Goal: Information Seeking & Learning: Learn about a topic

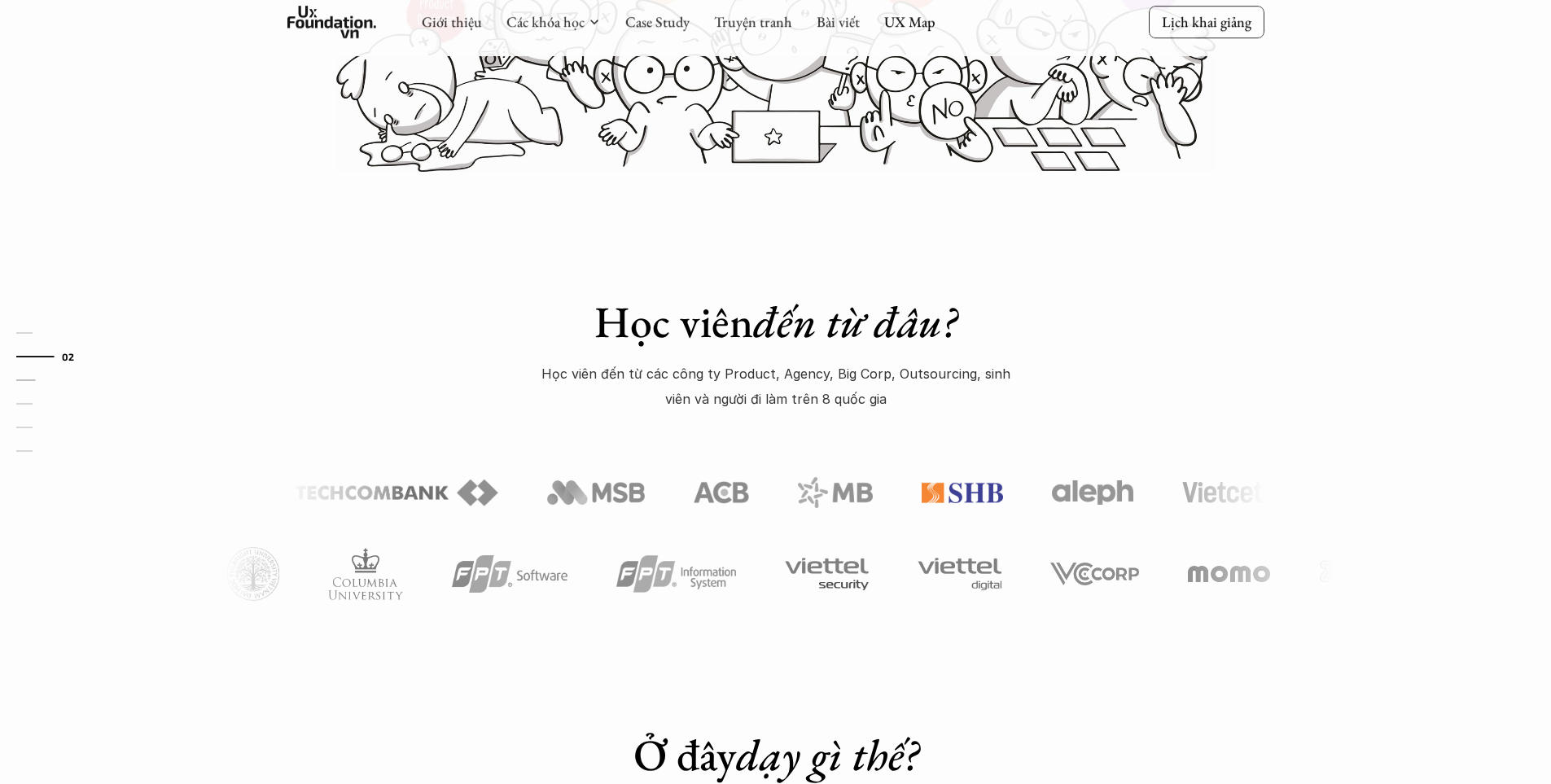
scroll to position [570, 0]
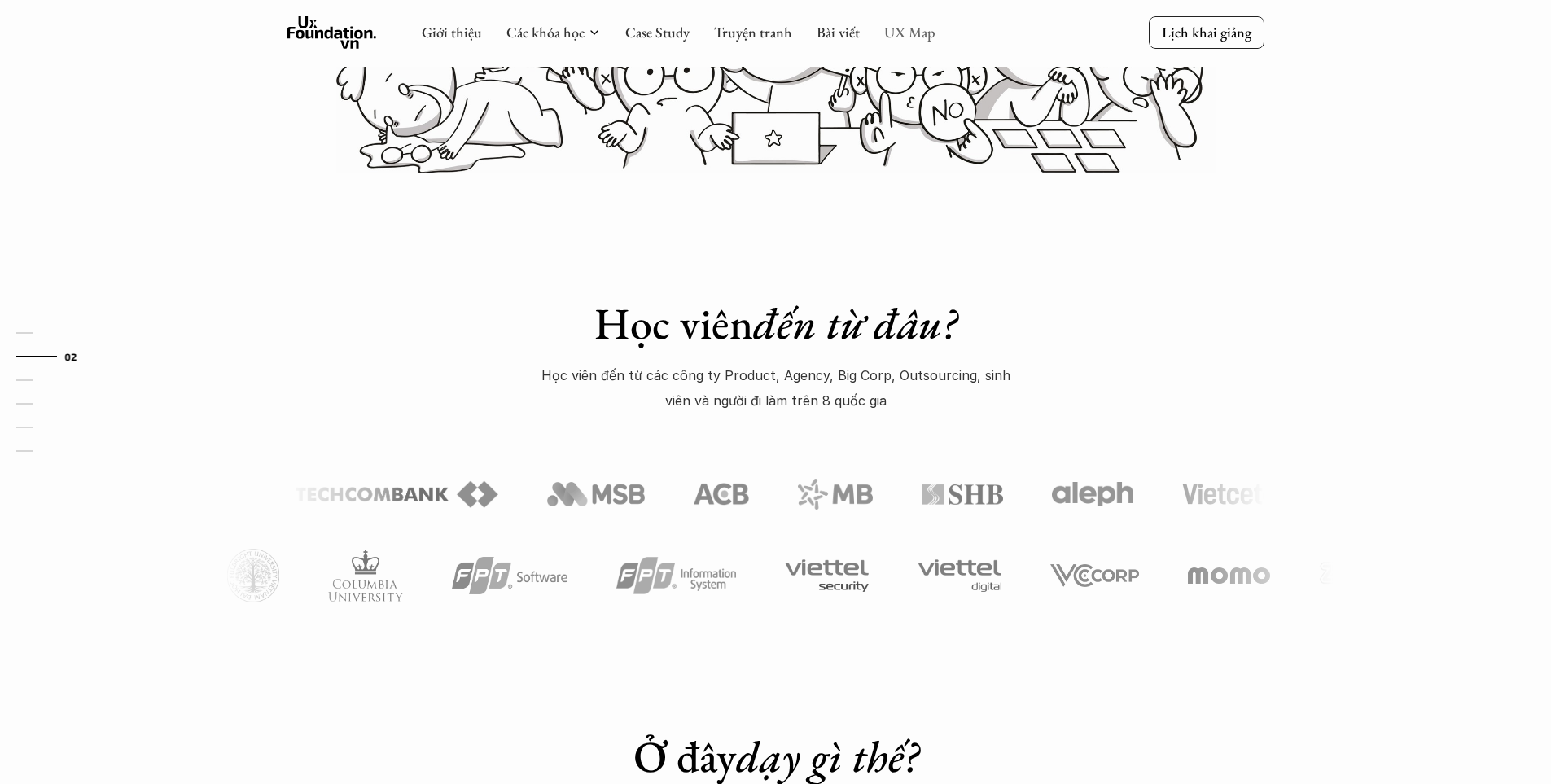
click at [918, 32] on link "UX Map" at bounding box center [909, 32] width 52 height 18
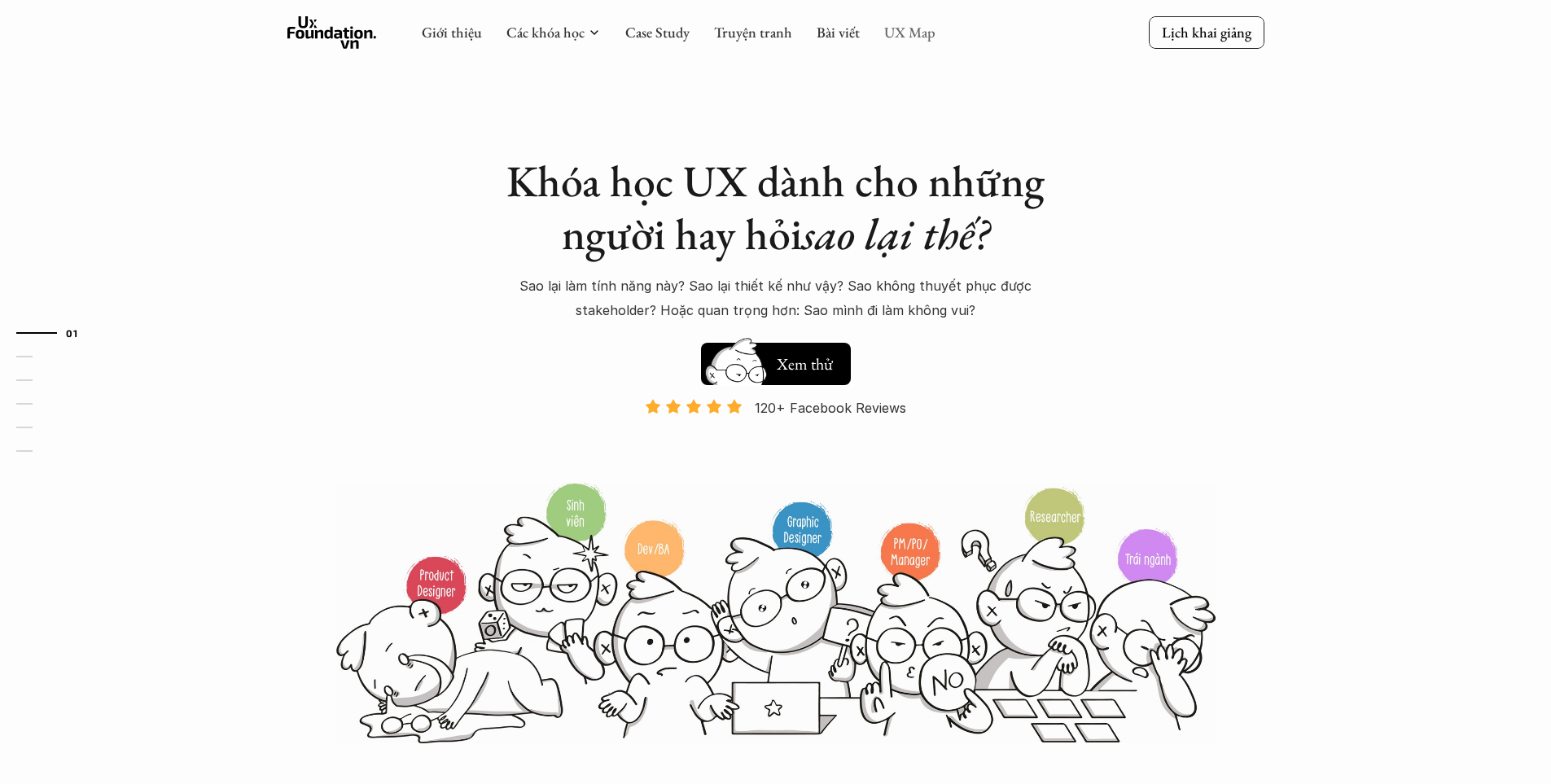
click at [902, 26] on link "UX Map" at bounding box center [909, 32] width 52 height 18
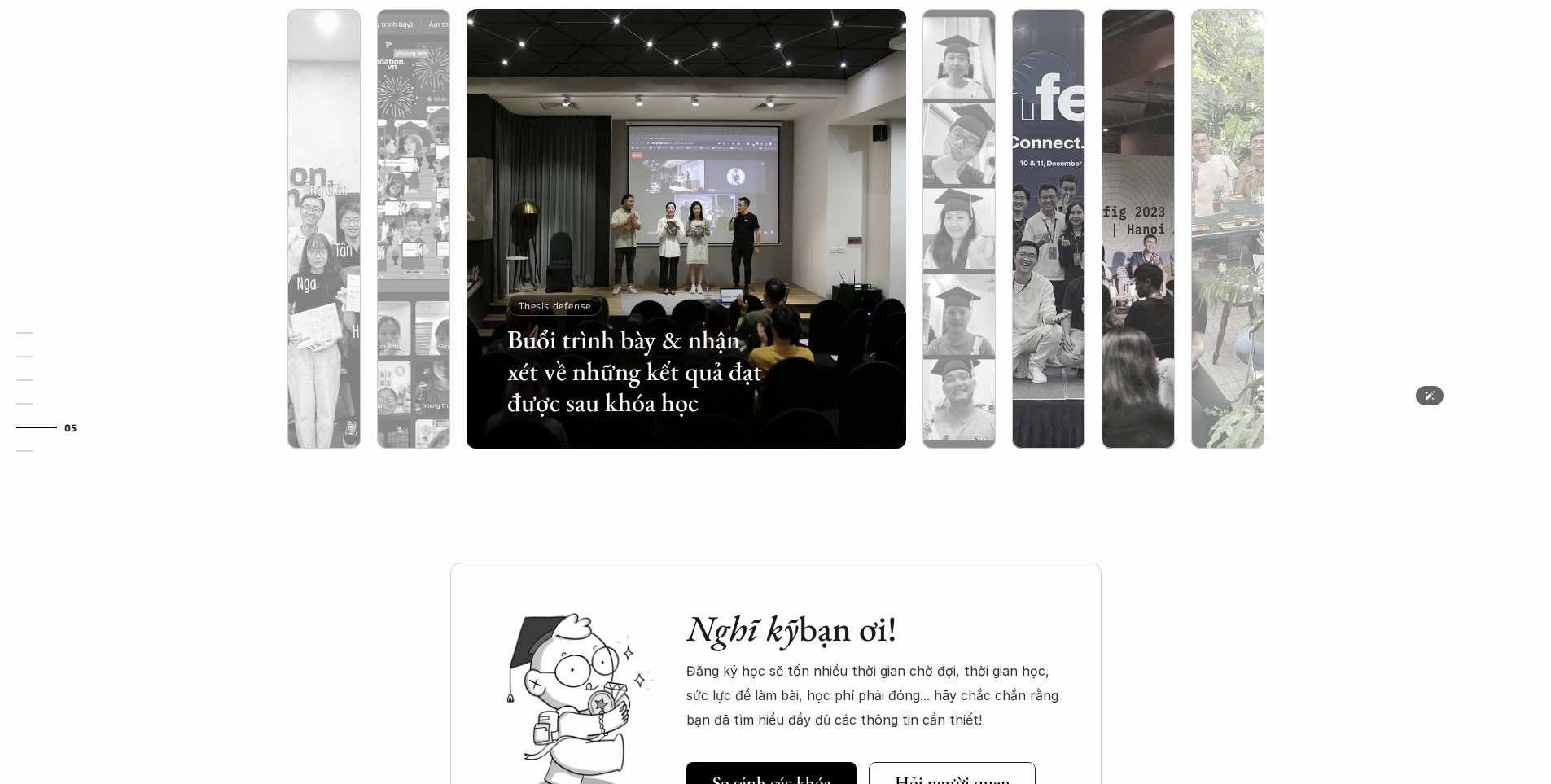
scroll to position [4315, 0]
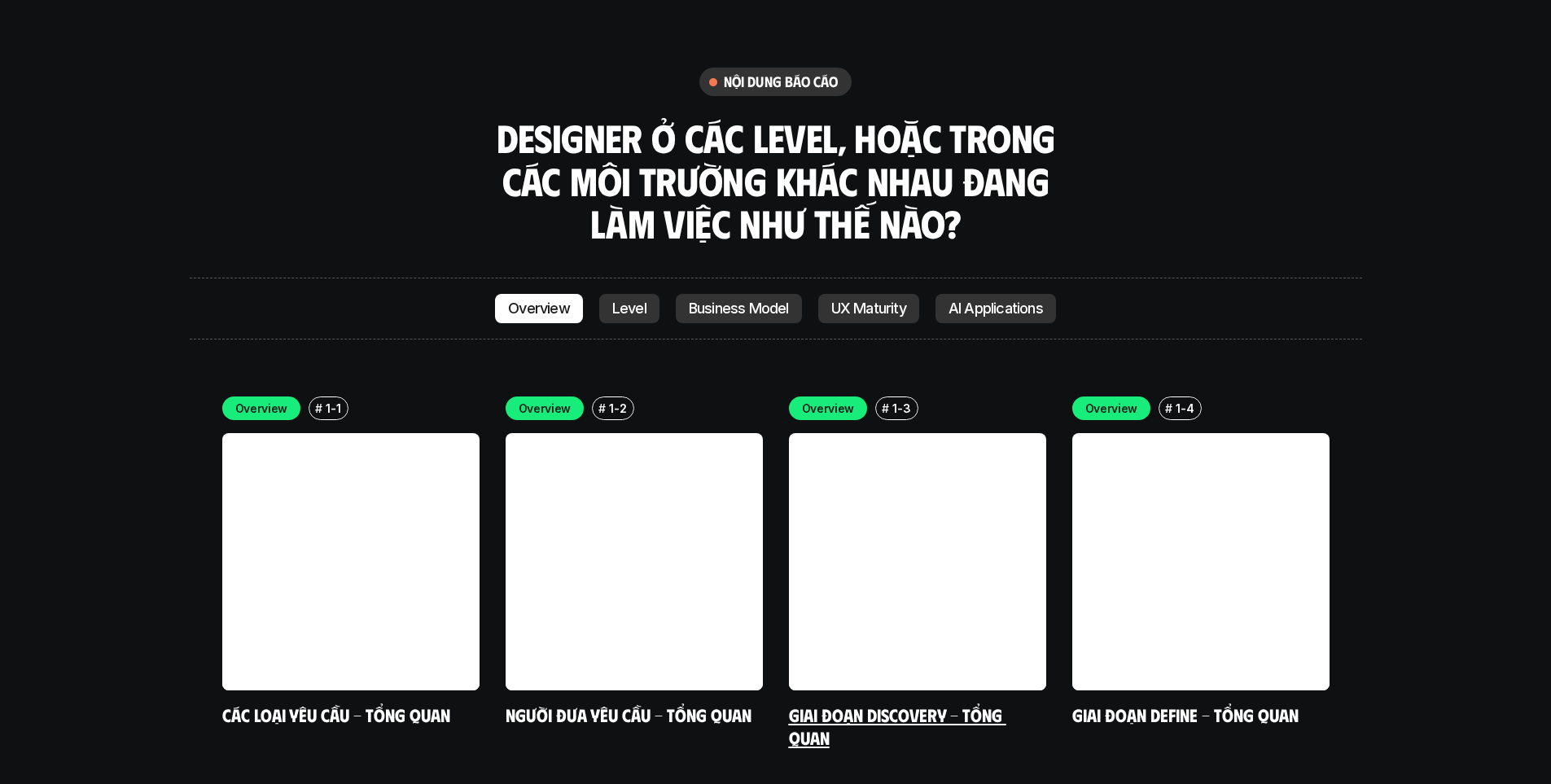
scroll to position [4540, 0]
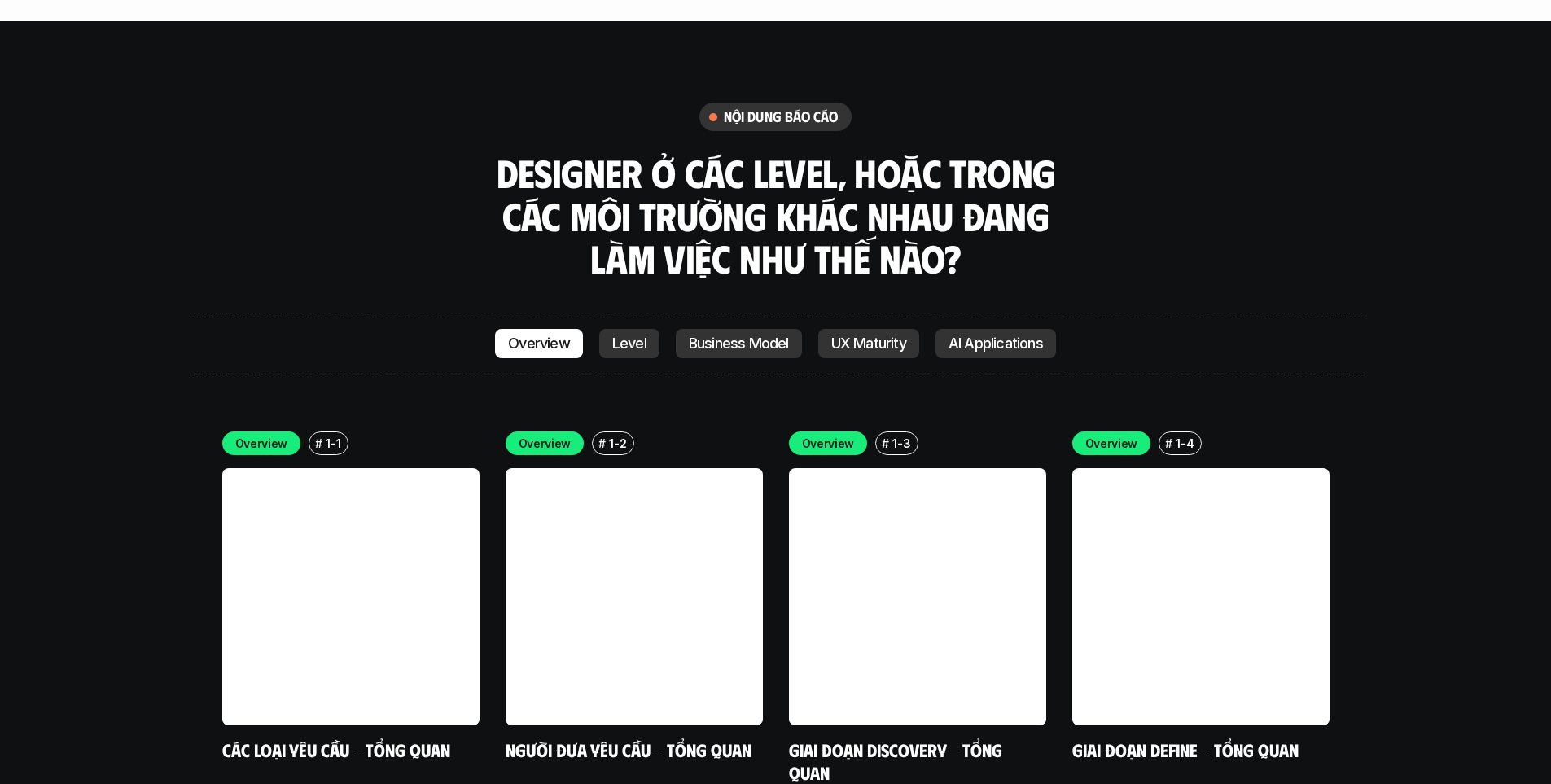
click at [684, 329] on link "Business Model" at bounding box center [739, 343] width 126 height 29
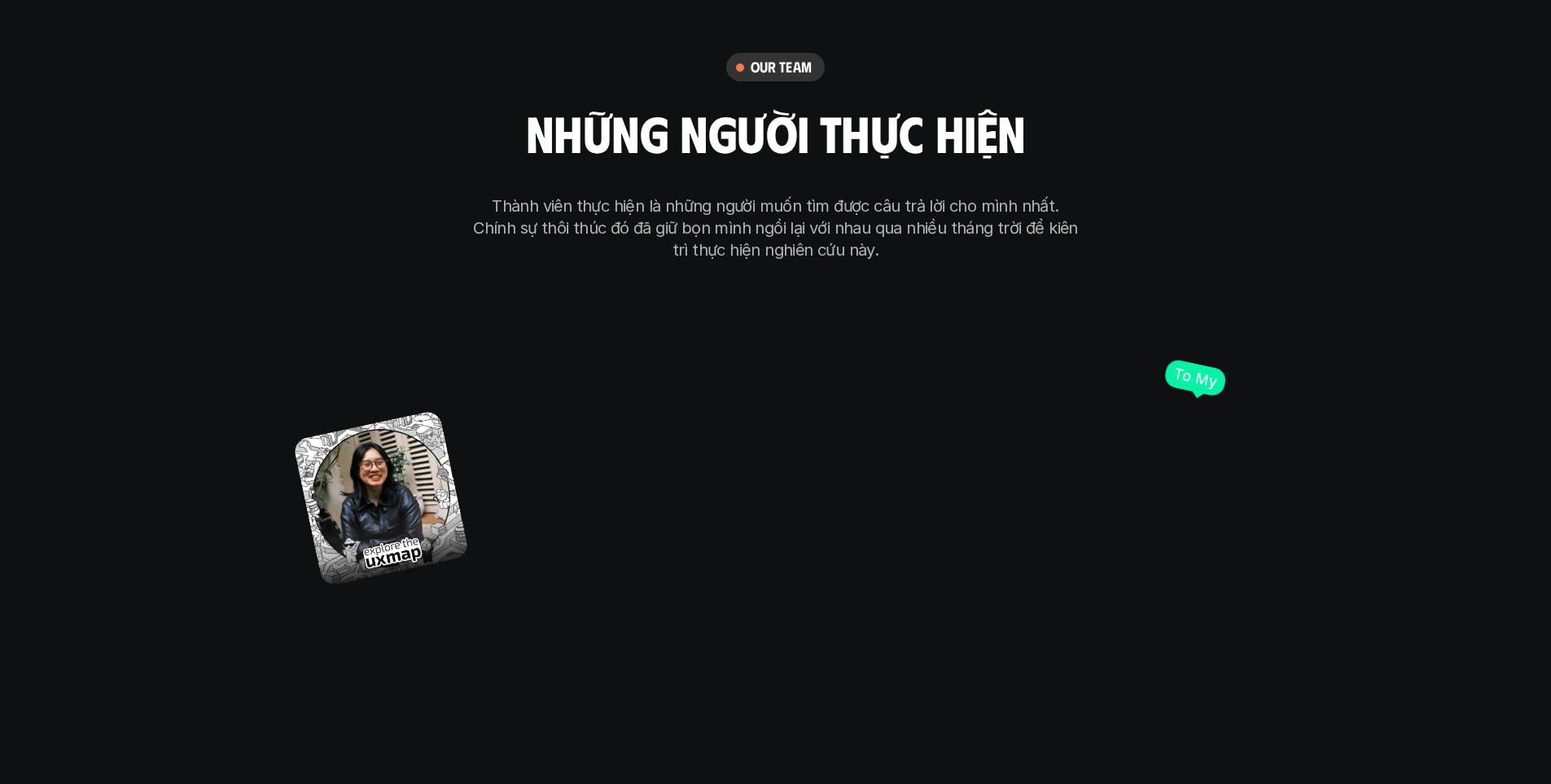
scroll to position [9449, 0]
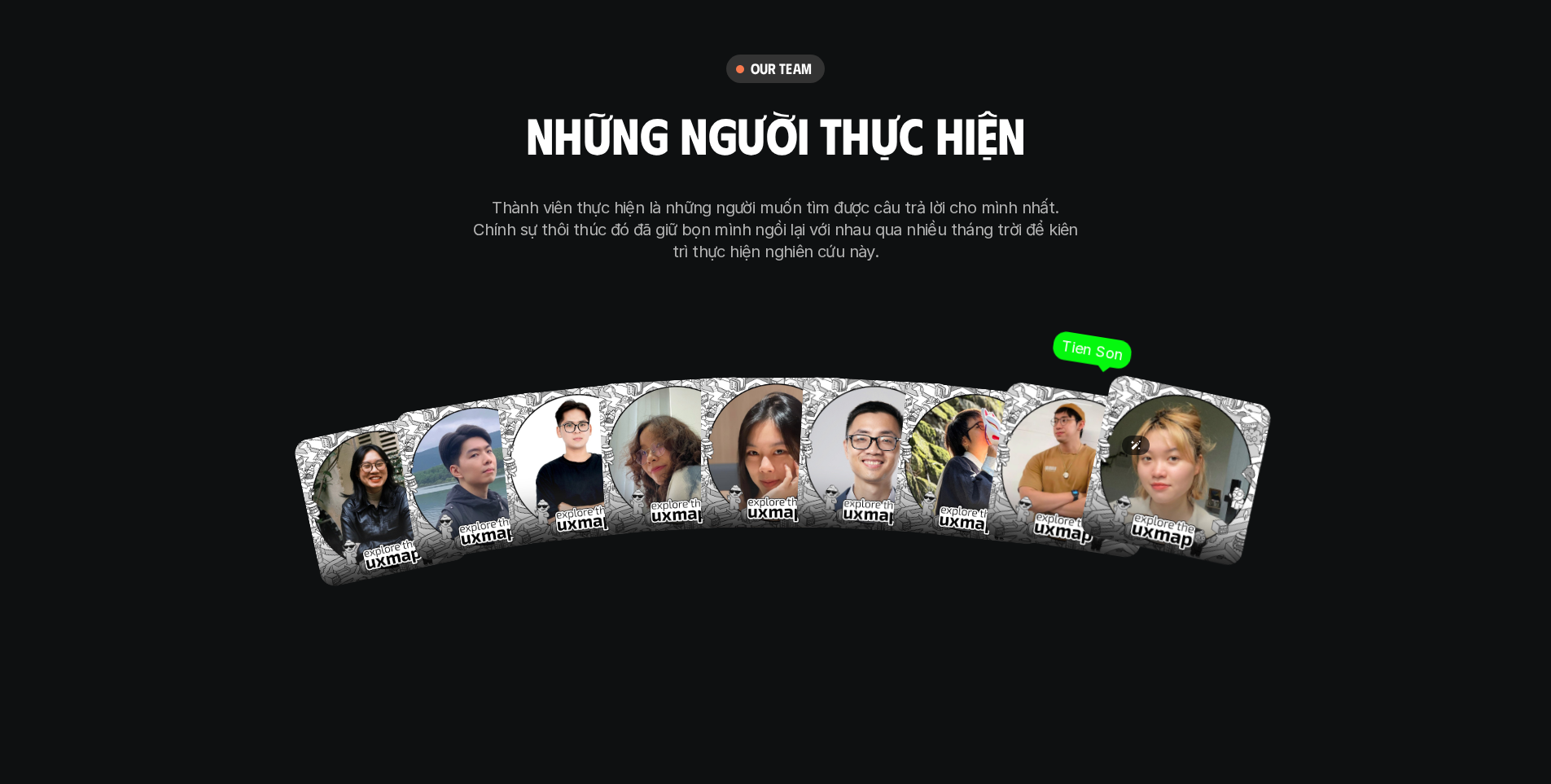
drag, startPoint x: 1200, startPoint y: 401, endPoint x: 1035, endPoint y: 409, distance: 165.2
click at [1035, 409] on div "[PERSON_NAME] Hai Hong Anh Ngoc Anh Ong Giao Thoa Tran Tien Son To My" at bounding box center [776, 458] width 782 height 244
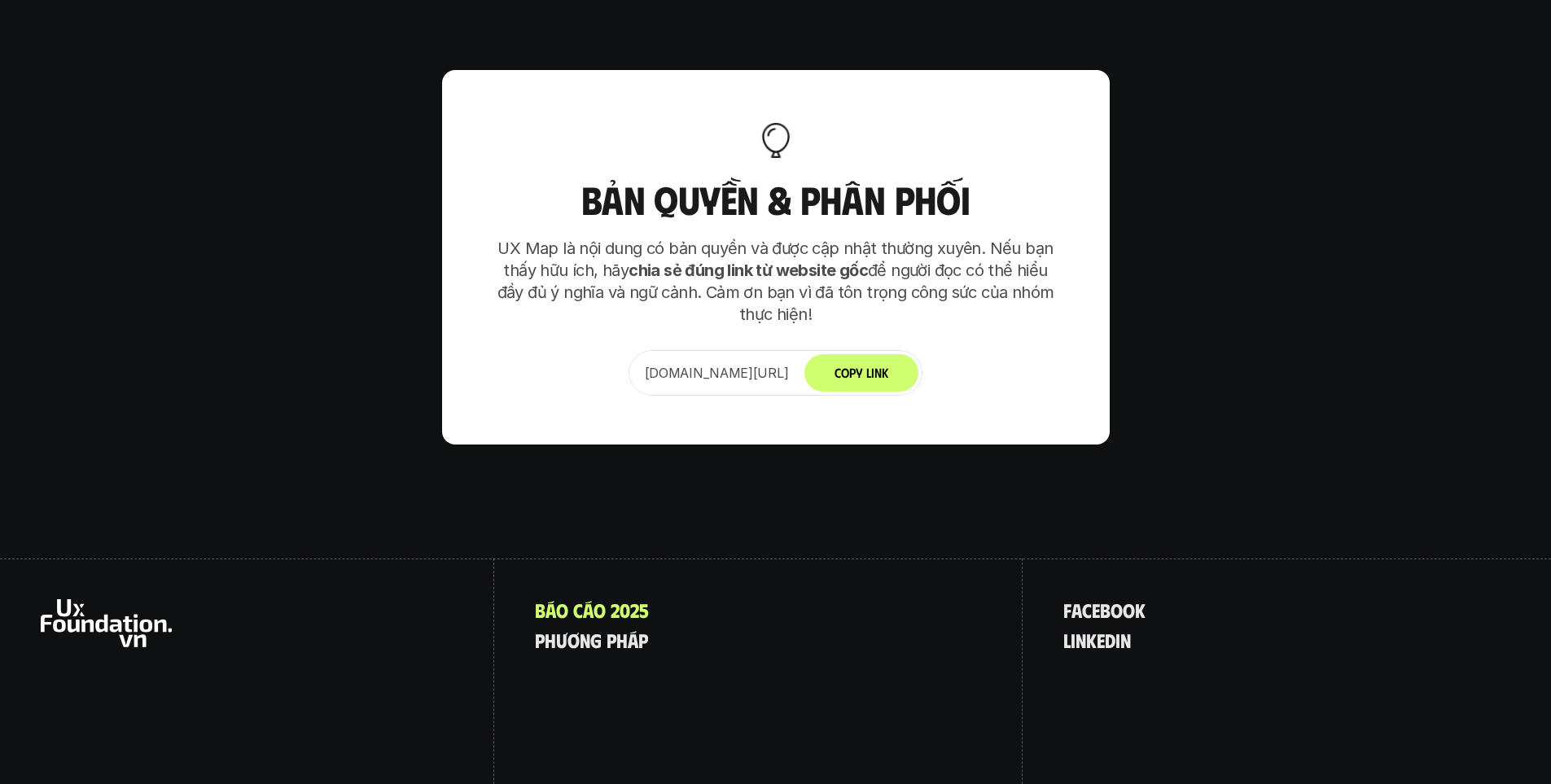
scroll to position [10223, 0]
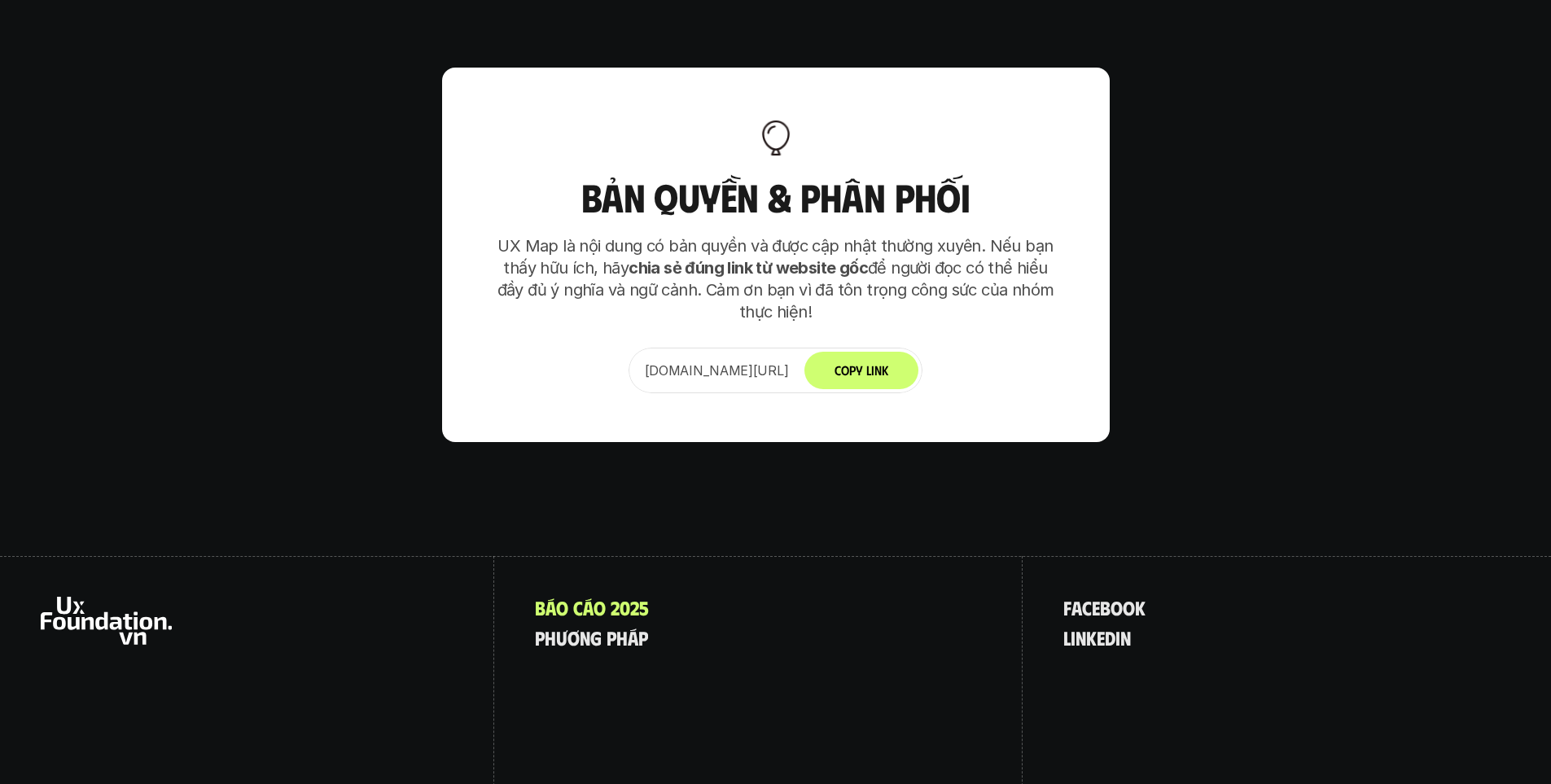
click at [918, 352] on button "Copy Link" at bounding box center [861, 370] width 114 height 38
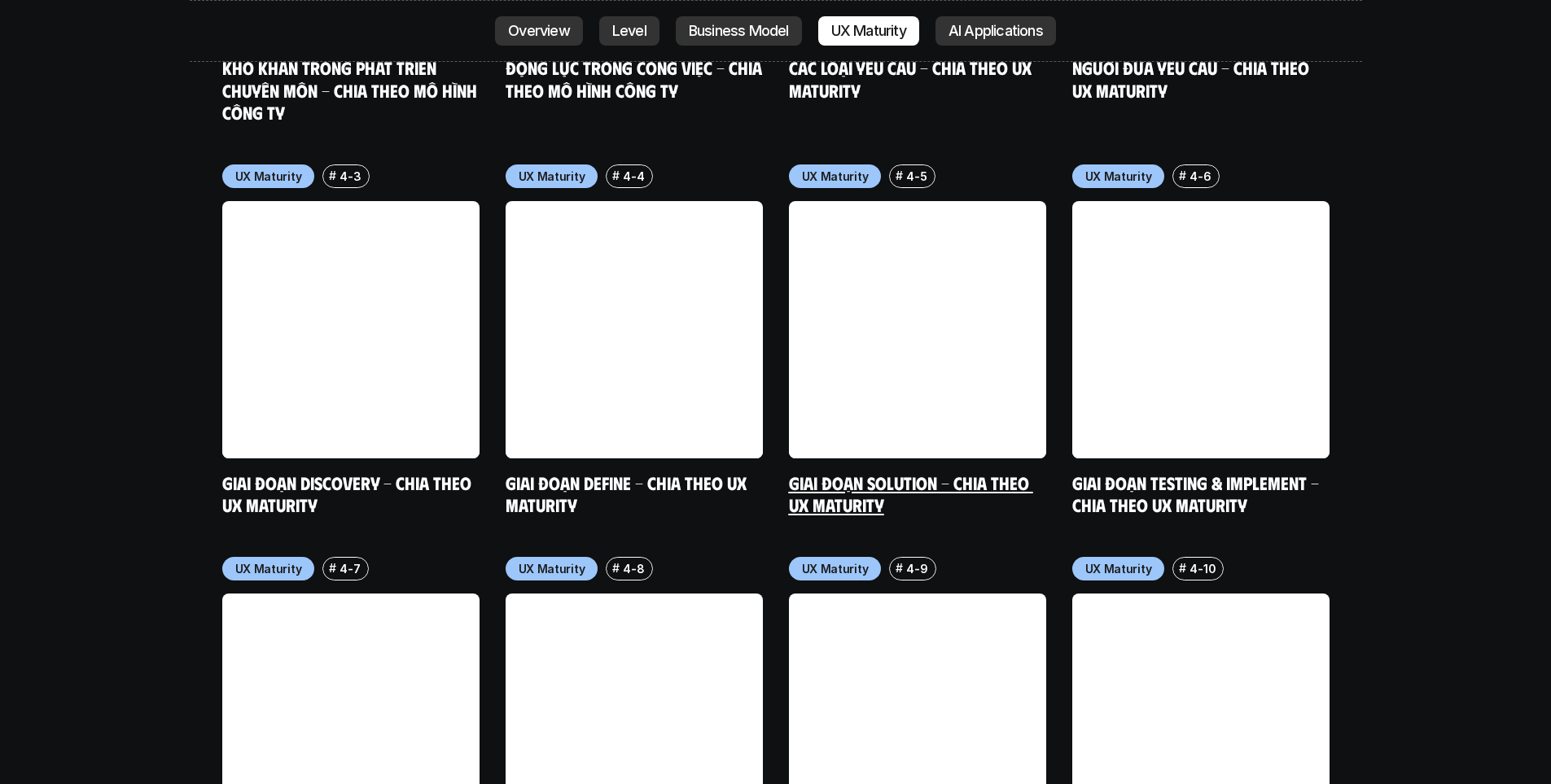
scroll to position [7862, 0]
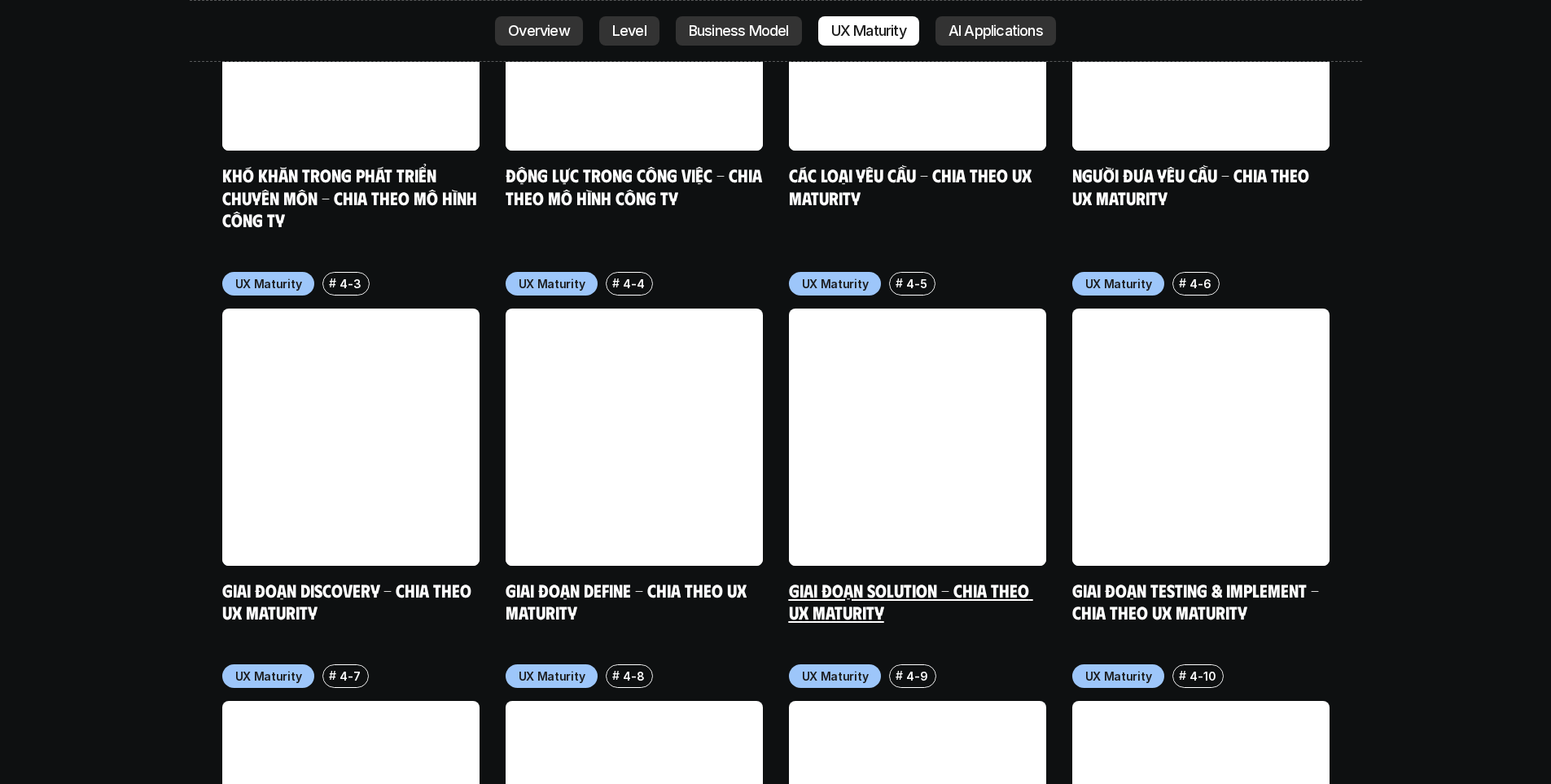
click at [1019, 367] on link at bounding box center [918, 438] width 257 height 257
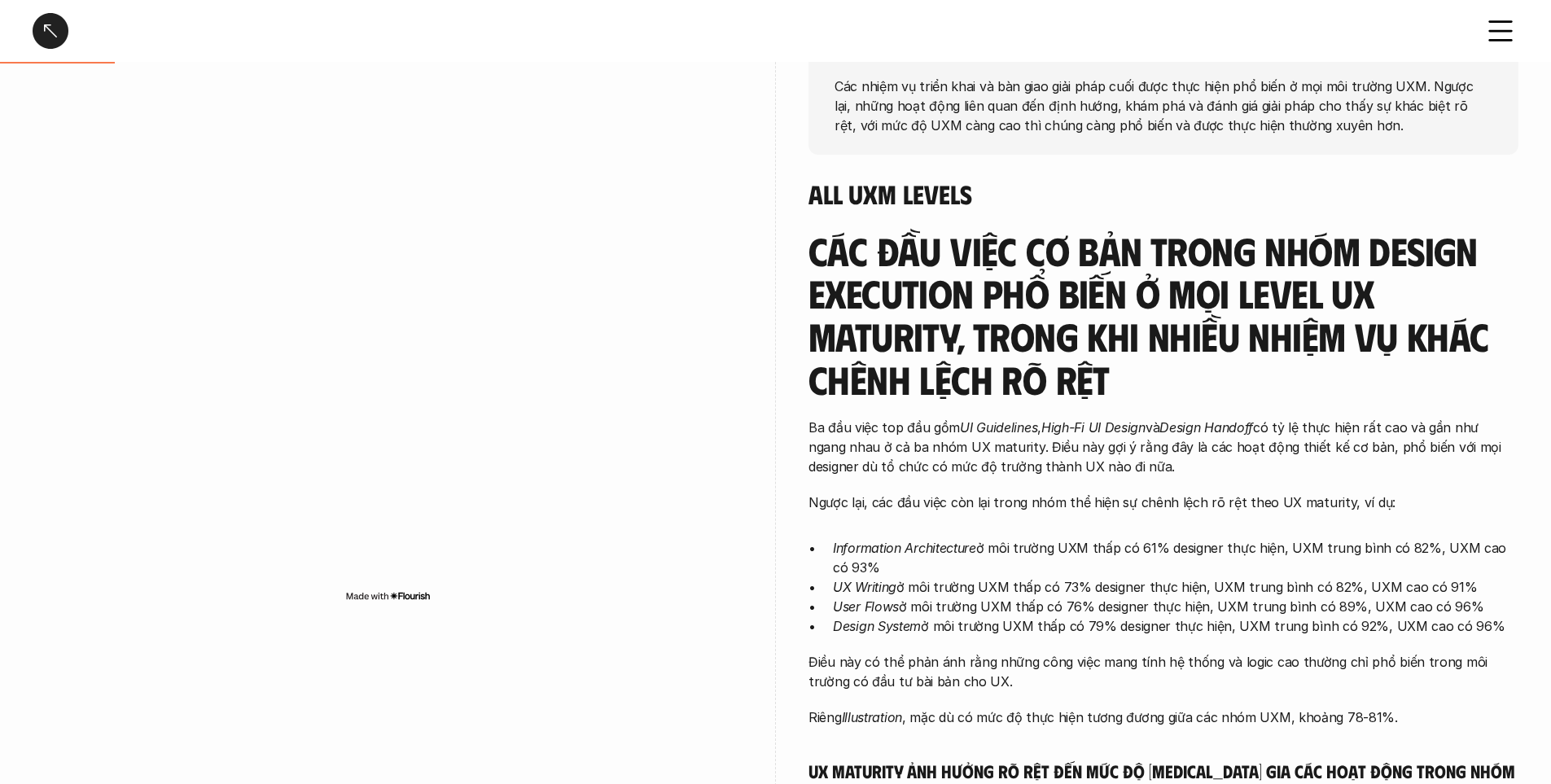
scroll to position [407, 0]
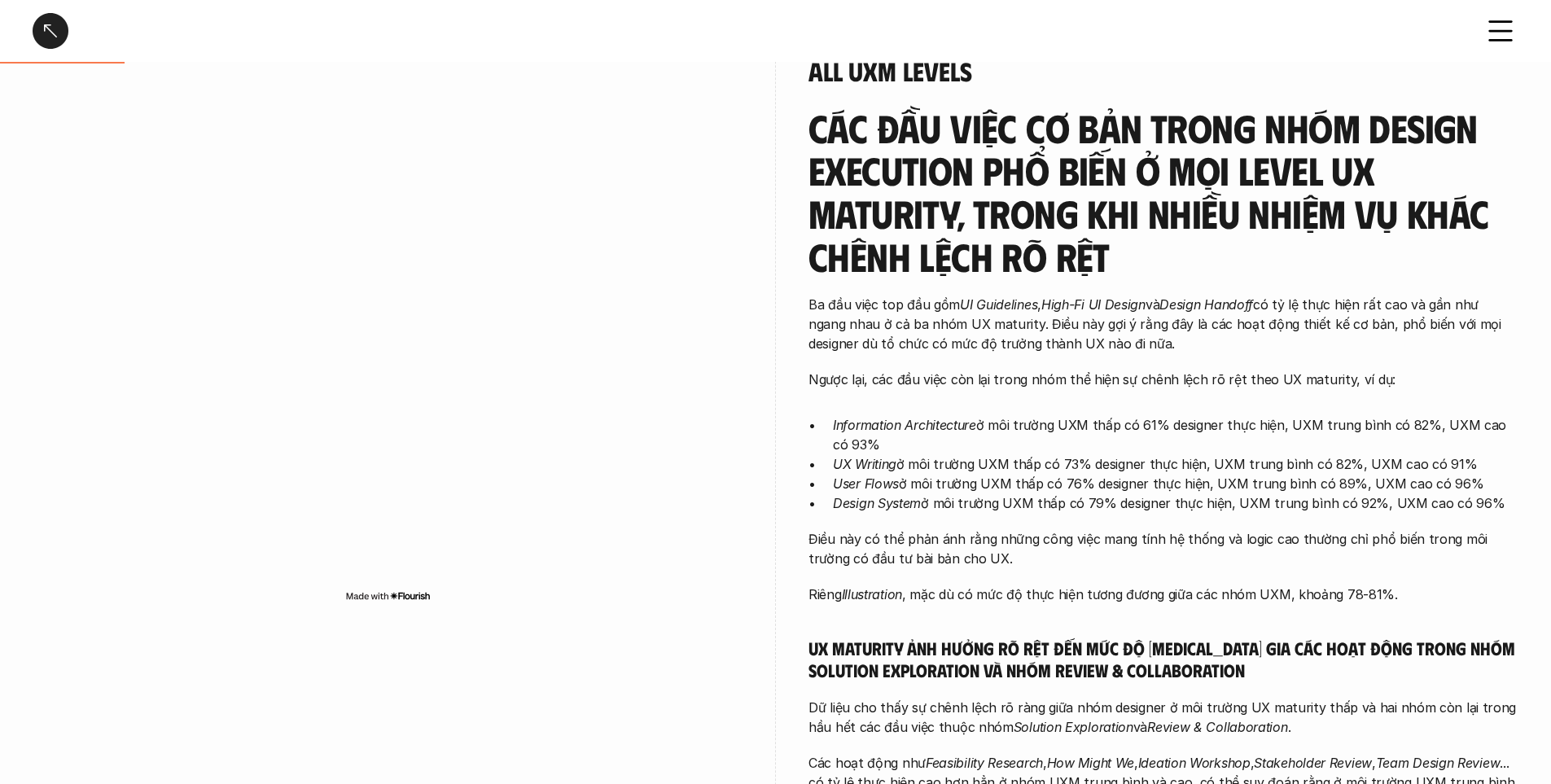
click at [407, 594] on img at bounding box center [388, 596] width 86 height 13
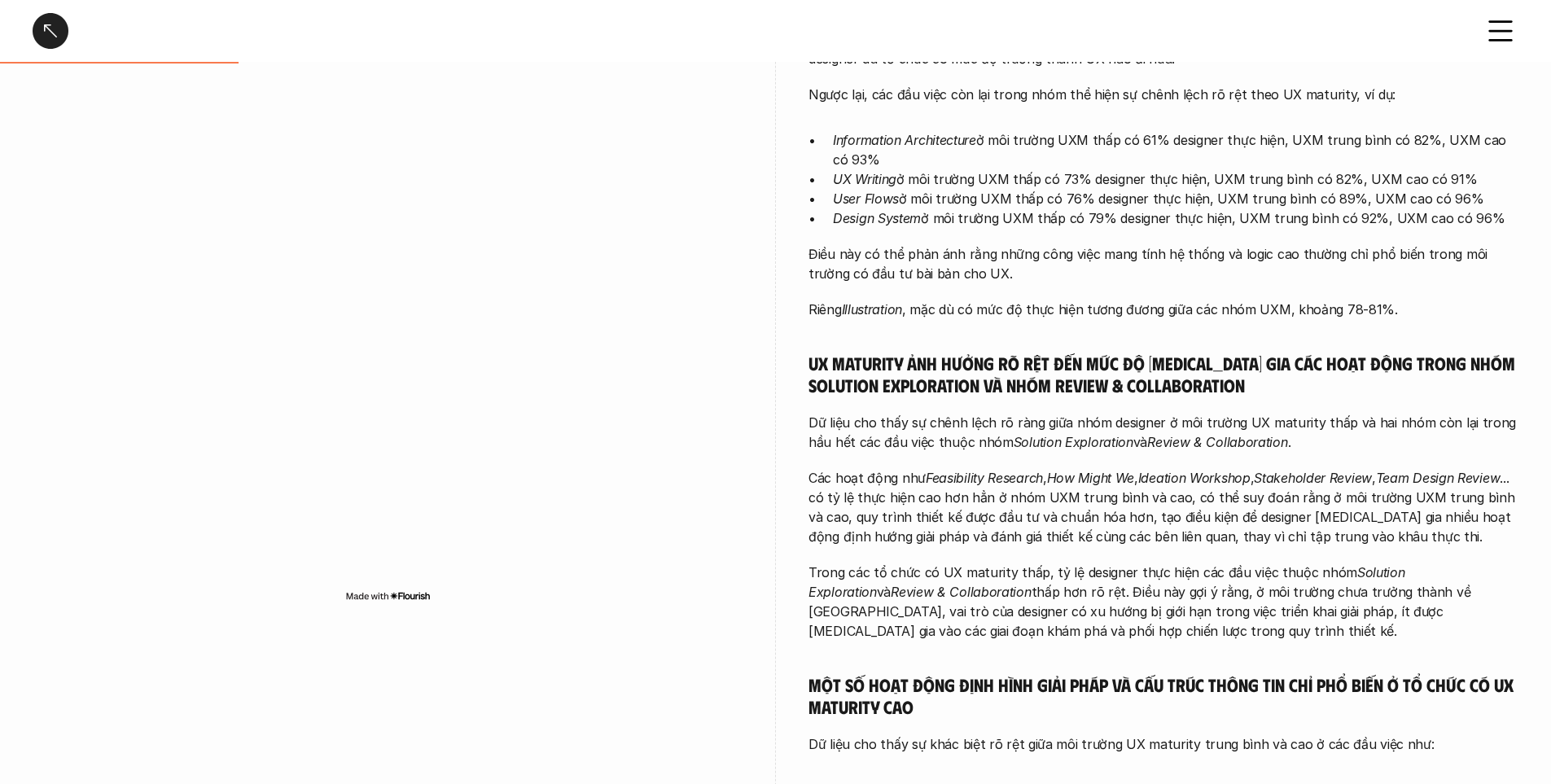
scroll to position [651, 0]
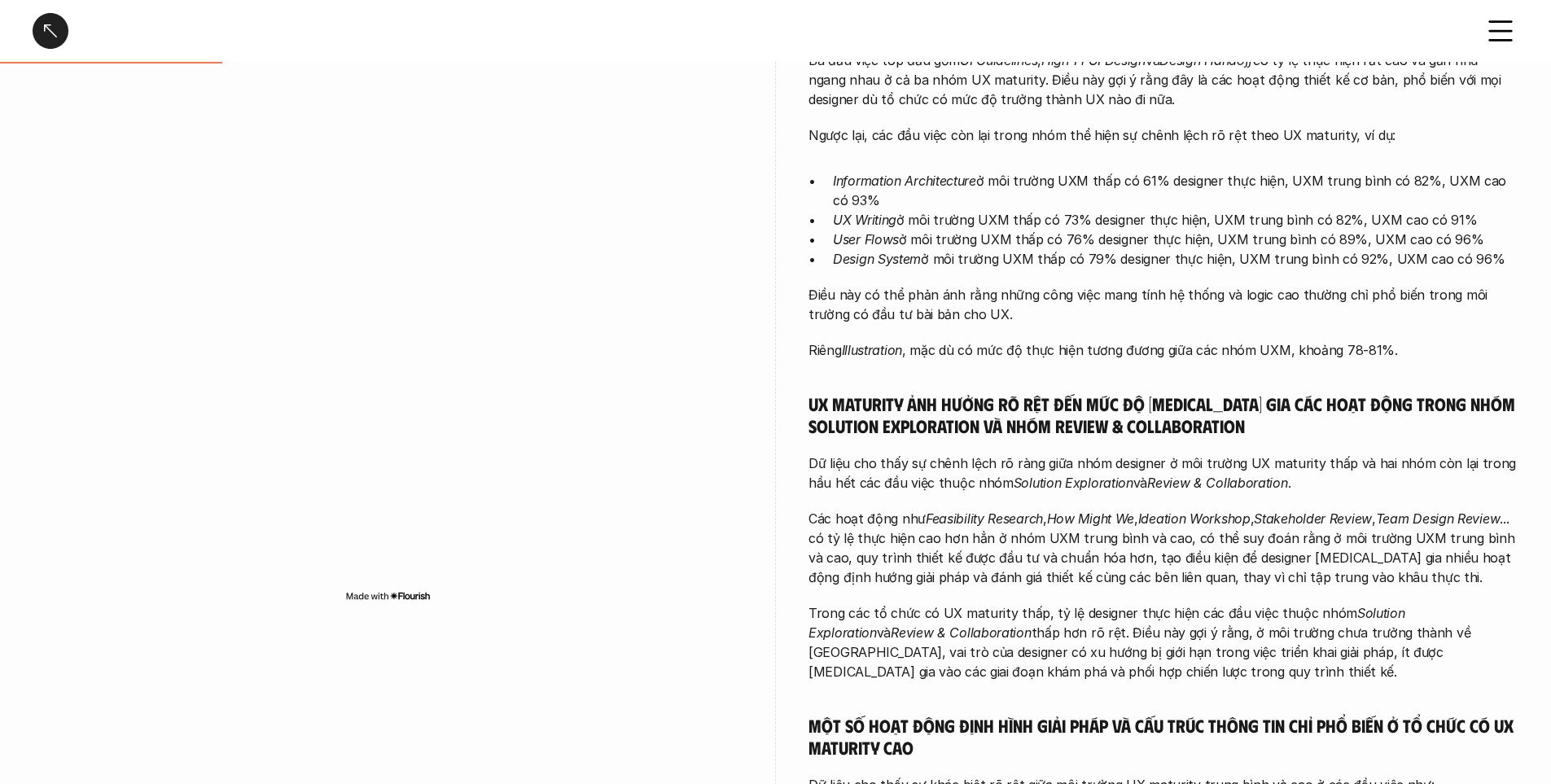
click at [953, 223] on p "UX Writing ở môi trường UXM thấp có 73% designer thực hiện, UXM trung bình có 8…" at bounding box center [1176, 220] width 685 height 19
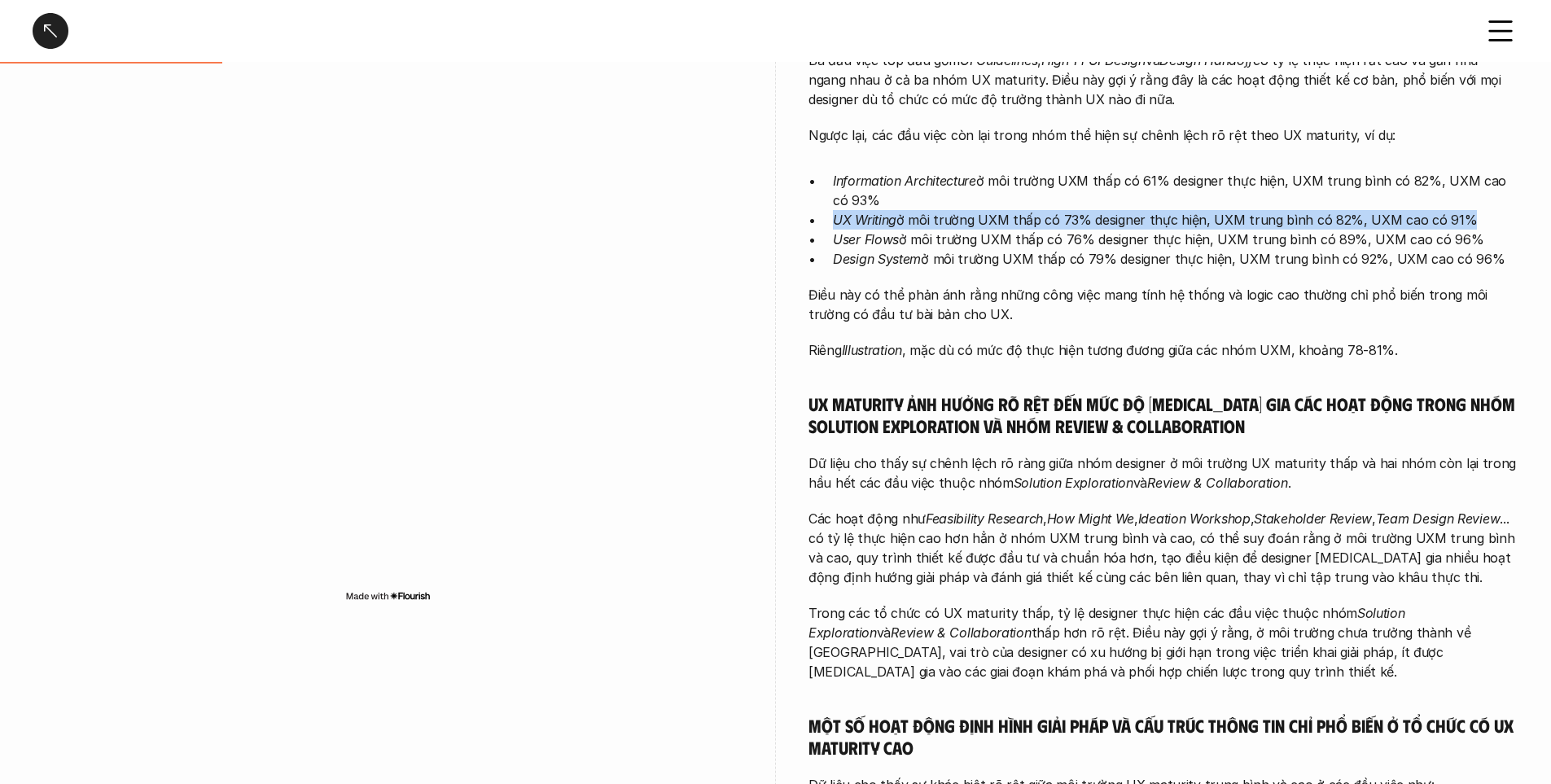
click at [953, 223] on p "UX Writing ở môi trường UXM thấp có 73% designer thực hiện, UXM trung bình có 8…" at bounding box center [1176, 220] width 685 height 19
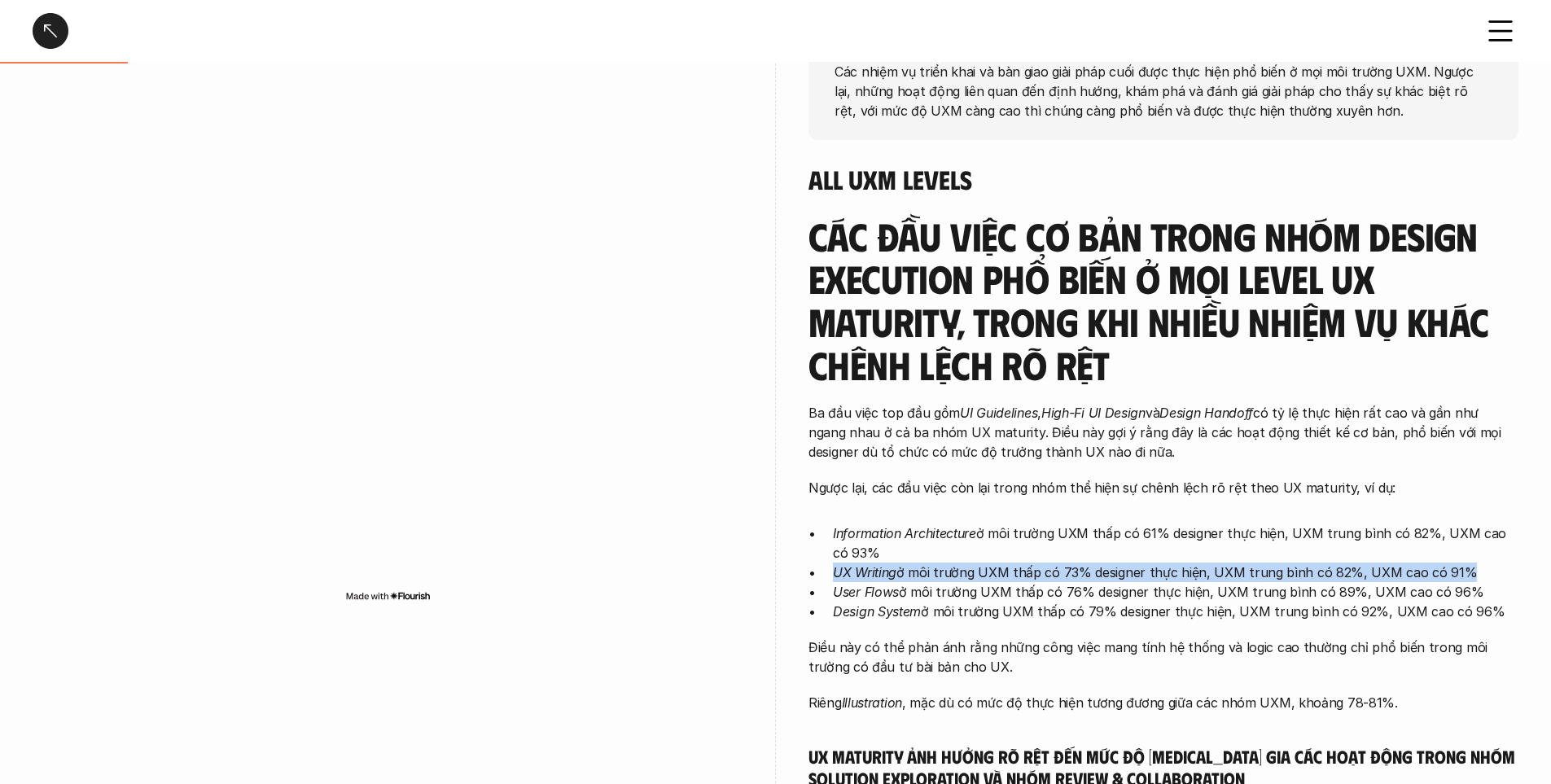
scroll to position [244, 0]
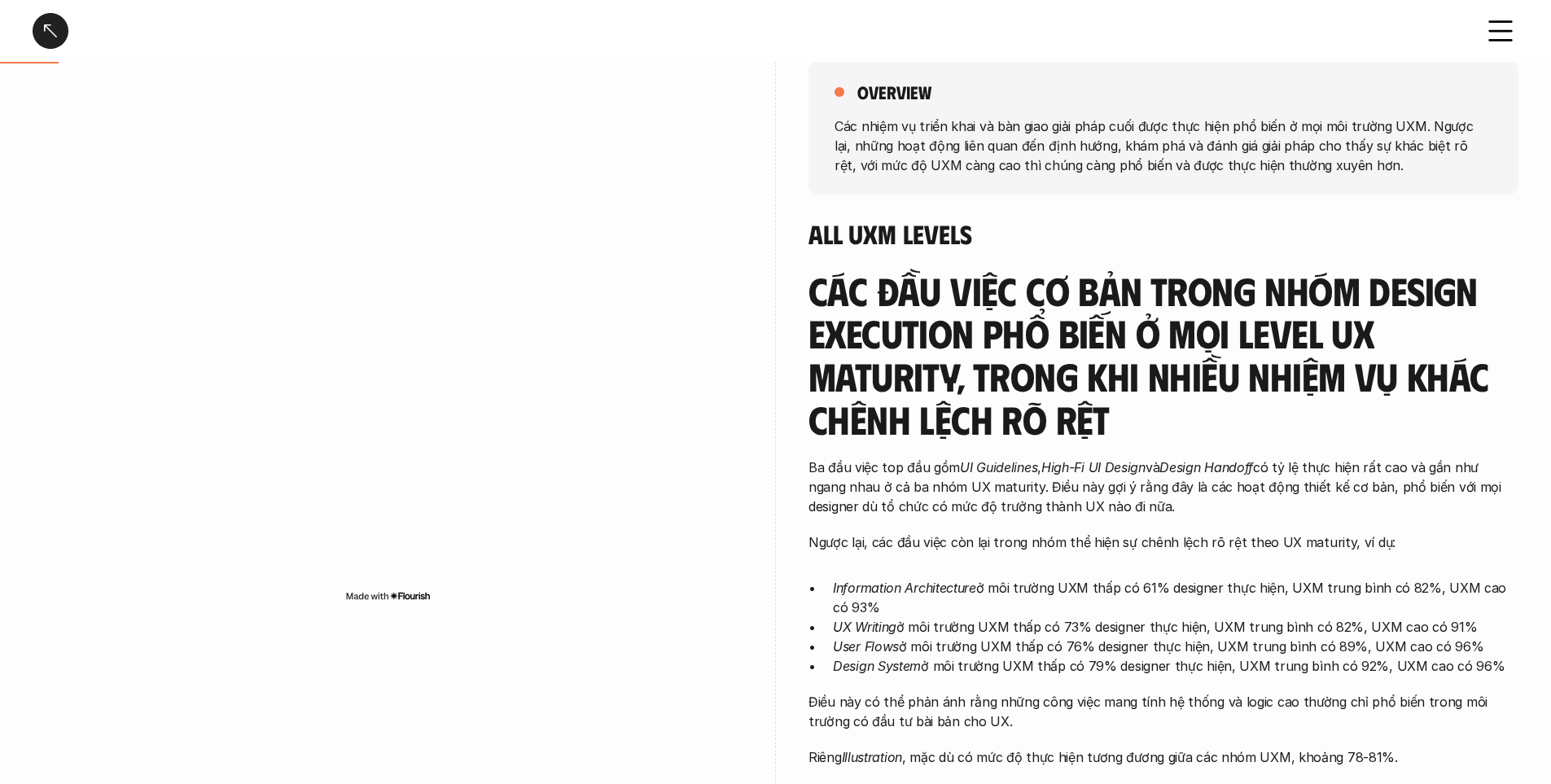
click at [1000, 338] on h3 "Các đầu việc cơ bản trong nhóm Design Execution phổ biến ở mọi level UX maturit…" at bounding box center [1163, 355] width 710 height 172
drag, startPoint x: 817, startPoint y: 384, endPoint x: 989, endPoint y: 380, distance: 172.0
click at [989, 380] on h3 "Các đầu việc cơ bản trong nhóm Design Execution phổ biến ở mọi level UX maturit…" at bounding box center [1163, 355] width 710 height 172
click at [1238, 365] on h3 "Các đầu việc cơ bản trong nhóm Design Execution phổ biến ở mọi level UX maturit…" at bounding box center [1163, 355] width 710 height 172
drag, startPoint x: 1006, startPoint y: 113, endPoint x: 1315, endPoint y: 95, distance: 309.5
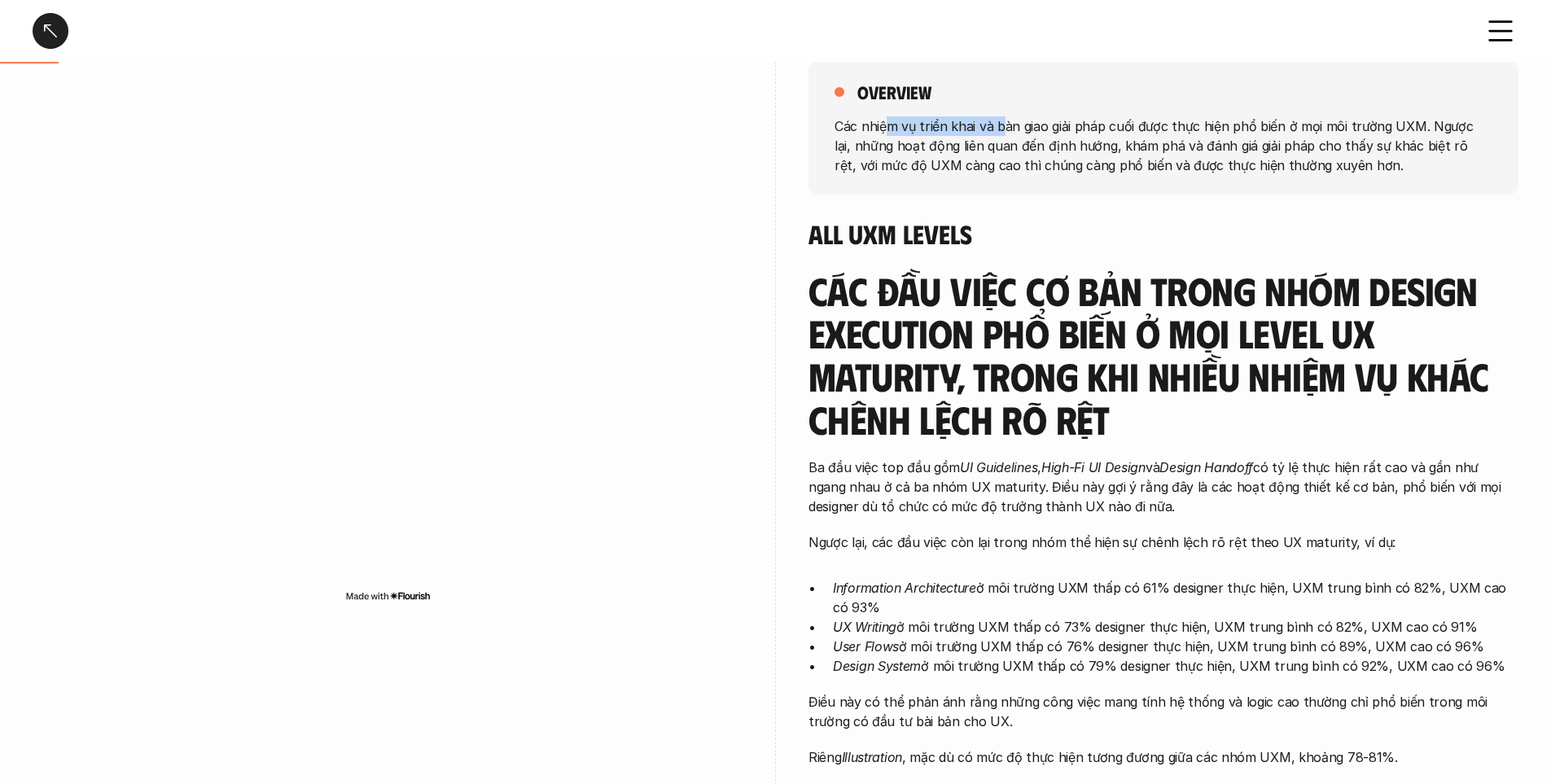
click at [1021, 108] on div "overview Các nhiệm vụ triển khai và bàn giao giải pháp cuối được thực hiện phổ …" at bounding box center [1163, 128] width 710 height 134
click at [1330, 100] on div "overview" at bounding box center [1164, 92] width 658 height 23
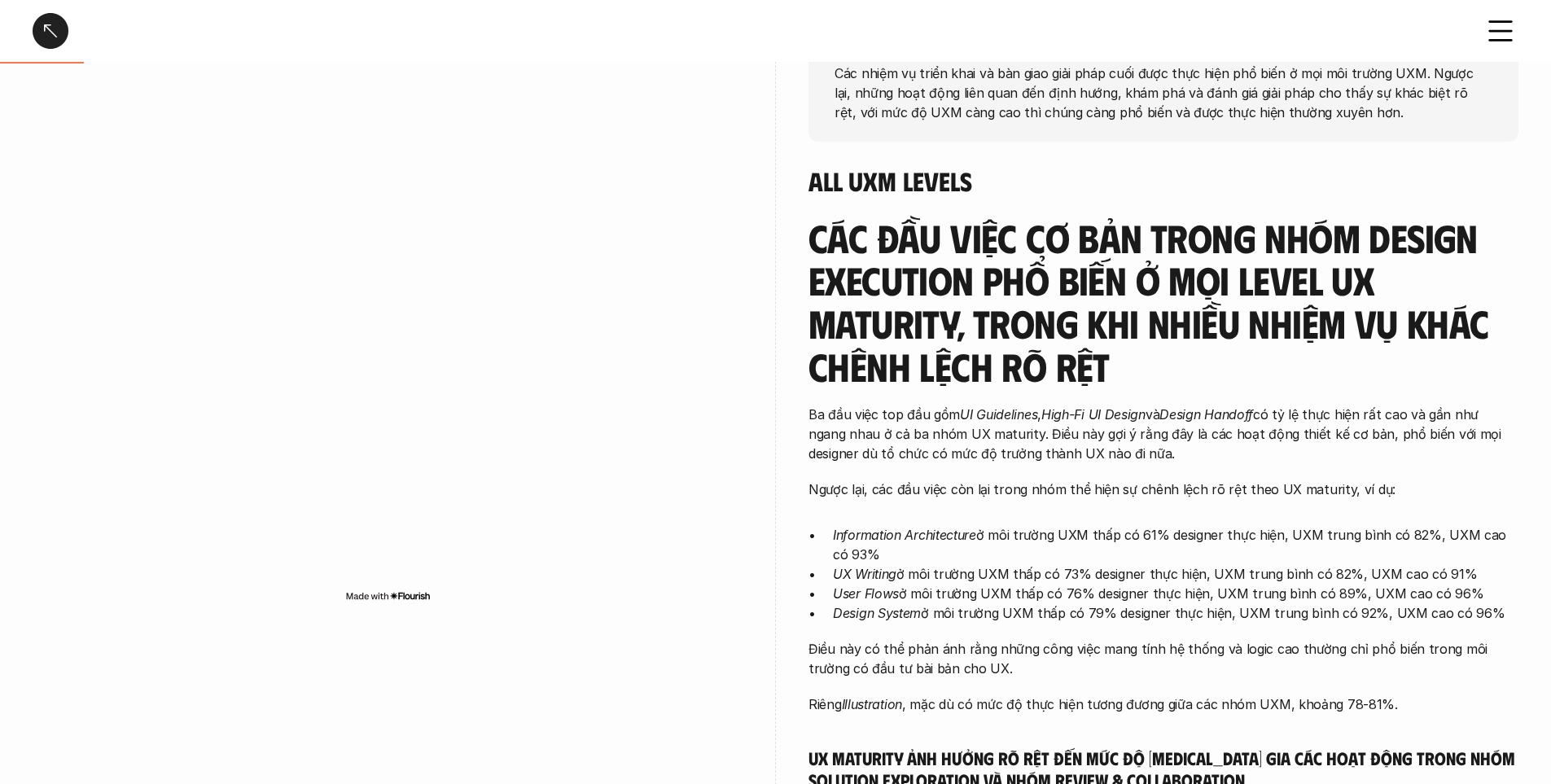
scroll to position [326, 0]
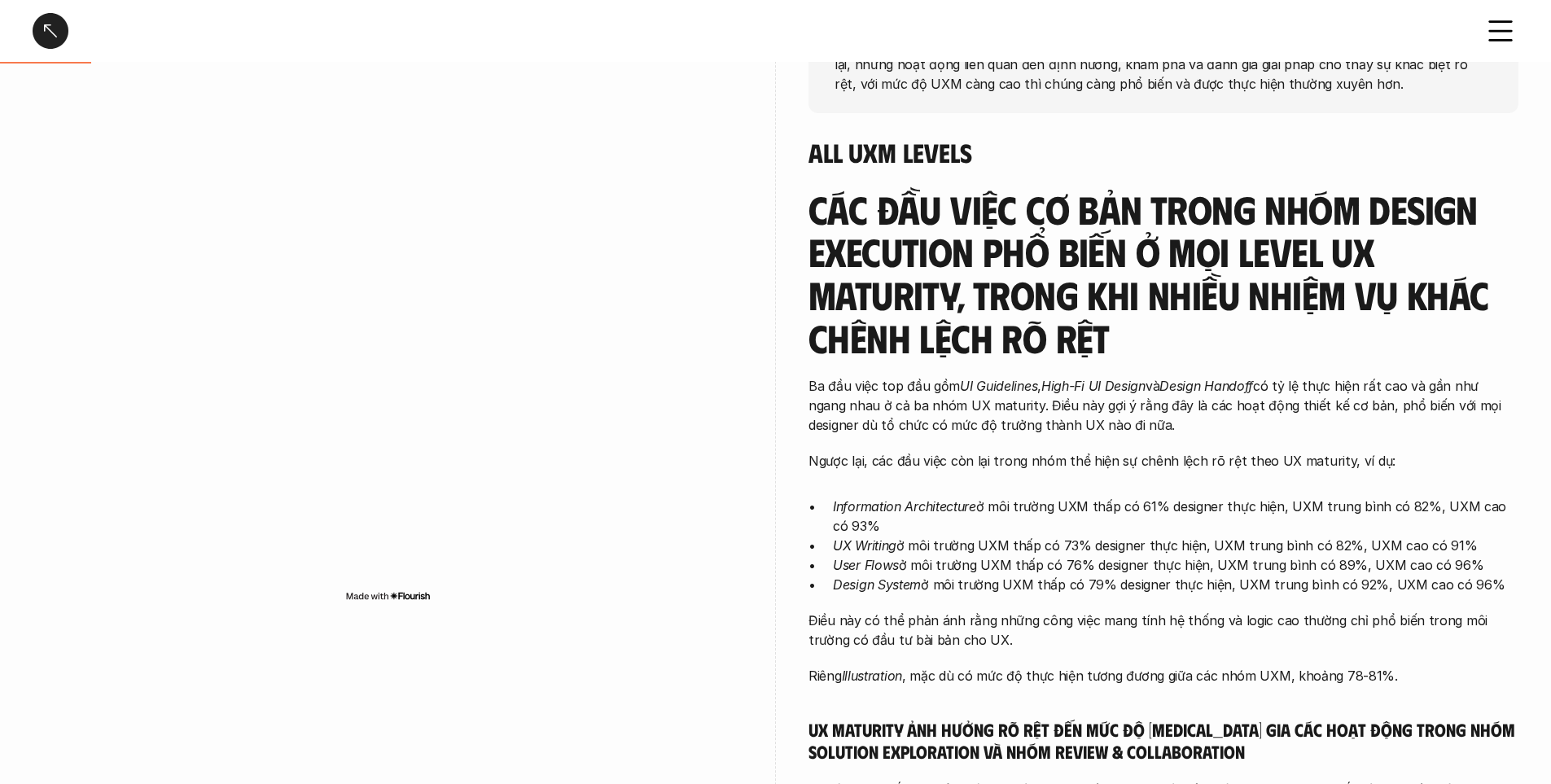
click at [1030, 394] on p "Ba đầu việc top đầu gồm UI Guidelines , High-Fi UI Design và Design Handoff có …" at bounding box center [1163, 405] width 710 height 59
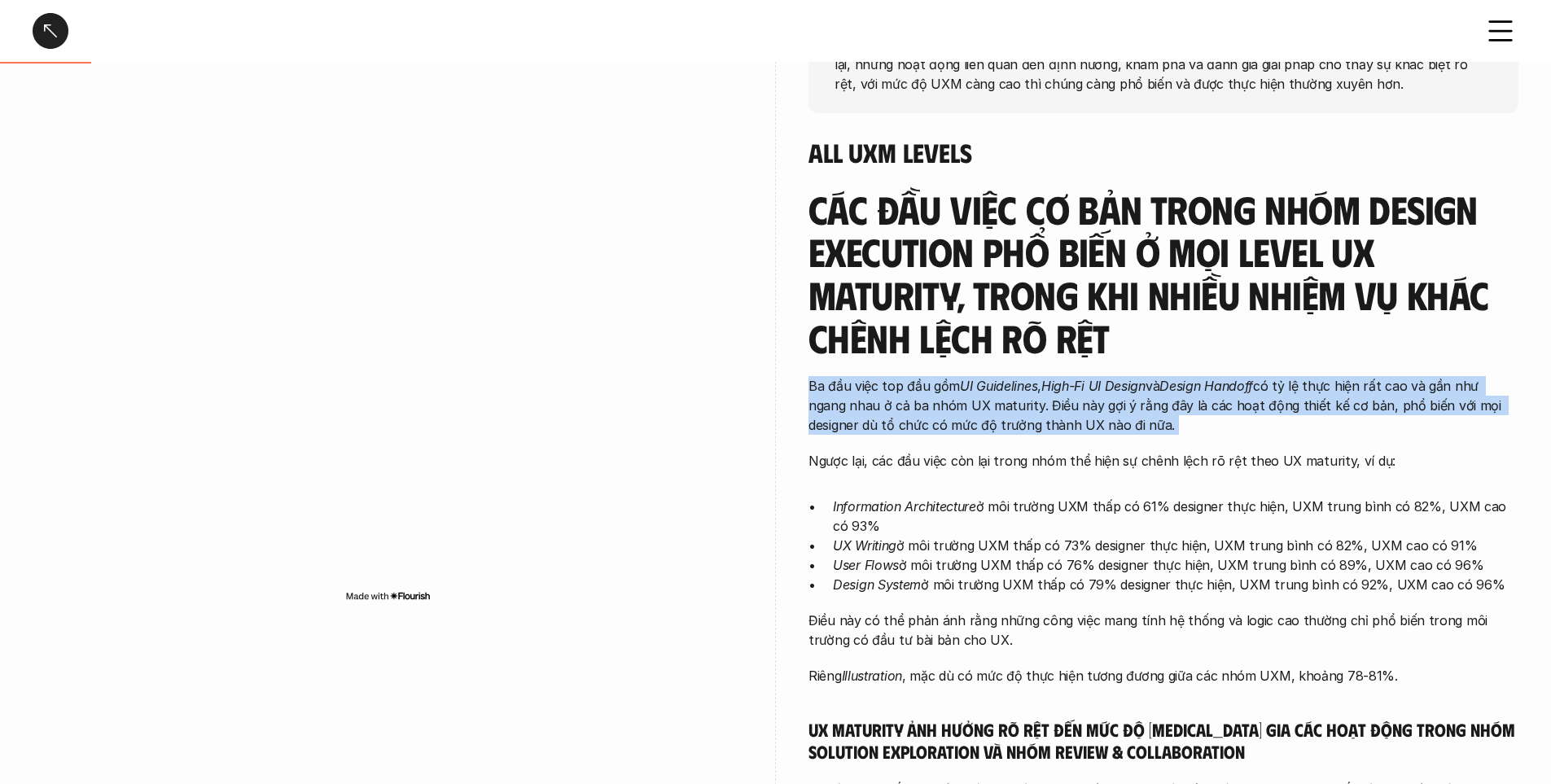
click at [1030, 394] on p "Ba đầu việc top đầu gồm UI Guidelines , High-Fi UI Design và Design Handoff có …" at bounding box center [1163, 405] width 710 height 59
click at [1076, 420] on p "Ba đầu việc top đầu gồm UI Guidelines , High-Fi UI Design và Design Handoff có …" at bounding box center [1163, 405] width 710 height 59
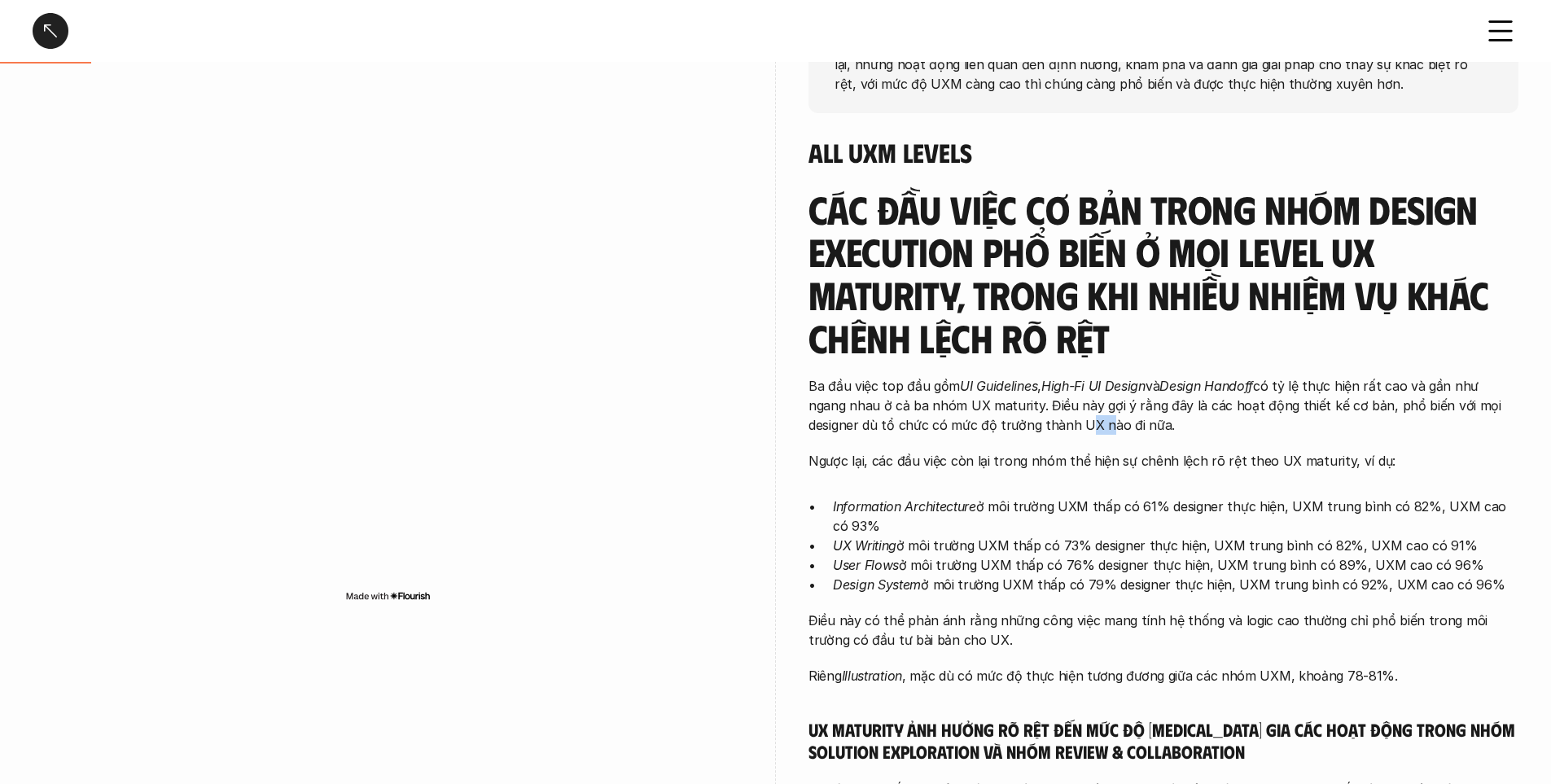
click at [1076, 420] on p "Ba đầu việc top đầu gồm UI Guidelines , High-Fi UI Design và Design Handoff có …" at bounding box center [1163, 405] width 710 height 59
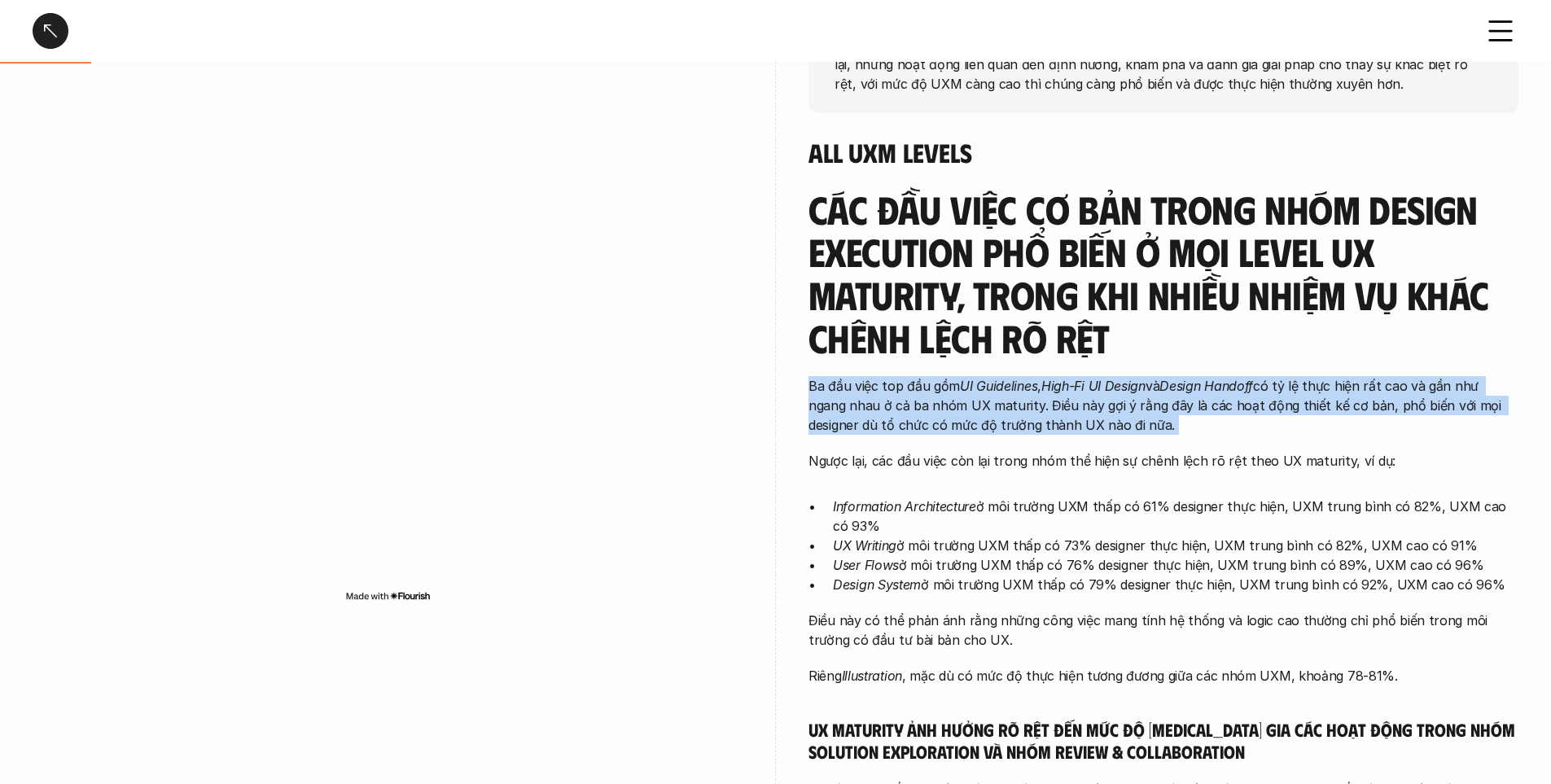
click at [1076, 420] on p "Ba đầu việc top đầu gồm UI Guidelines , High-Fi UI Design và Design Handoff có …" at bounding box center [1163, 405] width 710 height 59
click at [1077, 419] on p "Ba đầu việc top đầu gồm UI Guidelines , High-Fi UI Design và Design Handoff có …" at bounding box center [1163, 405] width 710 height 59
click at [1039, 436] on div "Các đầu việc cơ bản trong nhóm Design Execution phổ biến ở mọi level UX maturit…" at bounding box center [1163, 753] width 710 height 1130
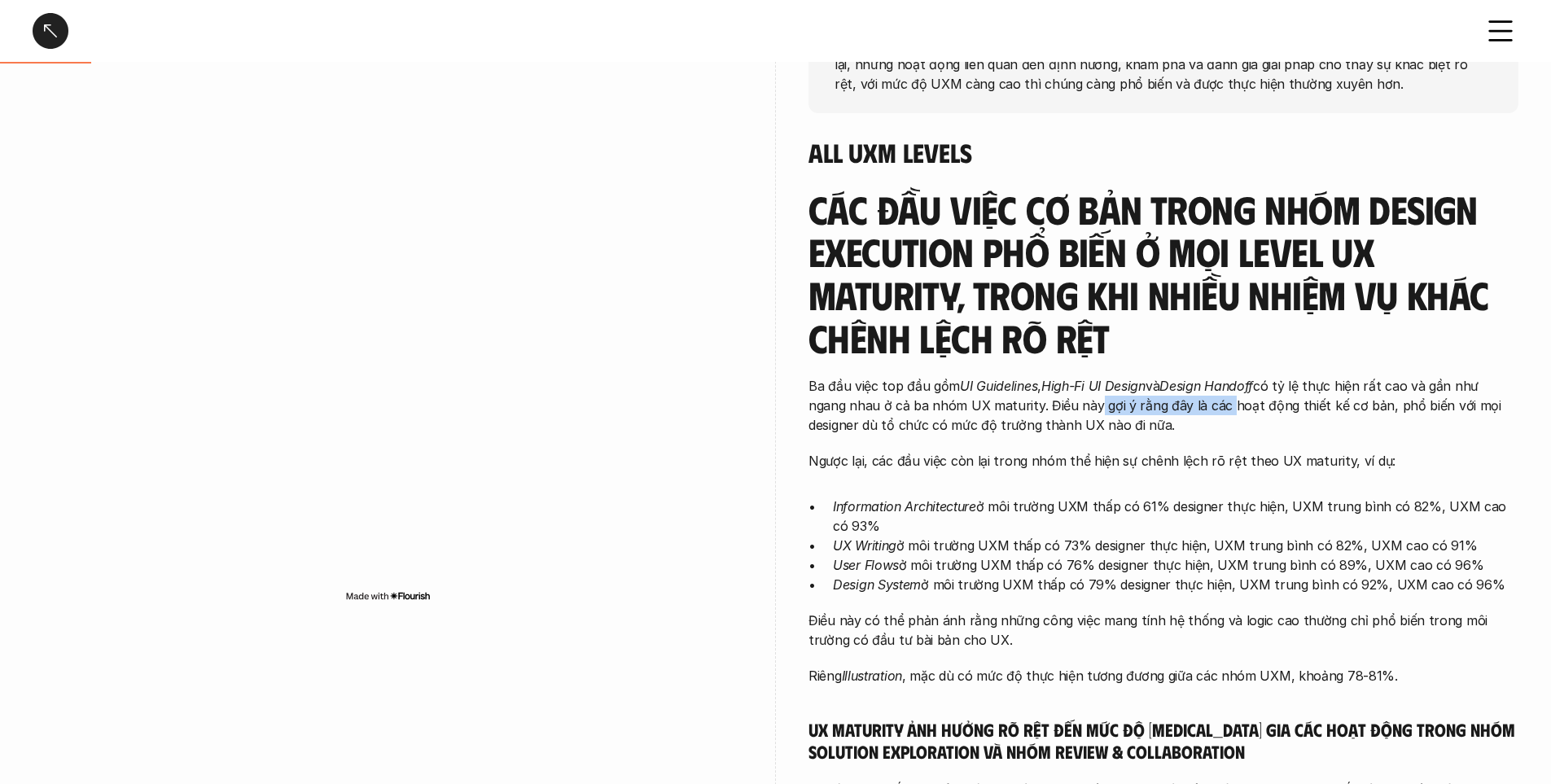
drag, startPoint x: 1085, startPoint y: 408, endPoint x: 1219, endPoint y: 407, distance: 134.0
click at [1219, 407] on p "Ba đầu việc top đầu gồm UI Guidelines , High-Fi UI Design và Design Handoff có …" at bounding box center [1163, 405] width 710 height 59
click at [1252, 406] on p "Ba đầu việc top đầu gồm UI Guidelines , High-Fi UI Design và Design Handoff có …" at bounding box center [1163, 405] width 710 height 59
click at [1028, 408] on p "Ba đầu việc top đầu gồm UI Guidelines , High-Fi UI Design và Design Handoff có …" at bounding box center [1163, 405] width 710 height 59
drag, startPoint x: 977, startPoint y: 426, endPoint x: 1099, endPoint y: 417, distance: 122.3
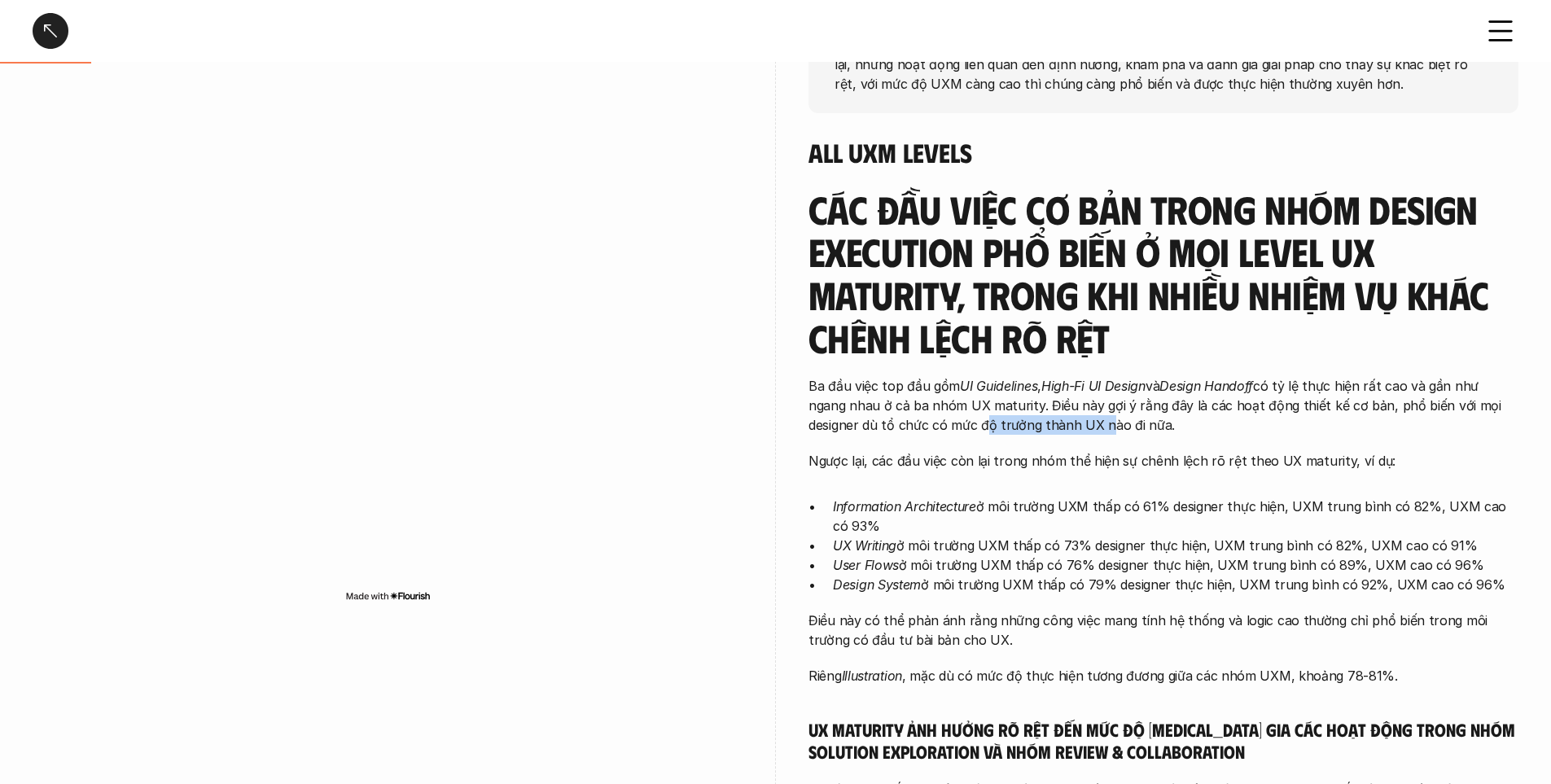
click at [1099, 417] on p "Ba đầu việc top đầu gồm UI Guidelines , High-Fi UI Design và Design Handoff có …" at bounding box center [1163, 405] width 710 height 59
click at [1049, 453] on p "Ngược lại, các đầu việc còn lại trong nhóm thể hiện sự chênh lệch rõ rệt theo U…" at bounding box center [1163, 460] width 710 height 19
drag, startPoint x: 830, startPoint y: 500, endPoint x: 1086, endPoint y: 501, distance: 256.0
click at [1086, 501] on ul "Information Architecture ở môi trường UXM thấp có 61% designer thực hiện, UXM t…" at bounding box center [1163, 546] width 710 height 98
click at [1129, 499] on p "Information Architecture ở môi trường UXM thấp có 61% designer thực hiện, UXM t…" at bounding box center [1176, 516] width 685 height 39
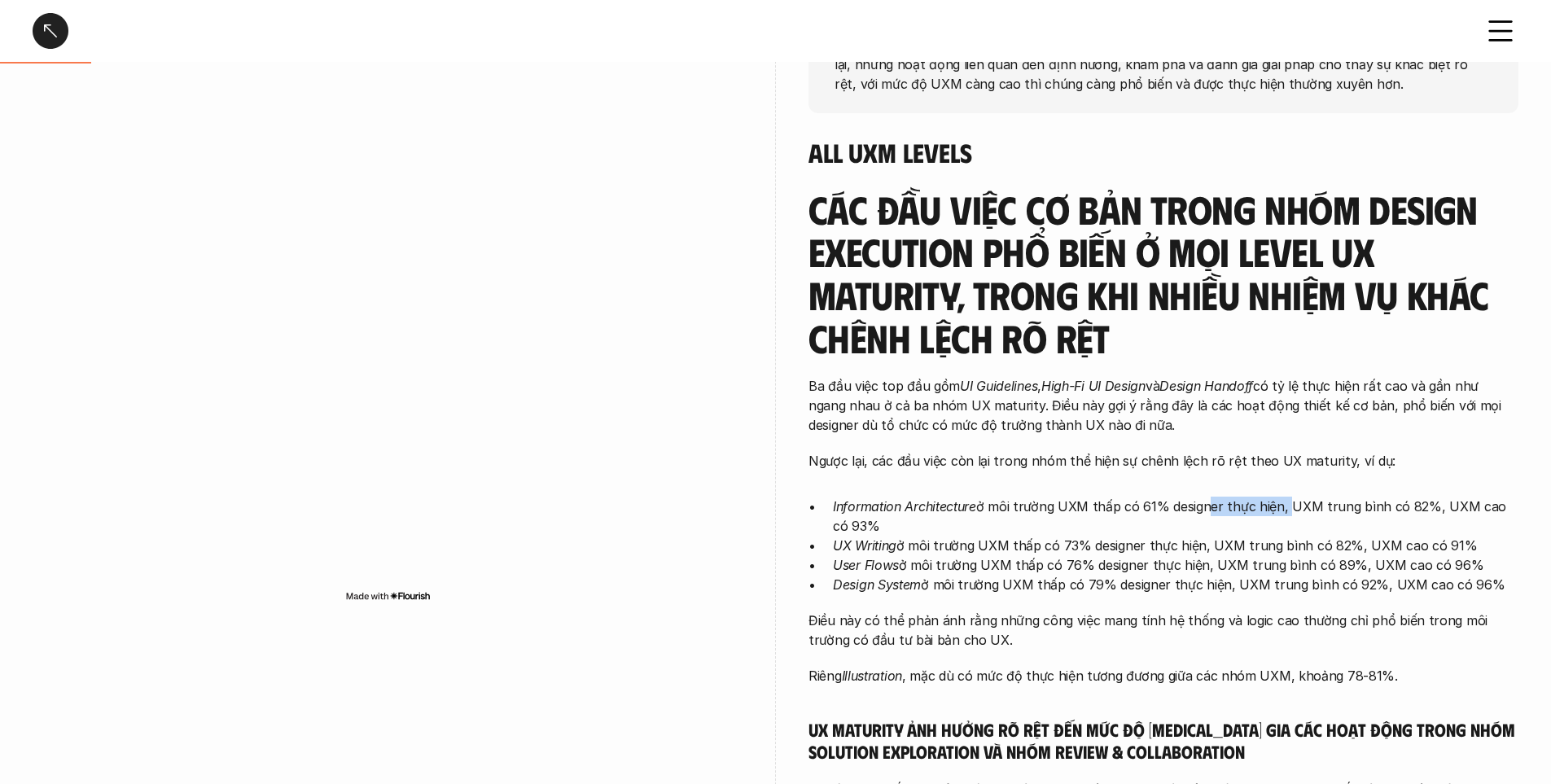
drag, startPoint x: 1216, startPoint y: 499, endPoint x: 1322, endPoint y: 500, distance: 106.0
click at [1282, 498] on p "Information Architecture ở môi trường UXM thấp có 61% designer thực hiện, UXM t…" at bounding box center [1176, 516] width 685 height 39
click at [1326, 499] on p "Information Architecture ở môi trường UXM thấp có 61% designer thực hiện, UXM t…" at bounding box center [1176, 516] width 685 height 39
drag, startPoint x: 1054, startPoint y: 509, endPoint x: 1102, endPoint y: 496, distance: 49.7
click at [1102, 497] on p "Information Architecture ở môi trường UXM thấp có 61% designer thực hiện, UXM t…" at bounding box center [1176, 516] width 685 height 39
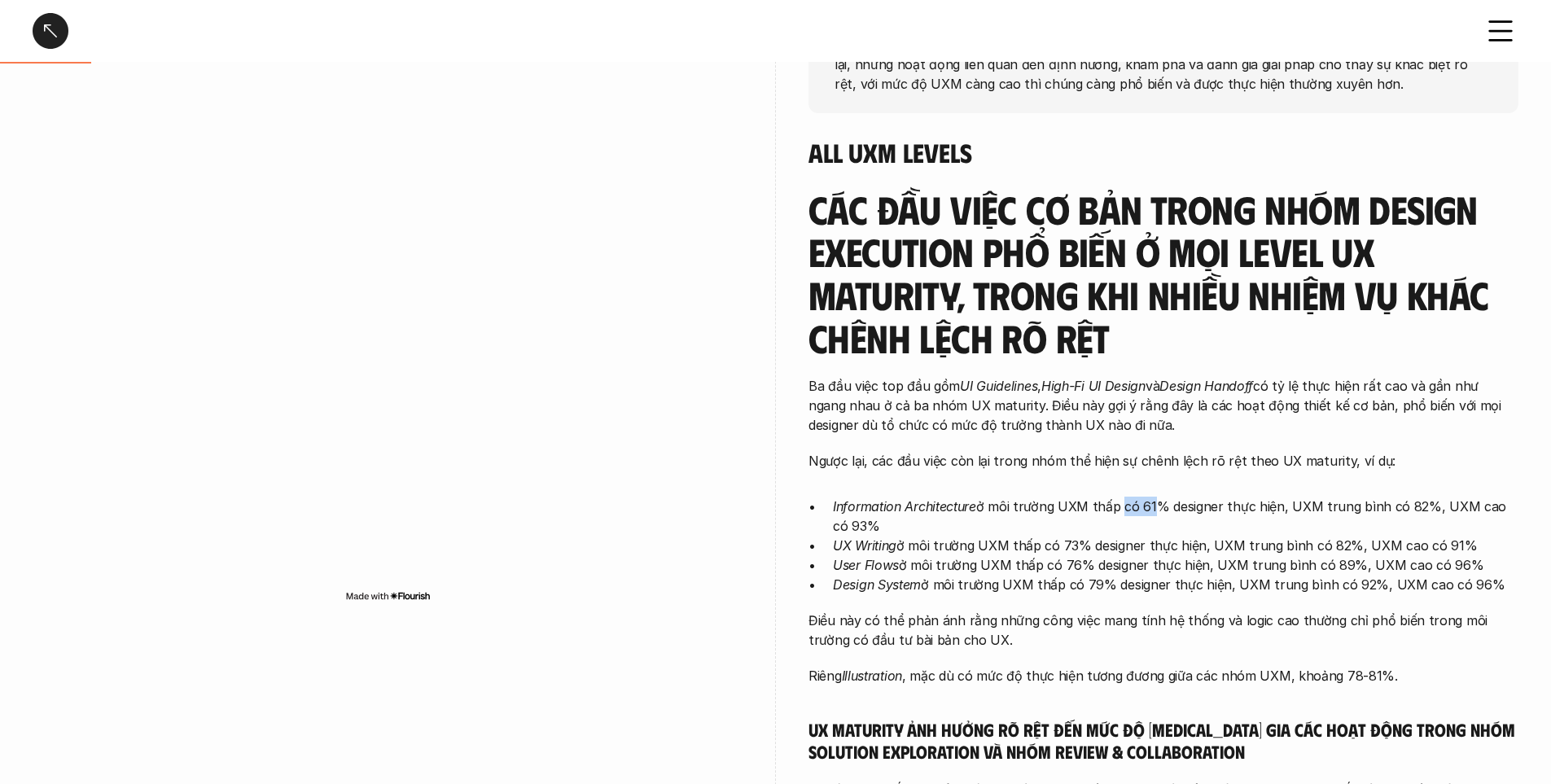
drag, startPoint x: 1117, startPoint y: 494, endPoint x: 1153, endPoint y: 489, distance: 36.3
click at [1153, 489] on div "Các đầu việc cơ bản trong nhóm Design Execution phổ biến ở mọi level UX maturit…" at bounding box center [1163, 753] width 710 height 1130
drag, startPoint x: 975, startPoint y: 297, endPoint x: 821, endPoint y: 297, distance: 154.0
click at [821, 297] on h3 "Các đầu việc cơ bản trong nhóm Design Execution phổ biến ở mọi level UX maturit…" at bounding box center [1163, 274] width 710 height 172
click at [1044, 320] on h3 "Các đầu việc cơ bản trong nhóm Design Execution phổ biến ở mọi level UX maturit…" at bounding box center [1163, 274] width 710 height 172
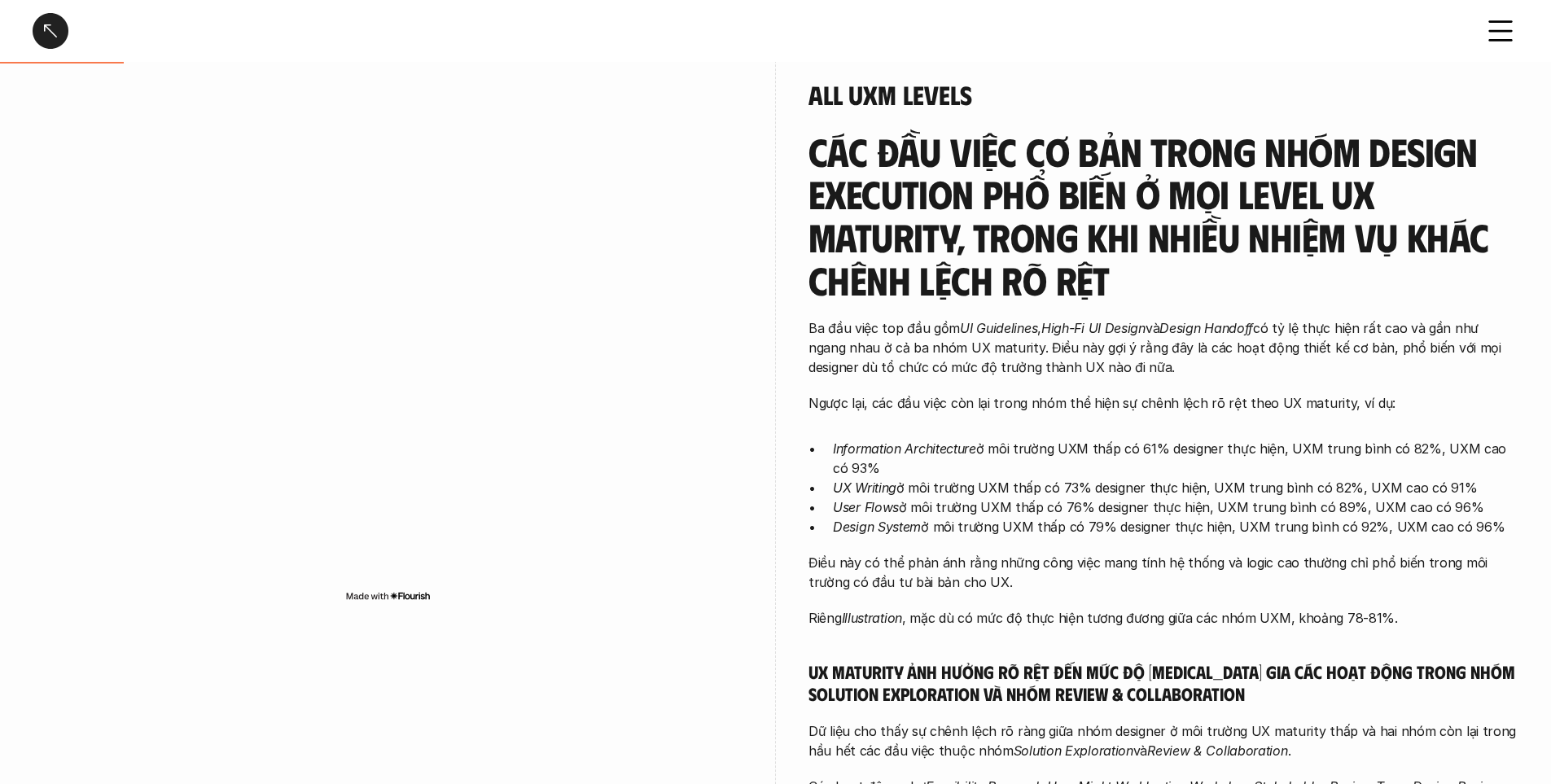
scroll to position [407, 0]
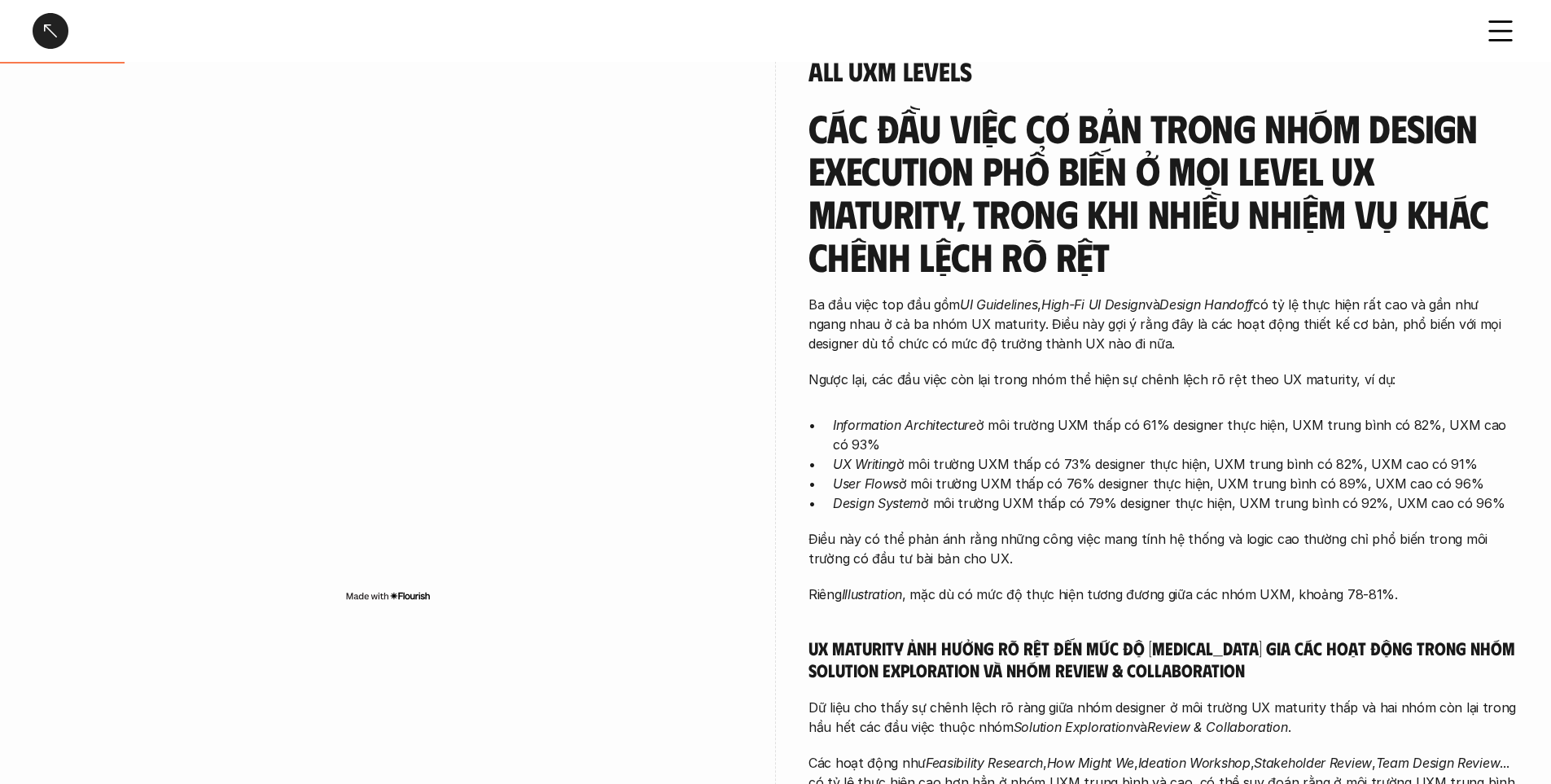
drag, startPoint x: 922, startPoint y: 466, endPoint x: 1092, endPoint y: 443, distance: 171.5
click at [1092, 443] on ul "Information Architecture ở môi trường UXM thấp có 61% designer thực hiện, UXM t…" at bounding box center [1163, 464] width 710 height 98
click at [1131, 466] on p "UX Writing ở môi trường UXM thấp có 73% designer thực hiện, UXM trung bình có 8…" at bounding box center [1176, 464] width 685 height 19
drag, startPoint x: 976, startPoint y: 484, endPoint x: 1014, endPoint y: 475, distance: 39.1
click at [1014, 475] on p "User Flows ở môi trường UXM thấp có 76% designer thực hiện, UXM trung bình có 8…" at bounding box center [1176, 483] width 685 height 19
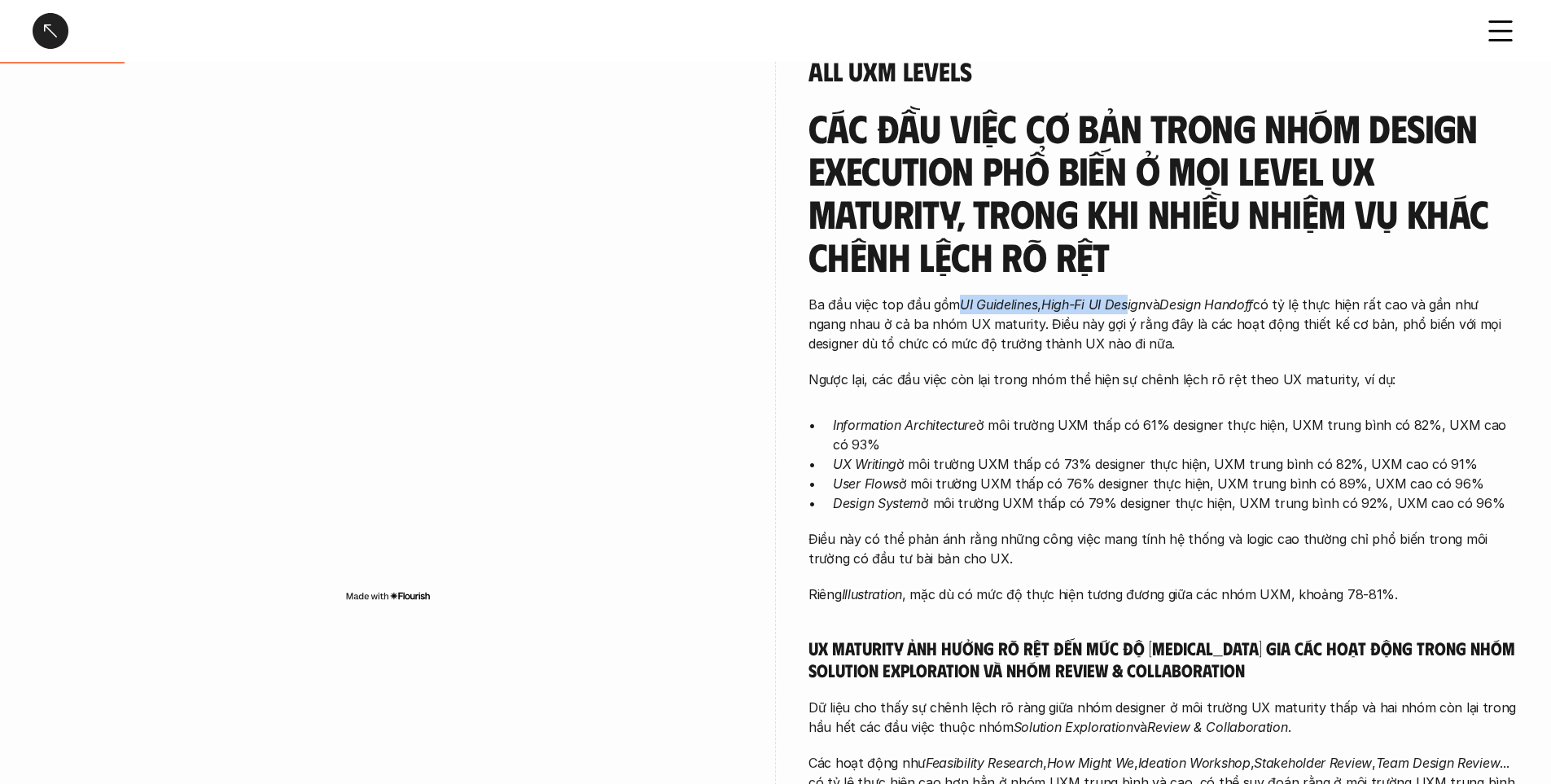
drag, startPoint x: 956, startPoint y: 301, endPoint x: 1132, endPoint y: 300, distance: 176.0
click at [1132, 300] on p "Ba đầu việc top đầu gồm UI Guidelines , High-Fi UI Design và Design Handoff có …" at bounding box center [1163, 324] width 710 height 59
click at [874, 363] on div "Các đầu việc cơ bản trong nhóm Design Execution phổ biến ở mọi level UX maturit…" at bounding box center [1163, 672] width 710 height 1130
drag, startPoint x: 976, startPoint y: 489, endPoint x: 1007, endPoint y: 484, distance: 31.4
click at [1007, 484] on p "User Flows ở môi trường UXM thấp có 76% designer thực hiện, UXM trung bình có 8…" at bounding box center [1176, 483] width 685 height 19
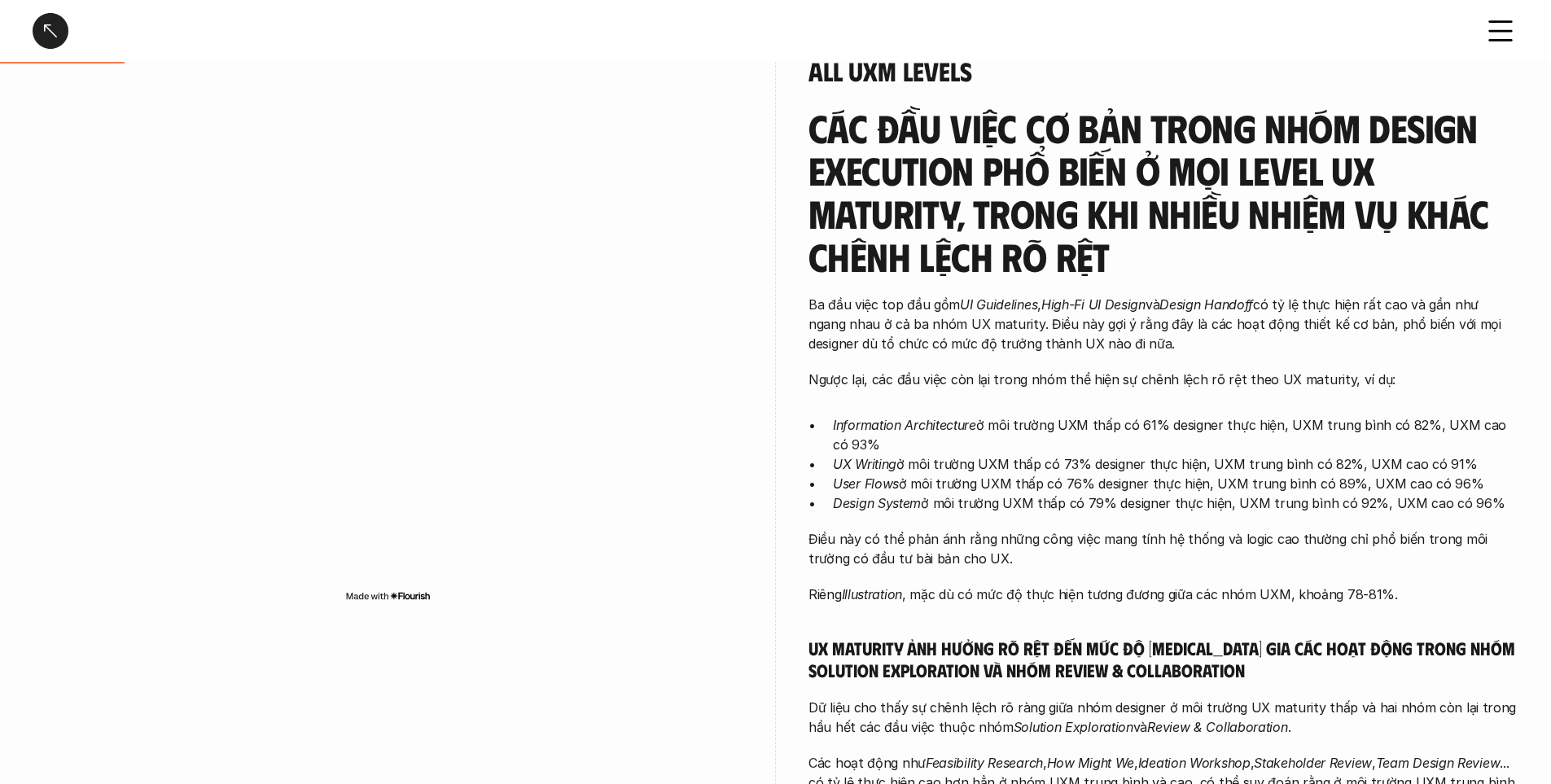
click at [922, 497] on p "Design System ở môi trường UXM thấp có 79% designer thực hiện, UXM trung bình c…" at bounding box center [1176, 503] width 685 height 19
drag, startPoint x: 883, startPoint y: 478, endPoint x: 955, endPoint y: 478, distance: 72.0
click at [955, 478] on ul "Information Architecture ở môi trường UXM thấp có 61% designer thực hiện, UXM t…" at bounding box center [1163, 464] width 710 height 98
click at [1084, 494] on p "Design System ở môi trường UXM thấp có 79% designer thực hiện, UXM trung bình c…" at bounding box center [1176, 503] width 685 height 19
click at [1175, 494] on p "Design System ở môi trường UXM thấp có 79% designer thực hiện, UXM trung bình c…" at bounding box center [1176, 503] width 685 height 19
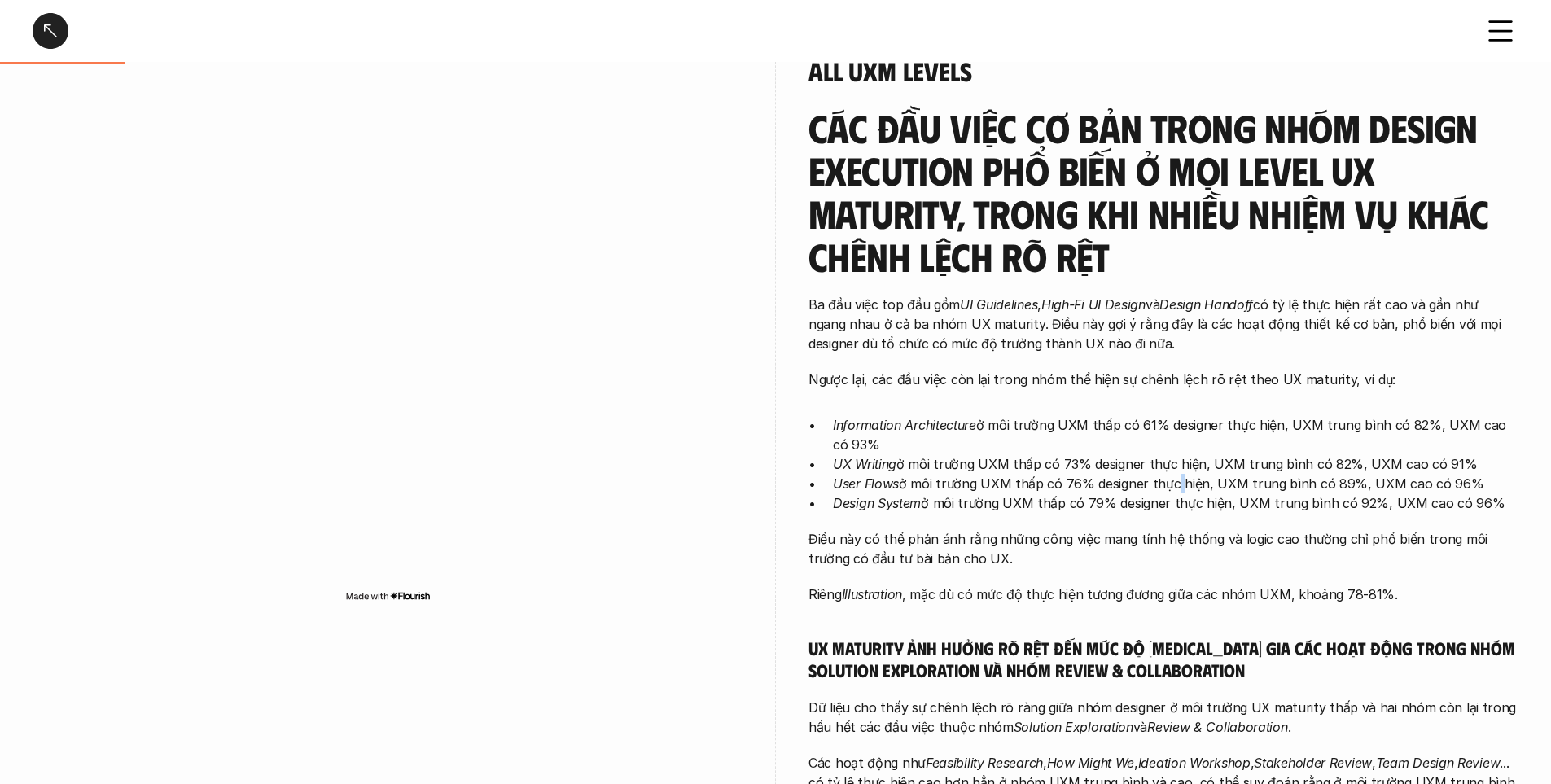
click at [1172, 481] on p "User Flows ở môi trường UXM thấp có 76% designer thực hiện, UXM trung bình có 8…" at bounding box center [1176, 483] width 685 height 19
drag, startPoint x: 1124, startPoint y: 415, endPoint x: 1136, endPoint y: 415, distance: 12.0
click at [1136, 415] on div "overview Các nhiệm vụ triển khai và bàn giao giải pháp cuối được thực hiện phổ …" at bounding box center [776, 571] width 1486 height 1429
drag, startPoint x: 1150, startPoint y: 415, endPoint x: 1323, endPoint y: 409, distance: 173.1
click at [1323, 409] on div "Các đầu việc cơ bản trong nhóm Design Execution phổ biến ở mọi level UX maturit…" at bounding box center [1163, 672] width 710 height 1130
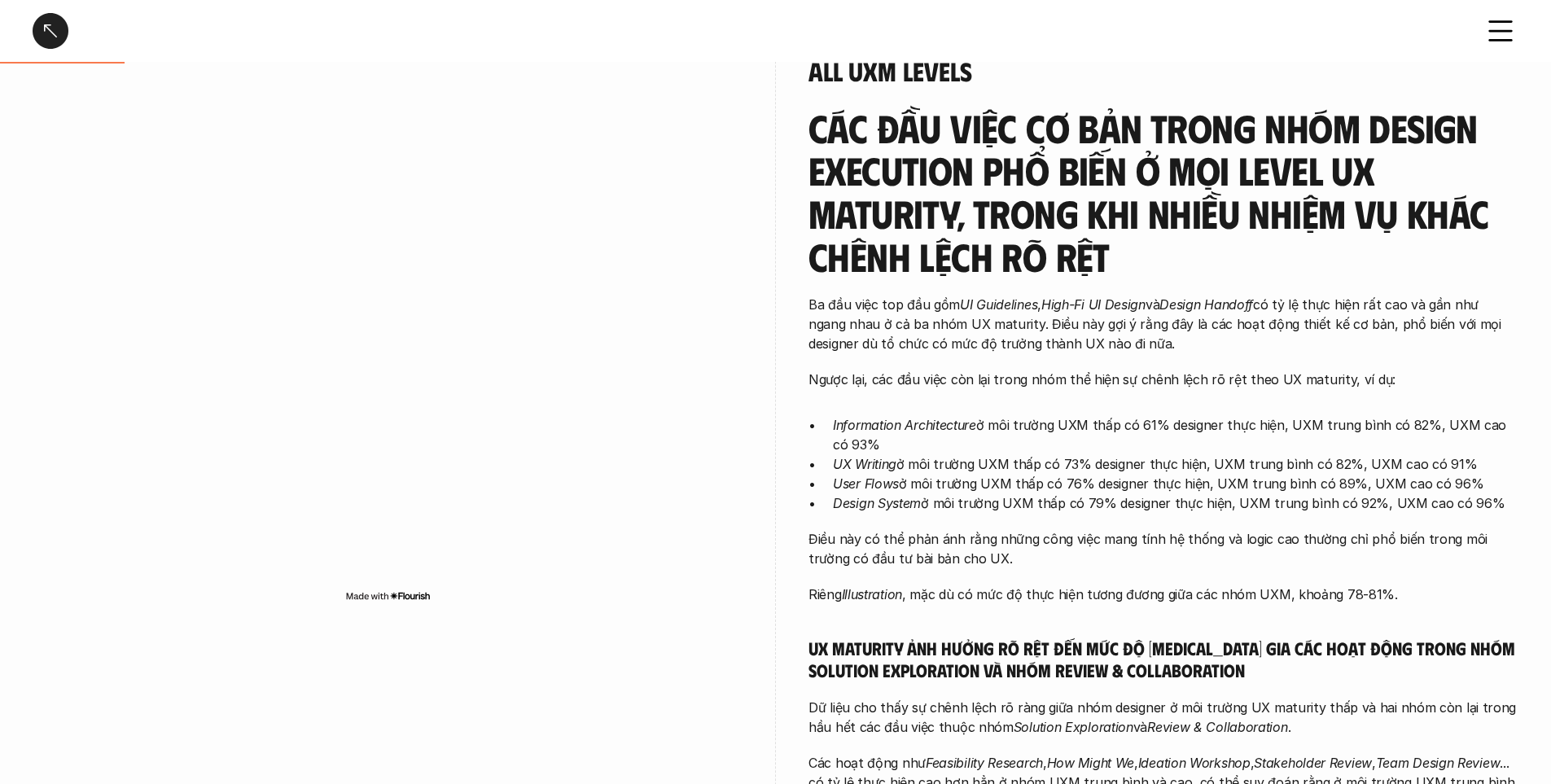
click at [1357, 423] on p "Information Architecture ở môi trường UXM thấp có 61% designer thực hiện, UXM t…" at bounding box center [1176, 434] width 685 height 39
drag, startPoint x: 1341, startPoint y: 438, endPoint x: 1407, endPoint y: 425, distance: 67.3
click at [1407, 425] on p "Information Architecture ở môi trường UXM thấp có 61% designer thực hiện, UXM t…" at bounding box center [1176, 434] width 685 height 39
click at [983, 471] on p "UX Writing ở môi trường UXM thấp có 73% designer thực hiện, UXM trung bình có 8…" at bounding box center [1176, 464] width 685 height 19
click at [1309, 539] on p "Điều này có thể phản ánh rằng những công việc mang tính hệ thống và logic cao t…" at bounding box center [1163, 549] width 710 height 39
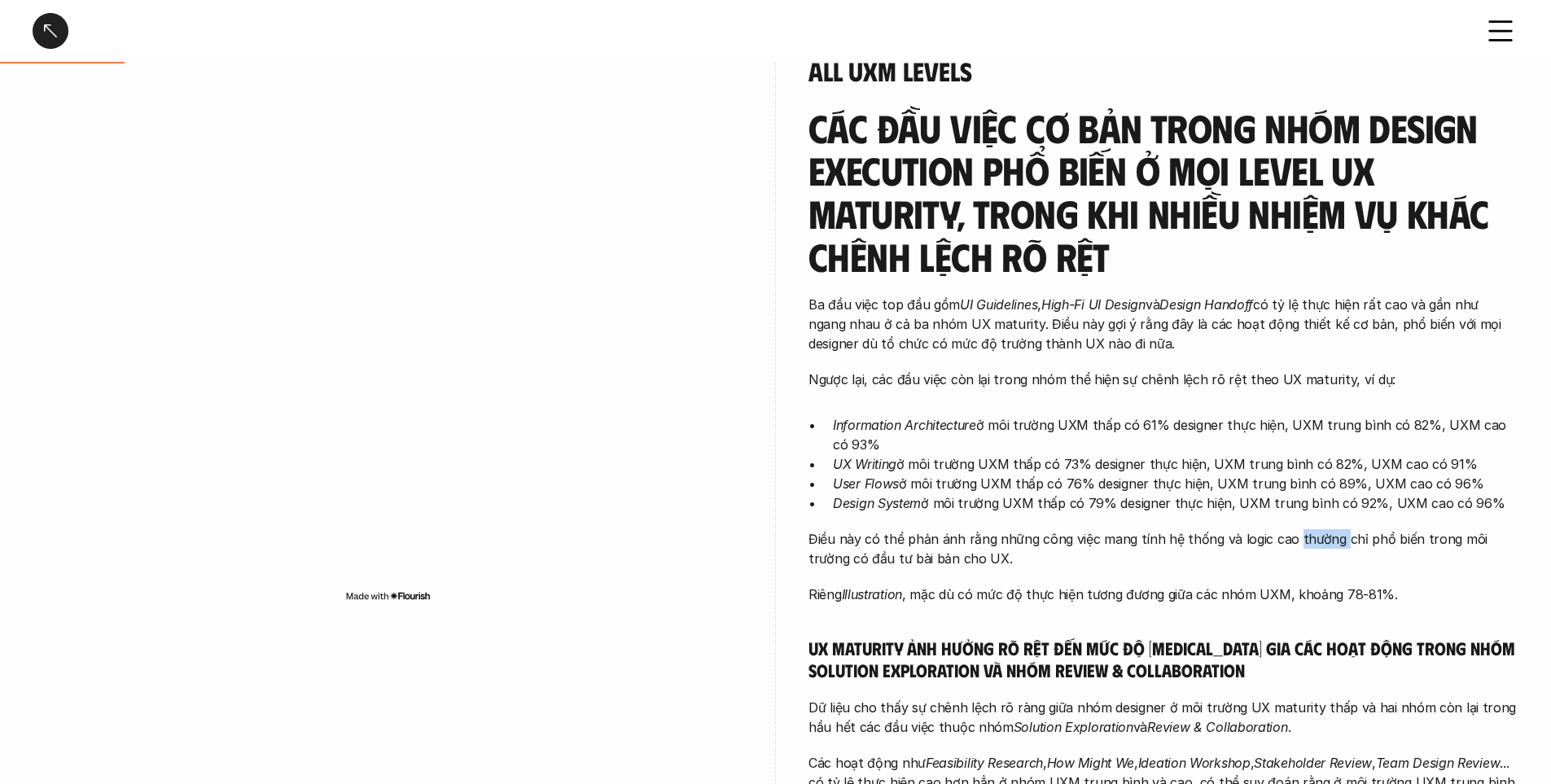
click at [1309, 539] on p "Điều này có thể phản ánh rằng những công việc mang tính hệ thống và logic cao t…" at bounding box center [1163, 549] width 710 height 39
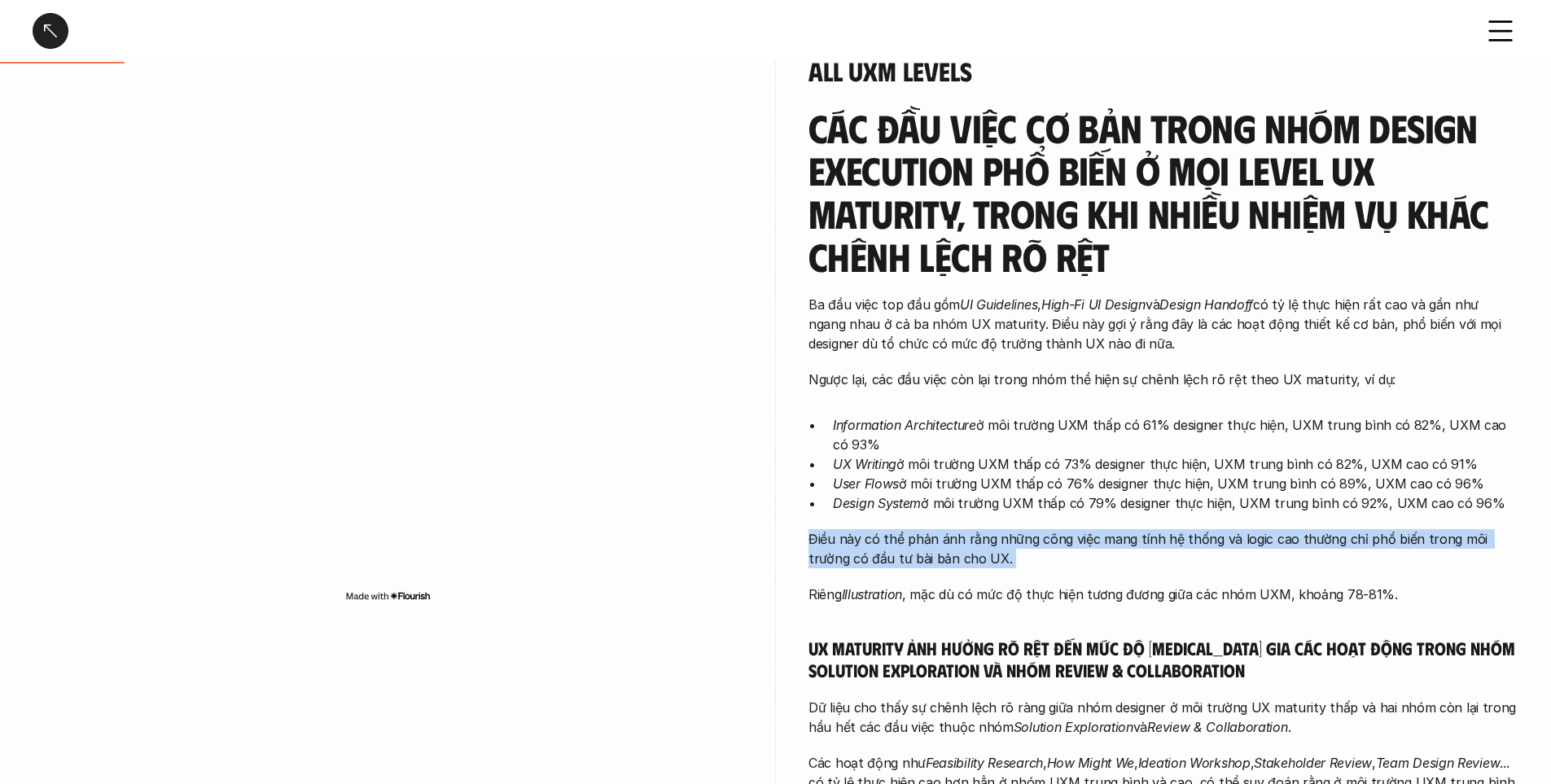
click at [1309, 539] on p "Điều này có thể phản ánh rằng những công việc mang tính hệ thống và logic cao t…" at bounding box center [1163, 549] width 710 height 39
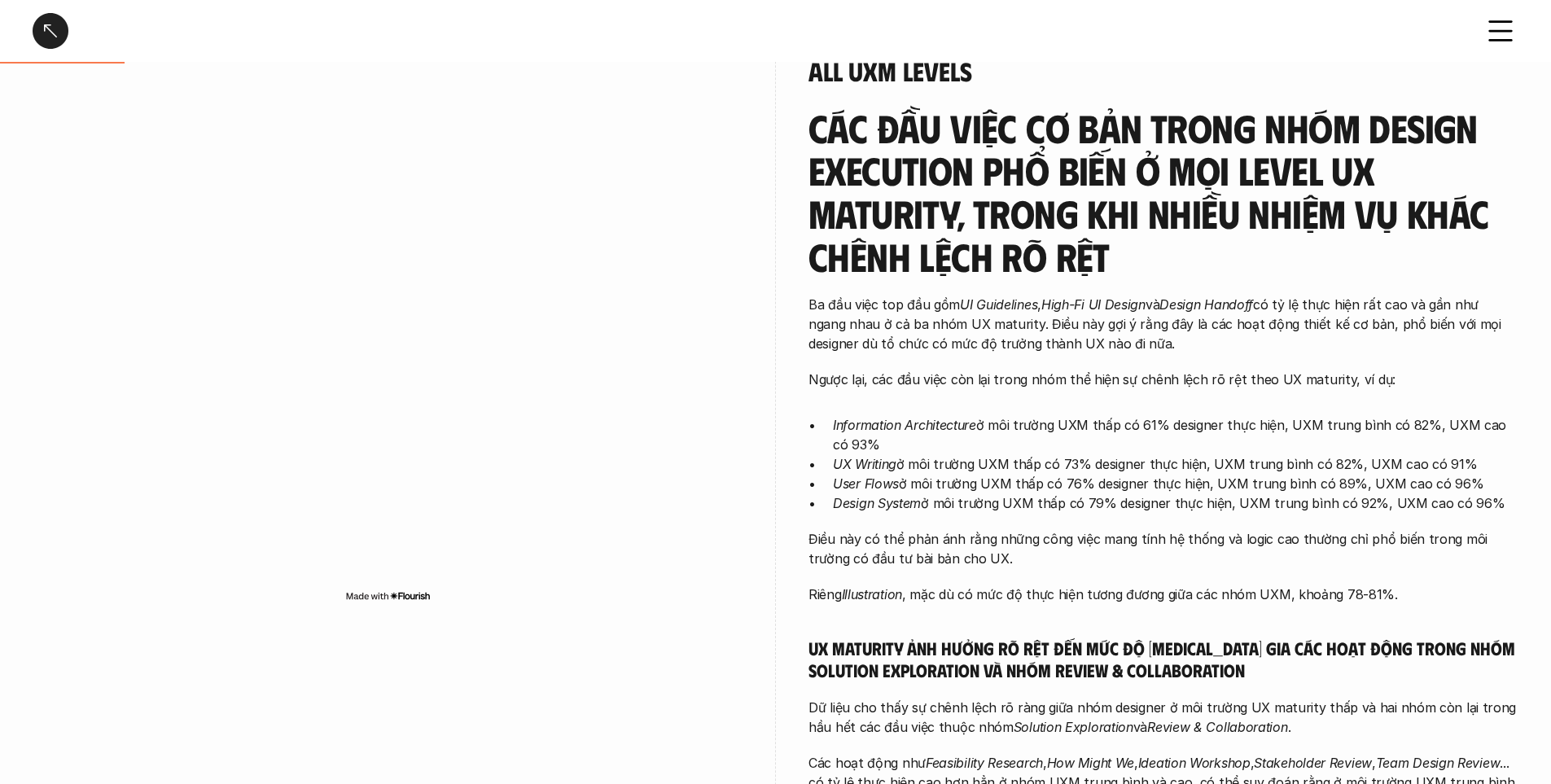
click at [853, 578] on div "Các đầu việc cơ bản trong nhóm Design Execution phổ biến ở mọi level UX maturit…" at bounding box center [1163, 672] width 710 height 1130
click at [866, 558] on p "Điều này có thể phản ánh rằng những công việc mang tính hệ thống và logic cao t…" at bounding box center [1163, 549] width 710 height 39
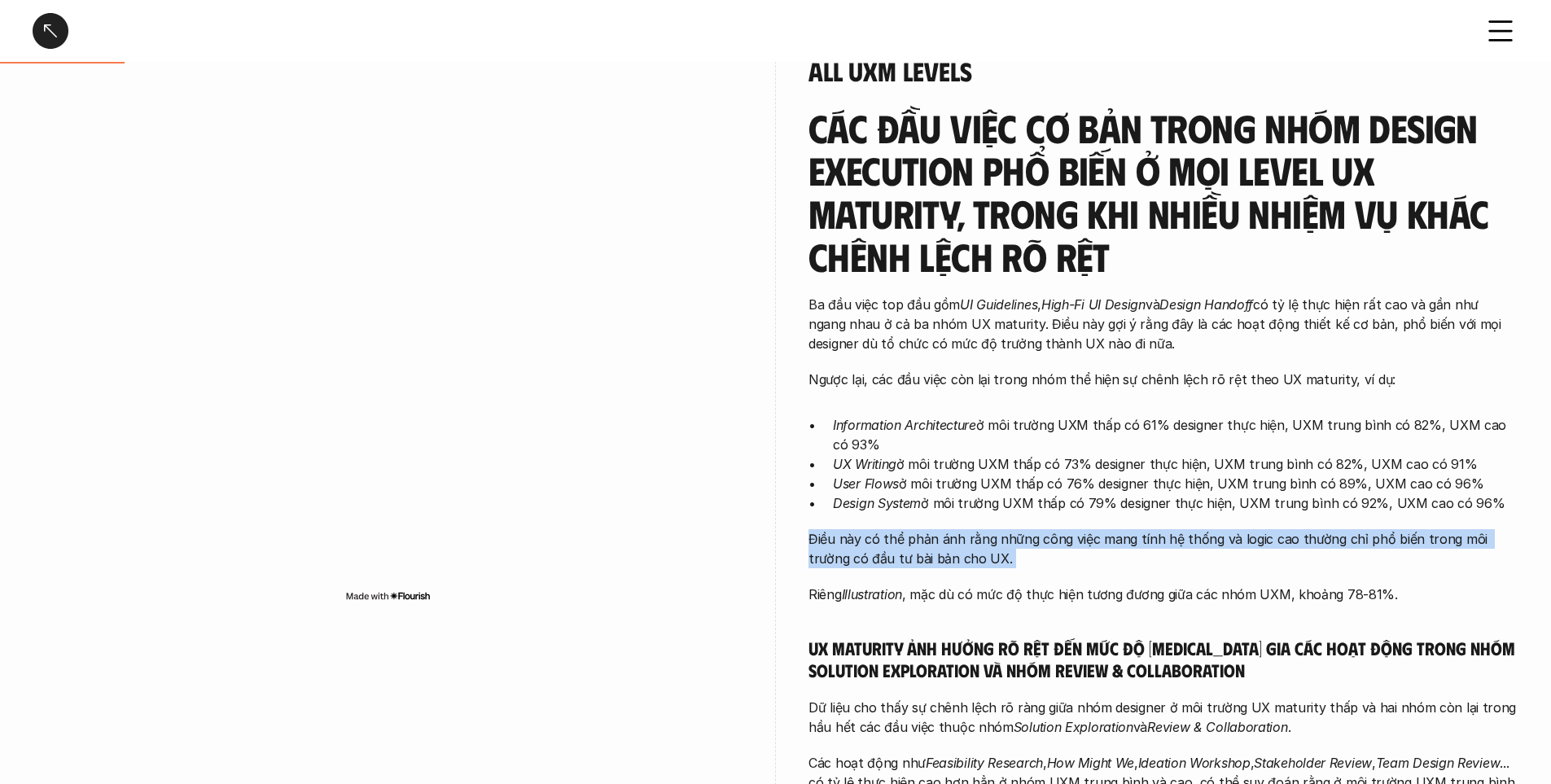
click at [866, 558] on p "Điều này có thể phản ánh rằng những công việc mang tính hệ thống và logic cao t…" at bounding box center [1163, 549] width 710 height 39
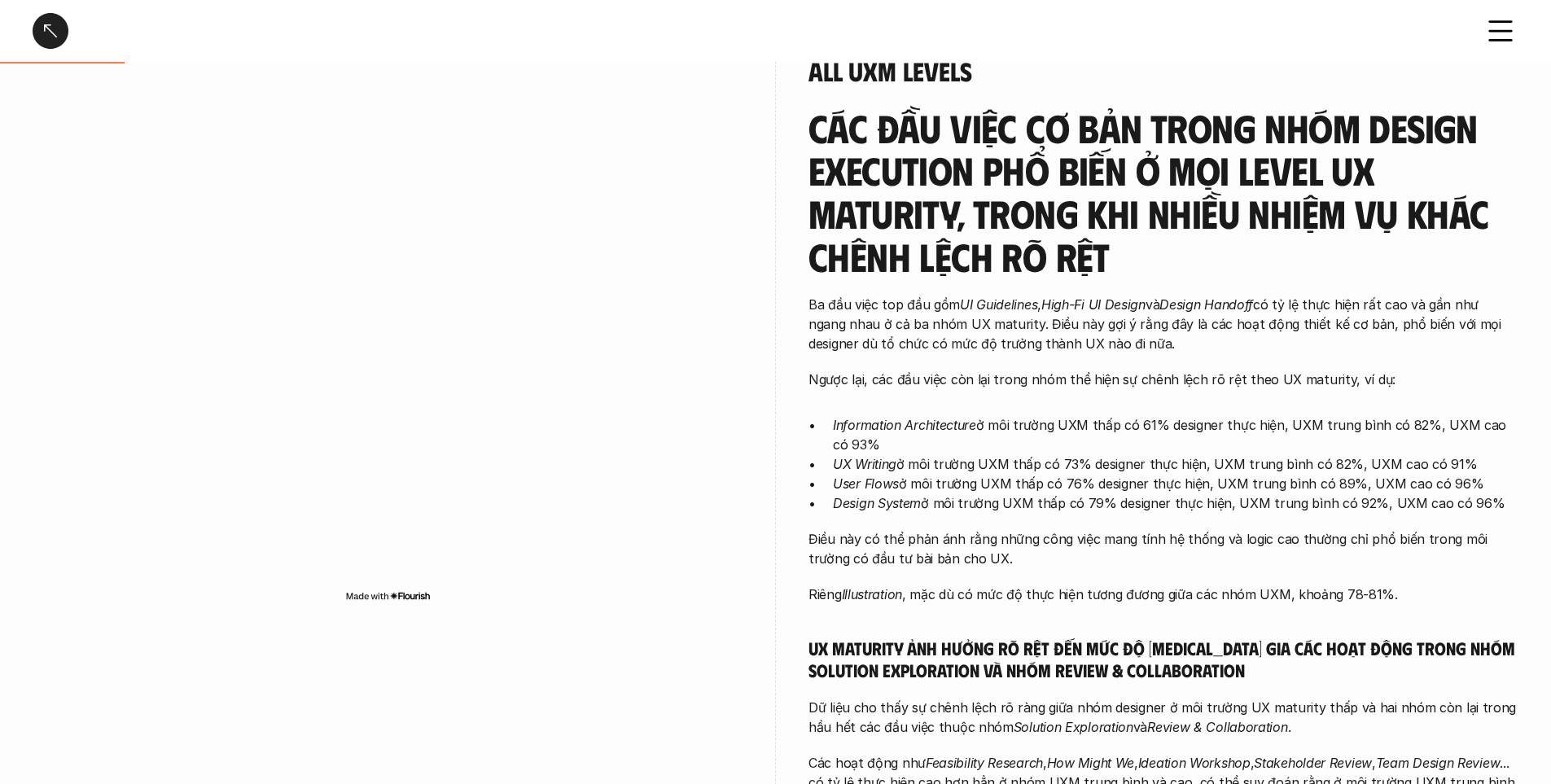
click at [881, 471] on em "UX Writing" at bounding box center [865, 464] width 64 height 17
drag, startPoint x: 1428, startPoint y: 485, endPoint x: 1493, endPoint y: 480, distance: 65.2
click at [1493, 480] on p "User Flows ở môi trường UXM thấp có 76% designer thực hiện, UXM trung bình có 8…" at bounding box center [1176, 483] width 685 height 19
click at [1107, 482] on p "User Flows ở môi trường UXM thấp có 76% designer thực hiện, UXM trung bình có 8…" at bounding box center [1176, 483] width 685 height 19
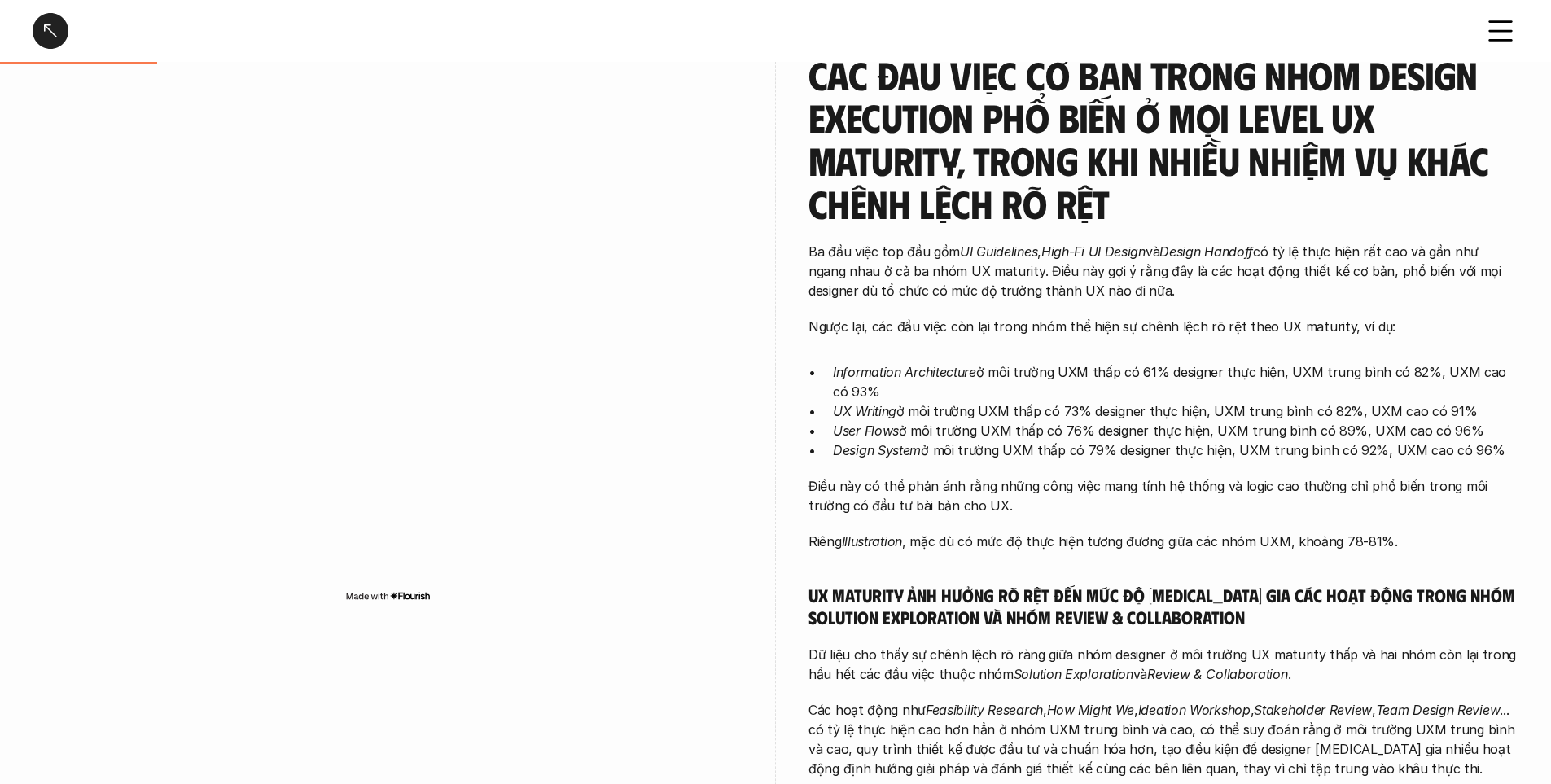
scroll to position [488, 0]
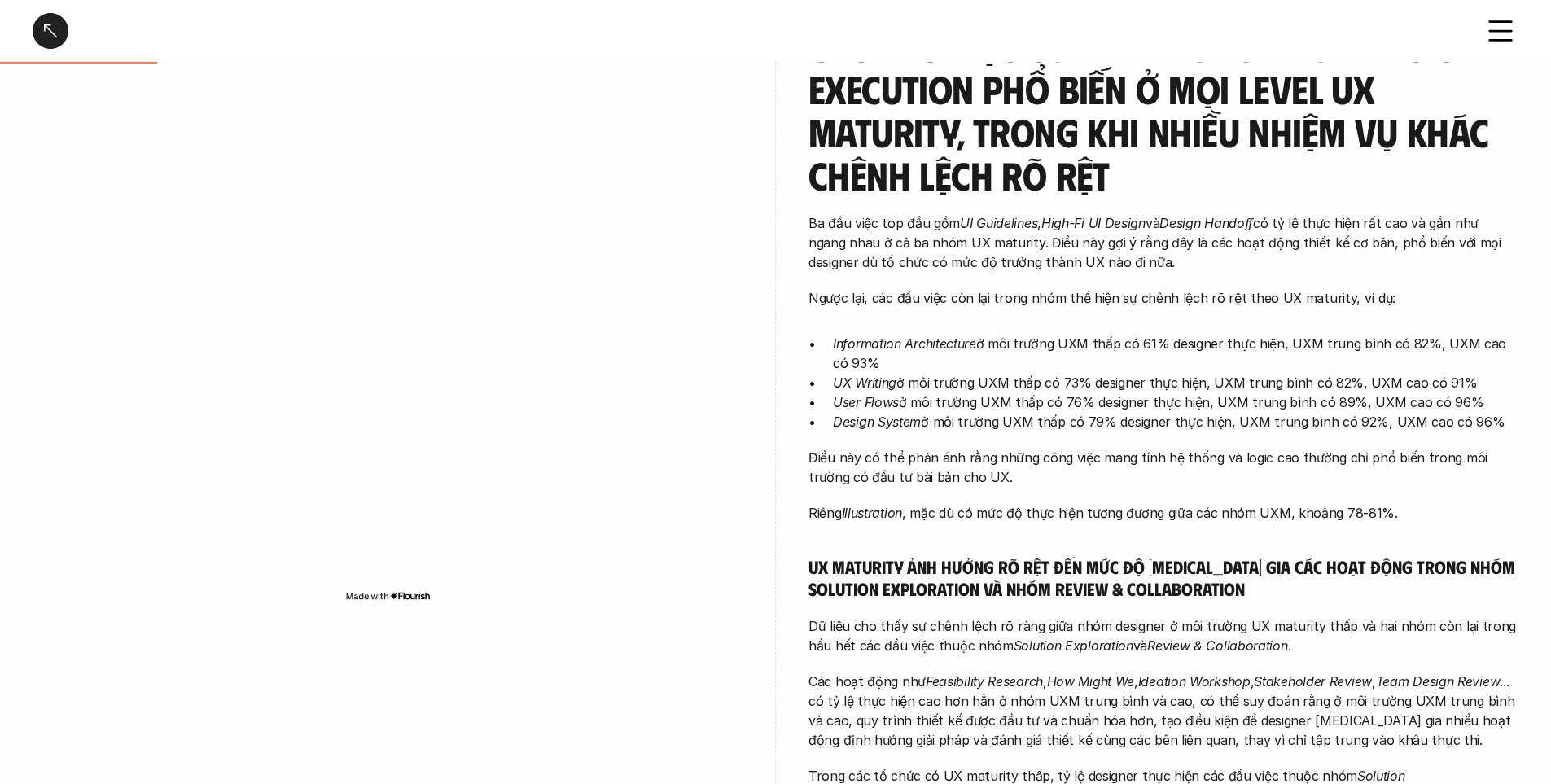
click at [988, 460] on p "Điều này có thể phản ánh rằng những công việc mang tính hệ thống và logic cao t…" at bounding box center [1163, 467] width 710 height 39
drag, startPoint x: 965, startPoint y: 513, endPoint x: 1113, endPoint y: 510, distance: 148.0
click at [1113, 510] on p "Riêng Illustration , mặc dù có mức độ thực hiện tương đương giữa các nhóm UXM, …" at bounding box center [1163, 513] width 710 height 19
drag, startPoint x: 1161, startPoint y: 511, endPoint x: 1305, endPoint y: 506, distance: 144.1
click at [1305, 506] on p "Riêng Illustration , mặc dù có mức độ thực hiện tương đương giữa các nhóm UXM, …" at bounding box center [1163, 513] width 710 height 19
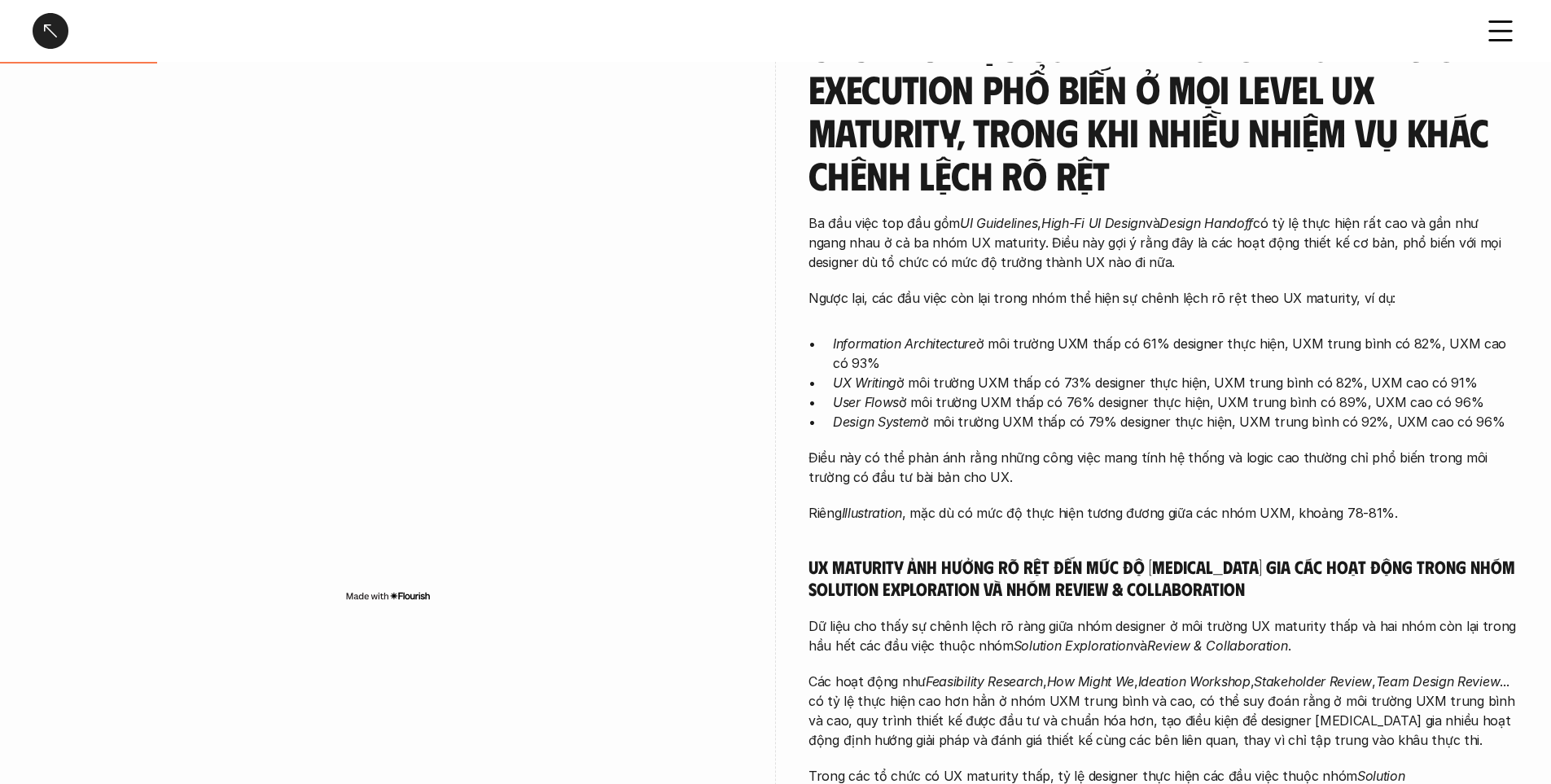
click at [1386, 528] on div "Các đầu việc cơ bản trong nhóm Design Execution phổ biến ở mọi level UX maturit…" at bounding box center [1163, 591] width 710 height 1130
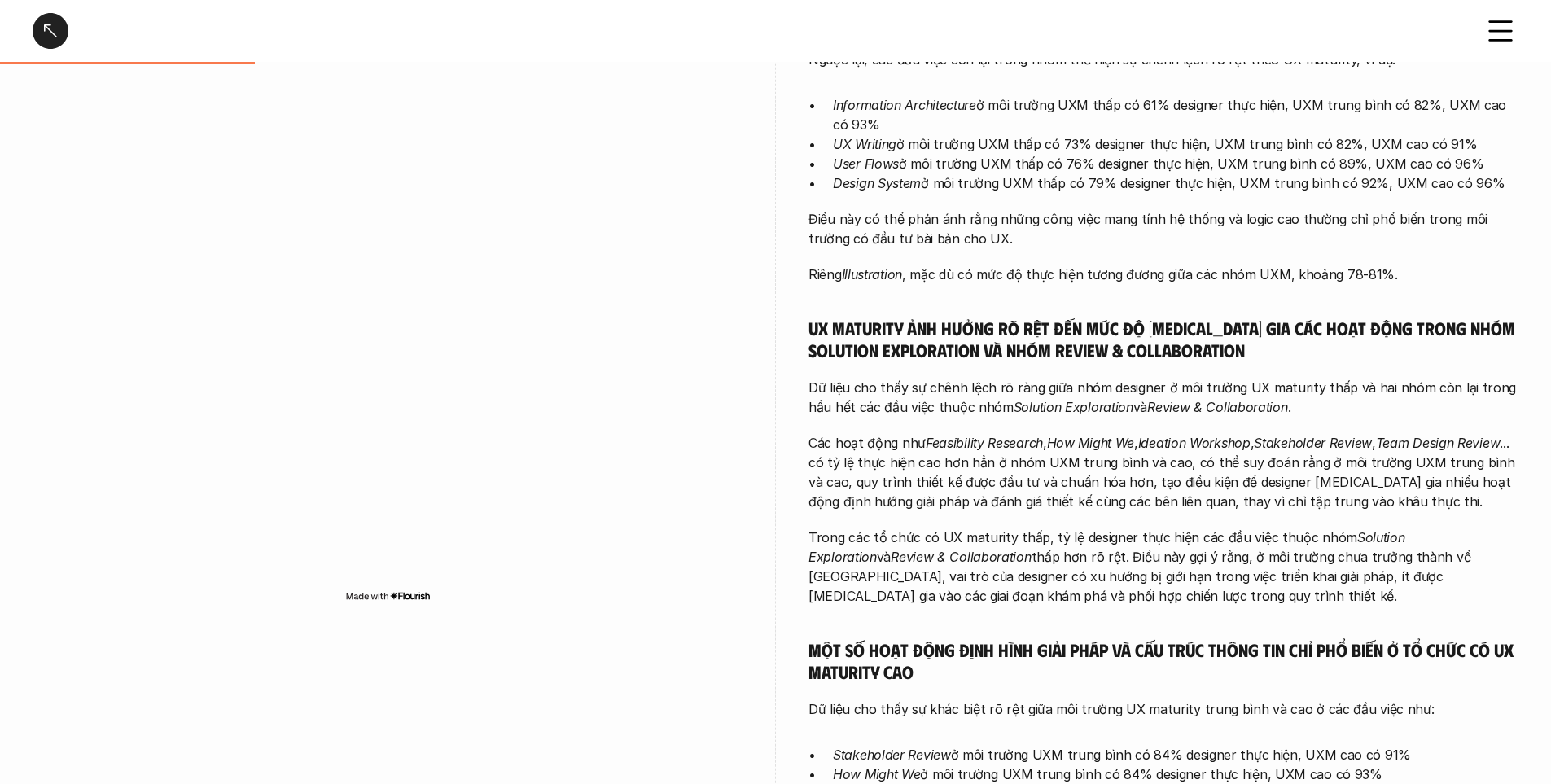
scroll to position [732, 0]
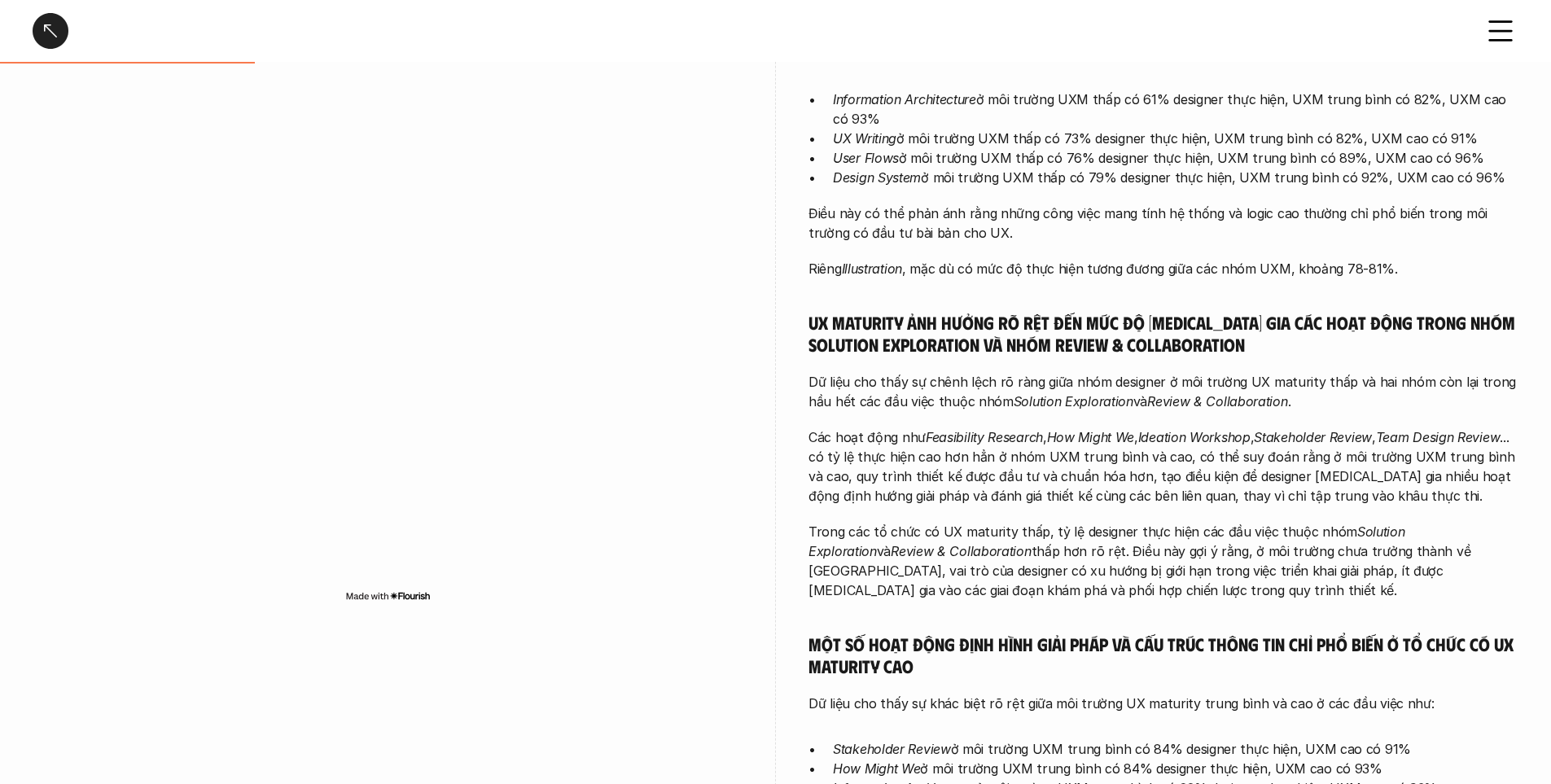
drag, startPoint x: 1112, startPoint y: 462, endPoint x: 1146, endPoint y: 458, distance: 34.2
click at [1142, 458] on p "Các hoạt động như Feasibility Research , How Might We , Ideation Workshop , Sta…" at bounding box center [1163, 466] width 710 height 78
drag, startPoint x: 1165, startPoint y: 441, endPoint x: 1350, endPoint y: 432, distance: 185.2
click at [1350, 432] on p "Các hoạt động như Feasibility Research , How Might We , Ideation Workshop , Sta…" at bounding box center [1163, 466] width 710 height 78
click at [1351, 508] on div "Các đầu việc cơ bản trong nhóm Design Execution phổ biến ở mọi level UX maturit…" at bounding box center [1163, 346] width 710 height 1130
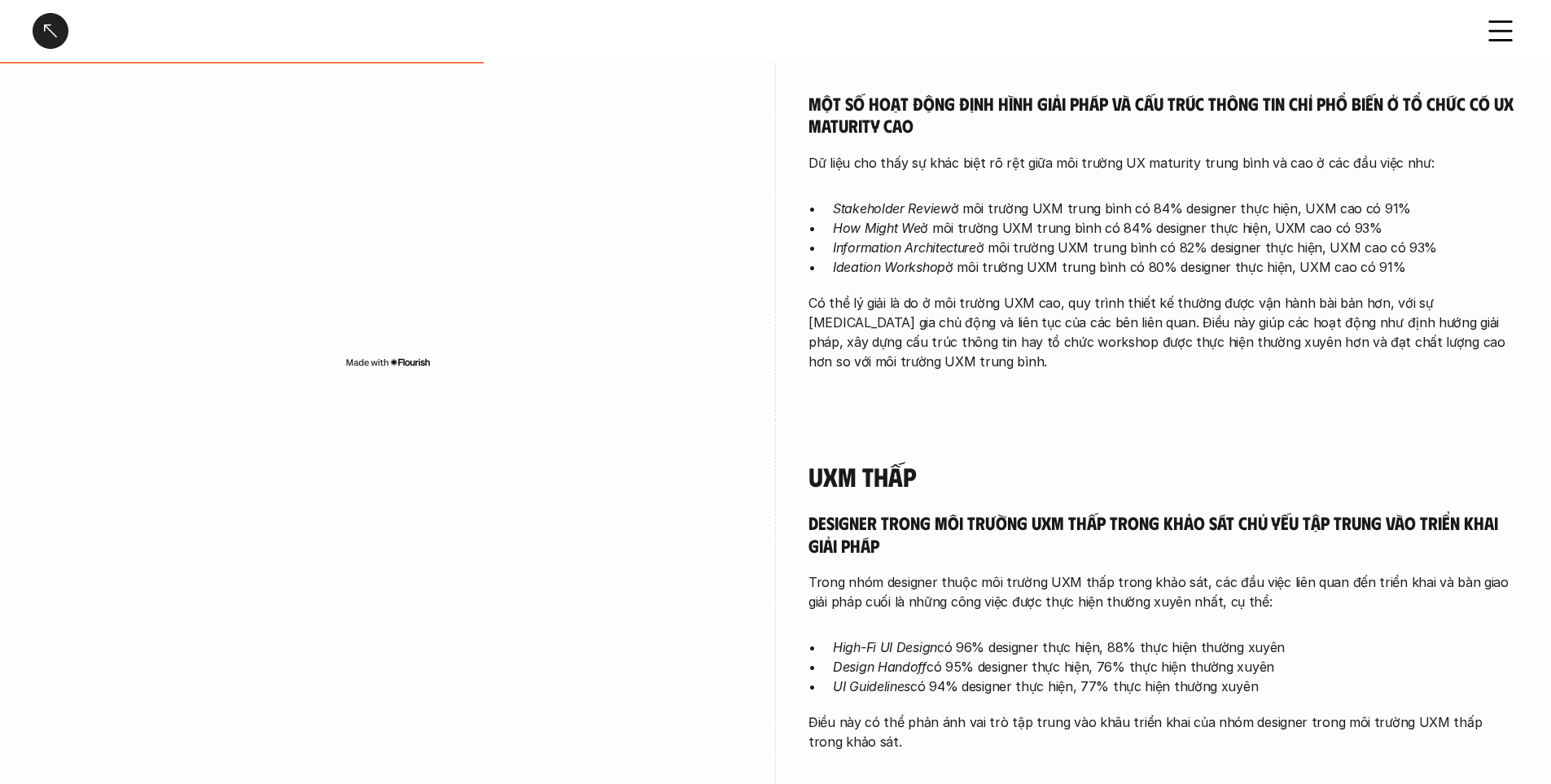
scroll to position [1303, 0]
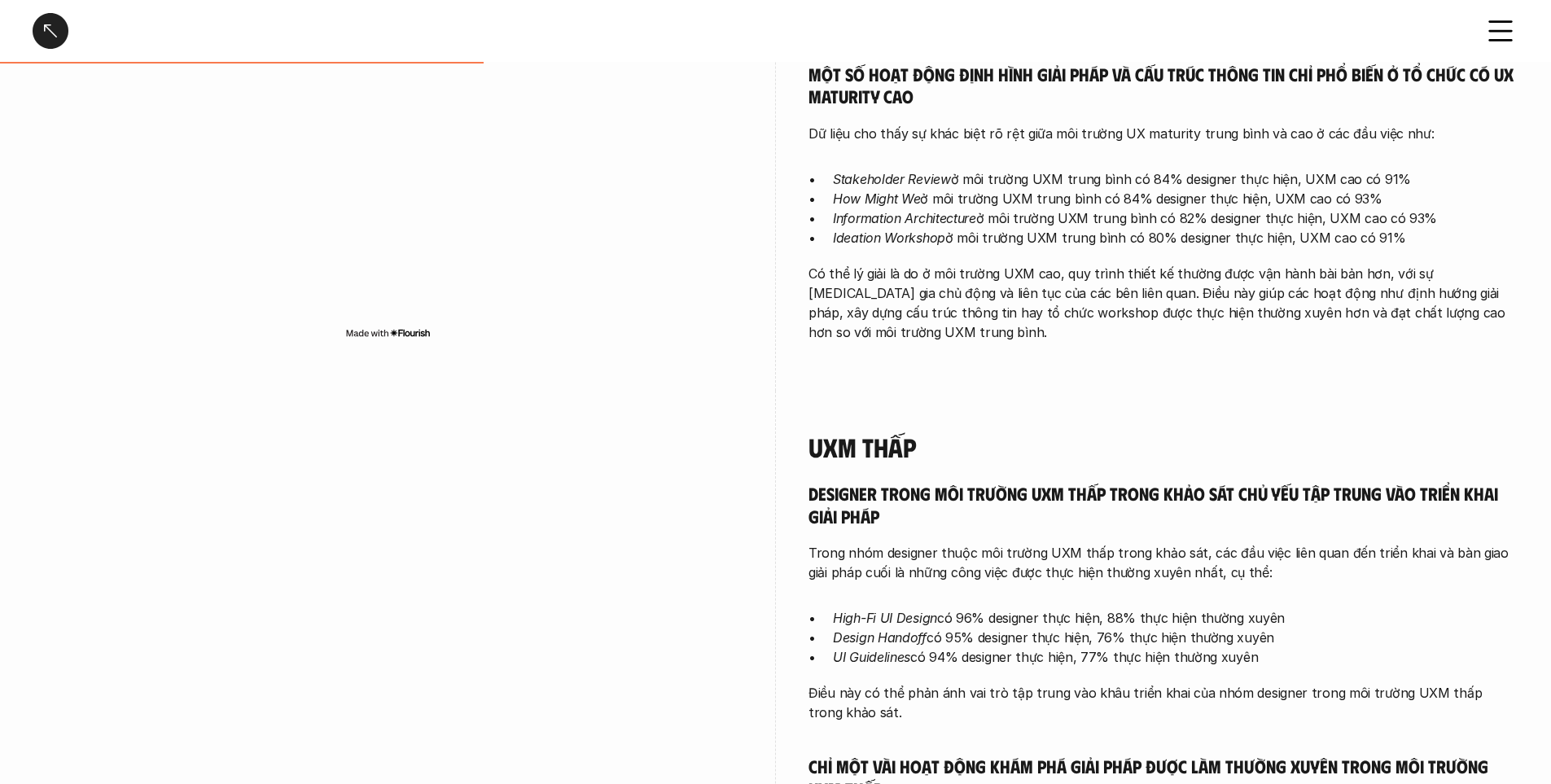
click at [1137, 287] on p "Có thể lý giải là do ở môi trường UXM cao, quy trình thiết kế thường được vận h…" at bounding box center [1163, 302] width 710 height 78
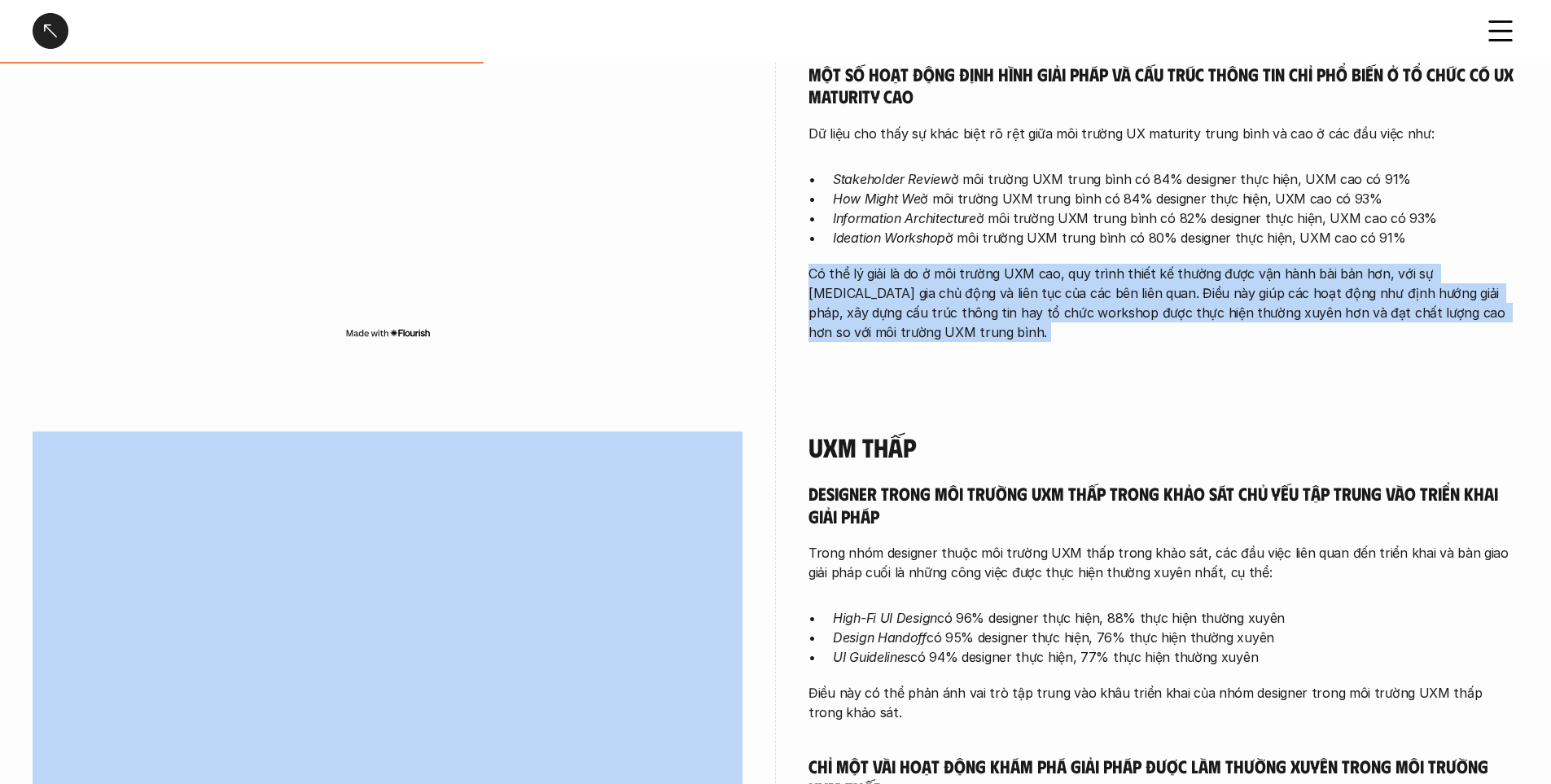
click at [1137, 287] on p "Có thể lý giải là do ở môi trường UXM cao, quy trình thiết kế thường được vận h…" at bounding box center [1163, 302] width 710 height 78
click at [1090, 316] on p "Có thể lý giải là do ở môi trường UXM cao, quy trình thiết kế thường được vận h…" at bounding box center [1163, 302] width 710 height 78
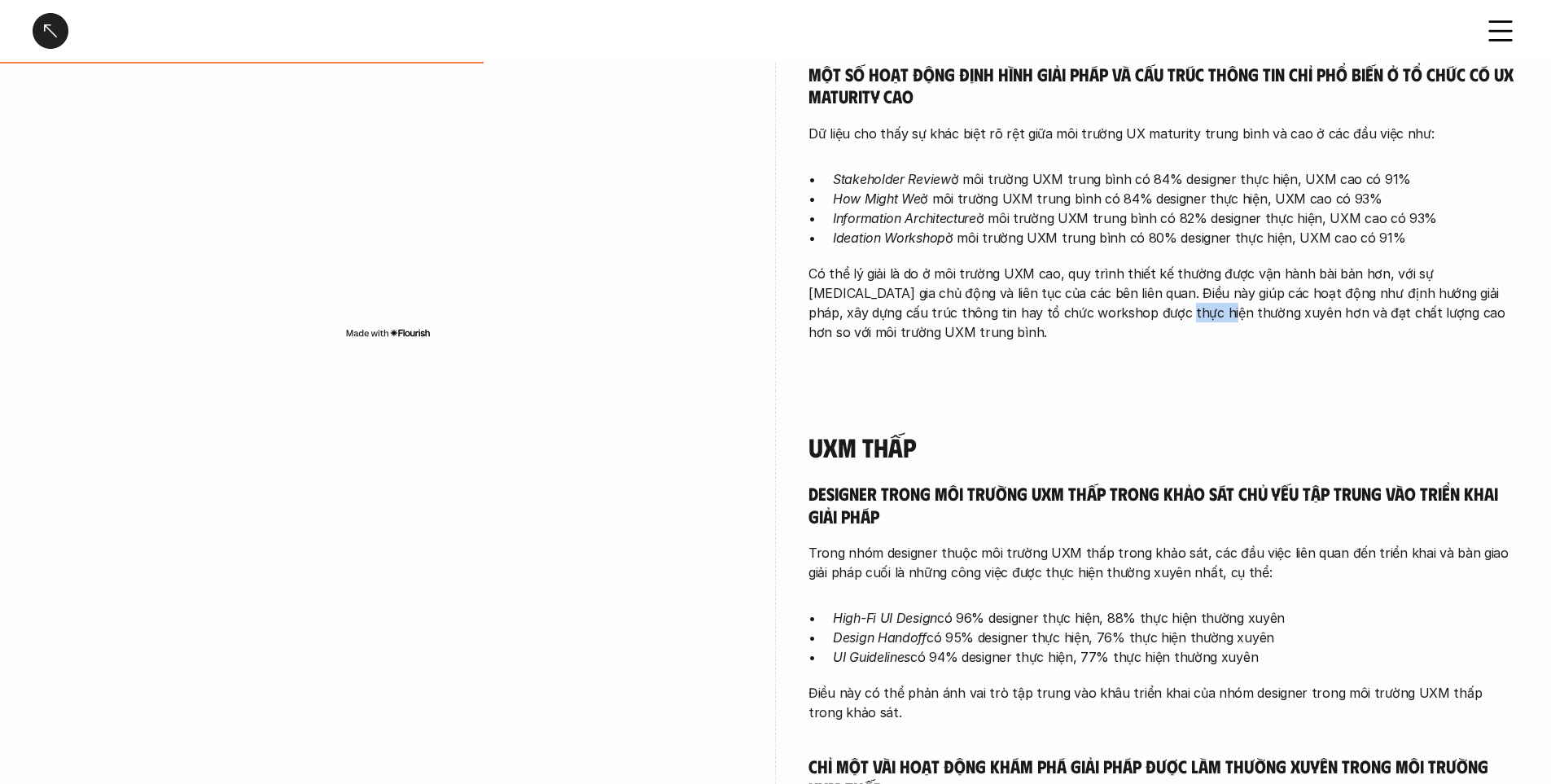
click at [1090, 316] on p "Có thể lý giải là do ở môi trường UXM cao, quy trình thiết kế thường được vận h…" at bounding box center [1163, 302] width 710 height 78
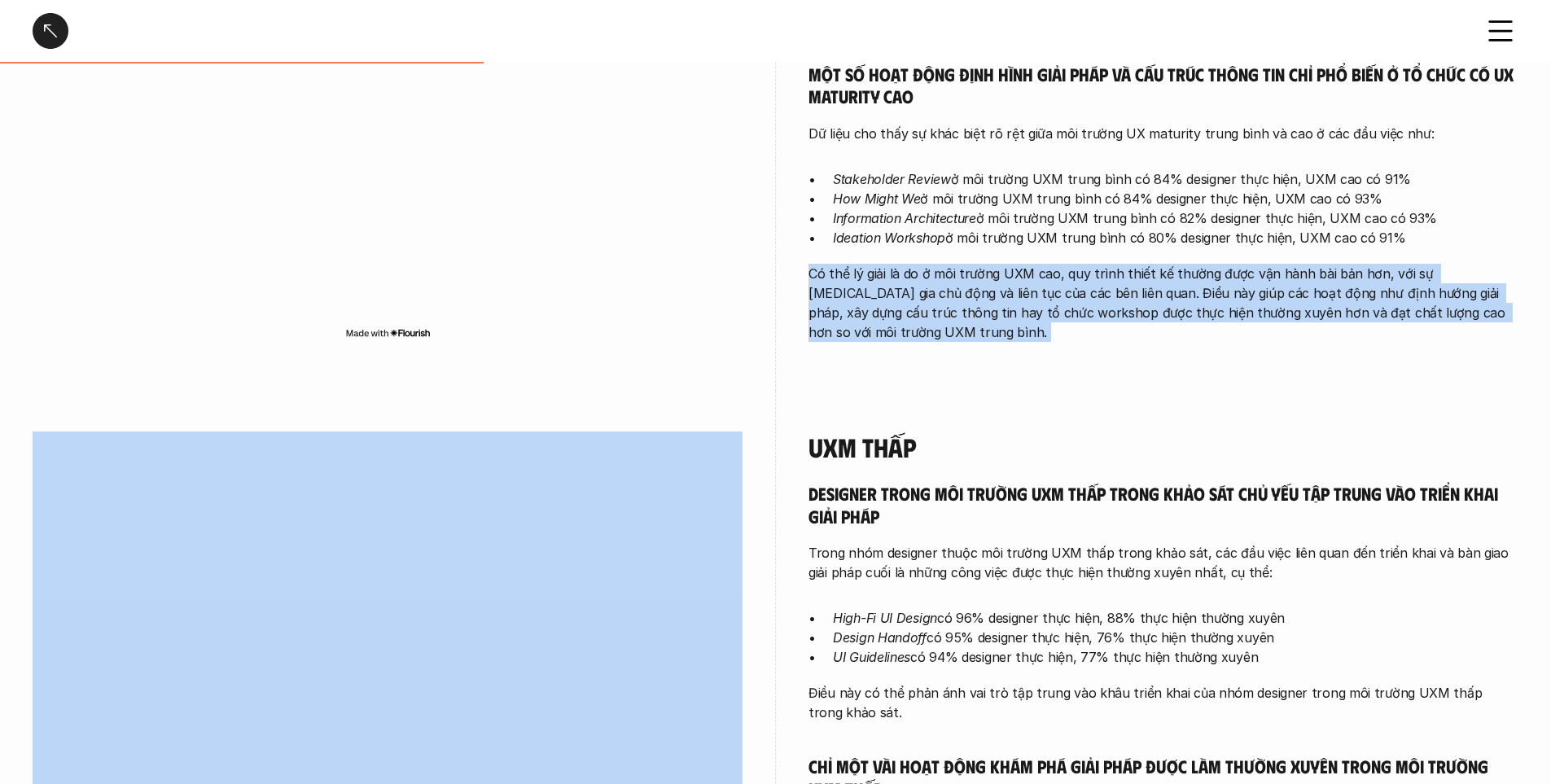
click at [1090, 316] on p "Có thể lý giải là do ở môi trường UXM cao, quy trình thiết kế thường được vận h…" at bounding box center [1163, 302] width 710 height 78
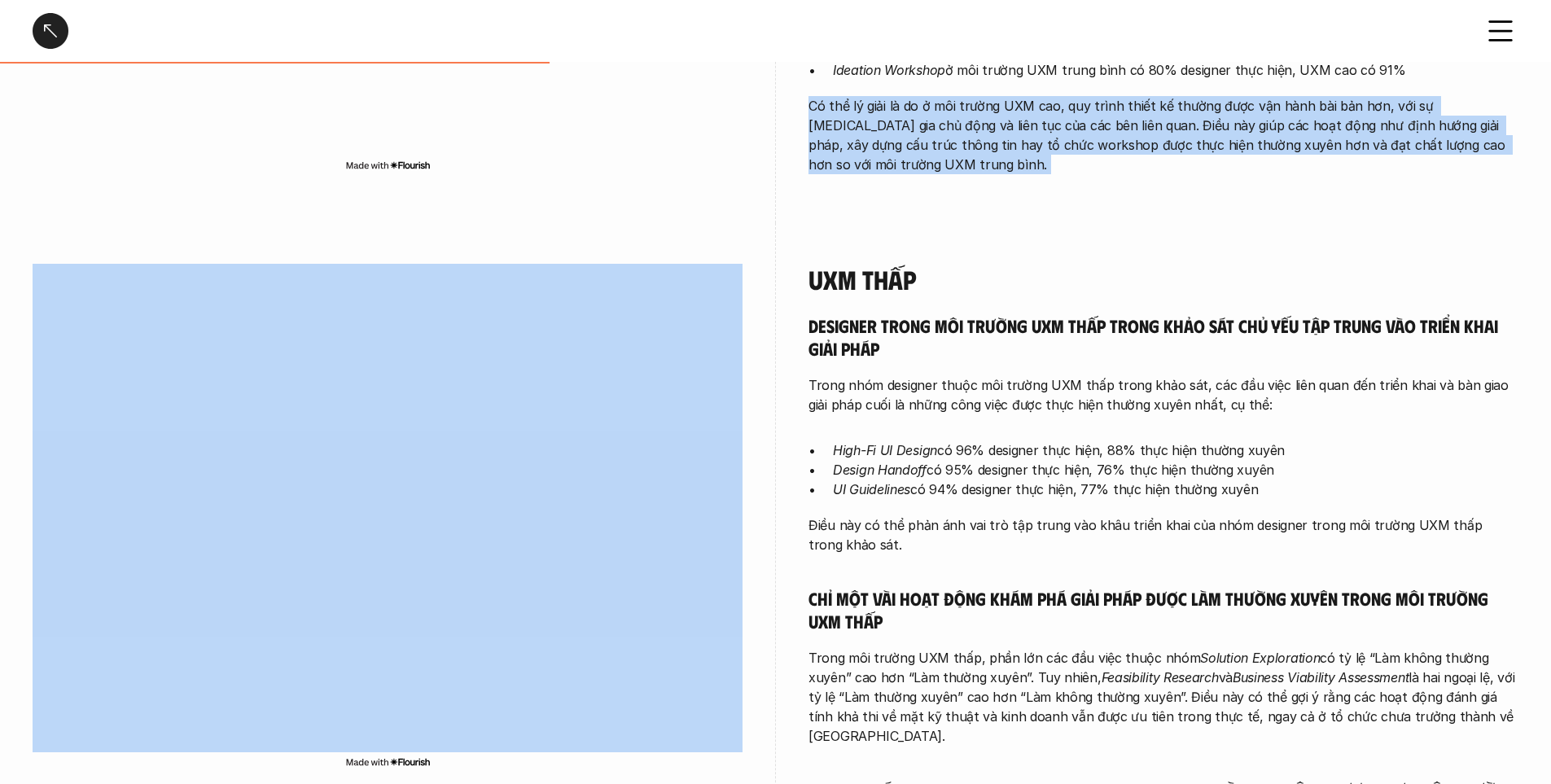
scroll to position [1547, 0]
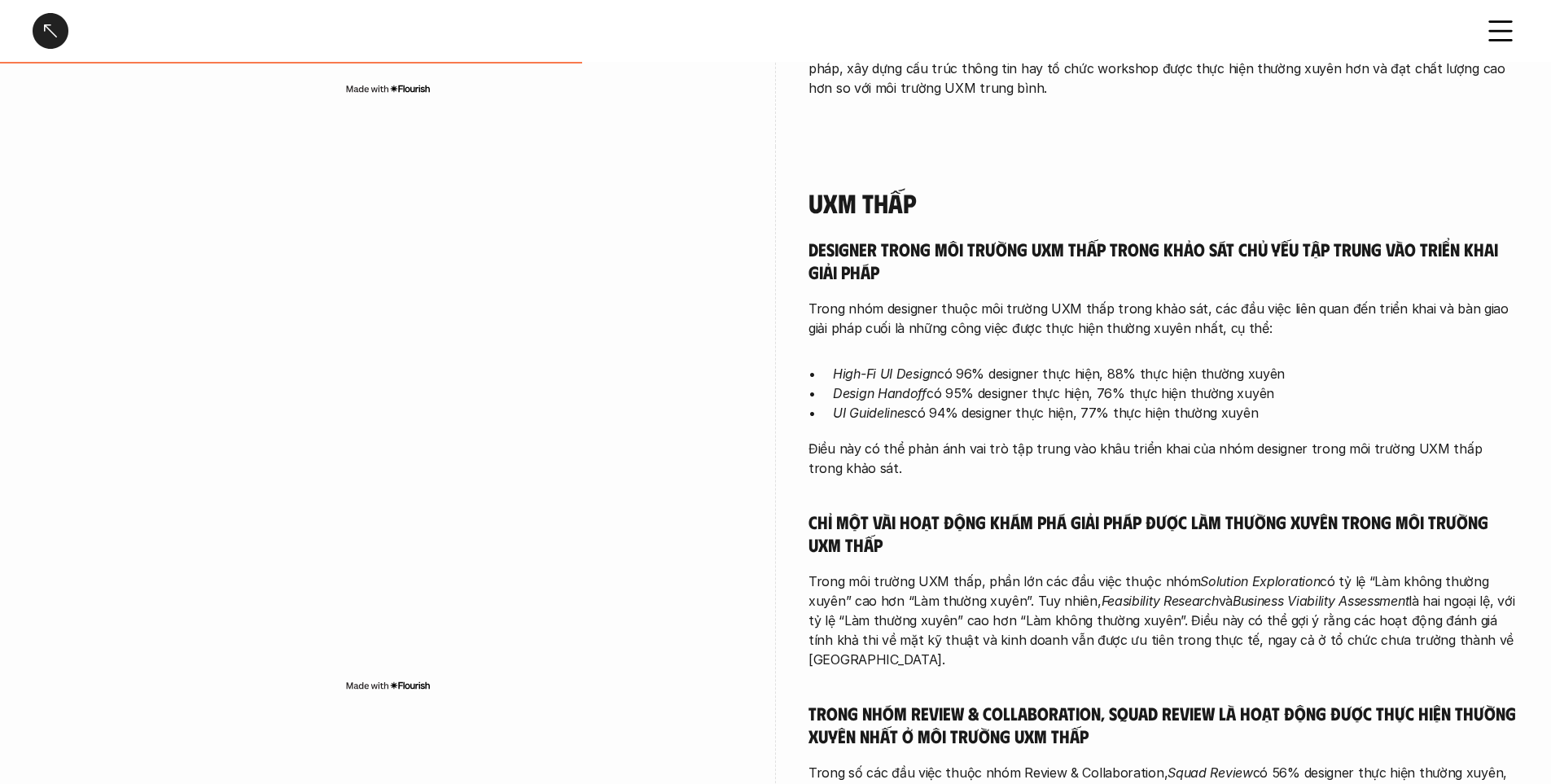
click at [901, 272] on h5 "Designer trong môi trường UXM thấp trong khảo sát chủ yếu tập trung vào triển k…" at bounding box center [1163, 260] width 710 height 45
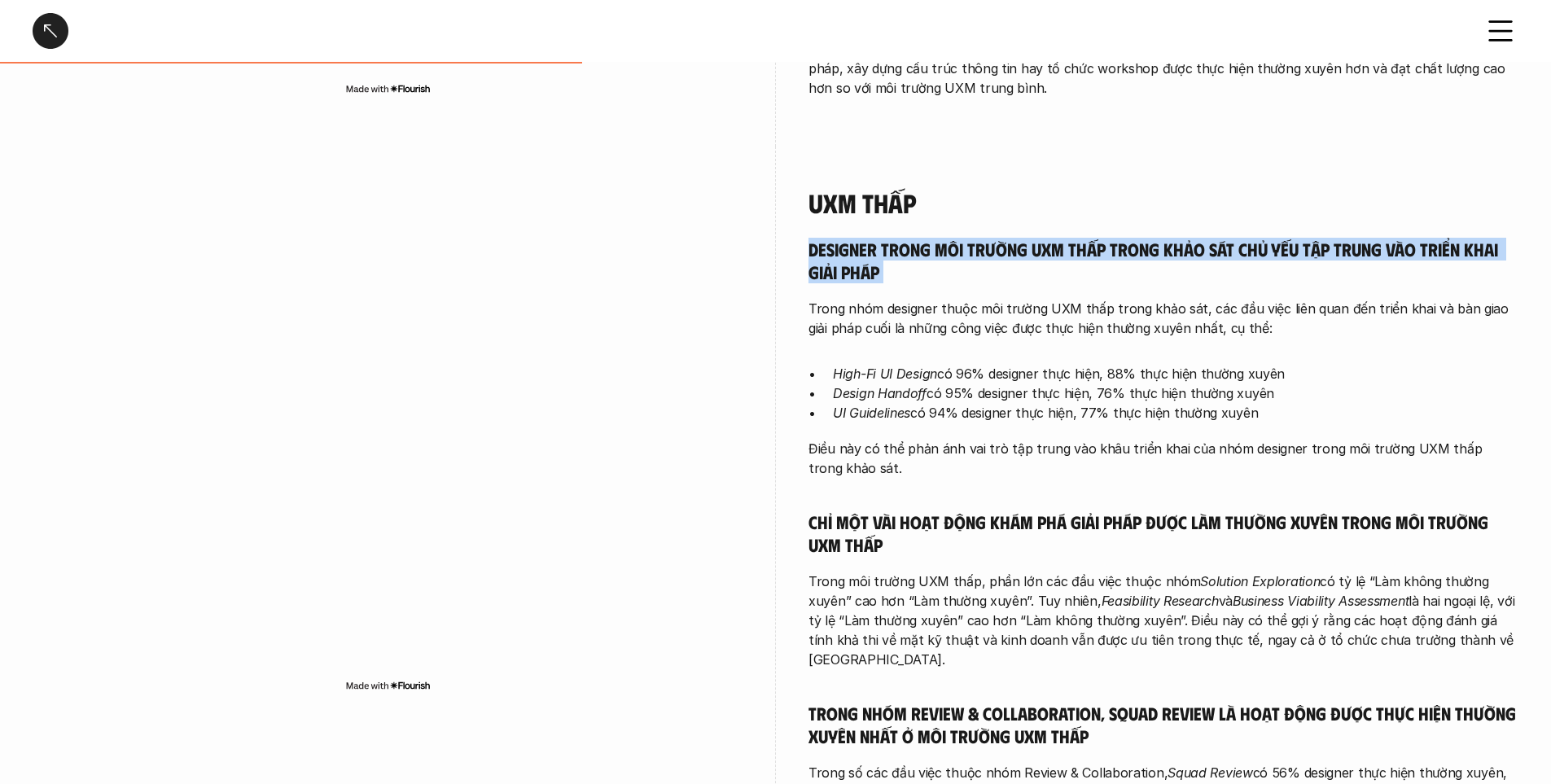
click at [901, 272] on h5 "Designer trong môi trường UXM thấp trong khảo sát chủ yếu tập trung vào triển k…" at bounding box center [1163, 260] width 710 height 45
click at [983, 248] on h5 "Designer trong môi trường UXM thấp trong khảo sát chủ yếu tập trung vào triển k…" at bounding box center [1163, 260] width 710 height 45
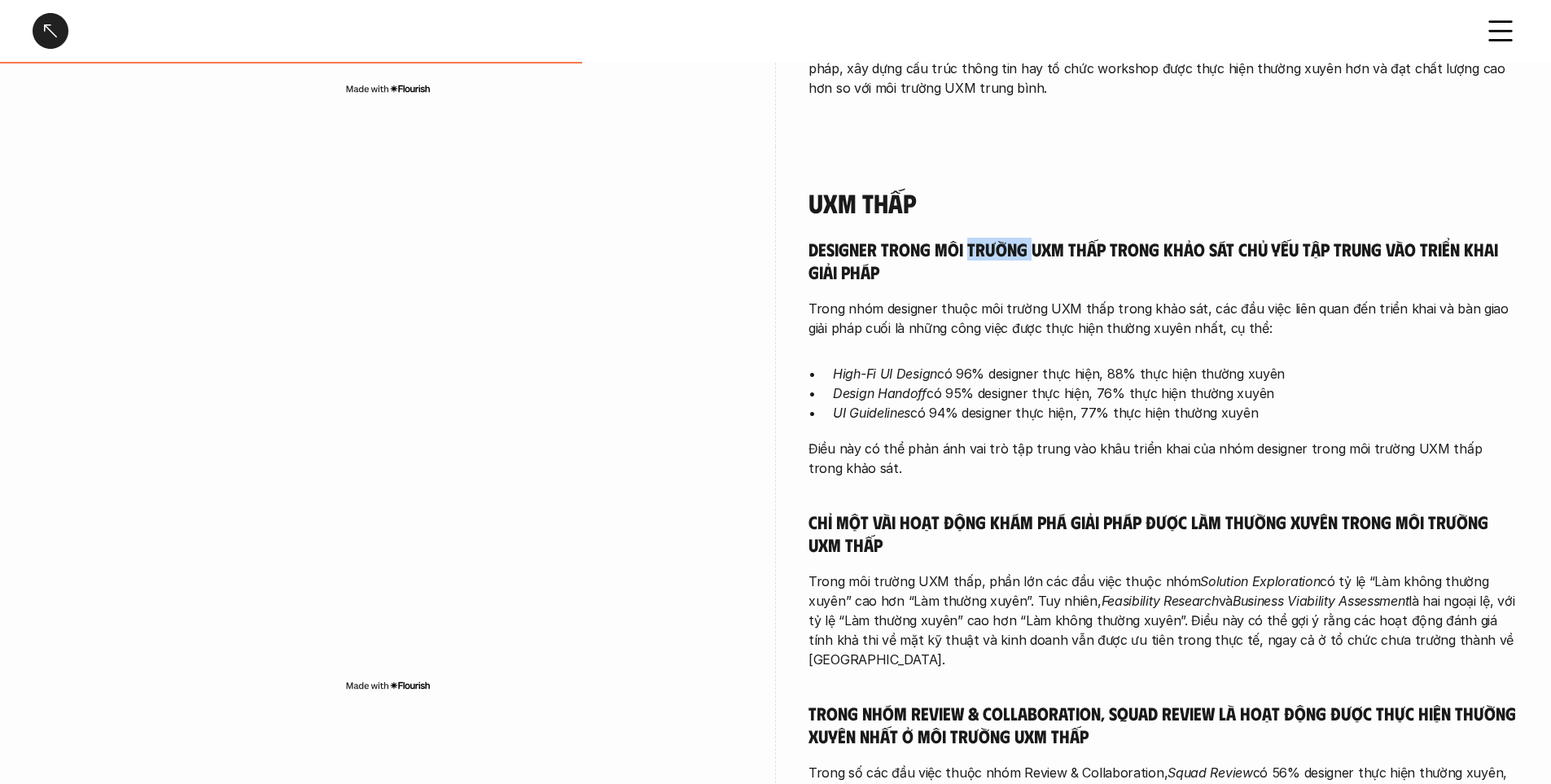
click at [983, 248] on h5 "Designer trong môi trường UXM thấp trong khảo sát chủ yếu tập trung vào triển k…" at bounding box center [1163, 260] width 710 height 45
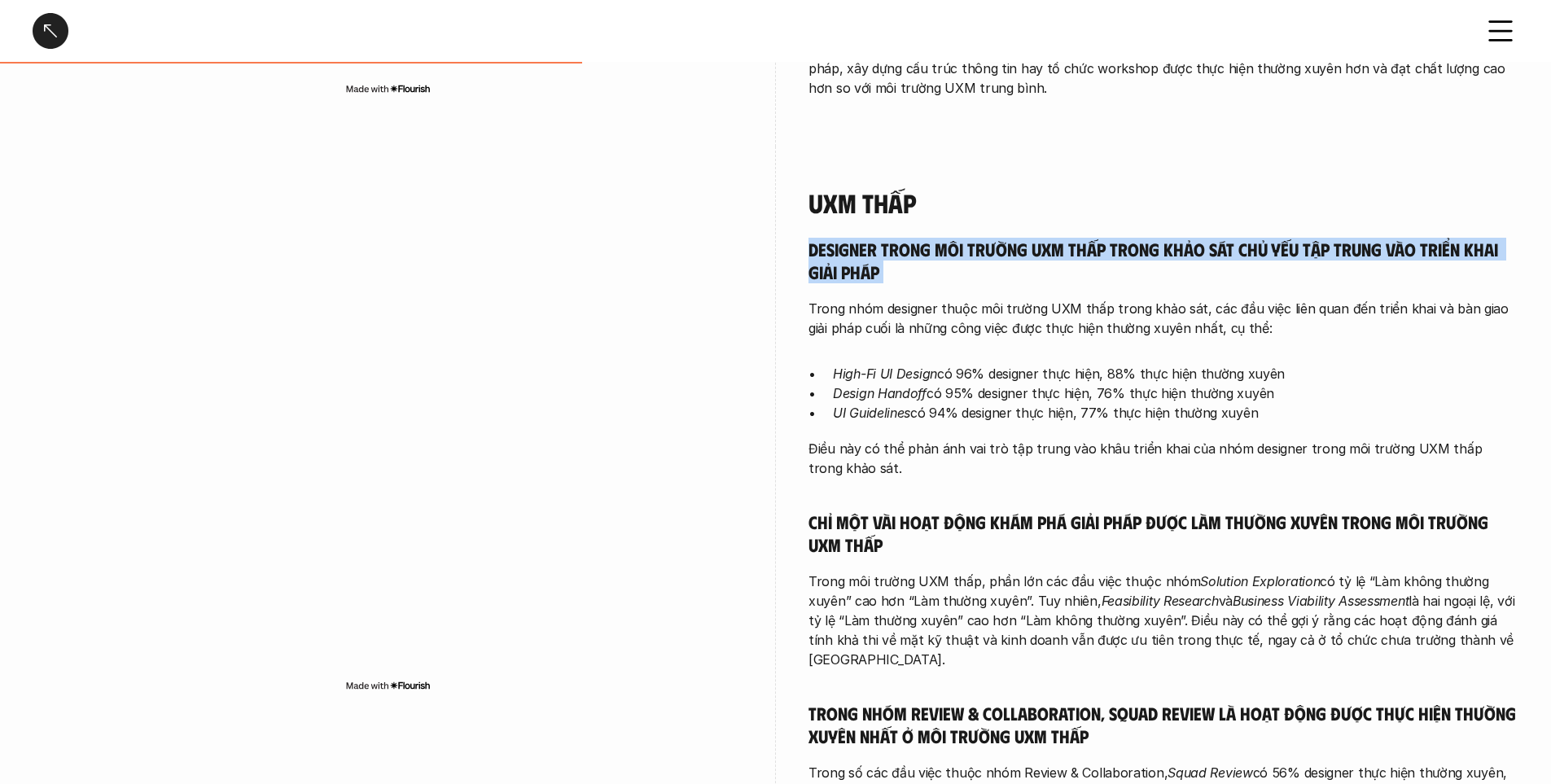
click at [983, 248] on h5 "Designer trong môi trường UXM thấp trong khảo sát chủ yếu tập trung vào triển k…" at bounding box center [1163, 260] width 710 height 45
click at [1078, 250] on h5 "Designer trong môi trường UXM thấp trong khảo sát chủ yếu tập trung vào triển k…" at bounding box center [1163, 260] width 710 height 45
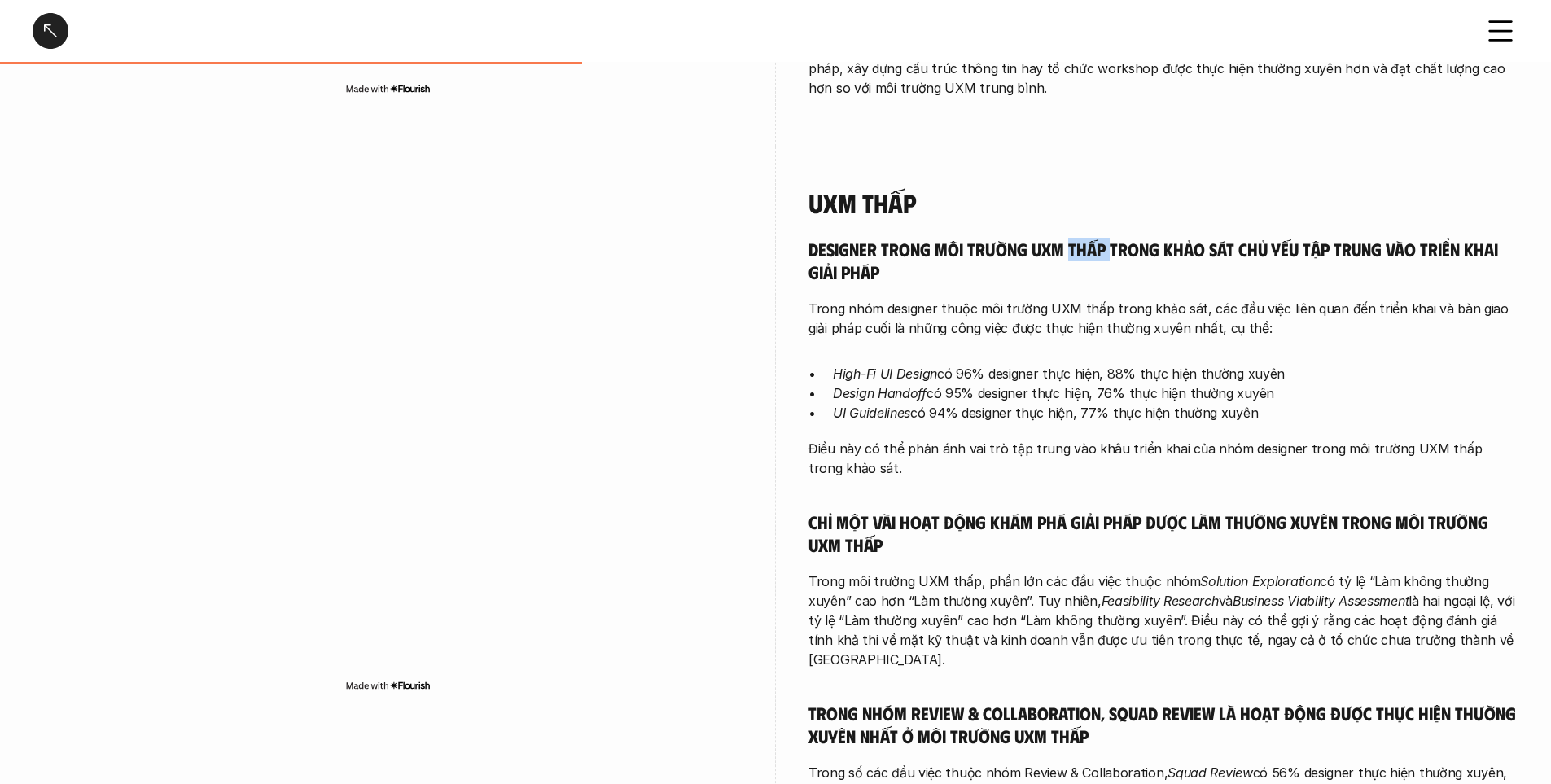
click at [1078, 250] on h5 "Designer trong môi trường UXM thấp trong khảo sát chủ yếu tập trung vào triển k…" at bounding box center [1163, 260] width 710 height 45
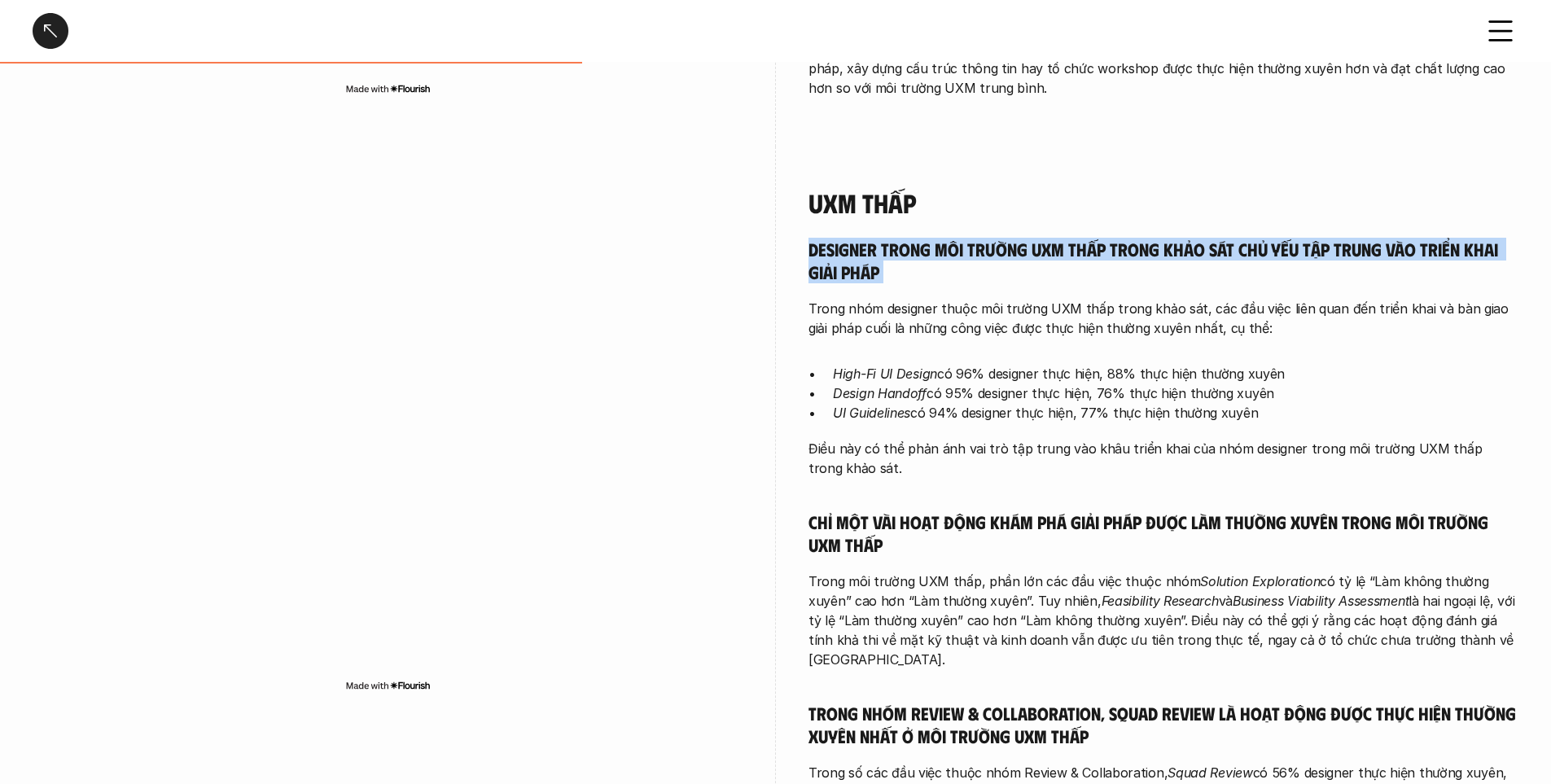
click at [1078, 250] on h5 "Designer trong môi trường UXM thấp trong khảo sát chủ yếu tập trung vào triển k…" at bounding box center [1163, 260] width 710 height 45
click at [848, 274] on h5 "Designer trong môi trường UXM thấp trong khảo sát chủ yếu tập trung vào triển k…" at bounding box center [1163, 260] width 710 height 45
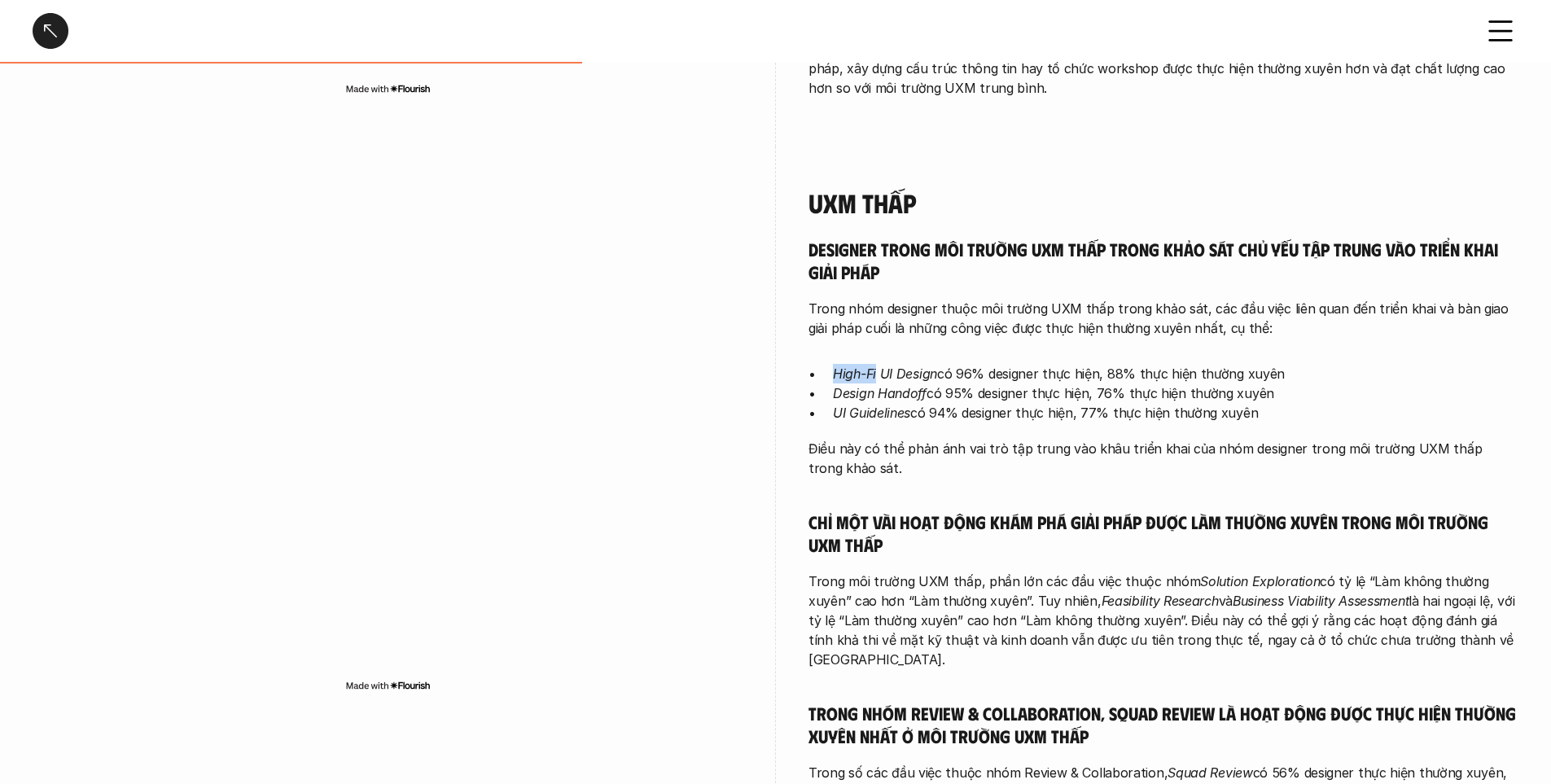
drag, startPoint x: 838, startPoint y: 374, endPoint x: 900, endPoint y: 377, distance: 62.1
click at [900, 377] on em "High-Fi UI Design" at bounding box center [885, 374] width 104 height 17
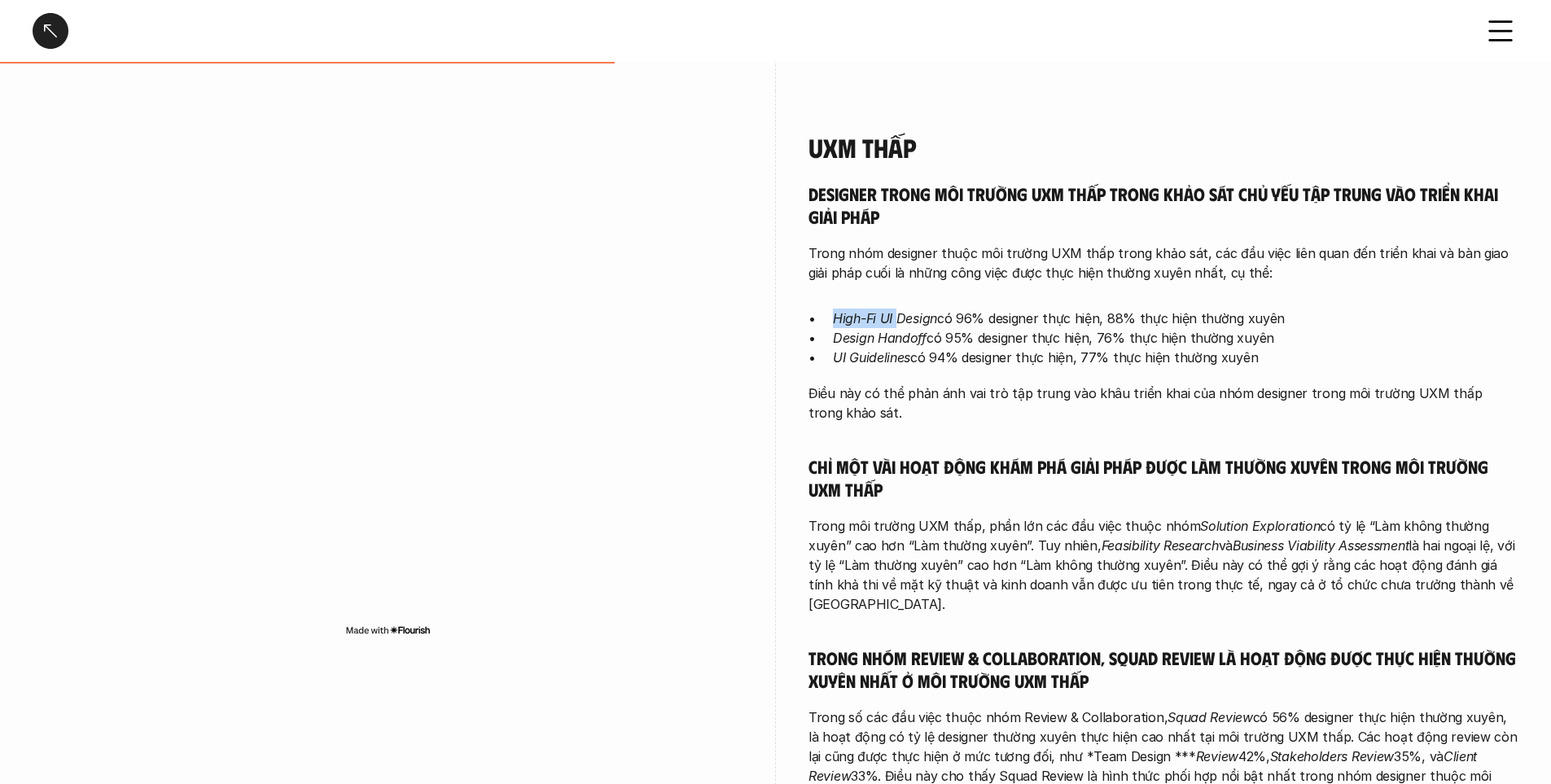
scroll to position [1628, 0]
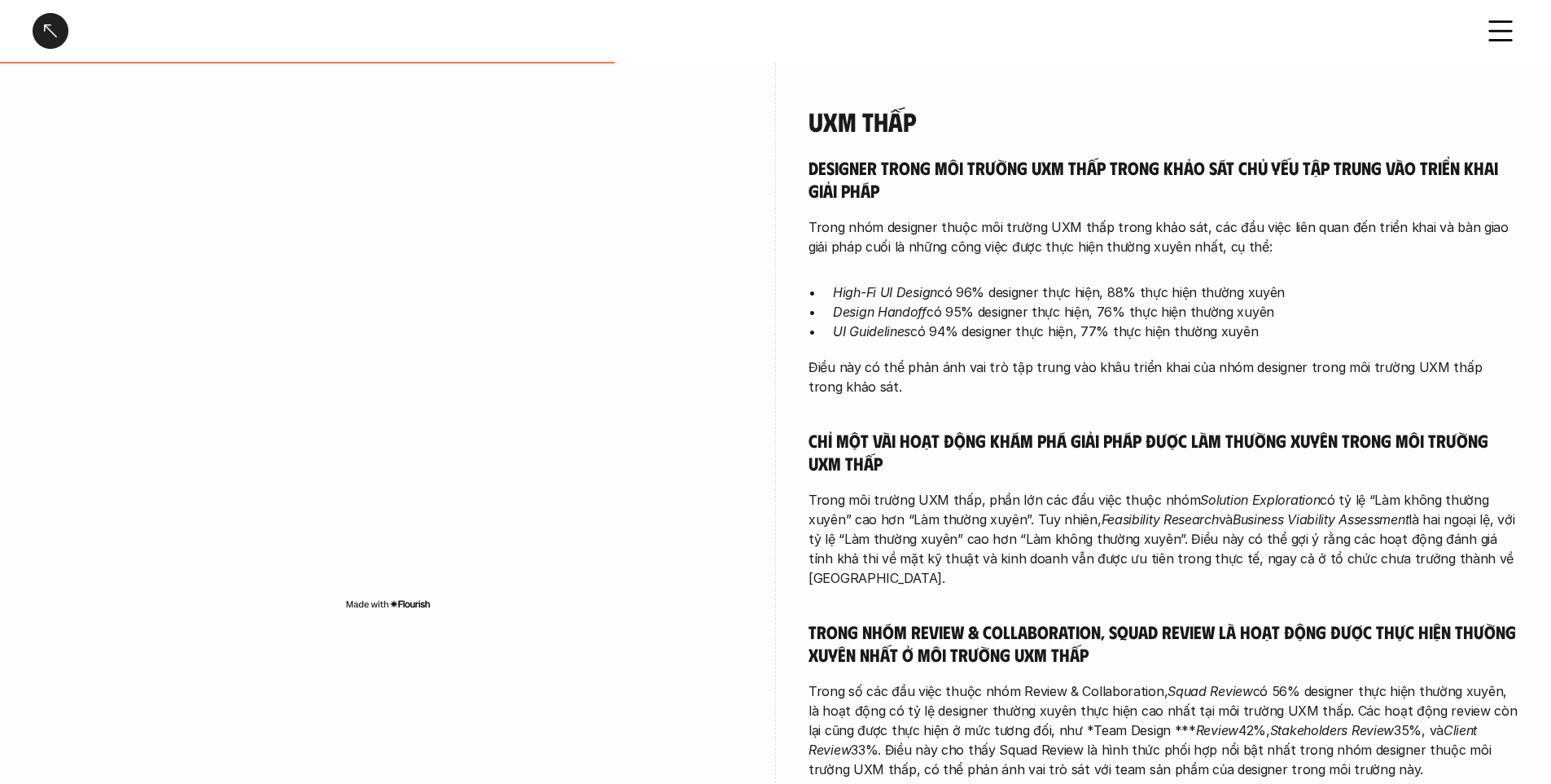
click at [859, 454] on h5 "Chỉ một vài hoạt động khám phá giải pháp được làm thường xuyên trong môi trường…" at bounding box center [1163, 451] width 710 height 45
drag, startPoint x: 867, startPoint y: 448, endPoint x: 1121, endPoint y: 413, distance: 256.4
click at [1121, 413] on div "Designer trong môi trường UXM thấp trong khảo sát chủ yếu tập trung vào triển k…" at bounding box center [1163, 468] width 710 height 623
click at [1152, 453] on h5 "Chỉ một vài hoạt động khám phá giải pháp được làm thường xuyên trong môi trường…" at bounding box center [1163, 451] width 710 height 45
drag, startPoint x: 1014, startPoint y: 444, endPoint x: 1198, endPoint y: 415, distance: 186.3
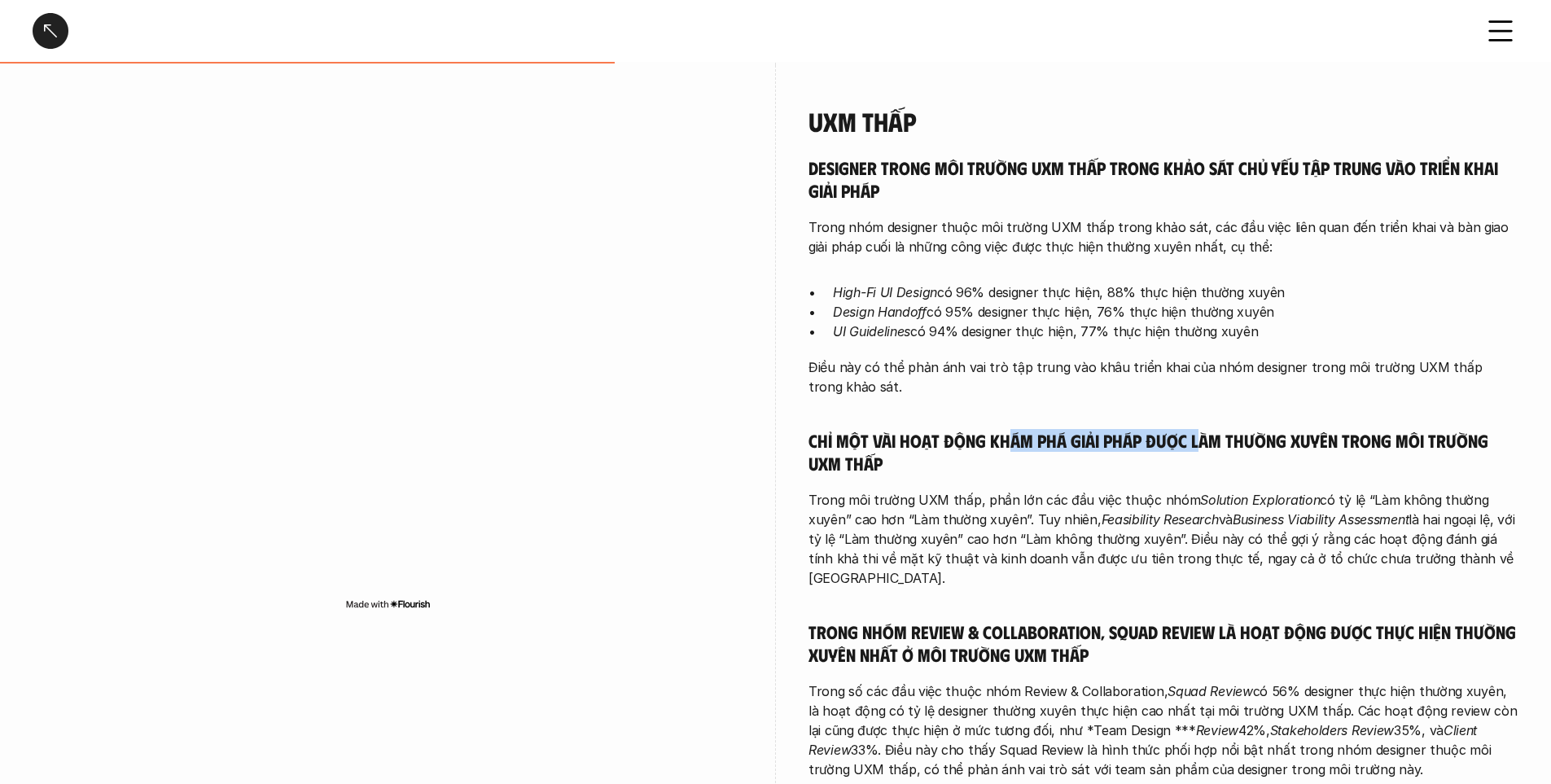
click at [1198, 415] on div "Designer trong môi trường UXM thấp trong khảo sát chủ yếu tập trung vào triển k…" at bounding box center [1163, 468] width 710 height 623
drag, startPoint x: 1218, startPoint y: 426, endPoint x: 1309, endPoint y: 426, distance: 91.0
click at [1221, 425] on div "Designer trong môi trường UXM thấp trong khảo sát chủ yếu tập trung vào triển k…" at bounding box center [1163, 468] width 710 height 623
drag, startPoint x: 1309, startPoint y: 426, endPoint x: 1343, endPoint y: 437, distance: 35.7
click at [1343, 437] on div "Designer trong môi trường UXM thấp trong khảo sát chủ yếu tập trung vào triển k…" at bounding box center [1163, 468] width 710 height 623
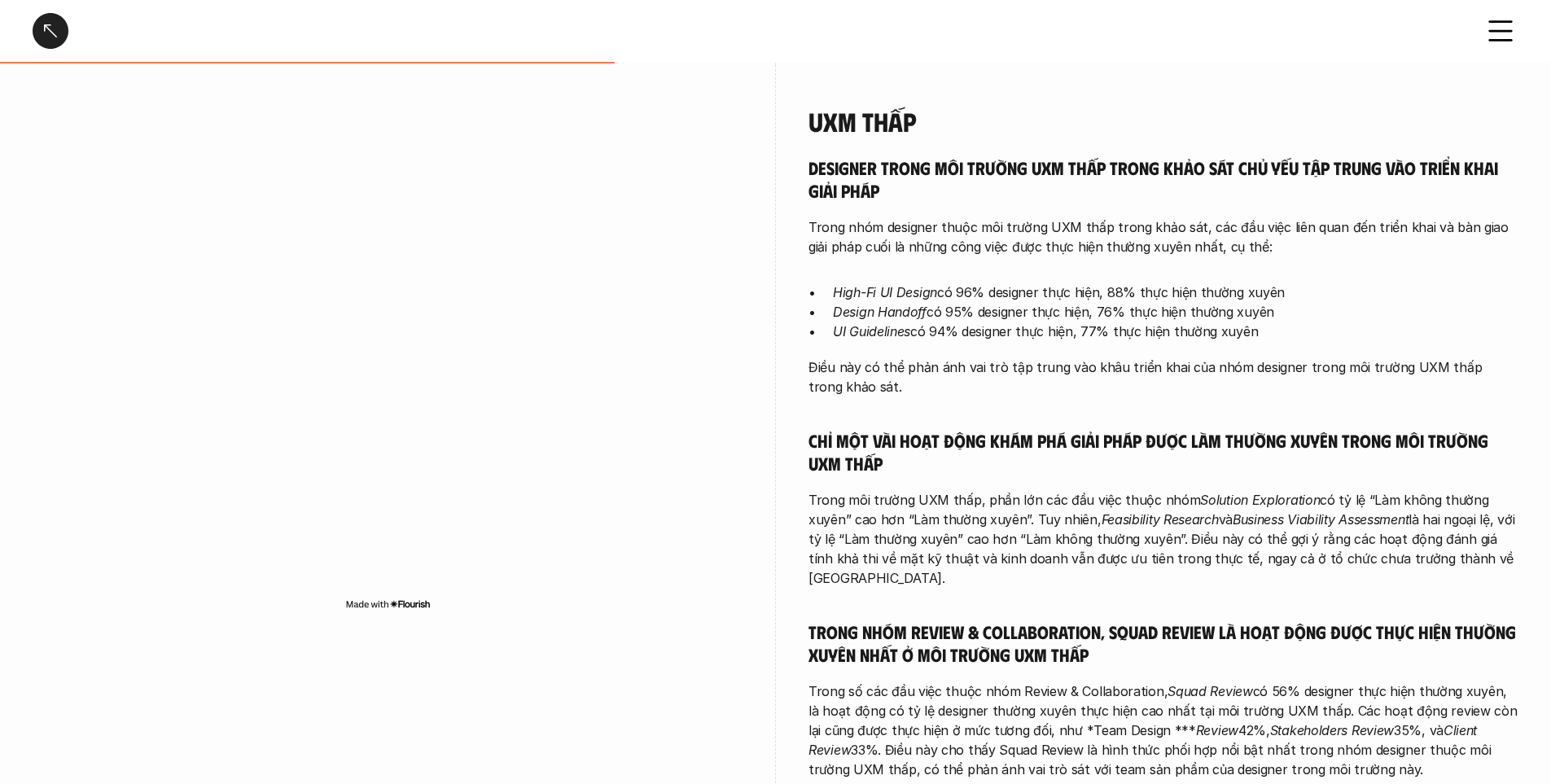
click at [793, 496] on div "UXM thấp Designer trong môi trường UXM thấp trong khảo sát chủ yếu tập trung và…" at bounding box center [776, 446] width 1486 height 763
drag, startPoint x: 807, startPoint y: 502, endPoint x: 1000, endPoint y: 502, distance: 193.0
click at [1000, 502] on div "UXM thấp Designer trong môi trường UXM thấp trong khảo sát chủ yếu tập trung và…" at bounding box center [776, 446] width 1486 height 763
click at [1016, 511] on p "Trong môi trường UXM thấp, phần lớn các đầu việc thuộc nhóm Solution Exploratio…" at bounding box center [1163, 539] width 710 height 98
drag, startPoint x: 1019, startPoint y: 503, endPoint x: 1267, endPoint y: 497, distance: 248.1
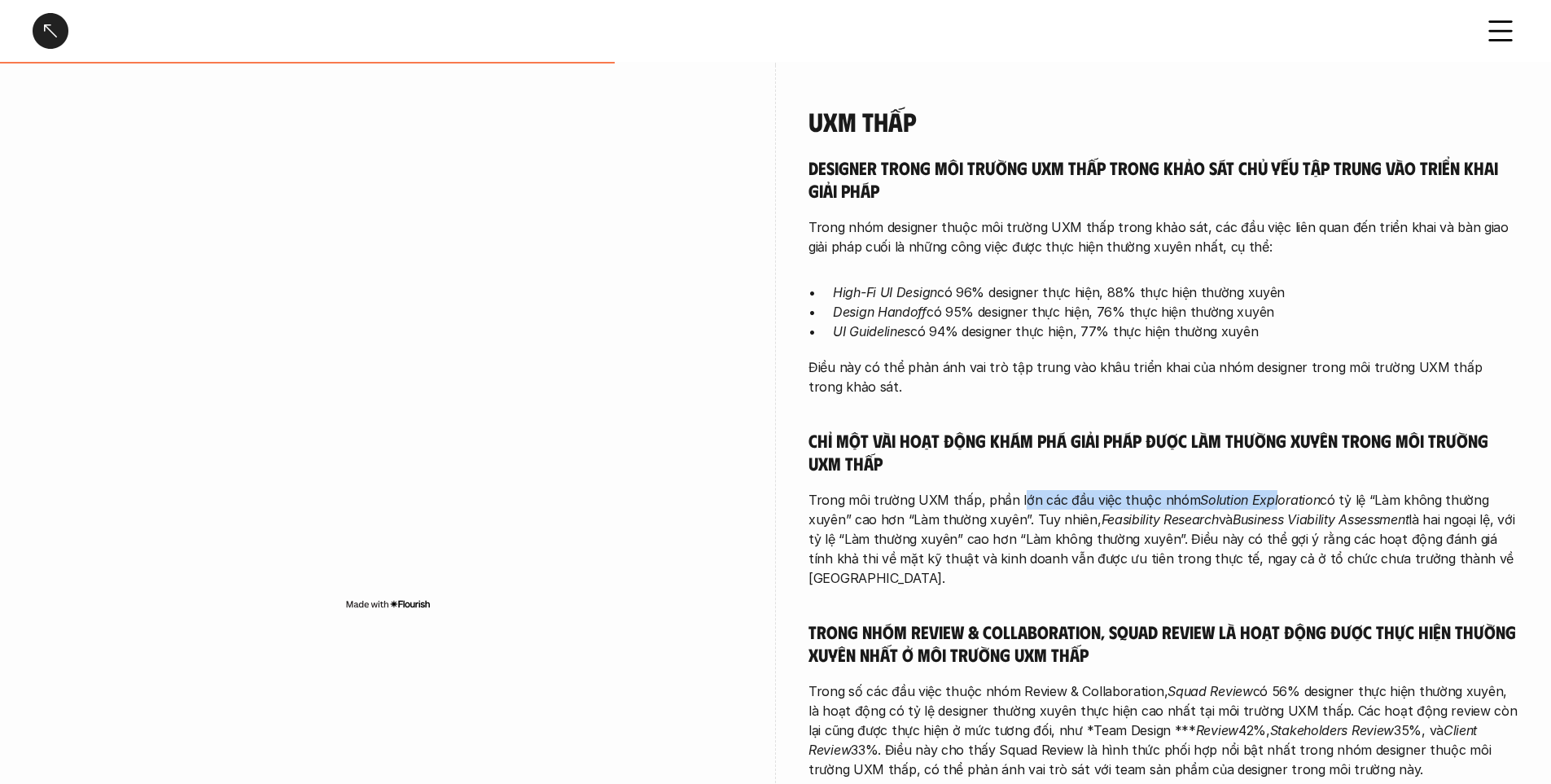
click at [1267, 497] on p "Trong môi trường UXM thấp, phần lớn các đầu việc thuộc nhóm Solution Exploratio…" at bounding box center [1163, 539] width 710 height 98
click at [1296, 501] on em "Solution Exploration" at bounding box center [1260, 500] width 120 height 17
drag, startPoint x: 1154, startPoint y: 499, endPoint x: 1372, endPoint y: 499, distance: 218.0
click at [1372, 499] on p "Trong môi trường UXM thấp, phần lớn các đầu việc thuộc nhóm Solution Exploratio…" at bounding box center [1163, 539] width 710 height 98
click at [1421, 500] on p "Trong môi trường UXM thấp, phần lớn các đầu việc thuộc nhóm Solution Exploratio…" at bounding box center [1163, 539] width 710 height 98
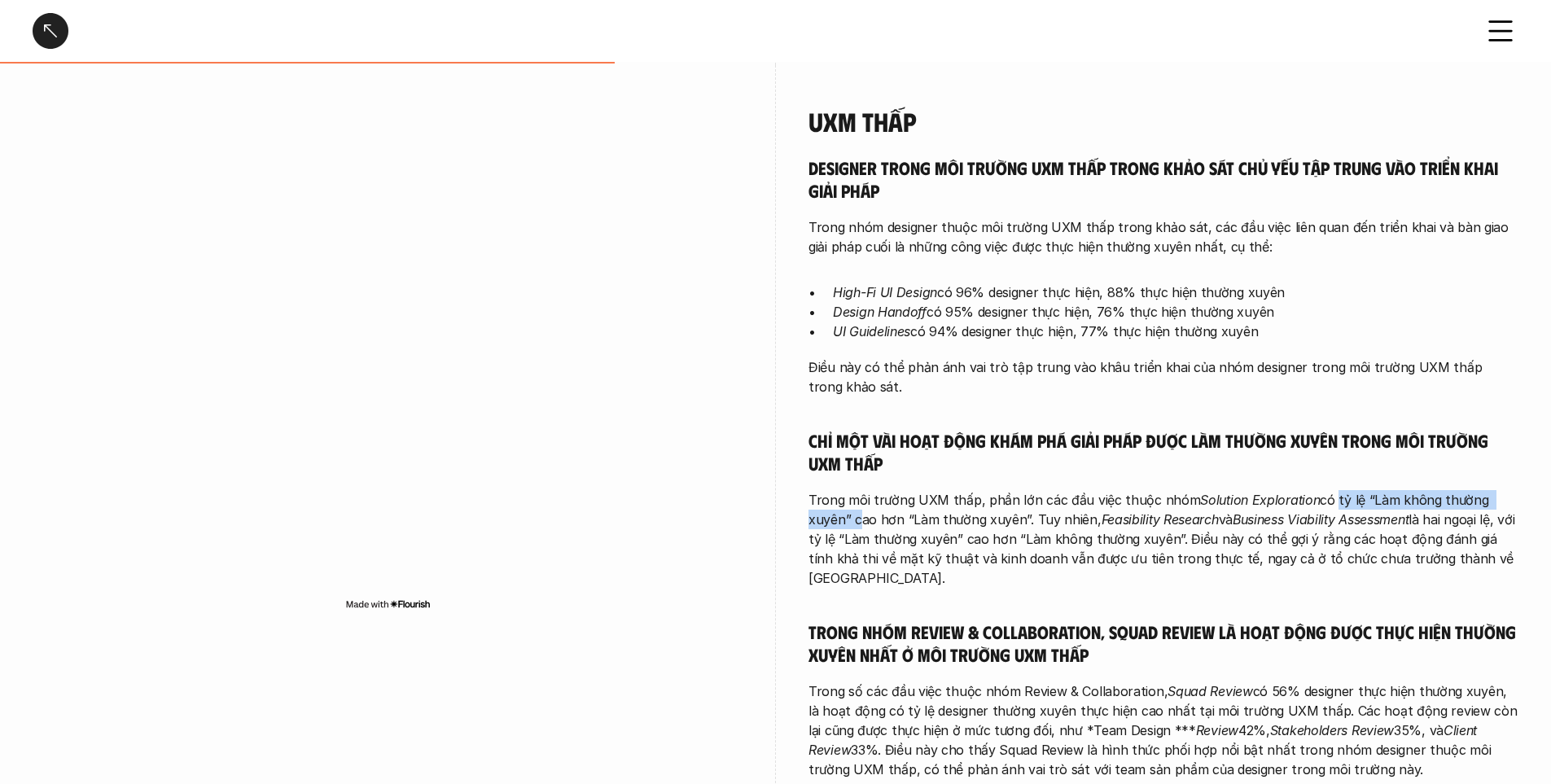
drag, startPoint x: 1368, startPoint y: 503, endPoint x: 1553, endPoint y: 501, distance: 185.0
click at [882, 518] on p "Trong môi trường UXM thấp, phần lớn các đầu việc thuộc nhóm Solution Exploratio…" at bounding box center [1163, 539] width 710 height 98
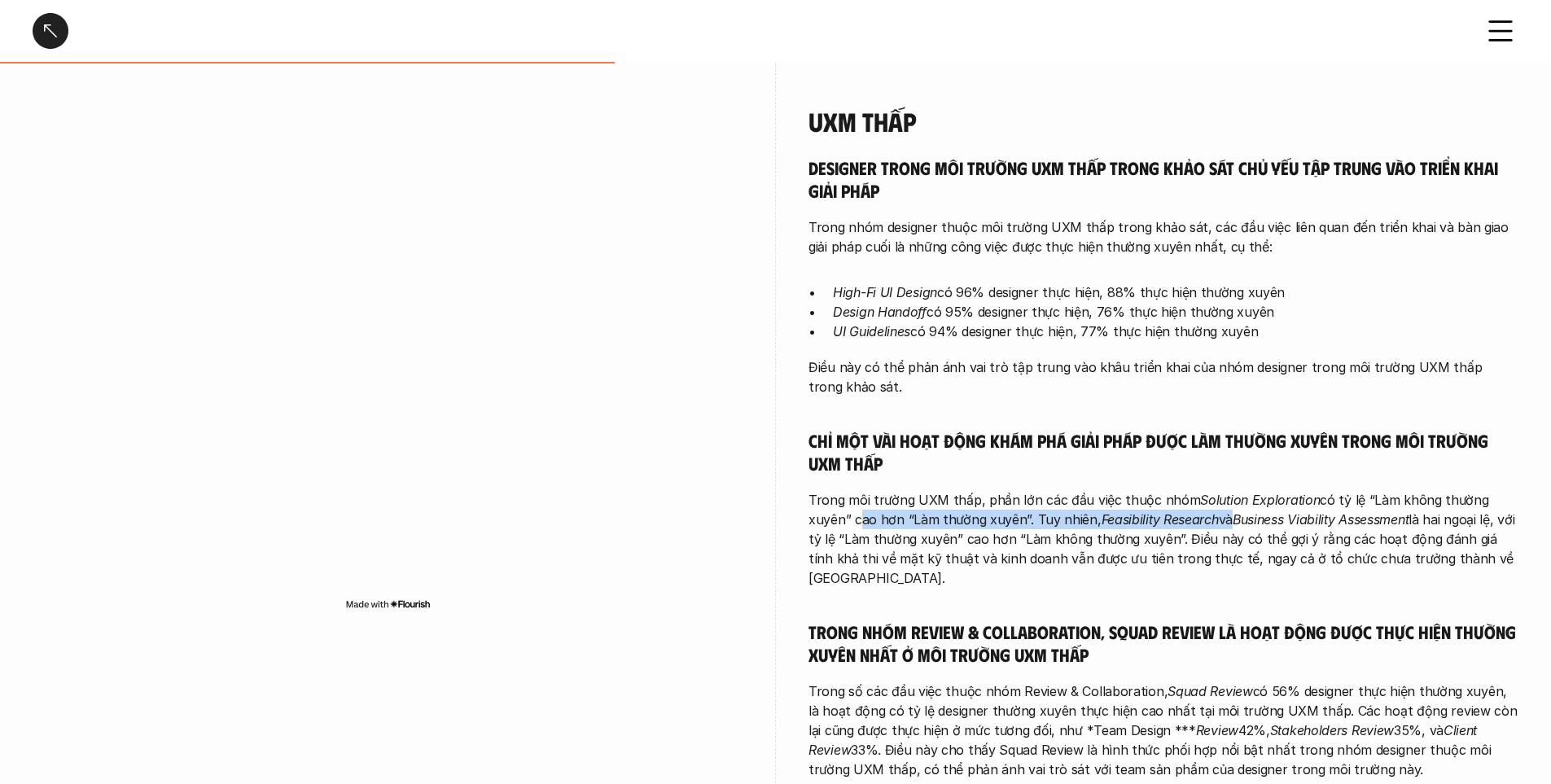
drag, startPoint x: 801, startPoint y: 526, endPoint x: 1177, endPoint y: 522, distance: 376.0
click at [1177, 522] on div "UXM thấp Designer trong môi trường UXM thấp trong khảo sát chủ yếu tập trung và…" at bounding box center [776, 446] width 1486 height 763
click at [1312, 537] on p "Trong môi trường UXM thấp, phần lớn các đầu việc thuộc nhóm Solution Exploratio…" at bounding box center [1163, 539] width 710 height 98
drag, startPoint x: 1007, startPoint y: 523, endPoint x: 1090, endPoint y: 521, distance: 83.0
click at [1090, 521] on p "Trong môi trường UXM thấp, phần lớn các đầu việc thuộc nhóm Solution Exploratio…" at bounding box center [1163, 539] width 710 height 98
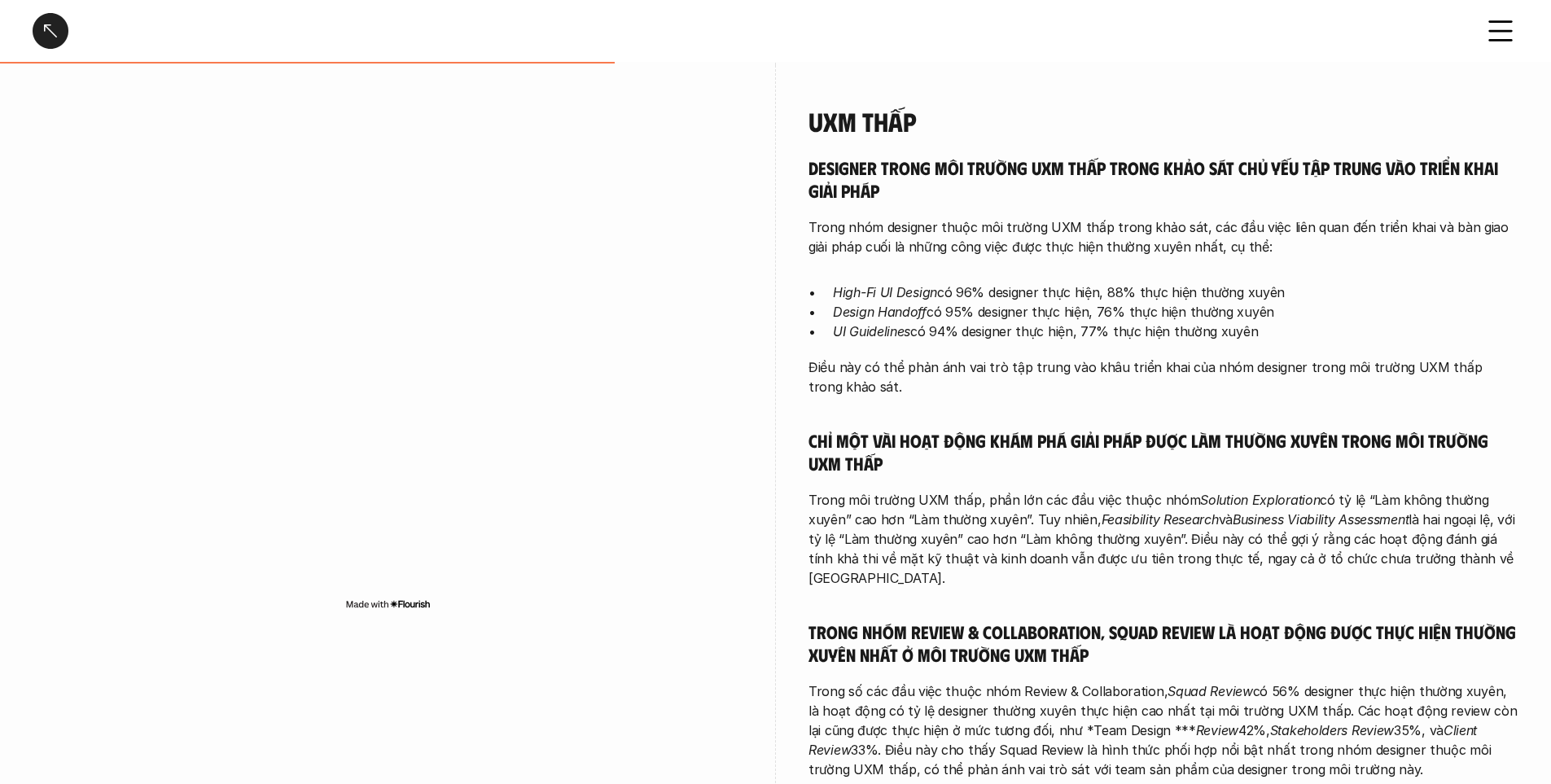
click at [1102, 518] on em "Feasibility Research" at bounding box center [1161, 519] width 117 height 17
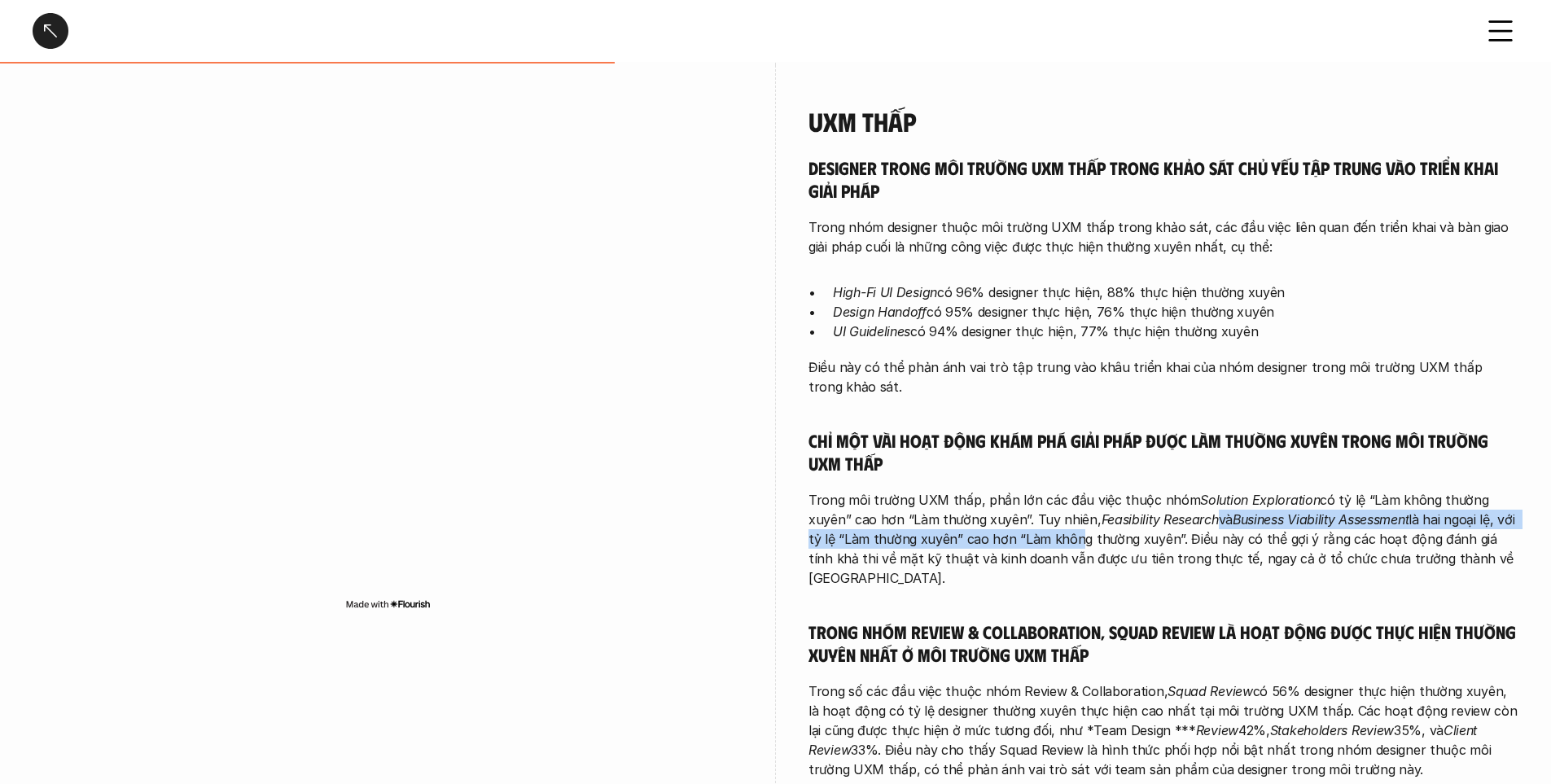
drag, startPoint x: 1037, startPoint y: 547, endPoint x: 1167, endPoint y: 518, distance: 133.2
click at [1167, 518] on p "Trong môi trường UXM thấp, phần lớn các đầu việc thuộc nhóm Solution Exploratio…" at bounding box center [1163, 539] width 710 height 98
click at [1171, 520] on p "Trong môi trường UXM thấp, phần lớn các đầu việc thuộc nhóm Solution Exploratio…" at bounding box center [1163, 539] width 710 height 98
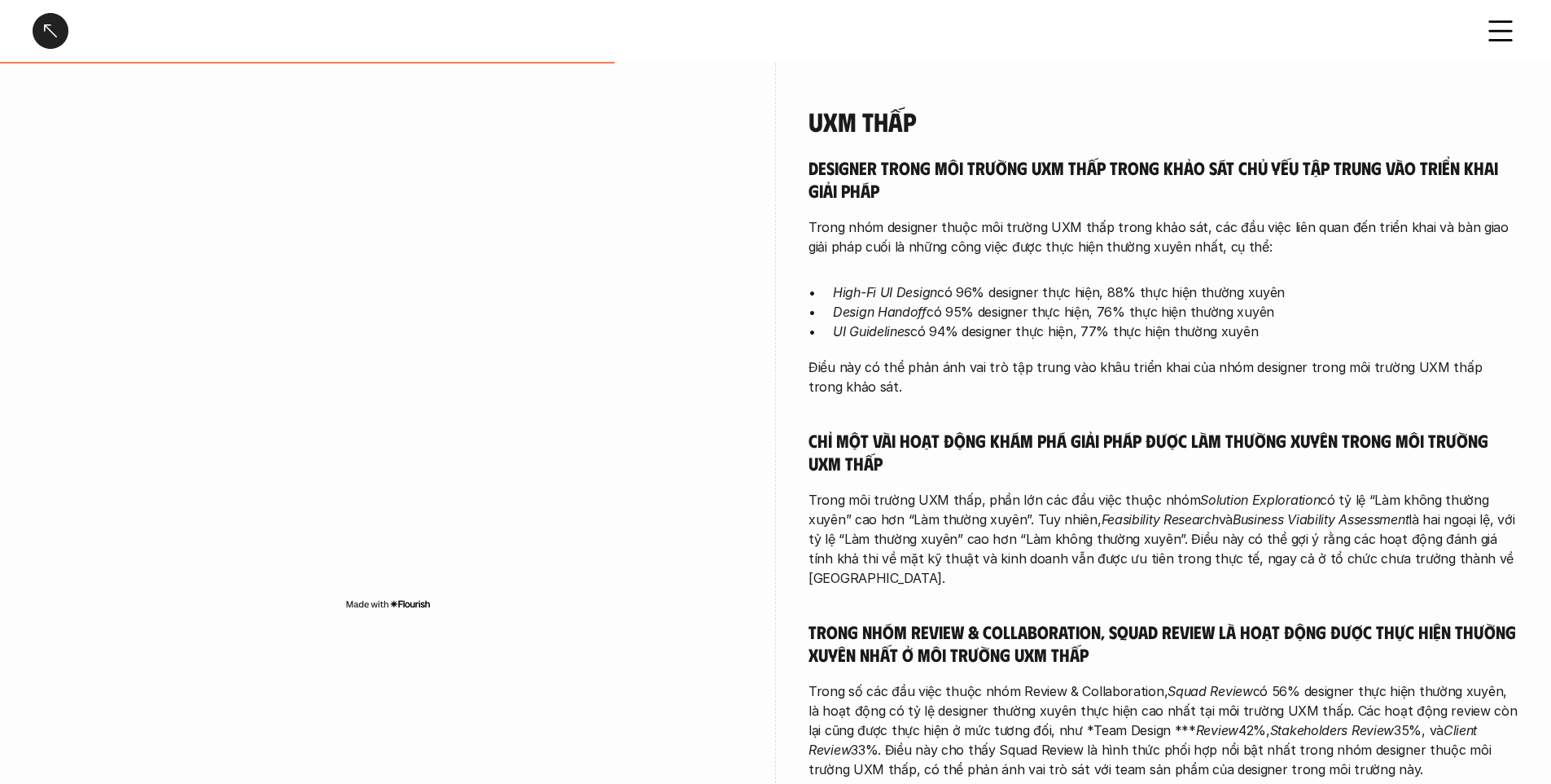
click at [1194, 548] on p "Trong môi trường UXM thấp, phần lớn các đầu việc thuộc nhóm Solution Exploratio…" at bounding box center [1163, 539] width 710 height 98
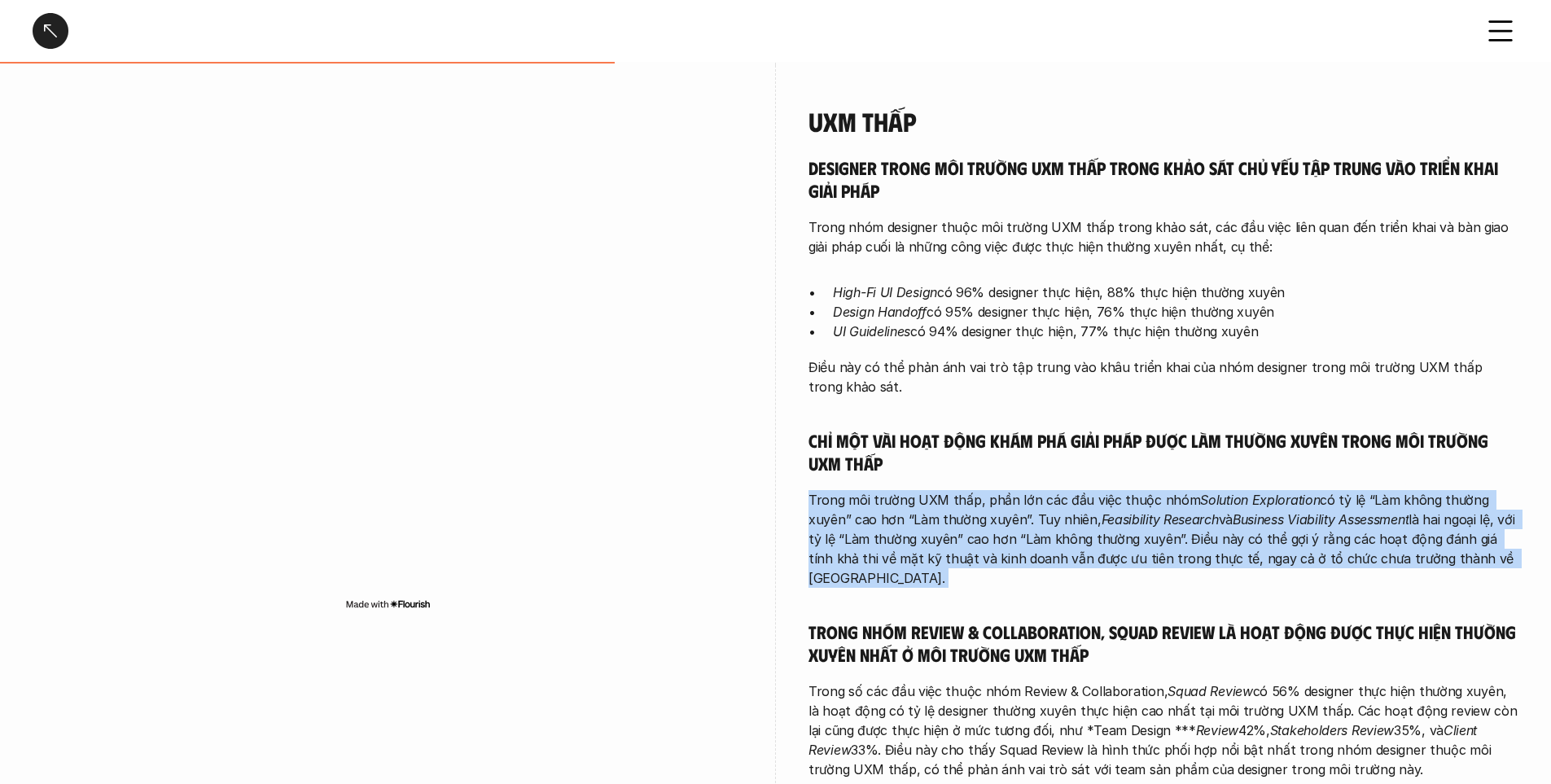
click at [1194, 549] on p "Trong môi trường UXM thấp, phần lớn các đầu việc thuộc nhóm Solution Exploratio…" at bounding box center [1163, 539] width 710 height 98
click at [1147, 564] on p "Trong môi trường UXM thấp, phần lớn các đầu việc thuộc nhóm Solution Exploratio…" at bounding box center [1163, 539] width 710 height 98
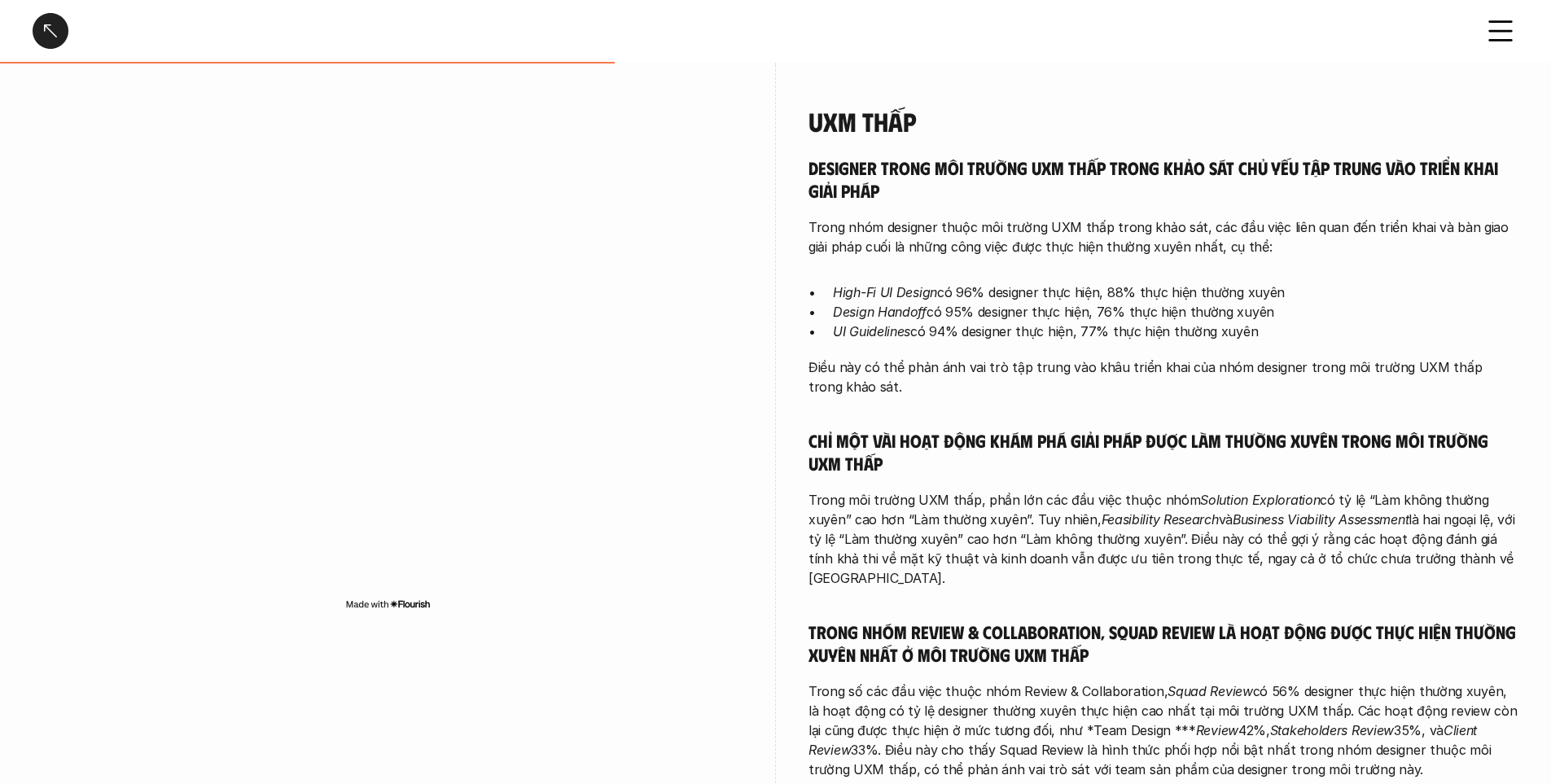
click at [1150, 560] on p "Trong môi trường UXM thấp, phần lớn các đầu việc thuộc nhóm Solution Exploratio…" at bounding box center [1163, 539] width 710 height 98
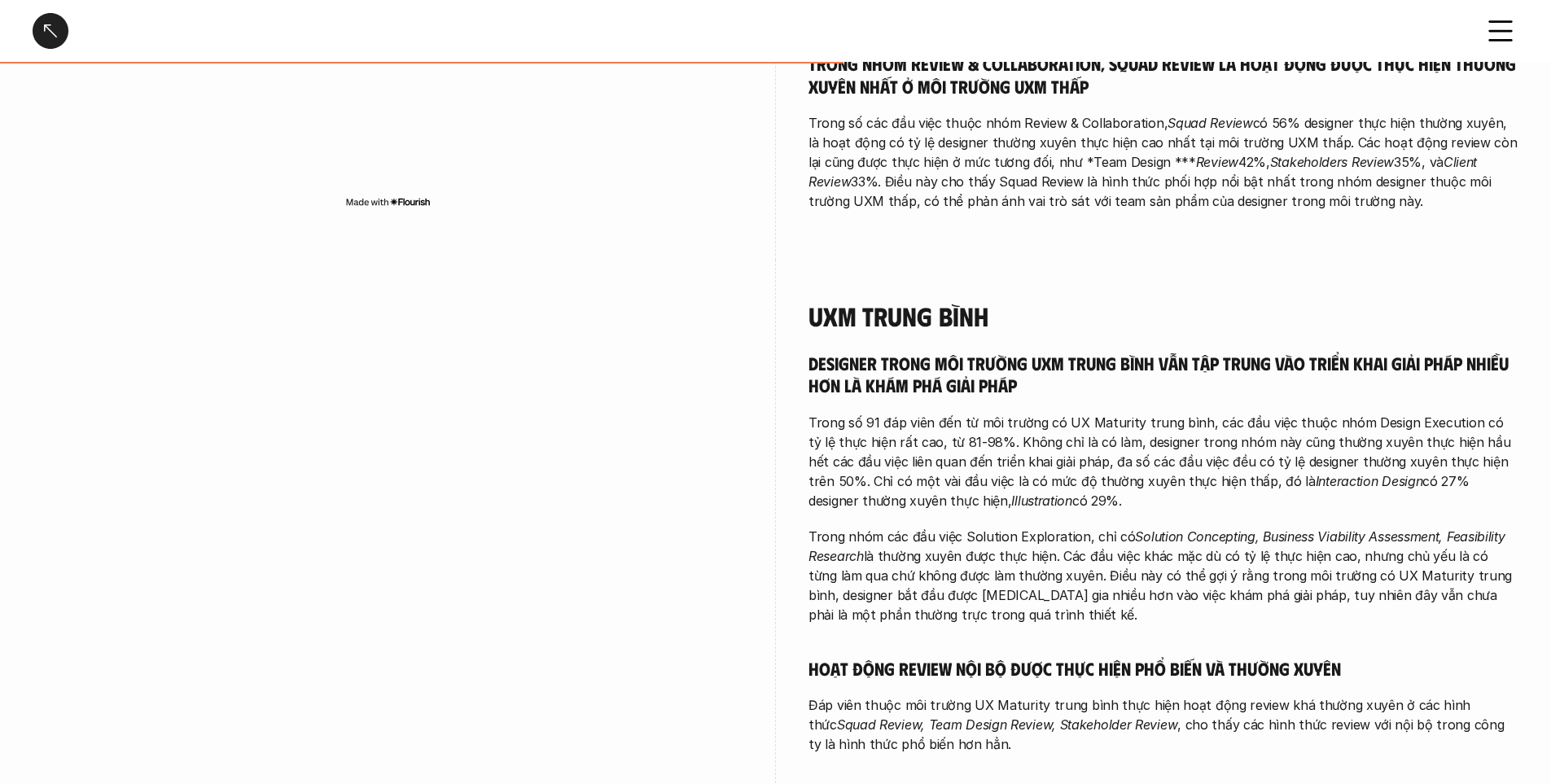
scroll to position [2198, 0]
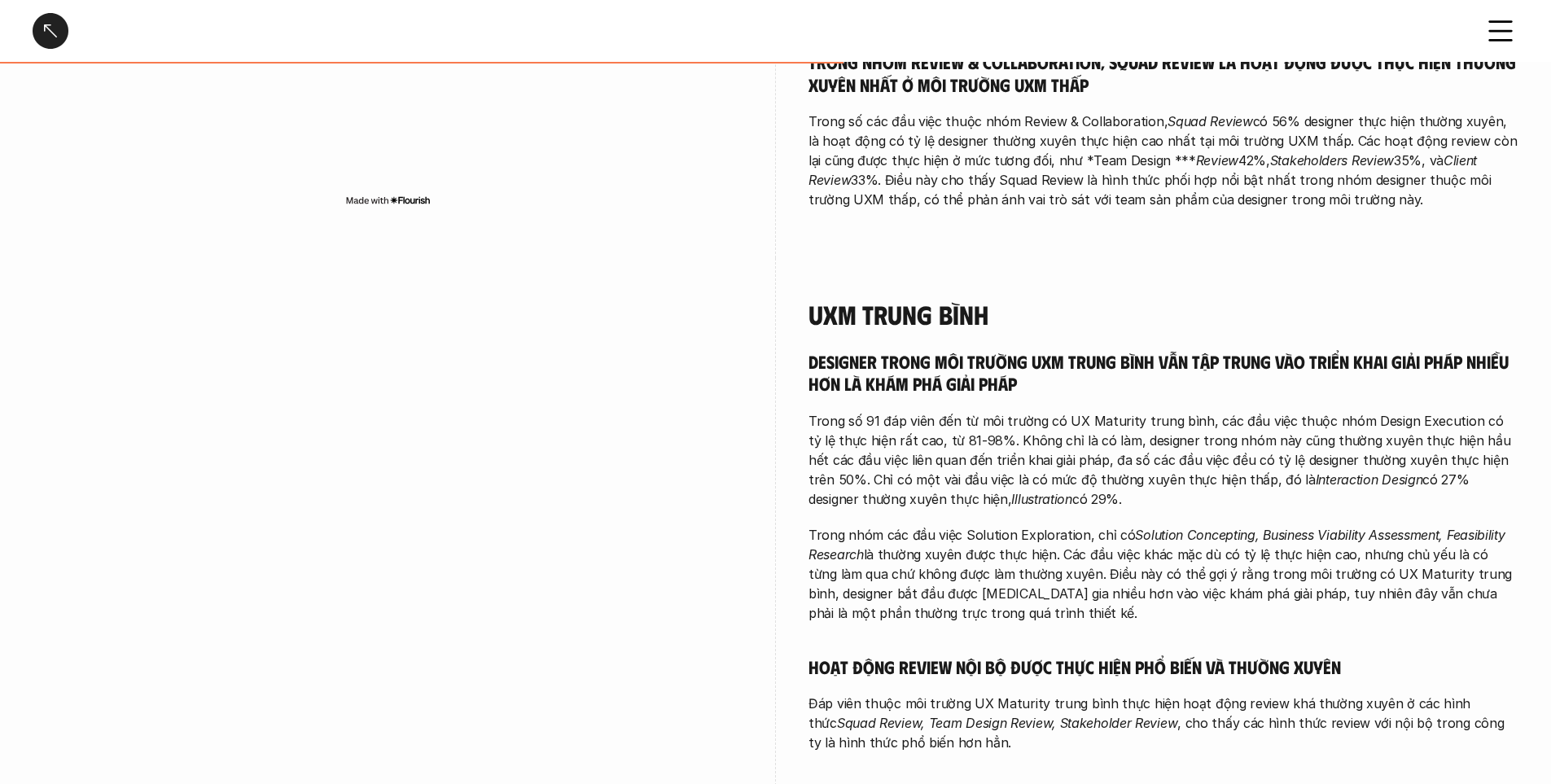
click at [77, 275] on div at bounding box center [387, 556] width 710 height 597
click at [625, 259] on div at bounding box center [387, 556] width 710 height 597
click at [1258, 350] on h5 "Designer trong môi trường UXM trung bình vẫn tập trung vào triển khai giải pháp…" at bounding box center [1163, 372] width 710 height 45
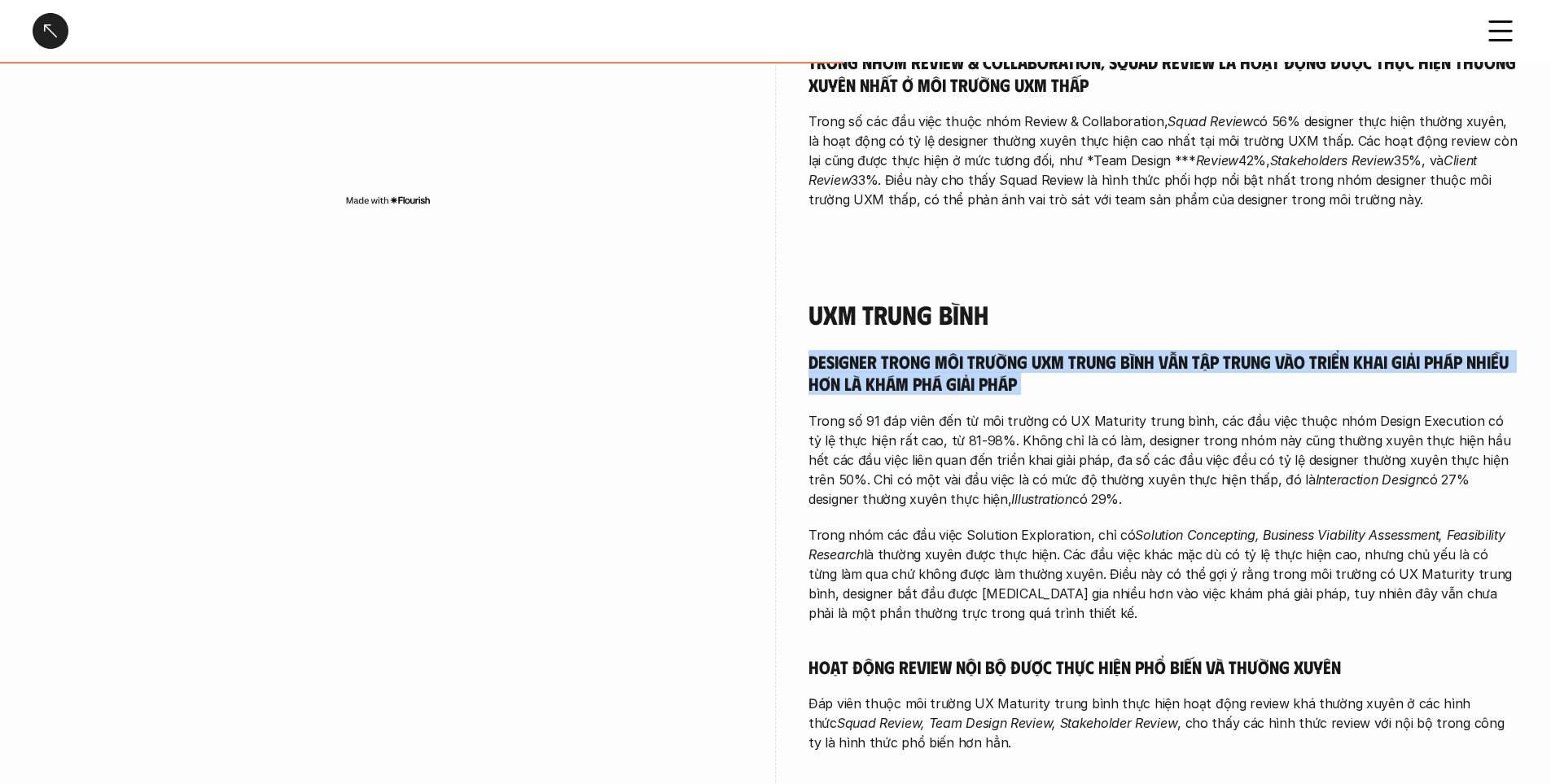
click at [1258, 350] on h5 "Designer trong môi trường UXM trung bình vẫn tập trung vào triển khai giải pháp…" at bounding box center [1163, 372] width 710 height 45
click at [923, 377] on div "Designer trong môi trường UXM trung bình vẫn tập trung vào triển khai giải pháp…" at bounding box center [1163, 551] width 710 height 403
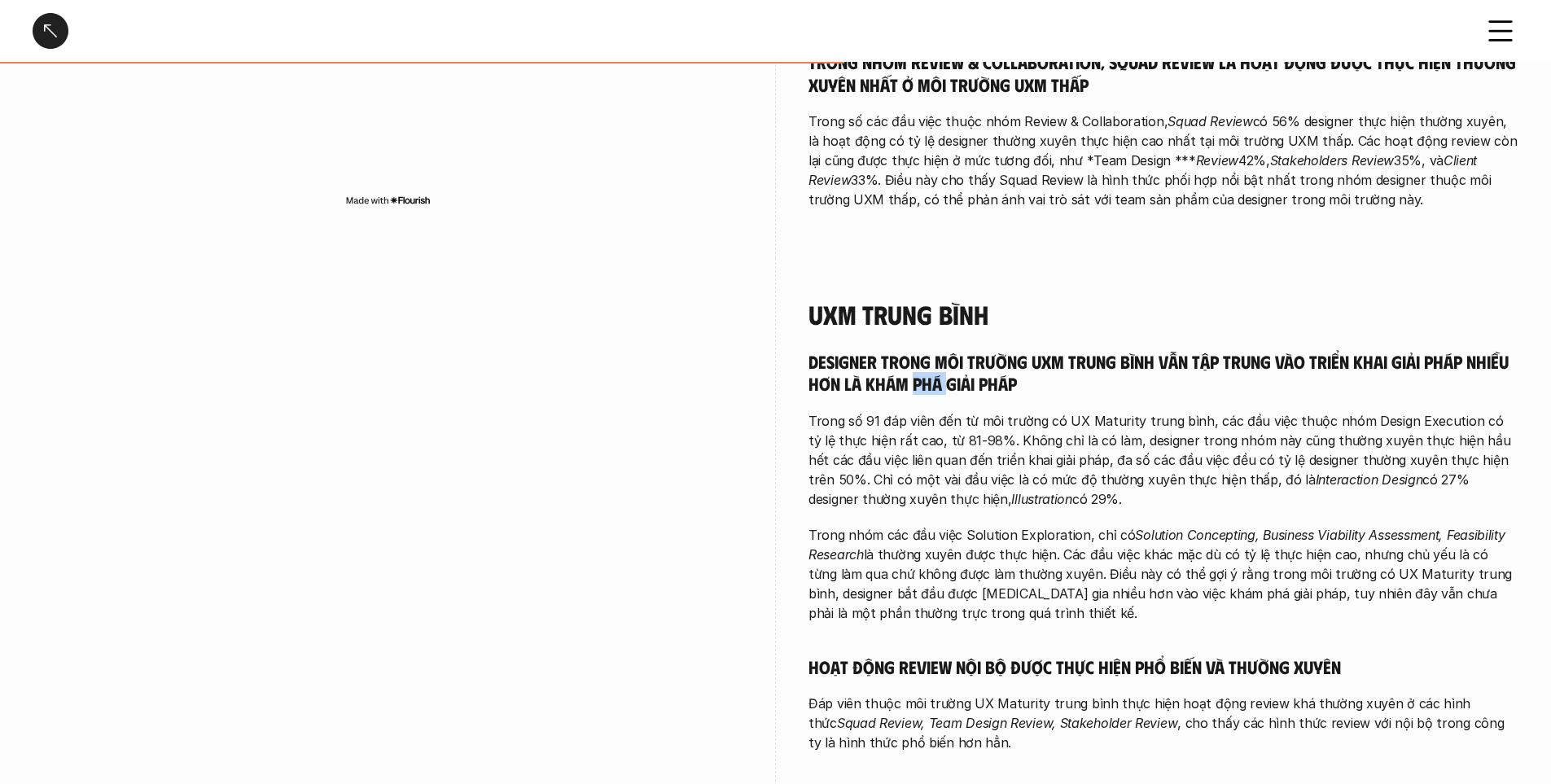
click at [923, 377] on div "Designer trong môi trường UXM trung bình vẫn tập trung vào triển khai giải pháp…" at bounding box center [1163, 551] width 710 height 403
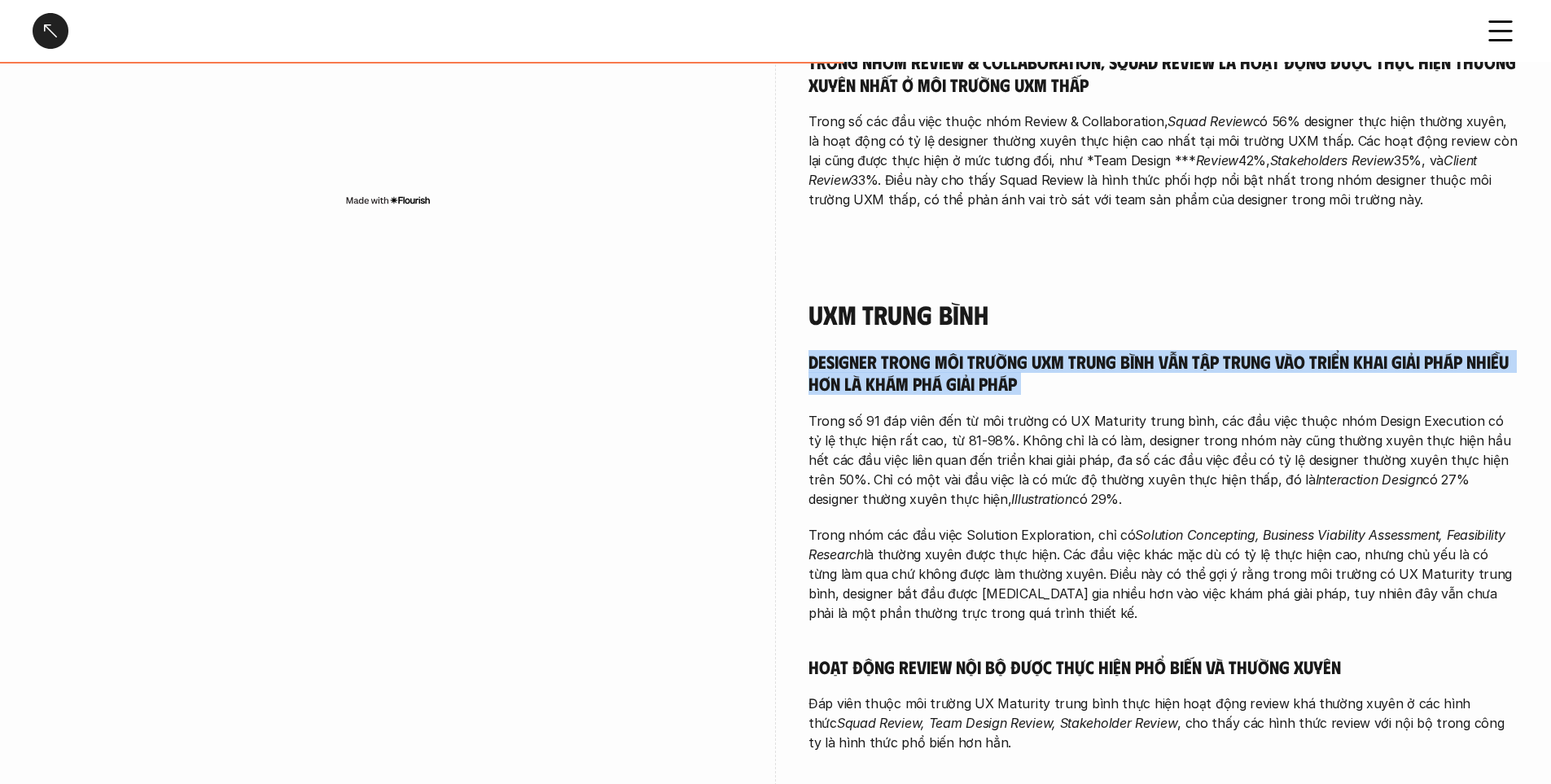
click at [923, 377] on div "Designer trong môi trường UXM trung bình vẫn tập trung vào triển khai giải pháp…" at bounding box center [1163, 551] width 710 height 403
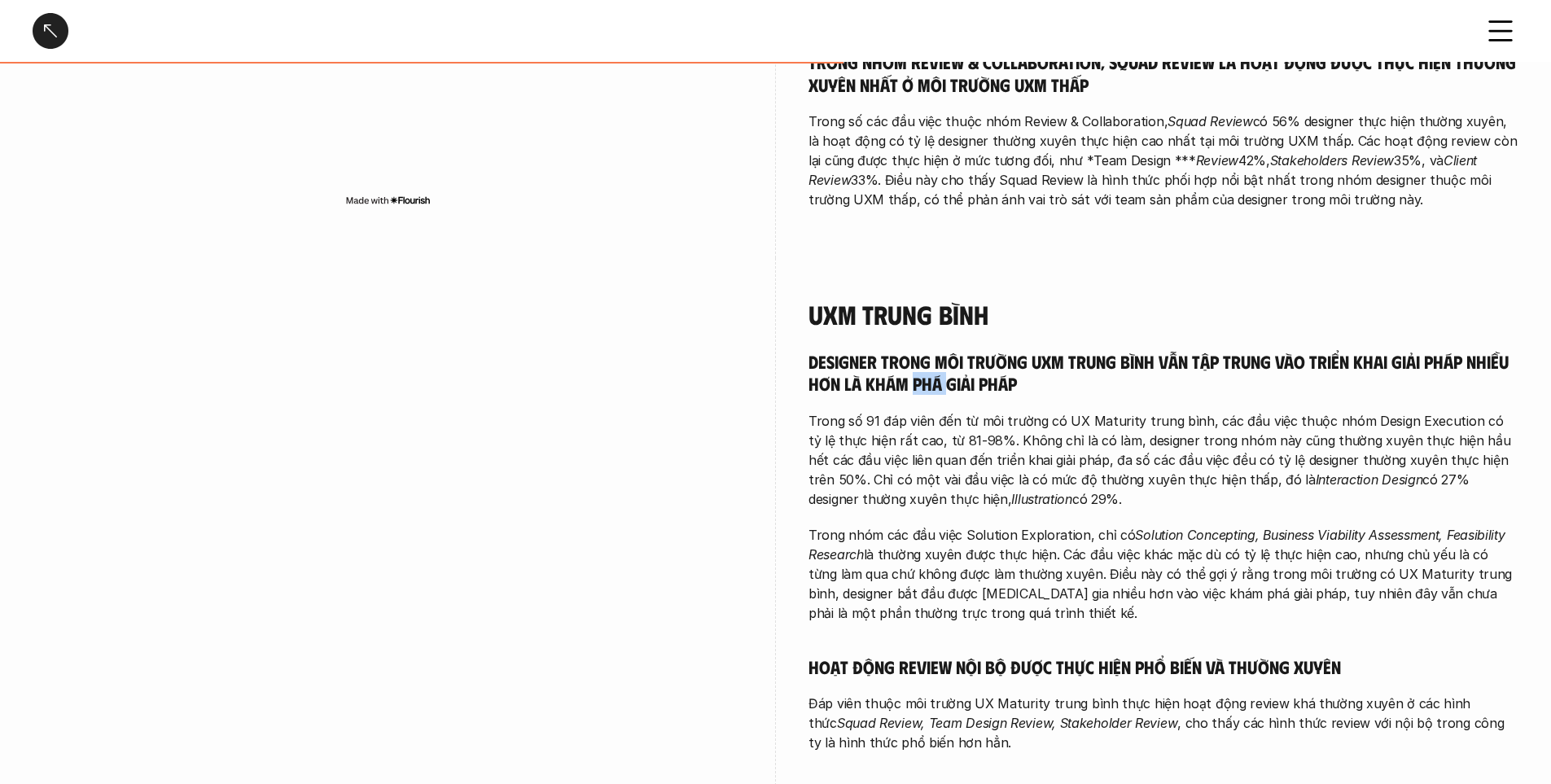
click at [923, 377] on div "Designer trong môi trường UXM trung bình vẫn tập trung vào triển khai giải pháp…" at bounding box center [1163, 551] width 710 height 403
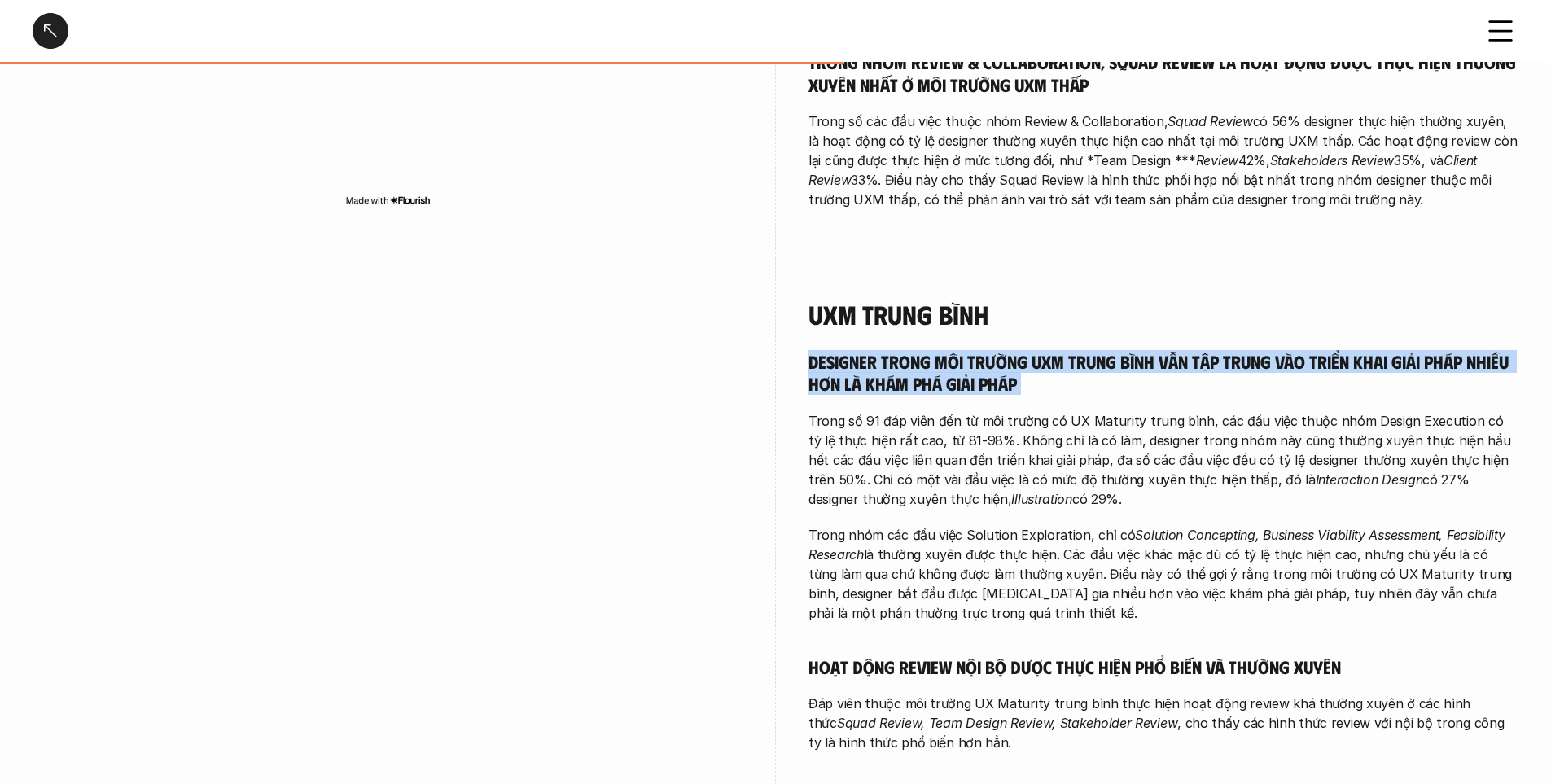
click at [923, 377] on div "Designer trong môi trường UXM trung bình vẫn tập trung vào triển khai giải pháp…" at bounding box center [1163, 551] width 710 height 403
click at [925, 361] on h5 "Designer trong môi trường UXM trung bình vẫn tập trung vào triển khai giải pháp…" at bounding box center [1163, 372] width 710 height 45
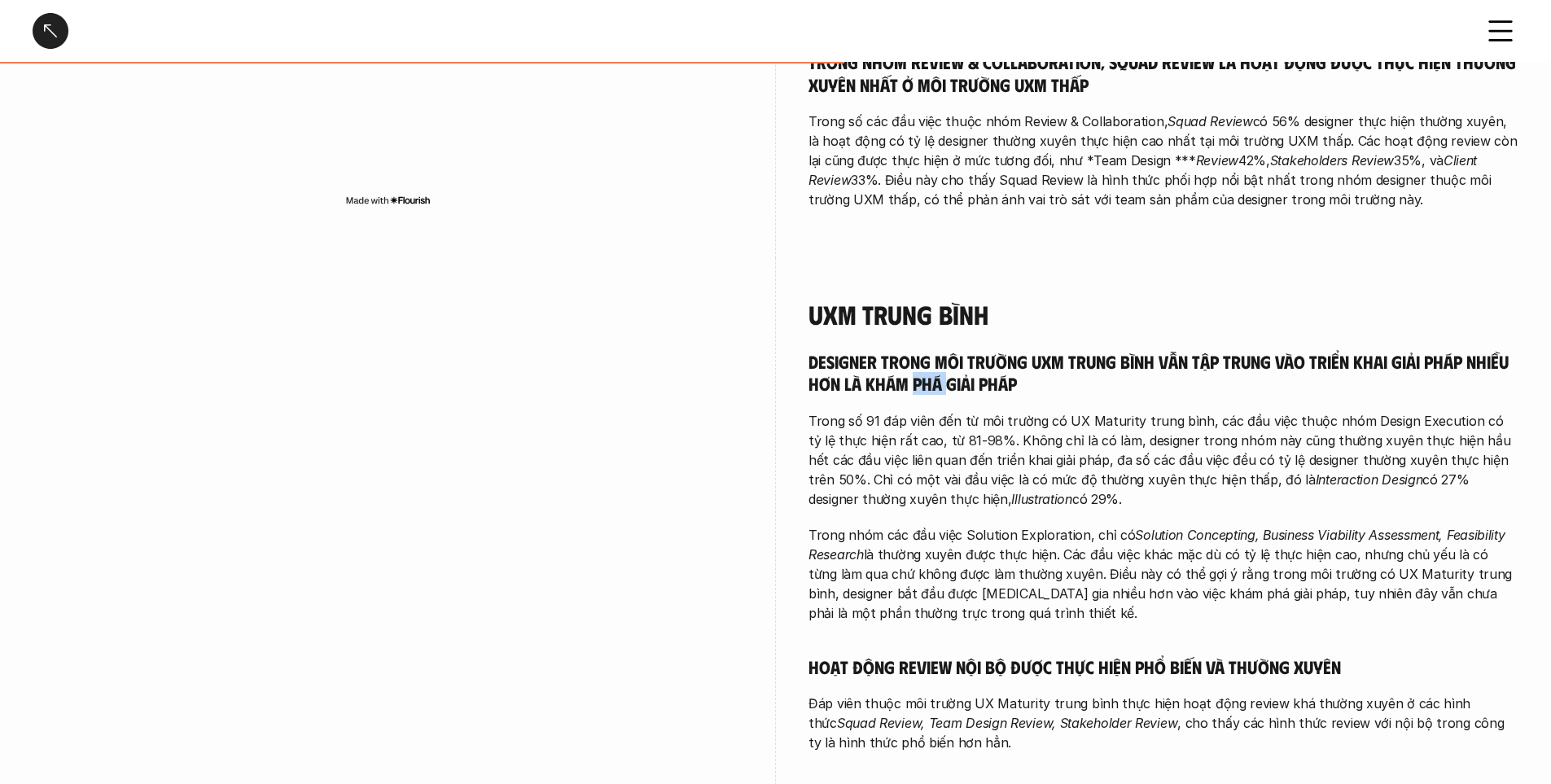
click at [925, 361] on h5 "Designer trong môi trường UXM trung bình vẫn tập trung vào triển khai giải pháp…" at bounding box center [1163, 372] width 710 height 45
click at [821, 411] on p "Trong số 91 đáp viên đến từ môi trường có UX Maturity trung bình, các đầu việc …" at bounding box center [1163, 460] width 710 height 98
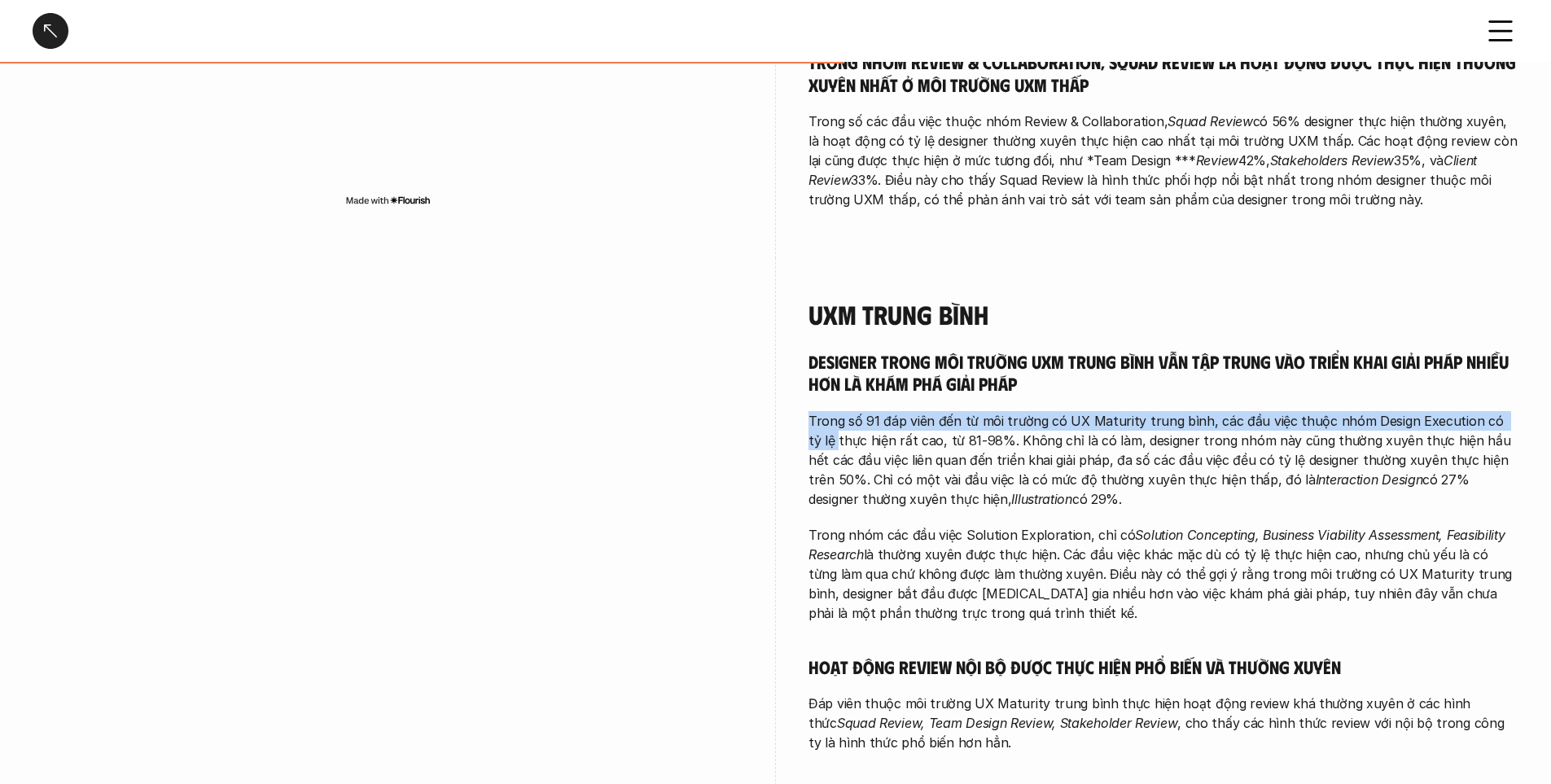
drag, startPoint x: 801, startPoint y: 414, endPoint x: 1449, endPoint y: 381, distance: 648.8
click at [1449, 381] on div "UXM trung bình Designer trong môi trường UXM trung bình vẫn tập trung vào triển…" at bounding box center [776, 556] width 1486 height 597
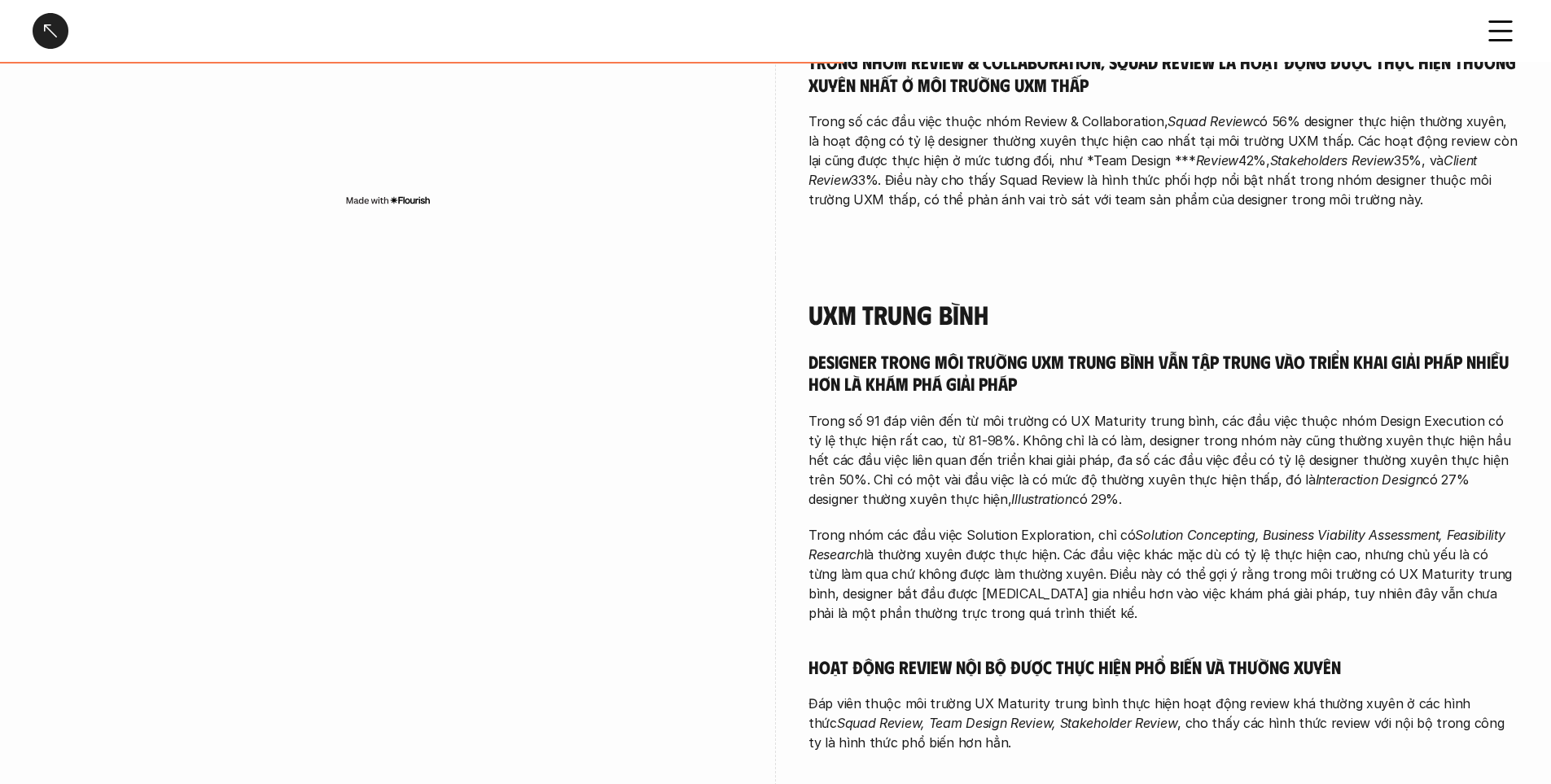
click at [1322, 450] on p "Trong số 91 đáp viên đến từ môi trường có UX Maturity trung bình, các đầu việc …" at bounding box center [1163, 460] width 710 height 98
drag, startPoint x: 850, startPoint y: 424, endPoint x: 1164, endPoint y: 424, distance: 314.0
click at [1164, 424] on p "Trong số 91 đáp viên đến từ môi trường có UX Maturity trung bình, các đầu việc …" at bounding box center [1163, 460] width 710 height 98
click at [1202, 421] on p "Trong số 91 đáp viên đến từ môi trường có UX Maturity trung bình, các đầu việc …" at bounding box center [1163, 460] width 710 height 98
drag, startPoint x: 1105, startPoint y: 427, endPoint x: 1224, endPoint y: 425, distance: 119.0
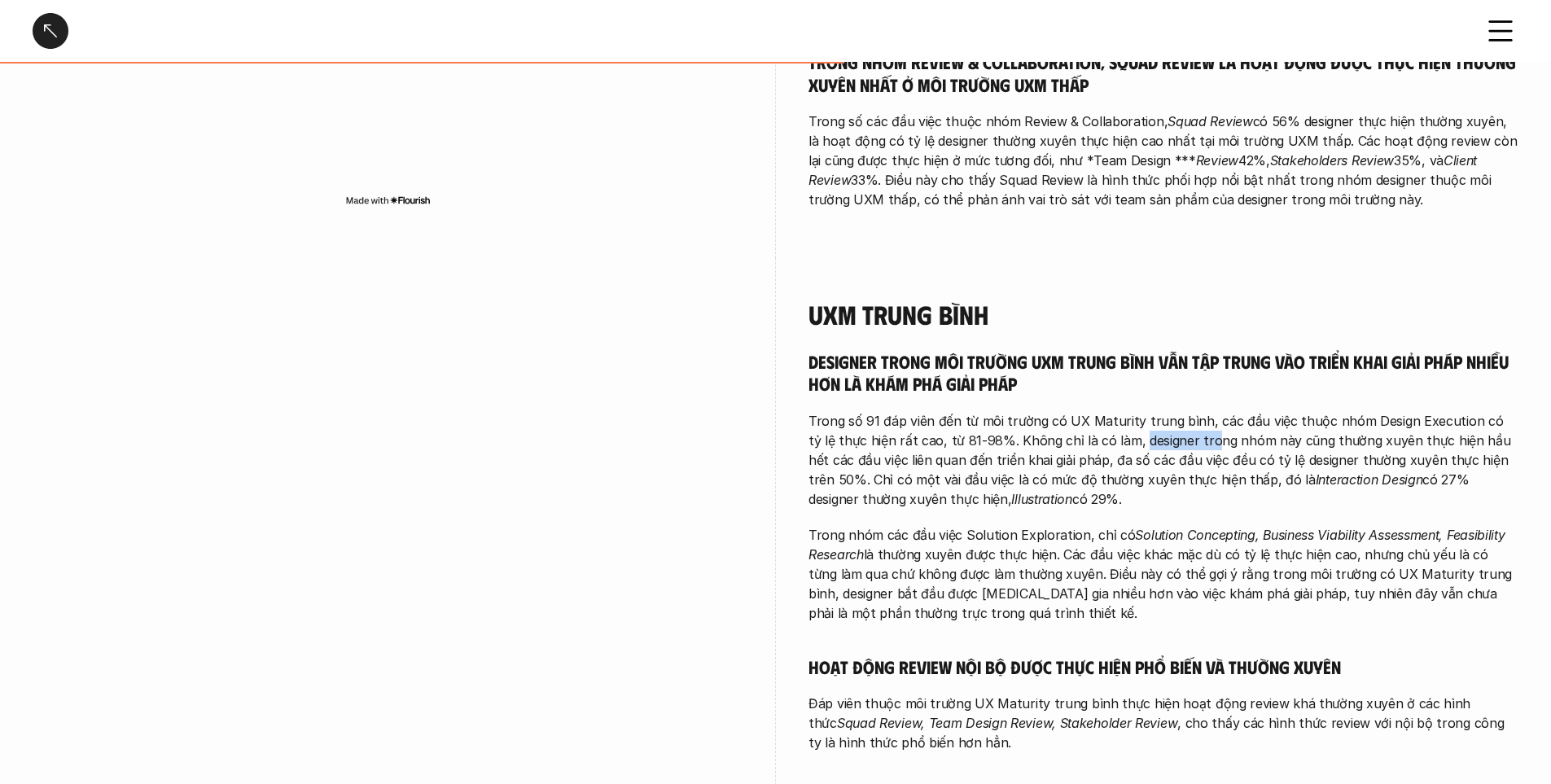
click at [1179, 424] on p "Trong số 91 đáp viên đến từ môi trường có UX Maturity trung bình, các đầu việc …" at bounding box center [1163, 460] width 710 height 98
drag, startPoint x: 1226, startPoint y: 426, endPoint x: 1503, endPoint y: 430, distance: 277.0
click at [1503, 430] on p "Trong số 91 đáp viên đến từ môi trường có UX Maturity trung bình, các đầu việc …" at bounding box center [1163, 460] width 710 height 98
click at [1010, 458] on p "Trong số 91 đáp viên đến từ môi trường có UX Maturity trung bình, các đầu việc …" at bounding box center [1163, 460] width 710 height 98
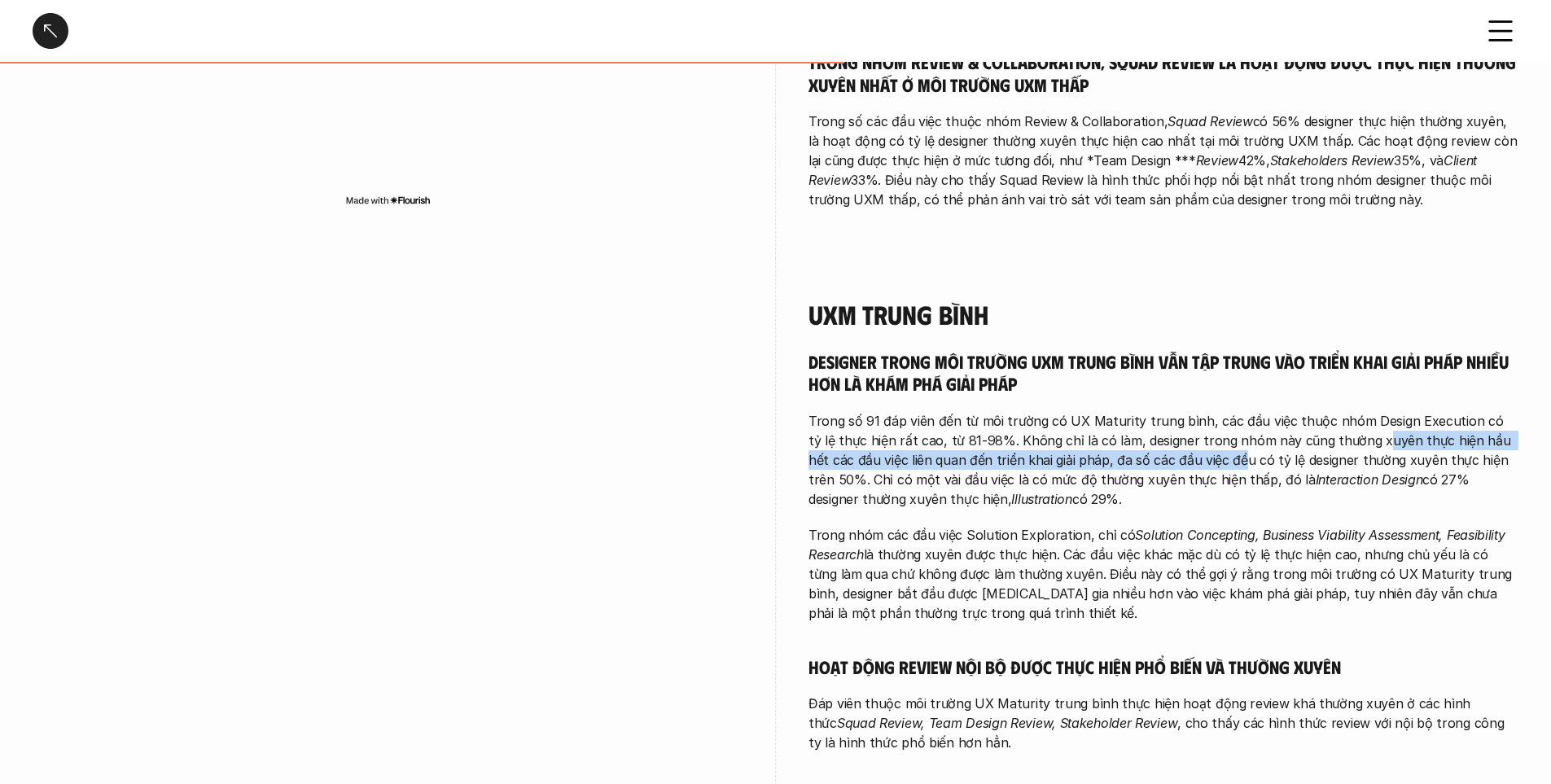
drag, startPoint x: 1192, startPoint y: 434, endPoint x: 1344, endPoint y: 412, distance: 153.6
click at [1344, 412] on p "Trong số 91 đáp viên đến từ môi trường có UX Maturity trung bình, các đầu việc …" at bounding box center [1163, 460] width 710 height 98
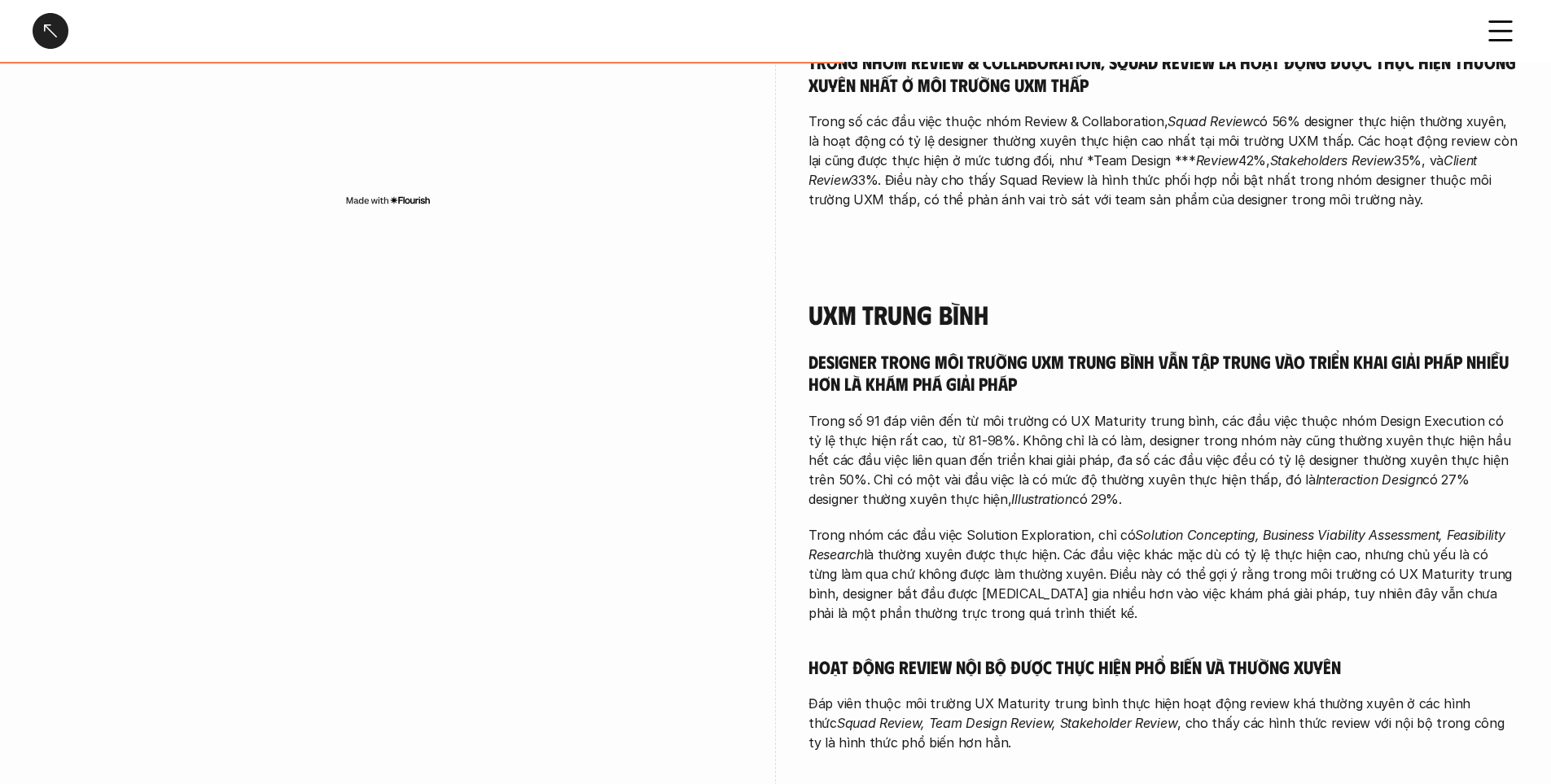
click at [1331, 443] on p "Trong số 91 đáp viên đến từ môi trường có UX Maturity trung bình, các đầu việc …" at bounding box center [1163, 460] width 710 height 98
drag, startPoint x: 1175, startPoint y: 440, endPoint x: 1367, endPoint y: 438, distance: 192.0
click at [1367, 438] on p "Trong số 91 đáp viên đến từ môi trường có UX Maturity trung bình, các đầu việc …" at bounding box center [1163, 460] width 710 height 98
click at [1379, 434] on p "Trong số 91 đáp viên đến từ môi trường có UX Maturity trung bình, các đầu việc …" at bounding box center [1163, 460] width 710 height 98
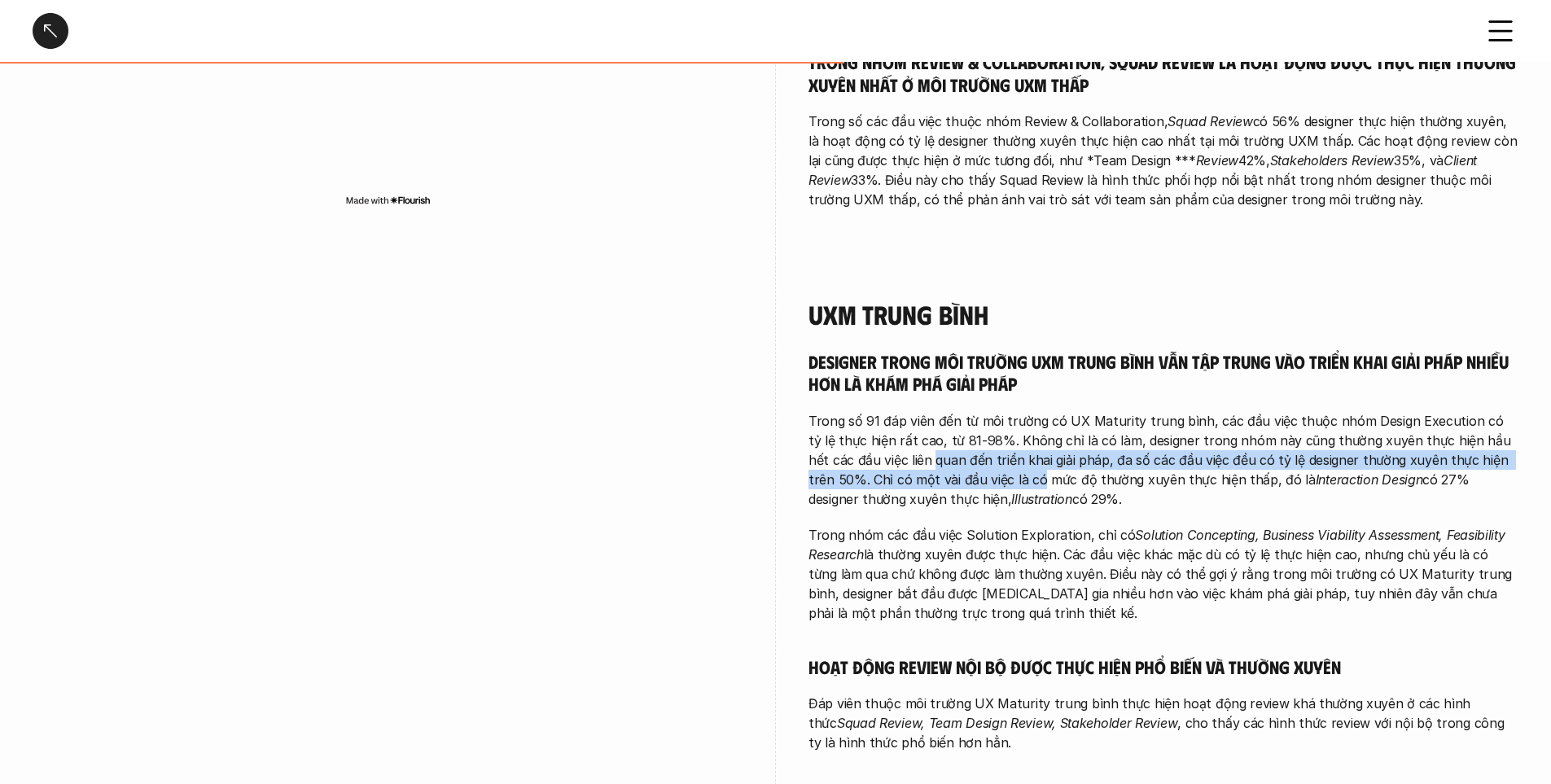
drag, startPoint x: 886, startPoint y: 447, endPoint x: 976, endPoint y: 452, distance: 90.1
click at [976, 452] on p "Trong số 91 đáp viên đến từ môi trường có UX Maturity trung bình, các đầu việc …" at bounding box center [1163, 460] width 710 height 98
click at [1197, 450] on p "Trong số 91 đáp viên đến từ môi trường có UX Maturity trung bình, các đầu việc …" at bounding box center [1163, 460] width 710 height 98
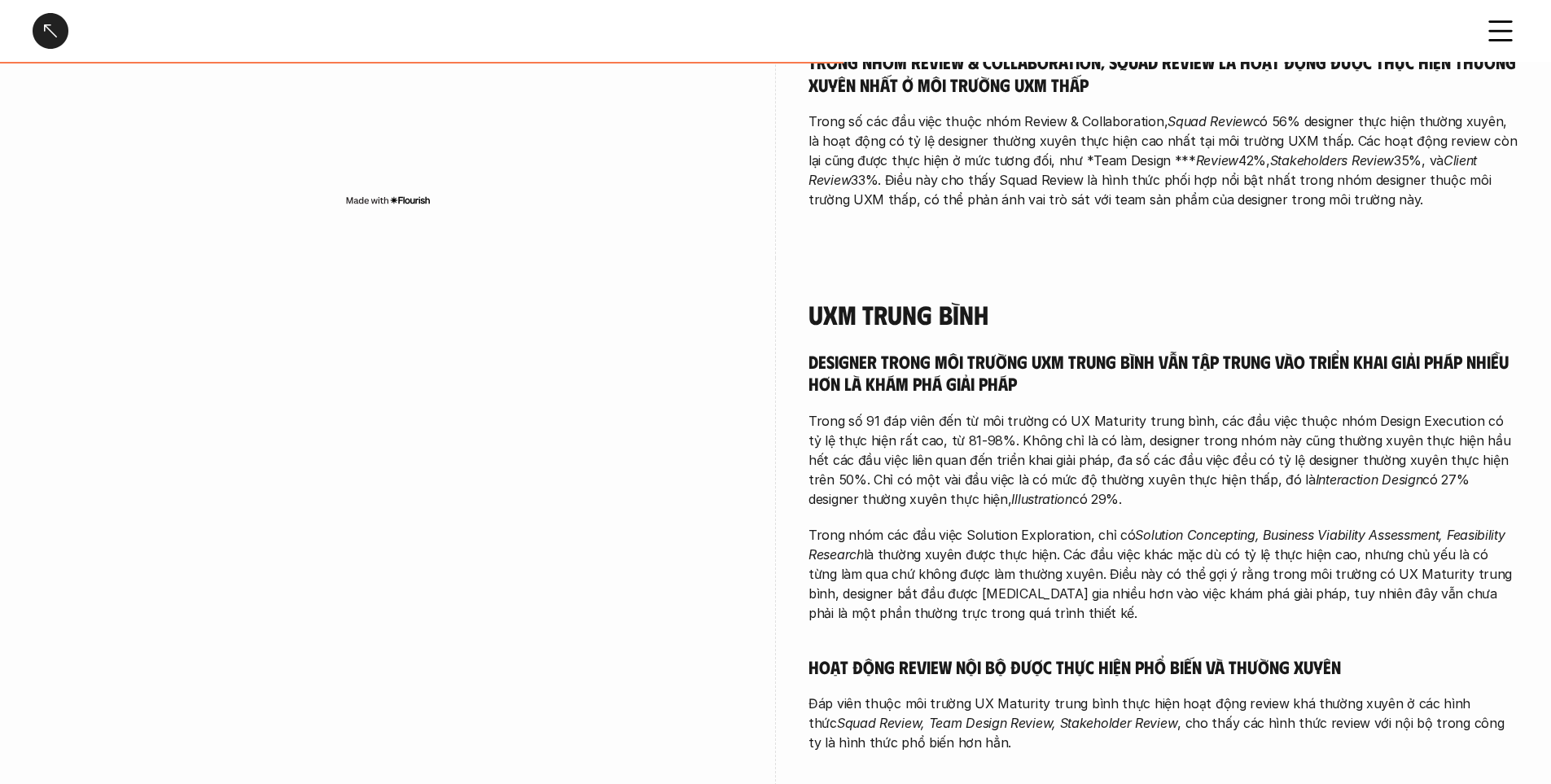
drag, startPoint x: 1165, startPoint y: 472, endPoint x: 1236, endPoint y: 472, distance: 71.0
click at [1236, 472] on p "Trong số 91 đáp viên đến từ môi trường có UX Maturity trung bình, các đầu việc …" at bounding box center [1163, 460] width 710 height 98
click at [992, 540] on p "Trong nhóm các đầu việc Solution Exploration, chỉ có Solution Concepting, Busin…" at bounding box center [1163, 574] width 710 height 98
click at [963, 498] on div "Designer trong môi trường UXM trung bình vẫn tập trung vào triển khai giải pháp…" at bounding box center [1163, 551] width 710 height 403
click at [941, 533] on p "Trong nhóm các đầu việc Solution Exploration, chỉ có Solution Concepting, Busin…" at bounding box center [1163, 574] width 710 height 98
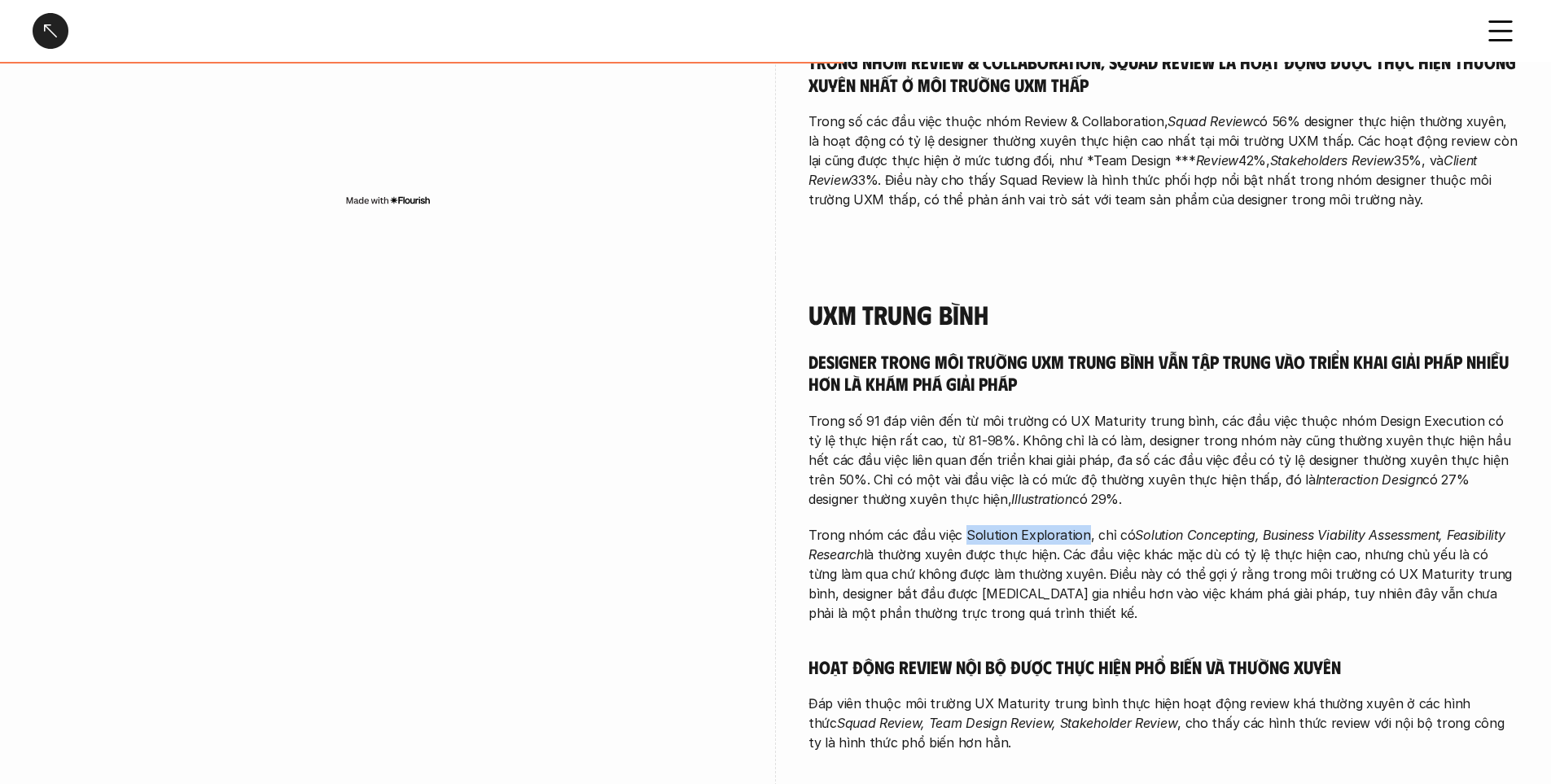
drag, startPoint x: 1012, startPoint y: 508, endPoint x: 1084, endPoint y: 496, distance: 73.0
click at [1080, 498] on div "Designer trong môi trường UXM trung bình vẫn tập trung vào triển khai giải pháp…" at bounding box center [1163, 551] width 710 height 403
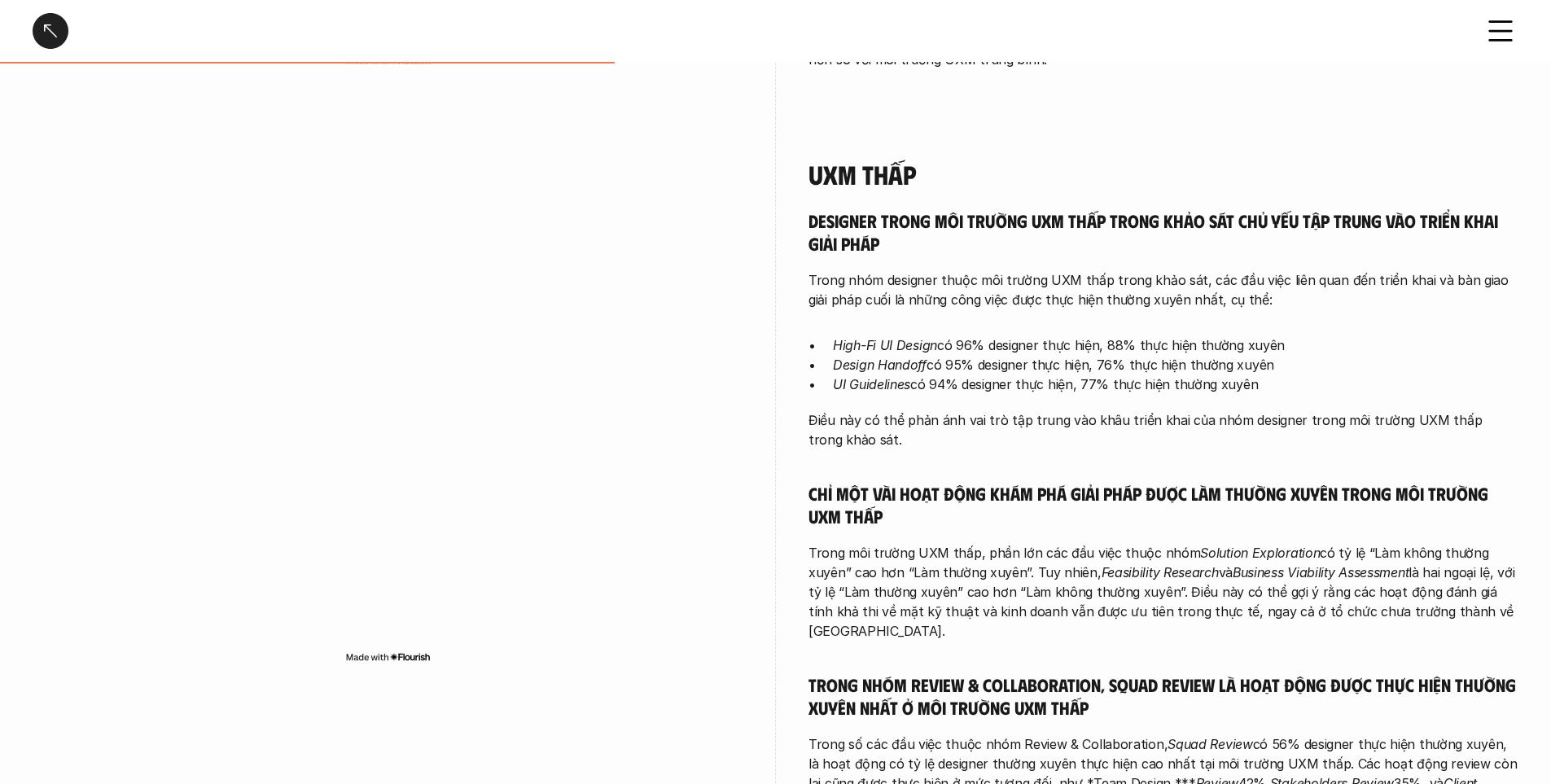
scroll to position [1547, 0]
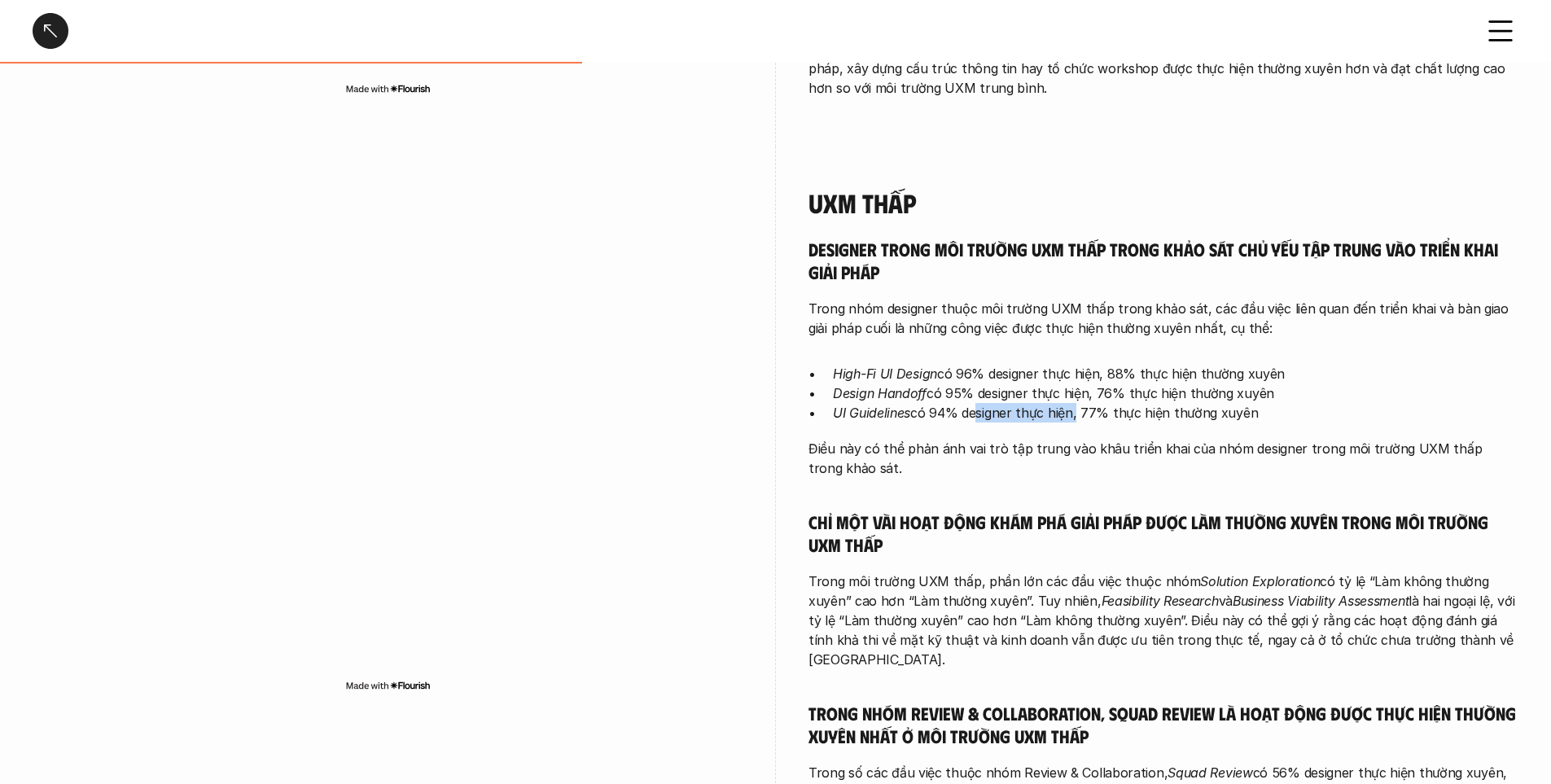
drag, startPoint x: 972, startPoint y: 417, endPoint x: 1077, endPoint y: 413, distance: 105.1
click at [1077, 413] on p "UI Guidelines có 94% designer thực hiện, 77% thực hiện thường xuyên" at bounding box center [1176, 413] width 685 height 19
click at [1133, 446] on p "Điều này có thể phản ánh vai trò tập trung vào khâu triển khai của nhóm designe…" at bounding box center [1163, 458] width 710 height 39
click at [905, 529] on h5 "Chỉ một vài hoạt động khám phá giải pháp được làm thường xuyên trong môi trường…" at bounding box center [1163, 532] width 710 height 45
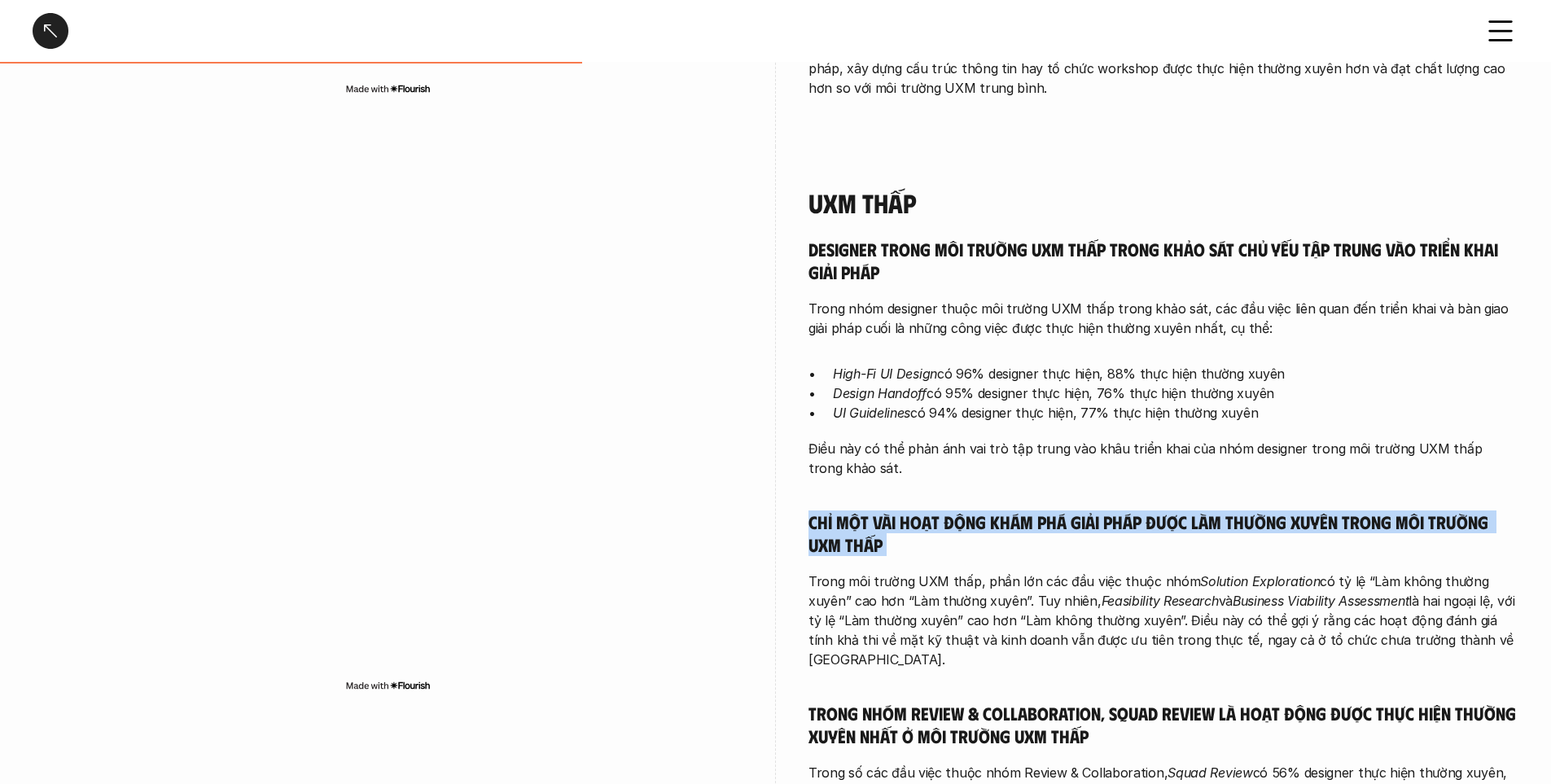
click at [905, 529] on h5 "Chỉ một vài hoạt động khám phá giải pháp được làm thường xuyên trong môi trường…" at bounding box center [1163, 532] width 710 height 45
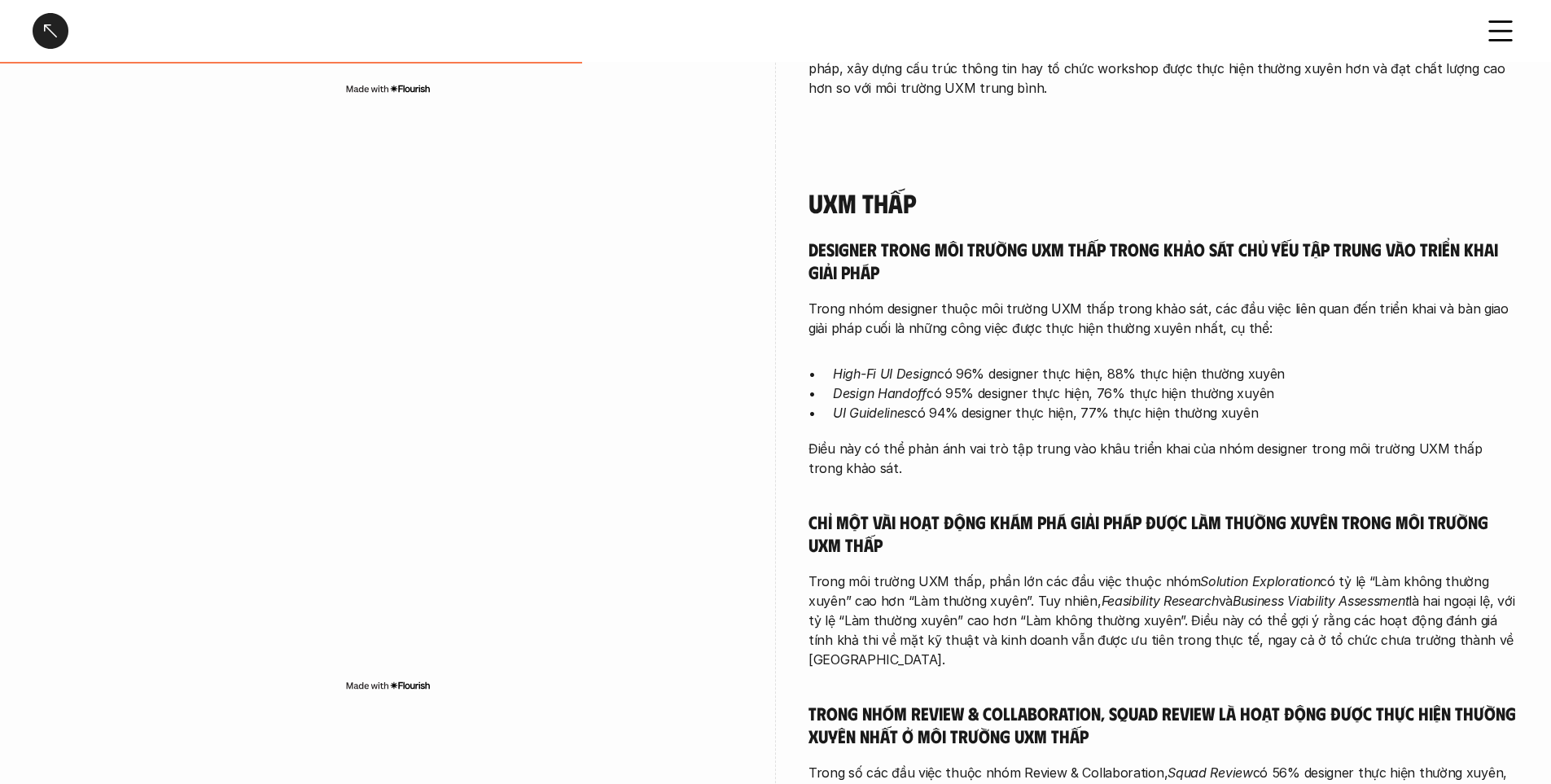
click at [1187, 453] on p "Điều này có thể phản ánh vai trò tập trung vào khâu triển khai của nhóm designe…" at bounding box center [1163, 458] width 710 height 39
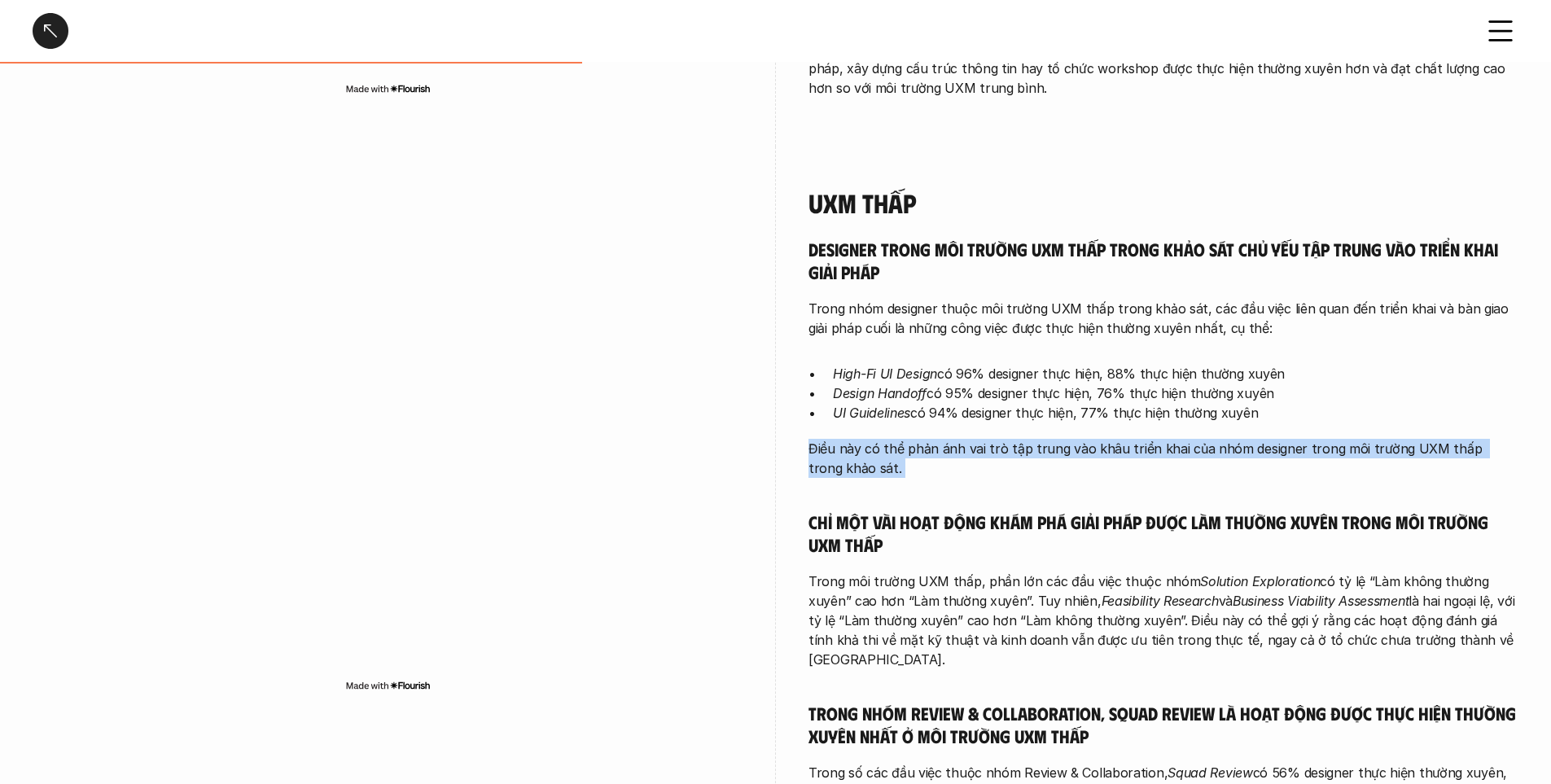
click at [1187, 453] on p "Điều này có thể phản ánh vai trò tập trung vào khâu triển khai của nhóm designe…" at bounding box center [1163, 458] width 710 height 39
click at [961, 446] on p "Điều này có thể phản ánh vai trò tập trung vào khâu triển khai của nhóm designe…" at bounding box center [1163, 458] width 710 height 39
click at [966, 444] on p "Điều này có thể phản ánh vai trò tập trung vào khâu triển khai của nhóm designe…" at bounding box center [1163, 458] width 710 height 39
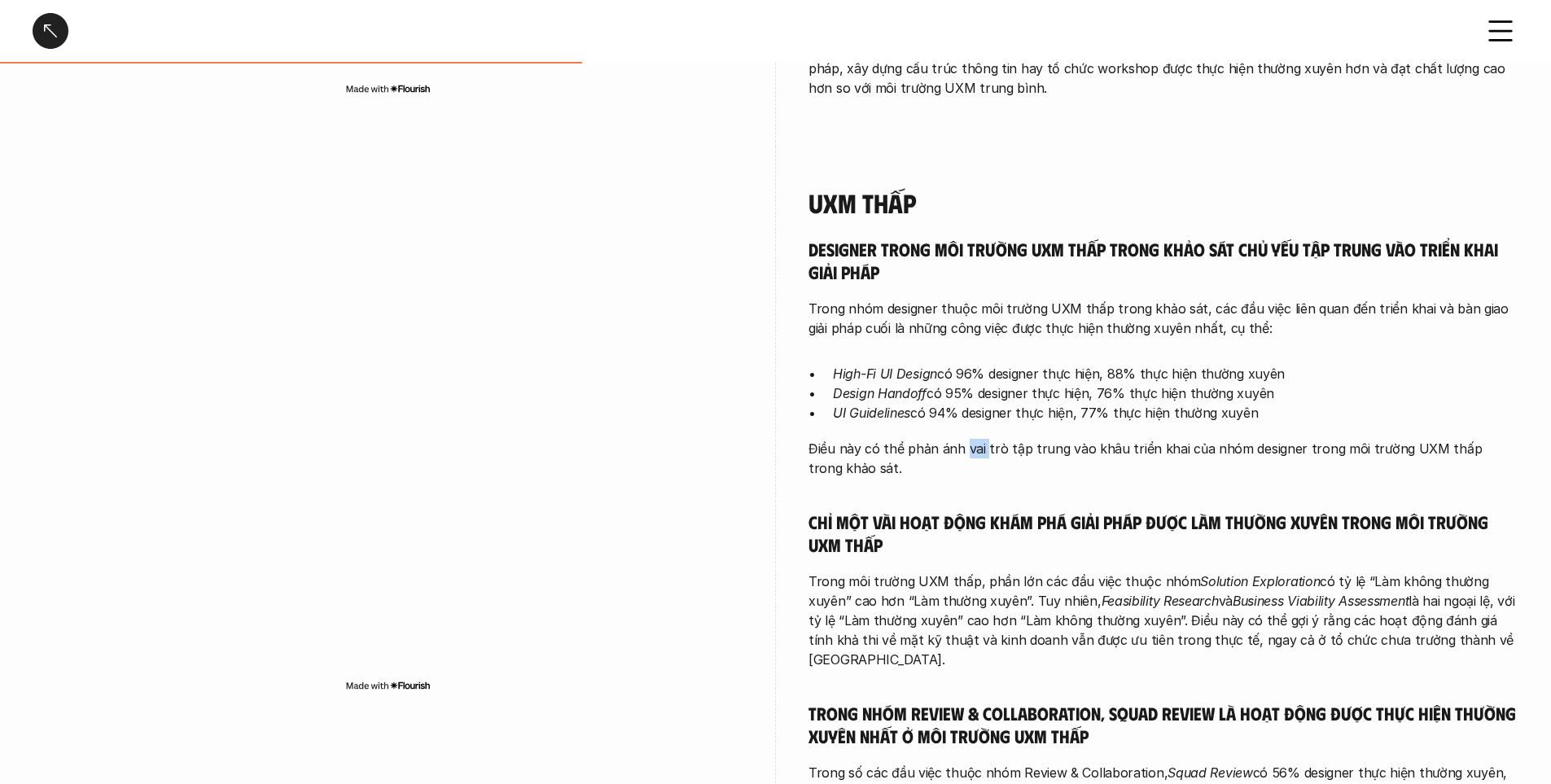
click at [966, 444] on p "Điều này có thể phản ánh vai trò tập trung vào khâu triển khai của nhóm designe…" at bounding box center [1163, 458] width 710 height 39
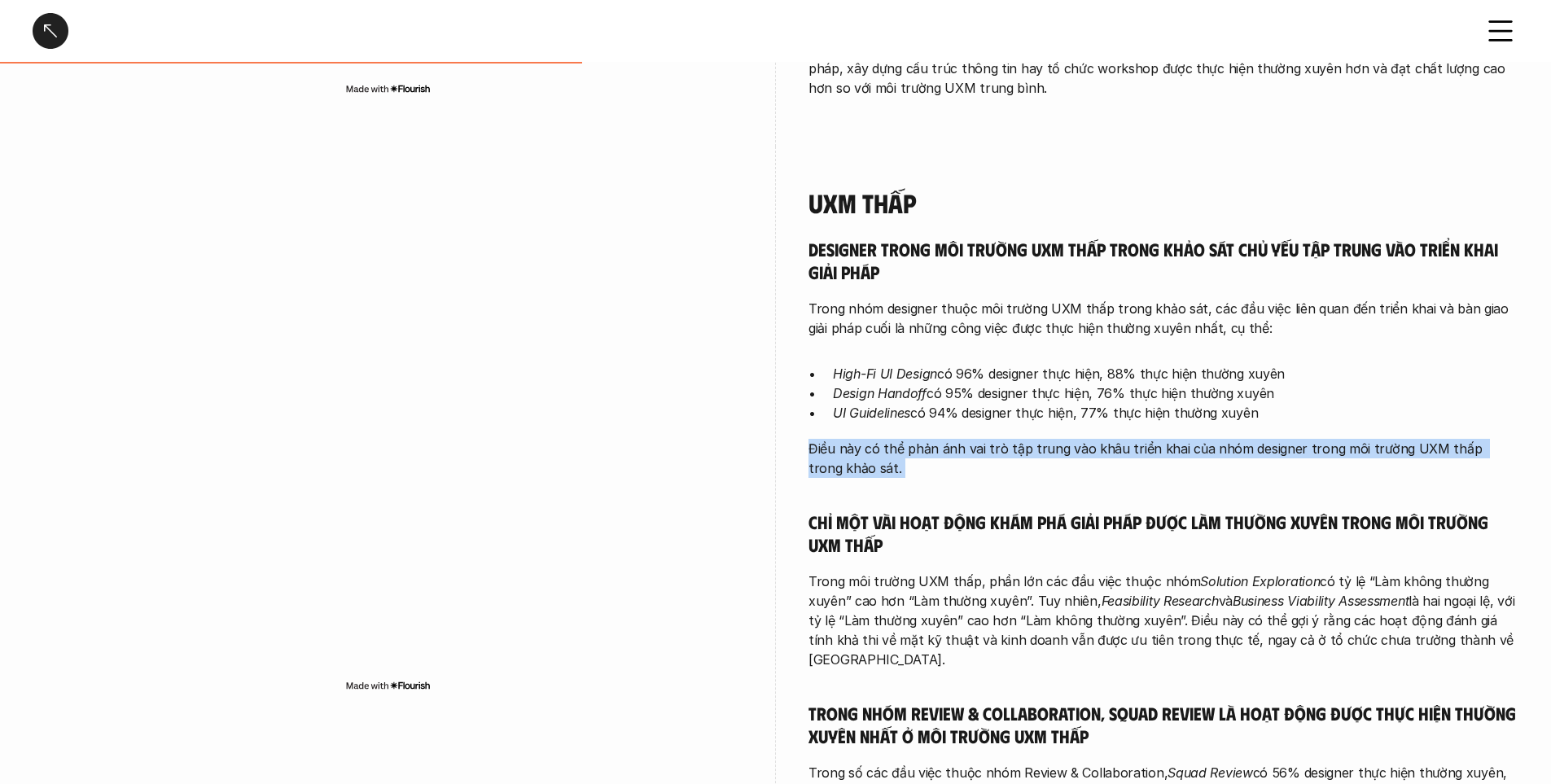
click at [966, 444] on p "Điều này có thể phản ánh vai trò tập trung vào khâu triển khai của nhóm designe…" at bounding box center [1163, 458] width 710 height 39
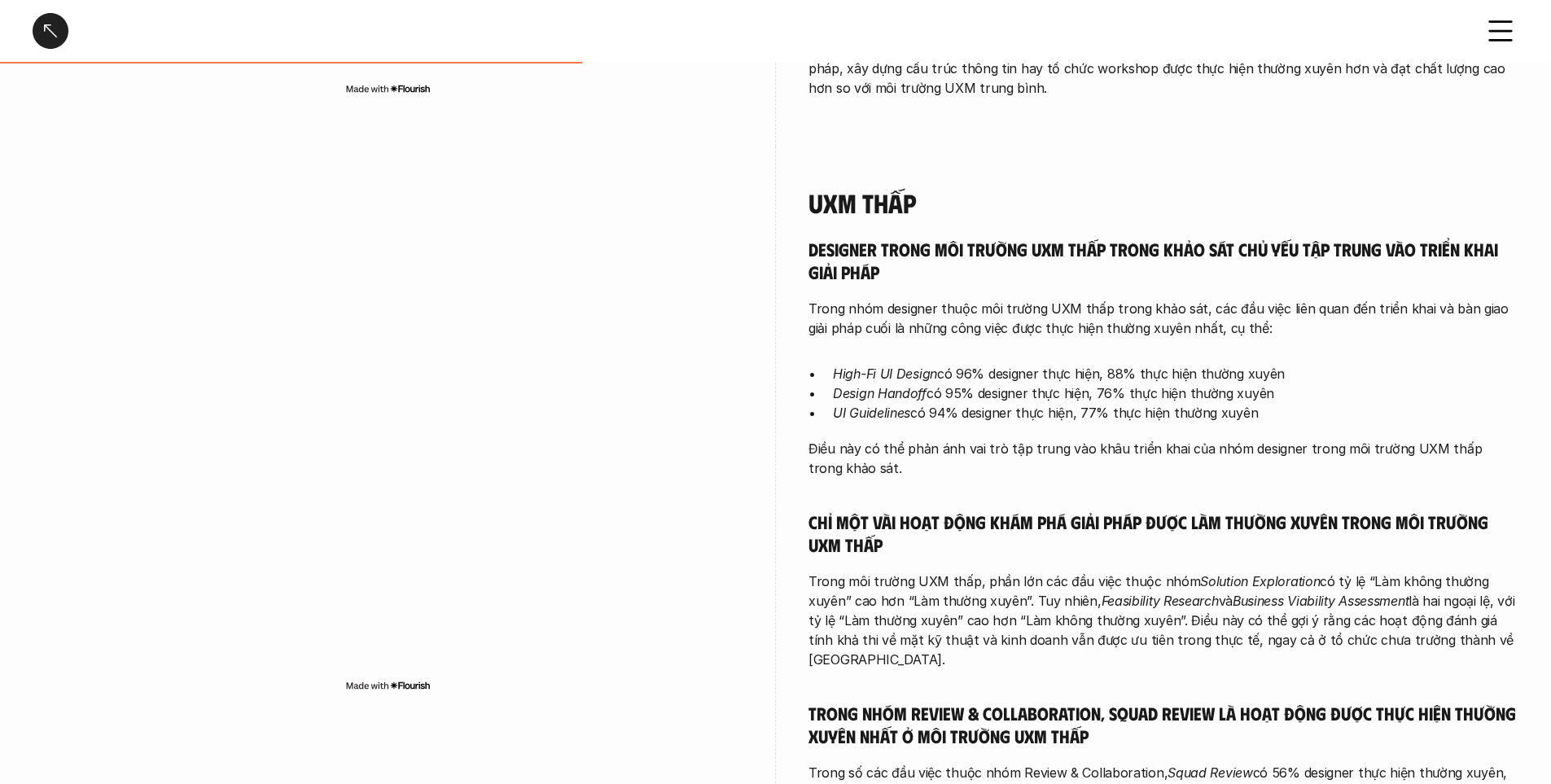
click at [853, 525] on h5 "Chỉ một vài hoạt động khám phá giải pháp được làm thường xuyên trong môi trường…" at bounding box center [1163, 532] width 710 height 45
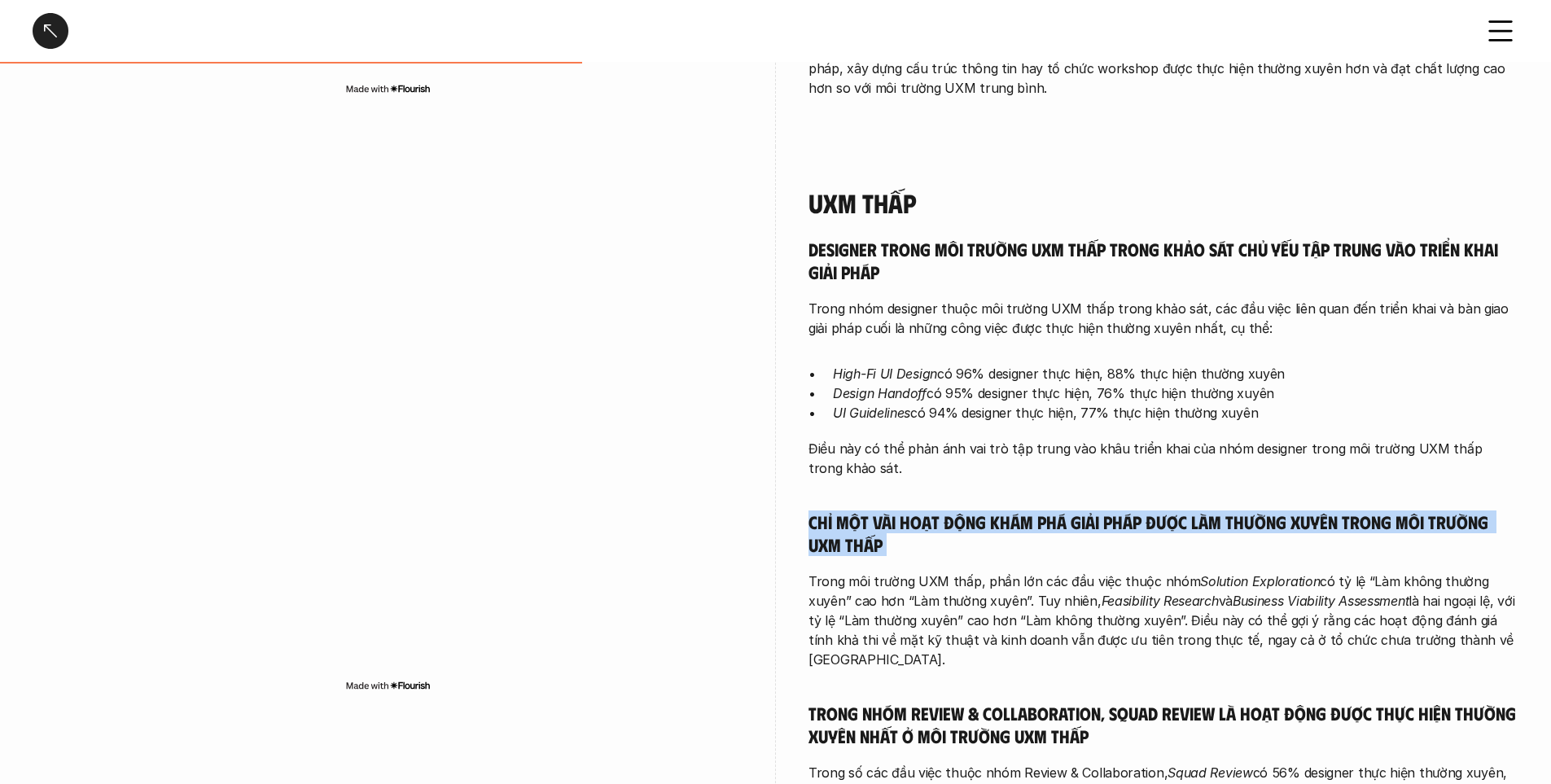
click at [853, 525] on h5 "Chỉ một vài hoạt động khám phá giải pháp được làm thường xuyên trong môi trường…" at bounding box center [1163, 532] width 710 height 45
click at [1020, 521] on h5 "Chỉ một vài hoạt động khám phá giải pháp được làm thường xuyên trong môi trường…" at bounding box center [1163, 532] width 710 height 45
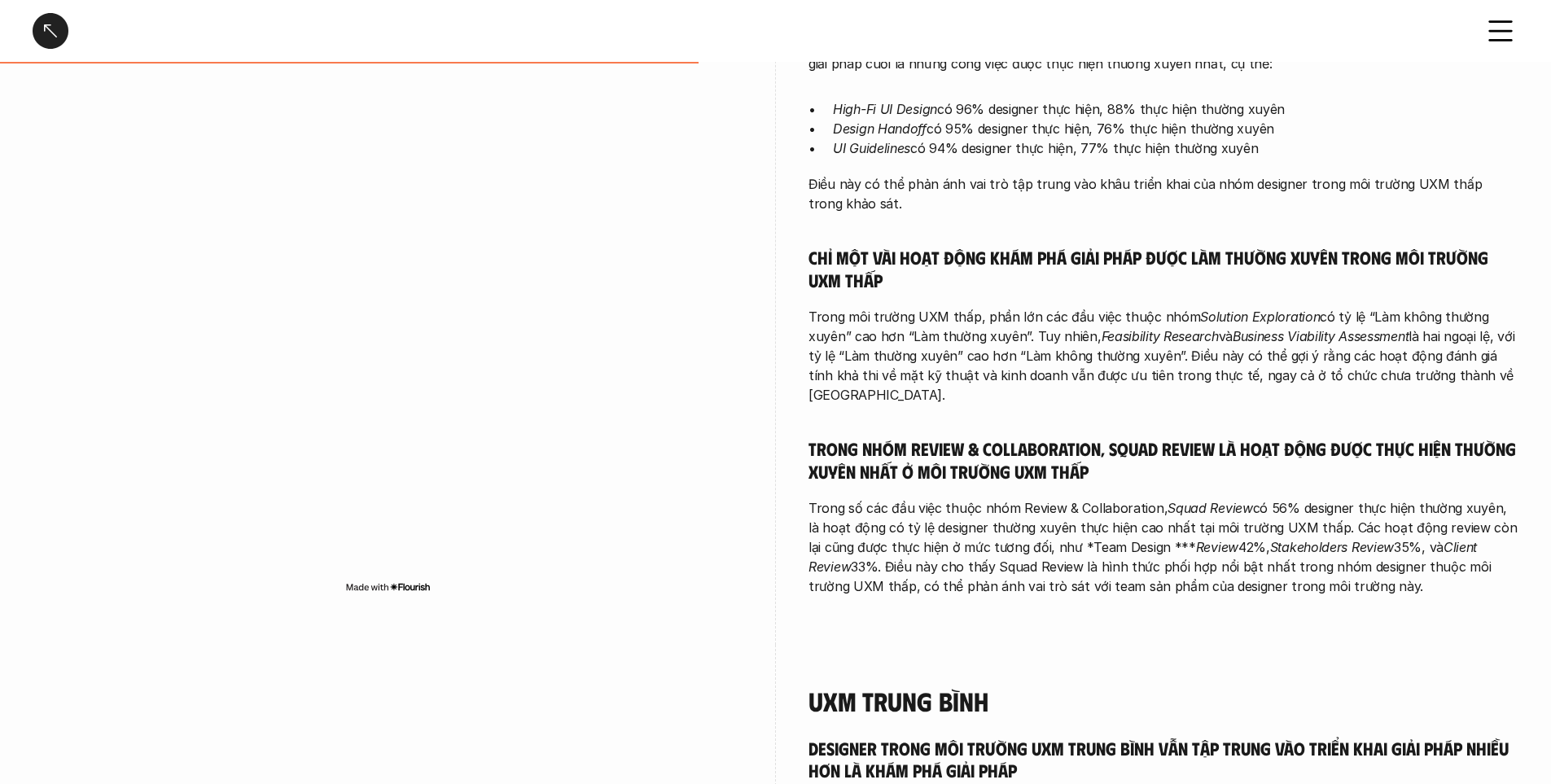
scroll to position [1791, 0]
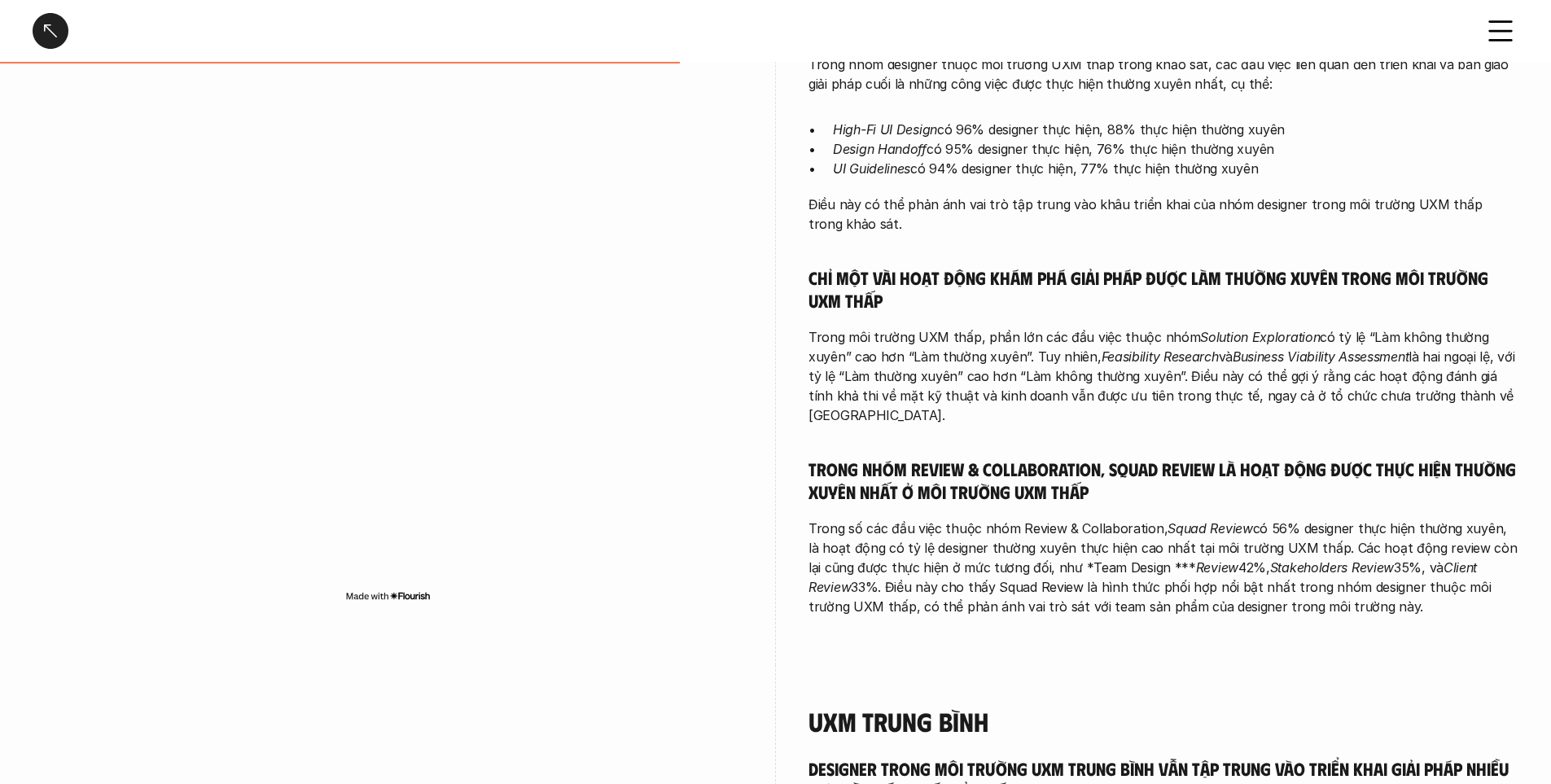
click at [980, 301] on h5 "Chỉ một vài hoạt động khám phá giải pháp được làm thường xuyên trong môi trường…" at bounding box center [1163, 288] width 710 height 45
click at [952, 278] on h5 "Chỉ một vài hoạt động khám phá giải pháp được làm thường xuyên trong môi trường…" at bounding box center [1163, 288] width 710 height 45
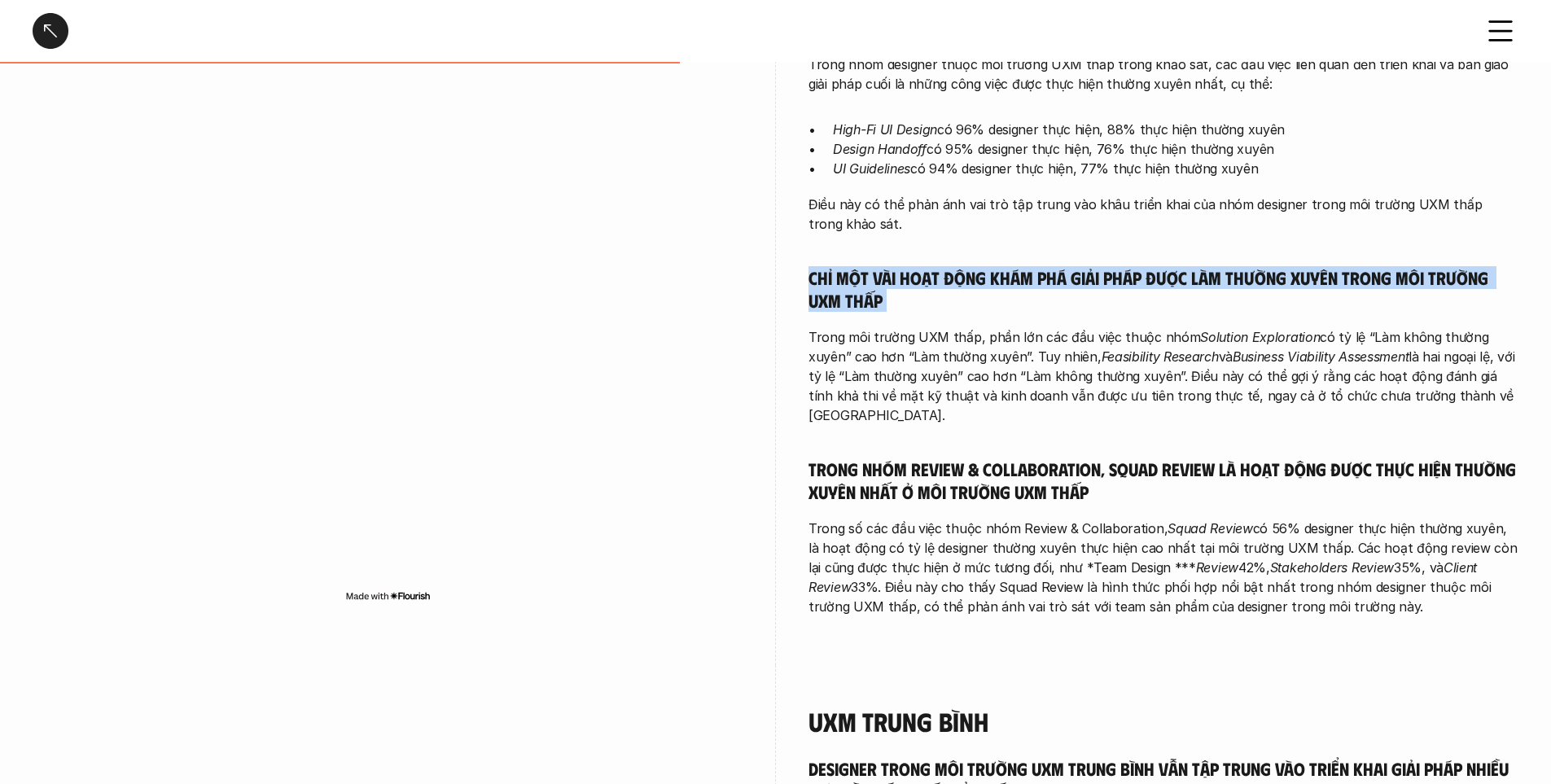
click at [952, 278] on h5 "Chỉ một vài hoạt động khám phá giải pháp được làm thường xuyên trong môi trường…" at bounding box center [1163, 288] width 710 height 45
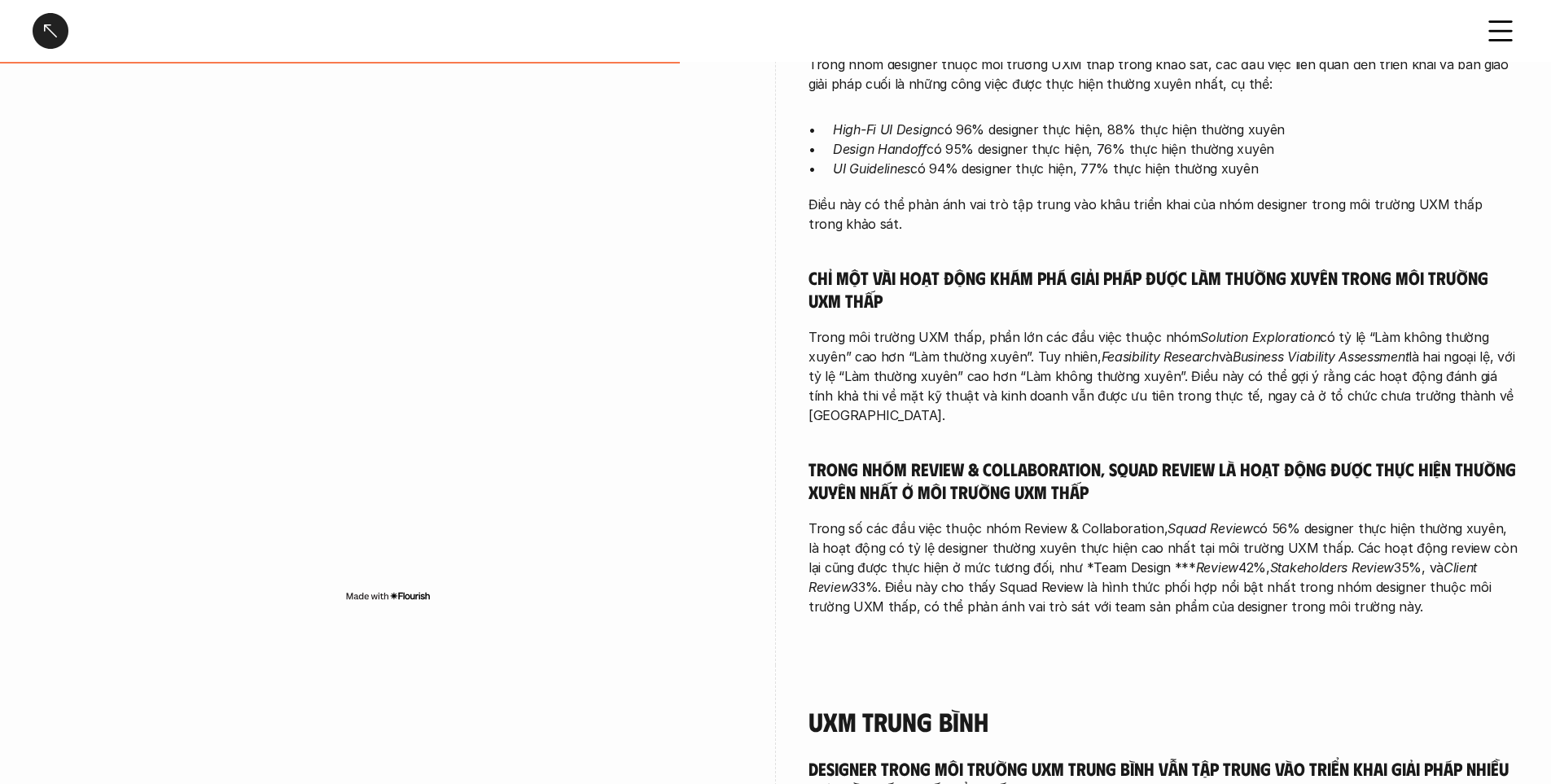
click at [1088, 333] on p "Trong môi trường UXM thấp, phần lớn các đầu việc thuộc nhóm Solution Exploratio…" at bounding box center [1163, 376] width 710 height 98
drag, startPoint x: 1092, startPoint y: 345, endPoint x: 1248, endPoint y: 344, distance: 156.0
click at [1248, 344] on p "Trong môi trường UXM thấp, phần lớn các đầu việc thuộc nhóm Solution Exploratio…" at bounding box center [1163, 376] width 710 height 98
click at [1209, 374] on p "Trong môi trường UXM thấp, phần lớn các đầu việc thuộc nhóm Solution Exploratio…" at bounding box center [1163, 376] width 710 height 98
drag, startPoint x: 988, startPoint y: 345, endPoint x: 1173, endPoint y: 345, distance: 185.0
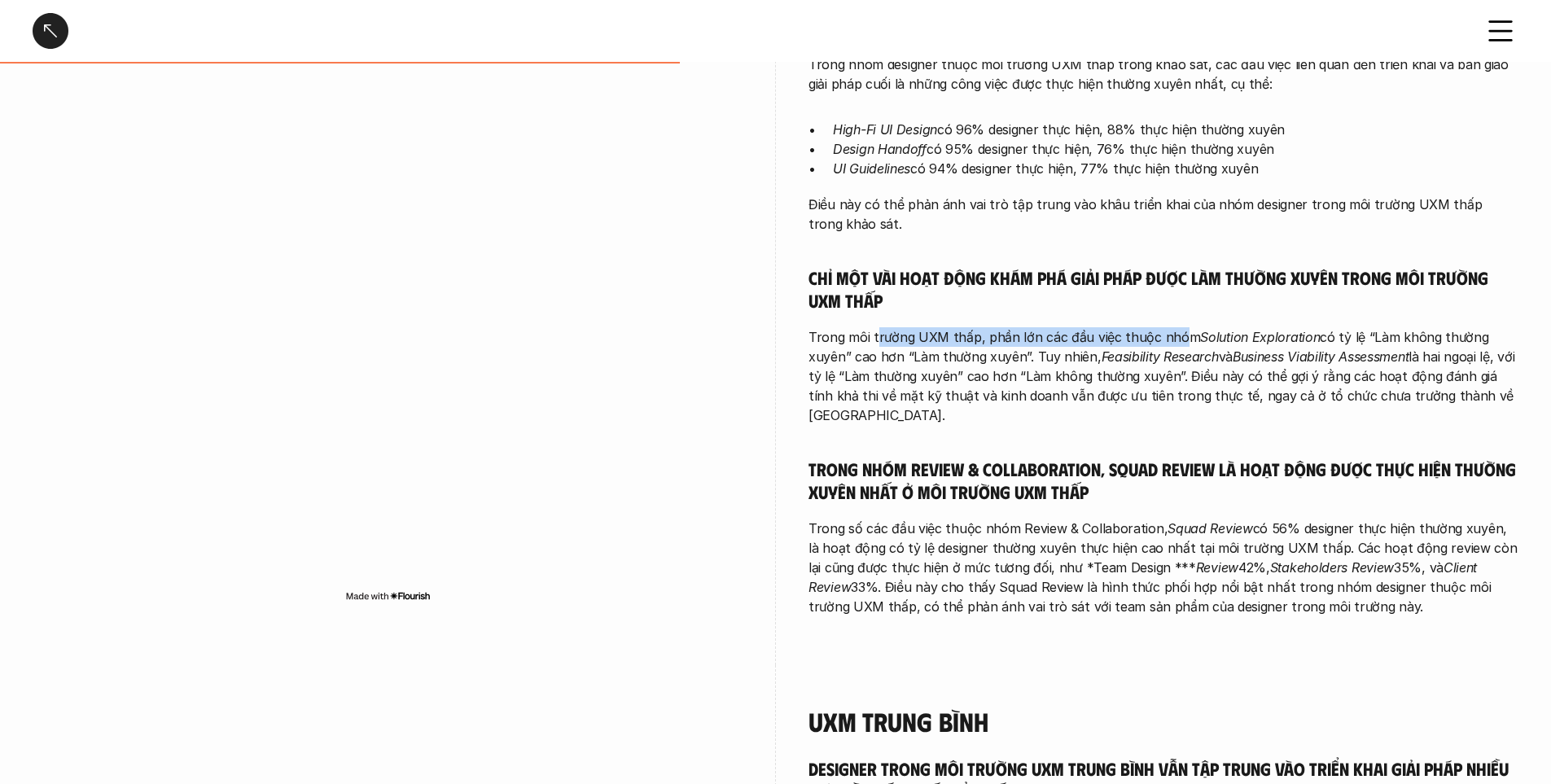
click at [1173, 345] on p "Trong môi trường UXM thấp, phần lớn các đầu việc thuộc nhóm Solution Exploratio…" at bounding box center [1163, 376] width 710 height 98
click at [1154, 389] on p "Trong môi trường UXM thấp, phần lớn các đầu việc thuộc nhóm Solution Exploratio…" at bounding box center [1163, 376] width 710 height 98
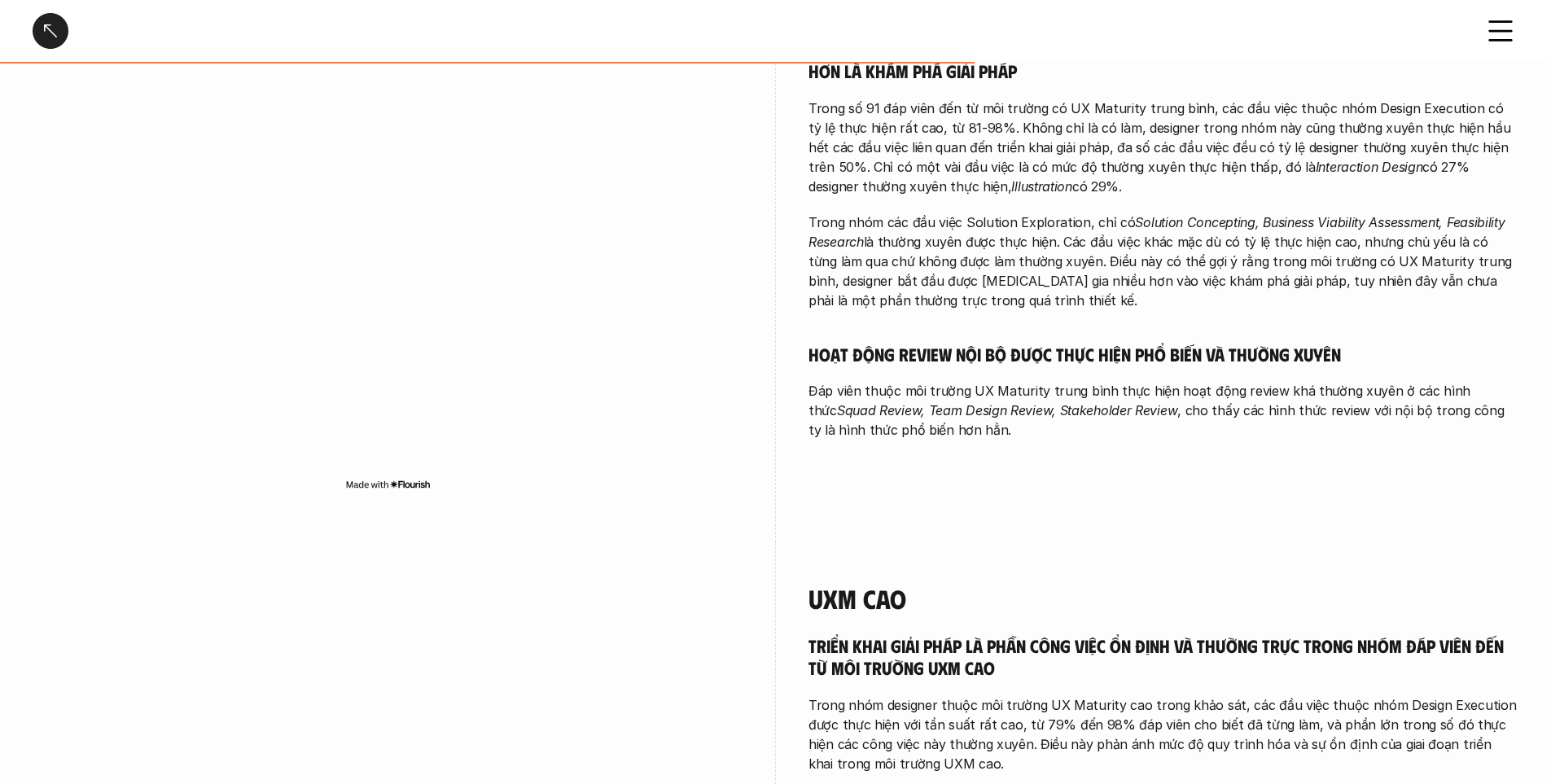
scroll to position [2361, 0]
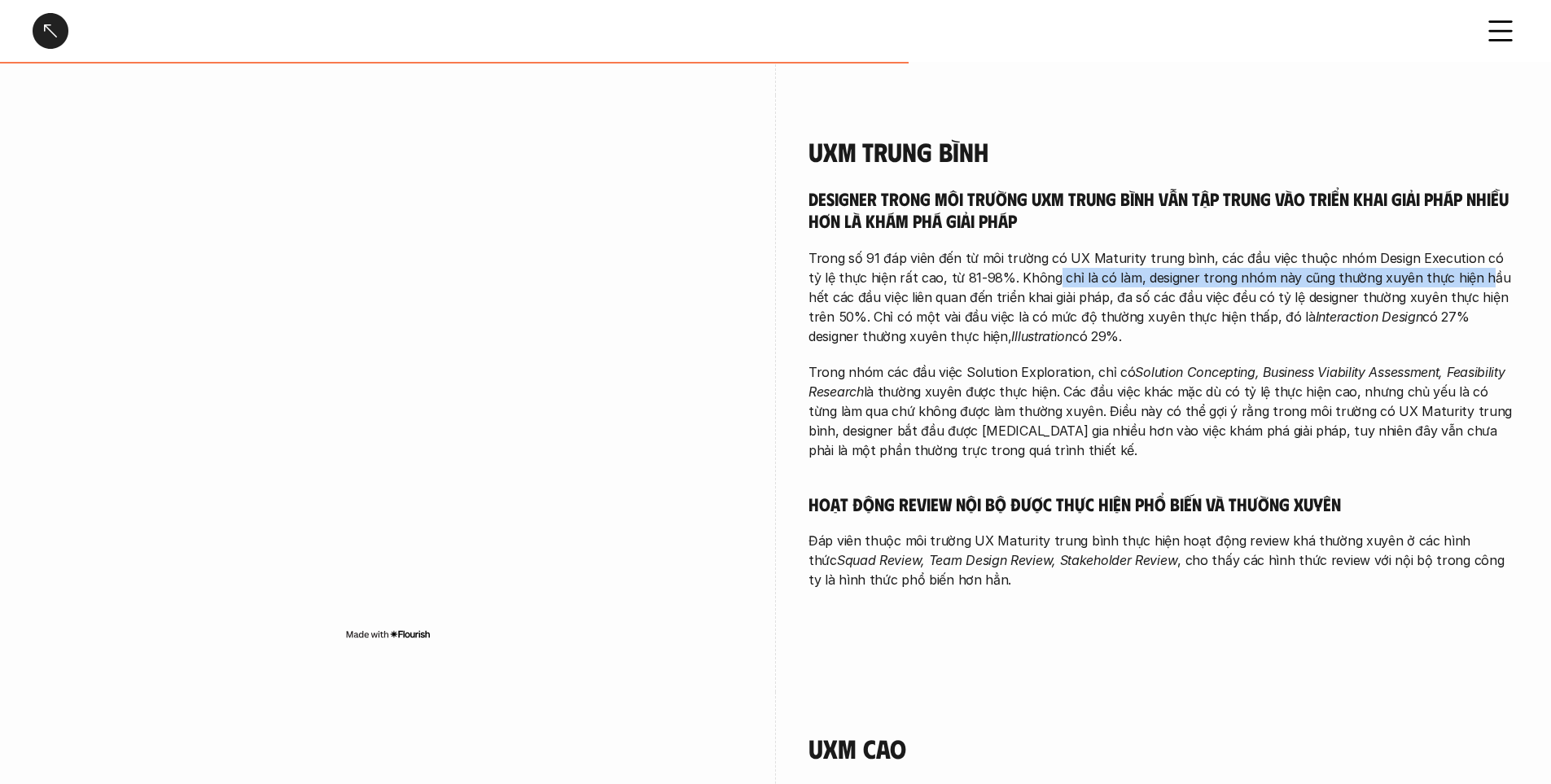
drag, startPoint x: 1023, startPoint y: 249, endPoint x: 1439, endPoint y: 258, distance: 416.1
click at [1439, 258] on p "Trong số 91 đáp viên đến từ môi trường có UX Maturity trung bình, các đầu việc …" at bounding box center [1163, 298] width 710 height 98
click at [1245, 248] on p "Trong số 91 đáp viên đến từ môi trường có UX Maturity trung bình, các đầu việc …" at bounding box center [1163, 298] width 710 height 98
drag, startPoint x: 1158, startPoint y: 238, endPoint x: 1281, endPoint y: 234, distance: 123.1
click at [1281, 248] on p "Trong số 91 đáp viên đến từ môi trường có UX Maturity trung bình, các đầu việc …" at bounding box center [1163, 298] width 710 height 98
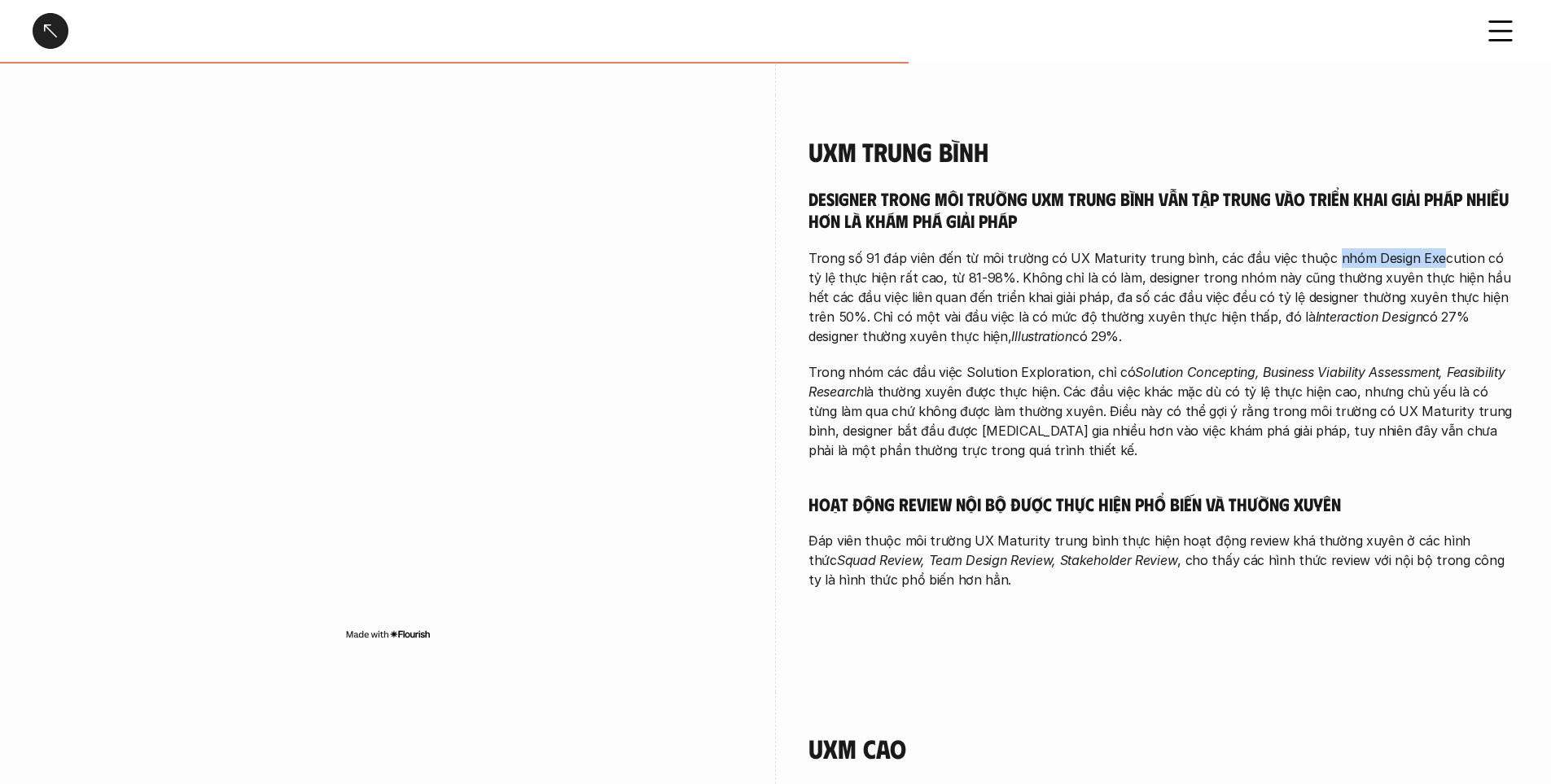
drag, startPoint x: 1320, startPoint y: 240, endPoint x: 1425, endPoint y: 220, distance: 106.9
click at [1425, 220] on div "Designer trong môi trường UXM trung bình vẫn tập trung vào triển khai giải pháp…" at bounding box center [1163, 388] width 710 height 403
click at [1425, 248] on p "Trong số 91 đáp viên đến từ môi trường có UX Maturity trung bình, các đầu việc …" at bounding box center [1163, 298] width 710 height 98
drag, startPoint x: 883, startPoint y: 263, endPoint x: 1035, endPoint y: 262, distance: 152.0
click at [1035, 262] on p "Trong số 91 đáp viên đến từ môi trường có UX Maturity trung bình, các đầu việc …" at bounding box center [1163, 298] width 710 height 98
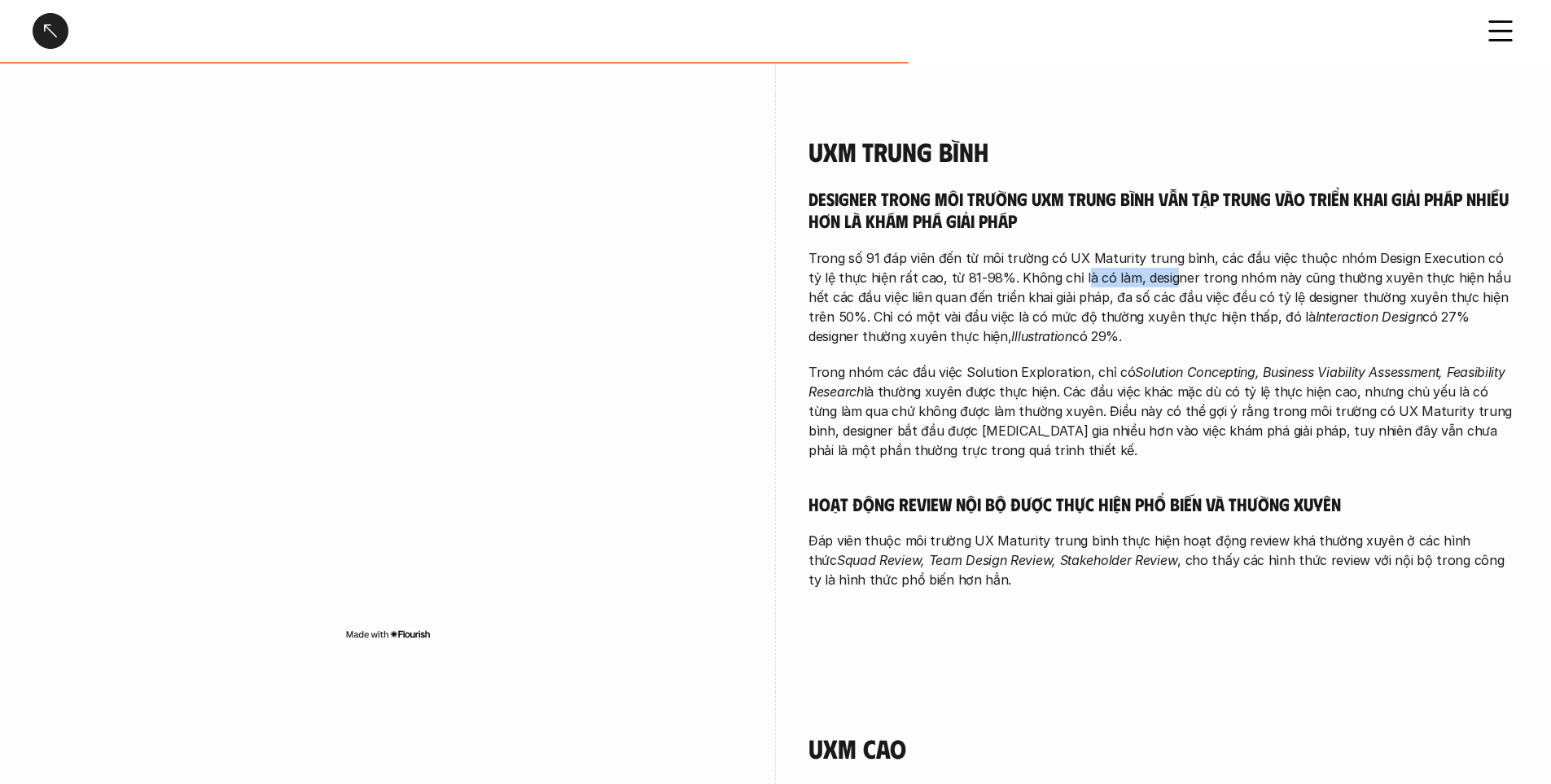
drag, startPoint x: 1054, startPoint y: 262, endPoint x: 1141, endPoint y: 260, distance: 87.0
click at [1141, 260] on p "Trong số 91 đáp viên đến từ môi trường có UX Maturity trung bình, các đầu việc …" at bounding box center [1163, 298] width 710 height 98
click at [1090, 262] on p "Trong số 91 đáp viên đến từ môi trường có UX Maturity trung bình, các đầu việc …" at bounding box center [1163, 298] width 710 height 98
drag, startPoint x: 1040, startPoint y: 263, endPoint x: 1084, endPoint y: 263, distance: 44.0
click at [1084, 263] on p "Trong số 91 đáp viên đến từ môi trường có UX Maturity trung bình, các đầu việc …" at bounding box center [1163, 298] width 710 height 98
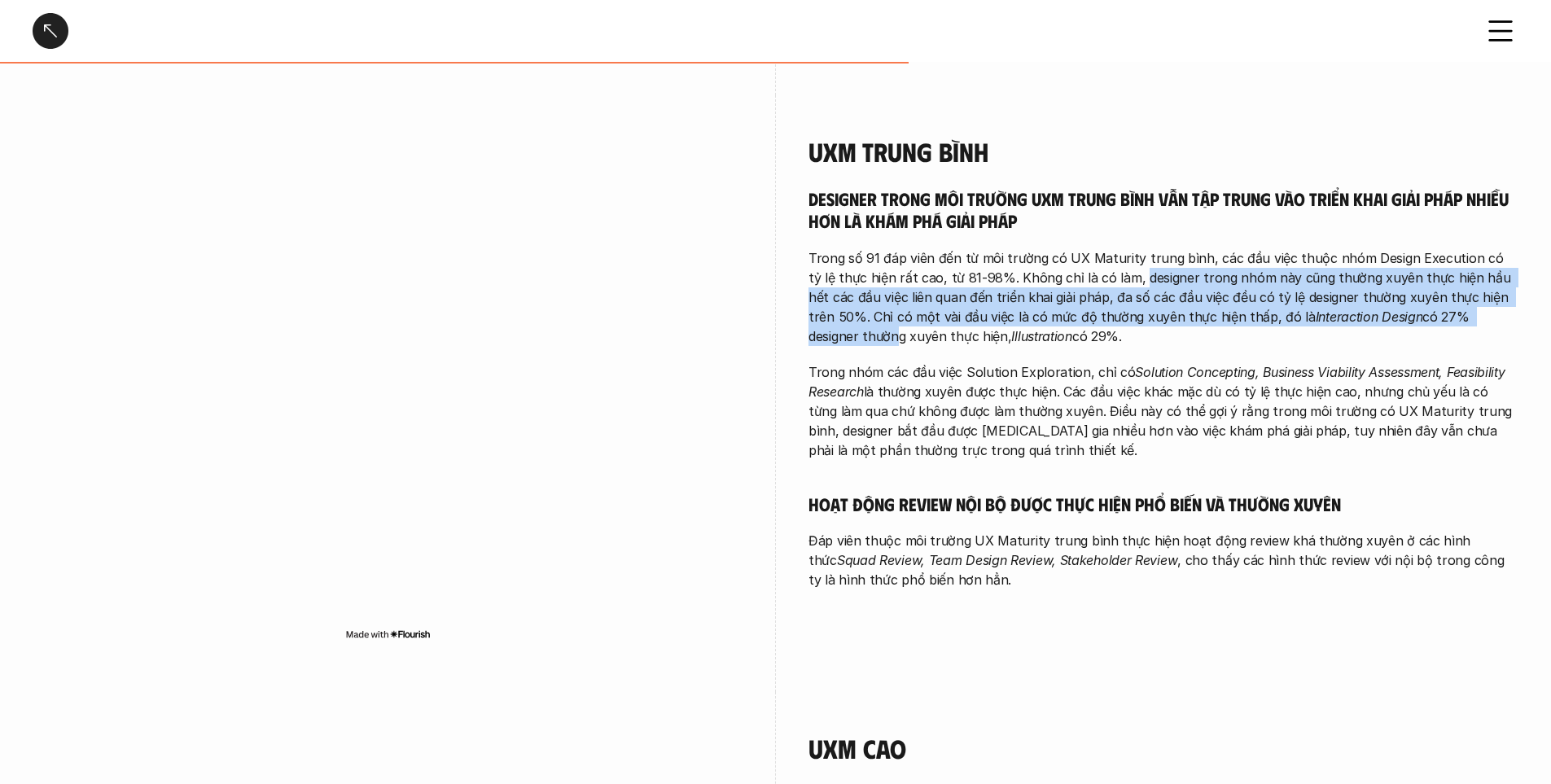
drag, startPoint x: 1107, startPoint y: 262, endPoint x: 1483, endPoint y: 303, distance: 378.2
click at [1483, 303] on p "Trong số 91 đáp viên đến từ môi trường có UX Maturity trung bình, các đầu việc …" at bounding box center [1163, 298] width 710 height 98
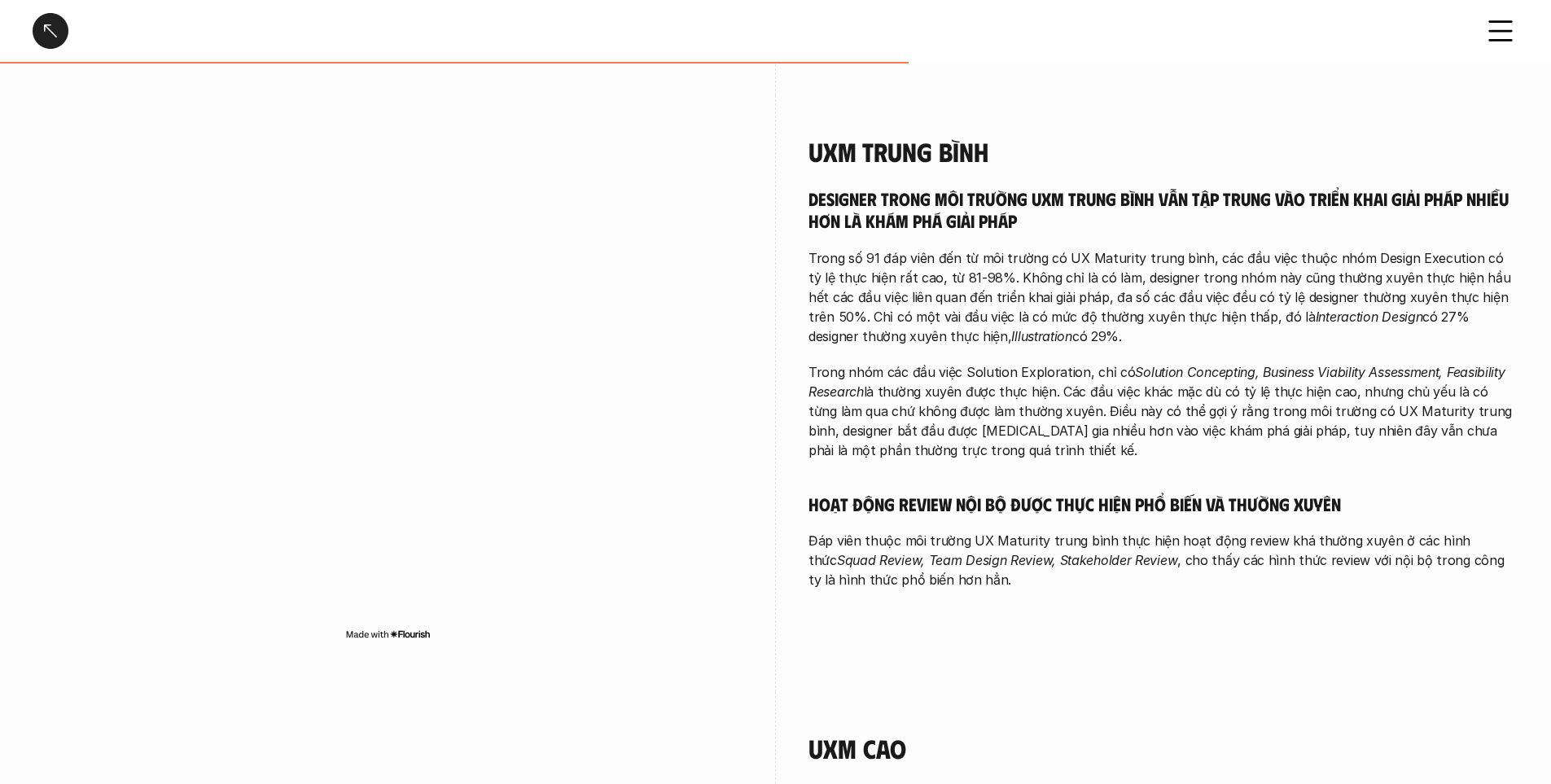
click at [1293, 310] on p "Trong số 91 đáp viên đến từ môi trường có UX Maturity trung bình, các đầu việc …" at bounding box center [1163, 298] width 710 height 98
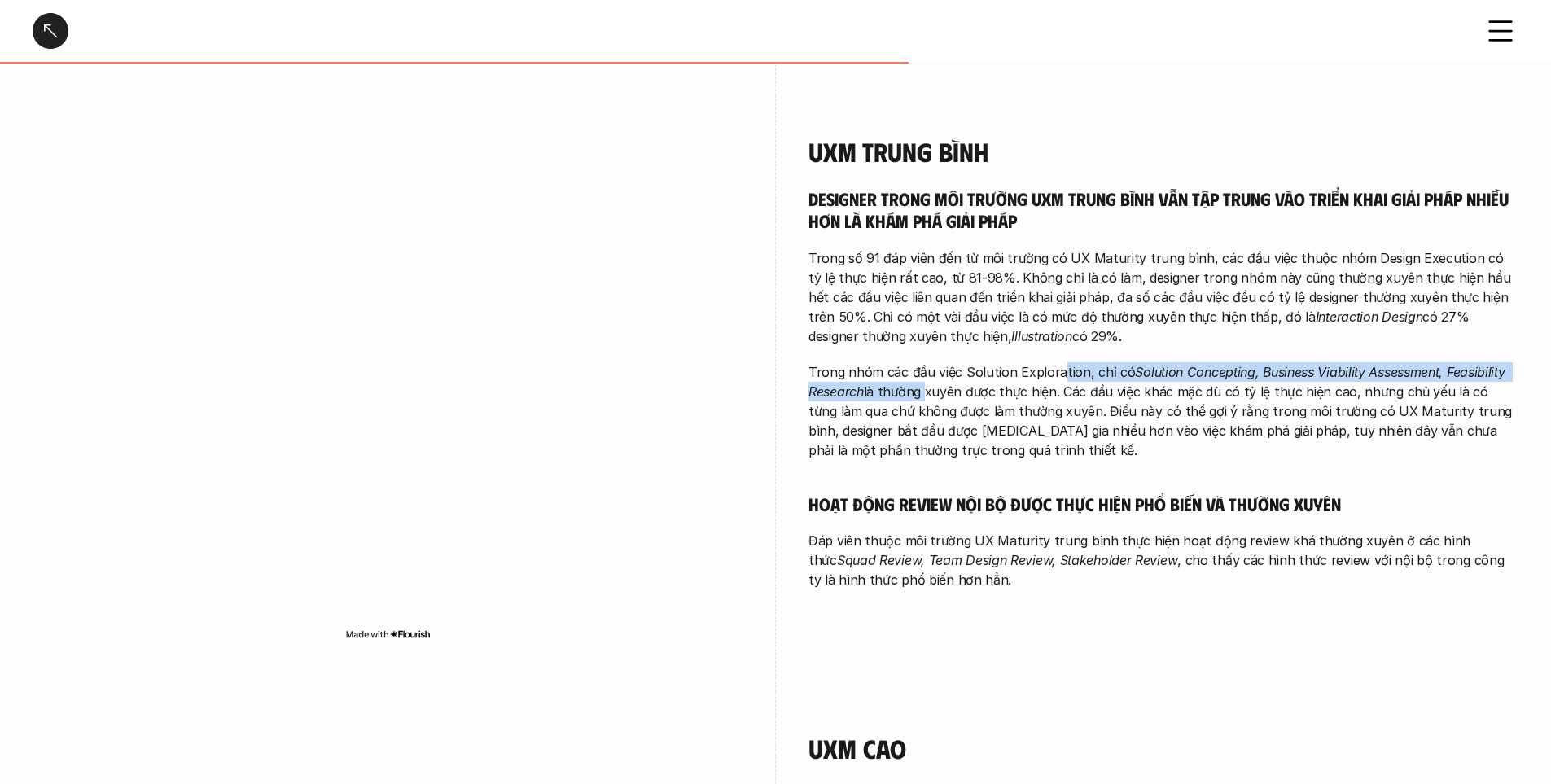
drag, startPoint x: 923, startPoint y: 365, endPoint x: 1056, endPoint y: 357, distance: 133.2
click at [1056, 362] on p "Trong nhóm các đầu việc Solution Exploration, chỉ có Solution Concepting, Busin…" at bounding box center [1163, 411] width 710 height 98
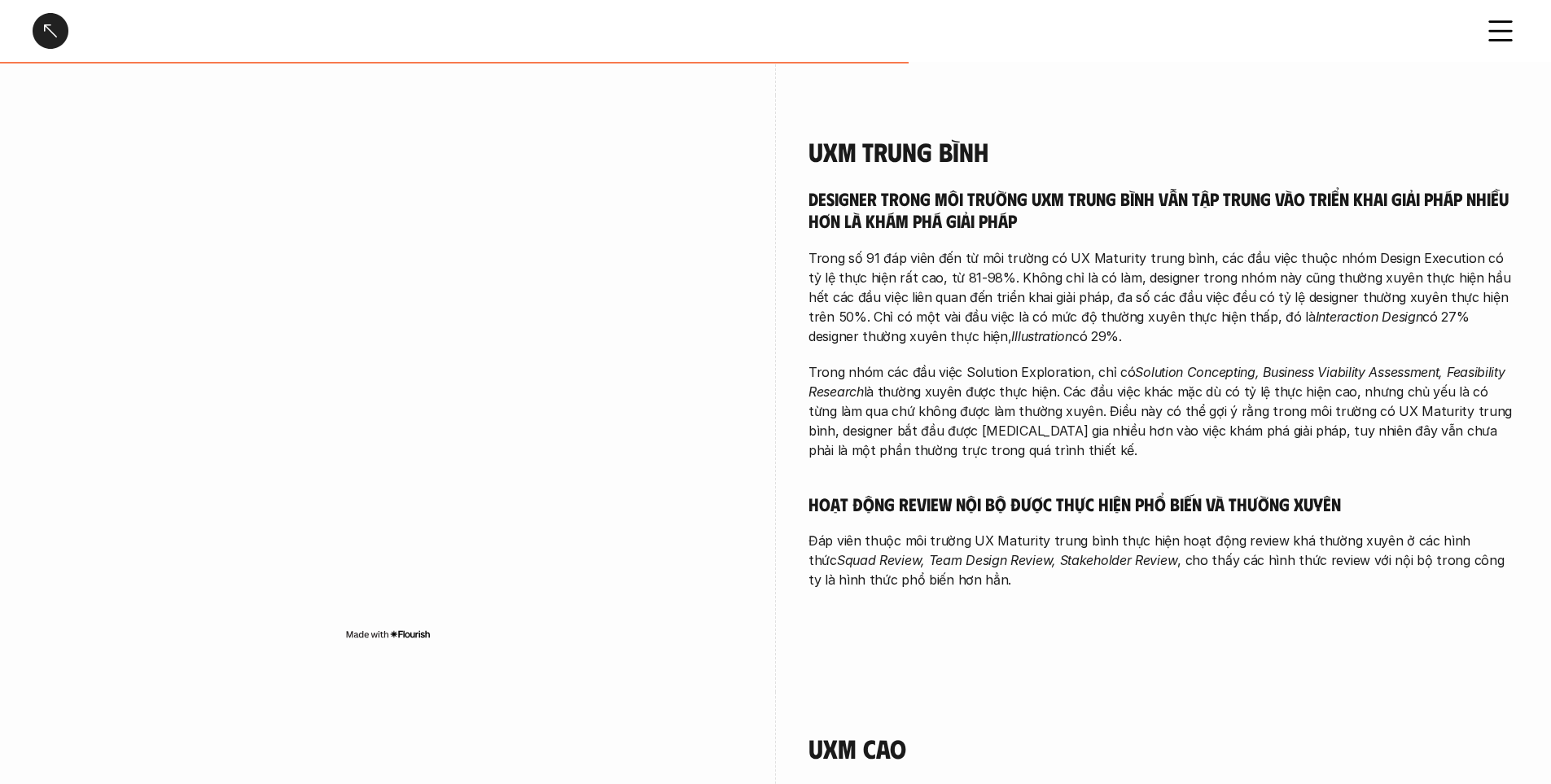
click at [956, 368] on p "Trong nhóm các đầu việc Solution Exploration, chỉ có Solution Concepting, Busin…" at bounding box center [1163, 411] width 710 height 98
drag, startPoint x: 903, startPoint y: 355, endPoint x: 1059, endPoint y: 345, distance: 156.3
click at [1031, 362] on p "Trong nhóm các đầu việc Solution Exploration, chỉ có Solution Concepting, Busin…" at bounding box center [1163, 411] width 710 height 98
click at [1077, 362] on p "Trong nhóm các đầu việc Solution Exploration, chỉ có Solution Concepting, Busin…" at bounding box center [1163, 411] width 710 height 98
click at [932, 407] on p "Trong nhóm các đầu việc Solution Exploration, chỉ có Solution Concepting, Busin…" at bounding box center [1163, 411] width 710 height 98
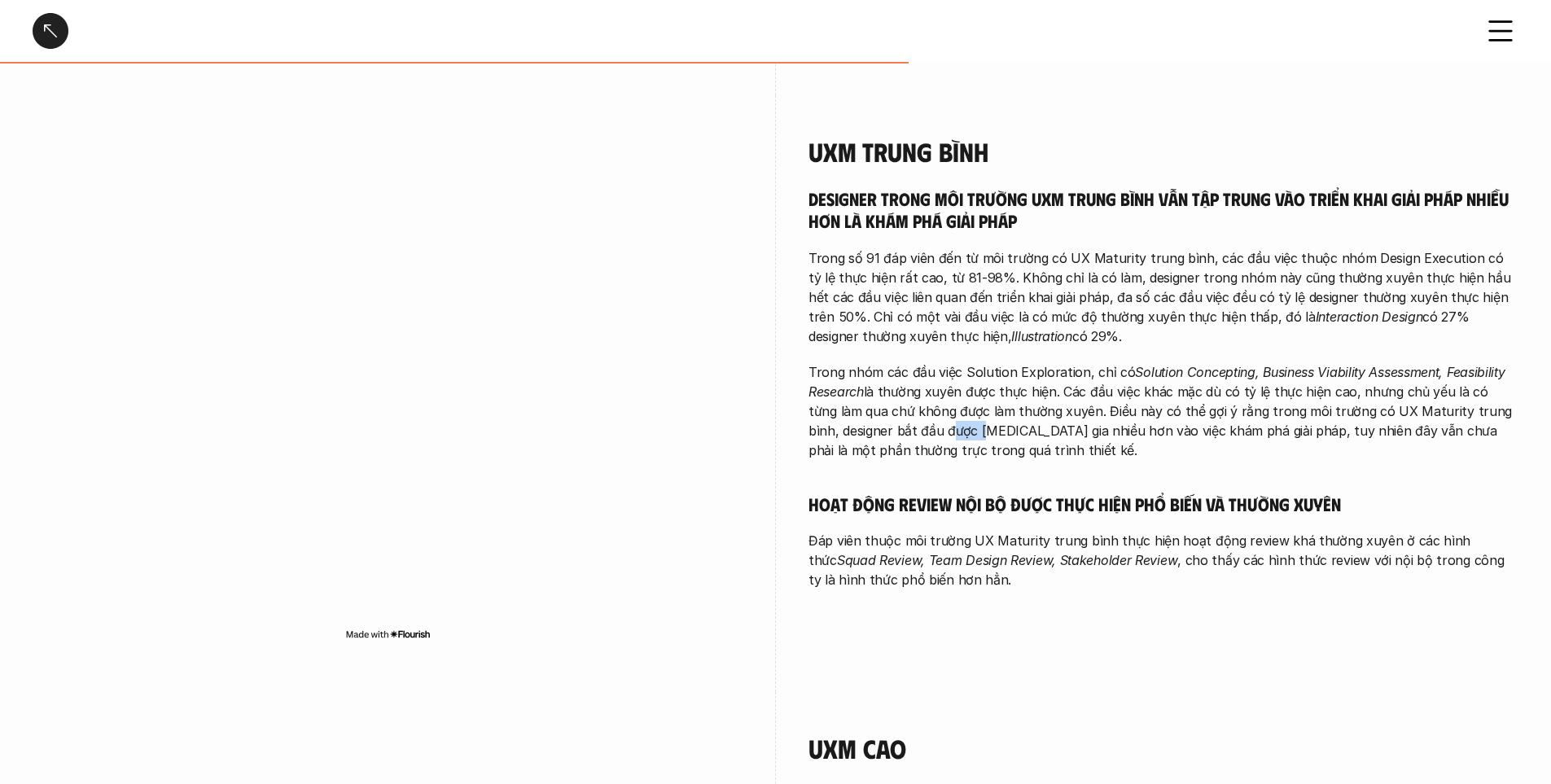
click at [932, 407] on p "Trong nhóm các đầu việc Solution Exploration, chỉ có Solution Concepting, Busin…" at bounding box center [1163, 411] width 710 height 98
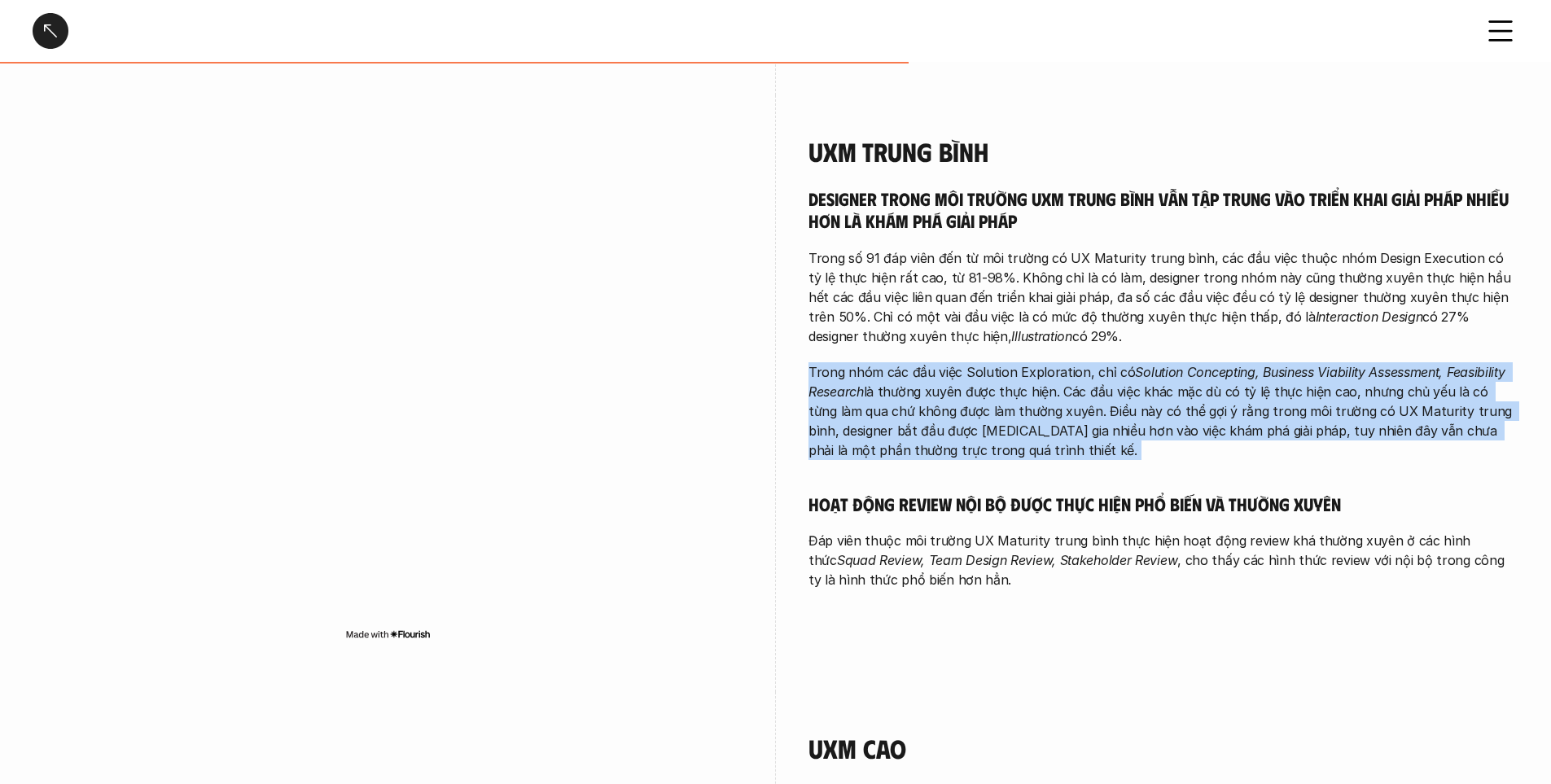
click at [932, 407] on p "Trong nhóm các đầu việc Solution Exploration, chỉ có Solution Concepting, Busin…" at bounding box center [1163, 411] width 710 height 98
click at [1013, 385] on p "Trong nhóm các đầu việc Solution Exploration, chỉ có Solution Concepting, Busin…" at bounding box center [1163, 411] width 710 height 98
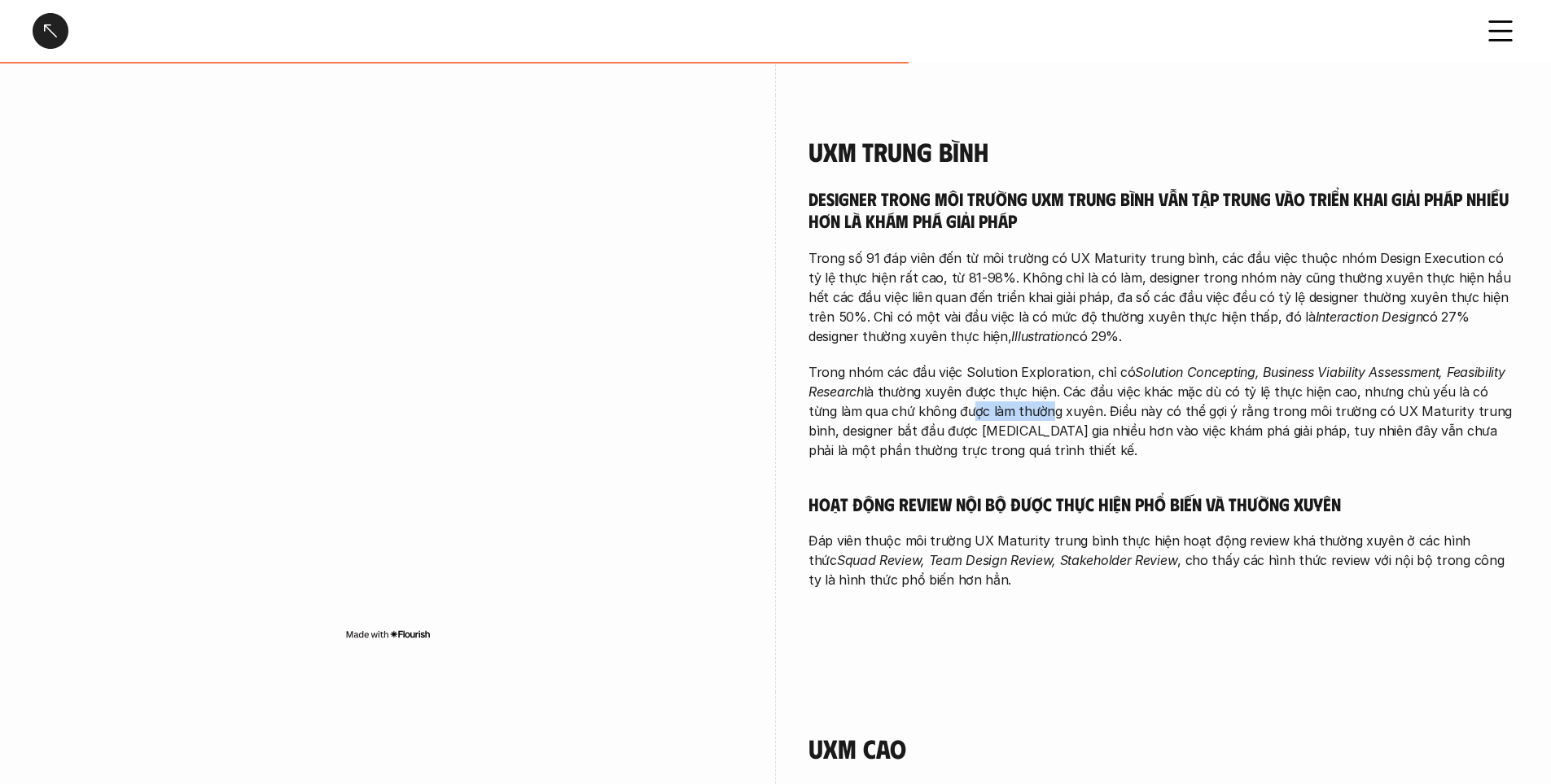
drag, startPoint x: 1011, startPoint y: 399, endPoint x: 1023, endPoint y: 394, distance: 13.0
click at [1014, 401] on p "Trong nhóm các đầu việc Solution Exploration, chỉ có Solution Concepting, Busin…" at bounding box center [1163, 411] width 710 height 98
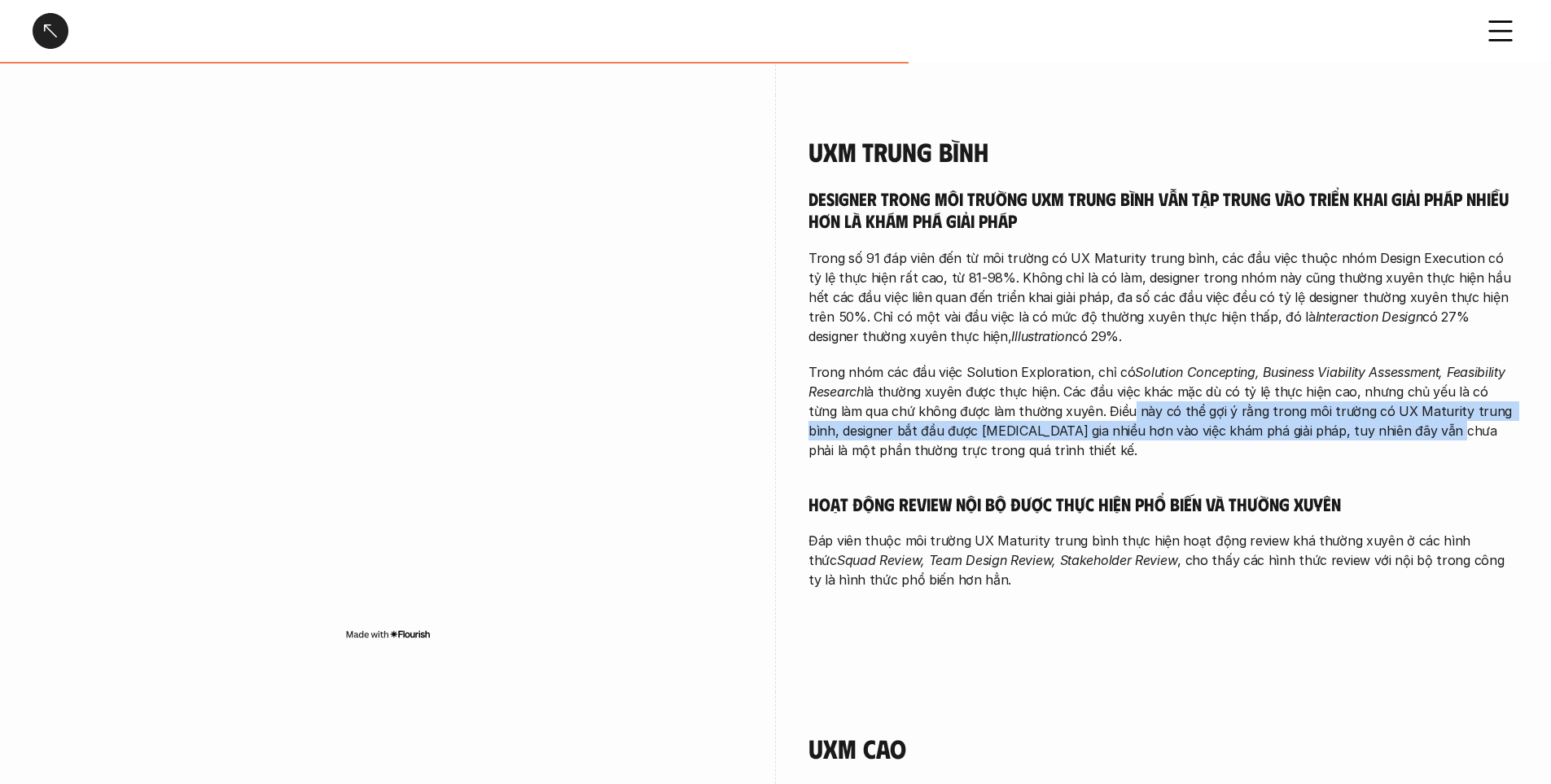
drag, startPoint x: 1089, startPoint y: 391, endPoint x: 1405, endPoint y: 410, distance: 316.6
click at [1405, 410] on p "Trong nhóm các đầu việc Solution Exploration, chỉ có Solution Concepting, Busin…" at bounding box center [1163, 411] width 710 height 98
click at [1009, 415] on p "Trong nhóm các đầu việc Solution Exploration, chỉ có Solution Concepting, Busin…" at bounding box center [1163, 411] width 710 height 98
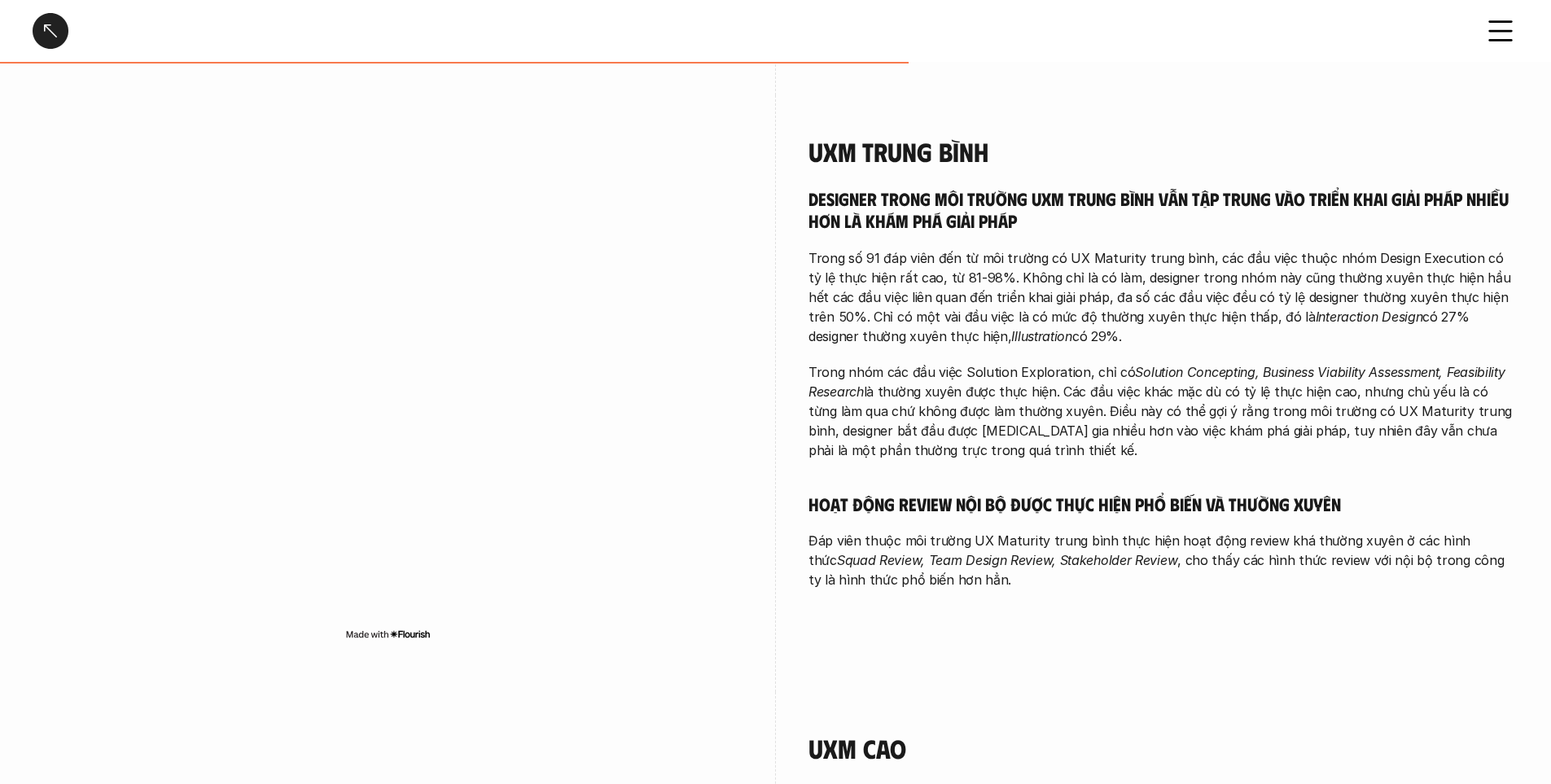
click at [971, 424] on p "Trong nhóm các đầu việc Solution Exploration, chỉ có Solution Concepting, Busin…" at bounding box center [1163, 411] width 710 height 98
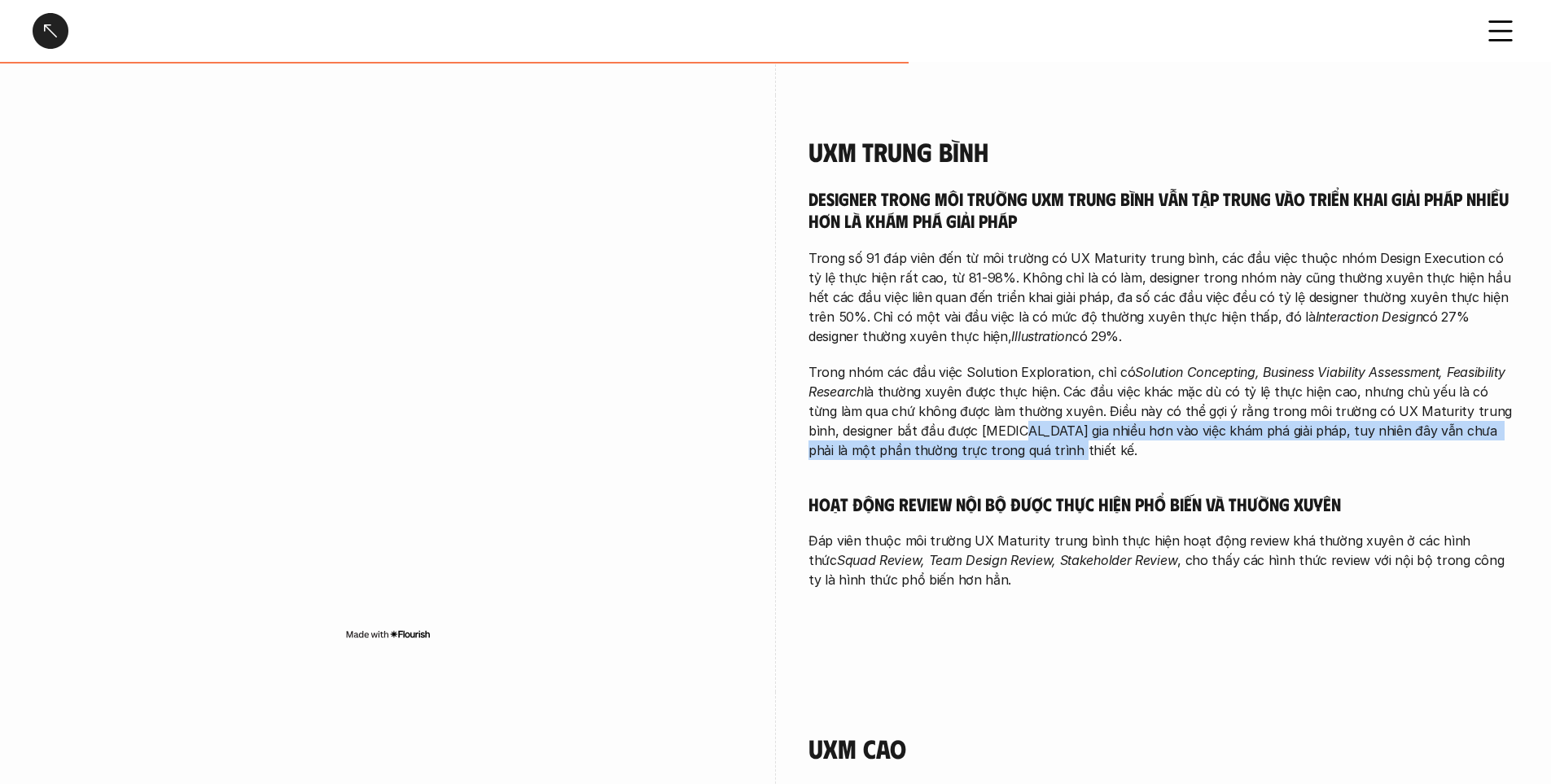
drag, startPoint x: 977, startPoint y: 412, endPoint x: 1210, endPoint y: 428, distance: 233.5
click at [1210, 428] on p "Trong nhóm các đầu việc Solution Exploration, chỉ có Solution Concepting, Busin…" at bounding box center [1163, 411] width 710 height 98
click at [1093, 451] on div "Designer trong môi trường UXM trung bình vẫn tập trung vào triển khai giải pháp…" at bounding box center [1163, 388] width 710 height 403
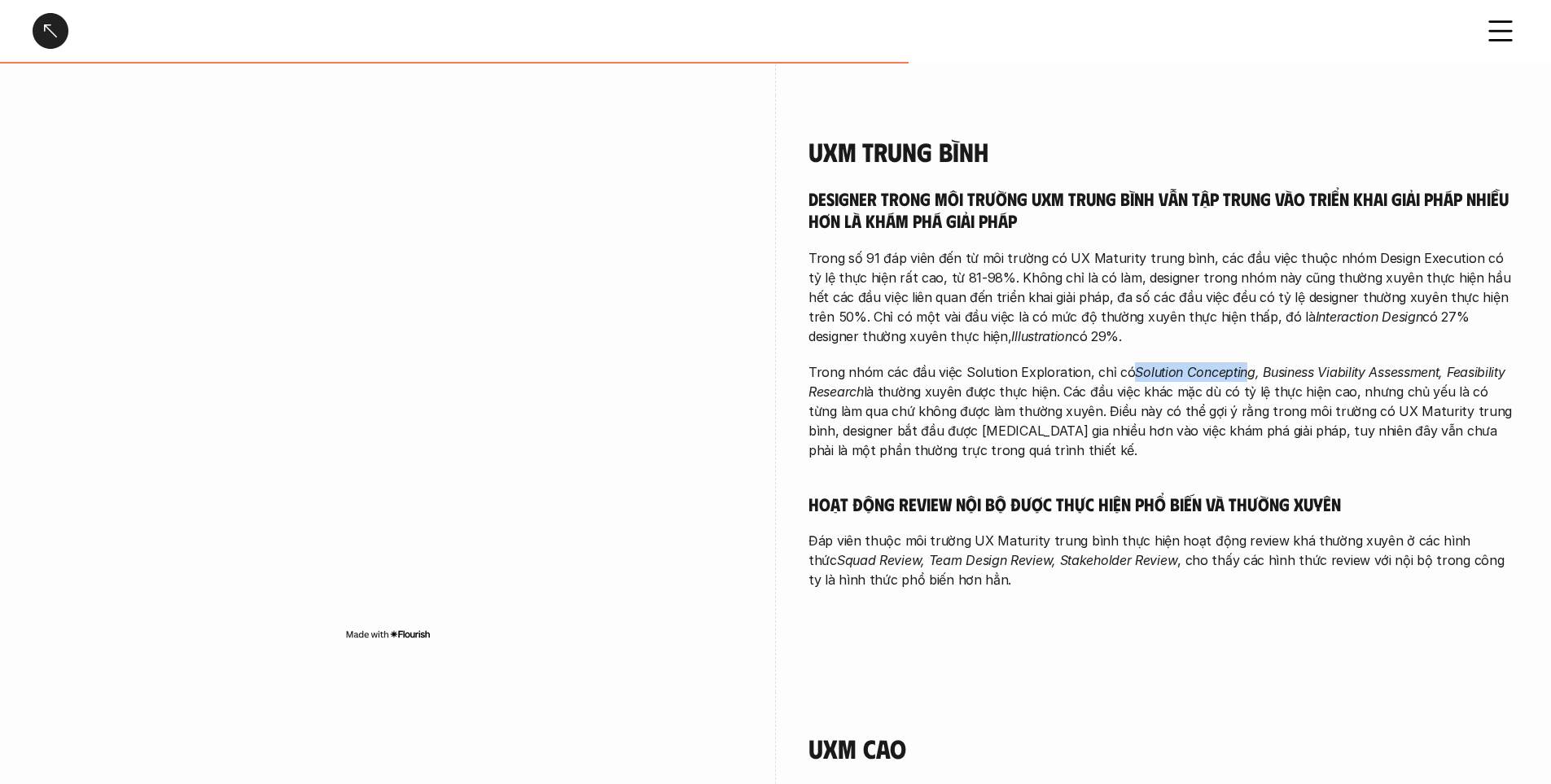
drag, startPoint x: 1121, startPoint y: 356, endPoint x: 1257, endPoint y: 350, distance: 136.1
click at [1238, 362] on p "Trong nhóm các đầu việc Solution Exploration, chỉ có Solution Concepting, Busin…" at bounding box center [1163, 411] width 710 height 98
click at [1284, 364] on em "Solution Concepting, Business Viability Assessment, Feasibility Research" at bounding box center [1159, 382] width 700 height 36
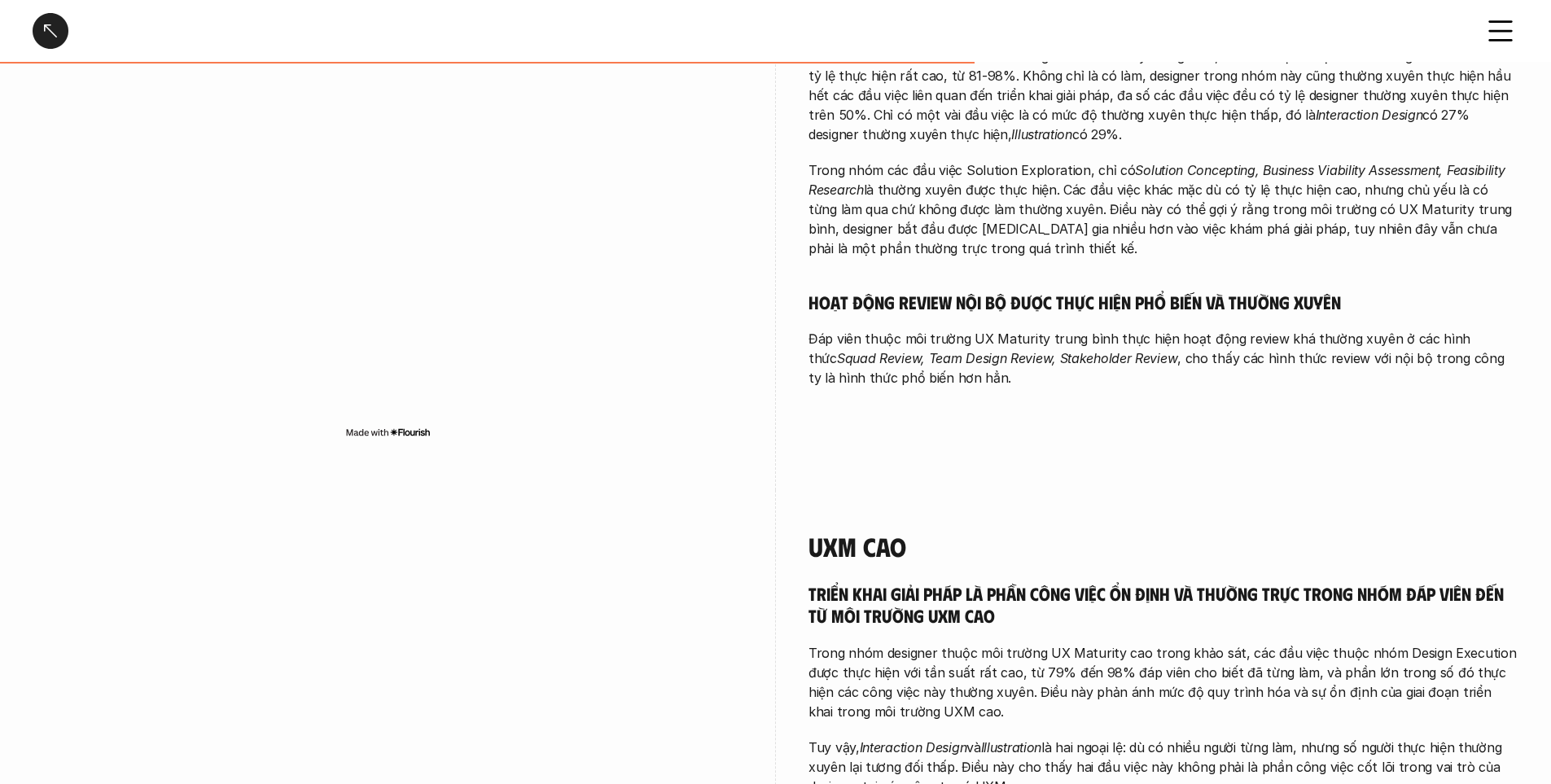
scroll to position [2524, 0]
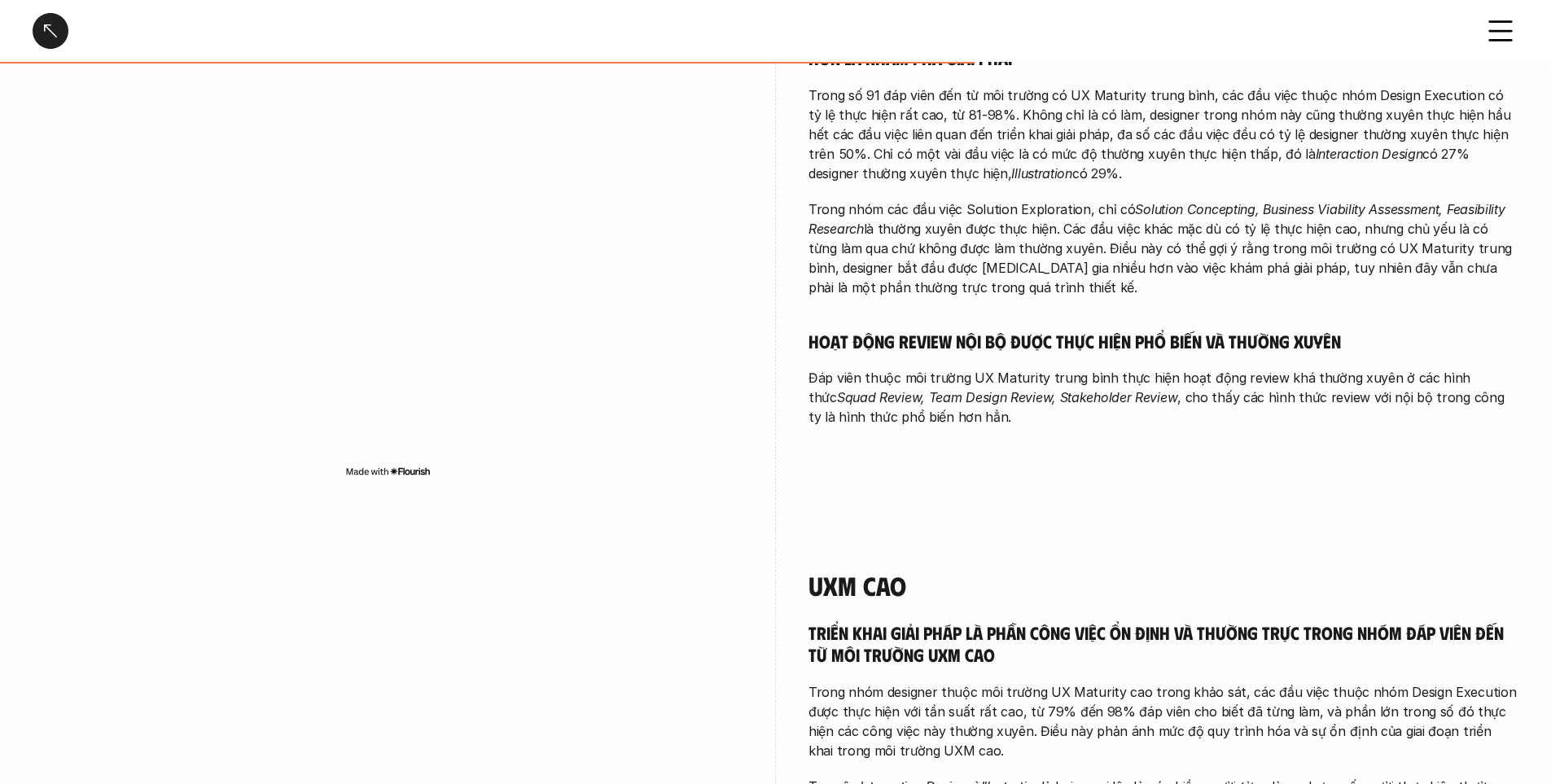
click at [1021, 389] on em "Squad Review, Team Design Review, Stakeholder Review" at bounding box center [1007, 397] width 340 height 17
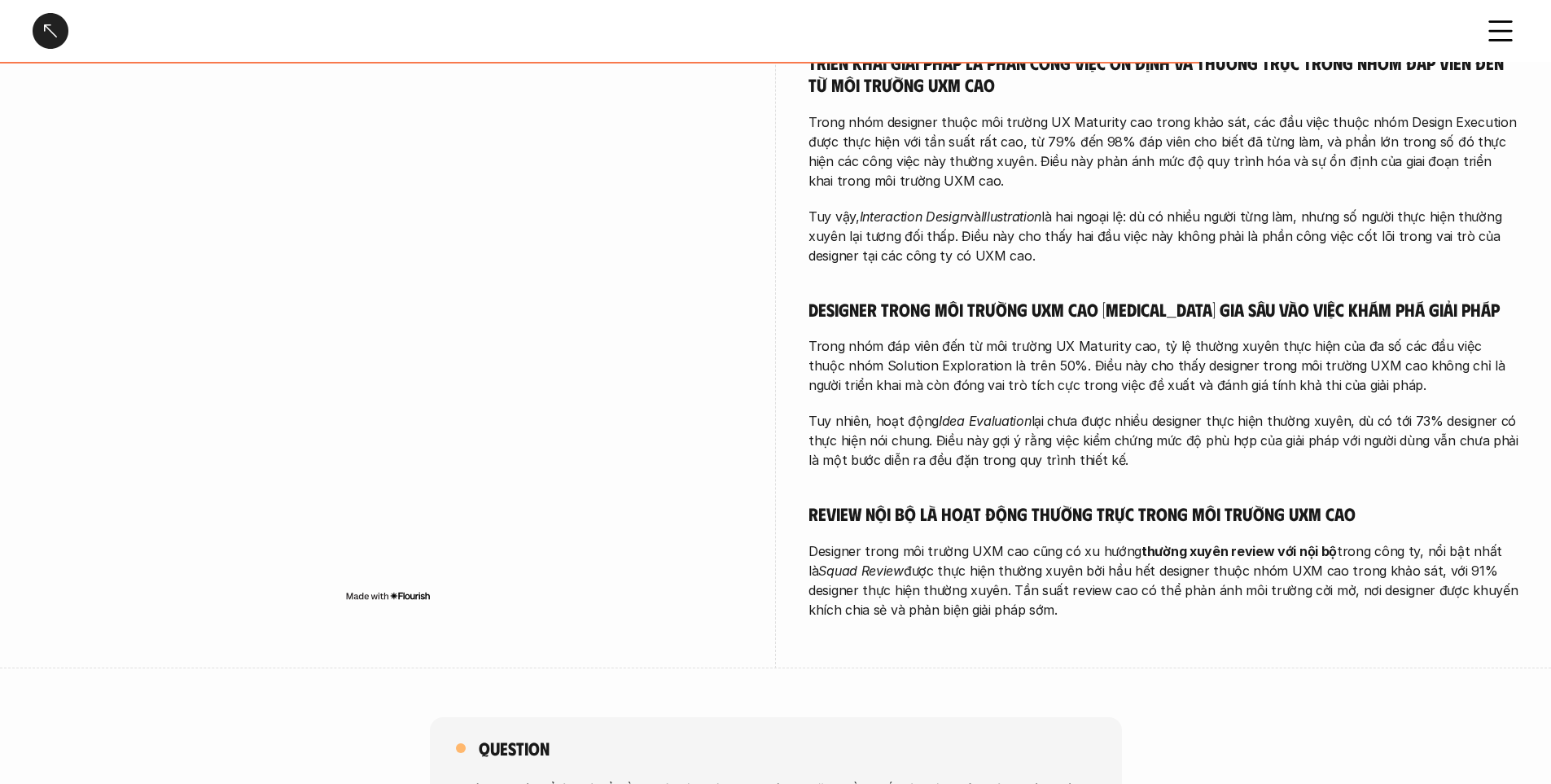
scroll to position [3012, 0]
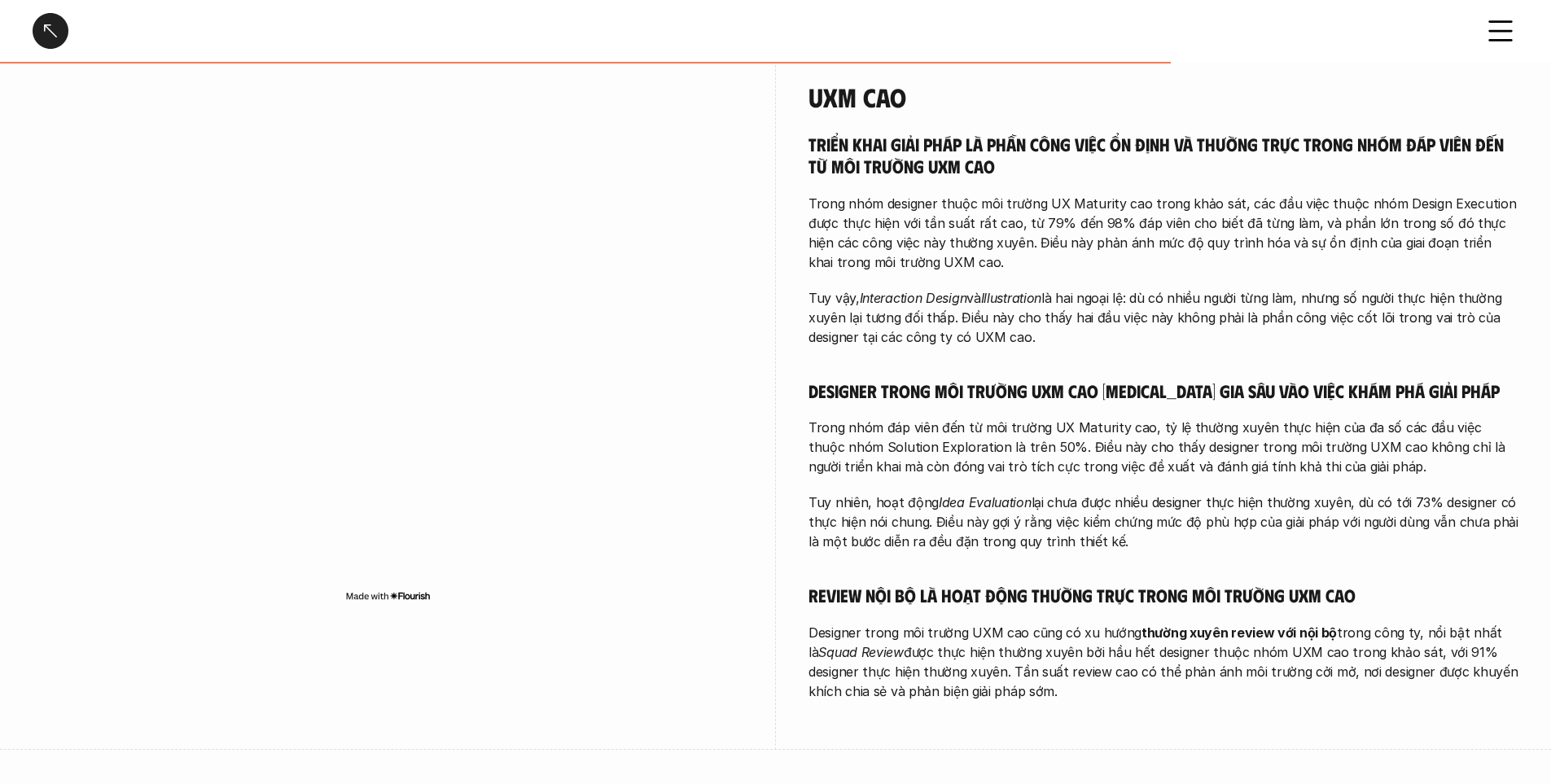
click at [1031, 193] on p "Trong nhóm designer thuộc môi trường UX Maturity cao trong khảo sát, các đầu vi…" at bounding box center [1163, 232] width 710 height 78
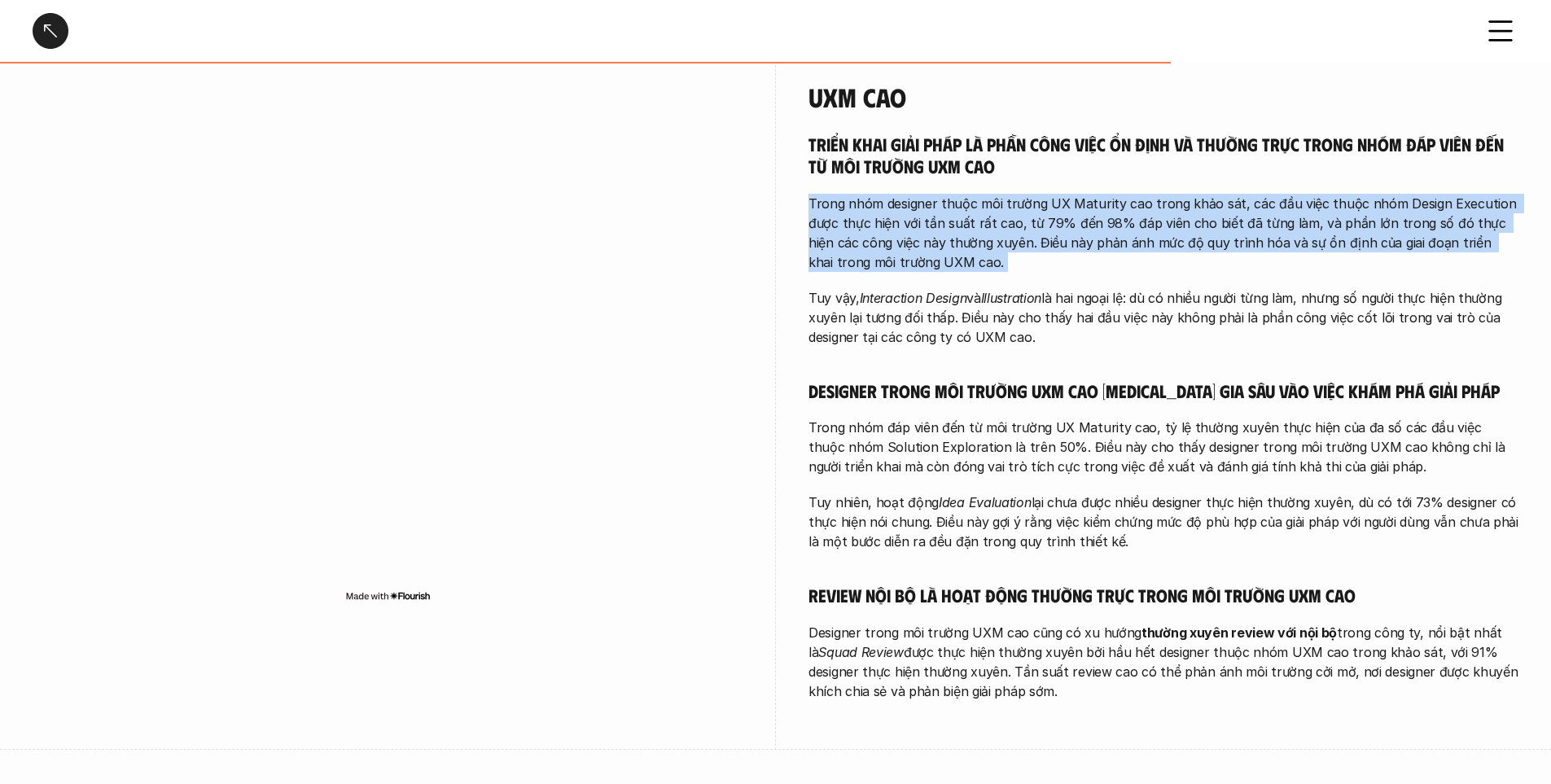
click at [1031, 193] on p "Trong nhóm designer thuộc môi trường UX Maturity cao trong khảo sát, các đầu vi…" at bounding box center [1163, 232] width 710 height 78
click at [1246, 200] on p "Trong nhóm designer thuộc môi trường UX Maturity cao trong khảo sát, các đầu vi…" at bounding box center [1163, 232] width 710 height 78
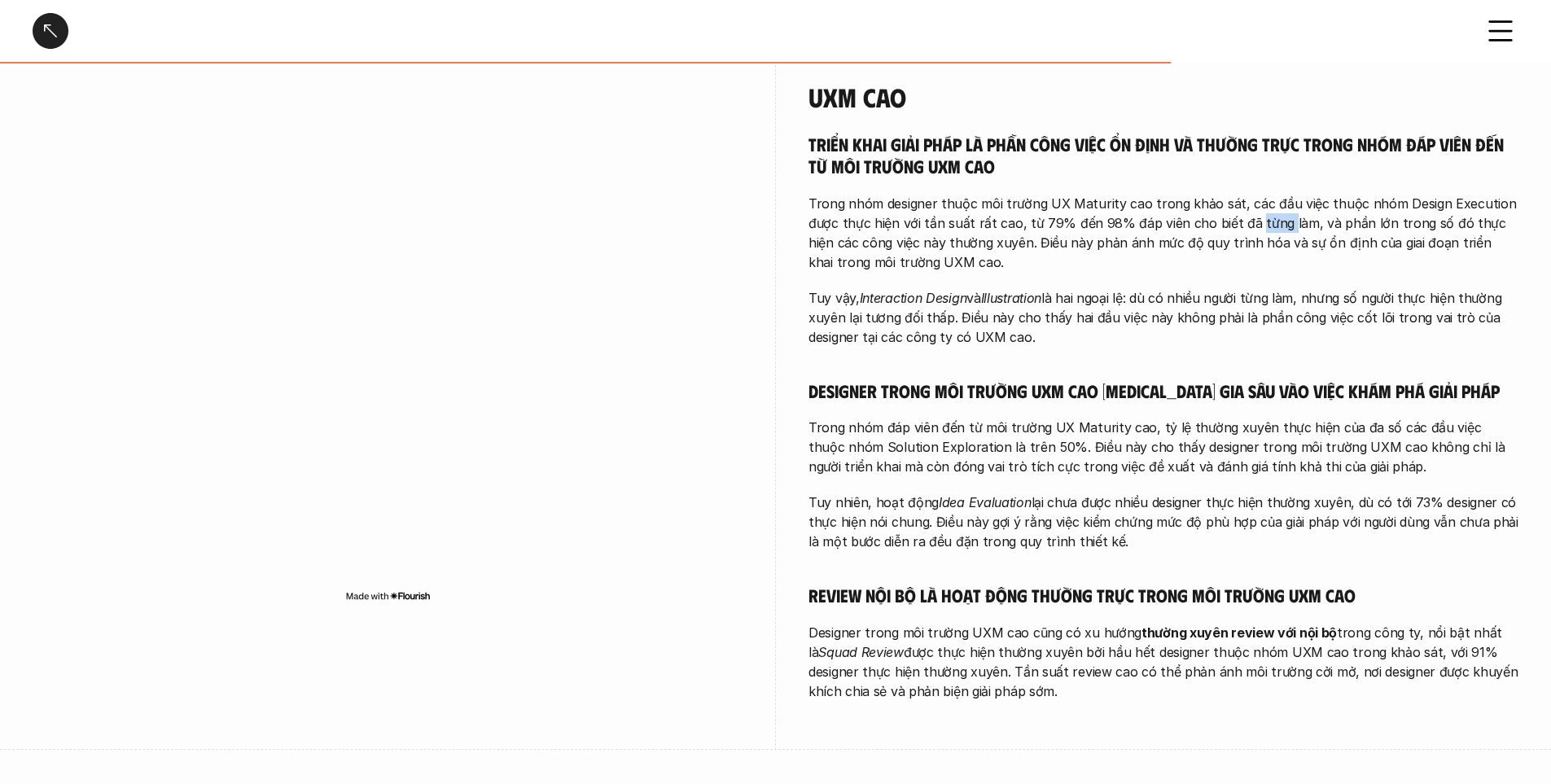
click at [1246, 200] on p "Trong nhóm designer thuộc môi trường UX Maturity cao trong khảo sát, các đầu vi…" at bounding box center [1163, 232] width 710 height 78
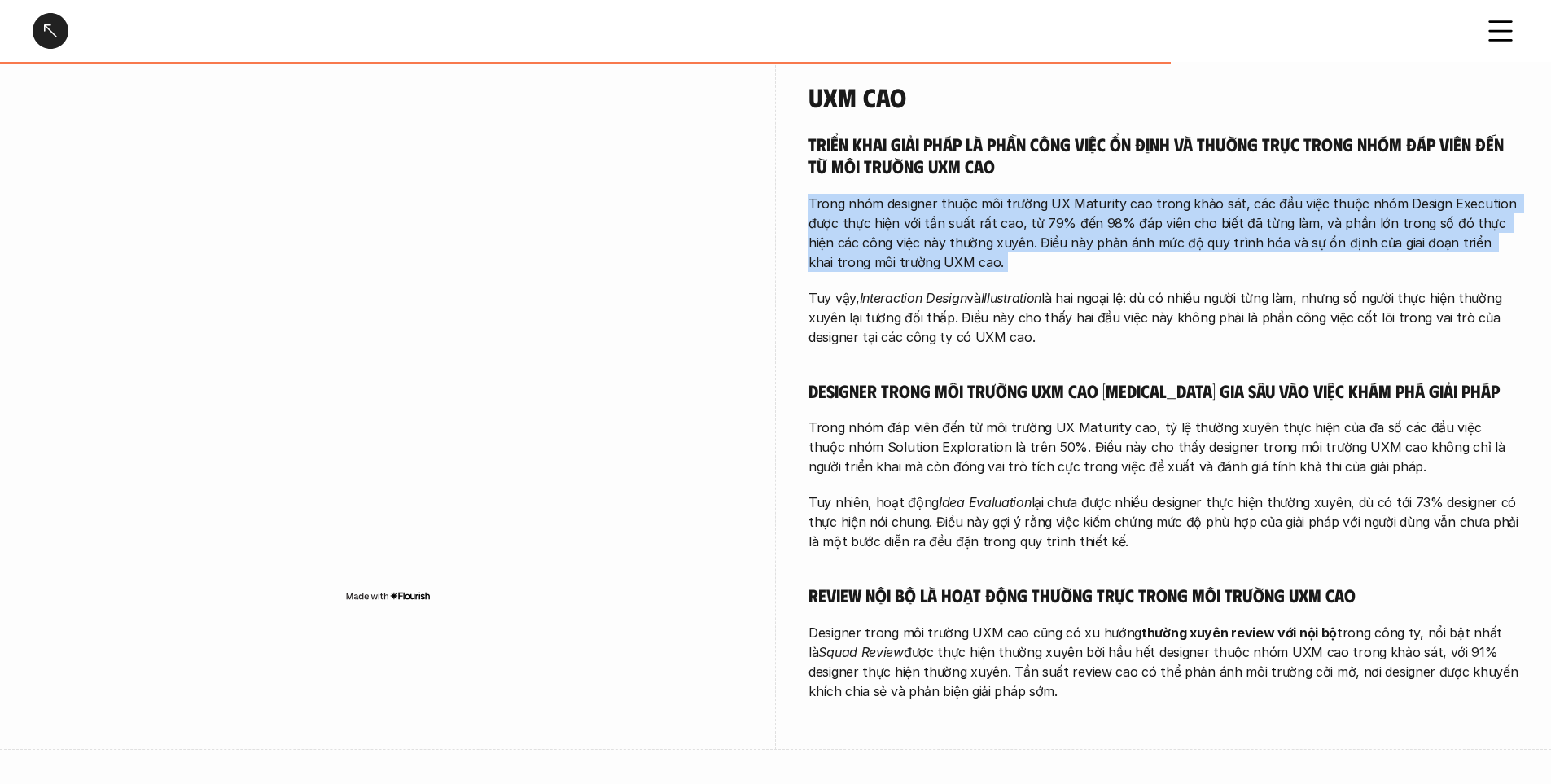
click at [1246, 200] on p "Trong nhóm designer thuộc môi trường UX Maturity cao trong khảo sát, các đầu vi…" at bounding box center [1163, 232] width 710 height 78
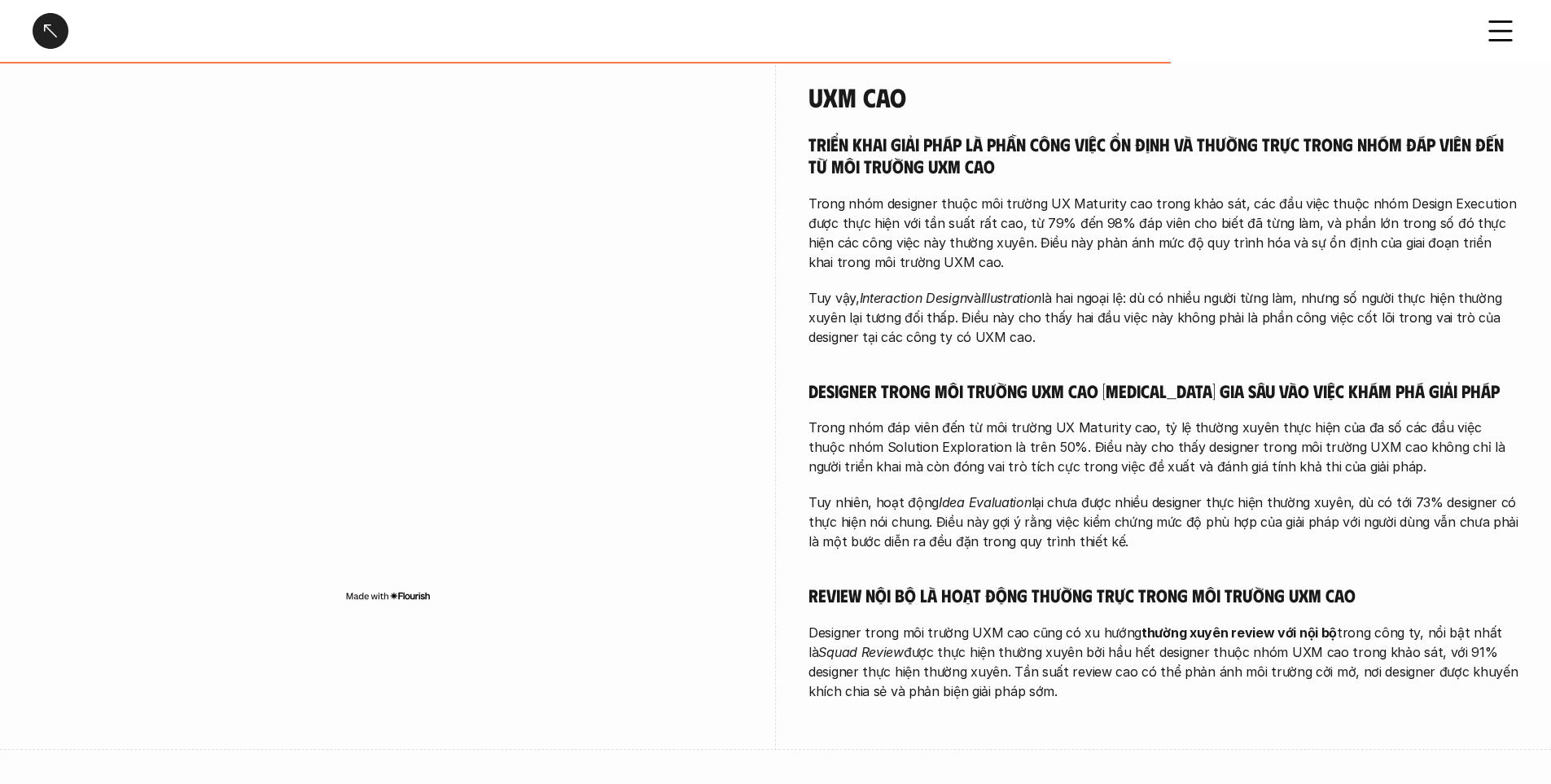
click at [1246, 200] on p "Trong nhóm designer thuộc môi trường UX Maturity cao trong khảo sát, các đầu vi…" at bounding box center [1163, 232] width 710 height 78
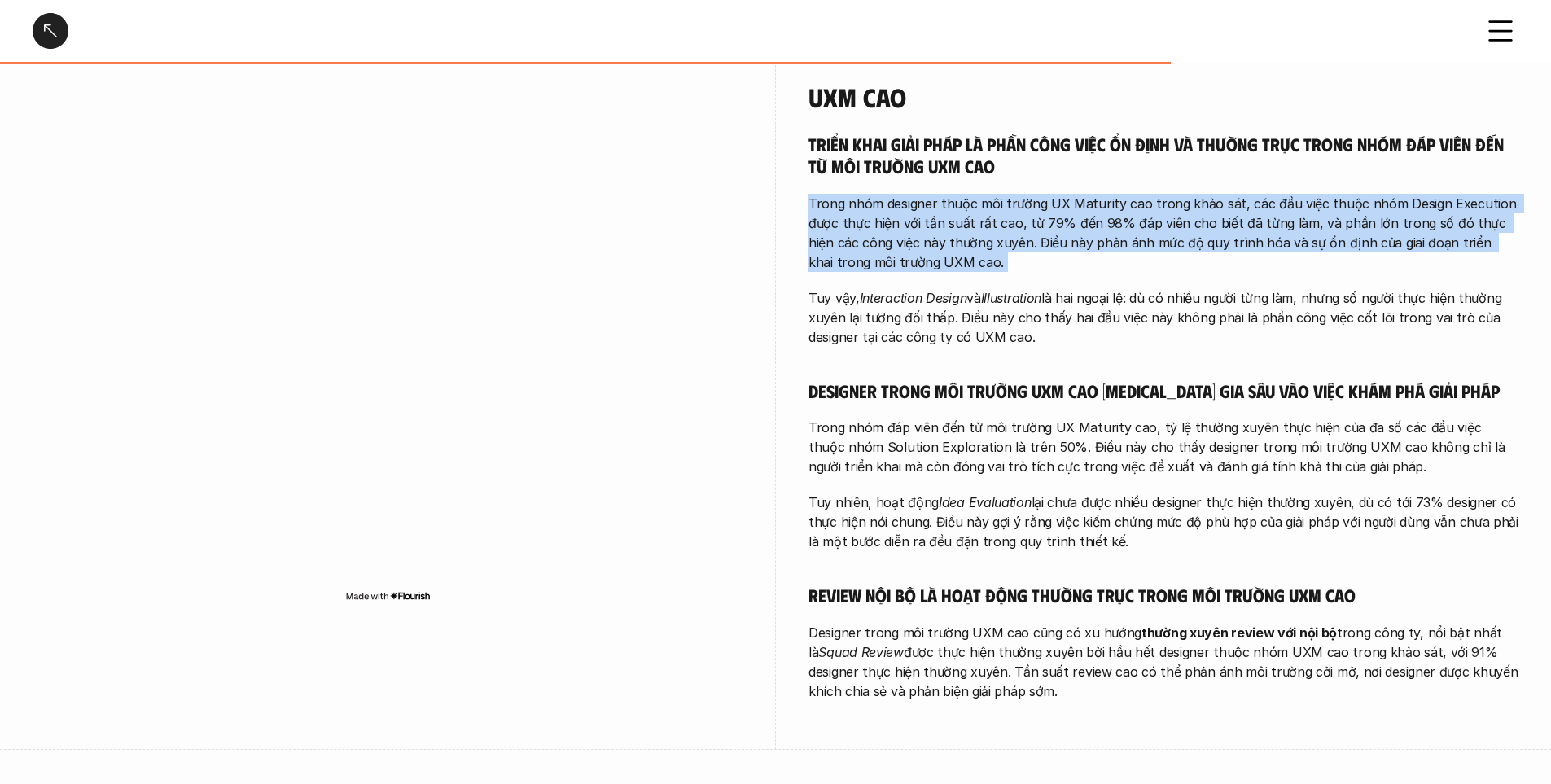
click at [1246, 200] on p "Trong nhóm designer thuộc môi trường UX Maturity cao trong khảo sát, các đầu vi…" at bounding box center [1163, 232] width 710 height 78
click at [1091, 214] on p "Trong nhóm designer thuộc môi trường UX Maturity cao trong khảo sát, các đầu vi…" at bounding box center [1163, 232] width 710 height 78
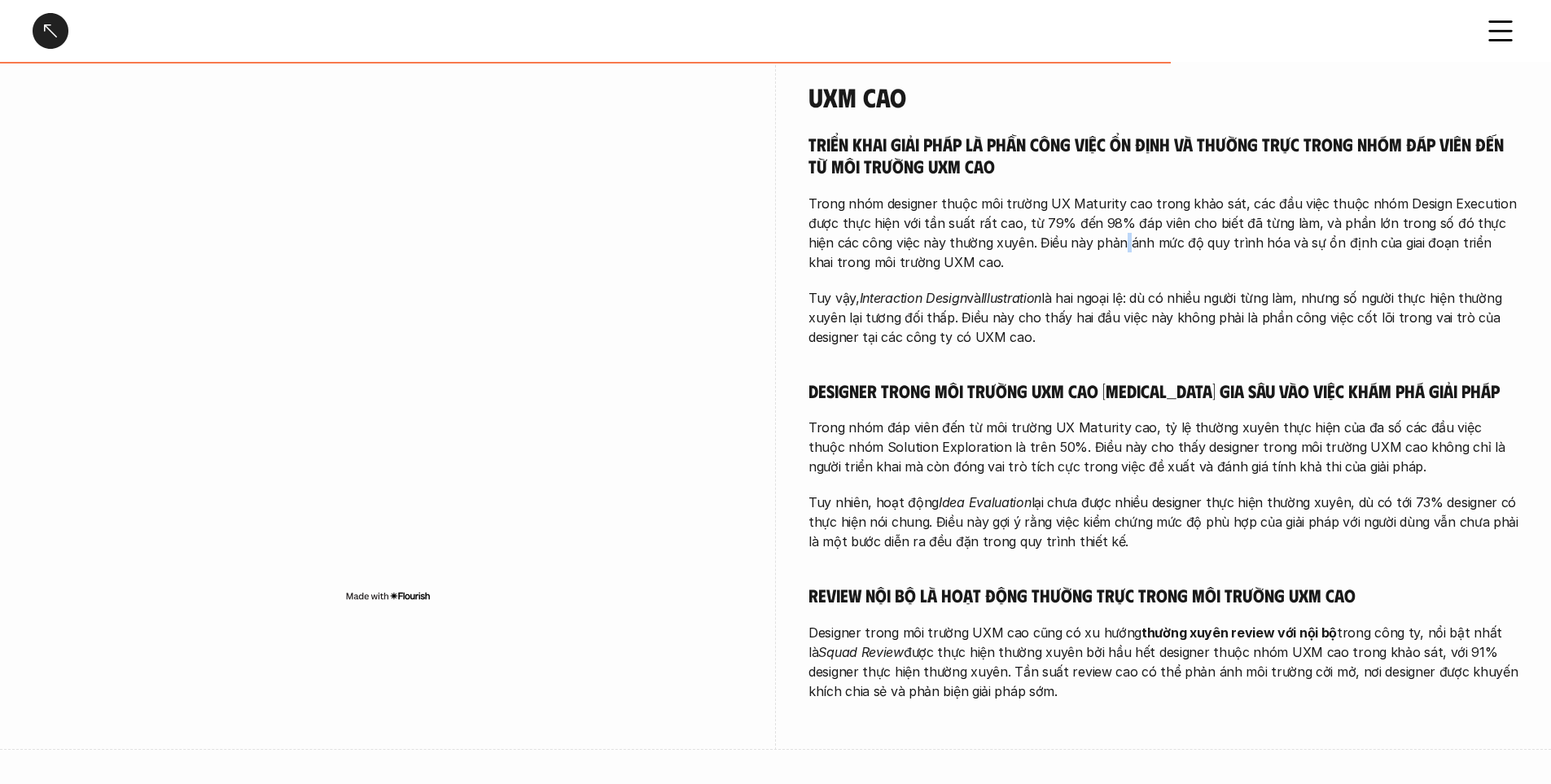
click at [1091, 214] on p "Trong nhóm designer thuộc môi trường UX Maturity cao trong khảo sát, các đầu vi…" at bounding box center [1163, 232] width 710 height 78
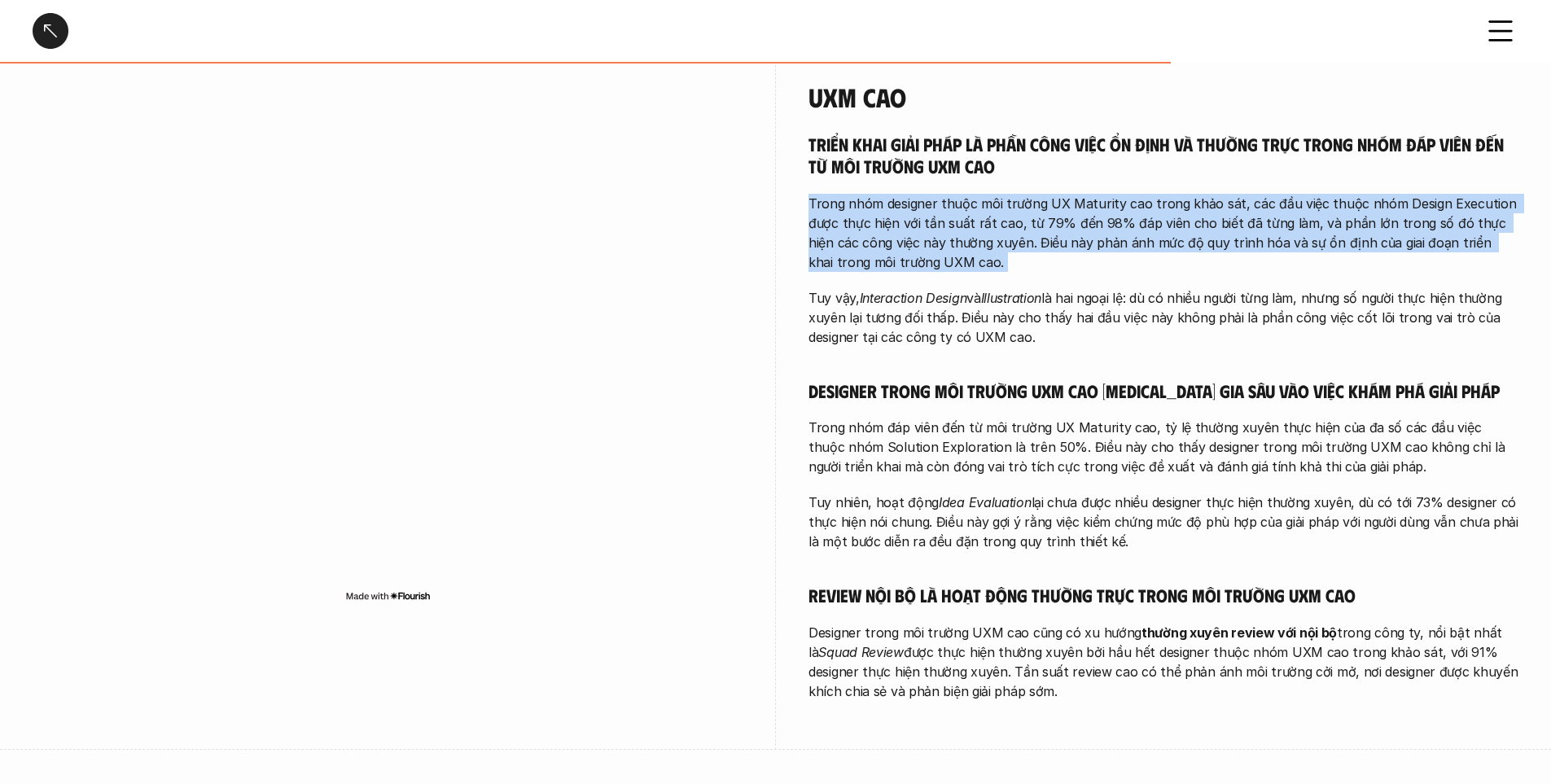
click at [1091, 214] on p "Trong nhóm designer thuộc môi trường UX Maturity cao trong khảo sát, các đầu vi…" at bounding box center [1163, 232] width 710 height 78
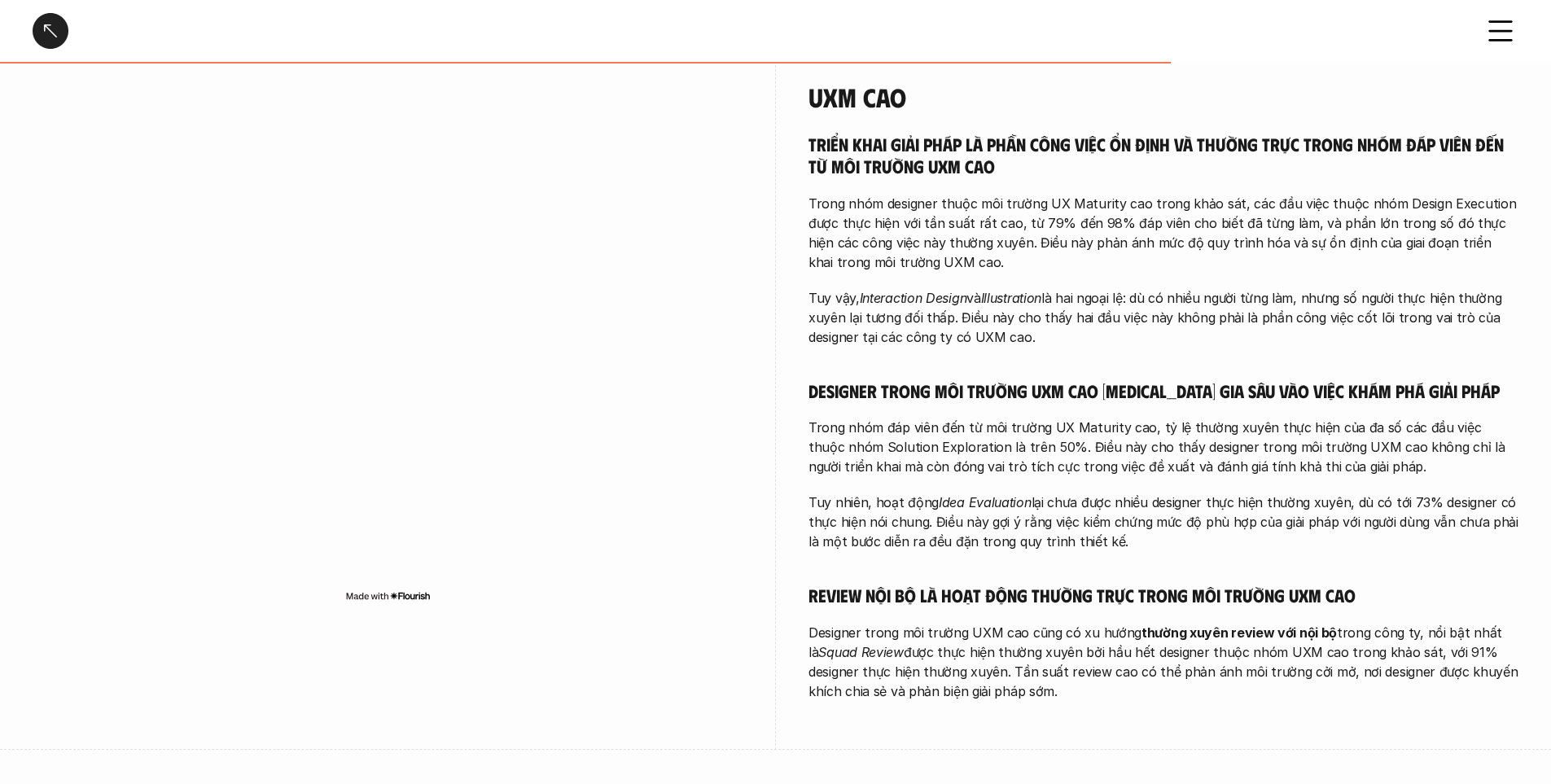
click at [916, 290] on em "Interaction Design" at bounding box center [913, 298] width 108 height 17
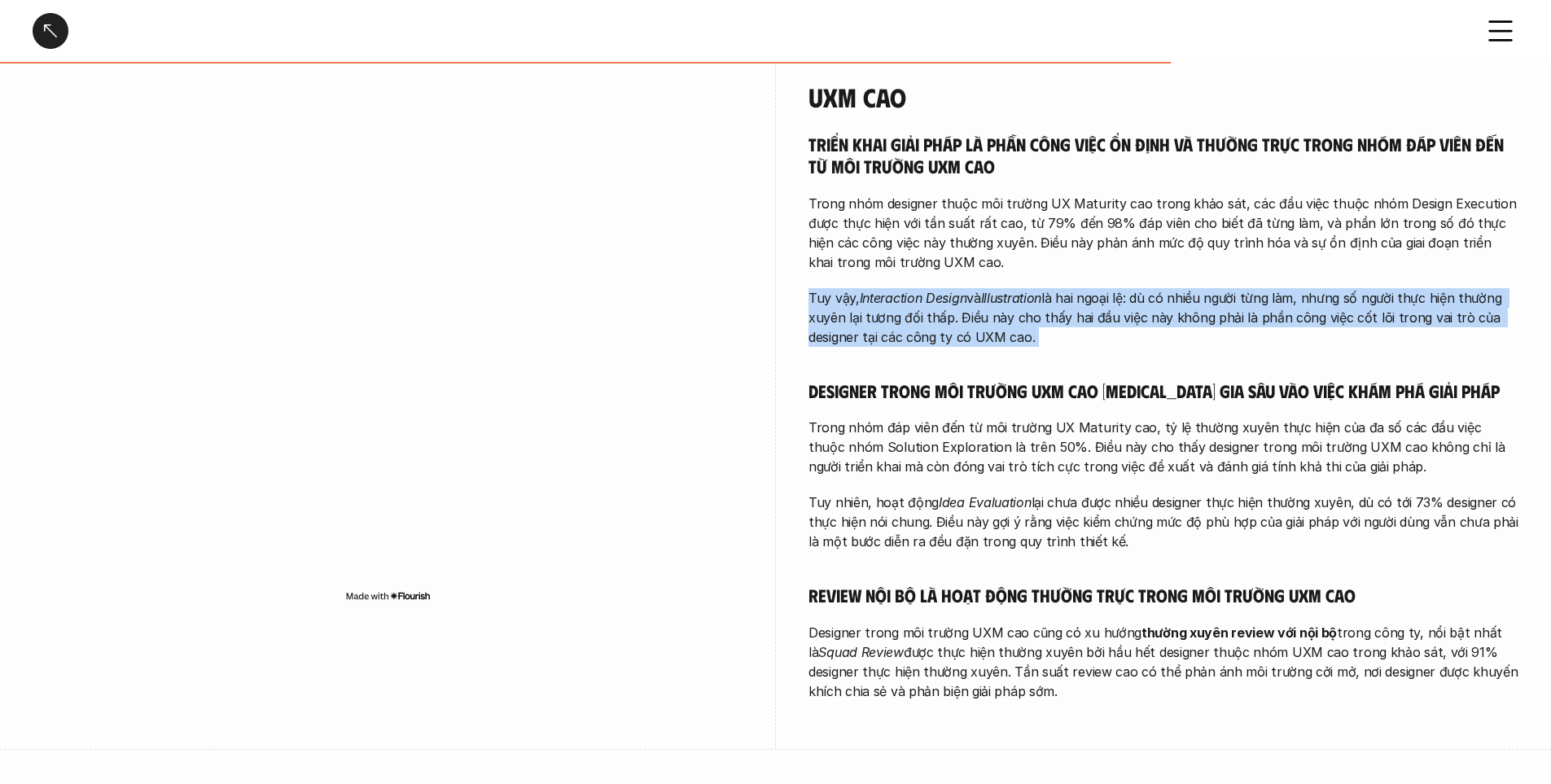
click at [916, 290] on em "Interaction Design" at bounding box center [913, 298] width 108 height 17
click at [998, 339] on div "Triển khai giải pháp là phần công việc ổn định và thường trực trong nhóm đáp vi…" at bounding box center [1163, 416] width 710 height 568
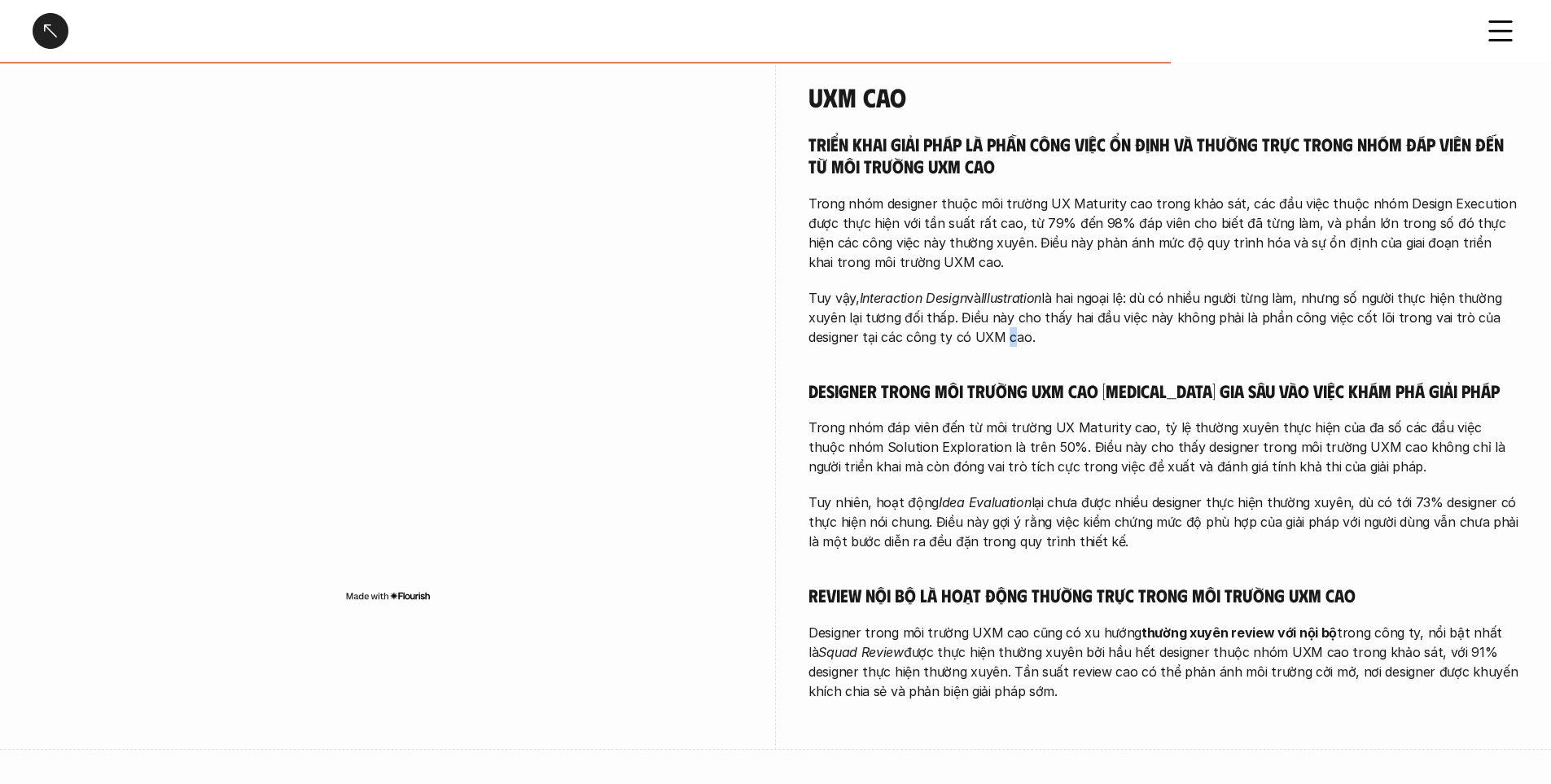
click at [998, 339] on div "Triển khai giải pháp là phần công việc ổn định và thường trực trong nhóm đáp vi…" at bounding box center [1163, 416] width 710 height 568
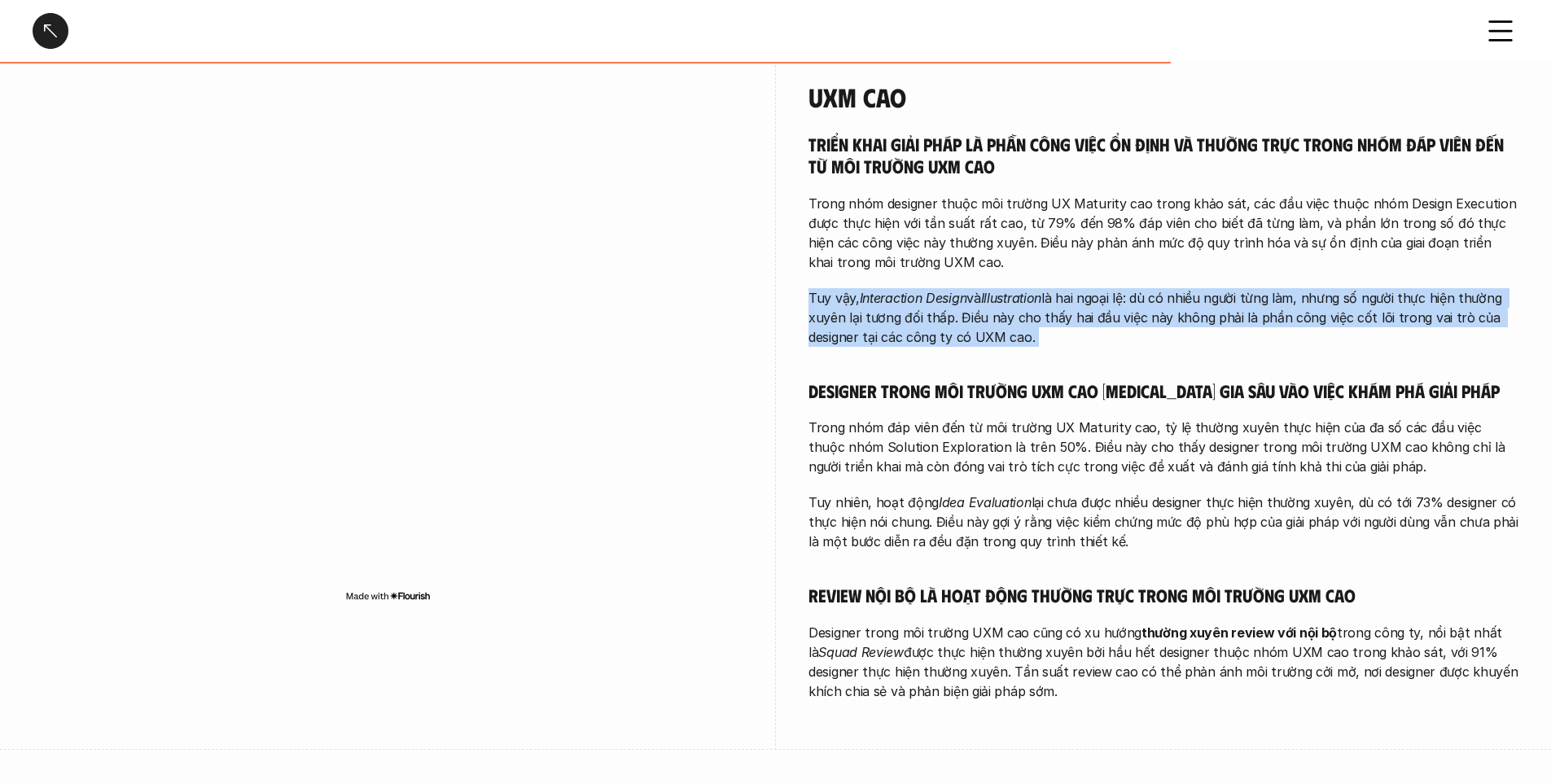
click at [998, 339] on div "Triển khai giải pháp là phần công việc ổn định và thường trực trong nhóm đáp vi…" at bounding box center [1163, 416] width 710 height 568
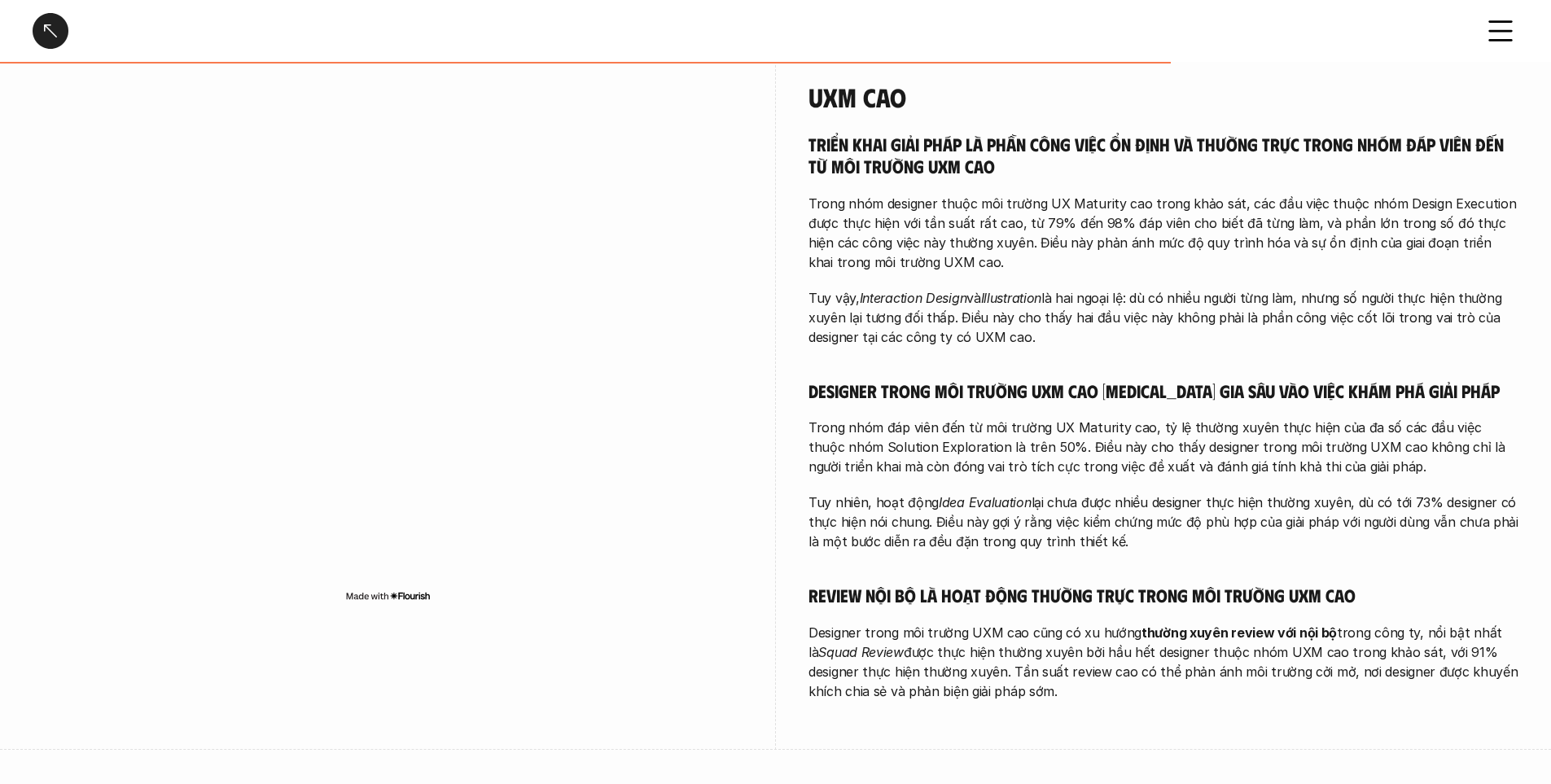
click at [967, 417] on p "Trong nhóm đáp viên đến từ môi trường UX Maturity cao, tỷ lệ thường xuyên thực …" at bounding box center [1163, 446] width 710 height 59
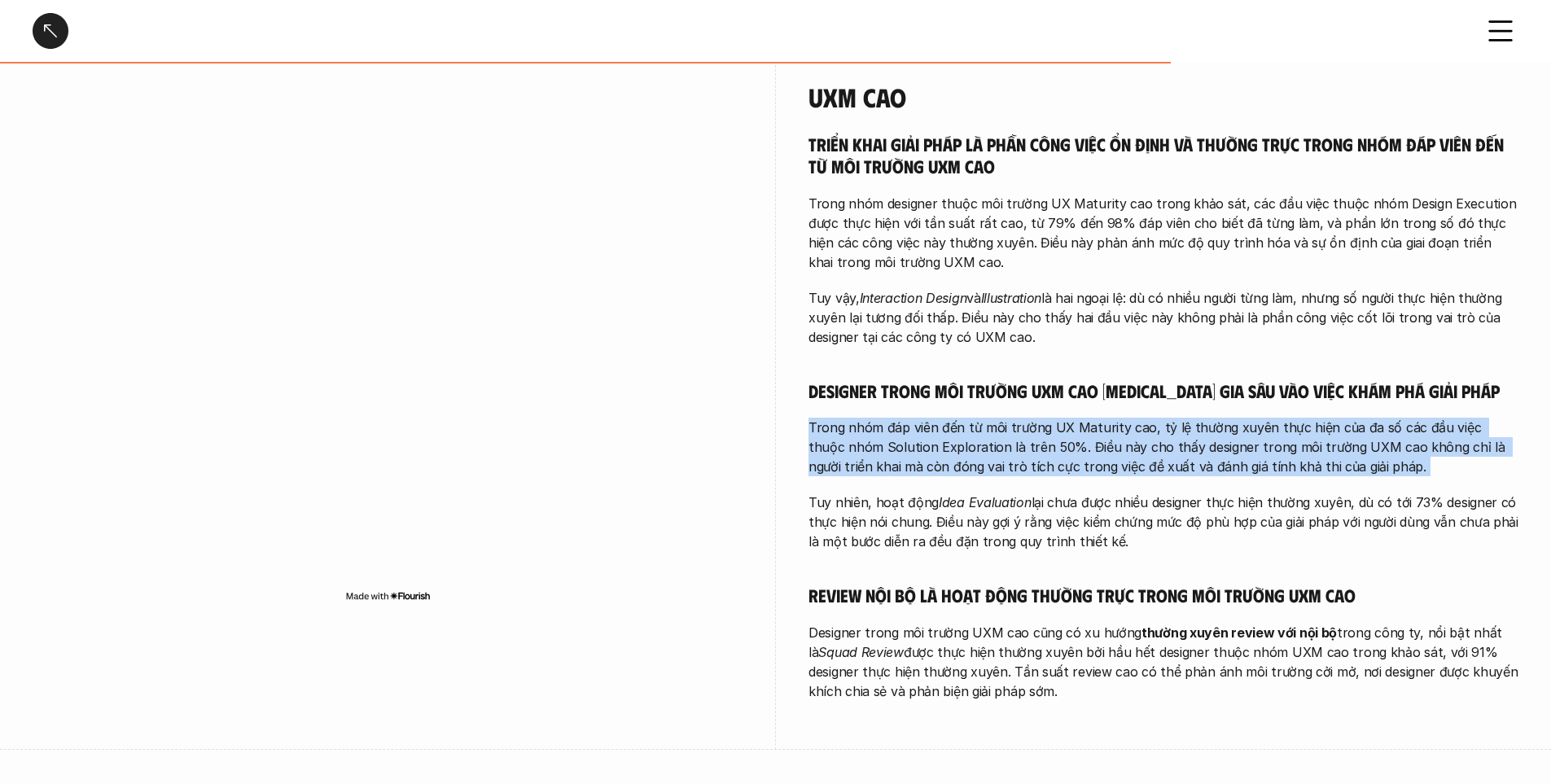
click at [967, 417] on p "Trong nhóm đáp viên đến từ môi trường UX Maturity cao, tỷ lệ thường xuyên thực …" at bounding box center [1163, 446] width 710 height 59
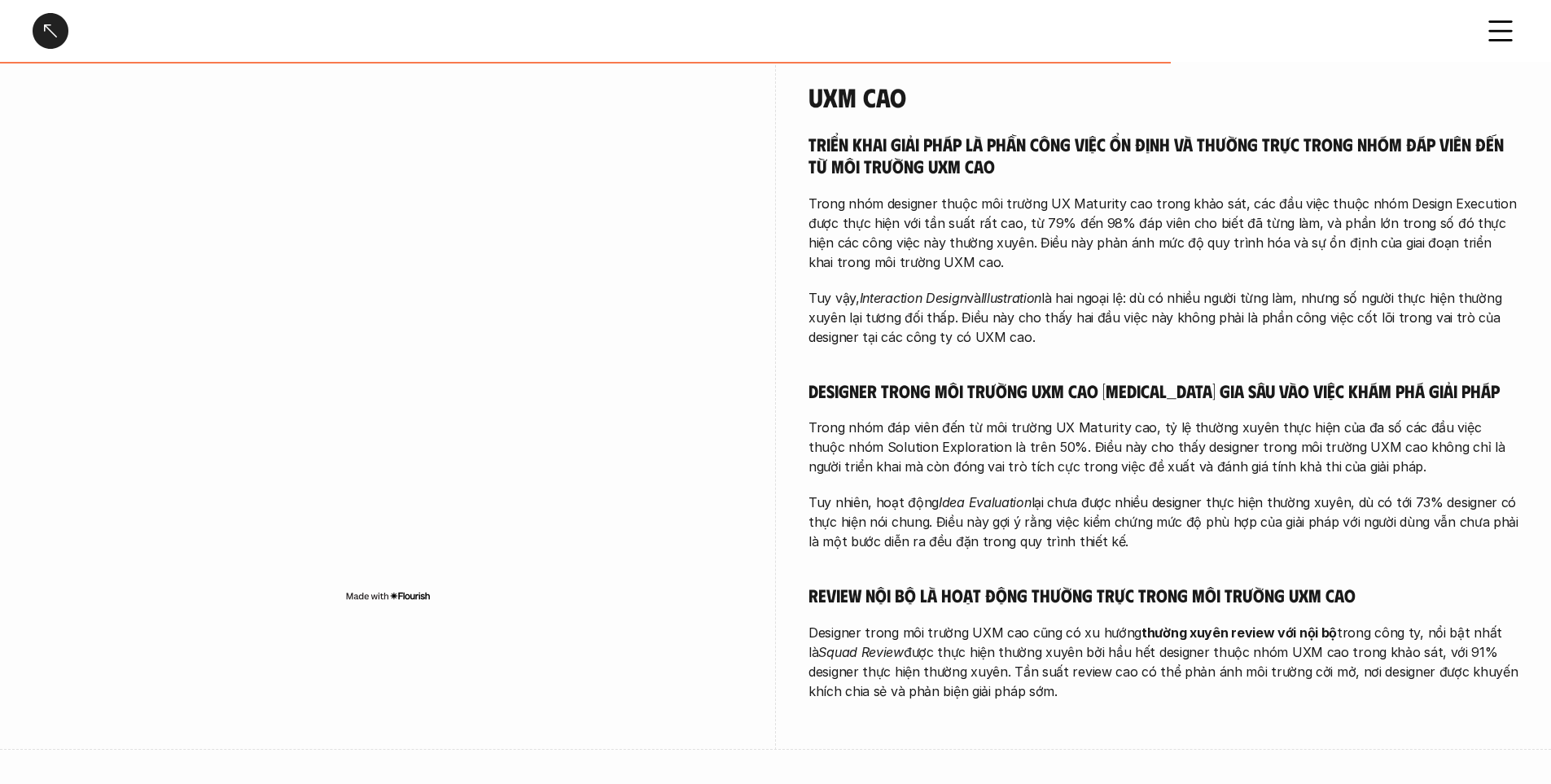
click at [1037, 389] on div "Triển khai giải pháp là phần công việc ổn định và thường trực trong nhóm đáp vi…" at bounding box center [1163, 416] width 710 height 568
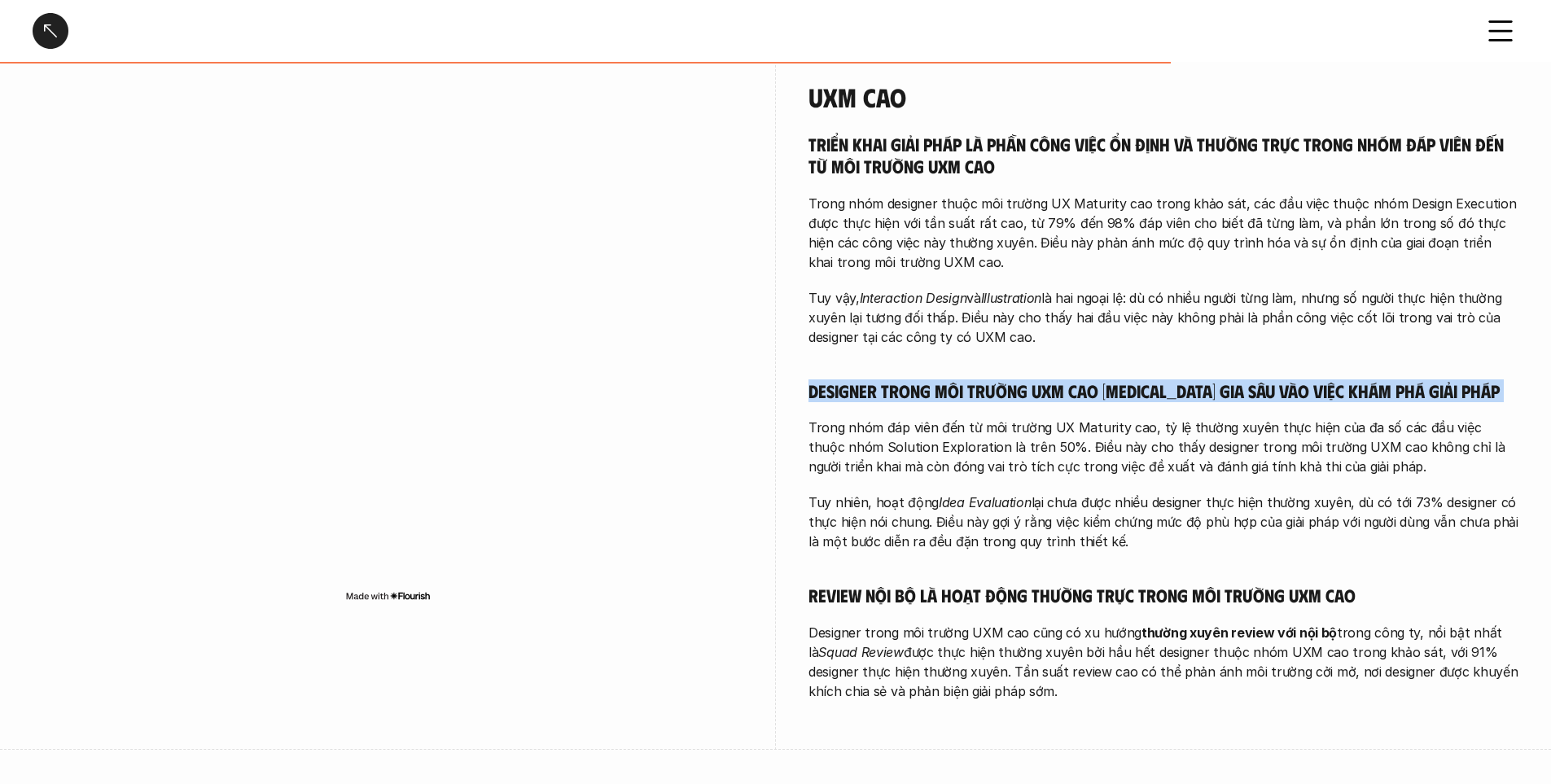
click at [1037, 389] on div "Triển khai giải pháp là phần công việc ổn định và thường trực trong nhóm đáp vi…" at bounding box center [1163, 416] width 710 height 568
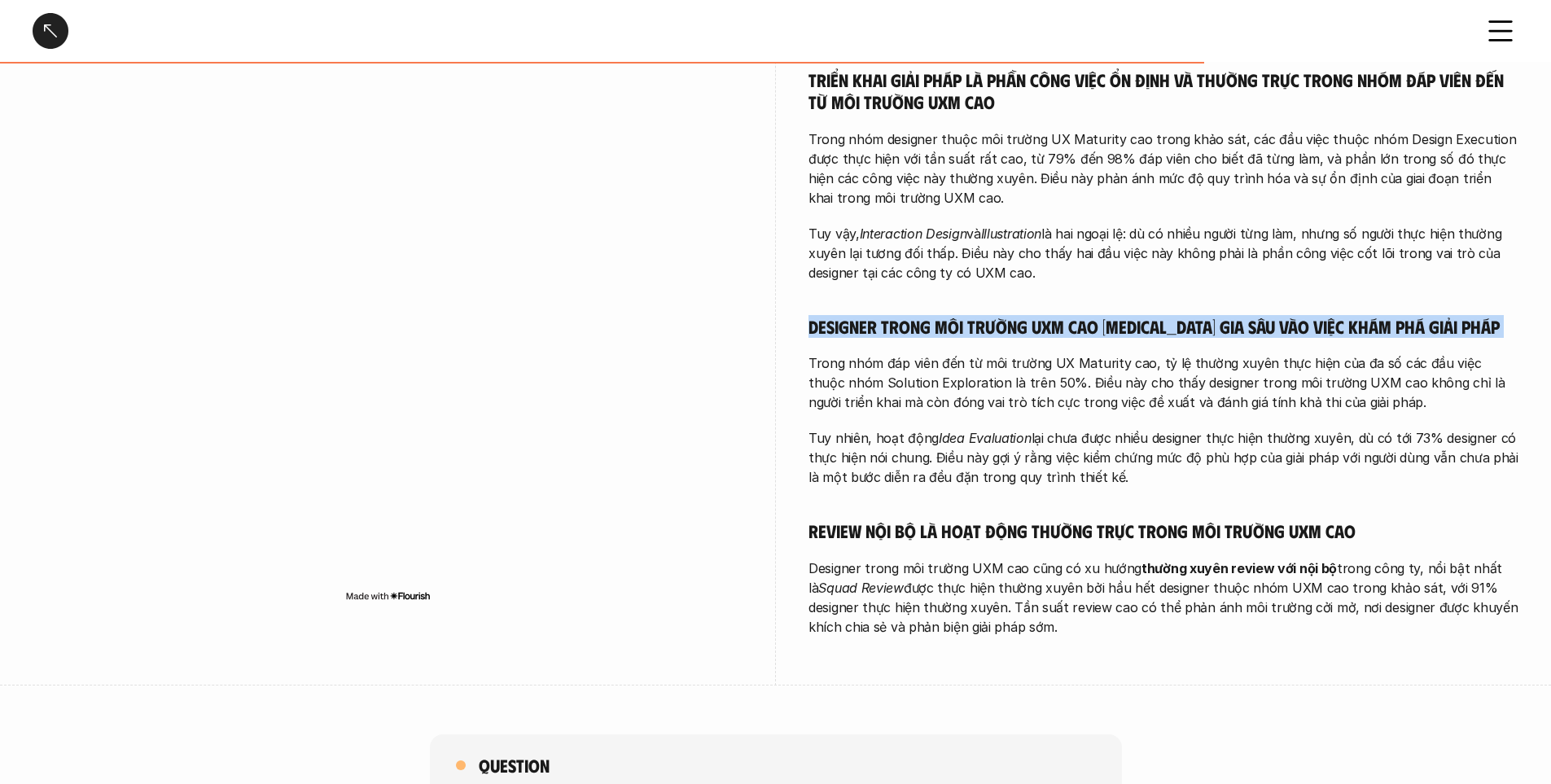
scroll to position [3174, 0]
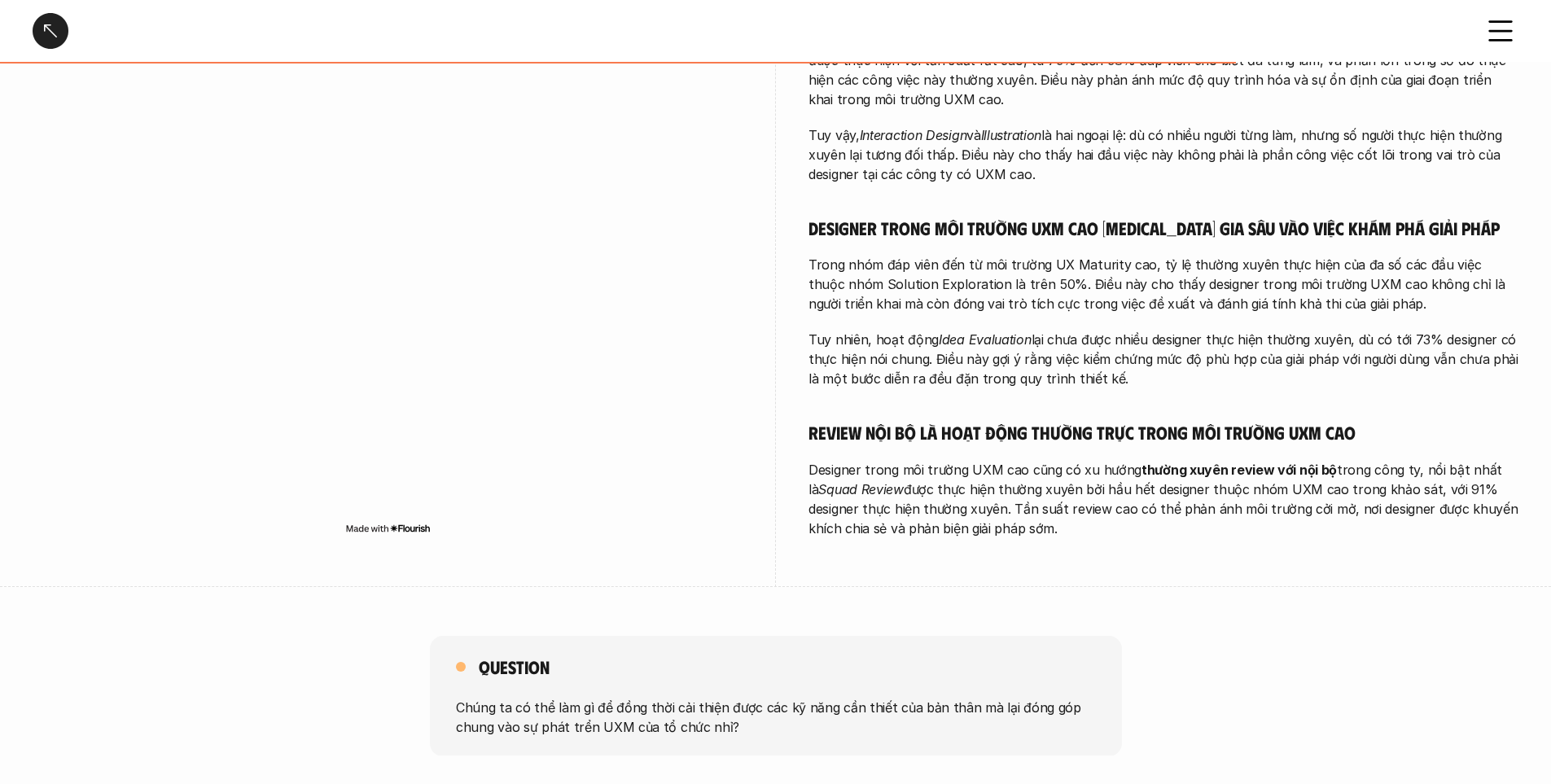
drag, startPoint x: 830, startPoint y: 360, endPoint x: 1116, endPoint y: 318, distance: 289.1
click at [849, 350] on p "Tuy nhiên, hoạt động Idea Evaluation lại chưa được nhiều designer thực hiện thư…" at bounding box center [1163, 359] width 710 height 59
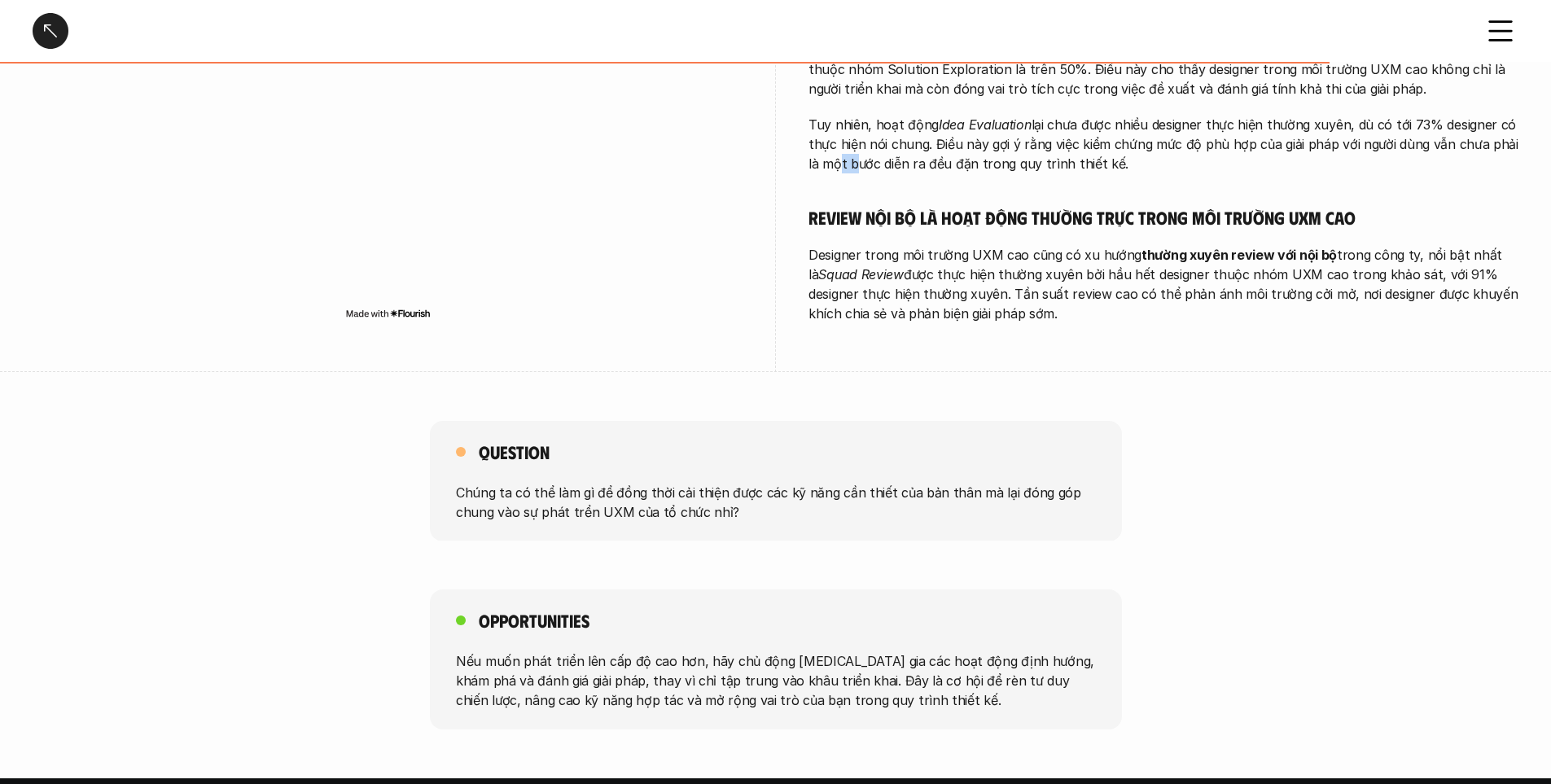
scroll to position [3419, 0]
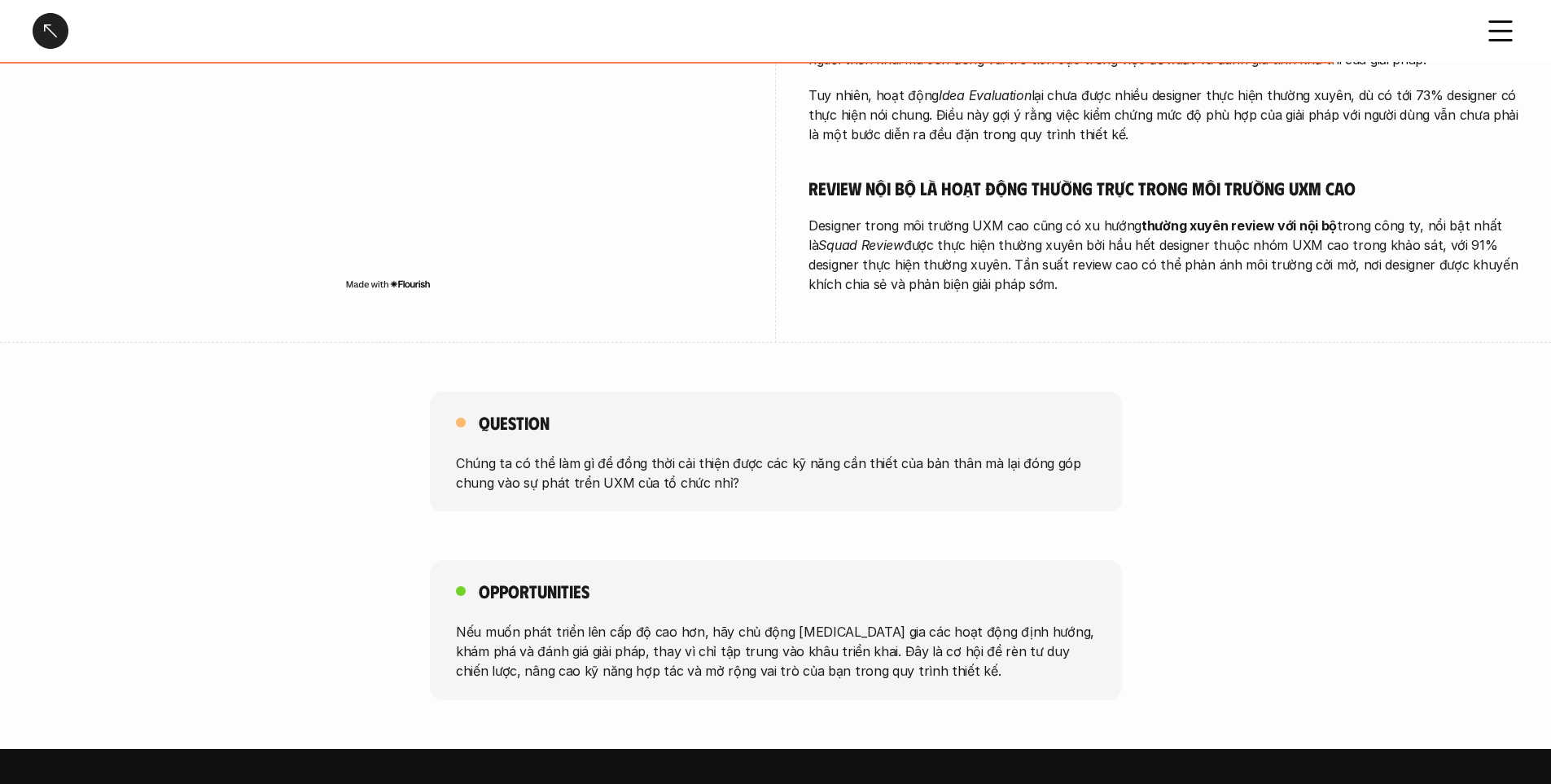
click at [1046, 216] on p "Designer trong môi trường UXM cao cũng có xu hướng thường xuyên review với nội …" at bounding box center [1163, 255] width 710 height 78
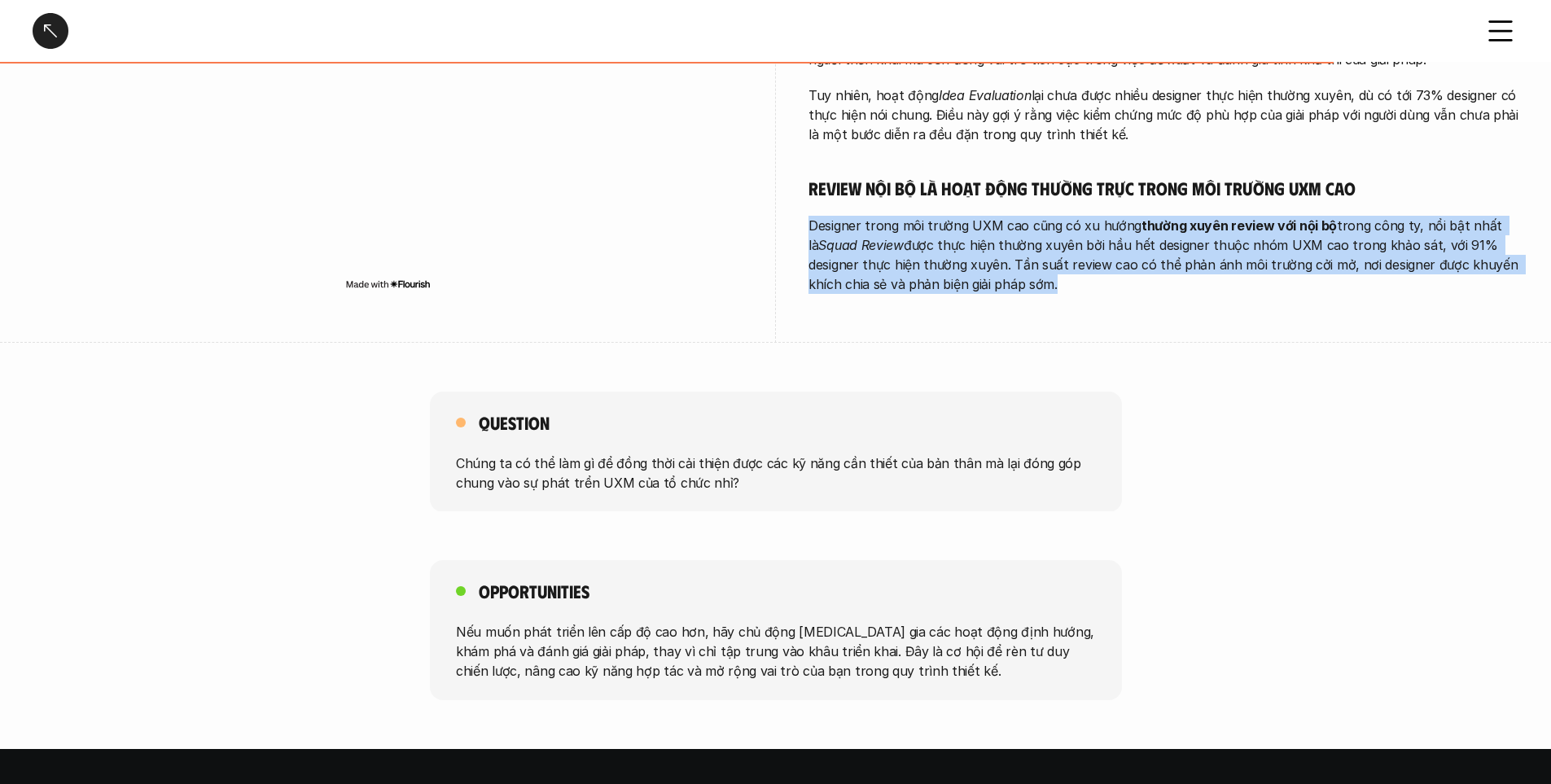
click at [1046, 216] on p "Designer trong môi trường UXM cao cũng có xu hướng thường xuyên review với nội …" at bounding box center [1163, 255] width 710 height 78
click at [964, 256] on p "Designer trong môi trường UXM cao cũng có xu hướng thường xuyên review với nội …" at bounding box center [1163, 255] width 710 height 78
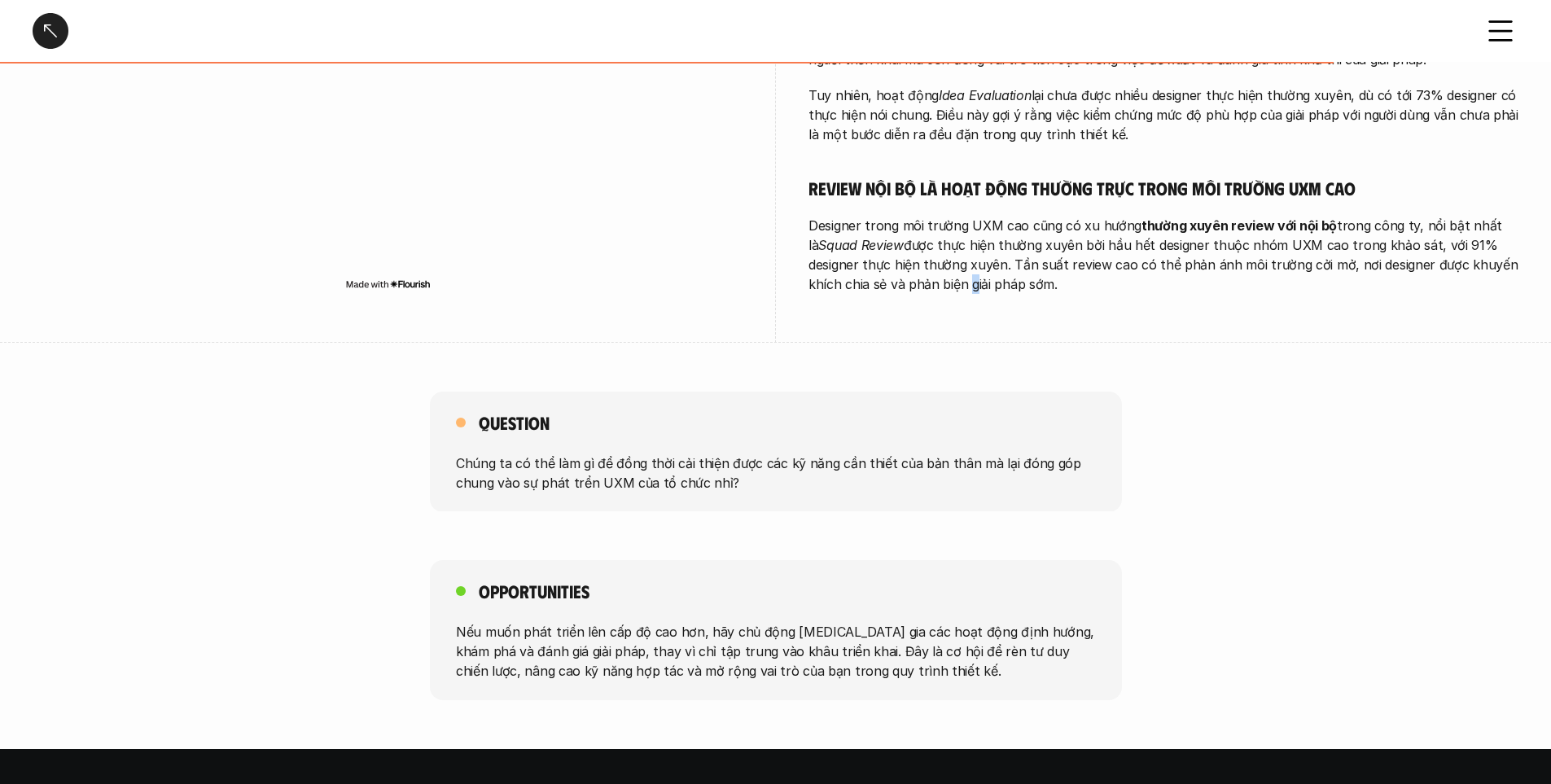
click at [964, 256] on p "Designer trong môi trường UXM cao cũng có xu hướng thường xuyên review với nội …" at bounding box center [1163, 255] width 710 height 78
drag, startPoint x: 509, startPoint y: 459, endPoint x: 689, endPoint y: 454, distance: 180.1
click at [689, 454] on p "Chúng ta có thể làm gì để đồng thời cải thiện được các kỹ năng cần thiết của bả…" at bounding box center [776, 472] width 640 height 39
click at [733, 455] on p "Chúng ta có thể làm gì để đồng thời cải thiện được các kỹ năng cần thiết của bả…" at bounding box center [776, 472] width 640 height 39
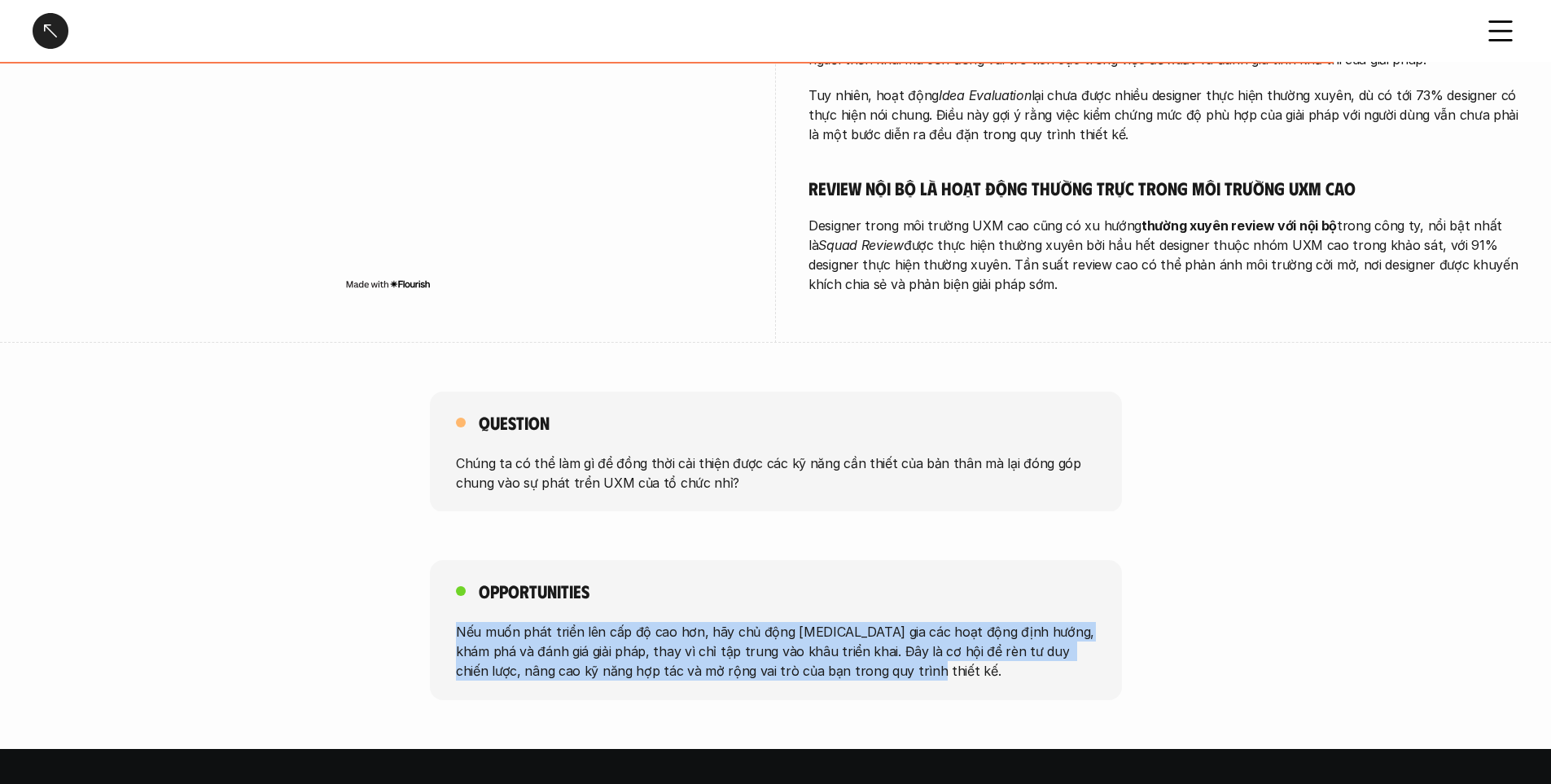
drag, startPoint x: 444, startPoint y: 613, endPoint x: 959, endPoint y: 656, distance: 516.8
click at [959, 656] on div "Opportunities Nếu muốn phát triển lên cấp độ cao hơn, hãy chủ động [MEDICAL_DAT…" at bounding box center [776, 630] width 692 height 140
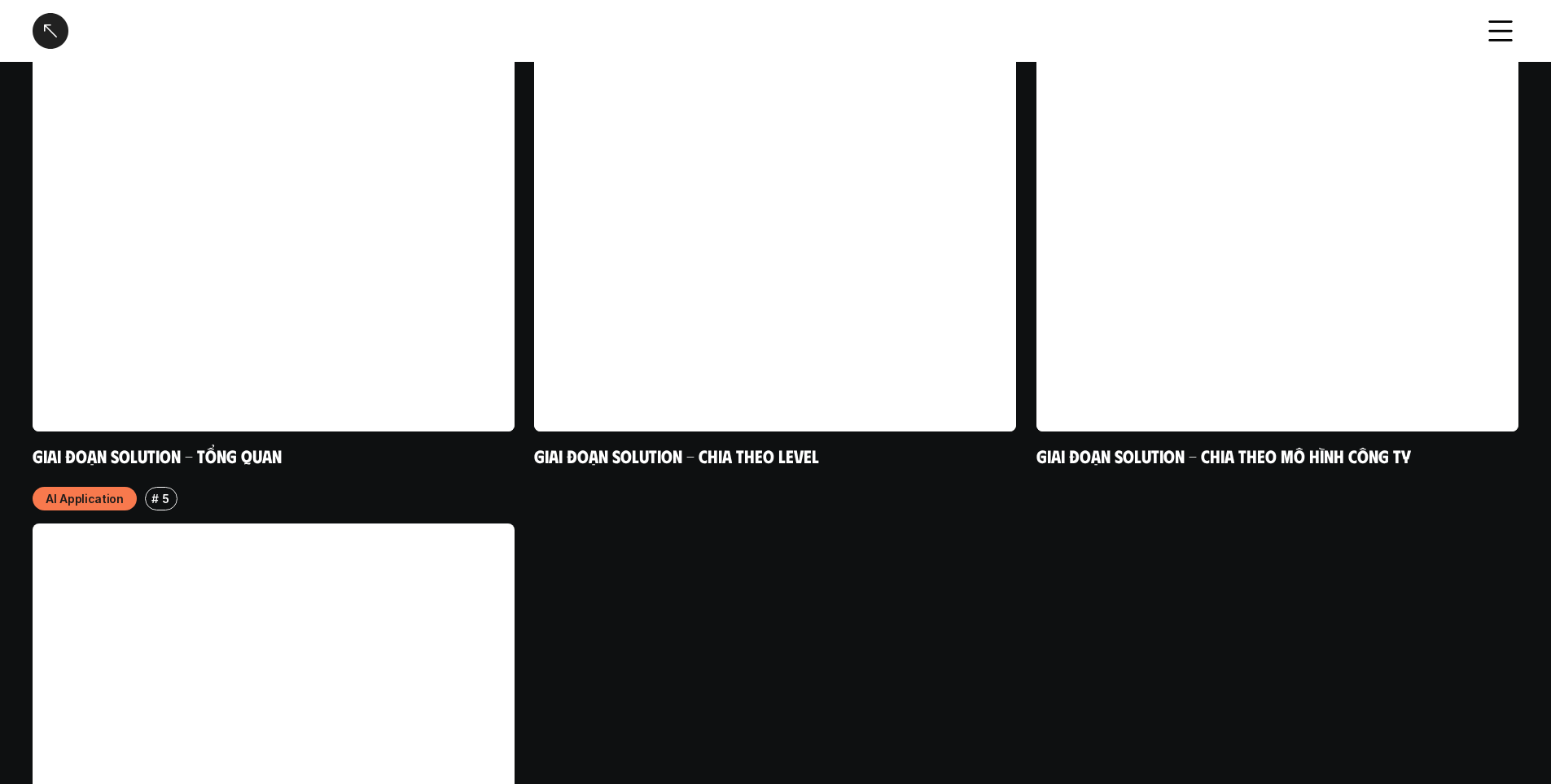
scroll to position [4477, 0]
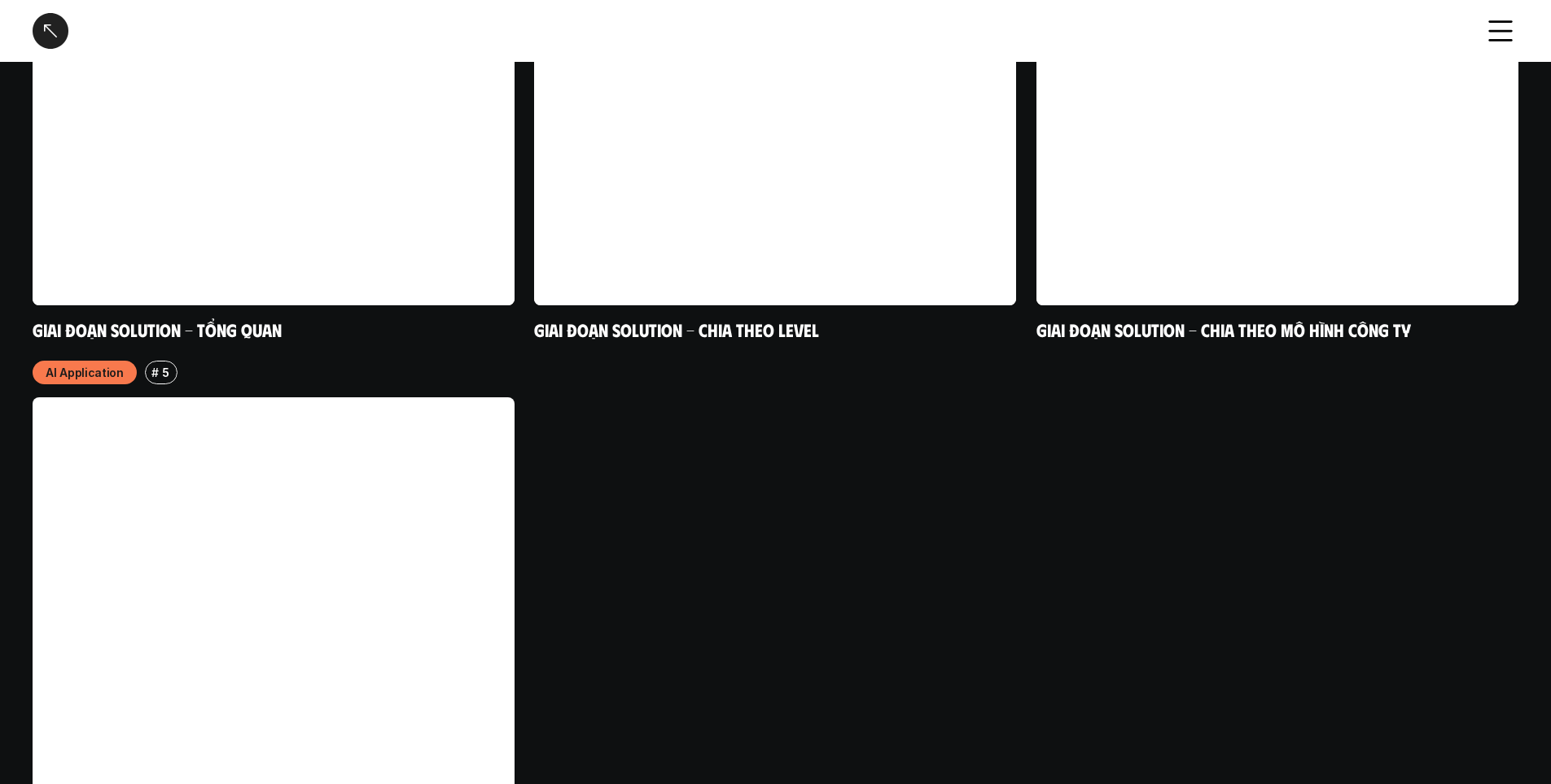
click at [123, 508] on link at bounding box center [273, 638] width 482 height 482
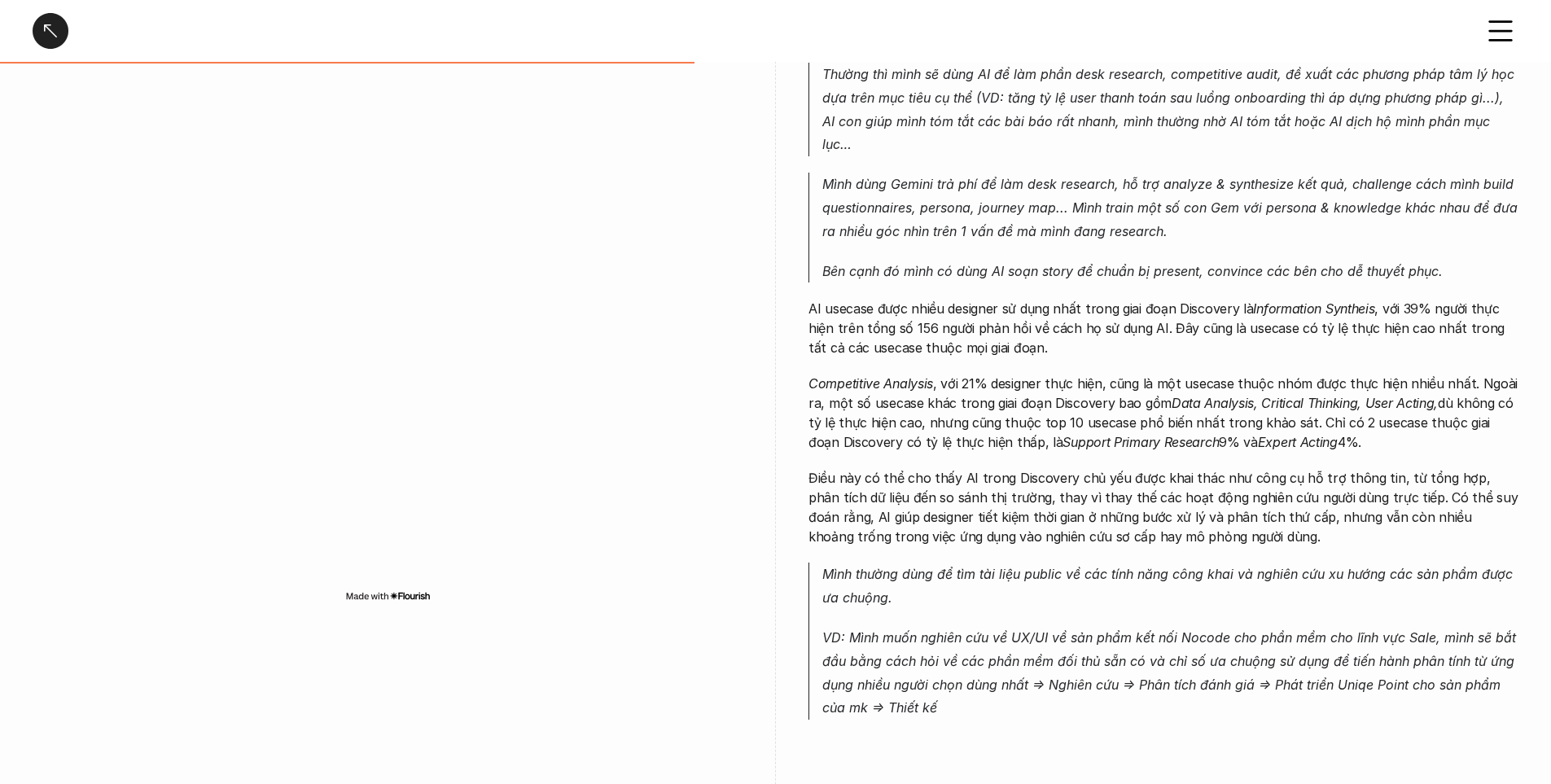
scroll to position [1547, 0]
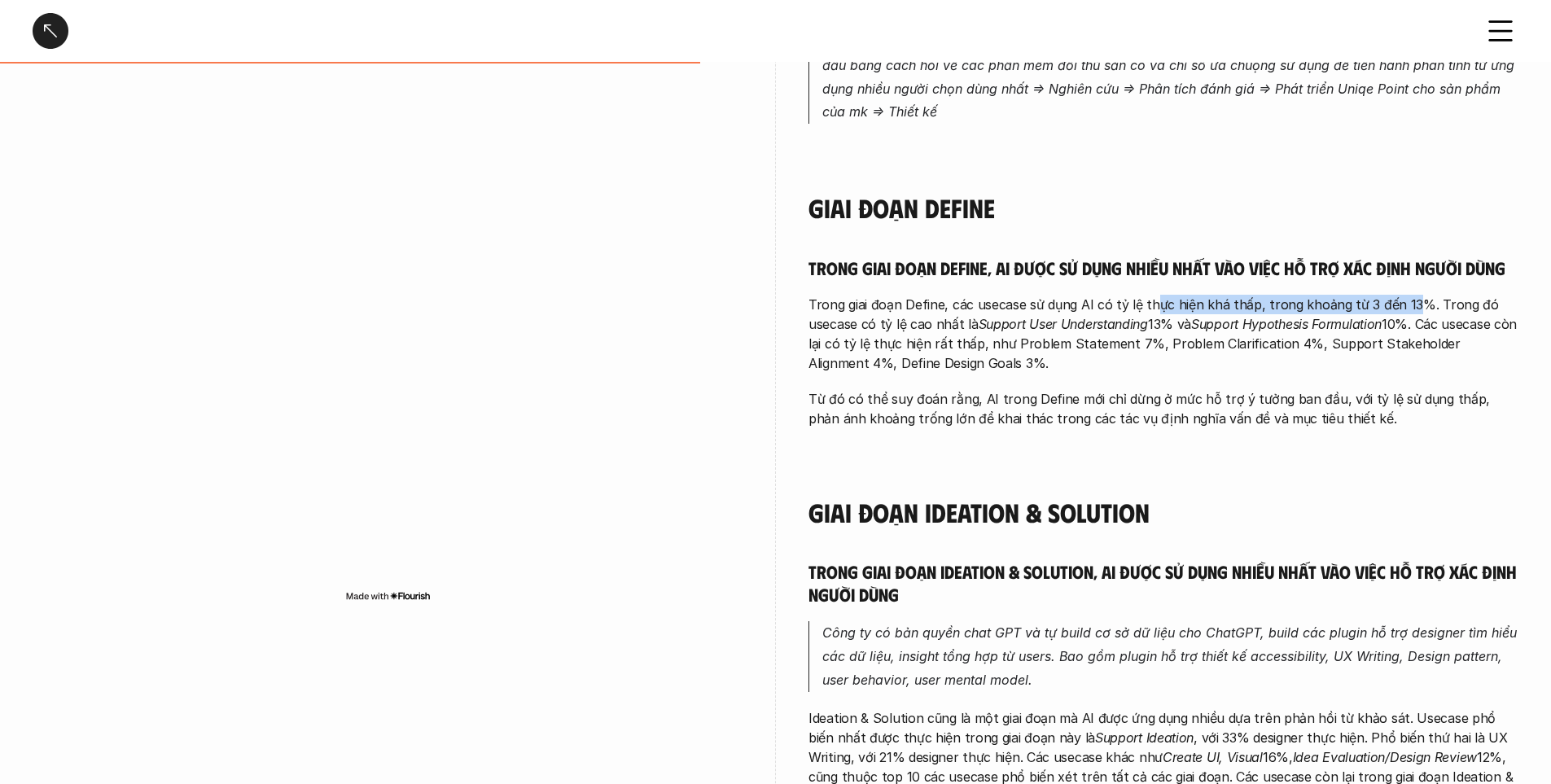
drag, startPoint x: 1152, startPoint y: 286, endPoint x: 1403, endPoint y: 275, distance: 251.2
click at [1403, 295] on p "Trong giai đoạn Define, các usecase sử dụng AI có tỷ lệ thực hiện khá thấp, tro…" at bounding box center [1163, 333] width 710 height 78
click at [1404, 315] on p "Trong giai đoạn Define, các usecase sử dụng AI có tỷ lệ thực hiện khá thấp, tro…" at bounding box center [1163, 333] width 710 height 78
drag, startPoint x: 957, startPoint y: 298, endPoint x: 1194, endPoint y: 299, distance: 237.0
click at [1194, 299] on p "Trong giai đoạn Define, các usecase sử dụng AI có tỷ lệ thực hiện khá thấp, tro…" at bounding box center [1163, 333] width 710 height 78
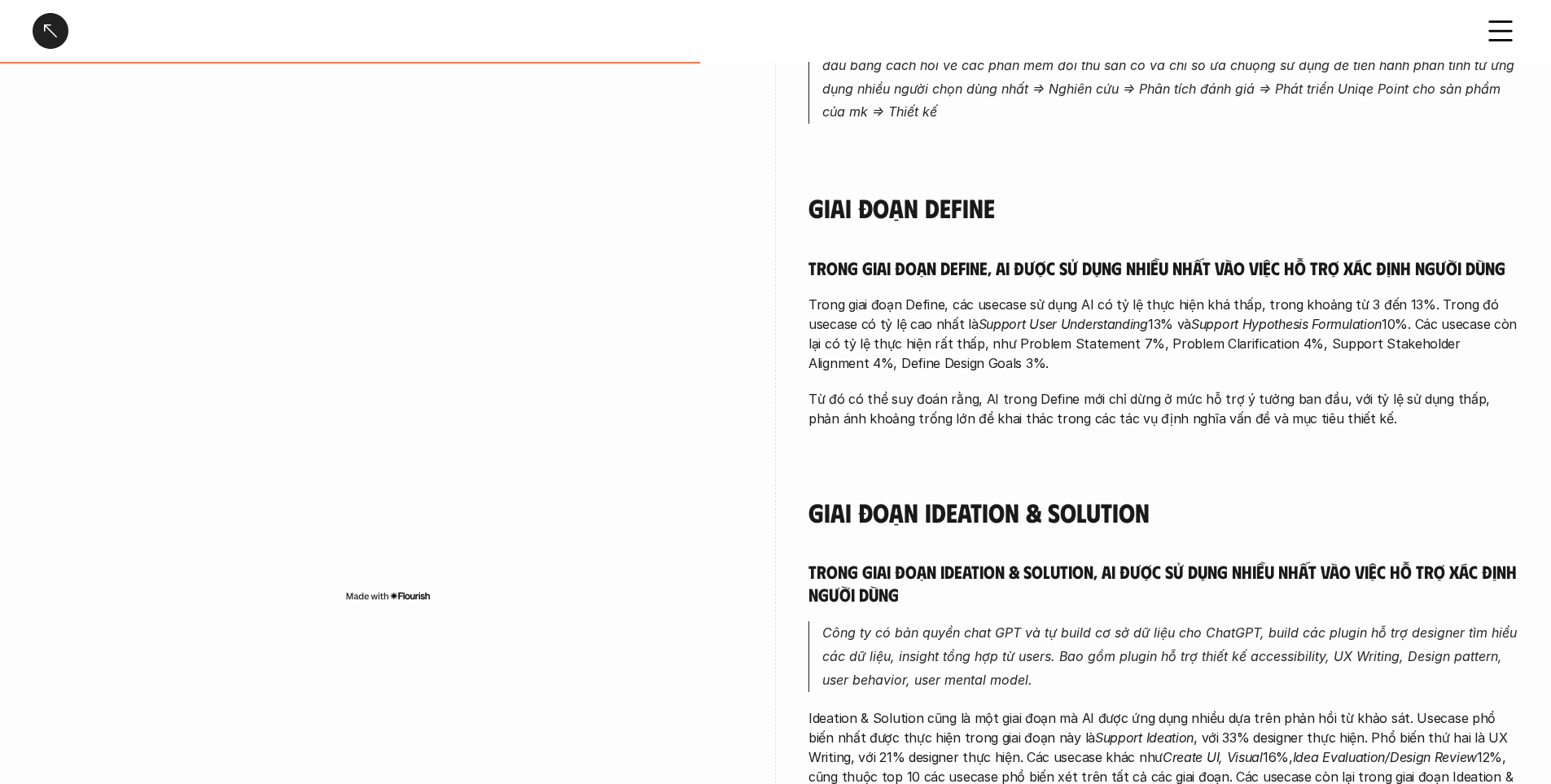
click at [1222, 316] on em "Support Hypothesis Formulation" at bounding box center [1287, 324] width 191 height 17
drag, startPoint x: 1203, startPoint y: 294, endPoint x: 1477, endPoint y: 290, distance: 274.0
click at [1477, 295] on p "Trong giai đoạn Define, các usecase sử dụng AI có tỷ lệ thực hiện khá thấp, tro…" at bounding box center [1163, 333] width 710 height 78
click at [1429, 389] on p "Từ đó có thể suy đoán rằng, AI trong Define mới chỉ dừng ở mức hỗ trợ ý tưởng b…" at bounding box center [1163, 409] width 710 height 39
drag, startPoint x: 867, startPoint y: 325, endPoint x: 1176, endPoint y: 335, distance: 309.2
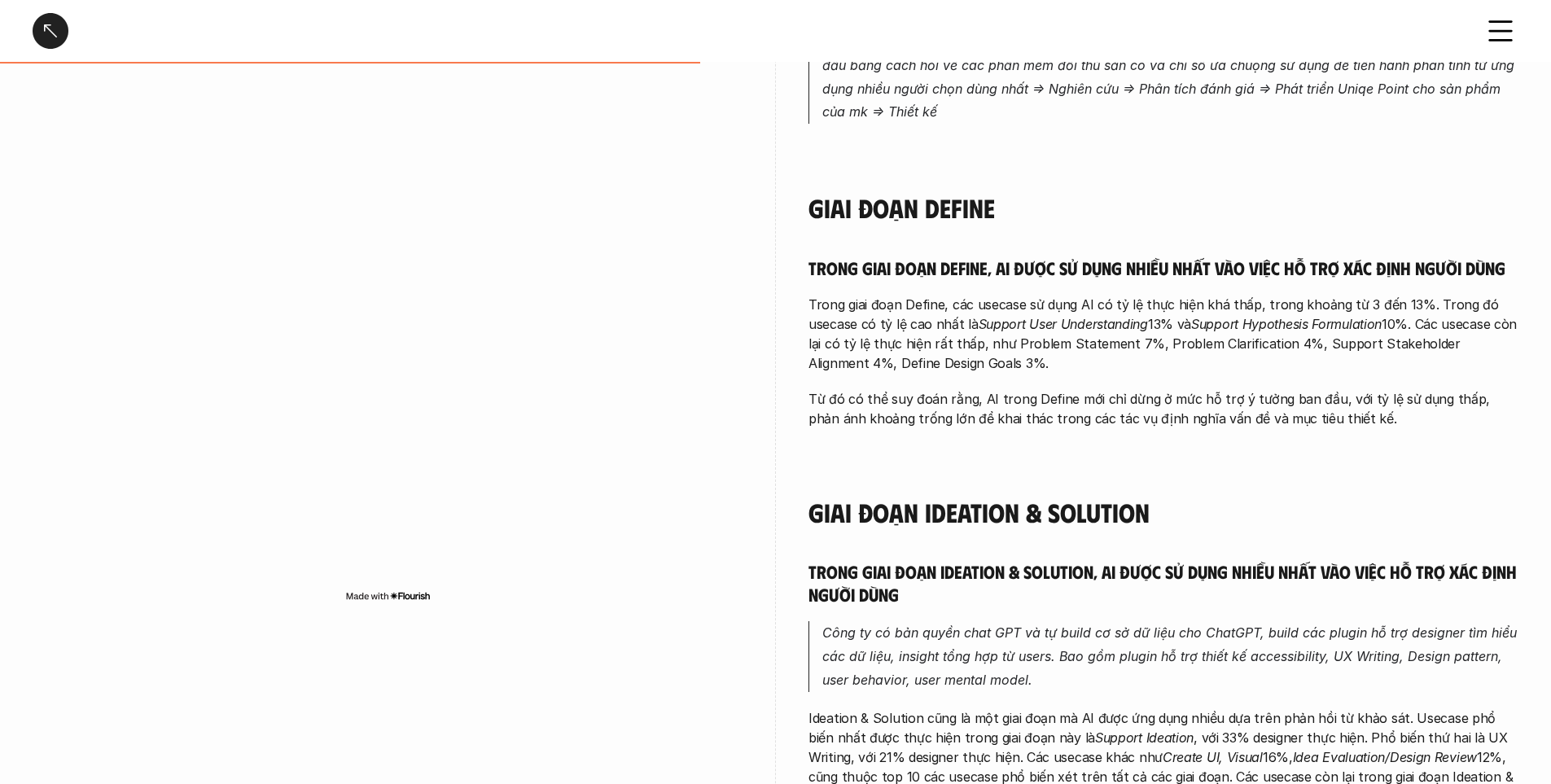
click at [1176, 335] on p "Trong giai đoạn Define, các usecase sử dụng AI có tỷ lệ thực hiện khá thấp, tro…" at bounding box center [1163, 333] width 710 height 78
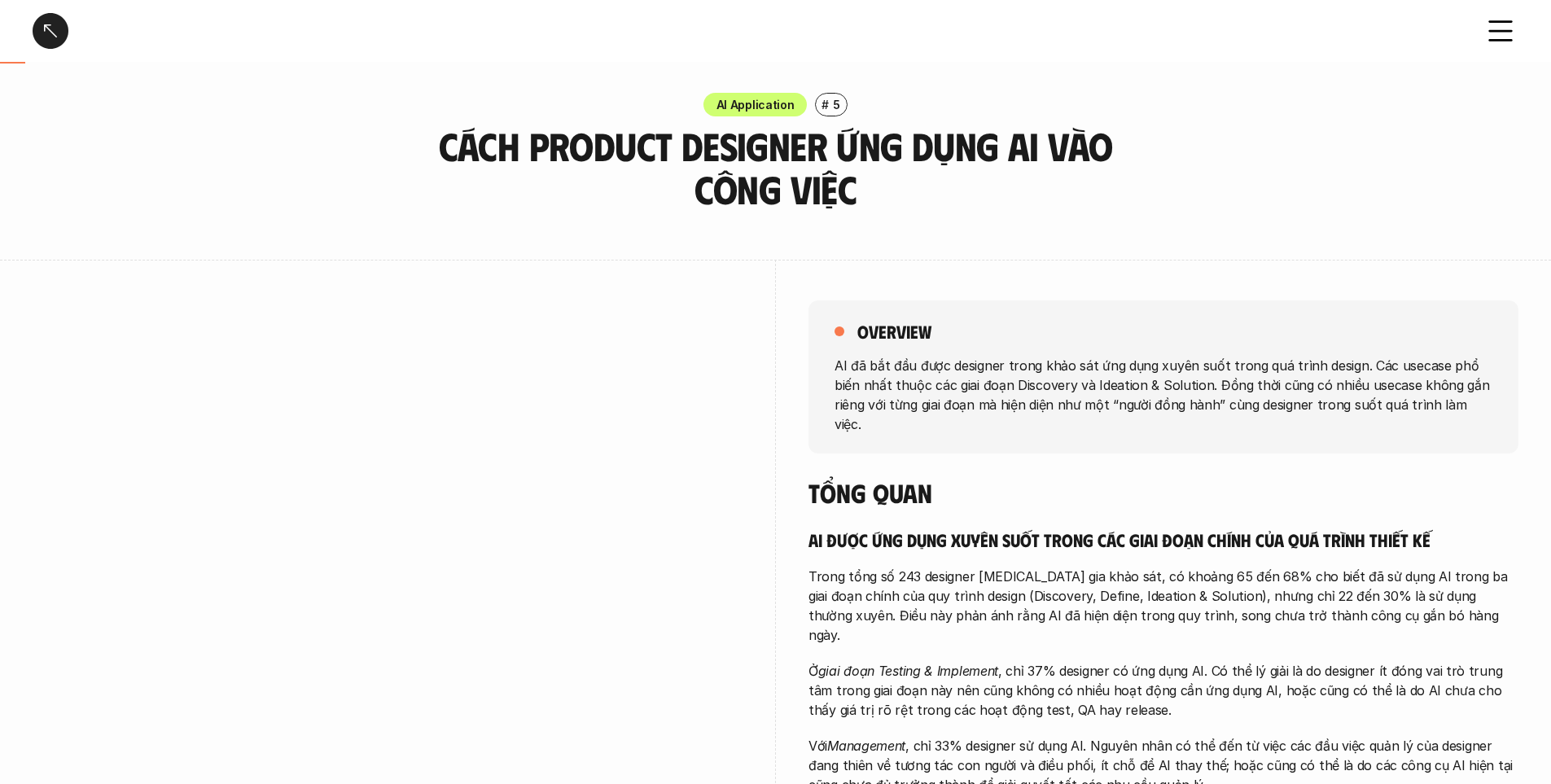
scroll to position [0, 0]
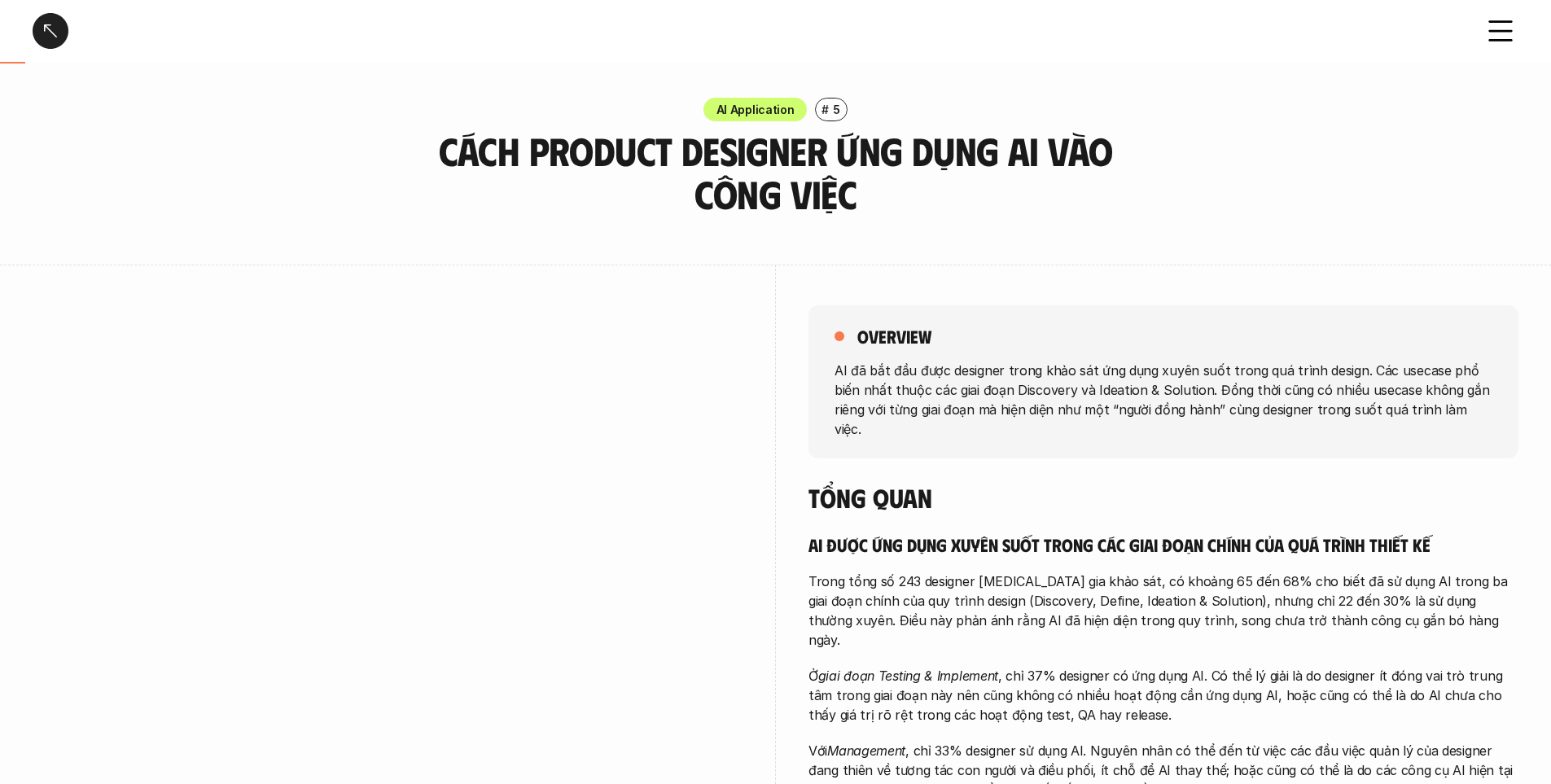
click at [41, 27] on div at bounding box center [50, 31] width 36 height 36
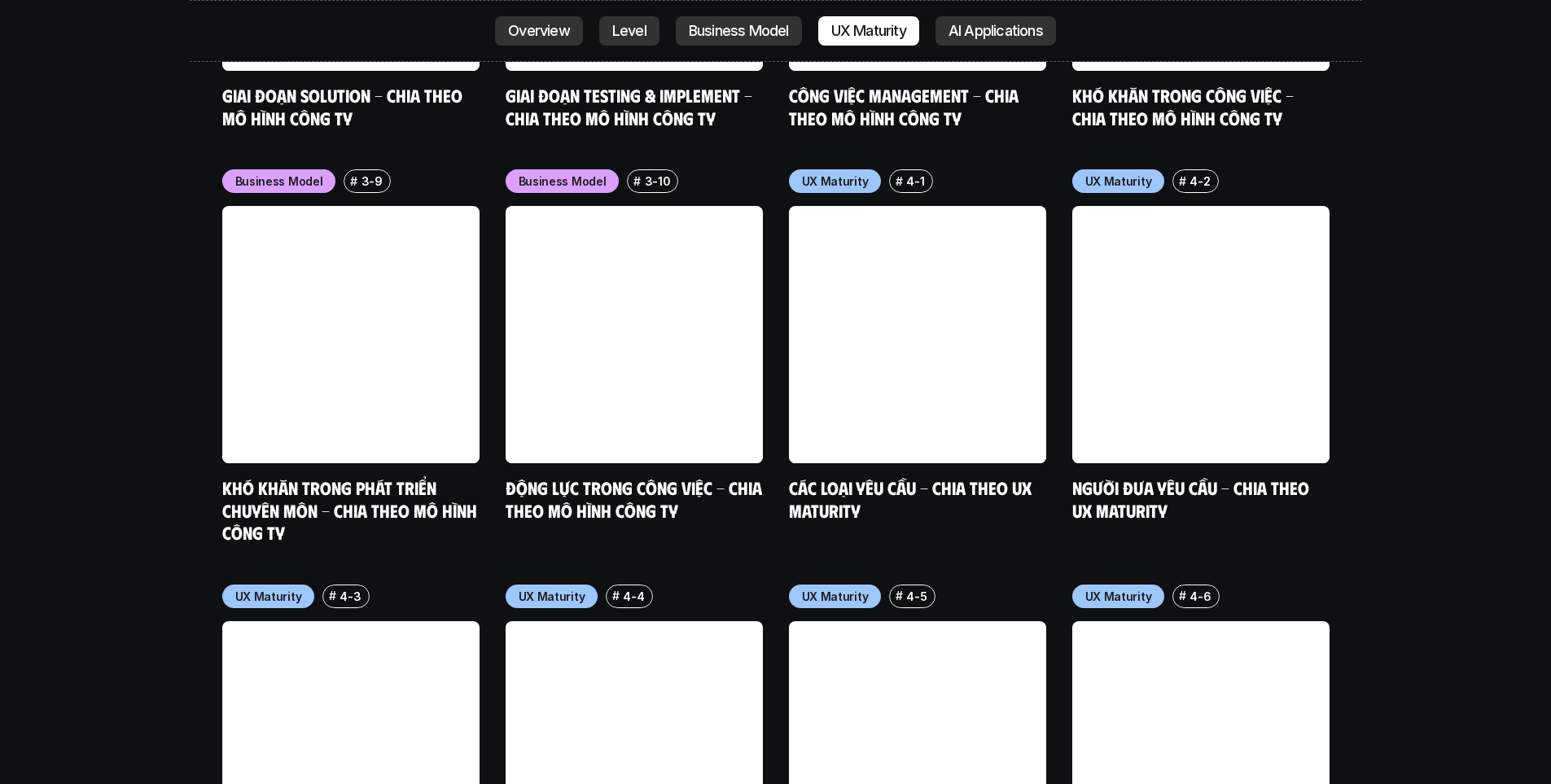
scroll to position [7553, 0]
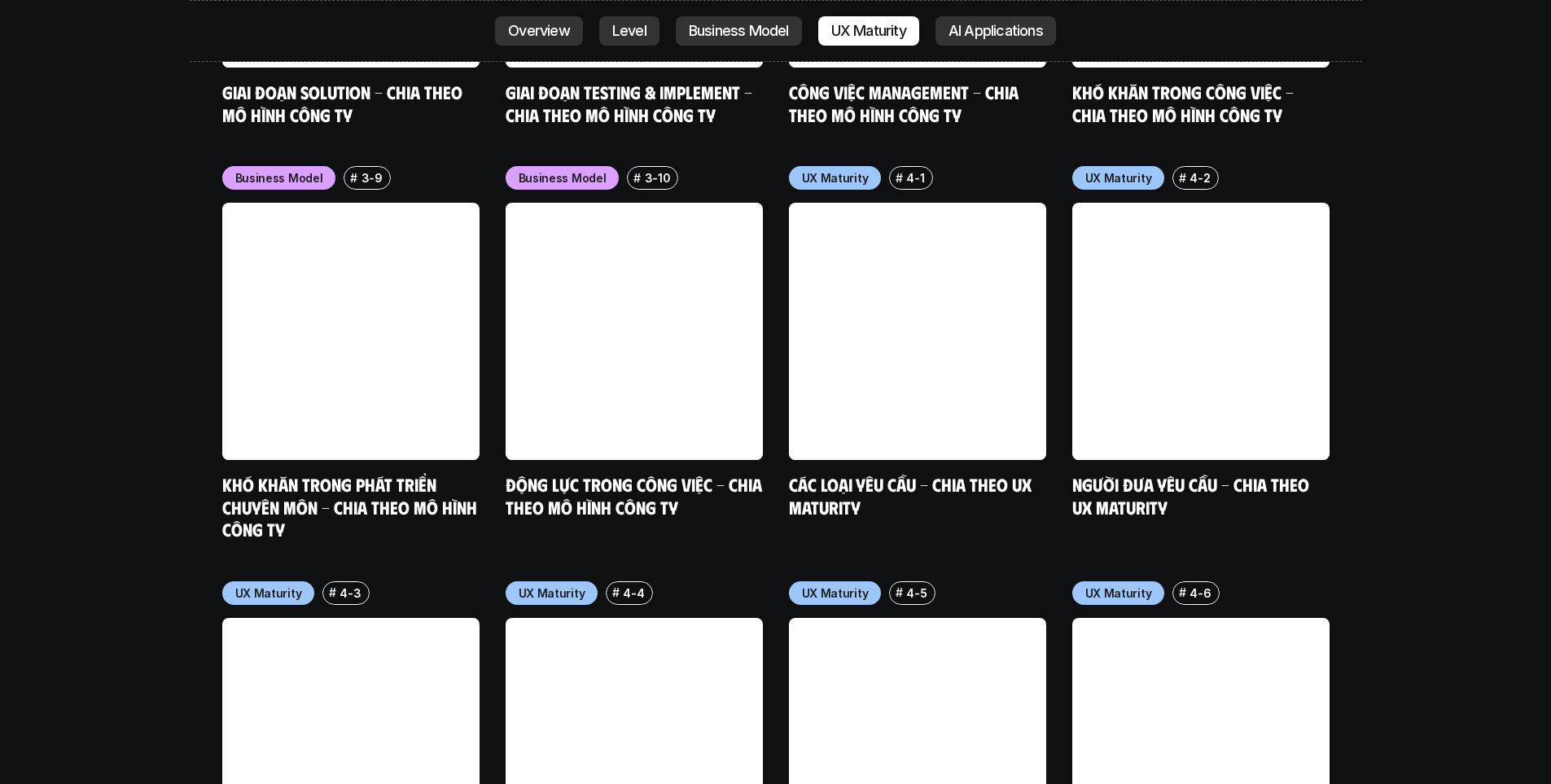
click at [251, 473] on link "Khó khăn trong phát triển chuyên môn - Chia theo mô hình công ty" at bounding box center [352, 507] width 259 height 66
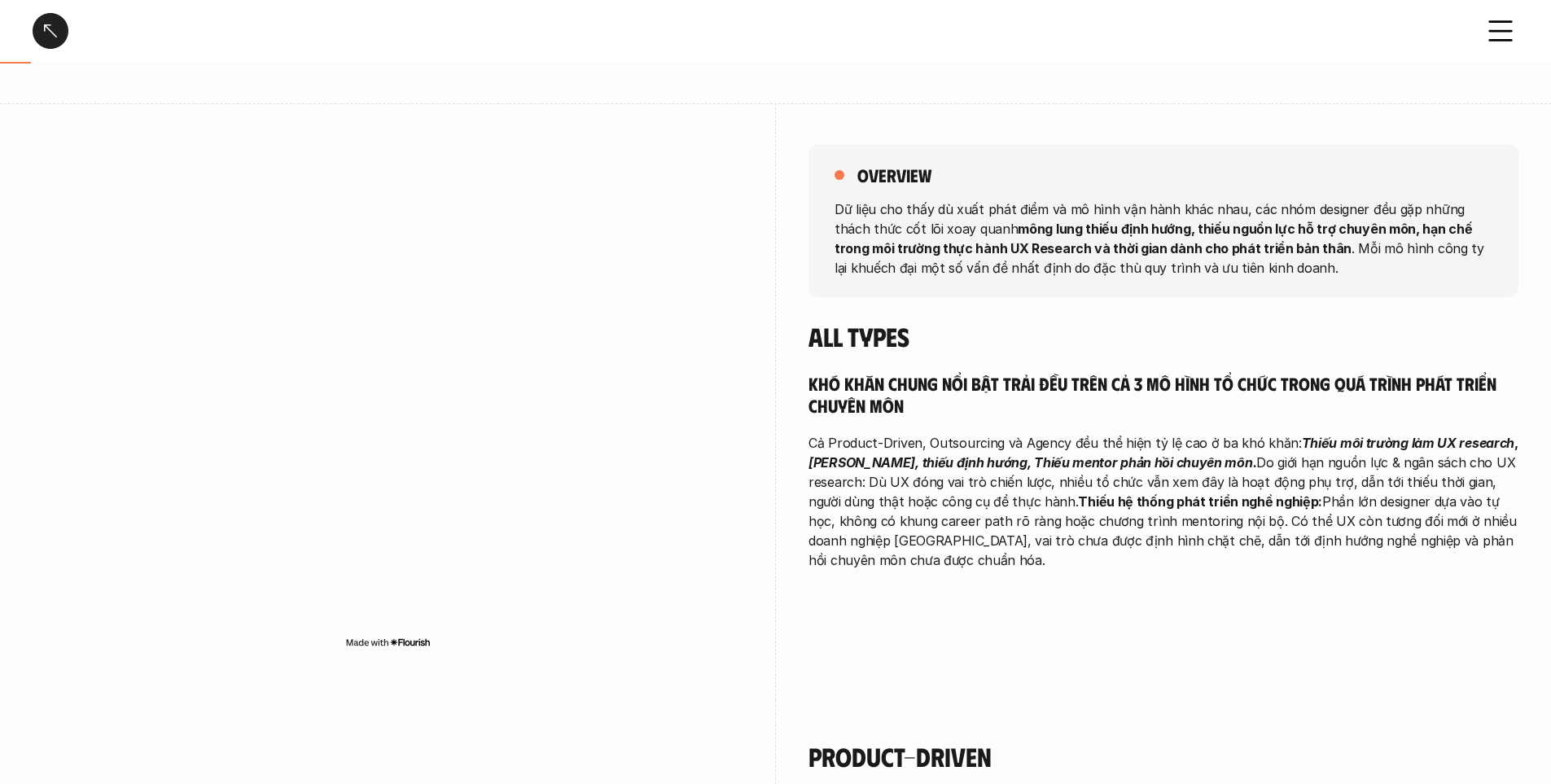
scroll to position [163, 0]
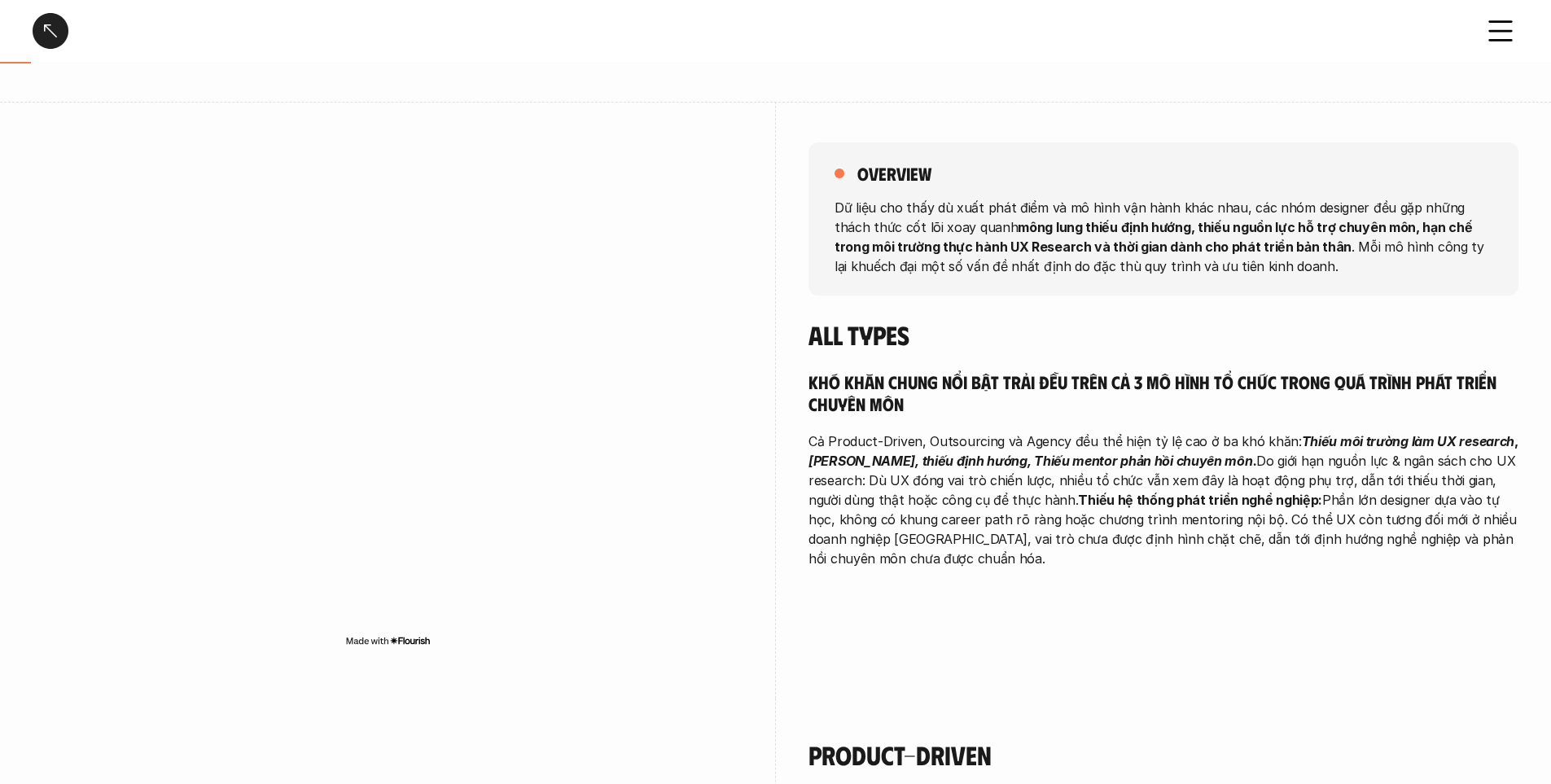
click at [926, 454] on strong "[PERSON_NAME], thiếu định hướng, Thiếu mentor phản hồi chuyên môn." at bounding box center [1033, 460] width 448 height 17
click at [924, 454] on strong "[PERSON_NAME], thiếu định hướng, Thiếu mentor phản hồi chuyên môn." at bounding box center [1033, 460] width 448 height 17
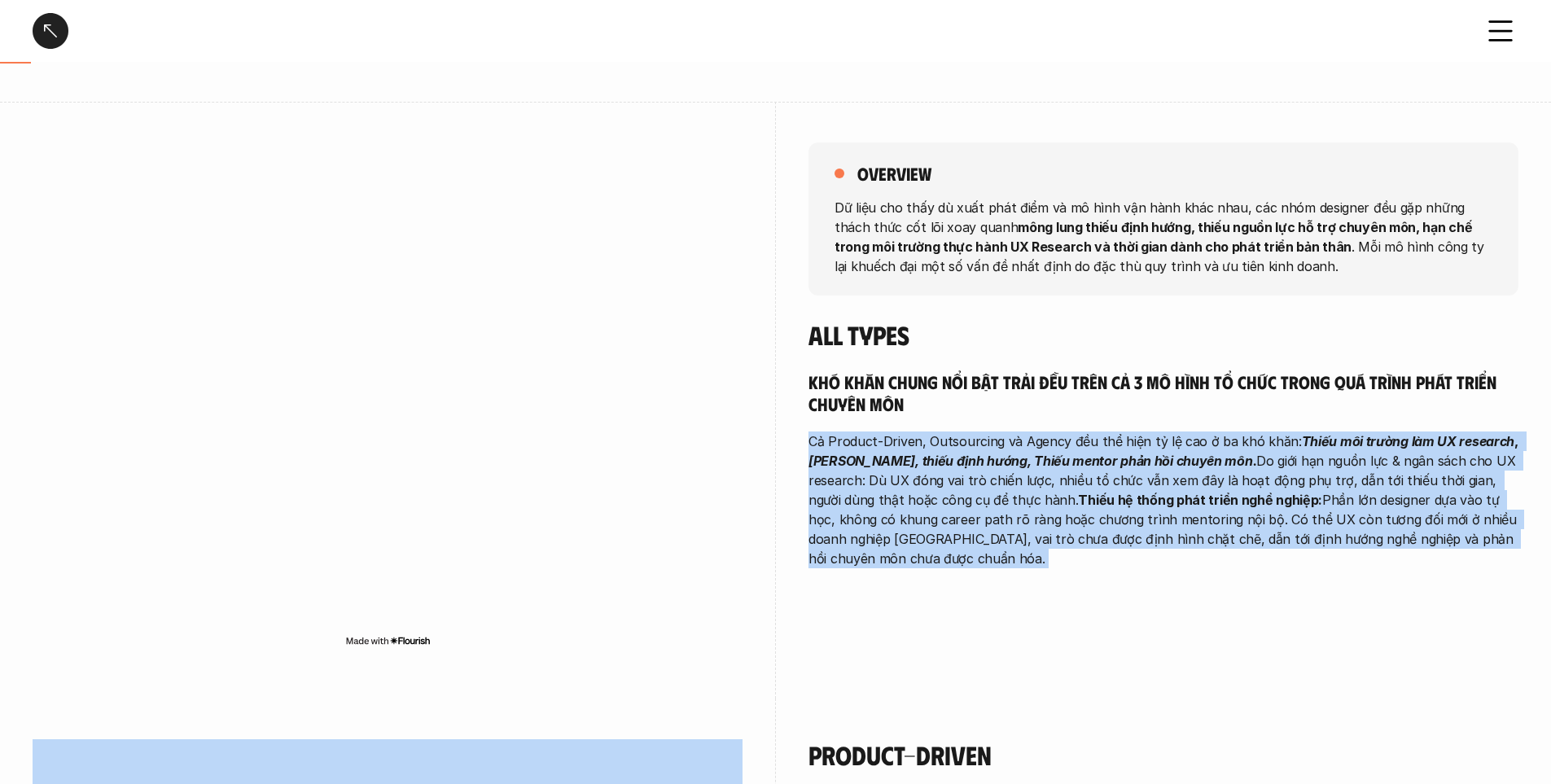
drag, startPoint x: 924, startPoint y: 454, endPoint x: 1084, endPoint y: 430, distance: 161.8
click at [926, 454] on strong "[PERSON_NAME], thiếu định hướng, Thiếu mentor phản hồi chuyên môn." at bounding box center [1033, 460] width 448 height 17
click at [1232, 445] on p "Cả Product-Driven, Outsourcing và Agency đều thể hiện tỷ lệ cao ở ba khó khăn: …" at bounding box center [1163, 500] width 710 height 136
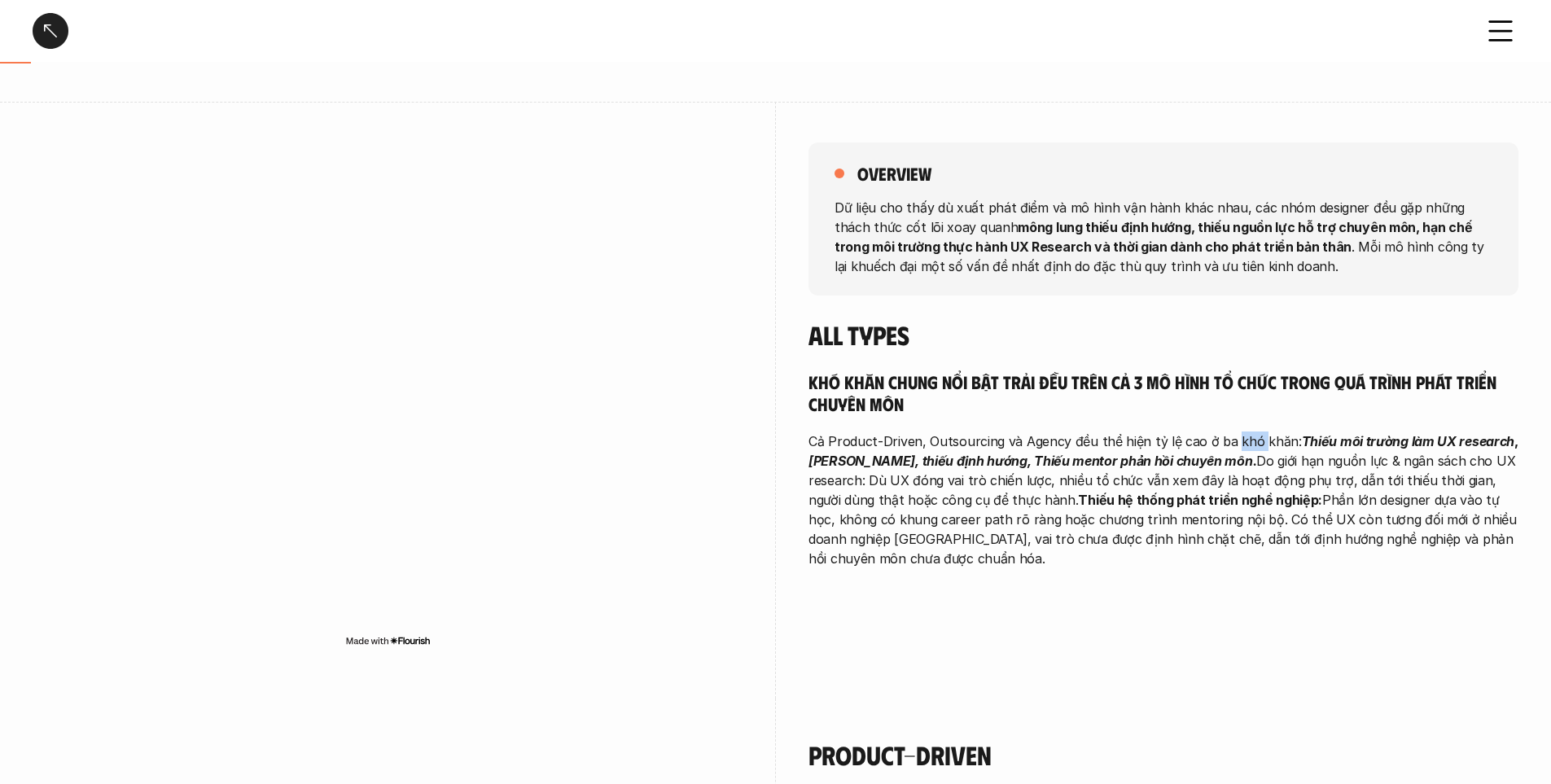
click at [1232, 445] on p "Cả Product-Driven, Outsourcing và Agency đều thể hiện tỷ lệ cao ở ba khó khăn: …" at bounding box center [1163, 500] width 710 height 136
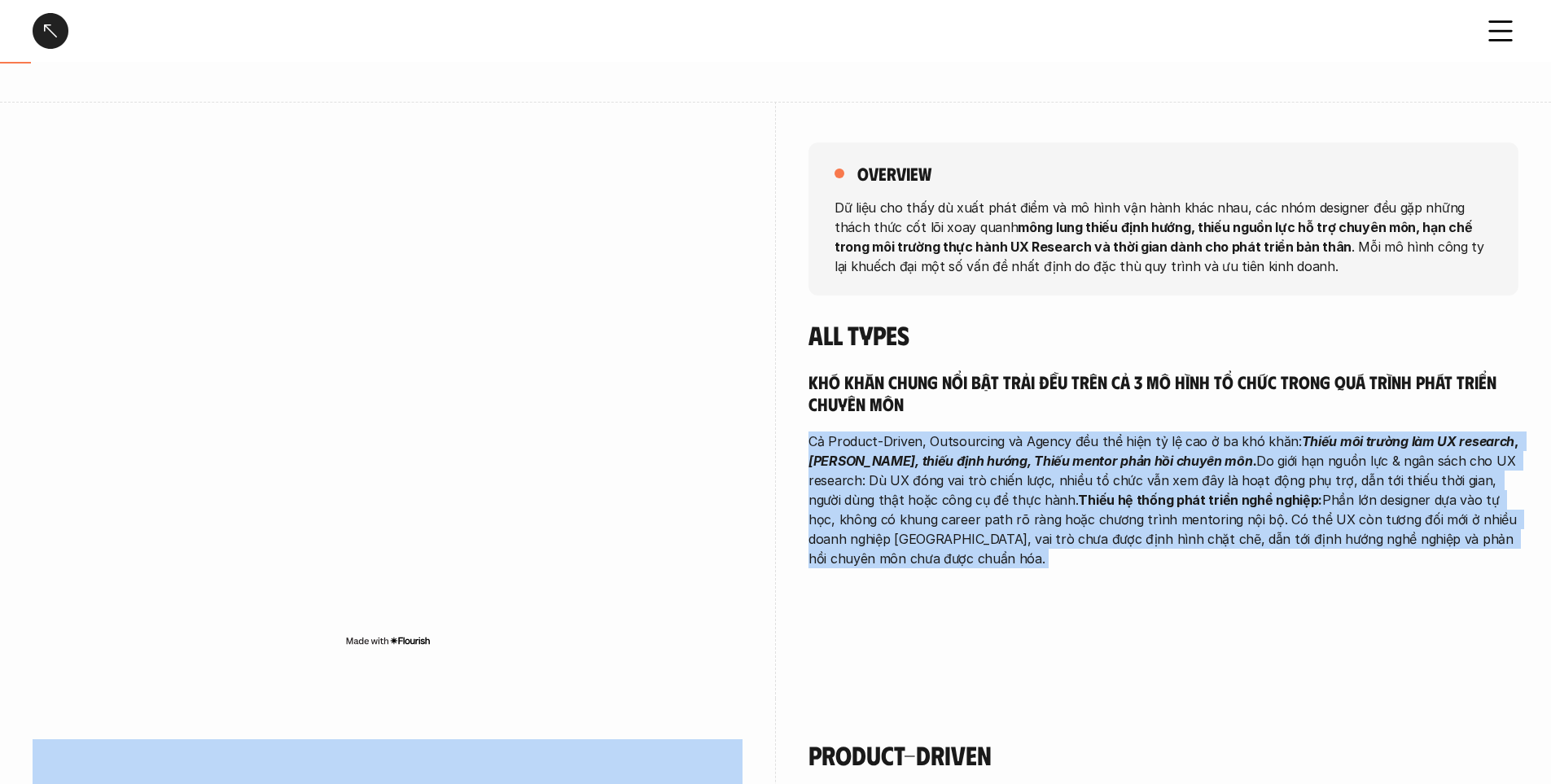
click at [1232, 445] on p "Cả Product-Driven, Outsourcing và Agency đều thể hiện tỷ lệ cao ở ba khó khăn: …" at bounding box center [1163, 500] width 710 height 136
click at [1268, 439] on p "Cả Product-Driven, Outsourcing và Agency đều thể hiện tỷ lệ cao ở ba khó khăn: …" at bounding box center [1163, 500] width 710 height 136
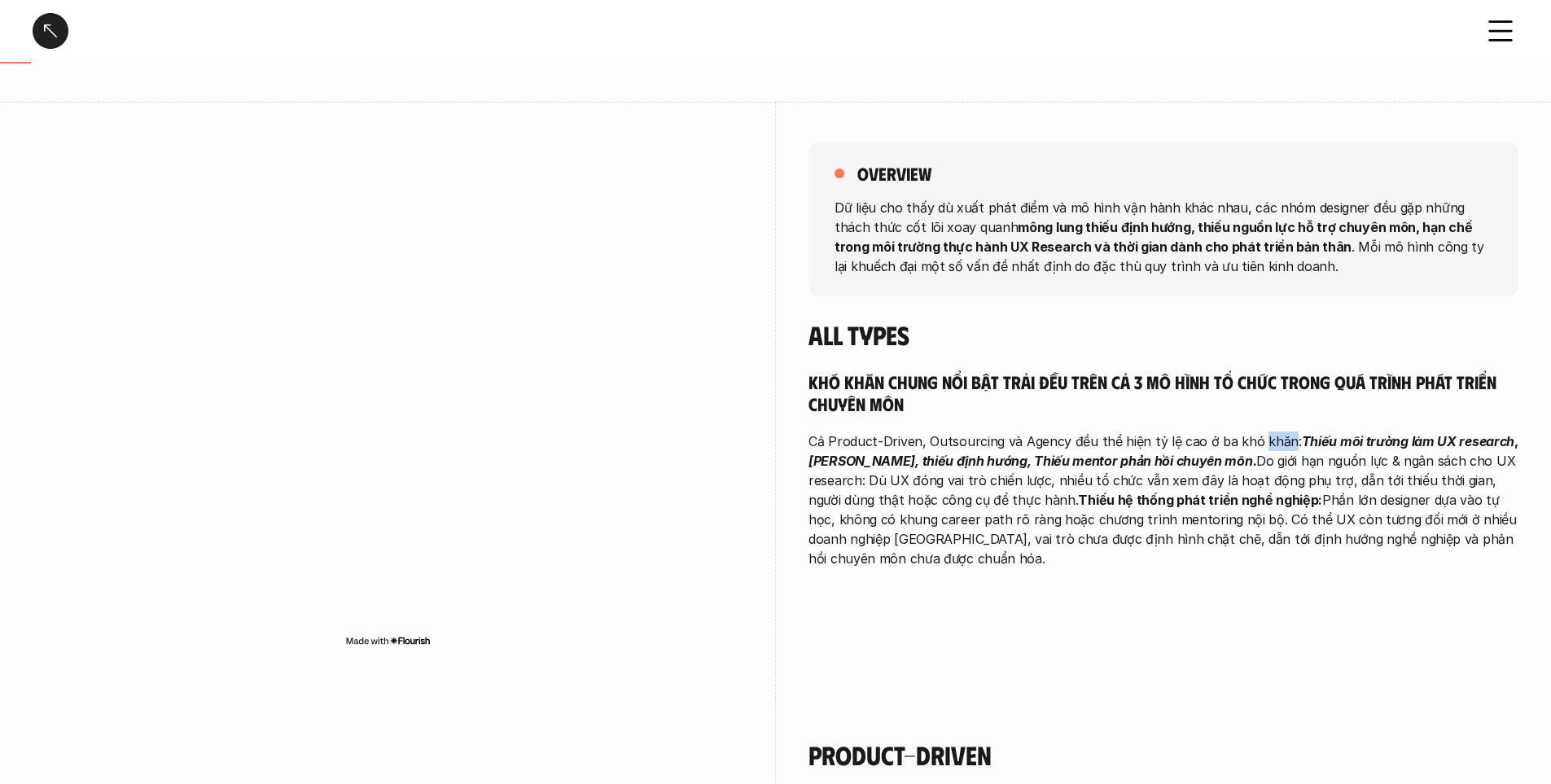
click at [1268, 439] on p "Cả Product-Driven, Outsourcing và Agency đều thể hiện tỷ lệ cao ở ba khó khăn: …" at bounding box center [1163, 500] width 710 height 136
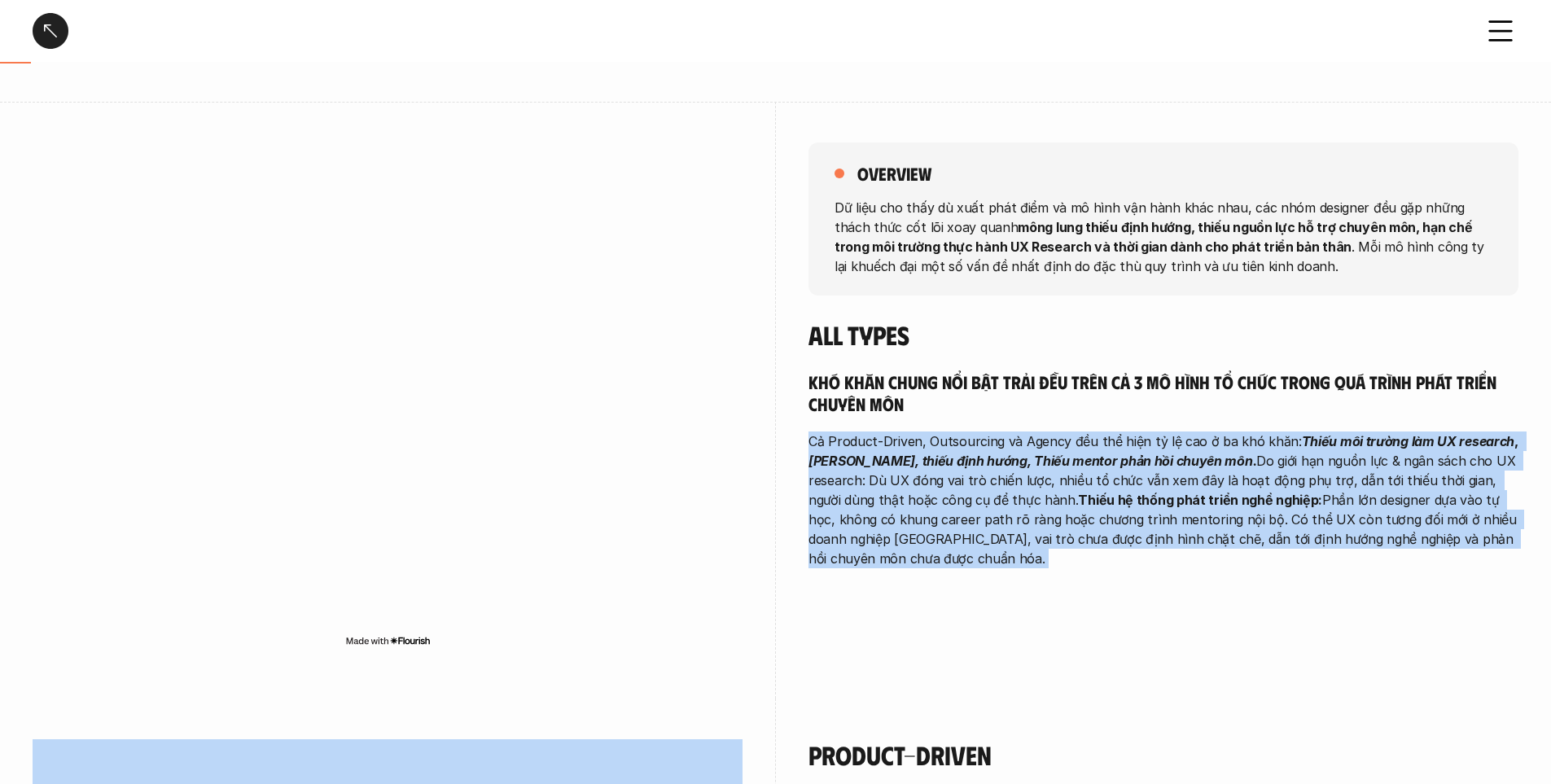
click at [1268, 439] on p "Cả Product-Driven, Outsourcing và Agency đều thể hiện tỷ lệ cao ở ba khó khăn: …" at bounding box center [1163, 500] width 710 height 136
click at [868, 489] on p "Cả Product-Driven, Outsourcing và Agency đều thể hiện tỷ lệ cao ở ba khó khăn: …" at bounding box center [1163, 500] width 710 height 136
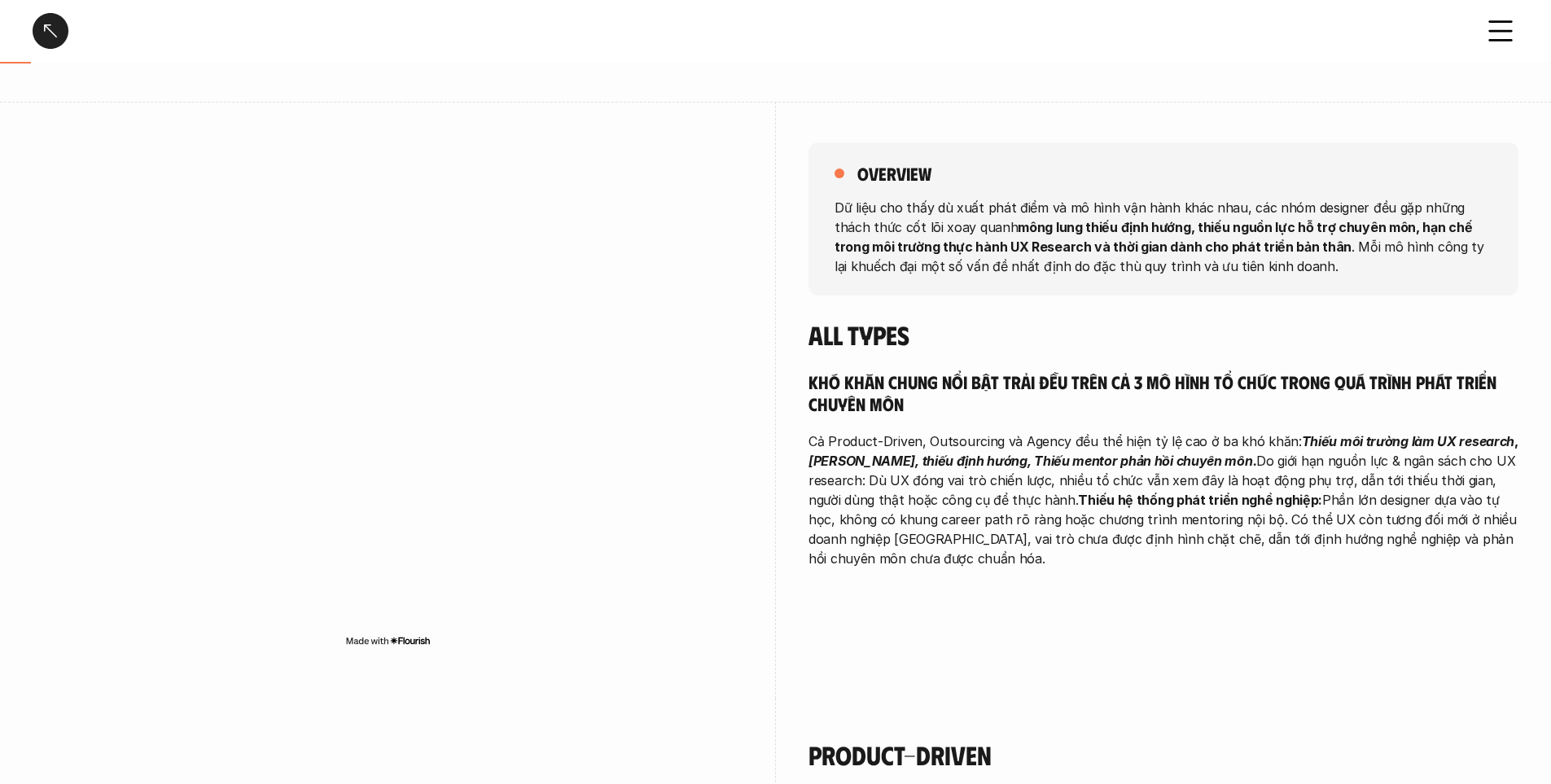
click at [868, 454] on strong "[PERSON_NAME], thiếu định hướng, Thiếu mentor phản hồi chuyên môn." at bounding box center [1033, 460] width 448 height 17
drag, startPoint x: 868, startPoint y: 454, endPoint x: 1047, endPoint y: 470, distance: 179.7
click at [1047, 470] on p "Cả Product-Driven, Outsourcing và Agency đều thể hiện tỷ lệ cao ở ba khó khăn: …" at bounding box center [1163, 500] width 710 height 136
click at [1073, 466] on strong "[PERSON_NAME], thiếu định hướng, Thiếu mentor phản hồi chuyên môn." at bounding box center [1033, 460] width 448 height 17
drag, startPoint x: 1002, startPoint y: 460, endPoint x: 1163, endPoint y: 460, distance: 161.0
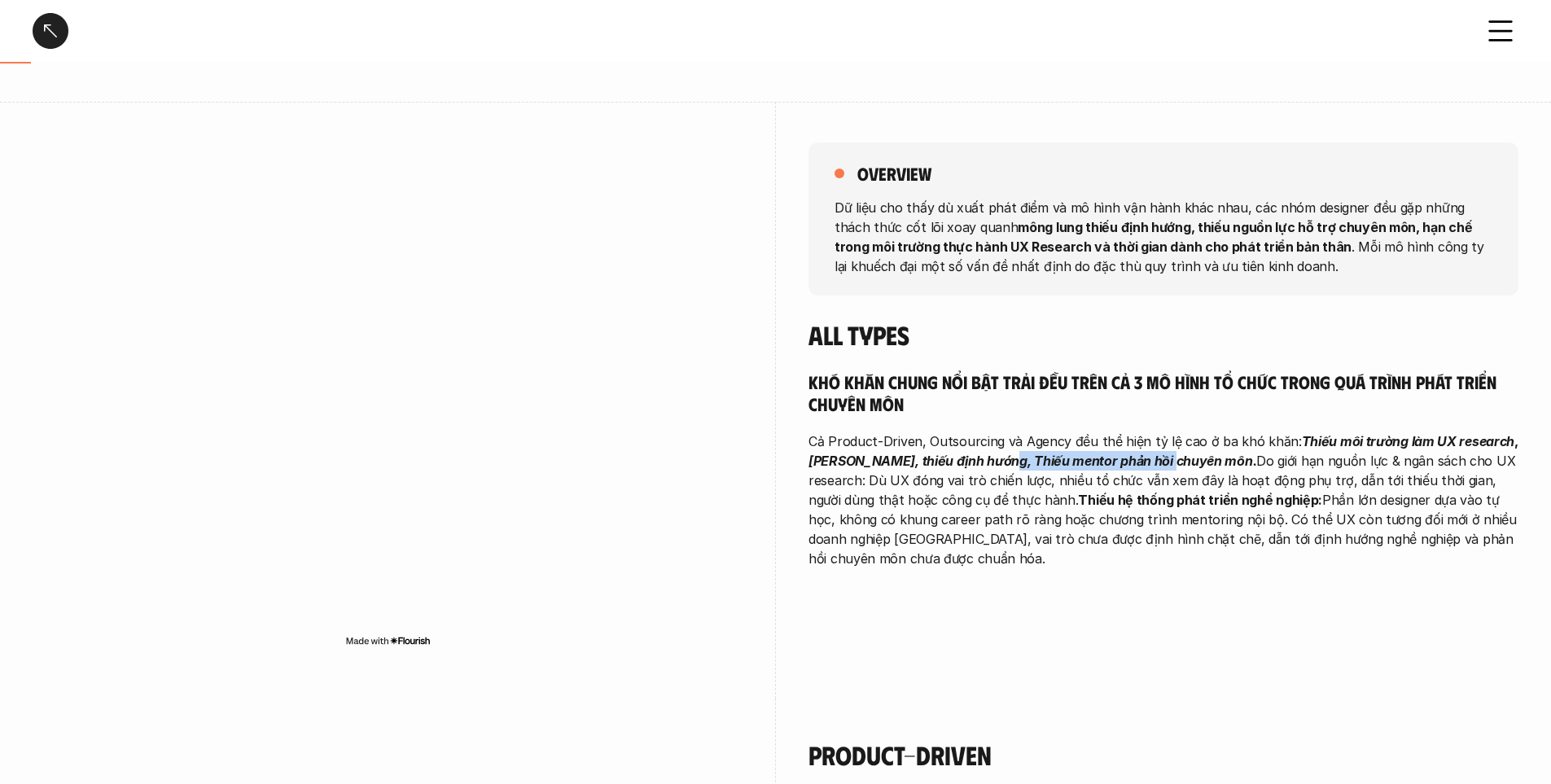
click at [1163, 460] on strong "[PERSON_NAME], thiếu định hướng, Thiếu mentor phản hồi chuyên môn." at bounding box center [1033, 460] width 448 height 17
click at [1161, 529] on p "Cả Product-Driven, Outsourcing và Agency đều thể hiện tỷ lệ cao ở ba khó khăn: …" at bounding box center [1163, 500] width 710 height 136
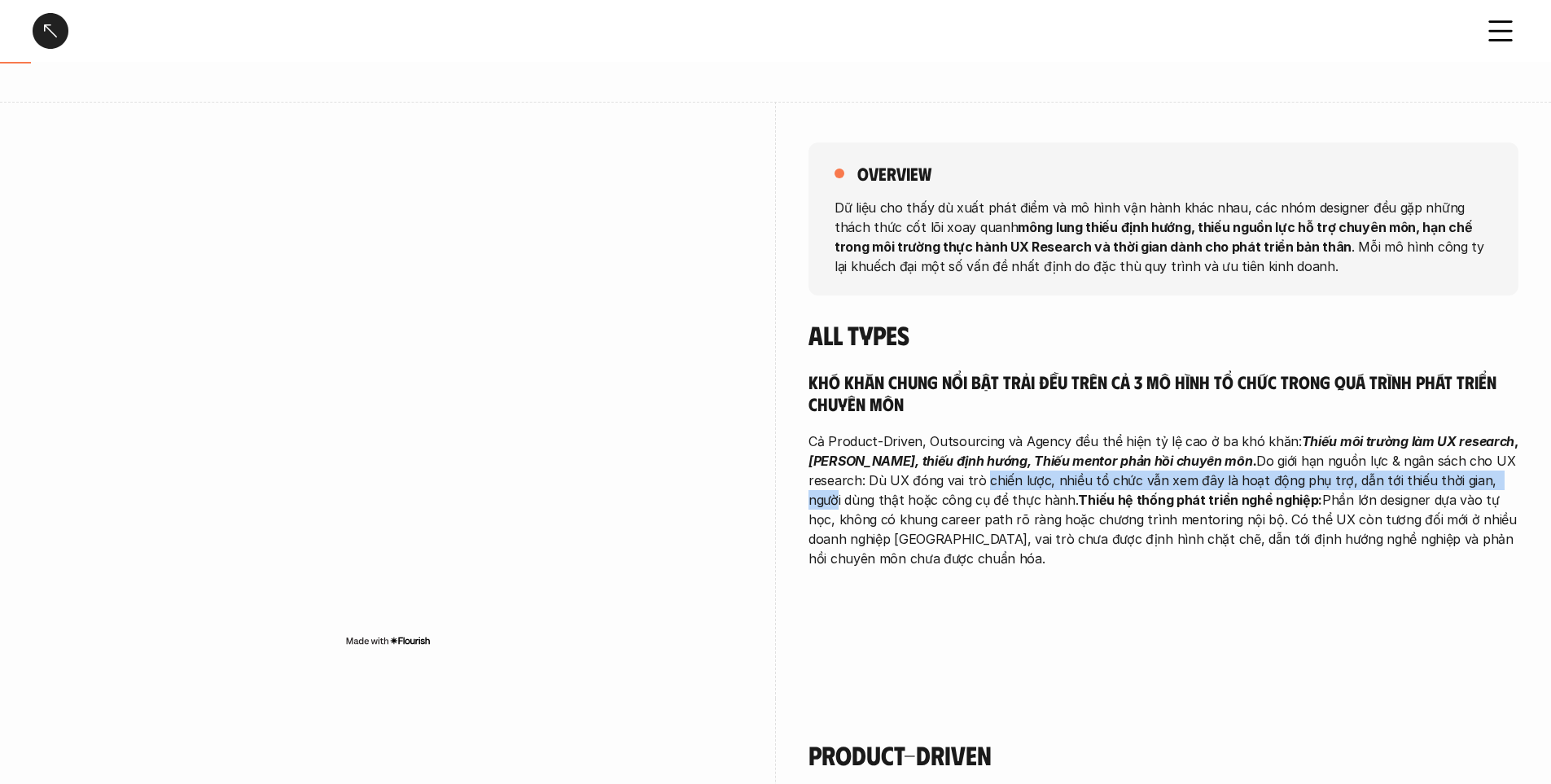
drag, startPoint x: 1023, startPoint y: 475, endPoint x: 1498, endPoint y: 486, distance: 475.1
click at [1498, 486] on p "Cả Product-Driven, Outsourcing và Agency đều thể hiện tỷ lệ cao ở ba khó khăn: …" at bounding box center [1163, 500] width 710 height 136
click at [1316, 538] on p "Cả Product-Driven, Outsourcing và Agency đều thể hiện tỷ lệ cao ở ba khó khăn: …" at bounding box center [1163, 500] width 710 height 136
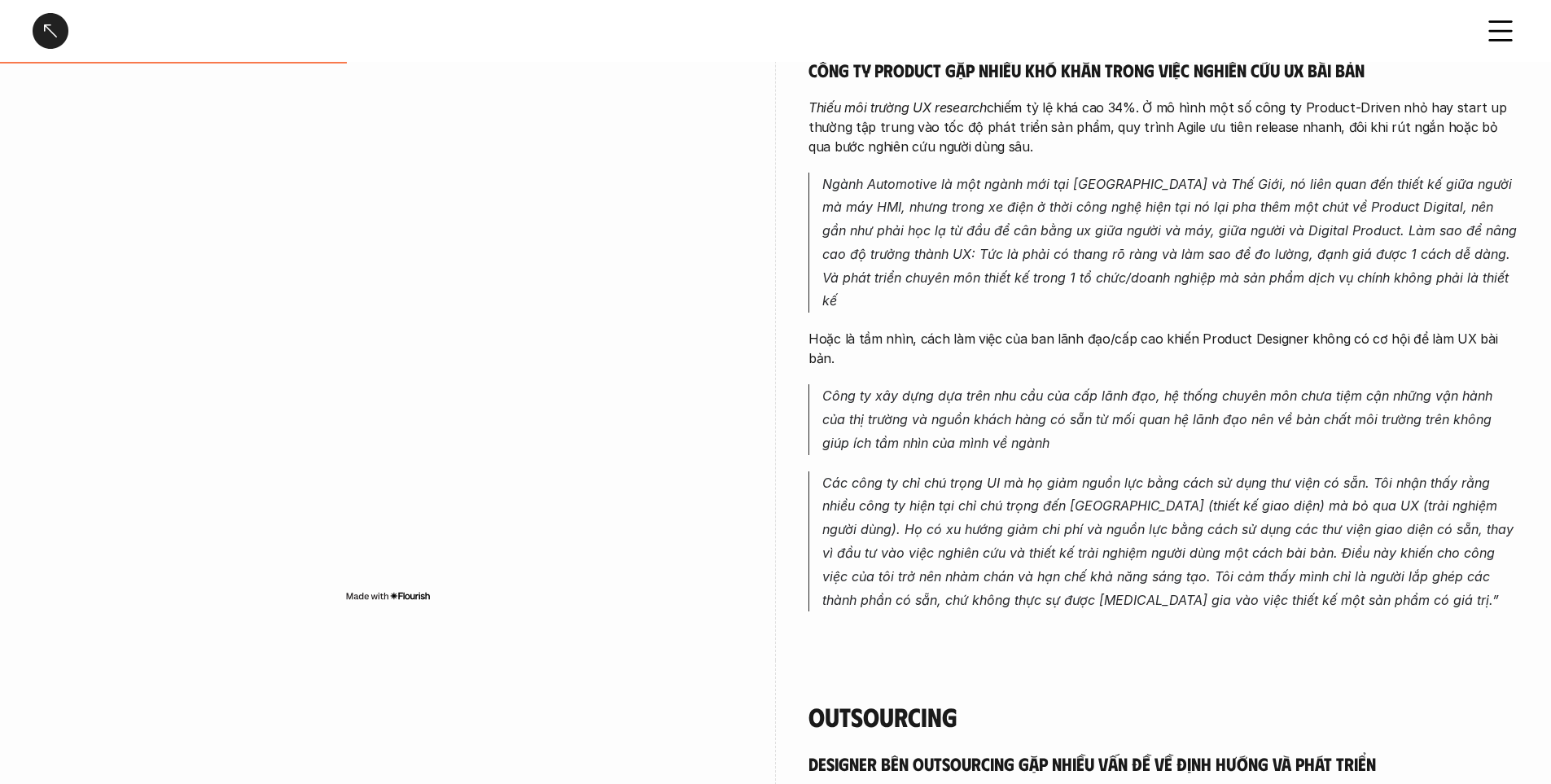
scroll to position [814, 0]
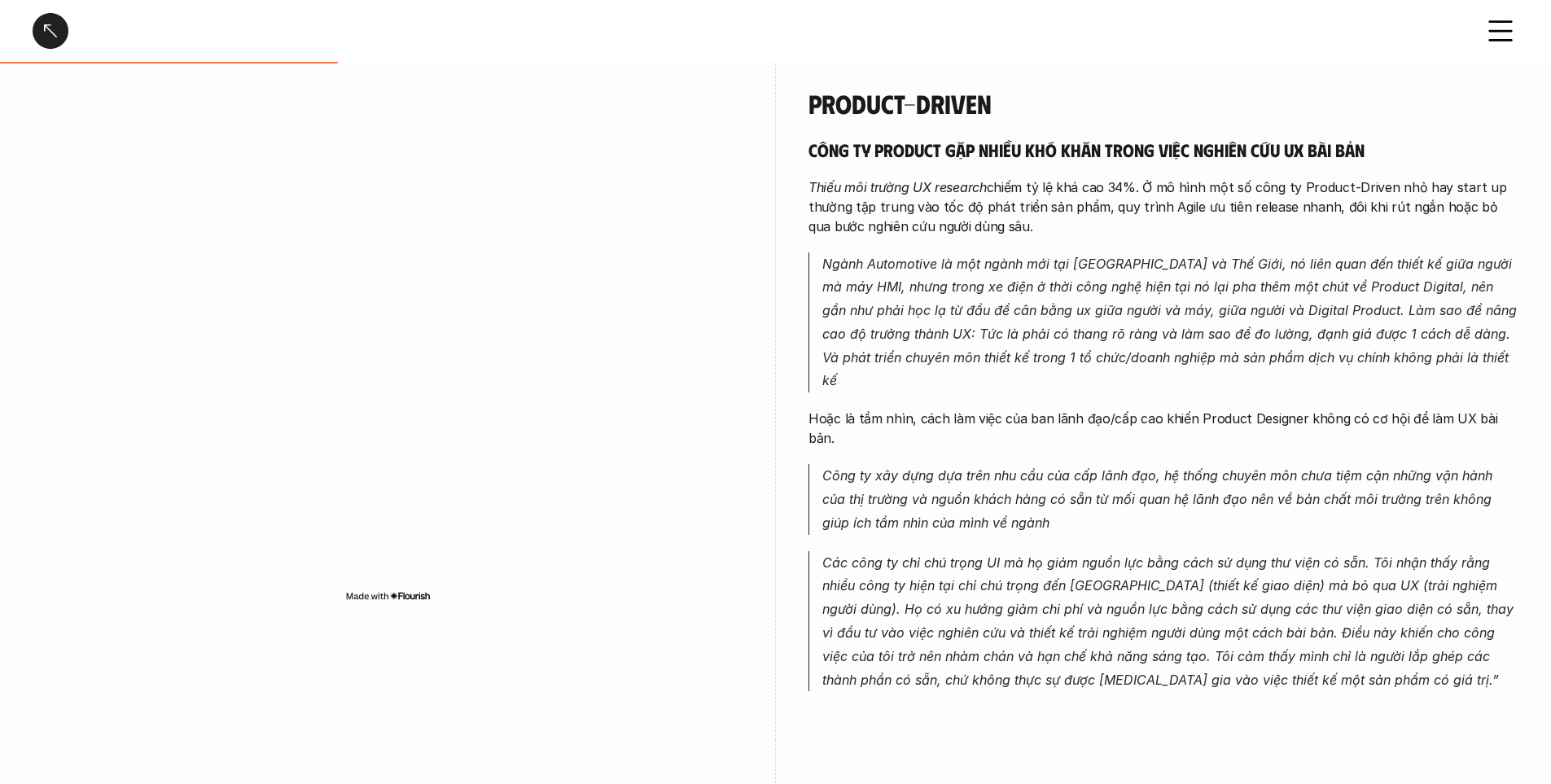
drag, startPoint x: 1221, startPoint y: 134, endPoint x: 1384, endPoint y: 127, distance: 163.2
click at [1384, 127] on div "Product-Driven Công ty product gặp nhiều khó khăn trong việc nghiên cứu UX bài …" at bounding box center [1163, 389] width 710 height 604
click at [1337, 221] on p "Thiếu môi trường UX research chiếm tỷ lệ khá cao 34%. Ở mô hình một số công ty …" at bounding box center [1163, 206] width 710 height 59
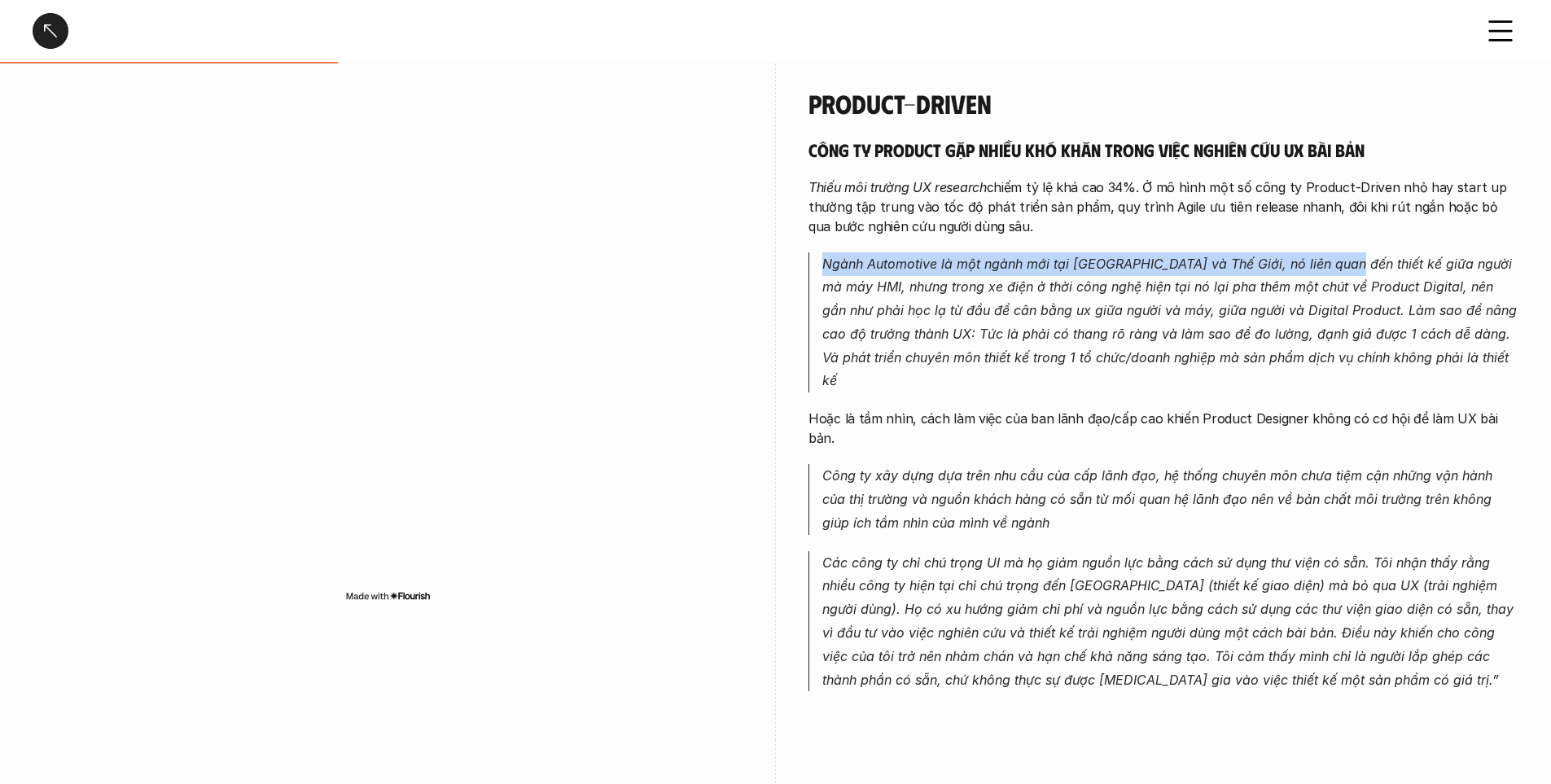
drag, startPoint x: 868, startPoint y: 265, endPoint x: 1334, endPoint y: 250, distance: 466.2
click at [1334, 250] on div "Công ty product gặp nhiều khó khăn trong việc nghiên cứu UX bài bản Thiếu môi t…" at bounding box center [1163, 415] width 710 height 553
click at [1064, 270] on em "Ngành Automotive là một ngành mới tại [GEOGRAPHIC_DATA] và Thế Giới, nó liên qu…" at bounding box center [1172, 322] width 698 height 134
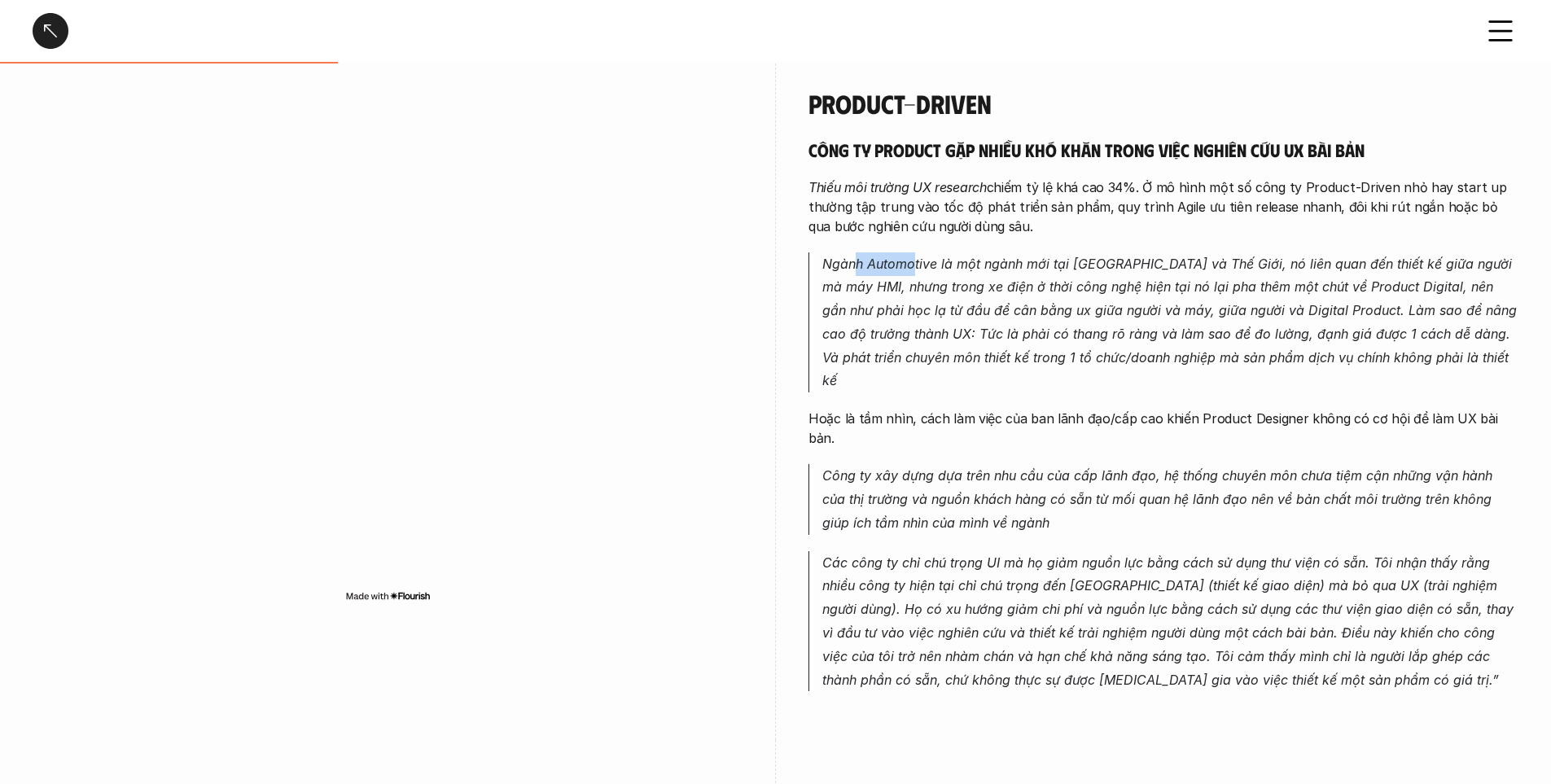
drag, startPoint x: 855, startPoint y: 260, endPoint x: 913, endPoint y: 252, distance: 58.5
click at [913, 252] on p "Ngành Automotive là một ngành mới tại [GEOGRAPHIC_DATA] và Thế Giới, nó liên qu…" at bounding box center [1170, 322] width 696 height 141
click at [910, 276] on p "Ngành Automotive là một ngành mới tại [GEOGRAPHIC_DATA] và Thế Giới, nó liên qu…" at bounding box center [1170, 322] width 696 height 141
drag, startPoint x: 861, startPoint y: 262, endPoint x: 941, endPoint y: 263, distance: 80.0
click at [941, 263] on em "Ngành Automotive là một ngành mới tại [GEOGRAPHIC_DATA] và Thế Giới, nó liên qu…" at bounding box center [1172, 322] width 698 height 134
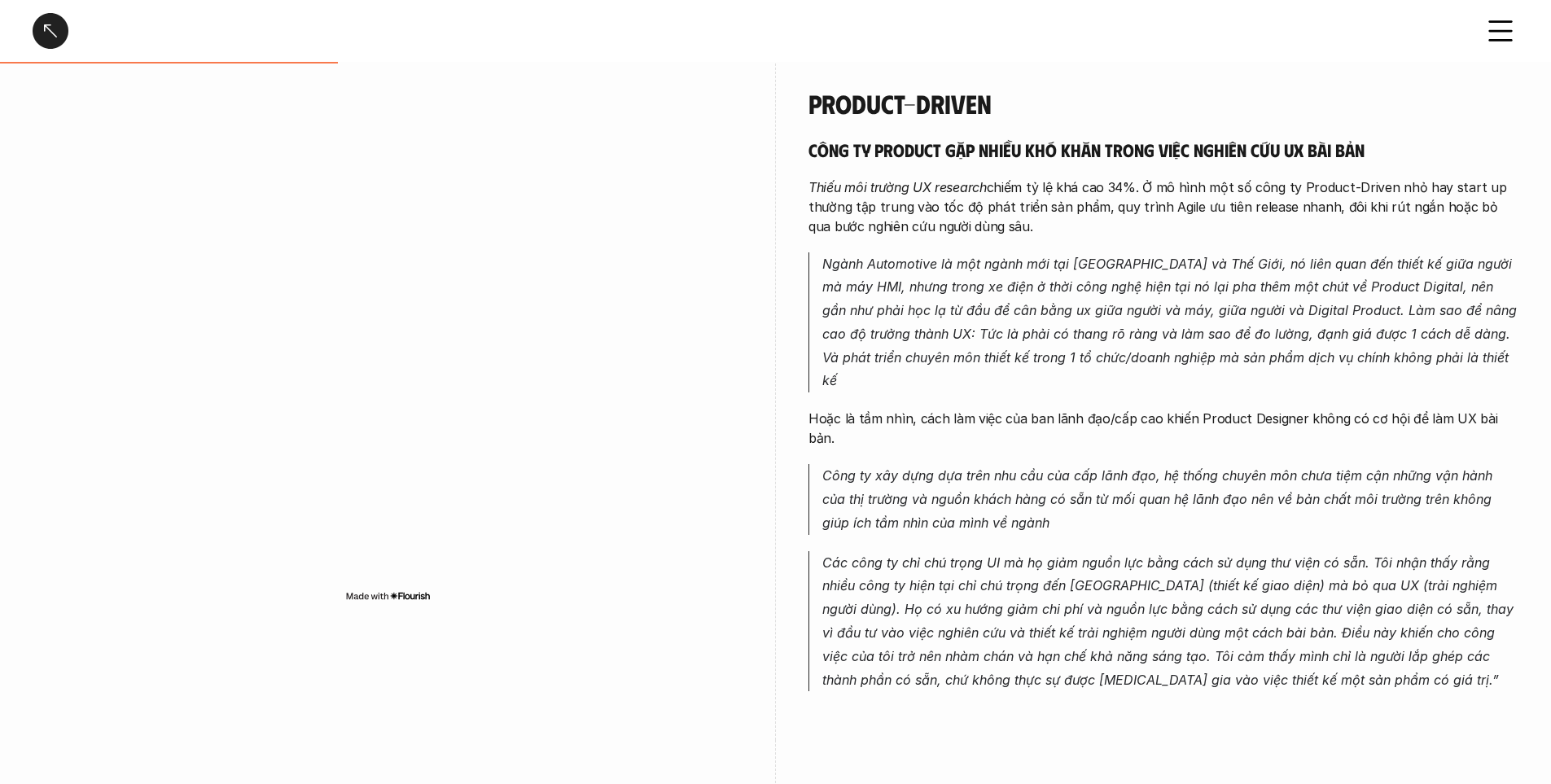
click at [1140, 318] on em "Ngành Automotive là một ngành mới tại [GEOGRAPHIC_DATA] và Thế Giới, nó liên qu…" at bounding box center [1172, 322] width 698 height 134
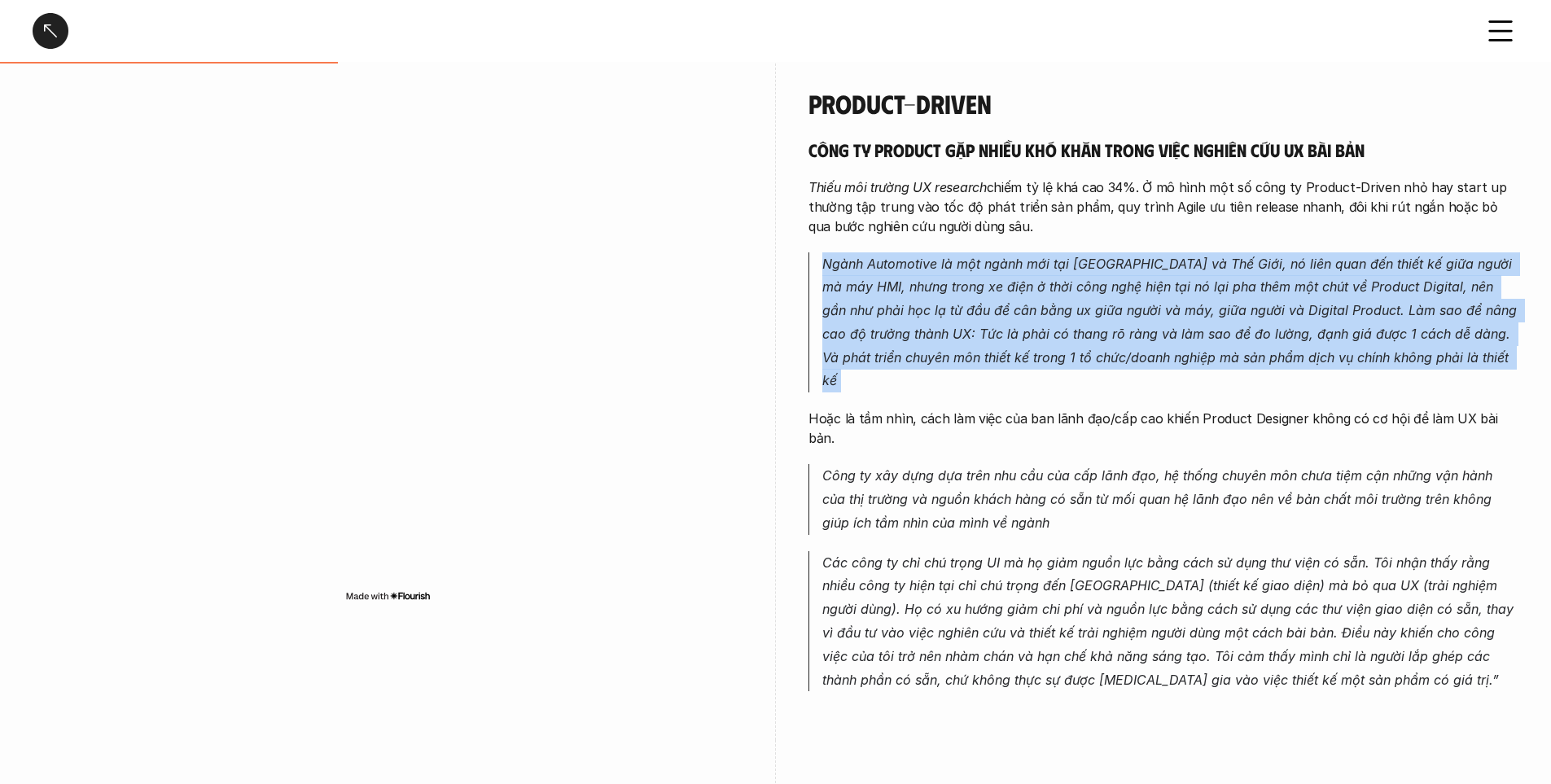
click at [1140, 318] on em "Ngành Automotive là một ngành mới tại [GEOGRAPHIC_DATA] và Thế Giới, nó liên qu…" at bounding box center [1172, 322] width 698 height 134
click at [1154, 310] on em "Ngành Automotive là một ngành mới tại [GEOGRAPHIC_DATA] và Thế Giới, nó liên qu…" at bounding box center [1172, 322] width 698 height 134
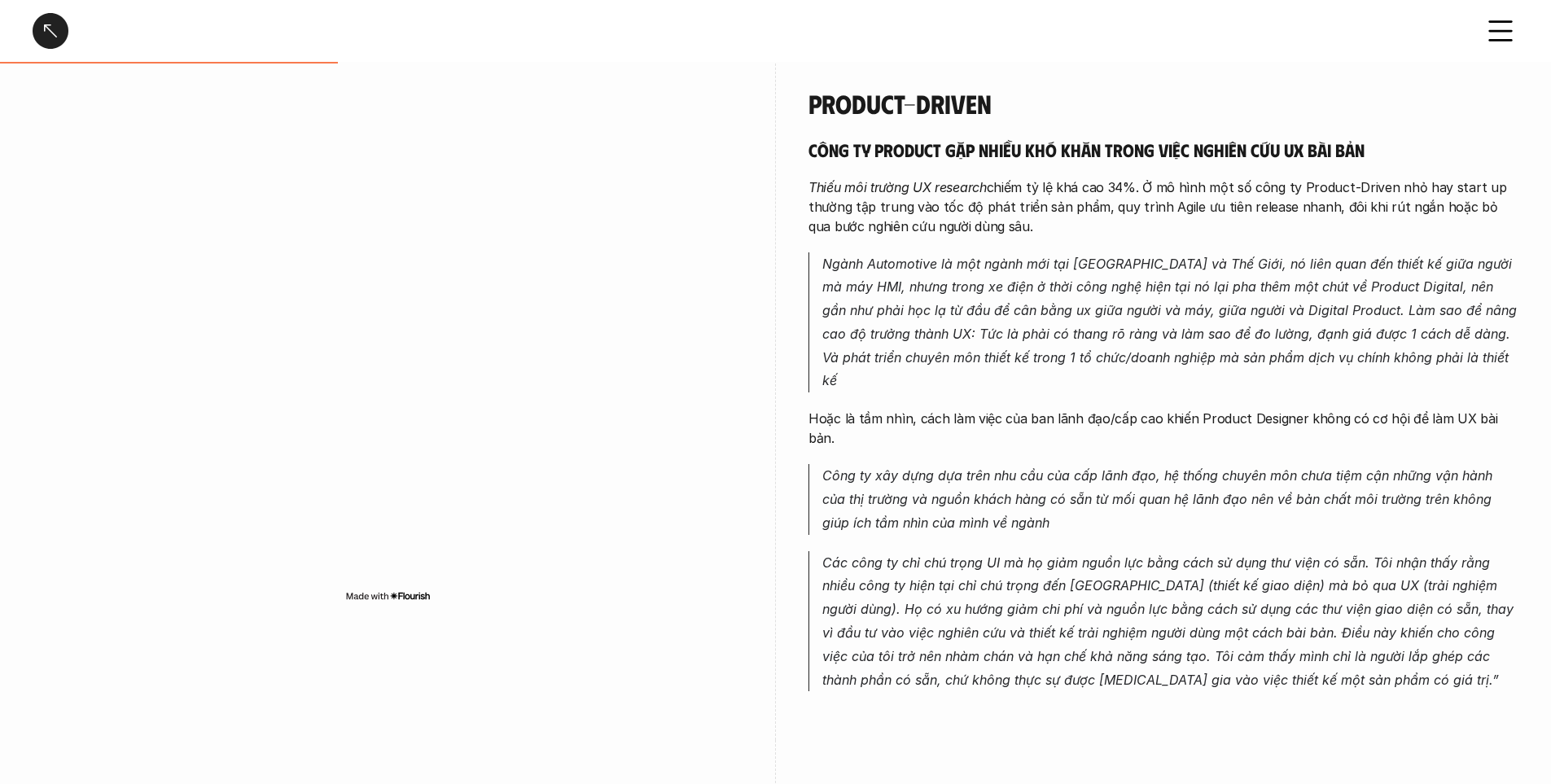
click at [940, 310] on em "Ngành Automotive là một ngành mới tại [GEOGRAPHIC_DATA] và Thế Giới, nó liên qu…" at bounding box center [1172, 322] width 698 height 134
drag, startPoint x: 1154, startPoint y: 313, endPoint x: 1171, endPoint y: 313, distance: 17.0
click at [1171, 313] on em "Ngành Automotive là một ngành mới tại [GEOGRAPHIC_DATA] và Thế Giới, nó liên qu…" at bounding box center [1172, 322] width 698 height 134
click at [1063, 305] on em "Ngành Automotive là một ngành mới tại [GEOGRAPHIC_DATA] và Thế Giới, nó liên qu…" at bounding box center [1172, 322] width 698 height 134
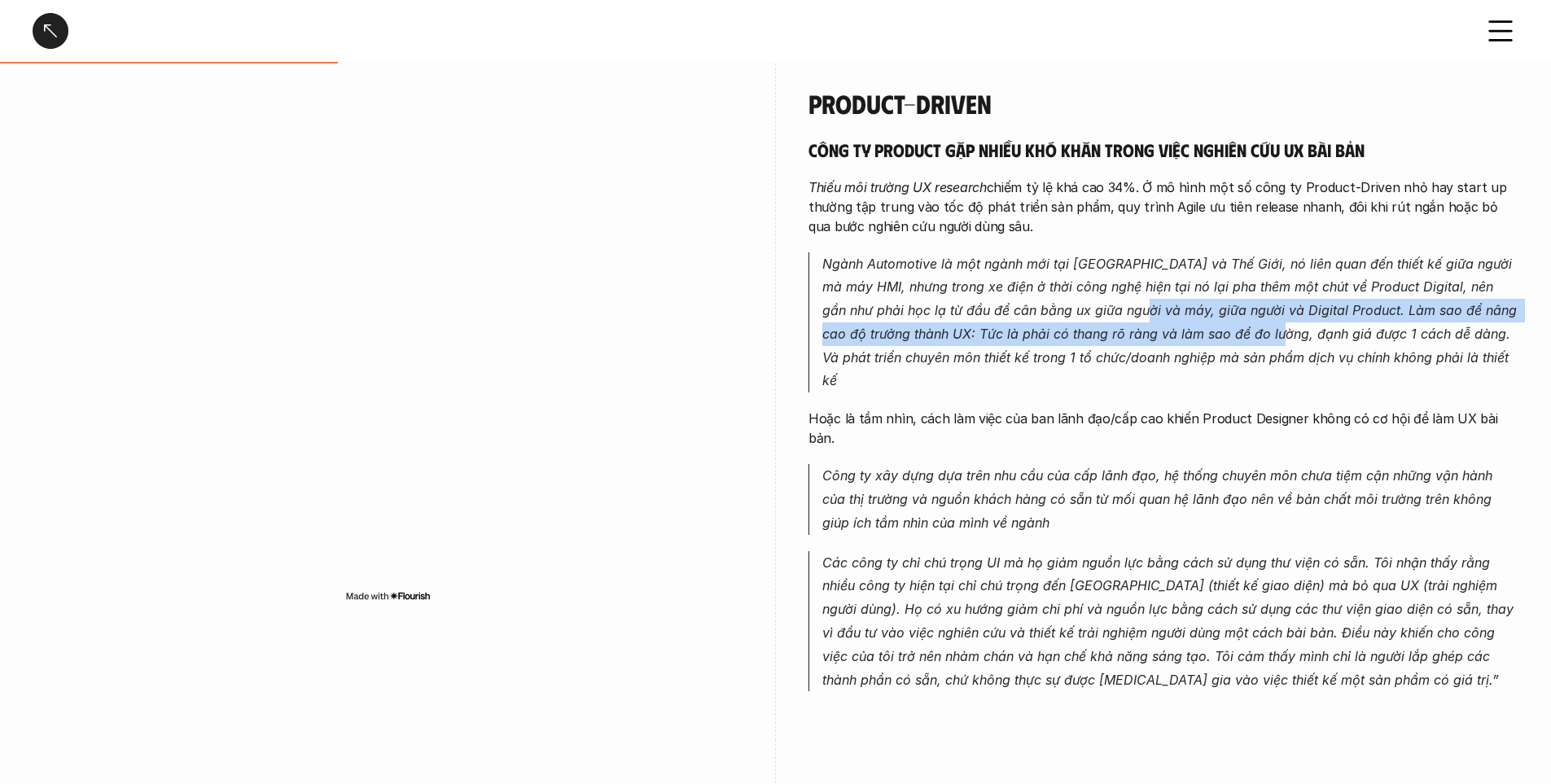
drag, startPoint x: 1127, startPoint y: 300, endPoint x: 1288, endPoint y: 335, distance: 164.8
click at [1288, 335] on p "Ngành Automotive là một ngành mới tại [GEOGRAPHIC_DATA] và Thế Giới, nó liên qu…" at bounding box center [1170, 322] width 696 height 141
click at [1367, 311] on em "Ngành Automotive là một ngành mới tại [GEOGRAPHIC_DATA] và Thế Giới, nó liên qu…" at bounding box center [1172, 322] width 698 height 134
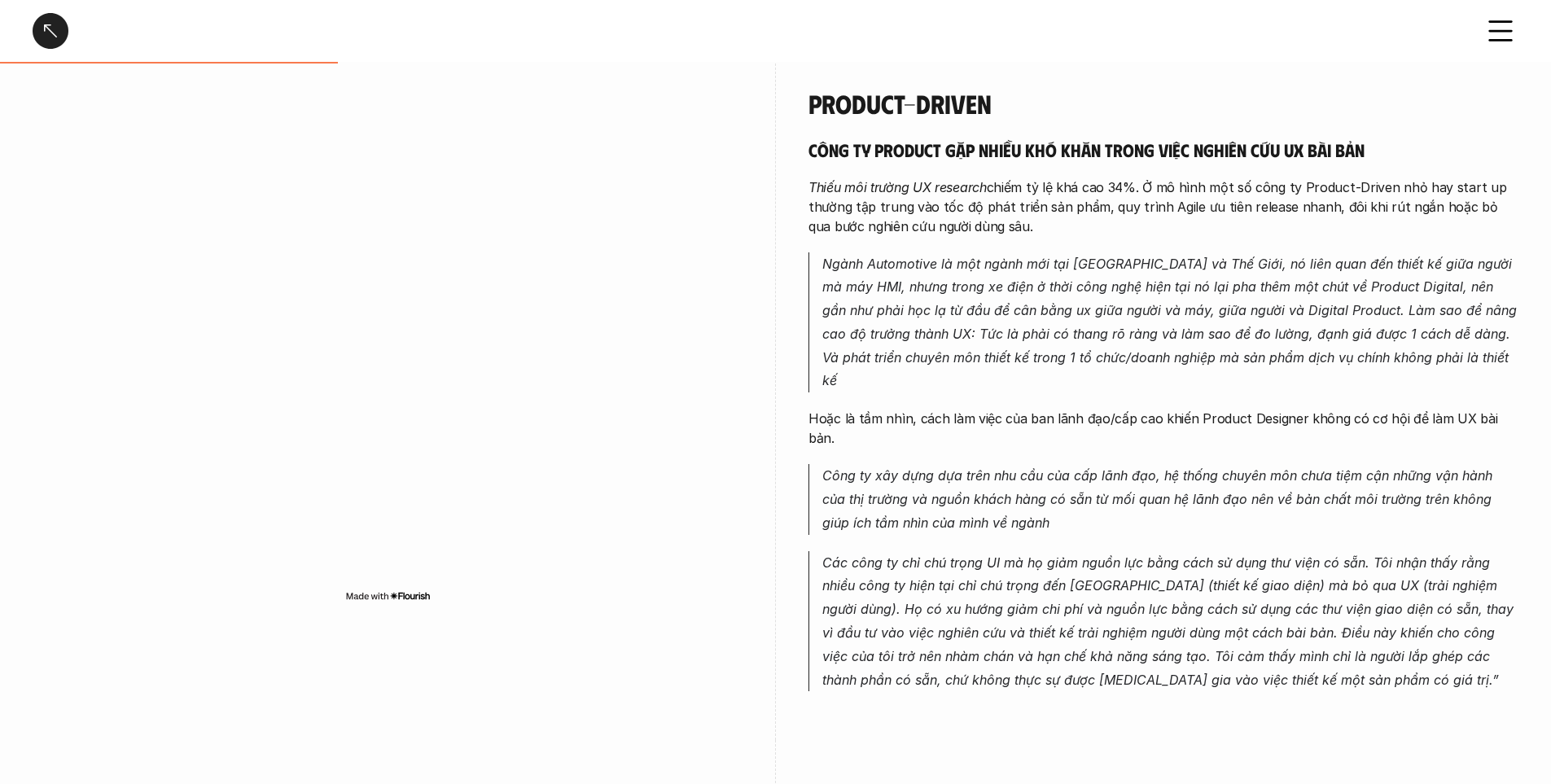
click at [946, 312] on em "Ngành Automotive là một ngành mới tại [GEOGRAPHIC_DATA] và Thế Giới, nó liên qu…" at bounding box center [1172, 322] width 698 height 134
click at [942, 344] on p "Ngành Automotive là một ngành mới tại [GEOGRAPHIC_DATA] và Thế Giới, nó liên qu…" at bounding box center [1170, 322] width 696 height 141
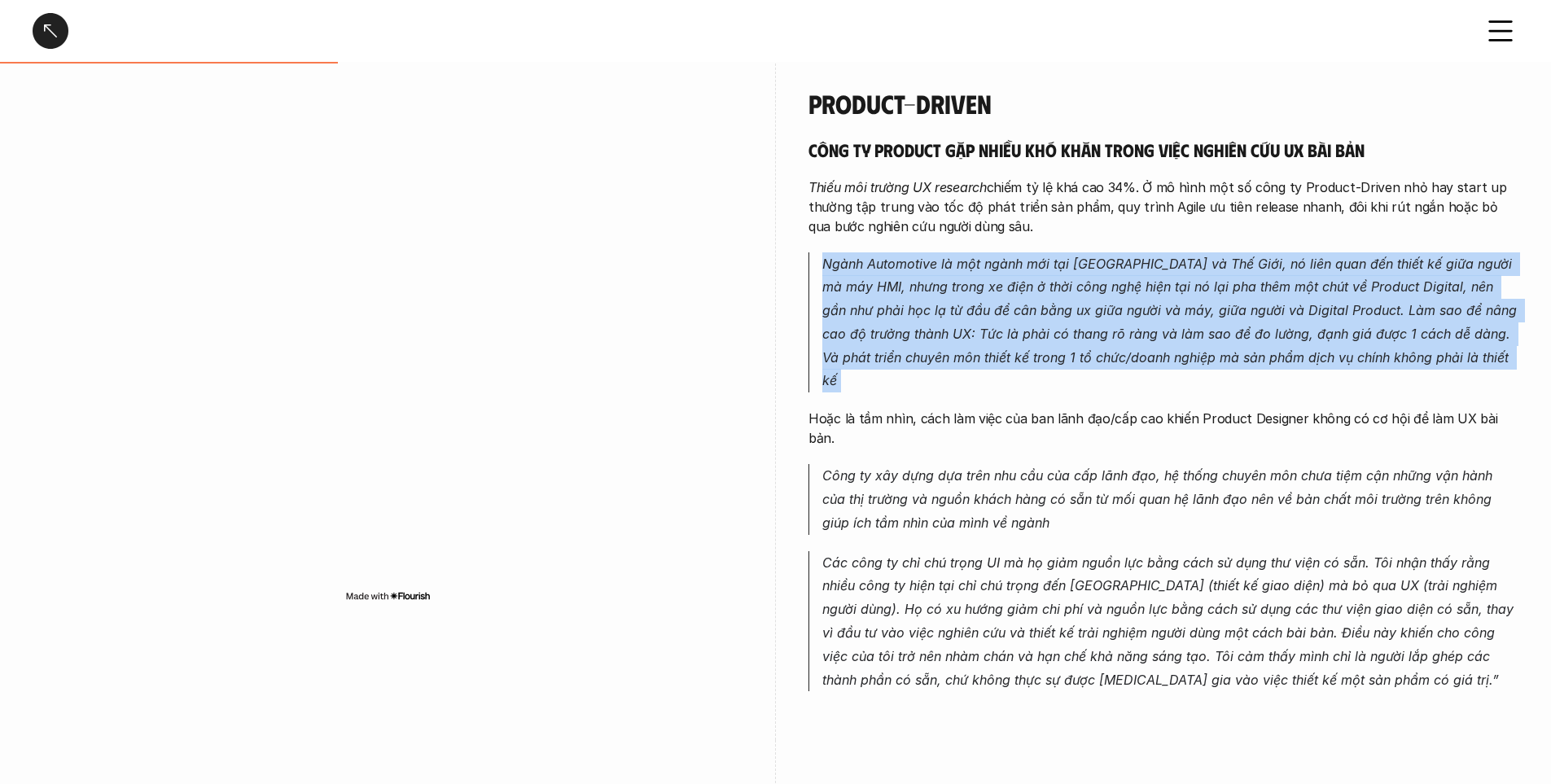
click at [942, 344] on p "Ngành Automotive là một ngành mới tại [GEOGRAPHIC_DATA] và Thế Giới, nó liên qu…" at bounding box center [1170, 322] width 696 height 141
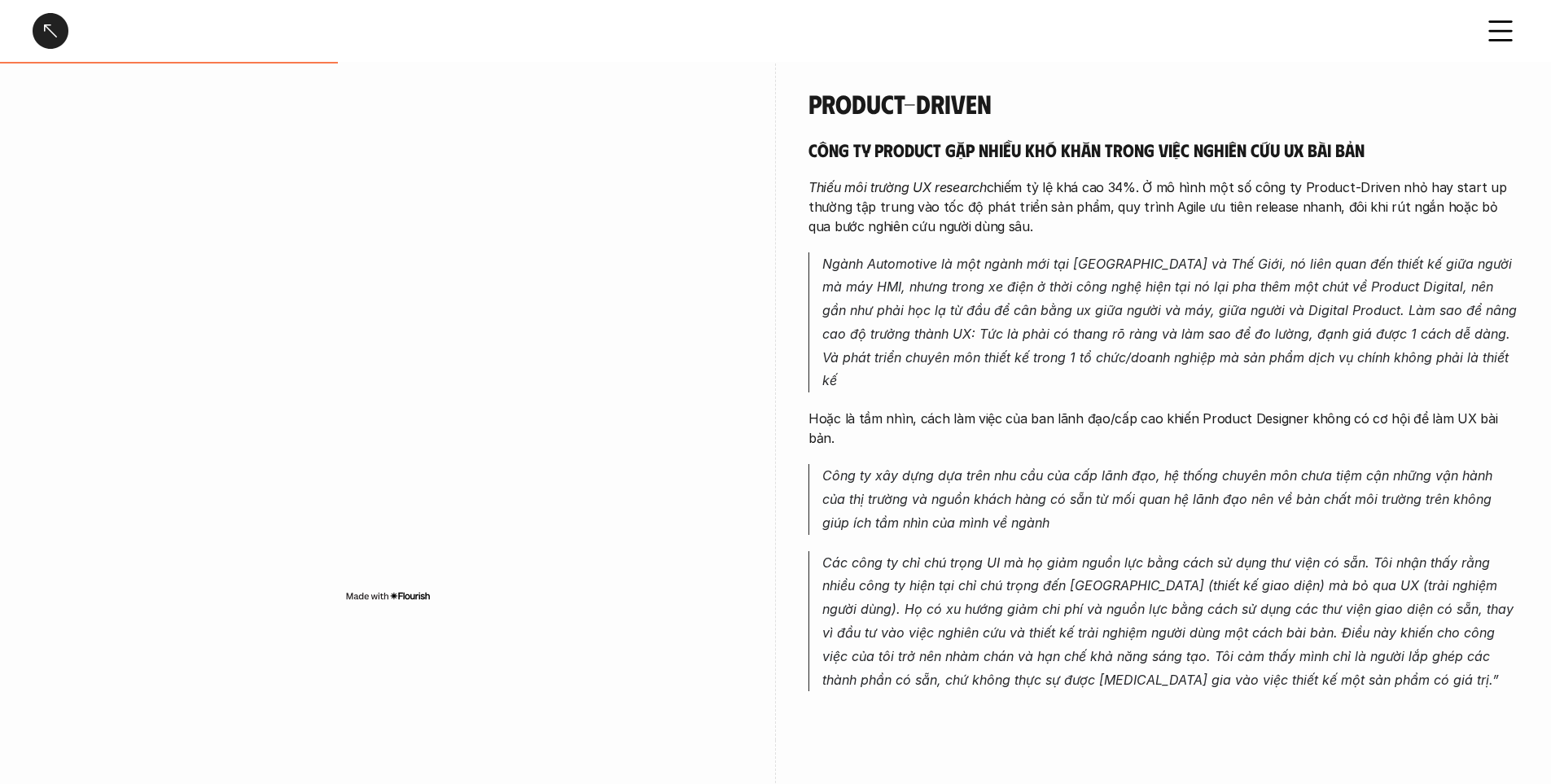
click at [948, 467] on em "Công ty xây dựng dựa trên nhu cầu của cấp lãnh đạo, hệ thống chuyên môn chưa ti…" at bounding box center [1160, 499] width 674 height 64
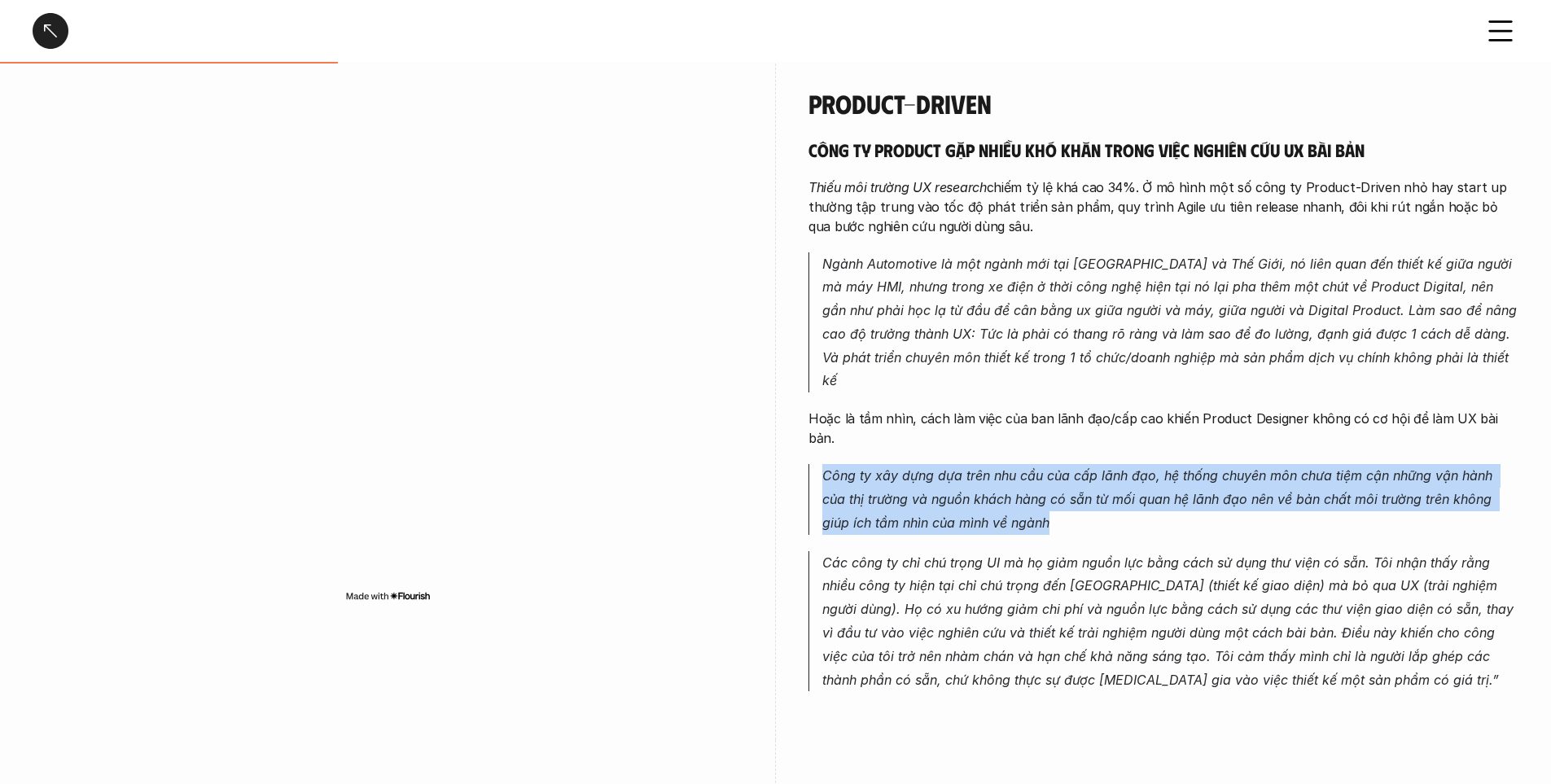
click at [948, 467] on em "Công ty xây dựng dựa trên nhu cầu của cấp lãnh đạo, hệ thống chuyên môn chưa ti…" at bounding box center [1160, 499] width 674 height 64
click at [1126, 467] on em "Công ty xây dựng dựa trên nhu cầu của cấp lãnh đạo, hệ thống chuyên môn chưa ti…" at bounding box center [1160, 499] width 674 height 64
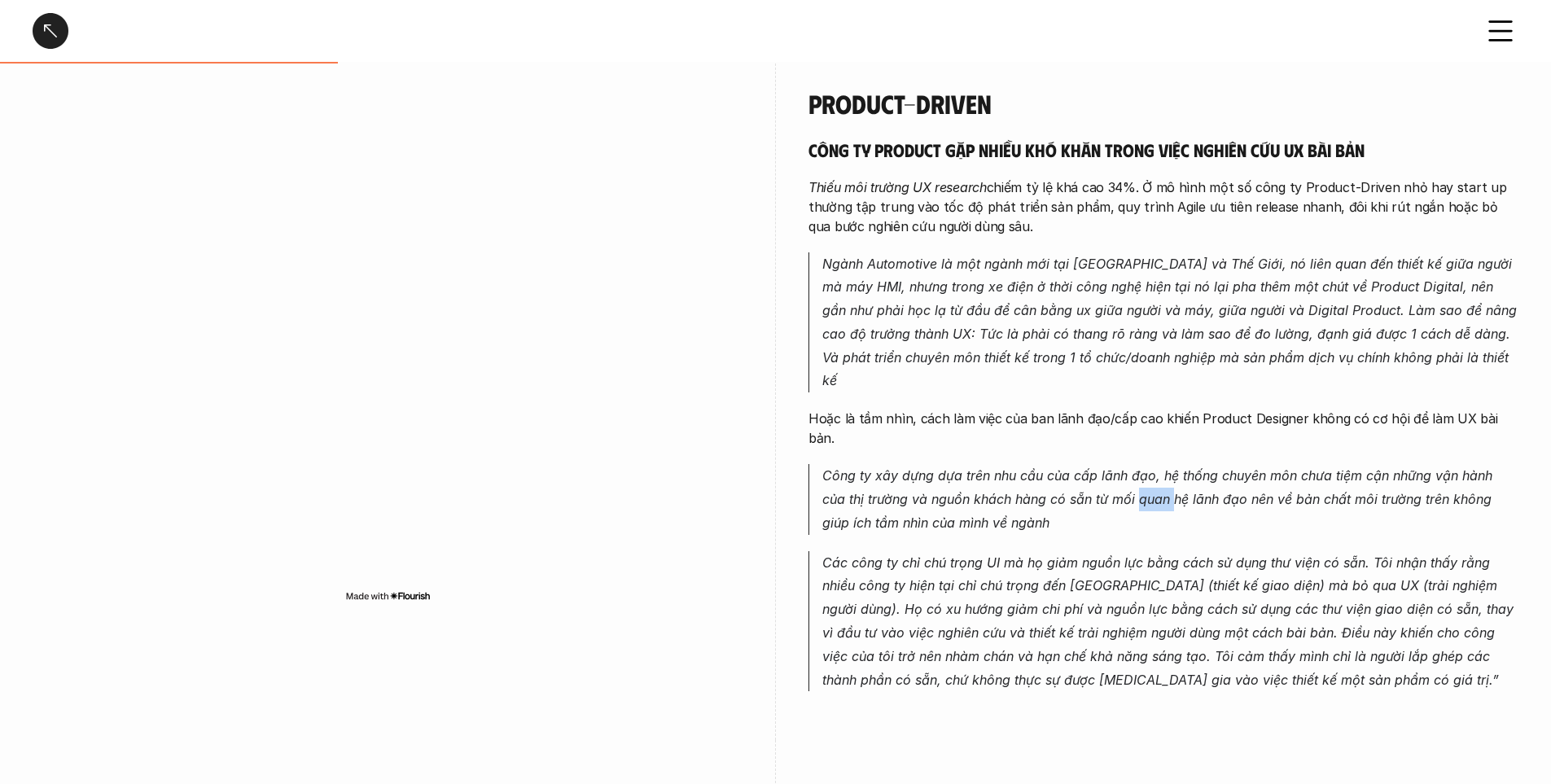
click at [1126, 467] on em "Công ty xây dựng dựa trên nhu cầu của cấp lãnh đạo, hệ thống chuyên môn chưa ti…" at bounding box center [1160, 499] width 674 height 64
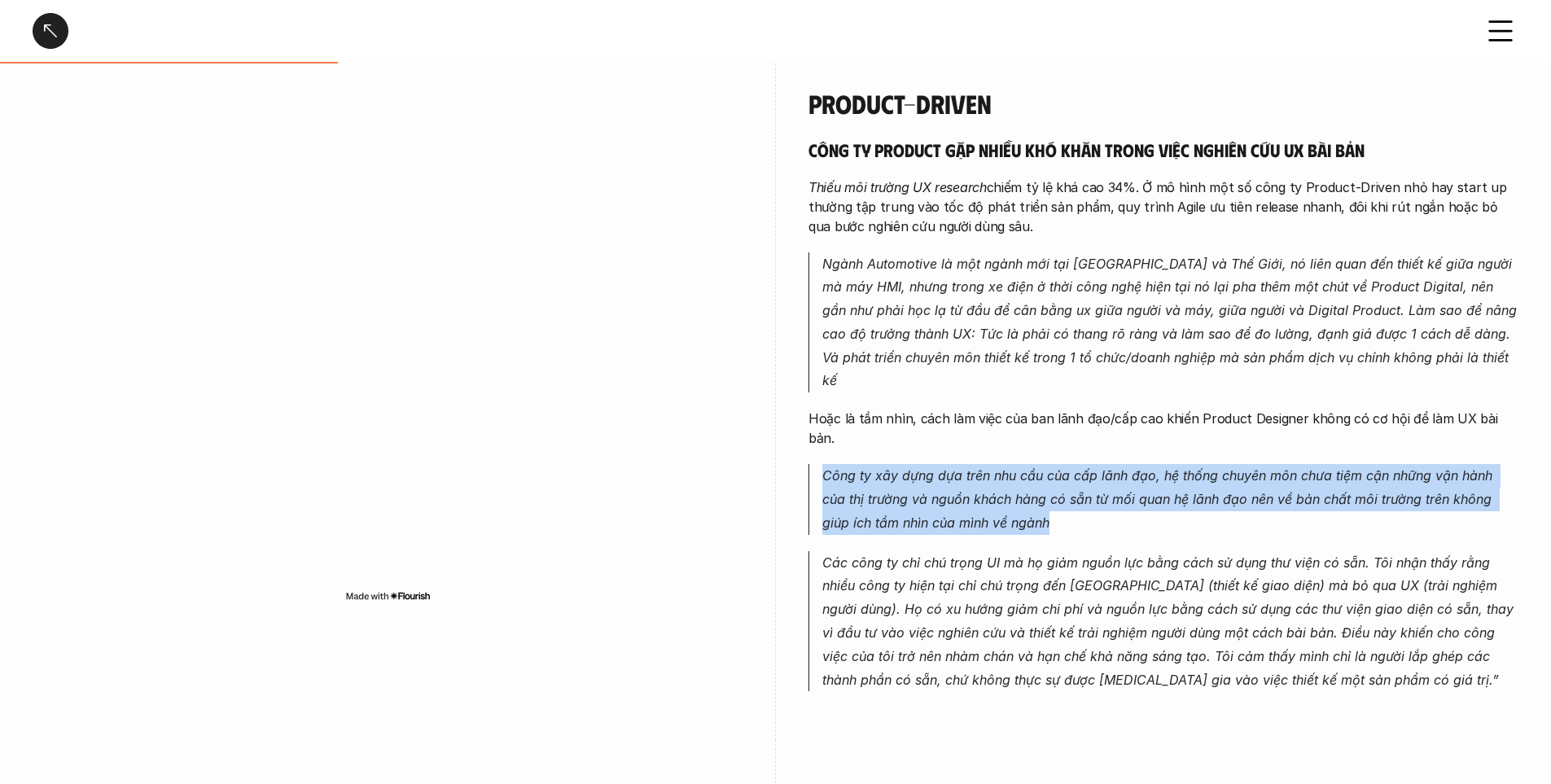
click at [1126, 467] on em "Công ty xây dựng dựa trên nhu cầu của cấp lãnh đạo, hệ thống chuyên môn chưa ti…" at bounding box center [1160, 499] width 674 height 64
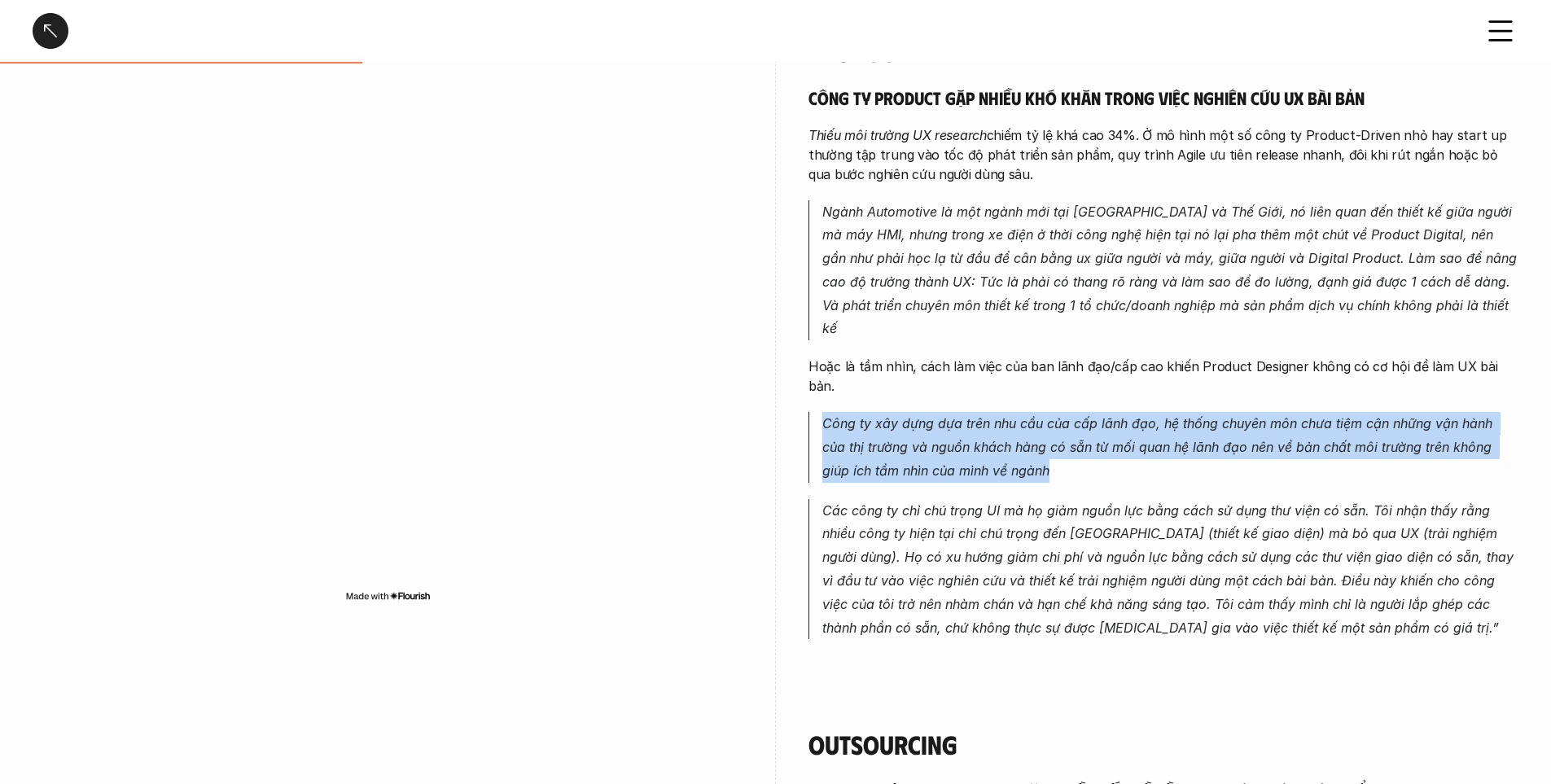
scroll to position [895, 0]
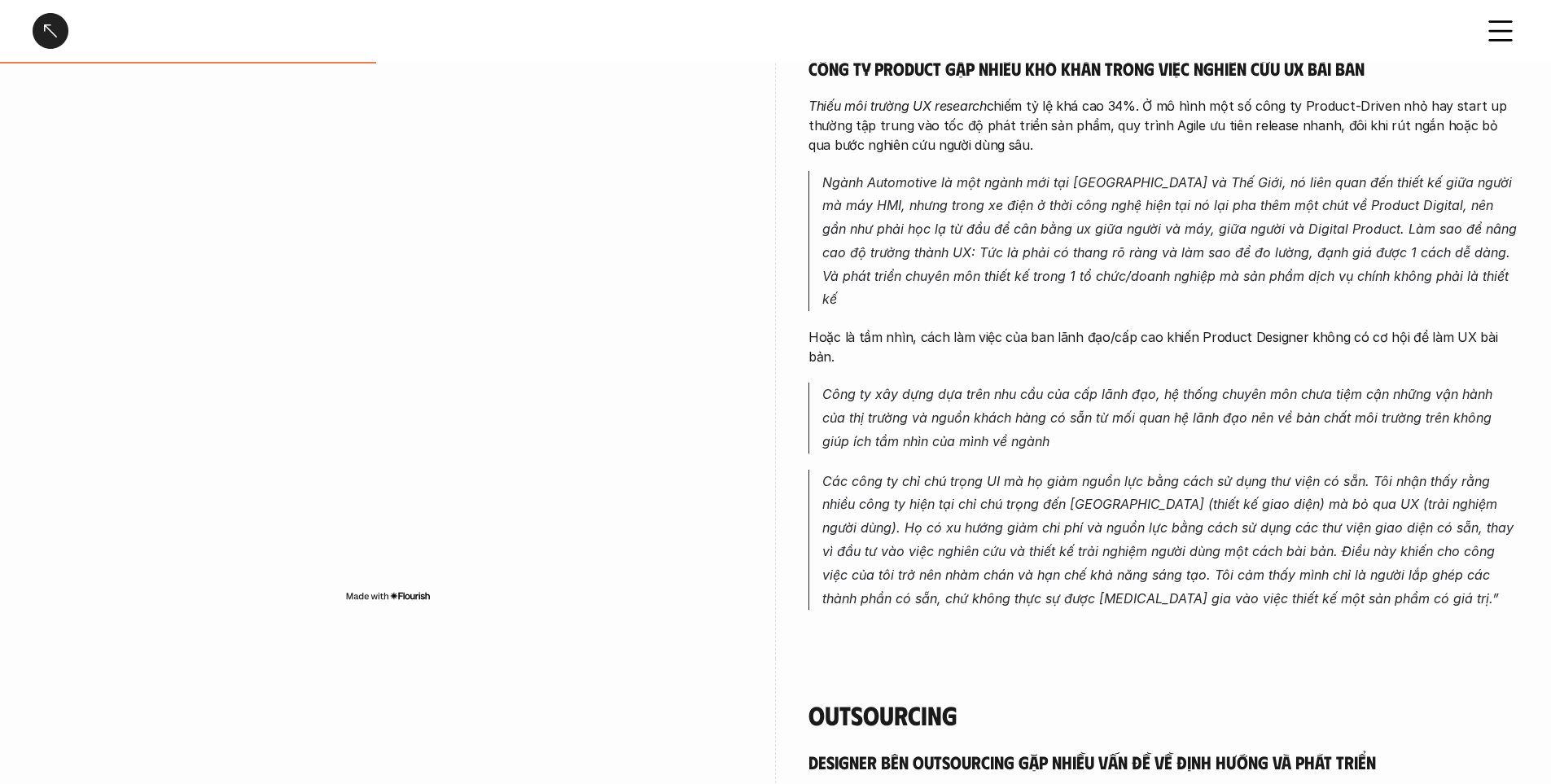
click at [998, 470] on p "Các công ty chỉ chú trọng UI mà họ giảm nguồn lực bằng cách sử dụng thư viện có…" at bounding box center [1170, 540] width 696 height 141
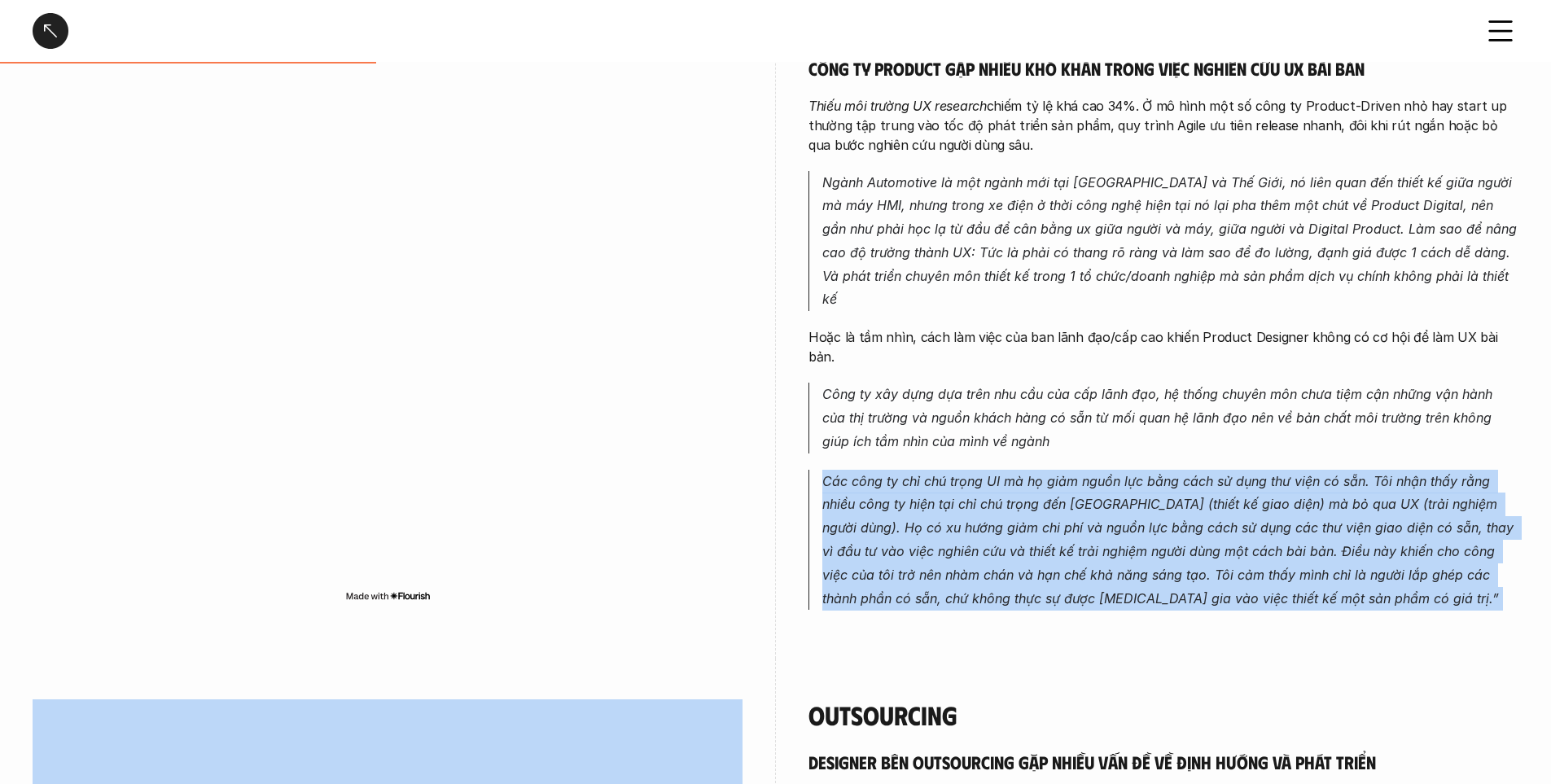
click at [998, 470] on p "Các công ty chỉ chú trọng UI mà họ giảm nguồn lực bằng cách sử dụng thư viện có…" at bounding box center [1170, 540] width 696 height 141
click at [1277, 486] on em "Các công ty chỉ chú trọng UI mà họ giảm nguồn lực bằng cách sử dụng thư viện có…" at bounding box center [1170, 540] width 696 height 134
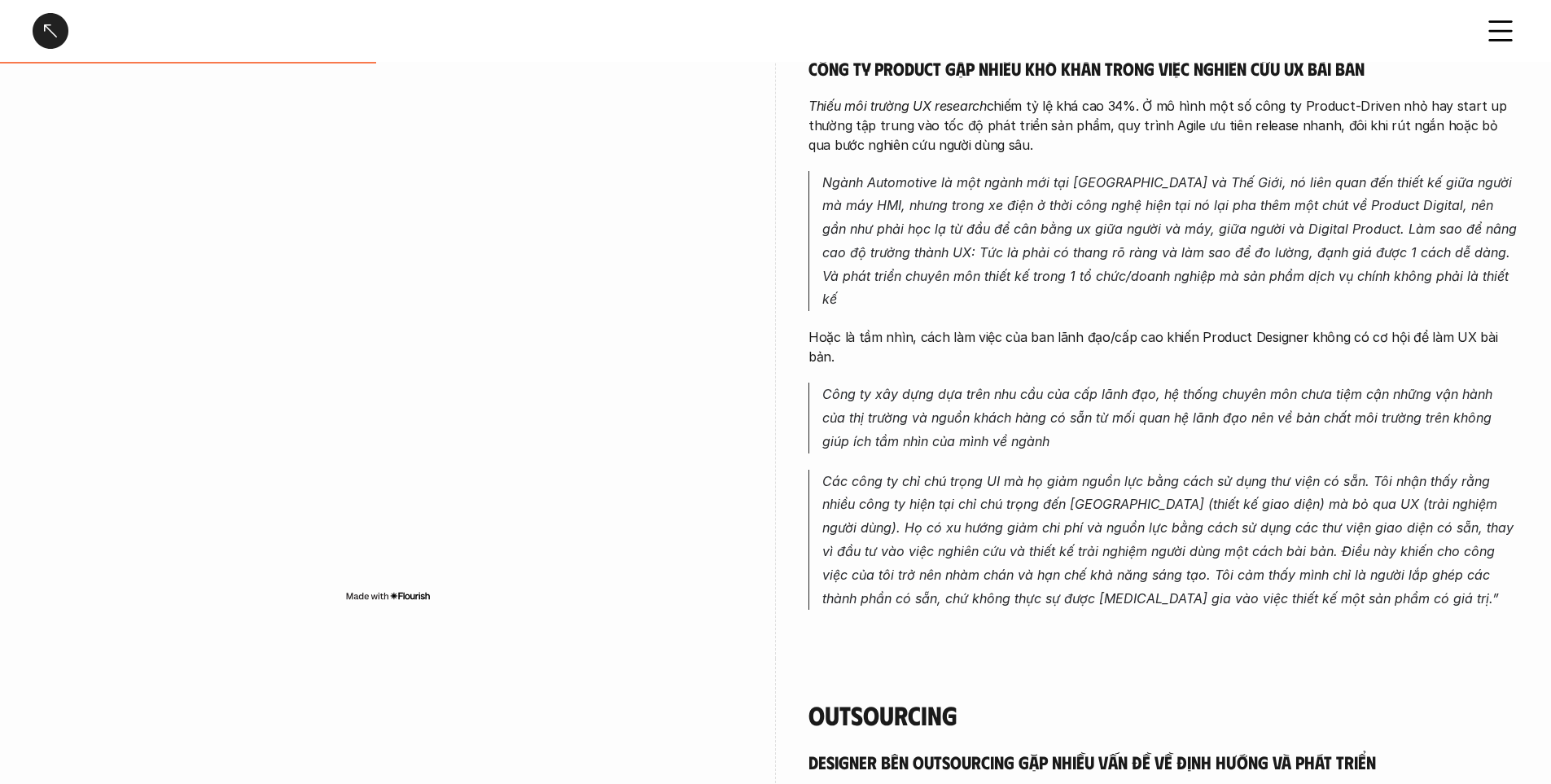
click at [1300, 479] on em "Các công ty chỉ chú trọng UI mà họ giảm nguồn lực bằng cách sử dụng thư viện có…" at bounding box center [1170, 540] width 696 height 134
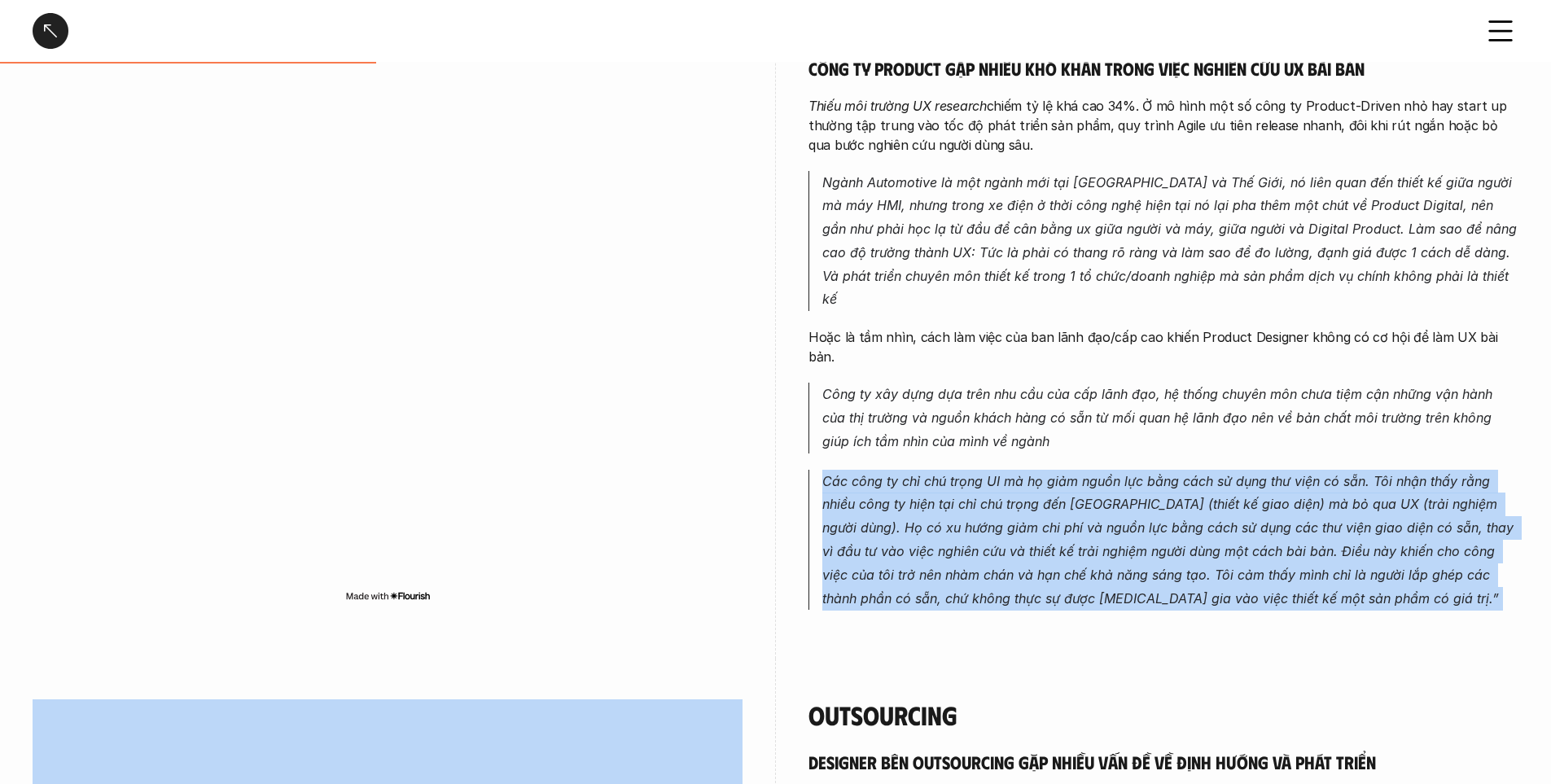
click at [1300, 479] on em "Các công ty chỉ chú trọng UI mà họ giảm nguồn lực bằng cách sử dụng thư viện có…" at bounding box center [1170, 540] width 696 height 134
click at [1293, 473] on em "Các công ty chỉ chú trọng UI mà họ giảm nguồn lực bằng cách sử dụng thư viện có…" at bounding box center [1170, 540] width 696 height 134
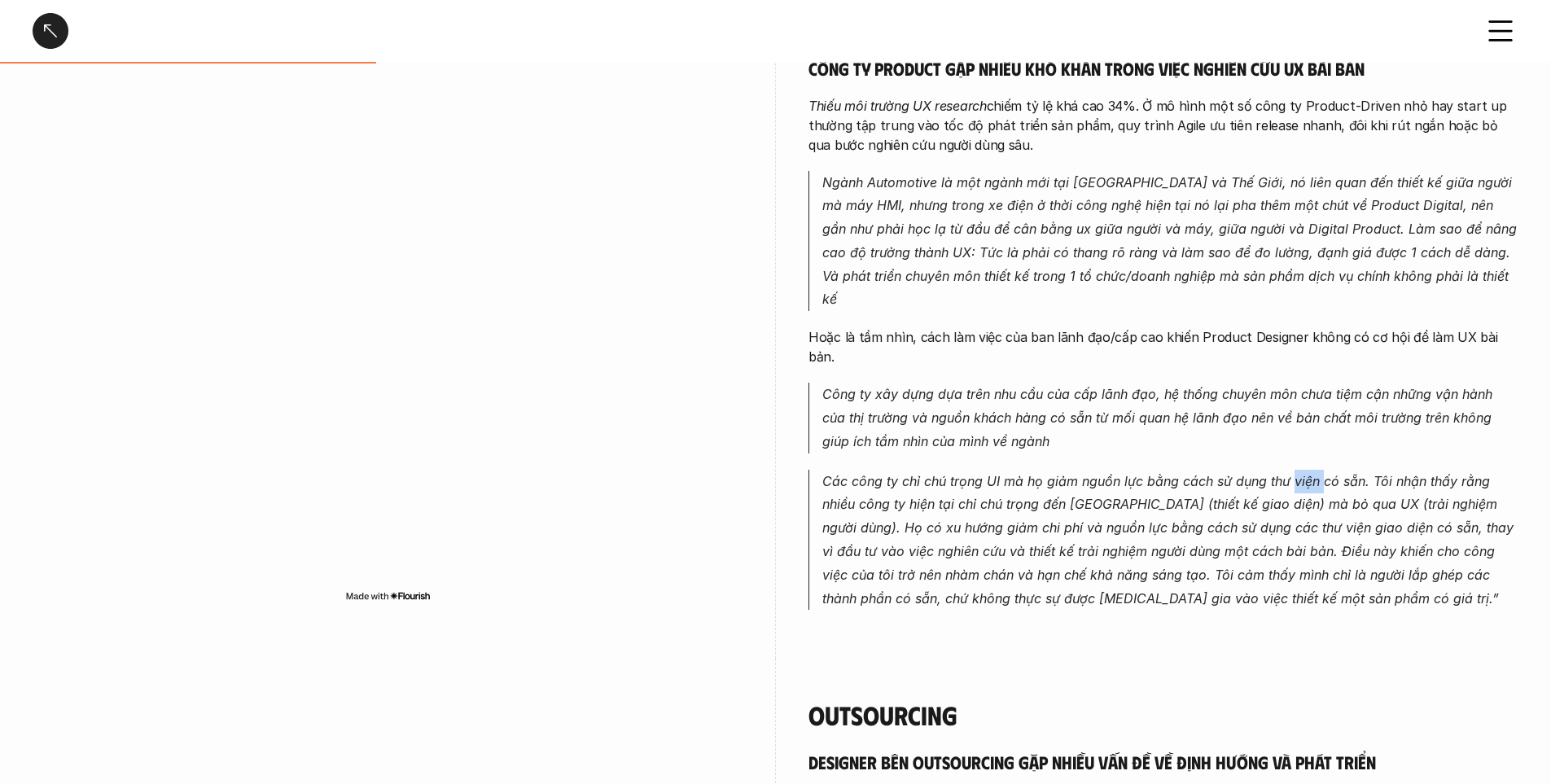
click at [1293, 473] on em "Các công ty chỉ chú trọng UI mà họ giảm nguồn lực bằng cách sử dụng thư viện có…" at bounding box center [1170, 540] width 696 height 134
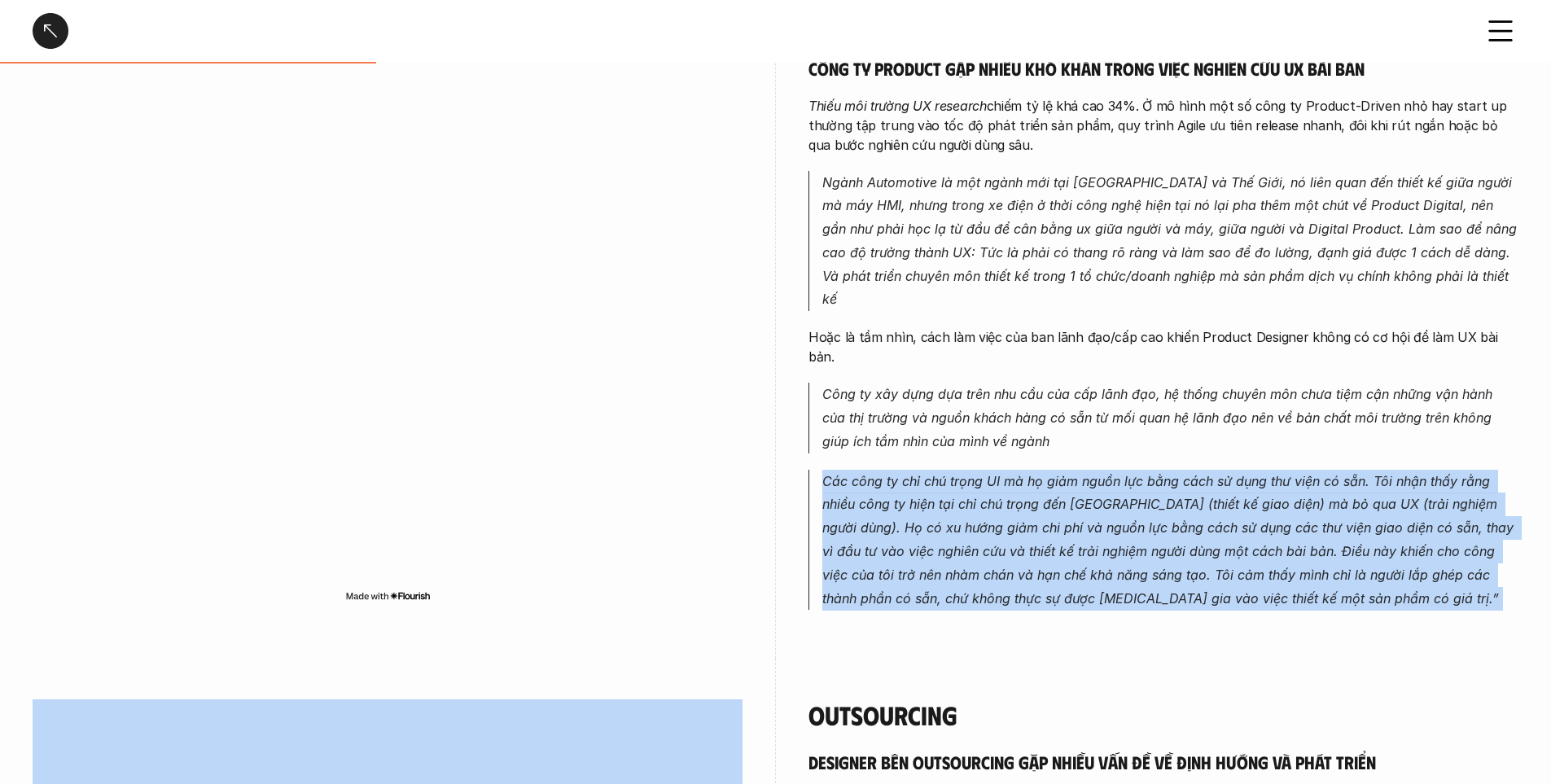
click at [1293, 473] on em "Các công ty chỉ chú trọng UI mà họ giảm nguồn lực bằng cách sử dụng thư viện có…" at bounding box center [1170, 540] width 696 height 134
click at [1302, 482] on em "Các công ty chỉ chú trọng UI mà họ giảm nguồn lực bằng cách sử dụng thư viện có…" at bounding box center [1170, 540] width 696 height 134
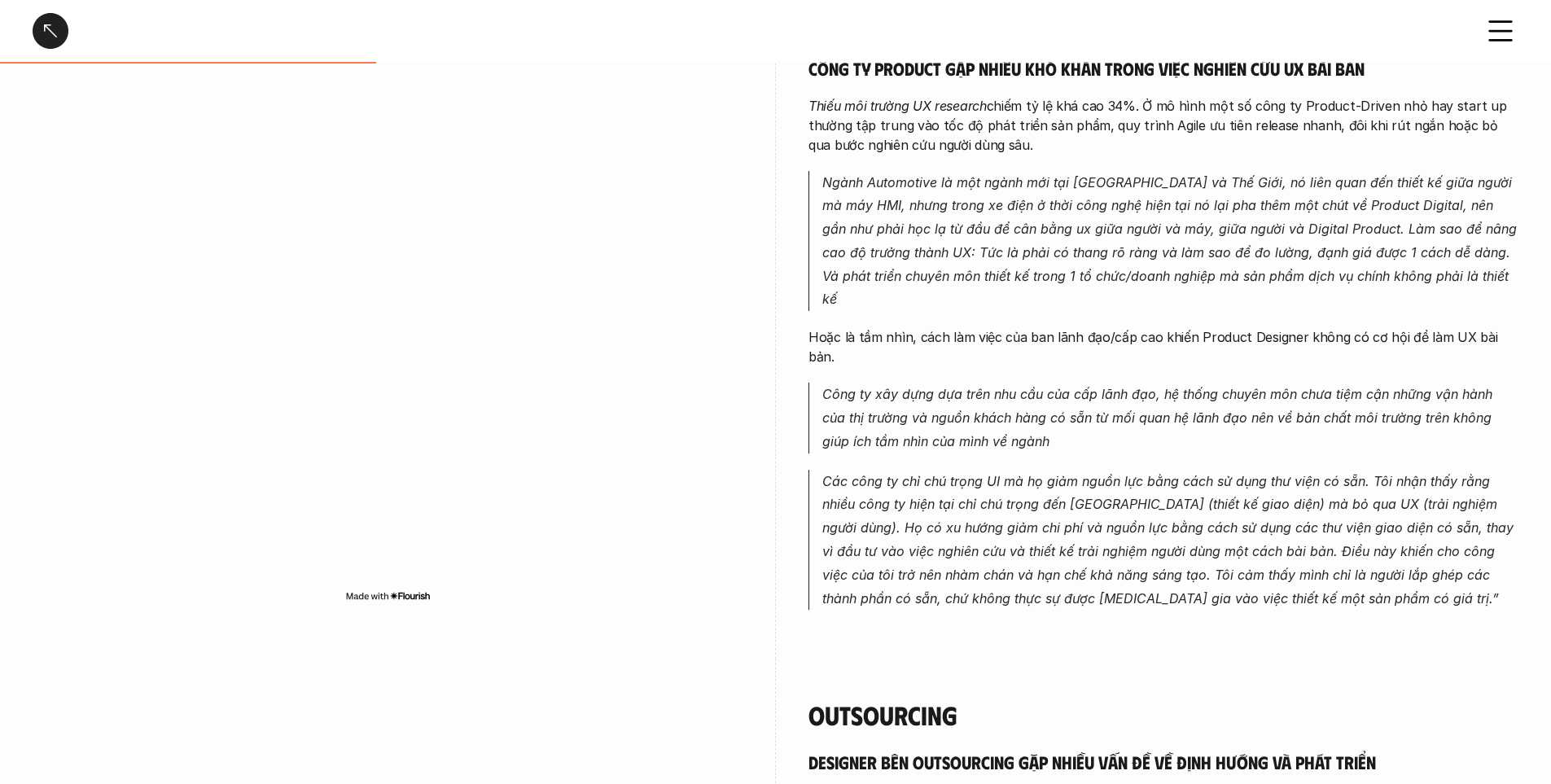
click at [1298, 487] on em "Các công ty chỉ chú trọng UI mà họ giảm nguồn lực bằng cách sử dụng thư viện có…" at bounding box center [1170, 540] width 696 height 134
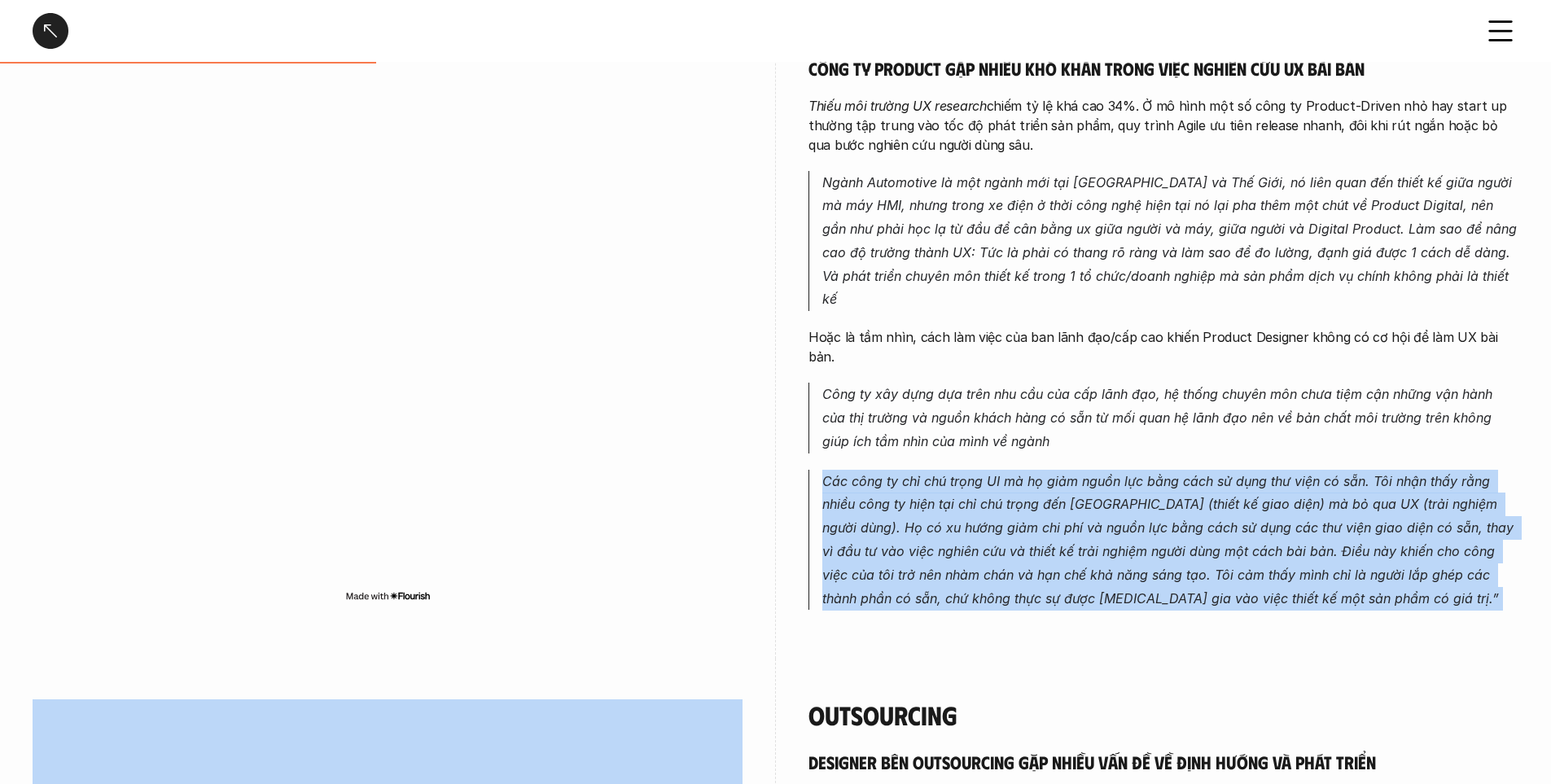
click at [1298, 487] on em "Các công ty chỉ chú trọng UI mà họ giảm nguồn lực bằng cách sử dụng thư viện có…" at bounding box center [1170, 540] width 696 height 134
click at [1316, 518] on p "Các công ty chỉ chú trọng UI mà họ giảm nguồn lực bằng cách sử dụng thư viện có…" at bounding box center [1170, 540] width 696 height 141
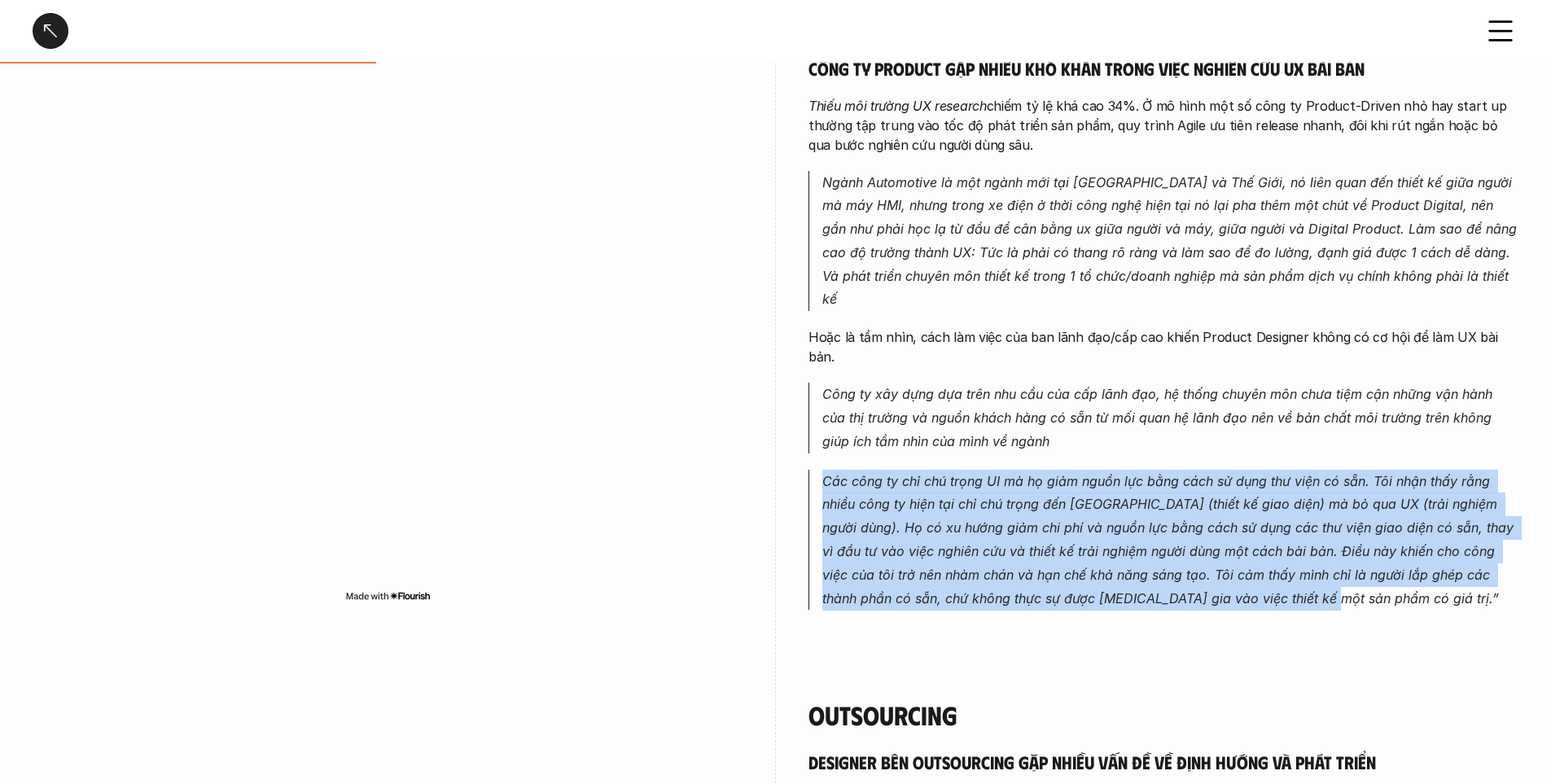
drag, startPoint x: 818, startPoint y: 437, endPoint x: 1352, endPoint y: 557, distance: 547.3
click at [1352, 557] on blockquote "Các công ty chỉ chú trọng UI mà họ giảm nguồn lực bằng cách sử dụng thư viện có…" at bounding box center [1163, 540] width 710 height 141
copy em "Các công ty chỉ chú trọng UI mà họ giảm nguồn lực bằng cách sử dụng thư viện có…"
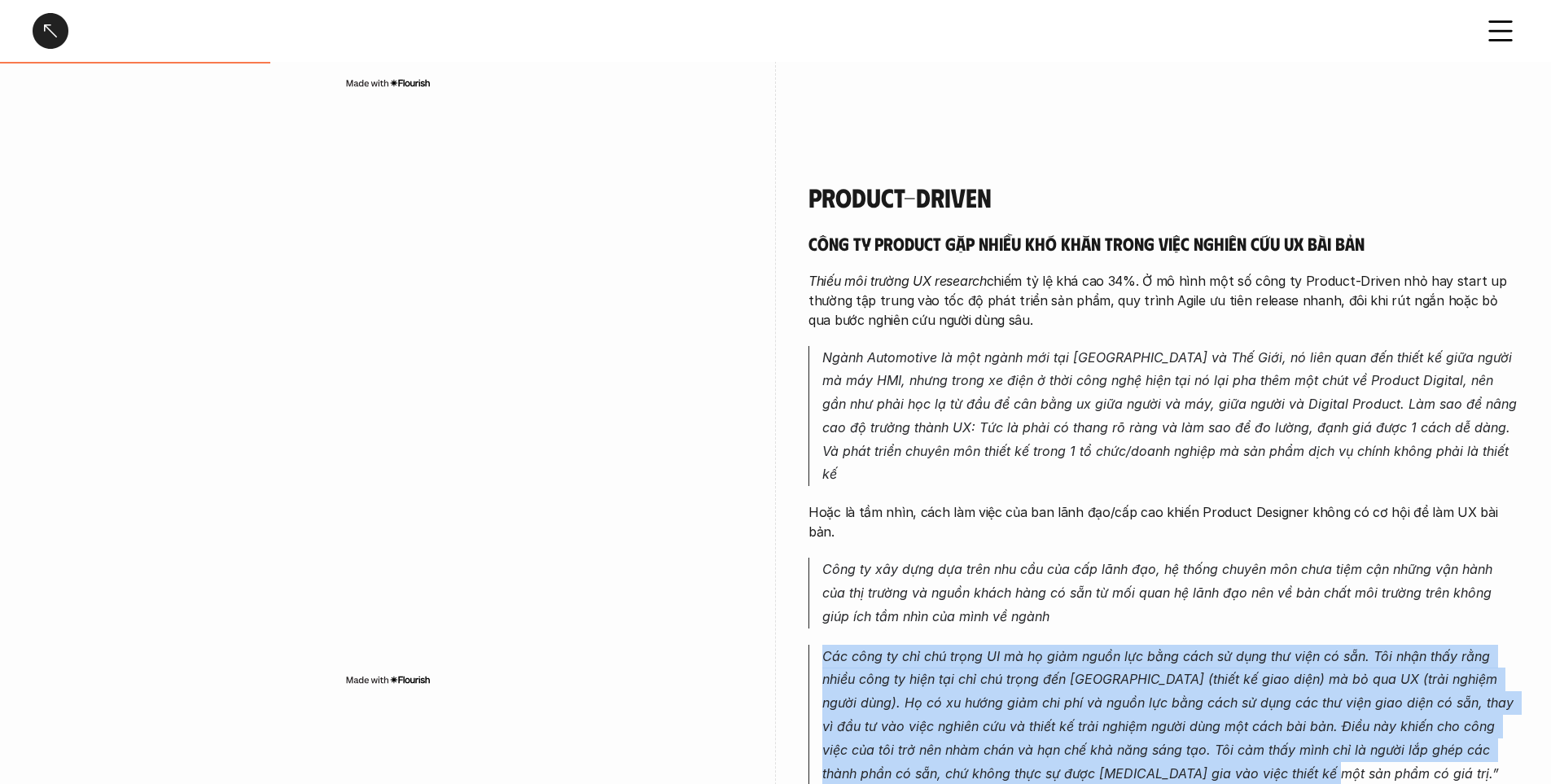
scroll to position [814, 0]
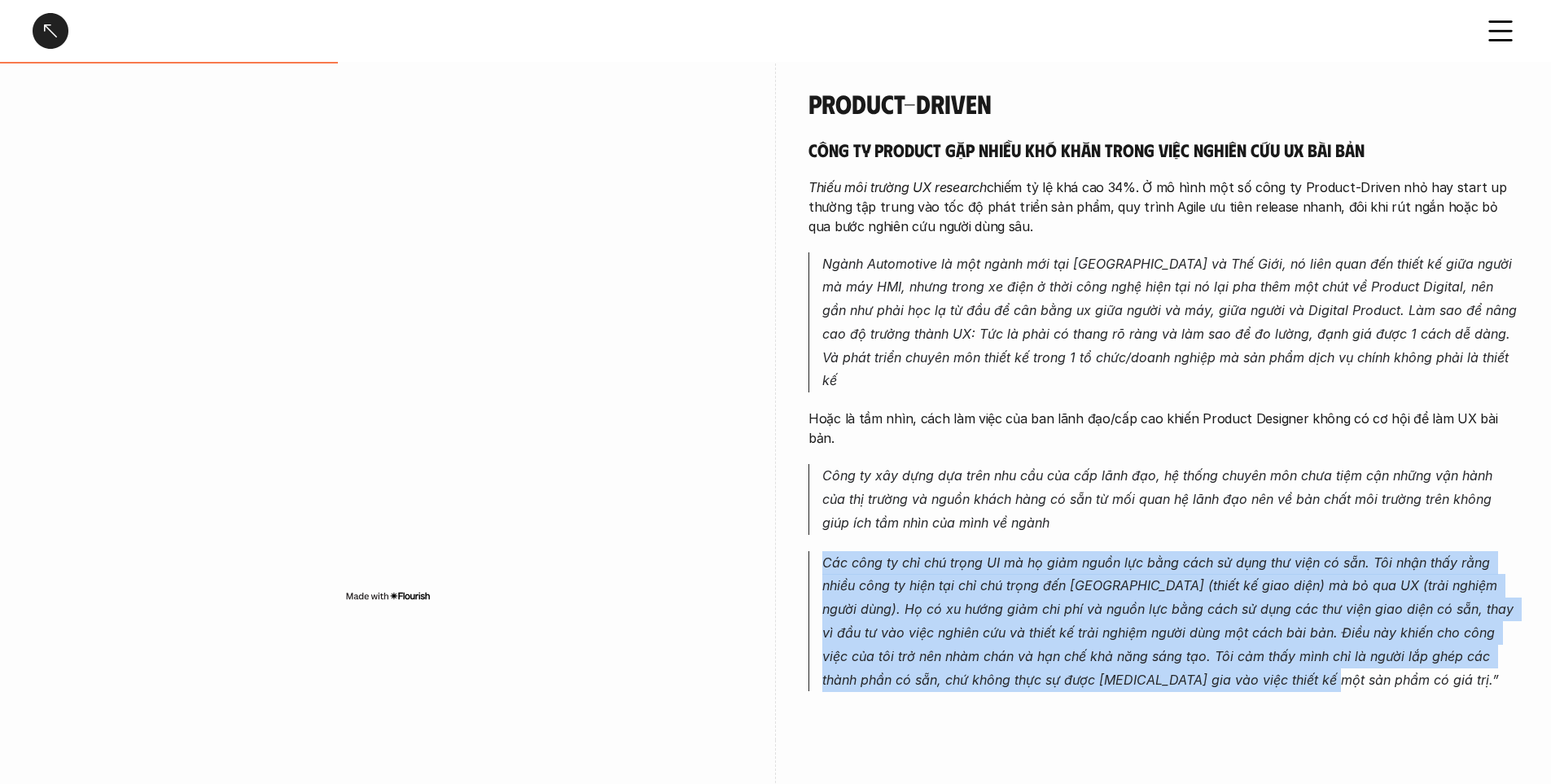
click at [929, 555] on em "Các công ty chỉ chú trọng UI mà họ giảm nguồn lực bằng cách sử dụng thư viện có…" at bounding box center [1170, 621] width 696 height 134
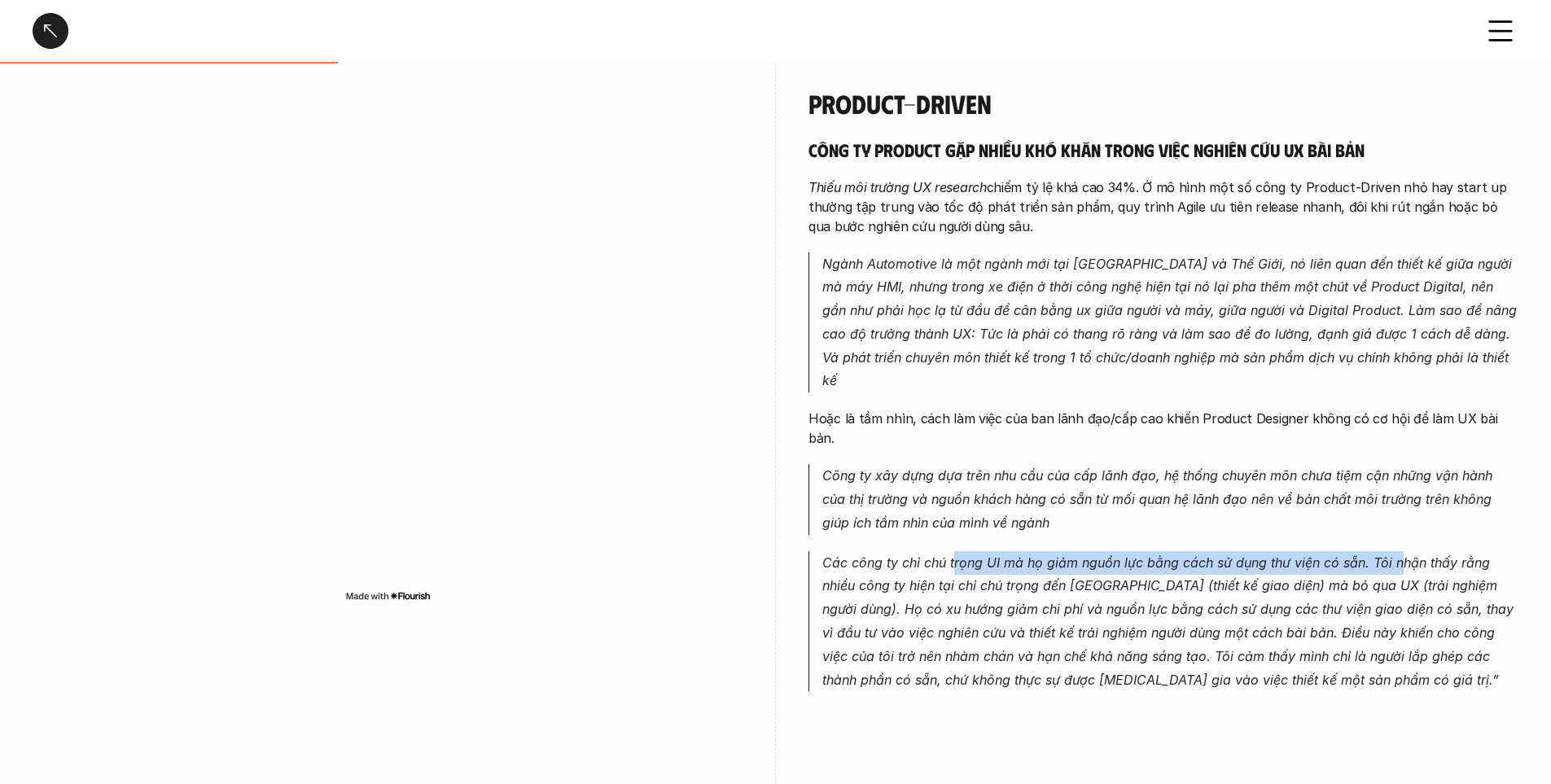
drag, startPoint x: 953, startPoint y: 514, endPoint x: 1399, endPoint y: 507, distance: 446.1
click at [1399, 507] on div "Công ty product gặp nhiều khó khăn trong việc nghiên cứu UX bài bản Thiếu môi t…" at bounding box center [1163, 415] width 710 height 553
click at [1350, 551] on p "Các công ty chỉ chú trọng UI mà họ giảm nguồn lực bằng cách sử dụng thư viện có…" at bounding box center [1170, 621] width 696 height 141
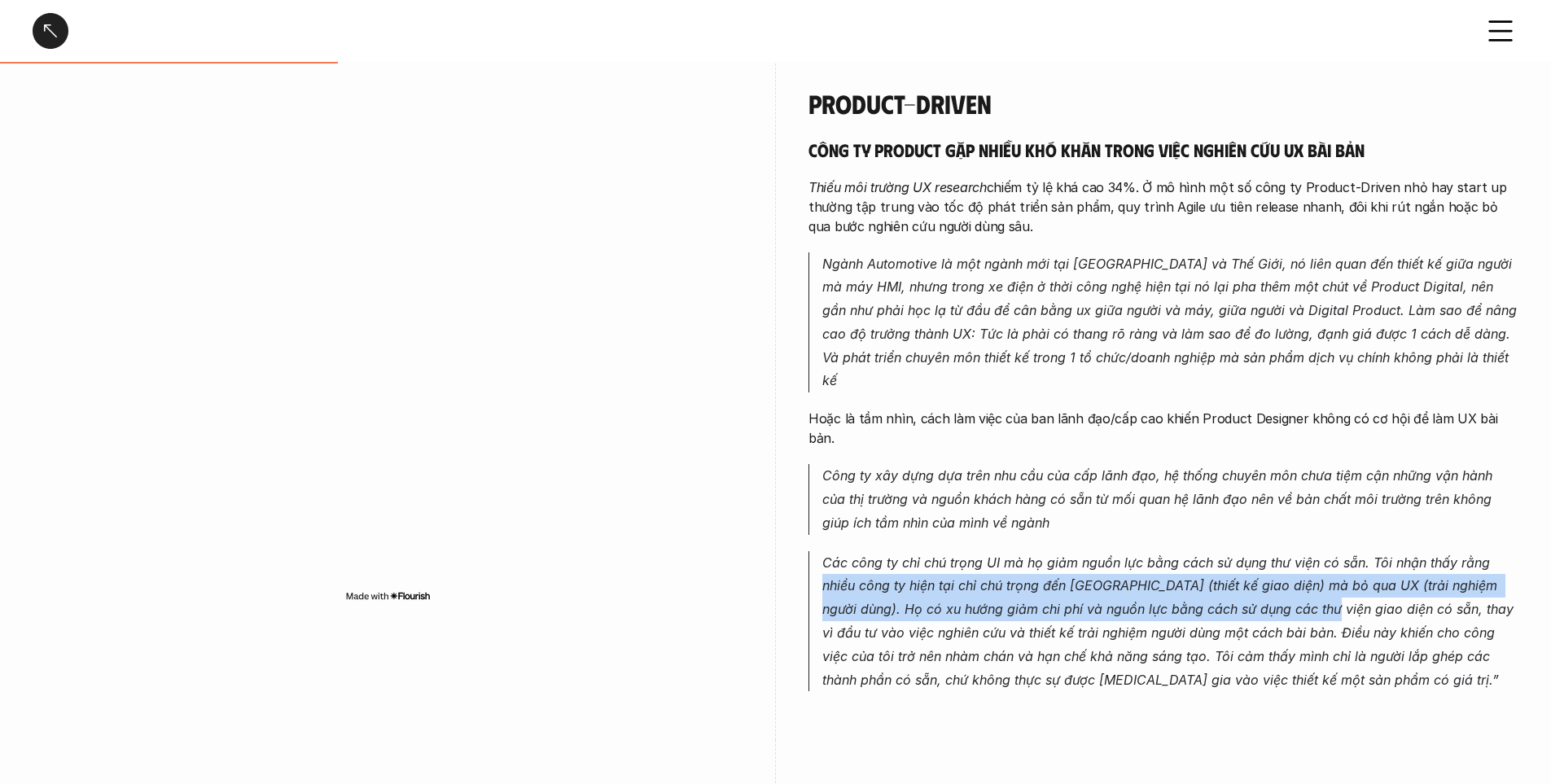
drag, startPoint x: 825, startPoint y: 553, endPoint x: 1288, endPoint y: 560, distance: 463.1
click at [1288, 560] on p "Các công ty chỉ chú trọng UI mà họ giảm nguồn lực bằng cách sử dụng thư viện có…" at bounding box center [1170, 621] width 696 height 141
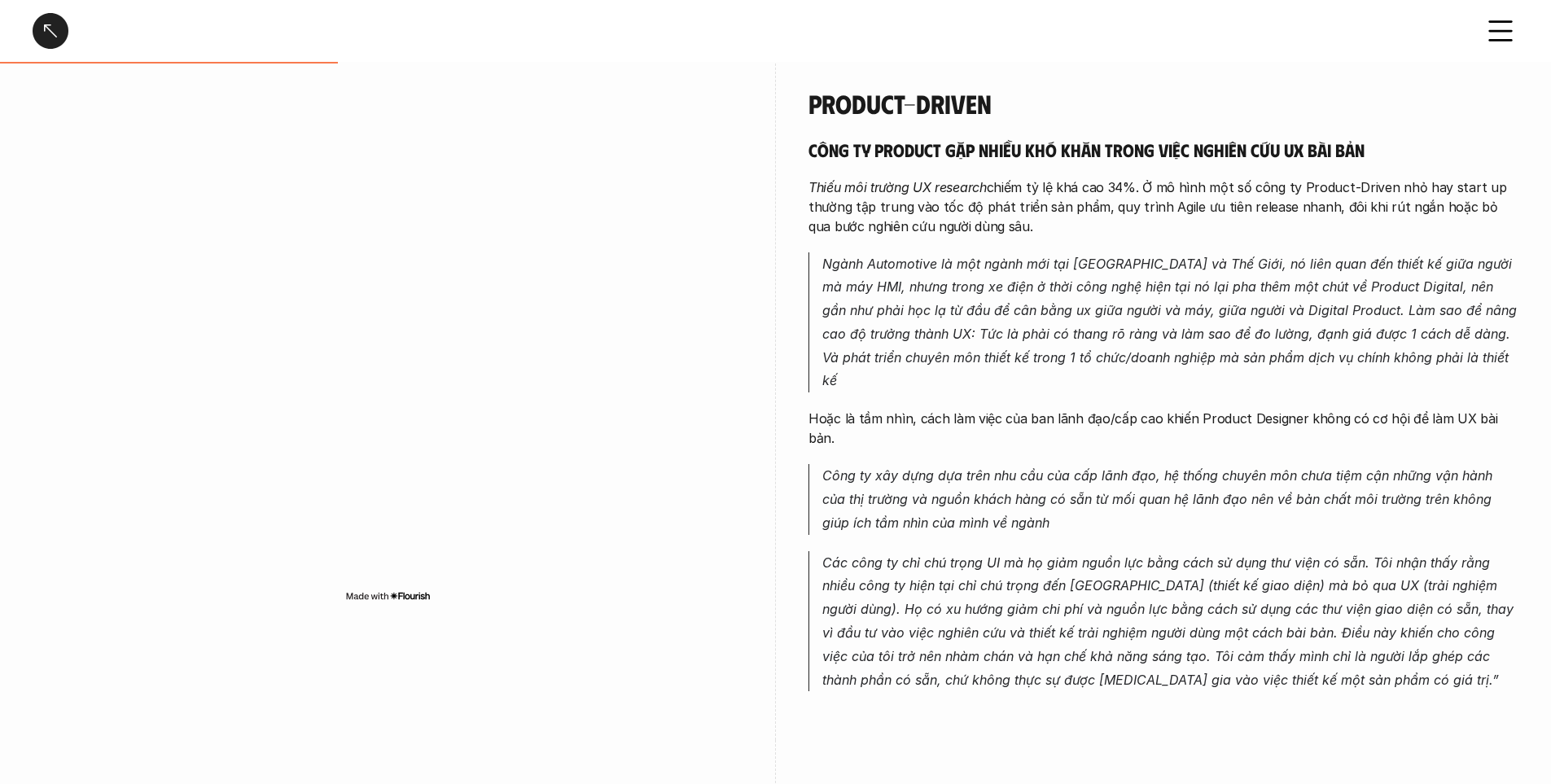
click at [1294, 558] on em "Các công ty chỉ chú trọng UI mà họ giảm nguồn lực bằng cách sử dụng thư viện có…" at bounding box center [1170, 621] width 696 height 134
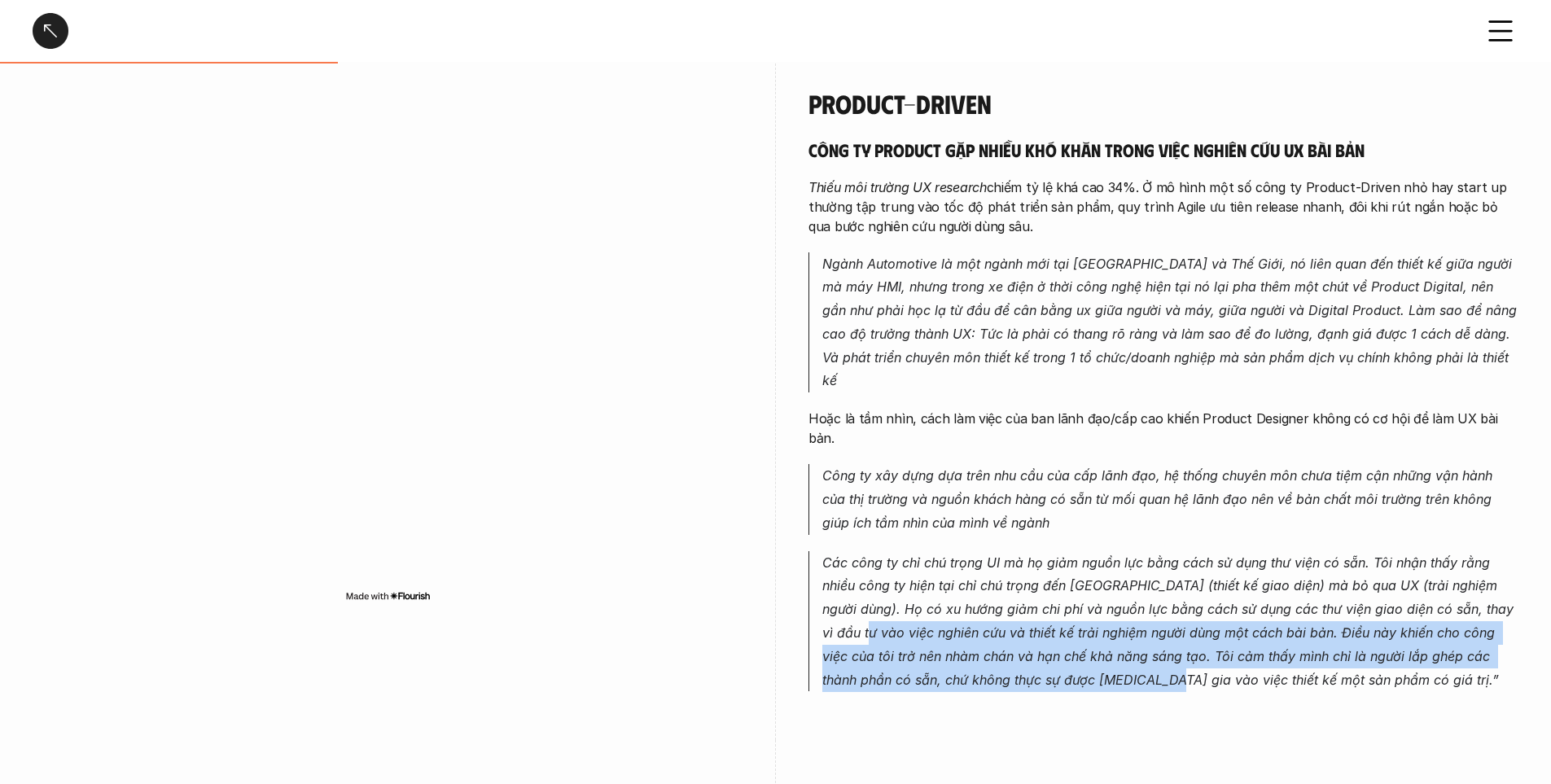
drag, startPoint x: 848, startPoint y: 595, endPoint x: 1105, endPoint y: 630, distance: 259.4
click at [1105, 630] on em "Các công ty chỉ chú trọng UI mà họ giảm nguồn lực bằng cách sử dụng thư viện có…" at bounding box center [1170, 621] width 696 height 134
click at [1198, 586] on em "Các công ty chỉ chú trọng UI mà họ giảm nguồn lực bằng cách sử dụng thư viện có…" at bounding box center [1170, 621] width 696 height 134
click at [1224, 585] on em "Các công ty chỉ chú trọng UI mà họ giảm nguồn lực bằng cách sử dụng thư viện có…" at bounding box center [1170, 621] width 696 height 134
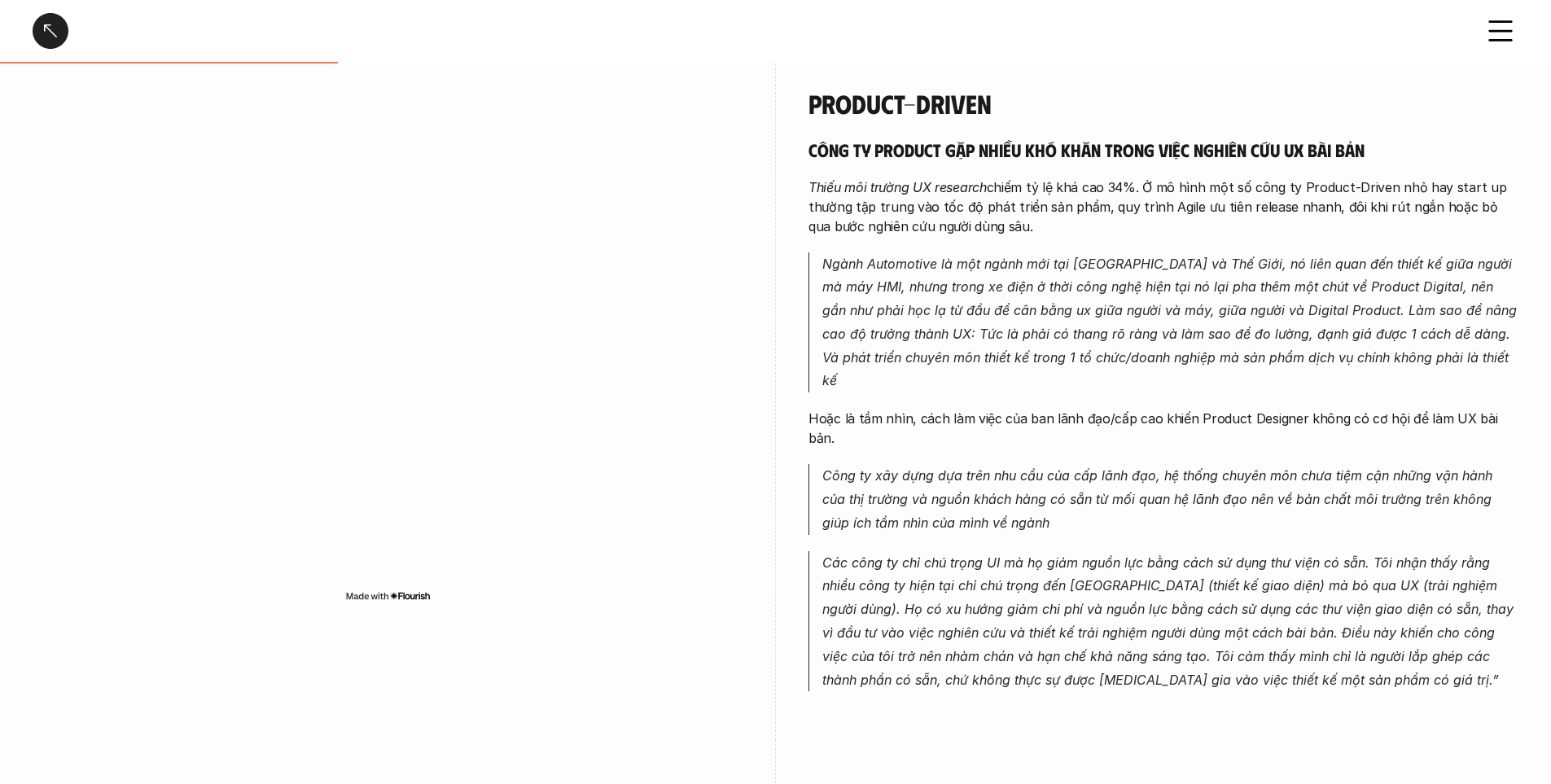
click at [1227, 585] on em "Các công ty chỉ chú trọng UI mà họ giảm nguồn lực bằng cách sử dụng thư viện có…" at bounding box center [1170, 621] width 696 height 134
drag, startPoint x: 1091, startPoint y: 637, endPoint x: 1164, endPoint y: 631, distance: 73.2
click at [1164, 631] on em "Các công ty chỉ chú trọng UI mà họ giảm nguồn lực bằng cách sử dụng thư viện có…" at bounding box center [1170, 621] width 696 height 134
drag, startPoint x: 1163, startPoint y: 620, endPoint x: 1169, endPoint y: 613, distance: 9.2
click at [1163, 620] on em "Các công ty chỉ chú trọng UI mà họ giảm nguồn lực bằng cách sử dụng thư viện có…" at bounding box center [1170, 621] width 696 height 134
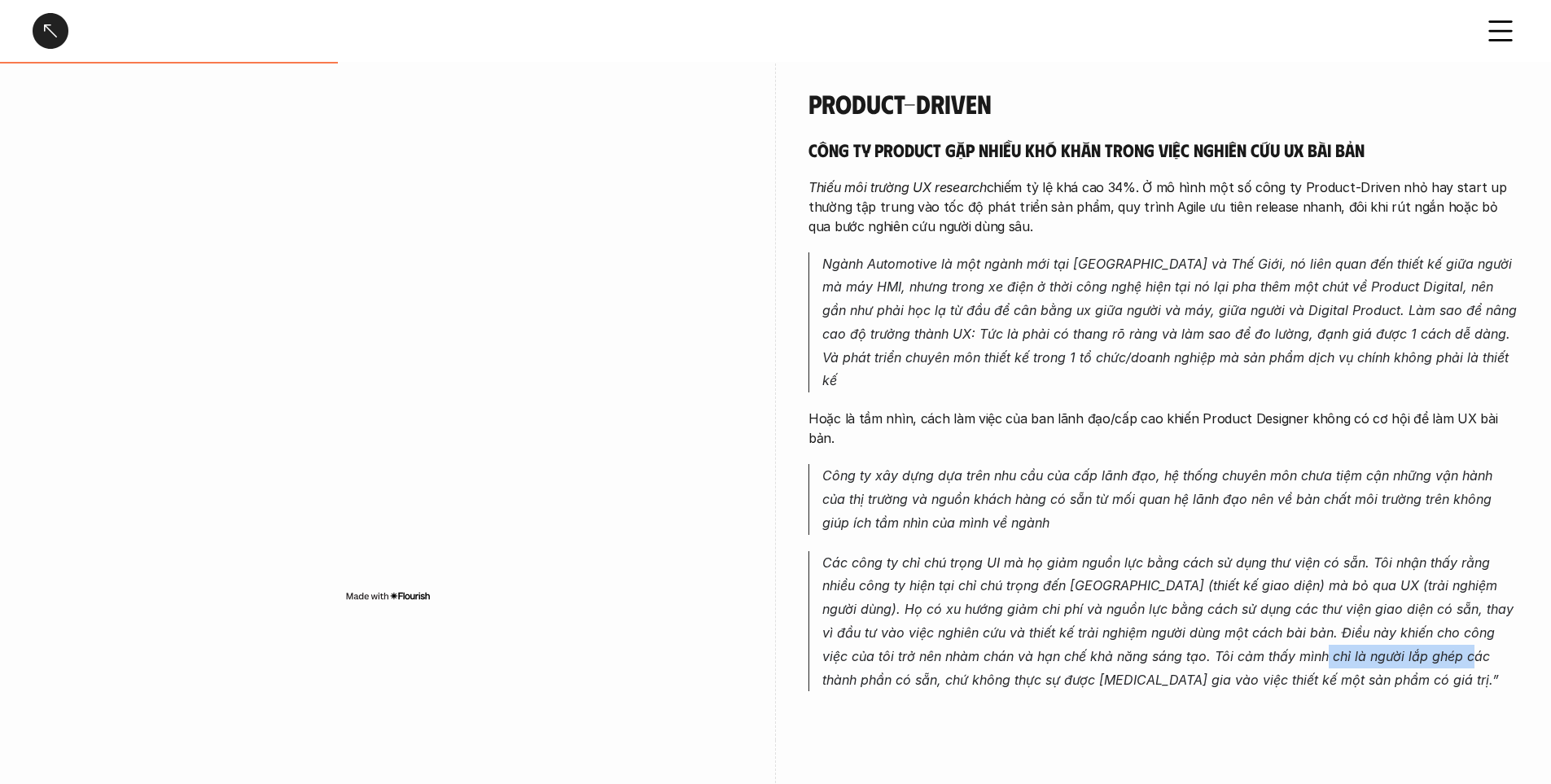
drag, startPoint x: 1287, startPoint y: 612, endPoint x: 1446, endPoint y: 613, distance: 159.0
click at [1446, 613] on em "Các công ty chỉ chú trọng UI mà họ giảm nguồn lực bằng cách sử dụng thư viện có…" at bounding box center [1170, 621] width 696 height 134
click at [1301, 620] on em "Các công ty chỉ chú trọng UI mà họ giảm nguồn lực bằng cách sử dụng thư viện có…" at bounding box center [1170, 621] width 696 height 134
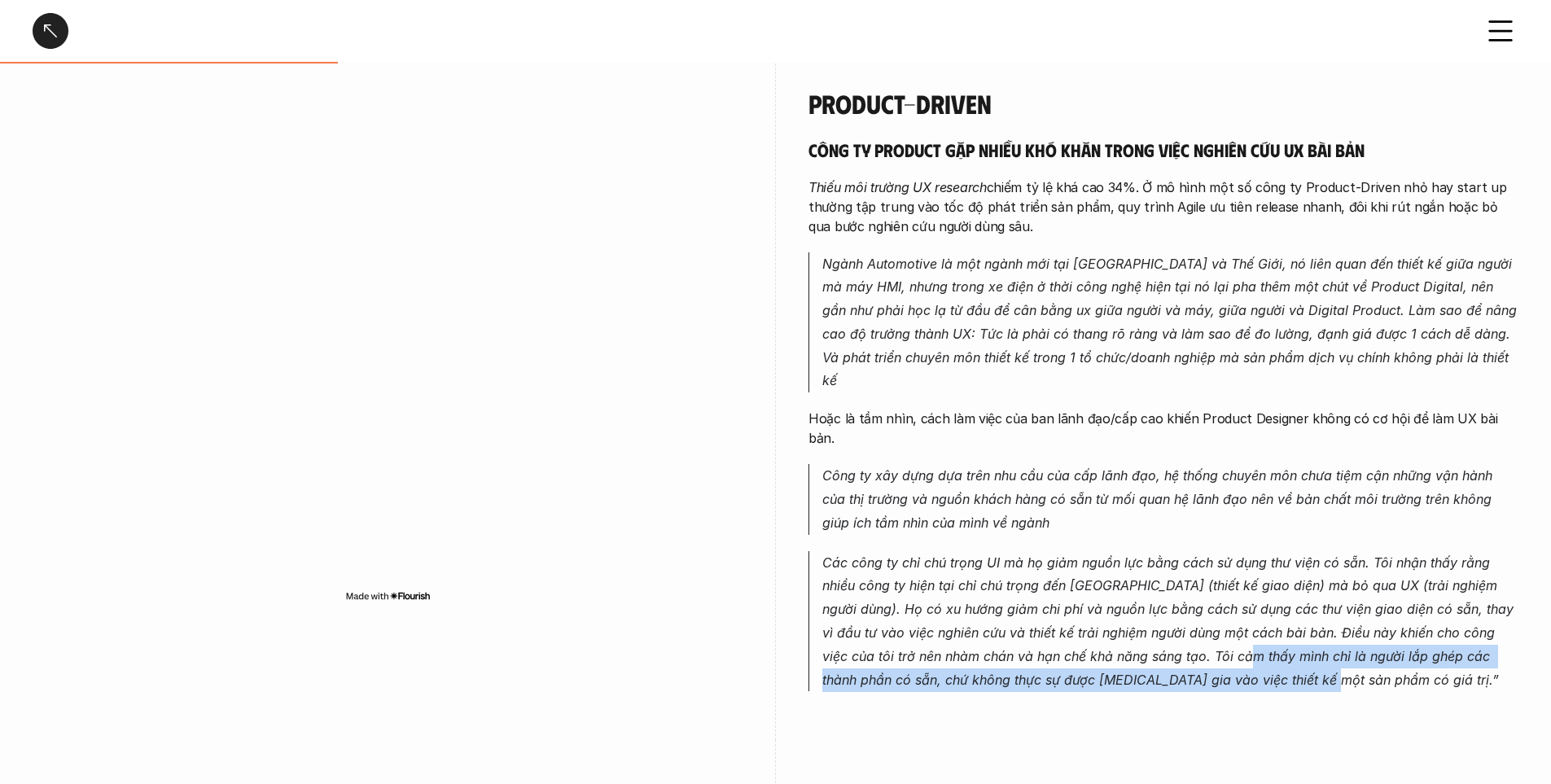
drag, startPoint x: 1225, startPoint y: 609, endPoint x: 1434, endPoint y: 627, distance: 209.8
click at [1434, 627] on p "Các công ty chỉ chú trọng UI mà họ giảm nguồn lực bằng cách sử dụng thư viện có…" at bounding box center [1170, 621] width 696 height 141
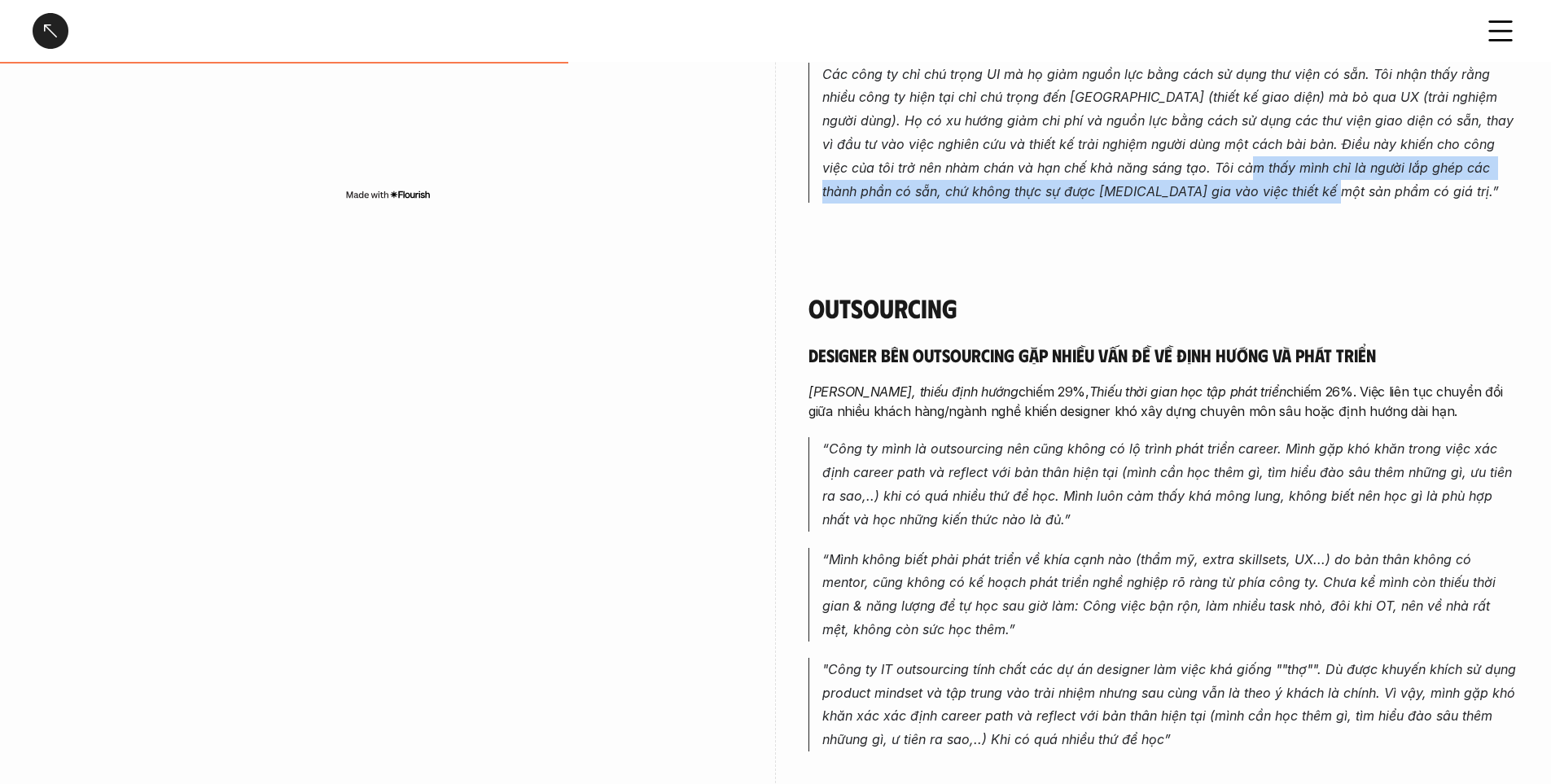
scroll to position [1466, 0]
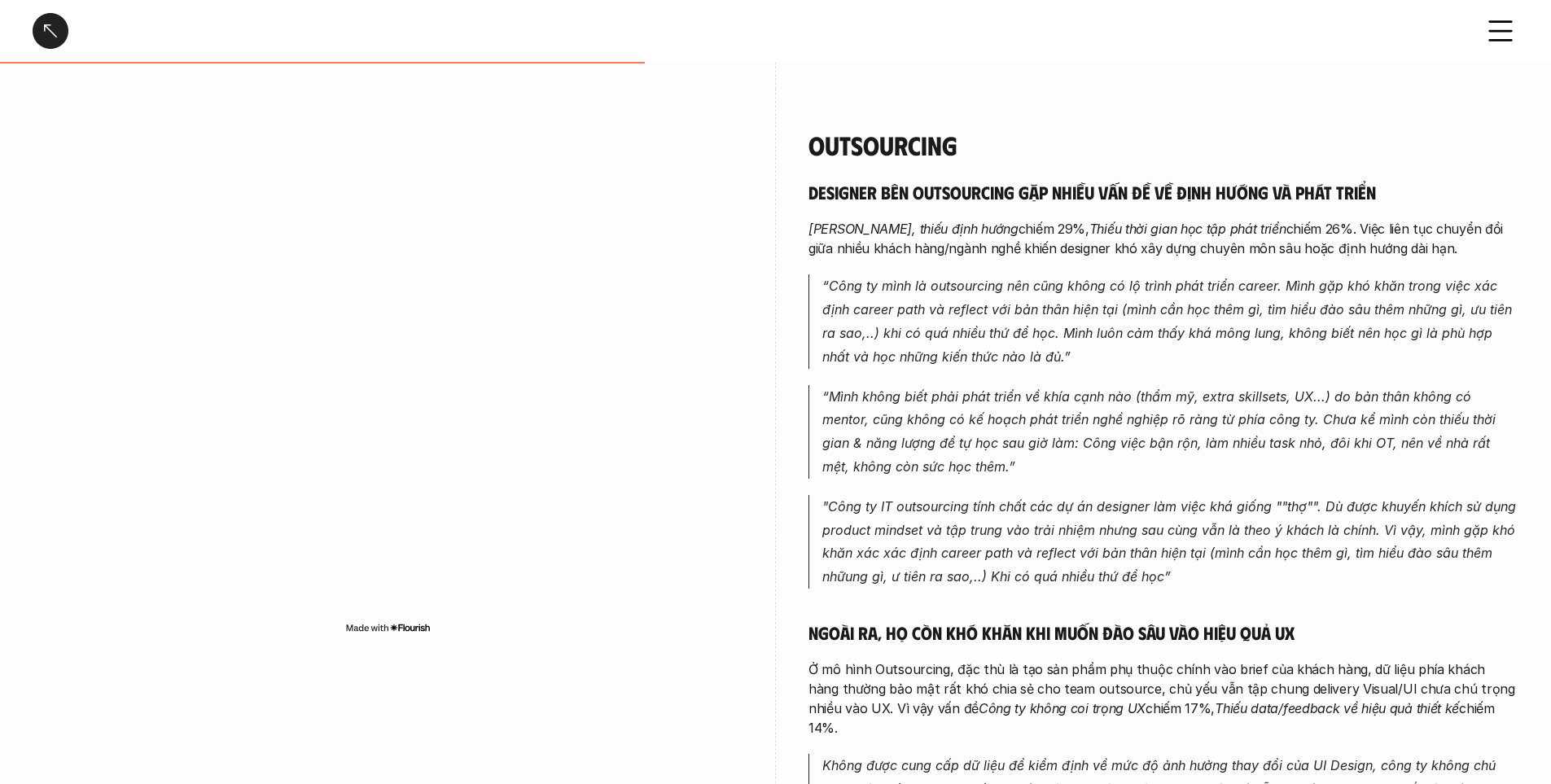
click at [925, 181] on h5 "Designer bên Outsourcing gặp nhiều vấn đề về định hướng và phát triển" at bounding box center [1163, 192] width 710 height 23
click at [1021, 181] on h5 "Designer bên Outsourcing gặp nhiều vấn đề về định hướng và phát triển" at bounding box center [1163, 192] width 710 height 23
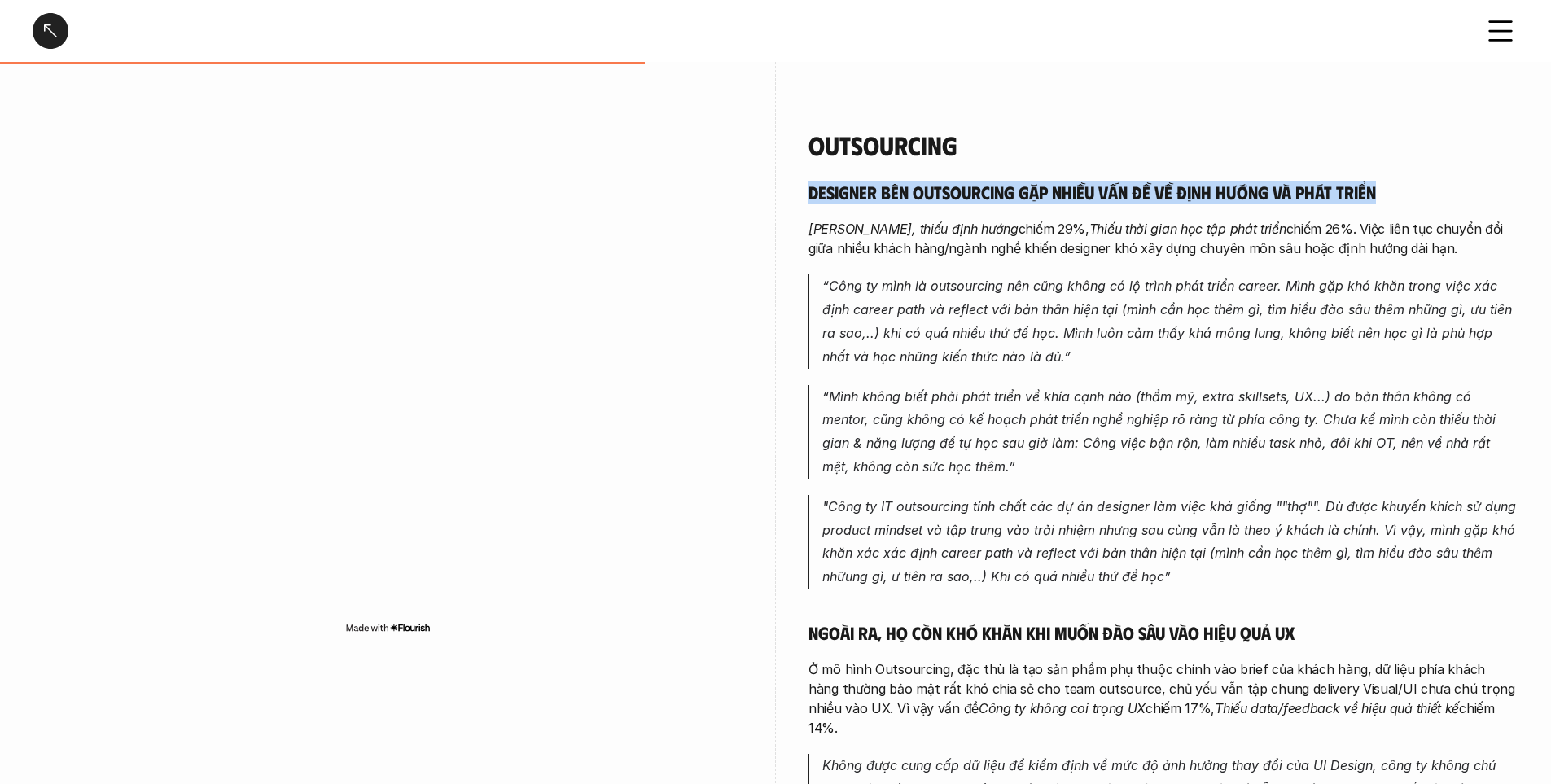
click at [1021, 181] on h5 "Designer bên Outsourcing gặp nhiều vấn đề về định hướng và phát triển" at bounding box center [1163, 192] width 710 height 23
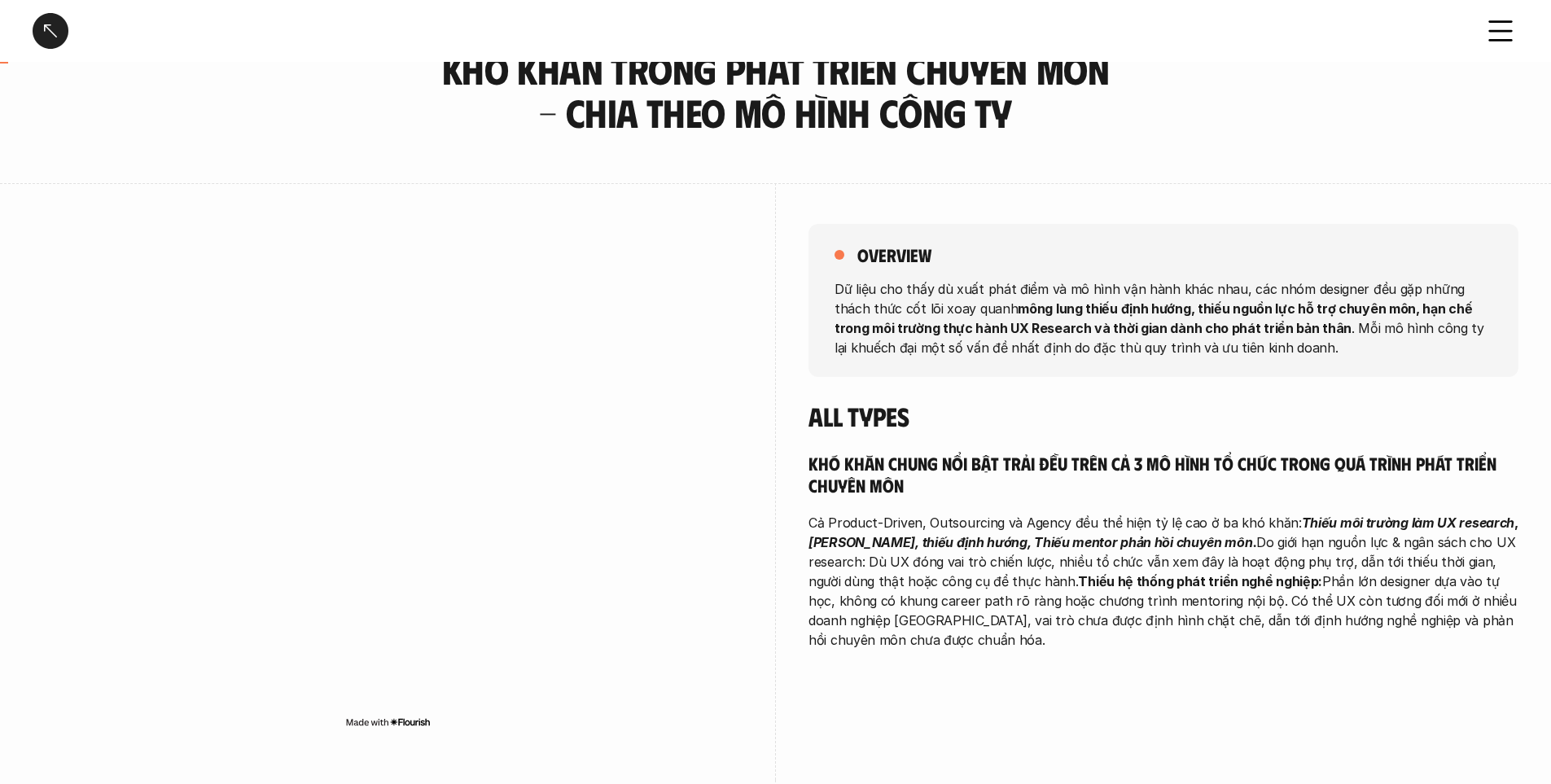
scroll to position [488, 0]
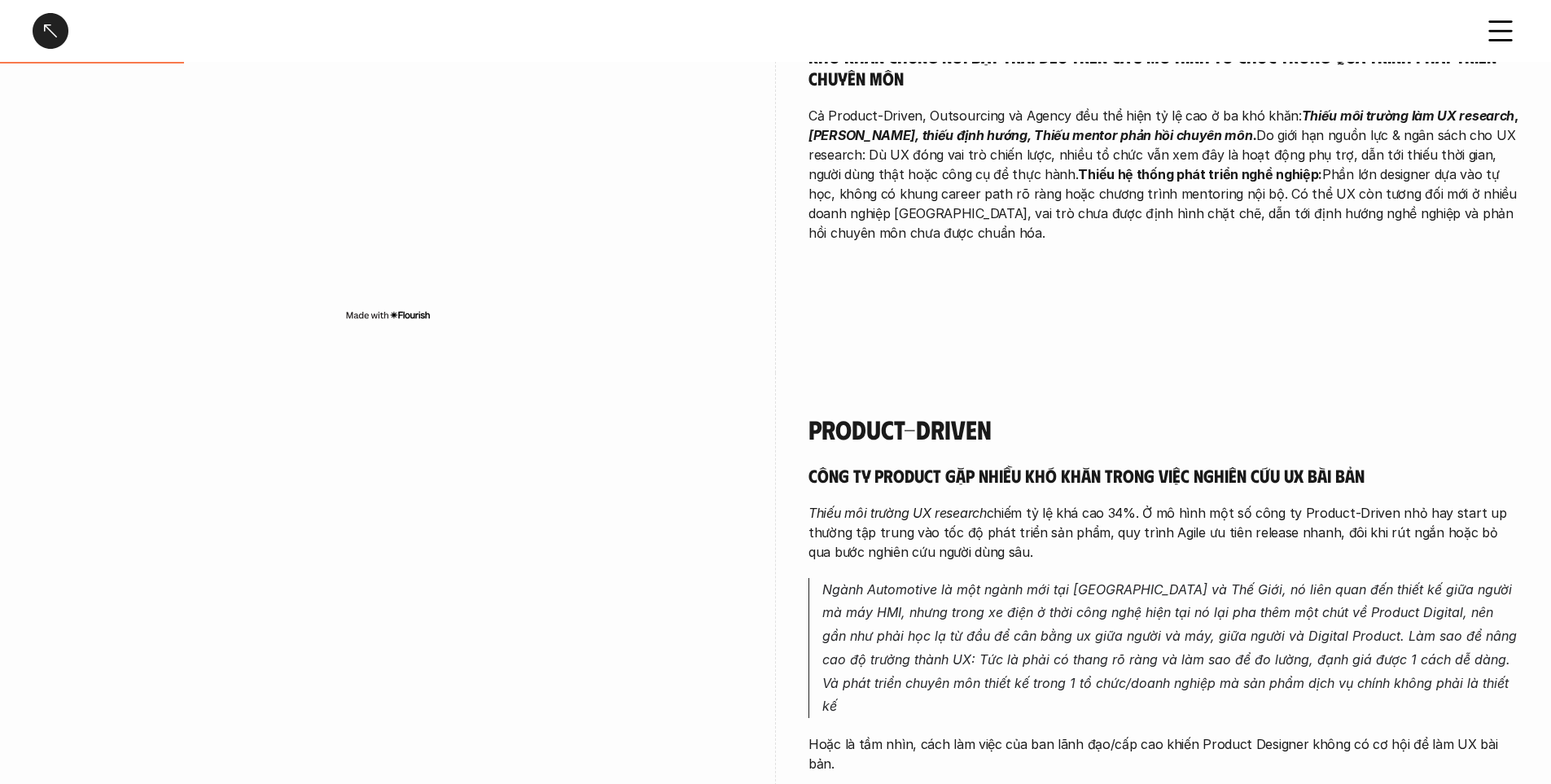
click at [979, 543] on p "Thiếu môi trường UX research chiếm tỷ lệ khá cao 34%. Ở mô hình một số công ty …" at bounding box center [1163, 532] width 710 height 59
click at [1026, 487] on div "Công ty product gặp nhiều khó khăn trong việc nghiên cứu UX bài bản Thiếu môi t…" at bounding box center [1163, 740] width 710 height 553
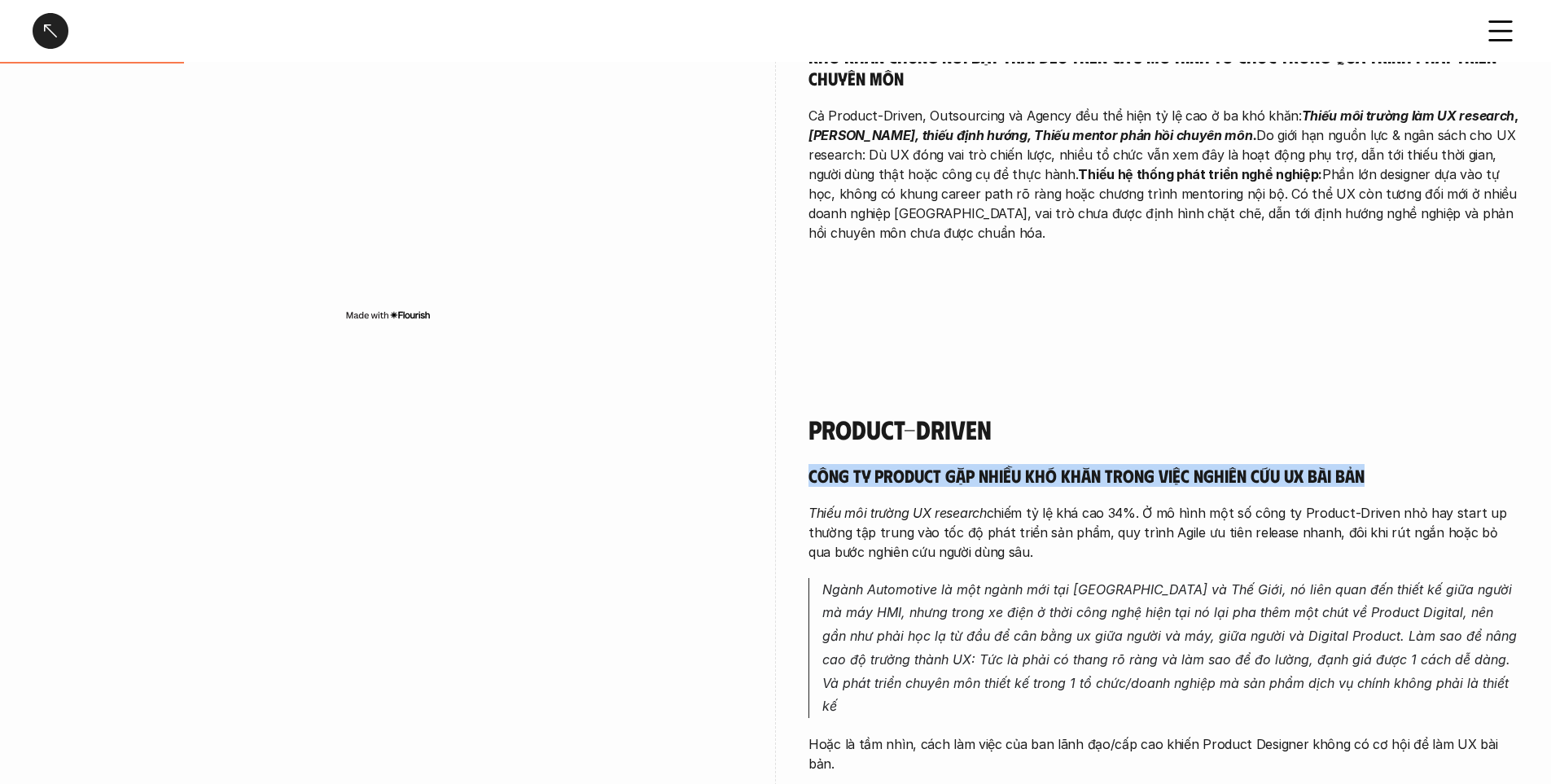
click at [1026, 487] on div "Công ty product gặp nhiều khó khăn trong việc nghiên cứu UX bài bản Thiếu môi t…" at bounding box center [1163, 740] width 710 height 553
click at [1054, 467] on h5 "Công ty product gặp nhiều khó khăn trong việc nghiên cứu UX bài bản" at bounding box center [1163, 475] width 710 height 23
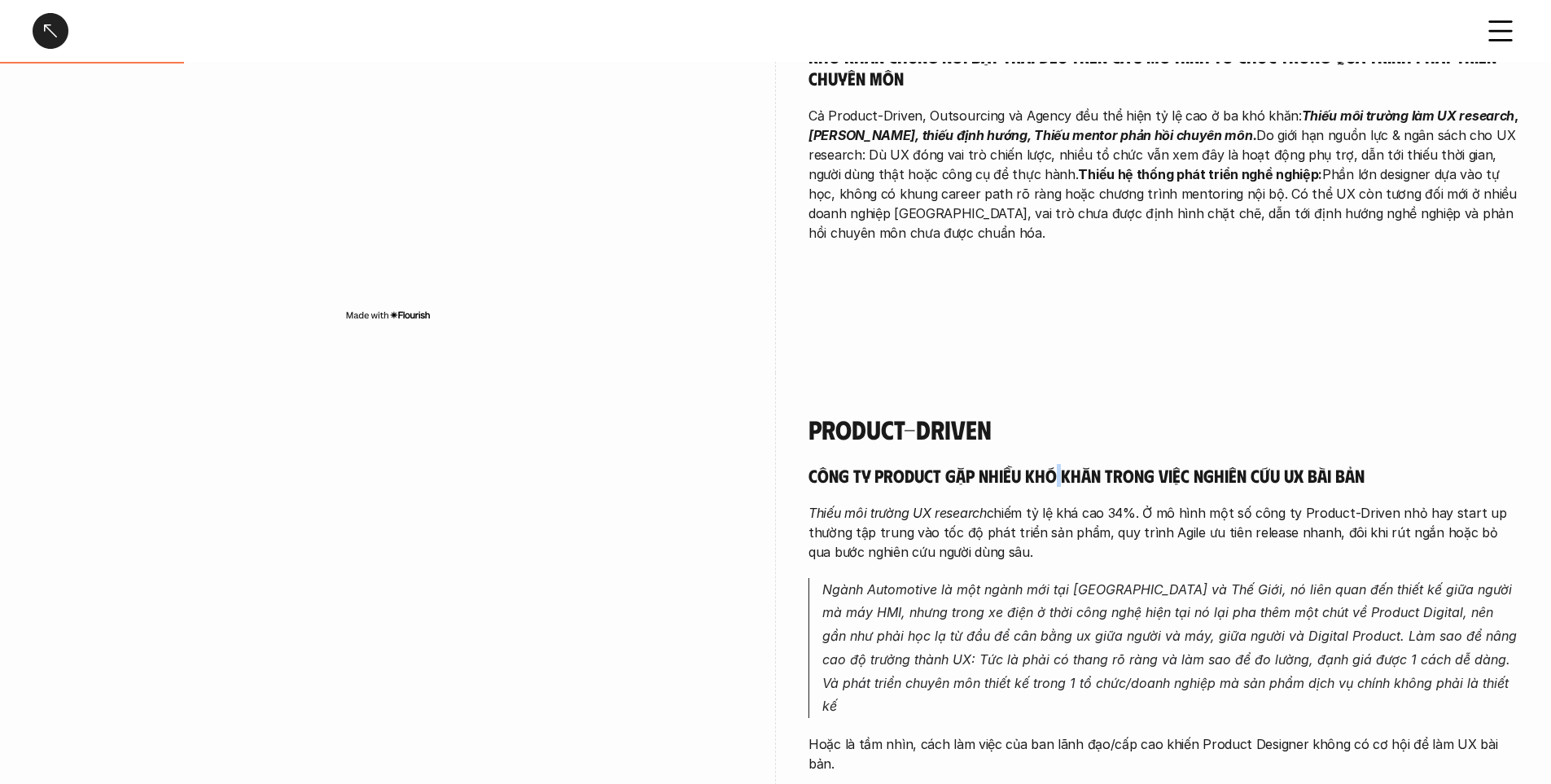
click at [1054, 467] on h5 "Công ty product gặp nhiều khó khăn trong việc nghiên cứu UX bài bản" at bounding box center [1163, 475] width 710 height 23
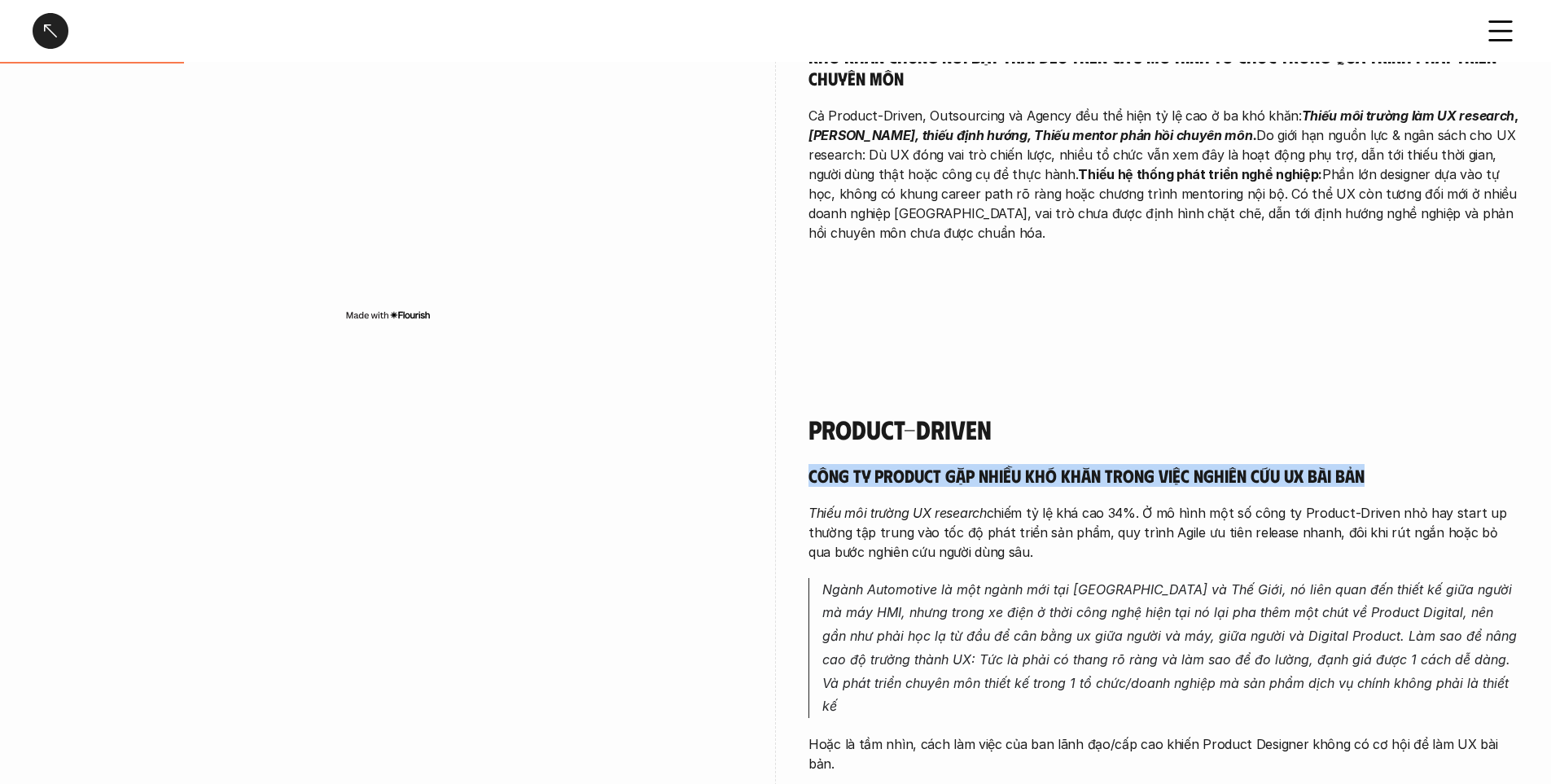
click at [1054, 467] on h5 "Công ty product gặp nhiều khó khăn trong việc nghiên cứu UX bài bản" at bounding box center [1163, 475] width 710 height 23
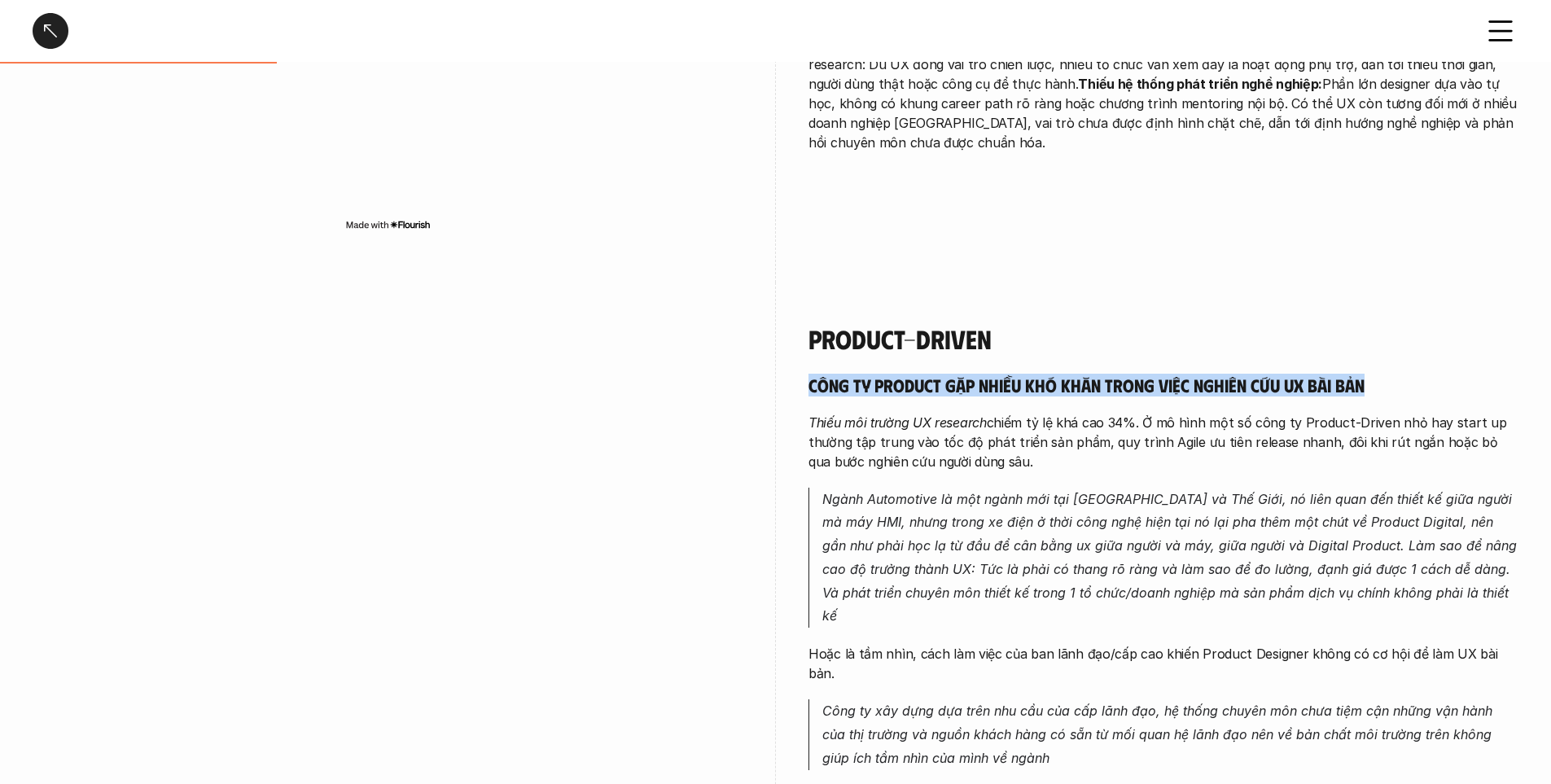
scroll to position [732, 0]
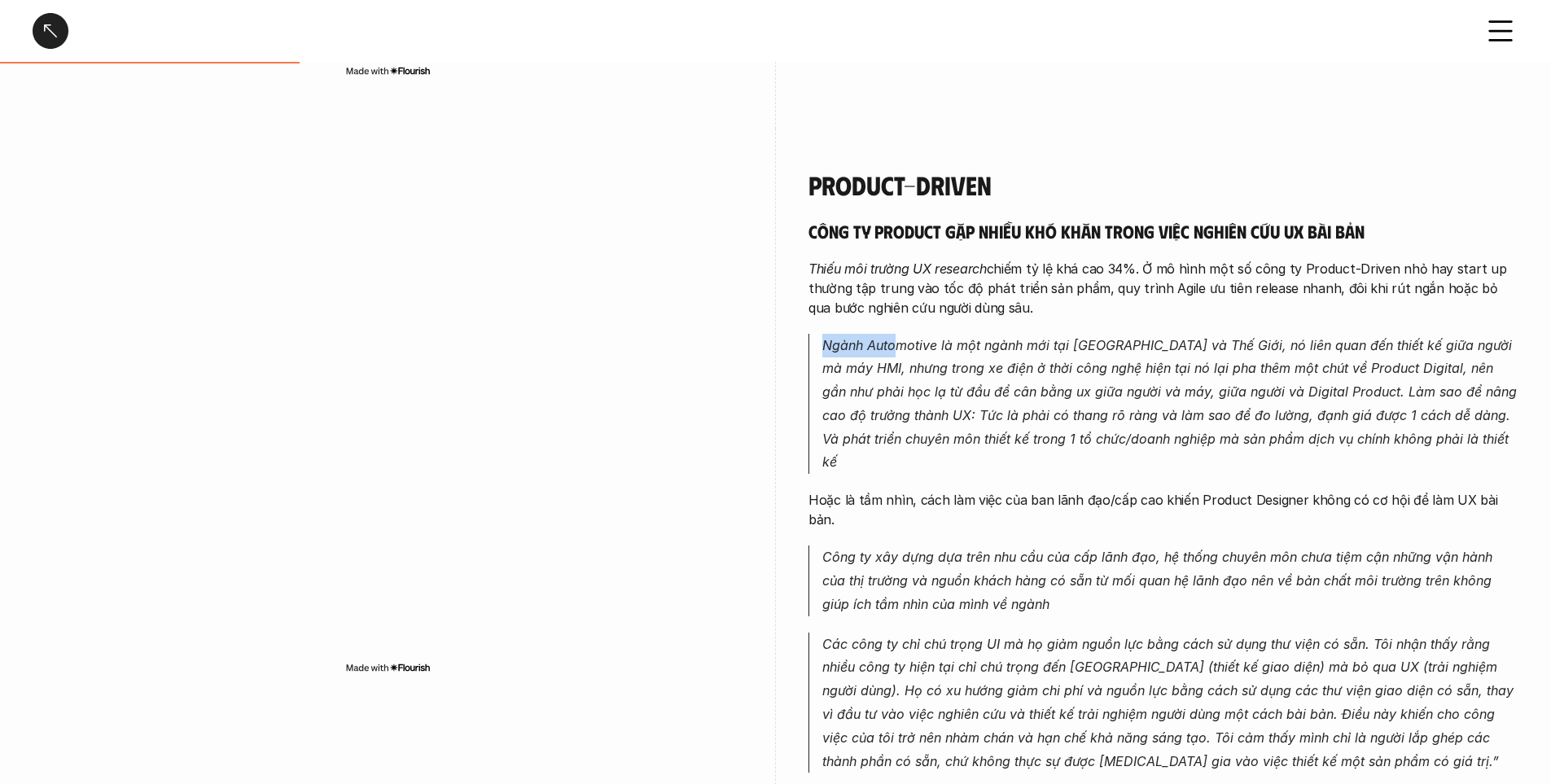
drag, startPoint x: 794, startPoint y: 340, endPoint x: 898, endPoint y: 353, distance: 104.8
click at [898, 353] on div "Product-Driven Công ty product gặp nhiều khó khăn trong việc nghiên cứu UX bài …" at bounding box center [776, 475] width 1486 height 694
drag, startPoint x: 916, startPoint y: 442, endPoint x: 908, endPoint y: 441, distance: 8.1
click at [916, 441] on em "Ngành Automotive là một ngành mới tại [GEOGRAPHIC_DATA] và Thế Giới, nó liên qu…" at bounding box center [1172, 403] width 698 height 134
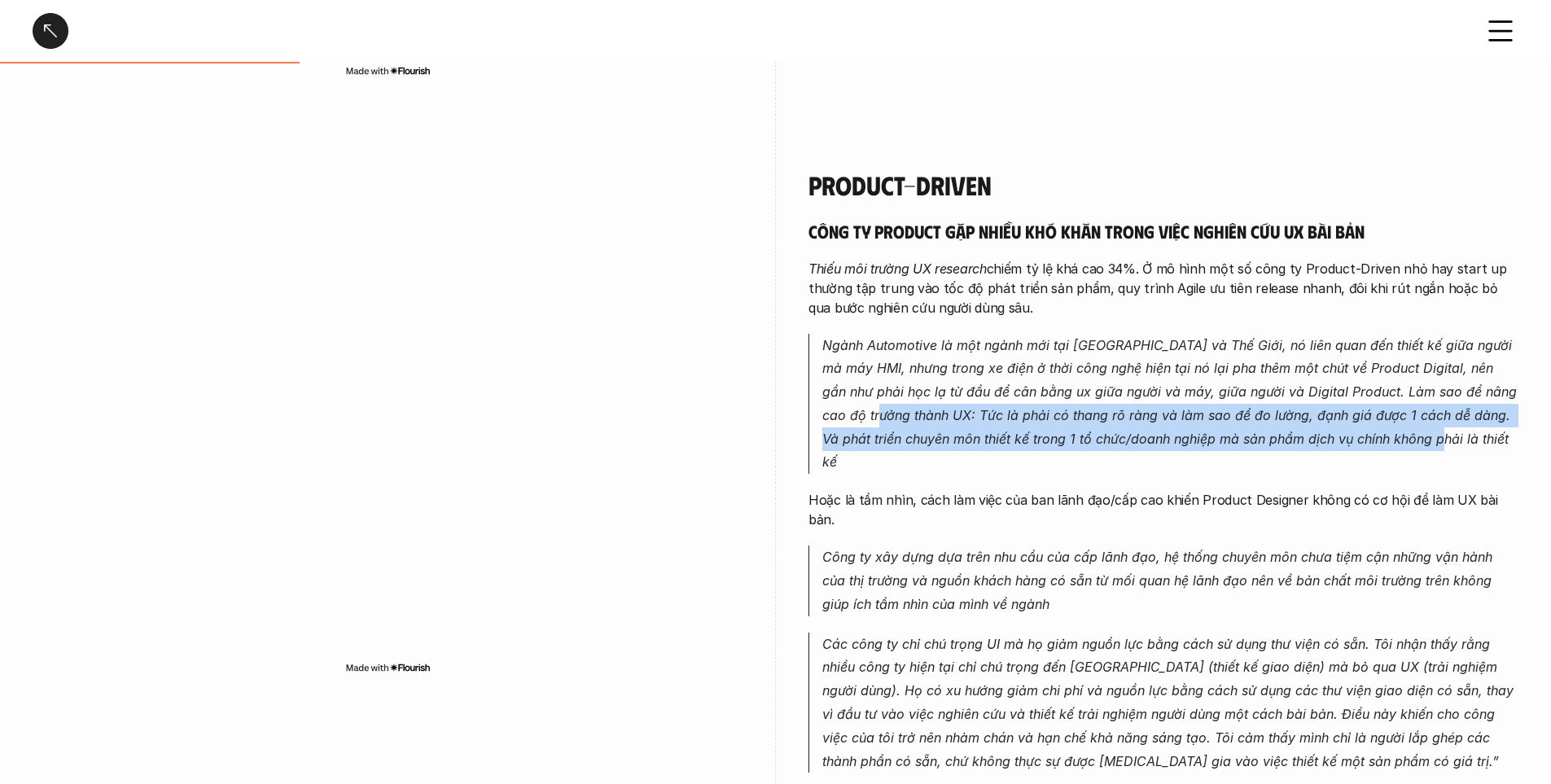
drag, startPoint x: 888, startPoint y: 404, endPoint x: 1459, endPoint y: 434, distance: 571.8
click at [1459, 434] on p "Ngành Automotive là một ngành mới tại [GEOGRAPHIC_DATA] và Thế Giới, nó liên qu…" at bounding box center [1170, 403] width 696 height 141
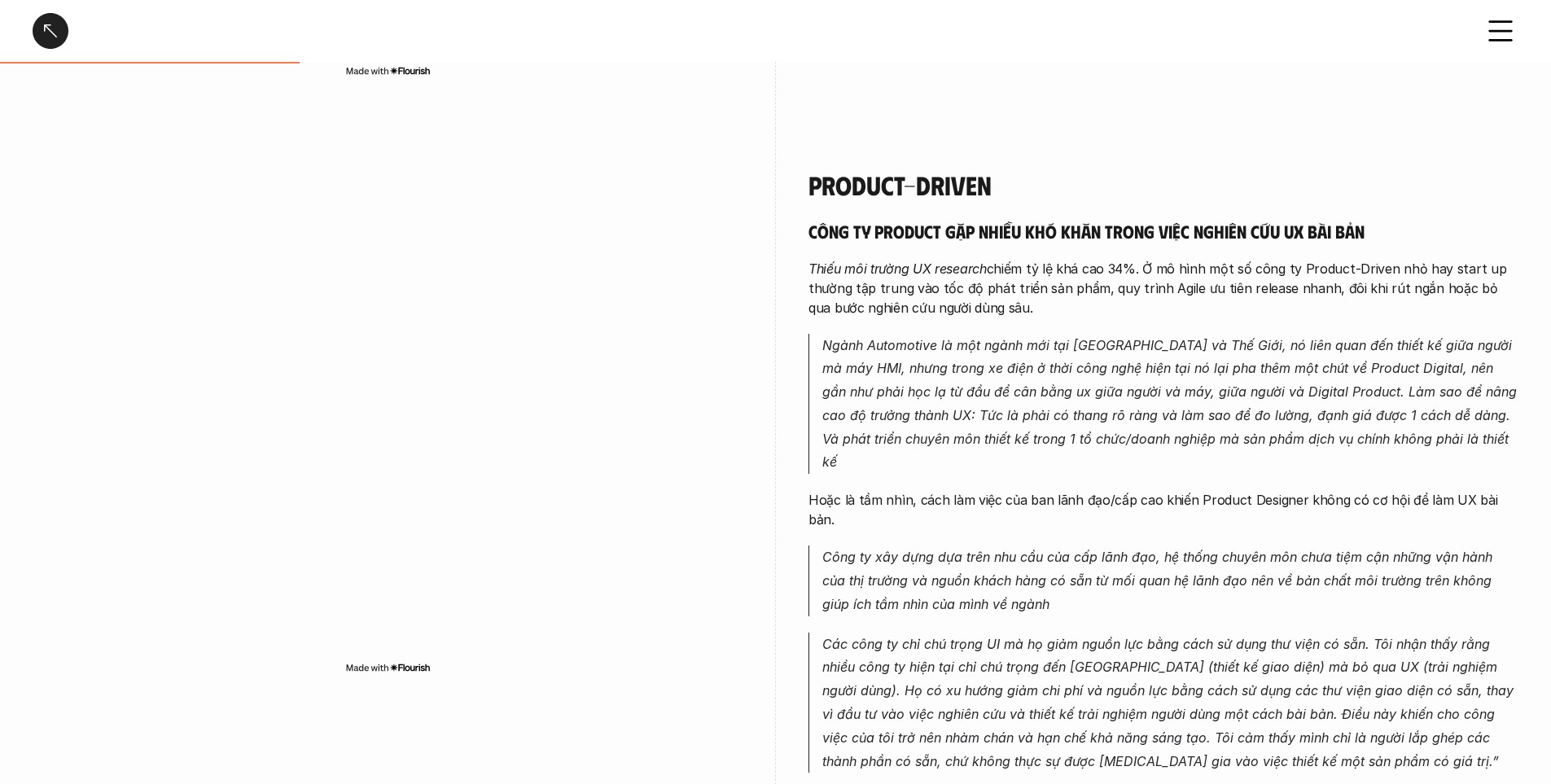
click at [1211, 549] on em "Công ty xây dựng dựa trên nhu cầu của cấp lãnh đạo, hệ thống chuyên môn chưa ti…" at bounding box center [1160, 580] width 674 height 64
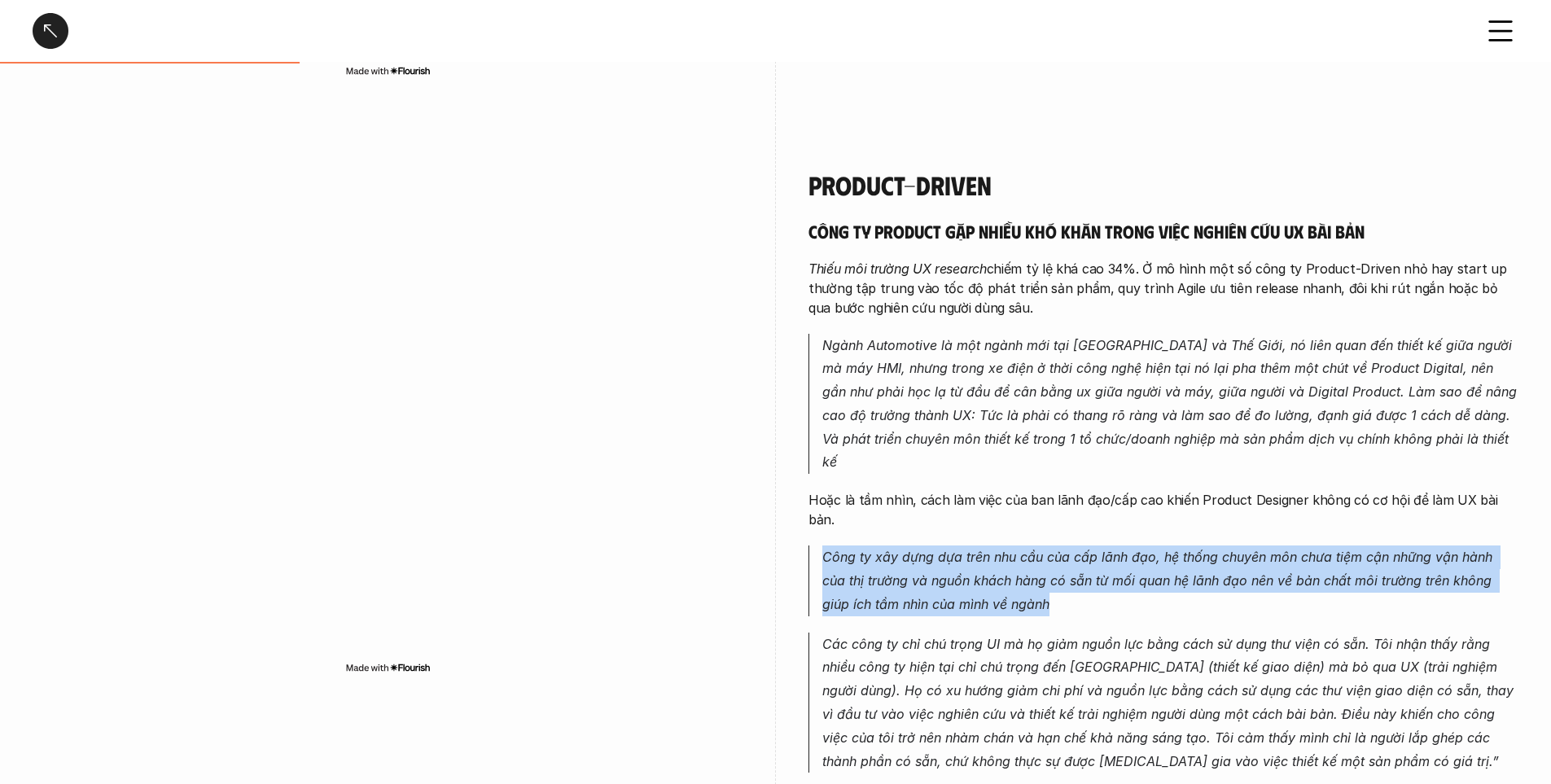
click at [1211, 549] on em "Công ty xây dựng dựa trên nhu cầu của cấp lãnh đạo, hệ thống chuyên môn chưa ti…" at bounding box center [1160, 580] width 674 height 64
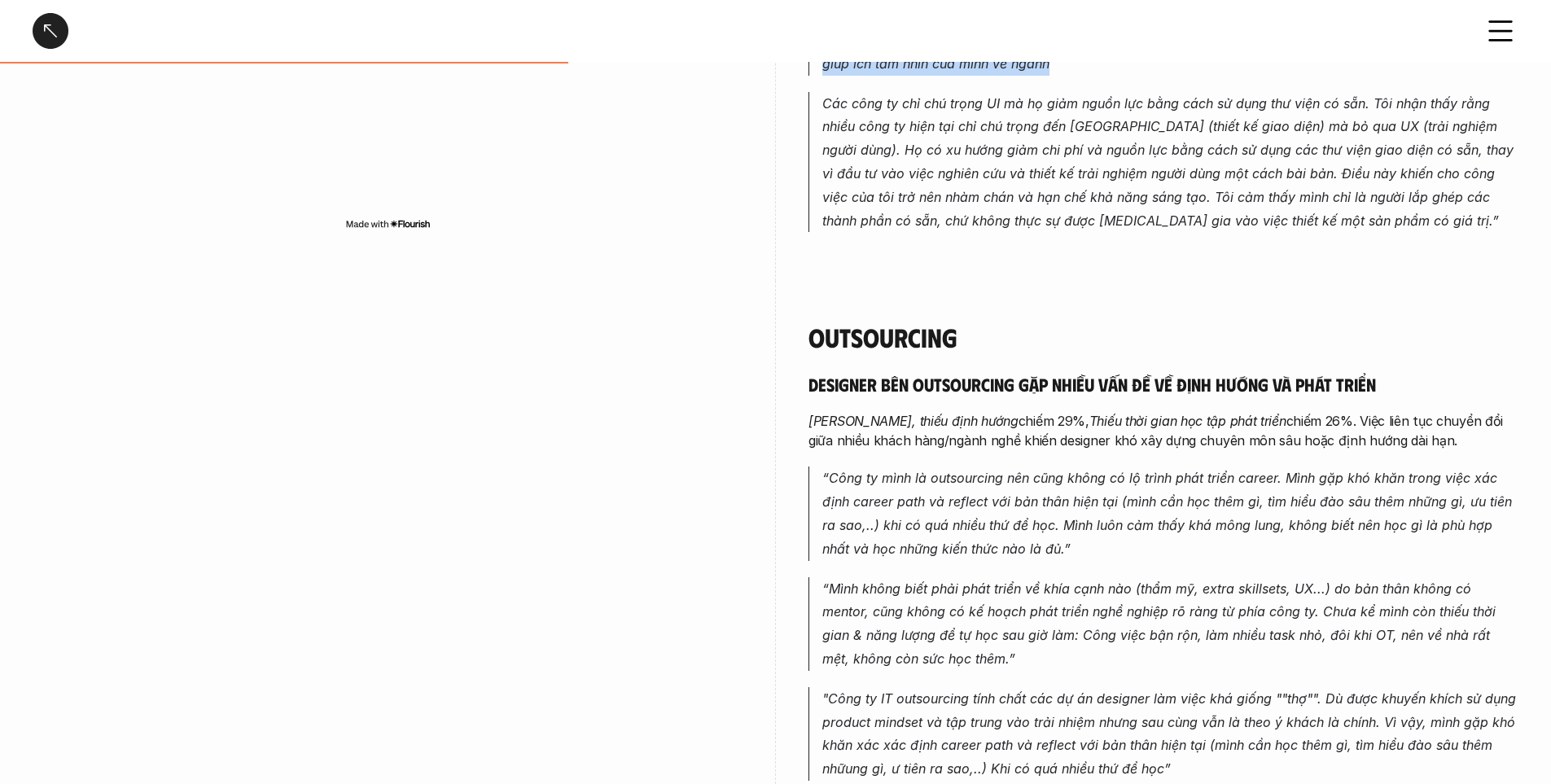
scroll to position [1303, 0]
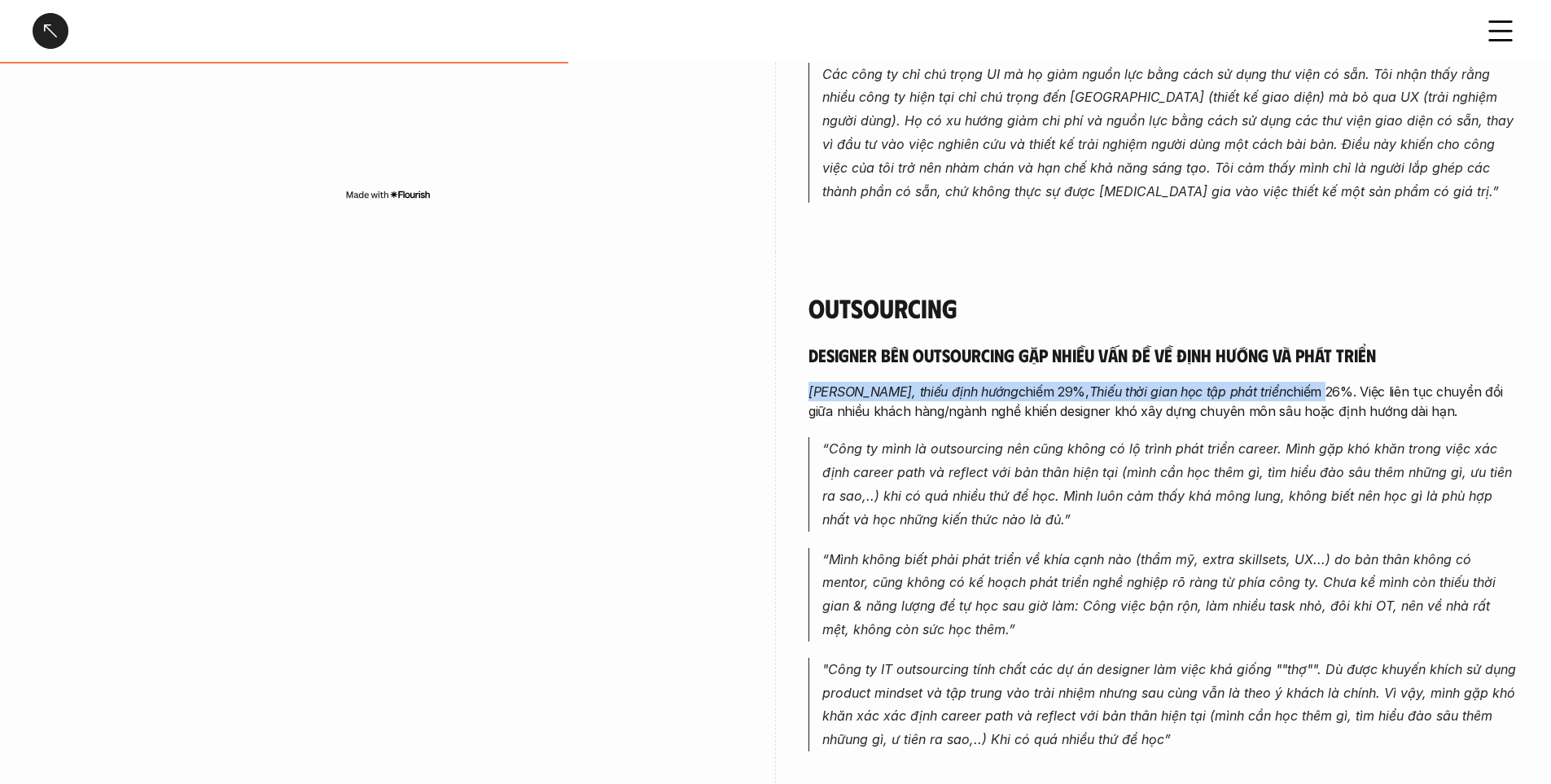
drag, startPoint x: 806, startPoint y: 335, endPoint x: 1292, endPoint y: 340, distance: 486.0
click at [1292, 340] on div "Outsourcing Designer bên Outsourcing gặp nhiều vấn đề về định hướng và phát tri…" at bounding box center [776, 710] width 1486 height 917
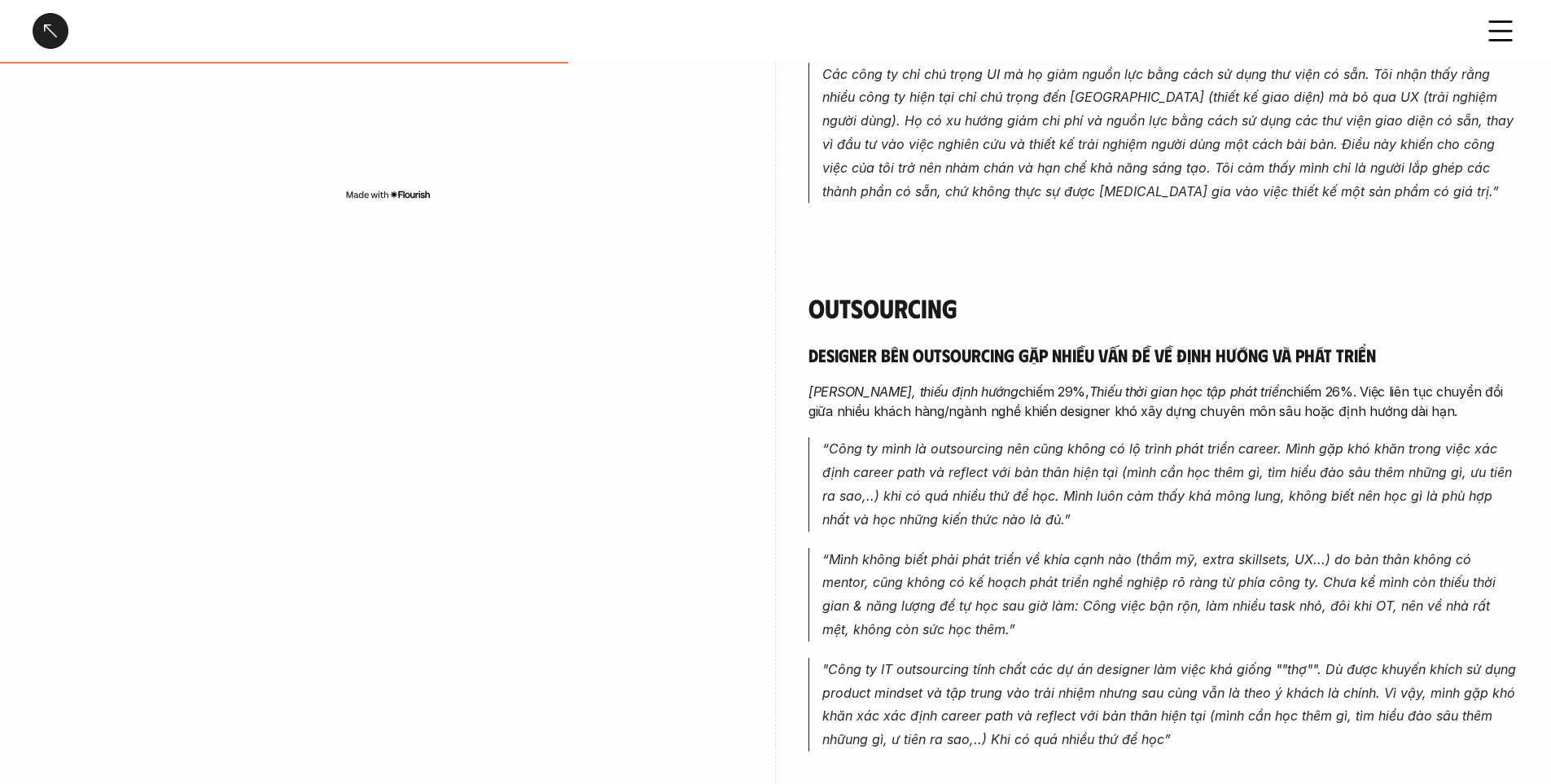
click at [1143, 382] on p "Mông lung, thiếu định hướng chiếm 29%, Thiếu thời gian học tập phát triển chiếm…" at bounding box center [1163, 401] width 710 height 39
drag, startPoint x: 1153, startPoint y: 352, endPoint x: 1223, endPoint y: 352, distance: 70.0
click at [1223, 382] on p "Mông lung, thiếu định hướng chiếm 29%, Thiếu thời gian học tập phát triển chiếm…" at bounding box center [1163, 401] width 710 height 39
click at [1037, 438] on p "“ Công ty mình là outsourcing nên cũng không có lộ trình phát triển career. Mìn…" at bounding box center [1170, 484] width 696 height 94
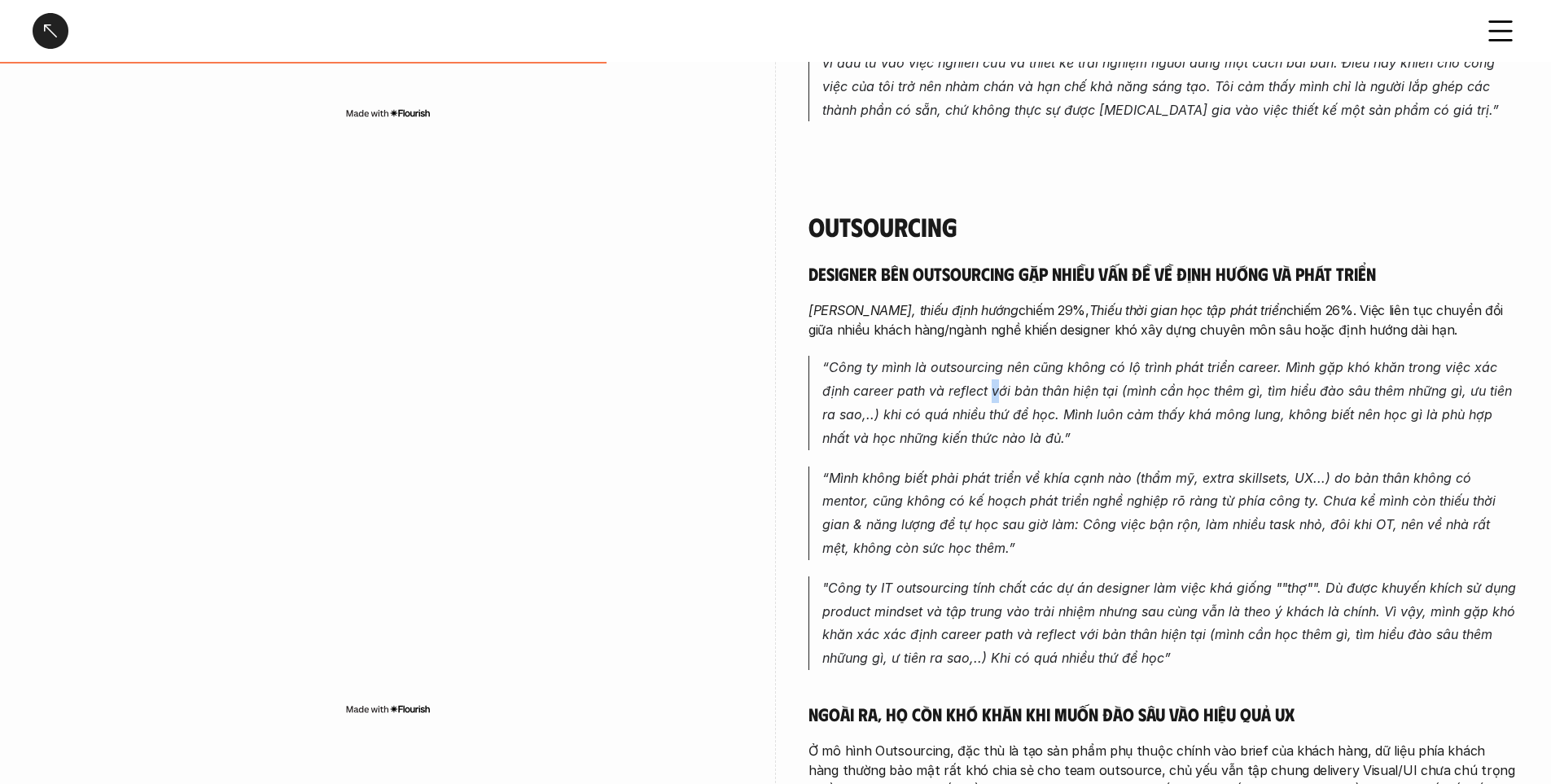
drag, startPoint x: 994, startPoint y: 337, endPoint x: 971, endPoint y: 339, distance: 23.1
click at [993, 356] on p "“ Công ty mình là outsourcing nên cũng không có lộ trình phát triển career. Mìn…" at bounding box center [1170, 402] width 696 height 94
click at [812, 298] on div "Designer bên Outsourcing gặp nhiều vấn đề về định hướng và phát triển Mông lung…" at bounding box center [1163, 651] width 710 height 777
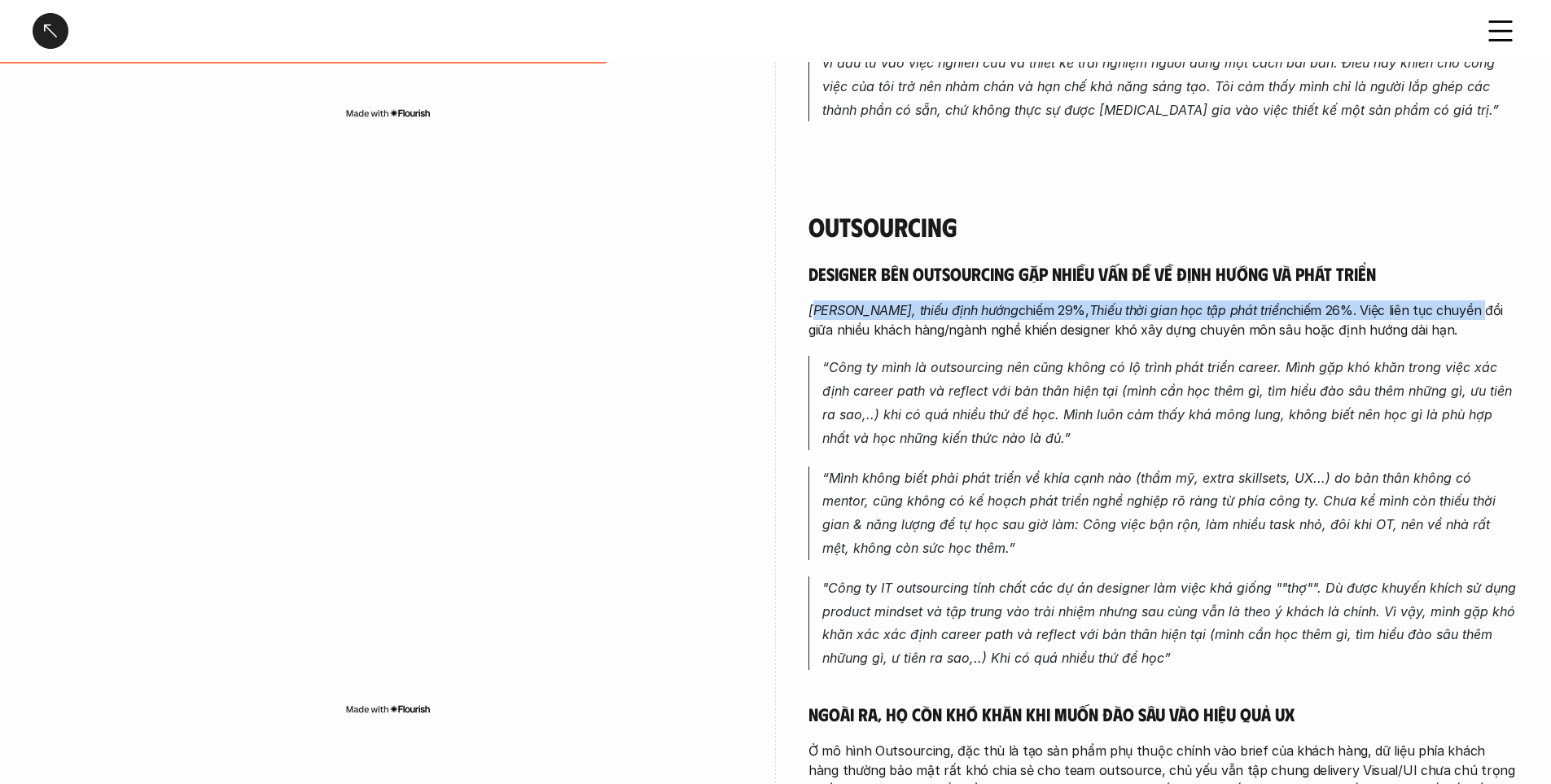
drag, startPoint x: 822, startPoint y: 267, endPoint x: 1449, endPoint y: 262, distance: 627.0
click at [1449, 300] on p "Mông lung, thiếu định hướng chiếm 29%, Thiếu thời gian học tập phát triển chiếm…" at bounding box center [1163, 319] width 710 height 39
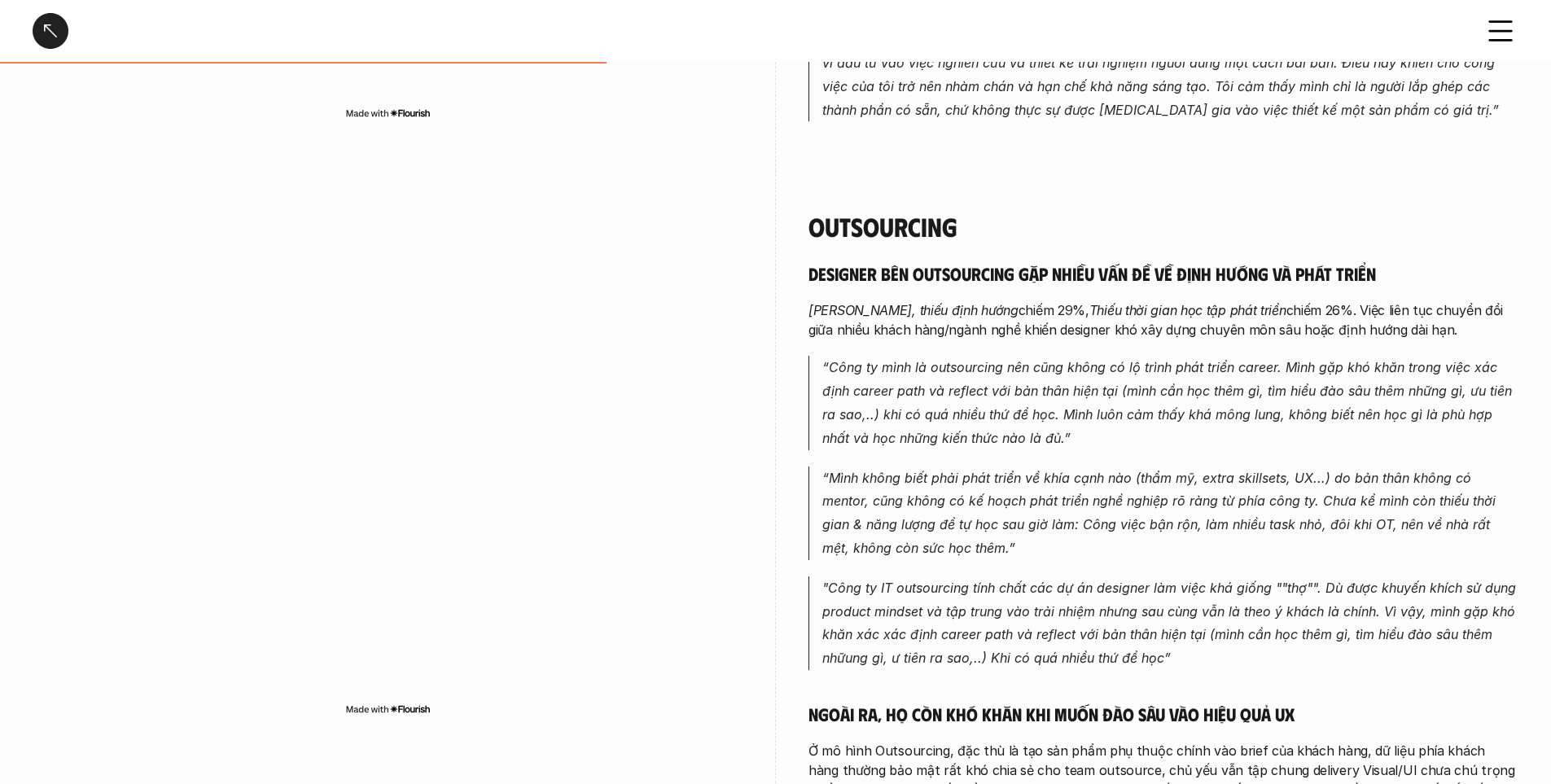
click at [887, 356] on p "“ Công ty mình là outsourcing nên cũng không có lộ trình phát triển career. Mìn…" at bounding box center [1170, 402] width 696 height 94
drag, startPoint x: 847, startPoint y: 339, endPoint x: 1172, endPoint y: 320, distance: 325.6
click at [1172, 356] on p "“ Công ty mình là outsourcing nên cũng không có lộ trình phát triển career. Mìn…" at bounding box center [1170, 402] width 696 height 94
click at [1122, 312] on div "Designer bên Outsourcing gặp nhiều vấn đề về định hướng và phát triển Mông lung…" at bounding box center [1163, 651] width 710 height 777
drag, startPoint x: 1100, startPoint y: 326, endPoint x: 1194, endPoint y: 326, distance: 94.0
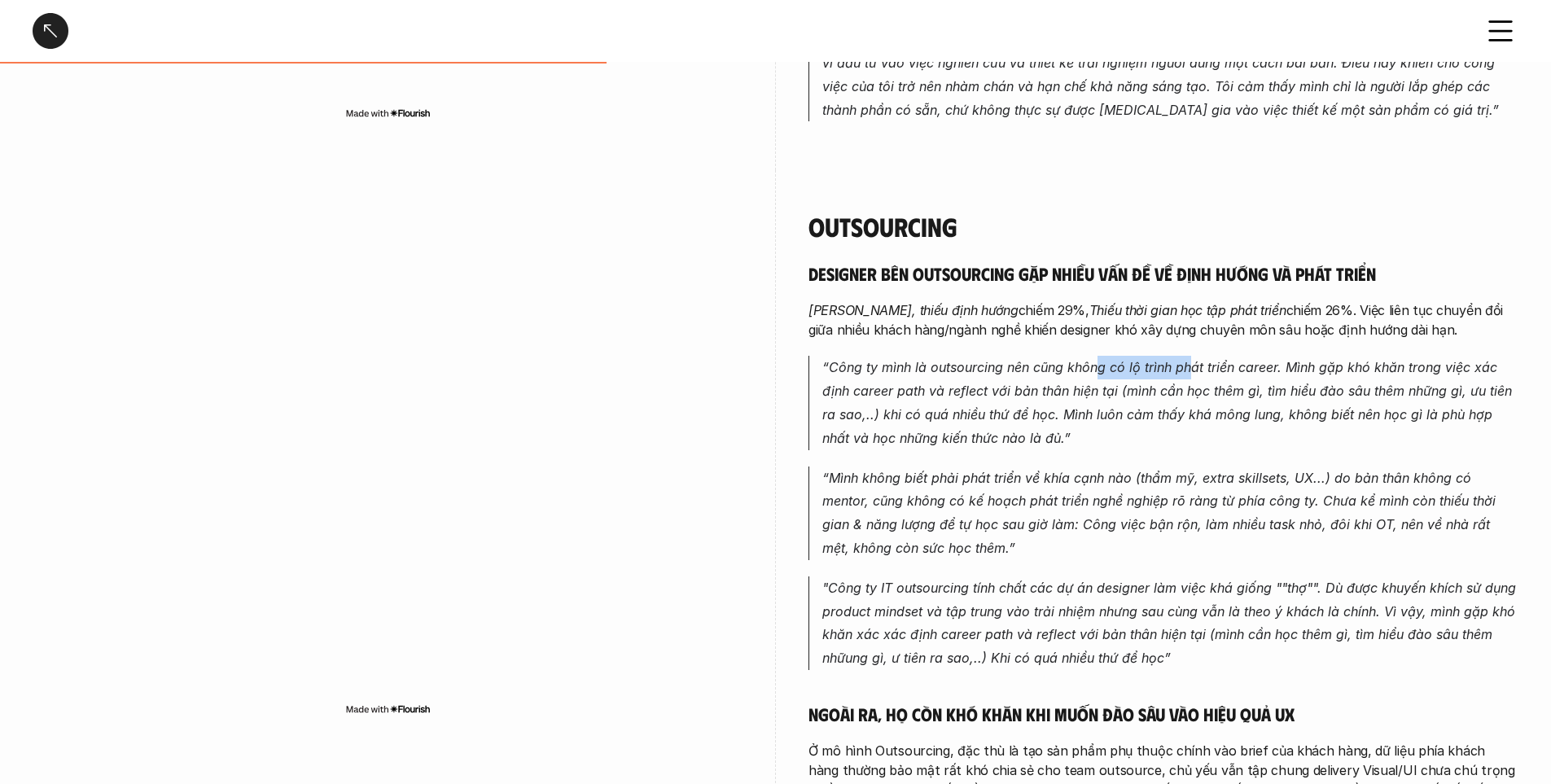
click at [1194, 359] on em "Công ty mình là outsourcing nên cũng không có lộ trình phát triển career. Mình …" at bounding box center [1169, 402] width 694 height 87
click at [1296, 356] on p "“ Công ty mình là outsourcing nên cũng không có lộ trình phát triển career. Mìn…" at bounding box center [1170, 402] width 696 height 94
drag, startPoint x: 1287, startPoint y: 322, endPoint x: 1374, endPoint y: 316, distance: 87.2
click at [1374, 359] on em "Công ty mình là outsourcing nên cũng không có lộ trình phát triển career. Mình …" at bounding box center [1169, 402] width 694 height 87
click at [1456, 359] on em "Công ty mình là outsourcing nên cũng không có lộ trình phát triển career. Mình …" at bounding box center [1169, 402] width 694 height 87
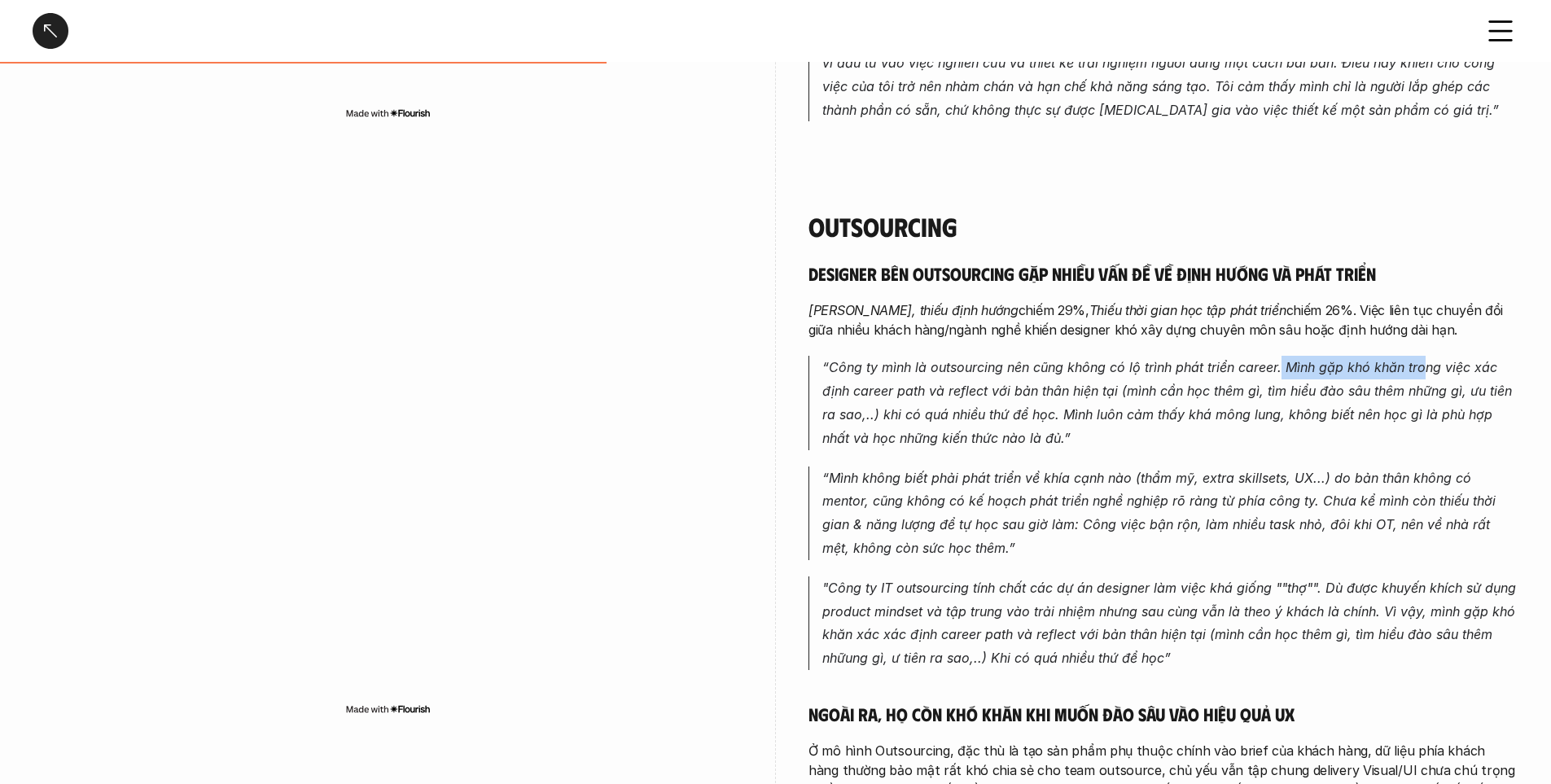
drag, startPoint x: 1280, startPoint y: 323, endPoint x: 1427, endPoint y: 321, distance: 147.0
click at [1427, 359] on em "Công ty mình là outsourcing nên cũng không có lộ trình phát triển career. Mình …" at bounding box center [1169, 402] width 694 height 87
click at [1395, 359] on em "Công ty mình là outsourcing nên cũng không có lộ trình phát triển career. Mình …" at bounding box center [1169, 402] width 694 height 87
drag, startPoint x: 825, startPoint y: 344, endPoint x: 1046, endPoint y: 346, distance: 221.0
click at [1046, 359] on em "Công ty mình là outsourcing nên cũng không có lộ trình phát triển career. Mình …" at bounding box center [1169, 402] width 694 height 87
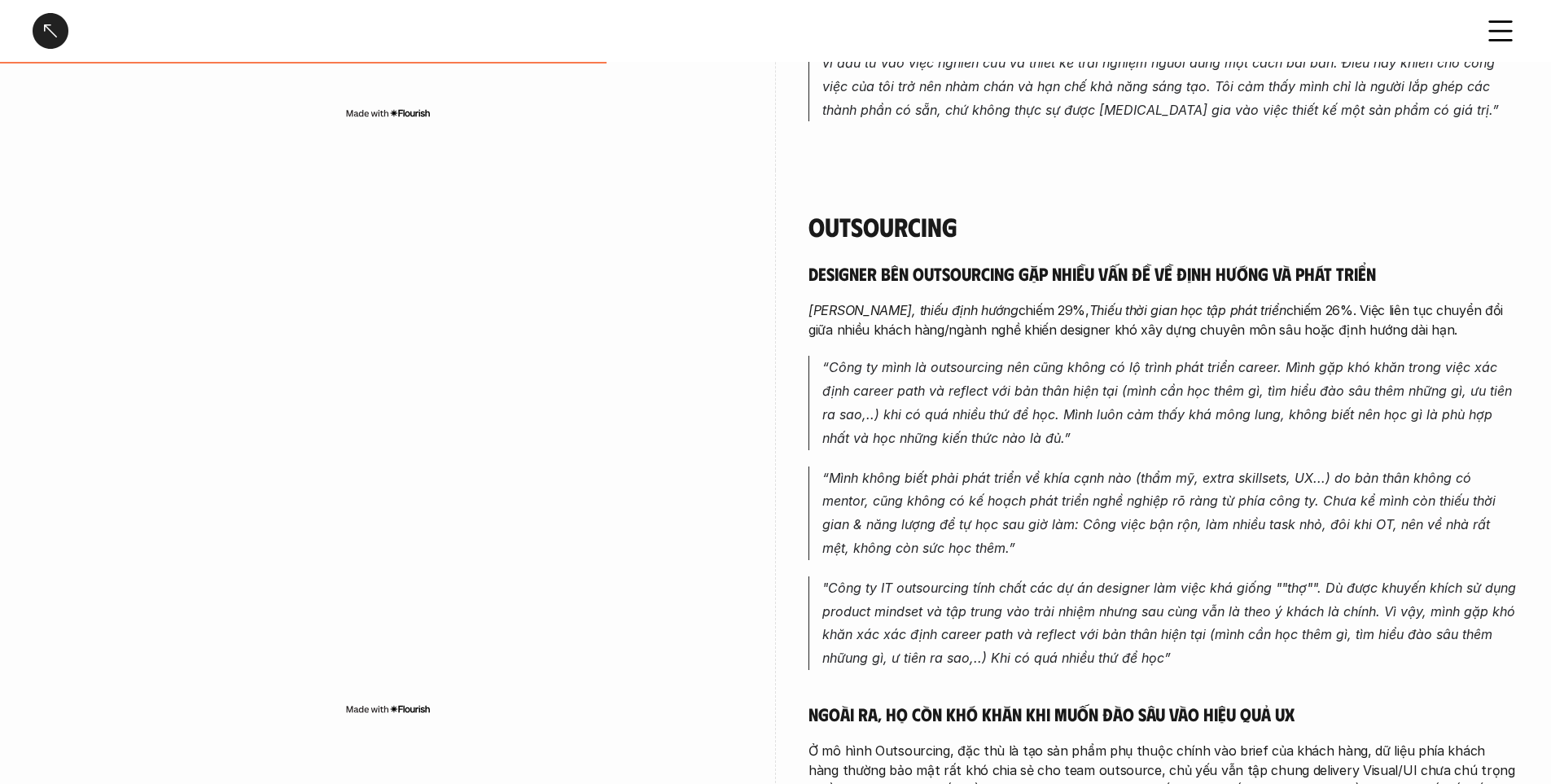
click at [1146, 359] on em "Công ty mình là outsourcing nên cũng không có lộ trình phát triển career. Mình …" at bounding box center [1169, 402] width 694 height 87
drag, startPoint x: 1041, startPoint y: 346, endPoint x: 1141, endPoint y: 345, distance: 100.0
click at [1141, 359] on em "Công ty mình là outsourcing nên cũng không có lộ trình phát triển career. Mình …" at bounding box center [1169, 402] width 694 height 87
click at [1210, 359] on em "Công ty mình là outsourcing nên cũng không có lộ trình phát triển career. Mình …" at bounding box center [1169, 402] width 694 height 87
drag, startPoint x: 1112, startPoint y: 356, endPoint x: 1314, endPoint y: 353, distance: 202.0
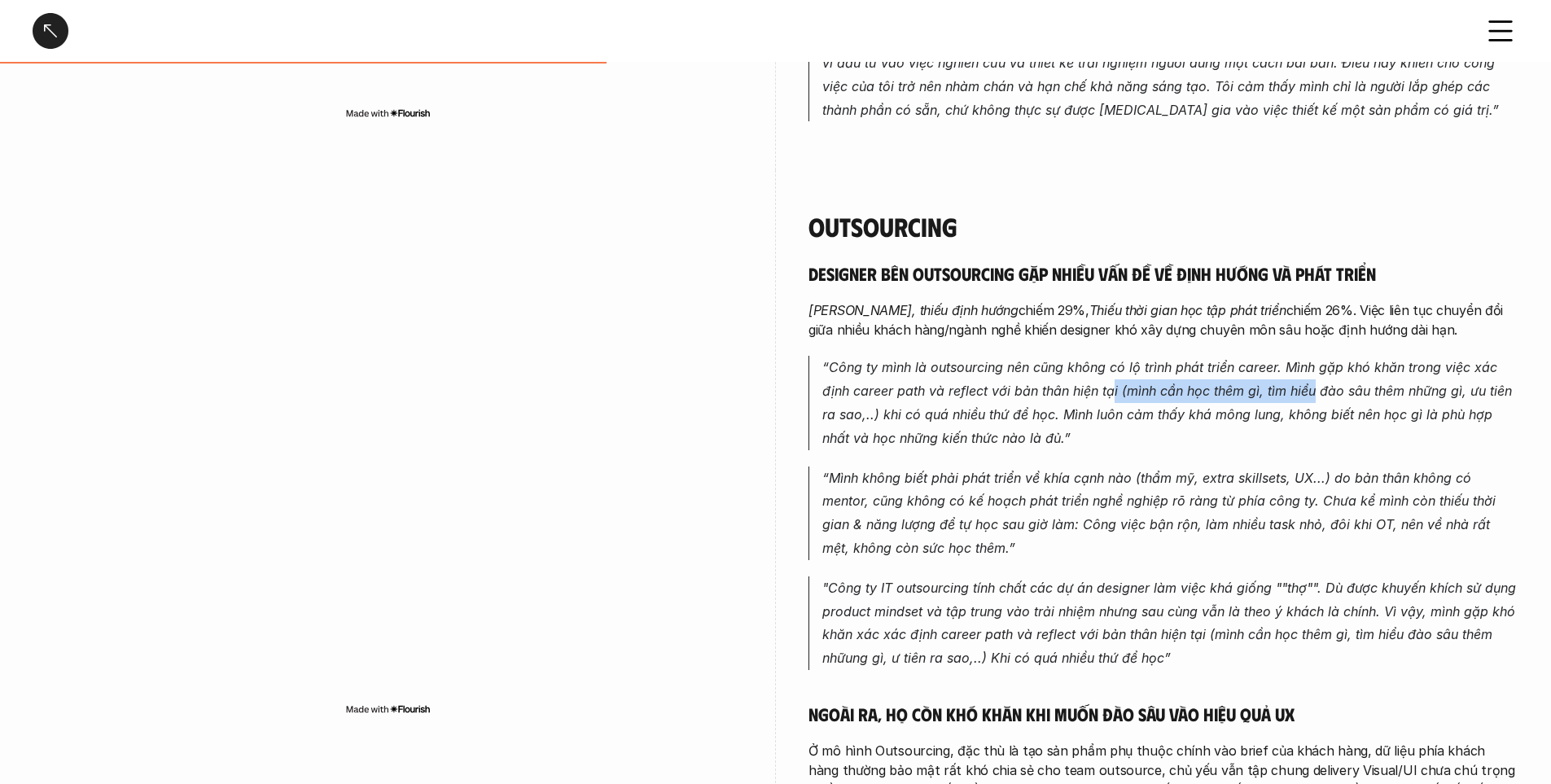
click at [1314, 356] on p "“ Công ty mình là outsourcing nên cũng không có lộ trình phát triển career. Mìn…" at bounding box center [1170, 402] width 696 height 94
click at [1338, 359] on em "Công ty mình là outsourcing nên cũng không có lộ trình phát triển career. Mình …" at bounding box center [1169, 402] width 694 height 87
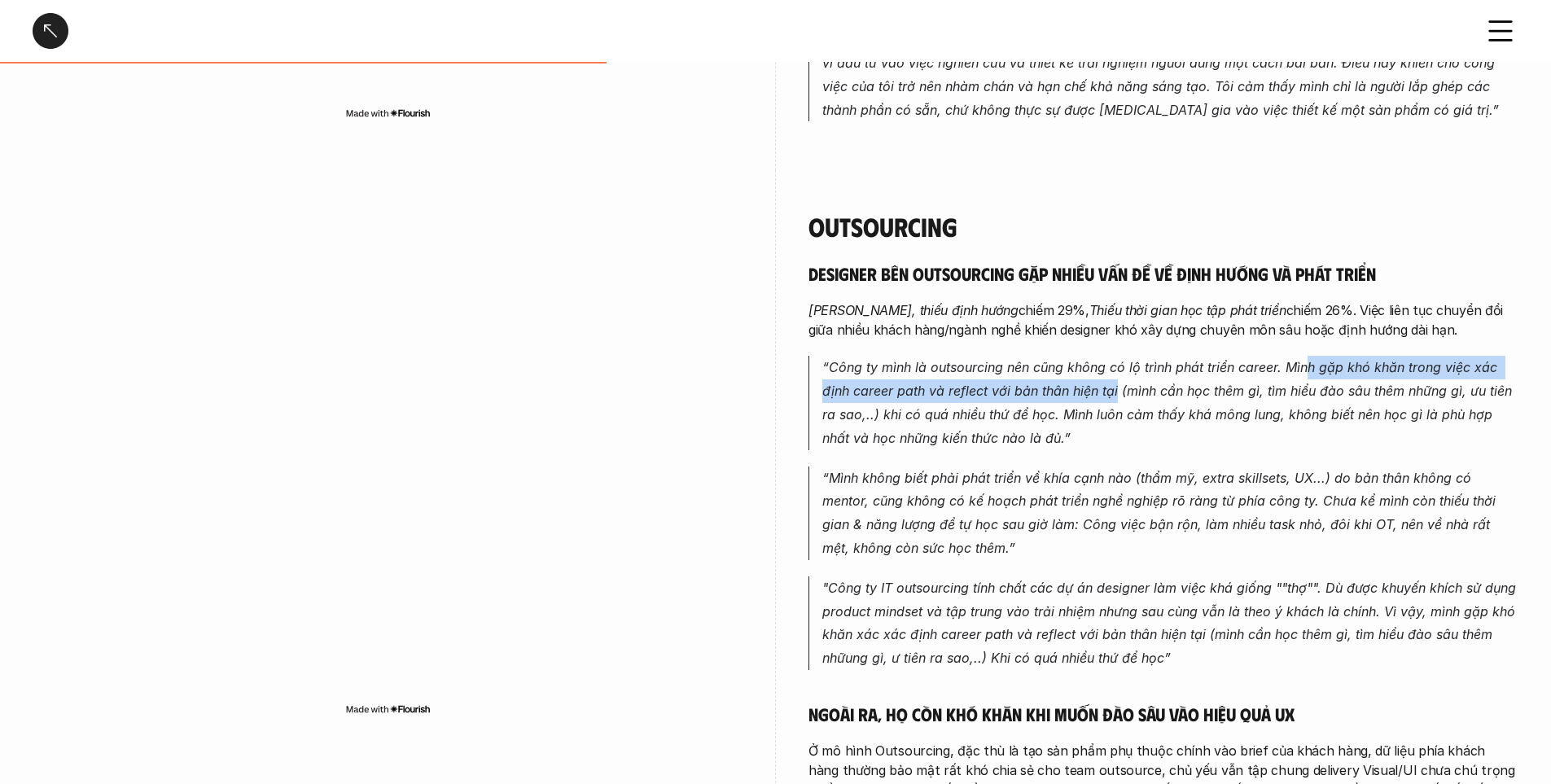
click at [1308, 356] on p "“ Công ty mình là outsourcing nên cũng không có lộ trình phát triển career. Mìn…" at bounding box center [1170, 402] width 696 height 94
click at [1021, 359] on em "Công ty mình là outsourcing nên cũng không có lộ trình phát triển career. Mình …" at bounding box center [1169, 402] width 694 height 87
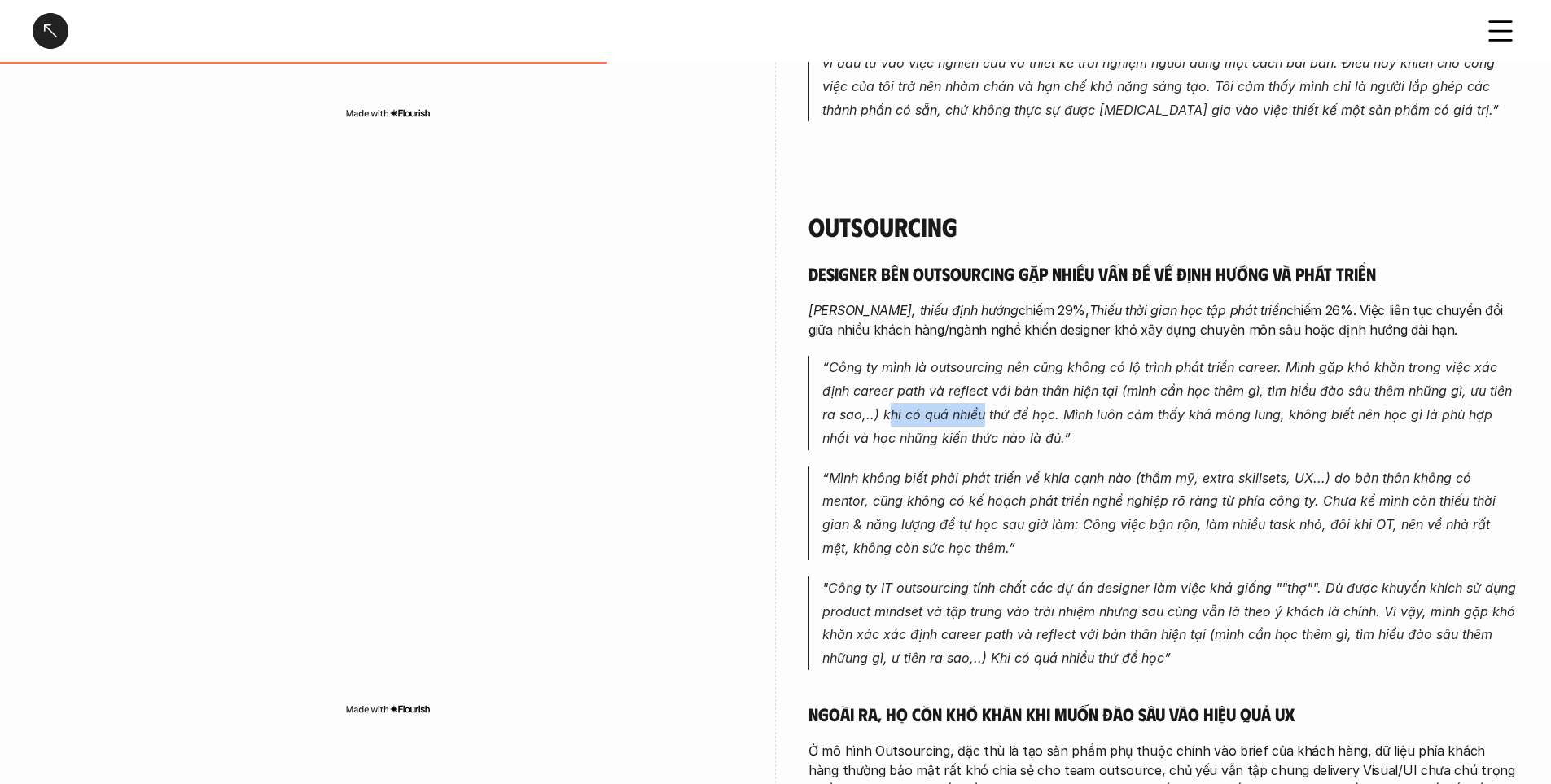
drag, startPoint x: 904, startPoint y: 364, endPoint x: 979, endPoint y: 366, distance: 75.0
click at [979, 366] on em "Công ty mình là outsourcing nên cũng không có lộ trình phát triển career. Mình …" at bounding box center [1169, 402] width 694 height 87
click at [1070, 368] on em "Công ty mình là outsourcing nên cũng không có lộ trình phát triển career. Mình …" at bounding box center [1169, 402] width 694 height 87
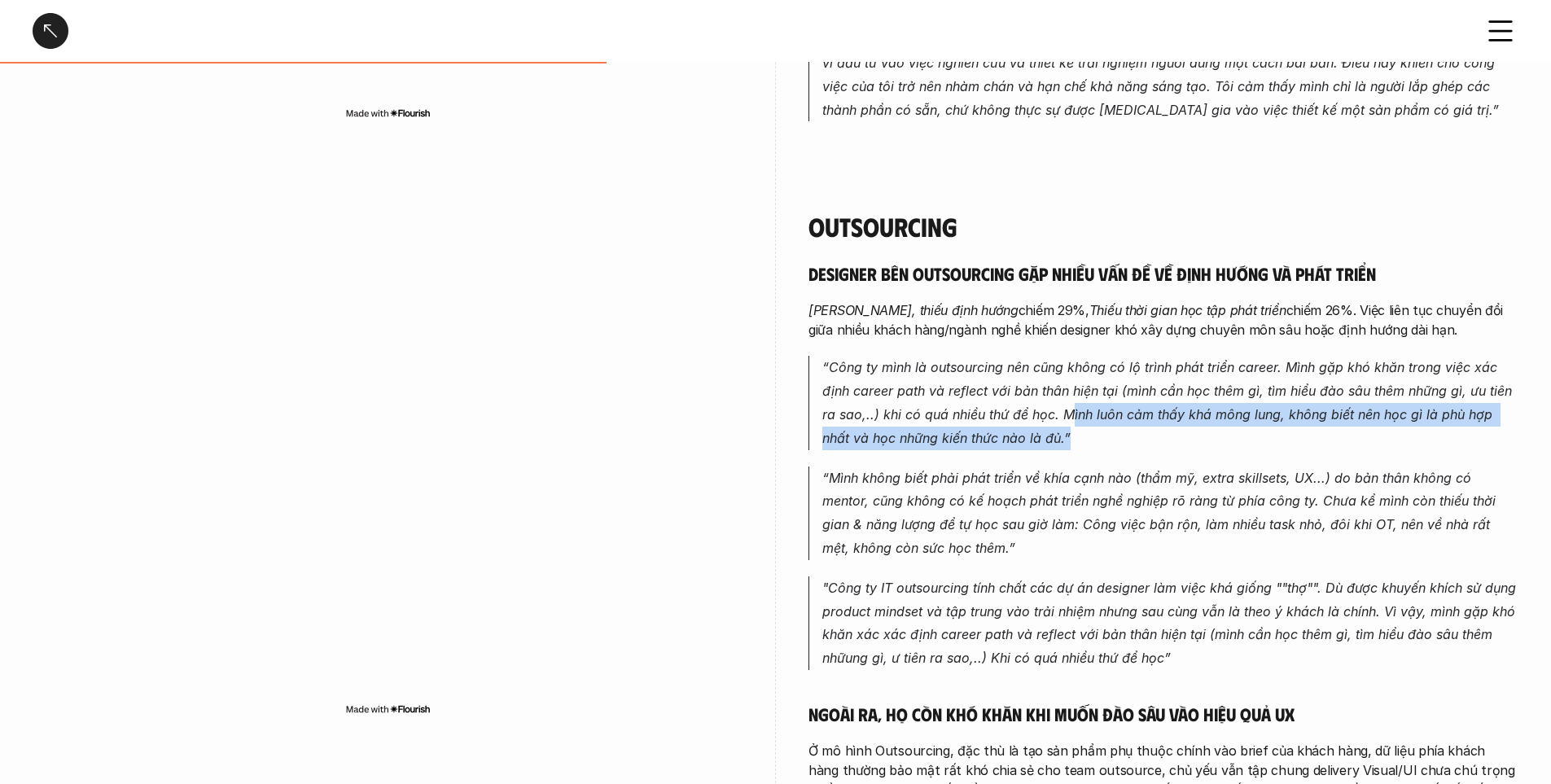
drag, startPoint x: 1151, startPoint y: 380, endPoint x: 1159, endPoint y: 402, distance: 23.4
click at [1159, 402] on p "“ Công ty mình là outsourcing nên cũng không có lộ trình phát triển career. Mìn…" at bounding box center [1170, 402] width 696 height 94
click at [1174, 373] on em "Công ty mình là outsourcing nên cũng không có lộ trình phát triển career. Mình …" at bounding box center [1169, 402] width 694 height 87
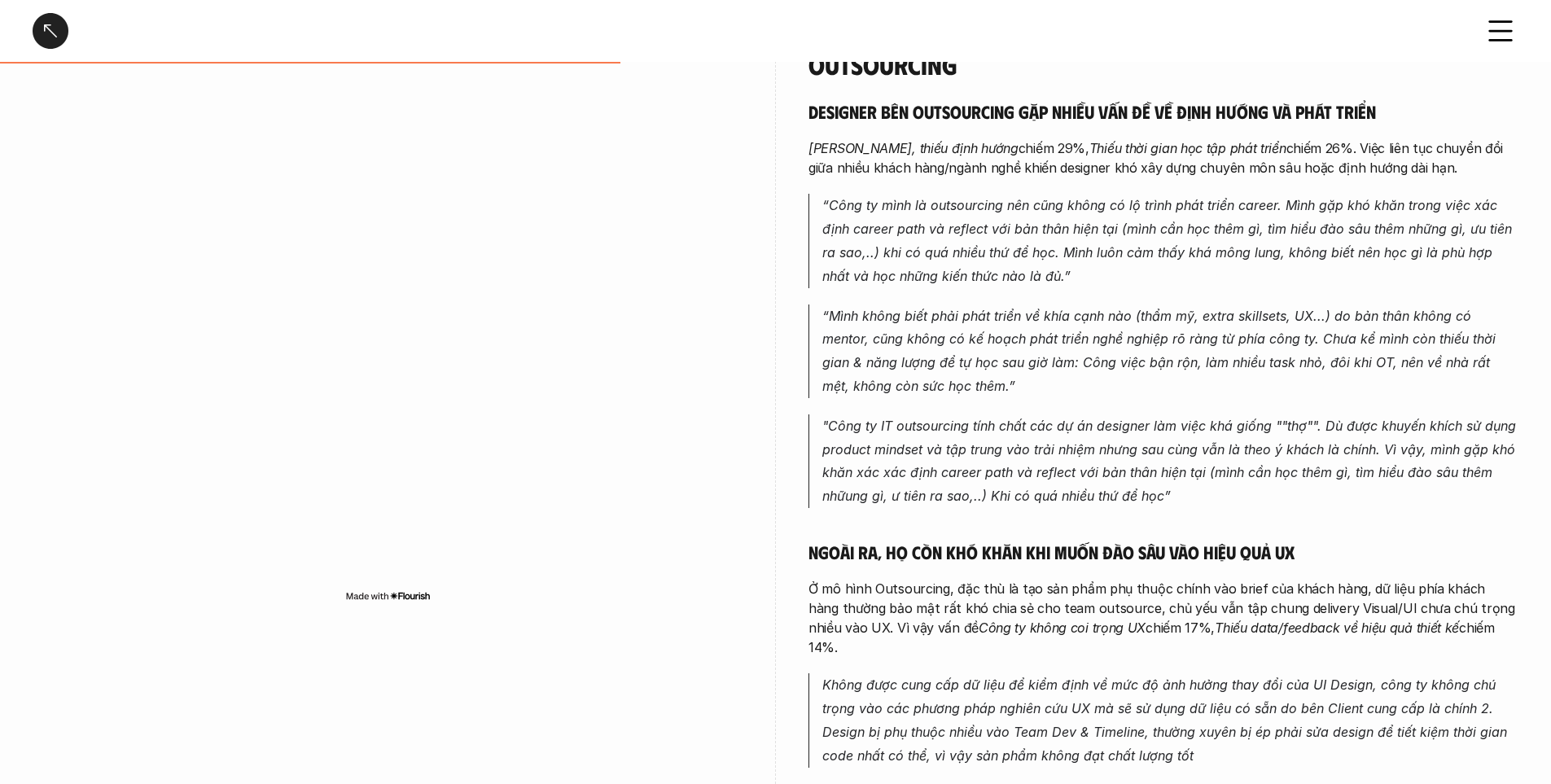
scroll to position [1547, 0]
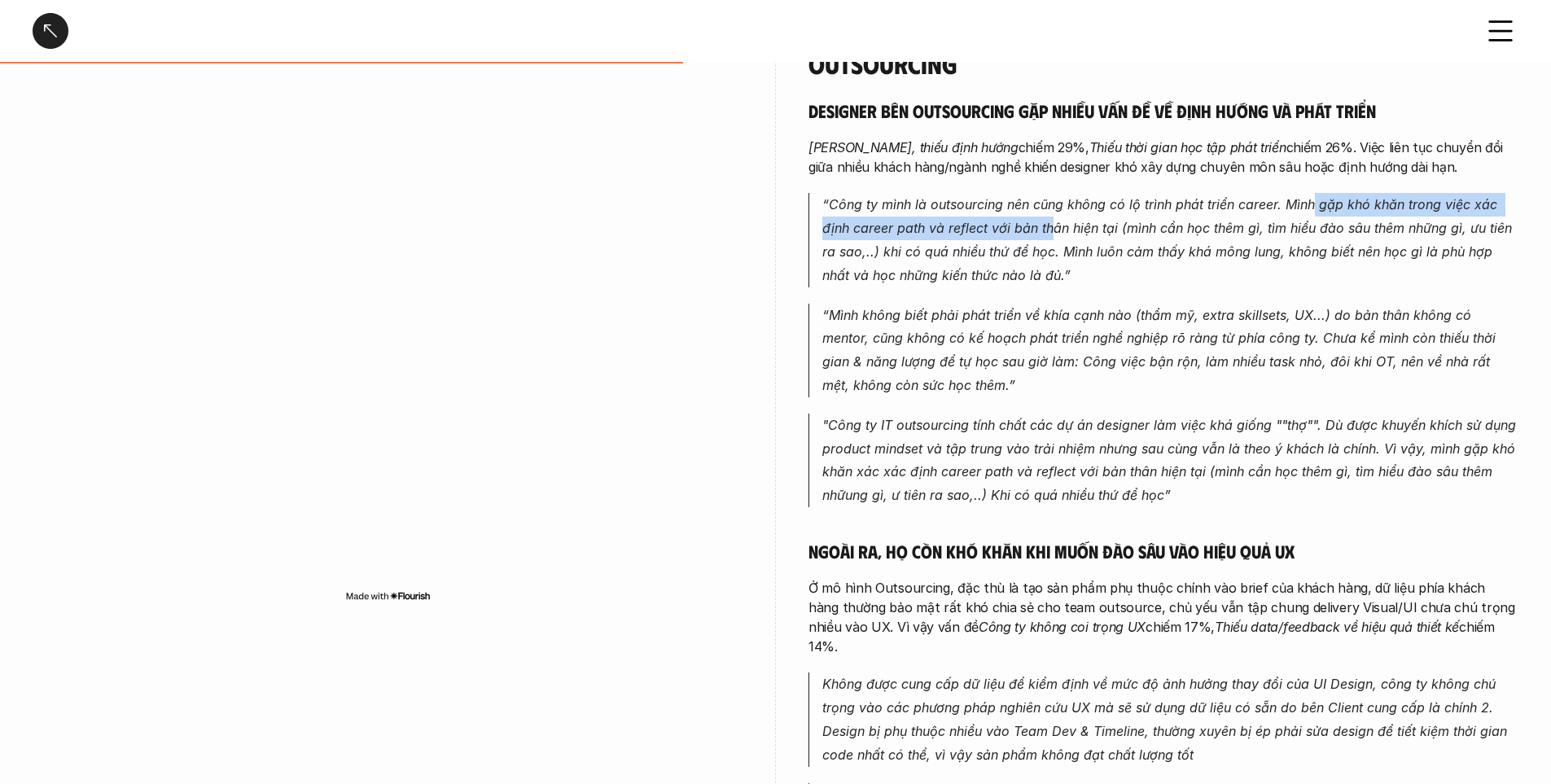
drag, startPoint x: 1054, startPoint y: 182, endPoint x: 1312, endPoint y: 173, distance: 258.2
click at [1312, 192] on p "“ Công ty mình là outsourcing nên cũng không có lộ trình phát triển career. Mìn…" at bounding box center [1170, 239] width 696 height 94
click at [1346, 196] on em "Công ty mình là outsourcing nên cũng không có lộ trình phát triển career. Mình …" at bounding box center [1169, 239] width 694 height 87
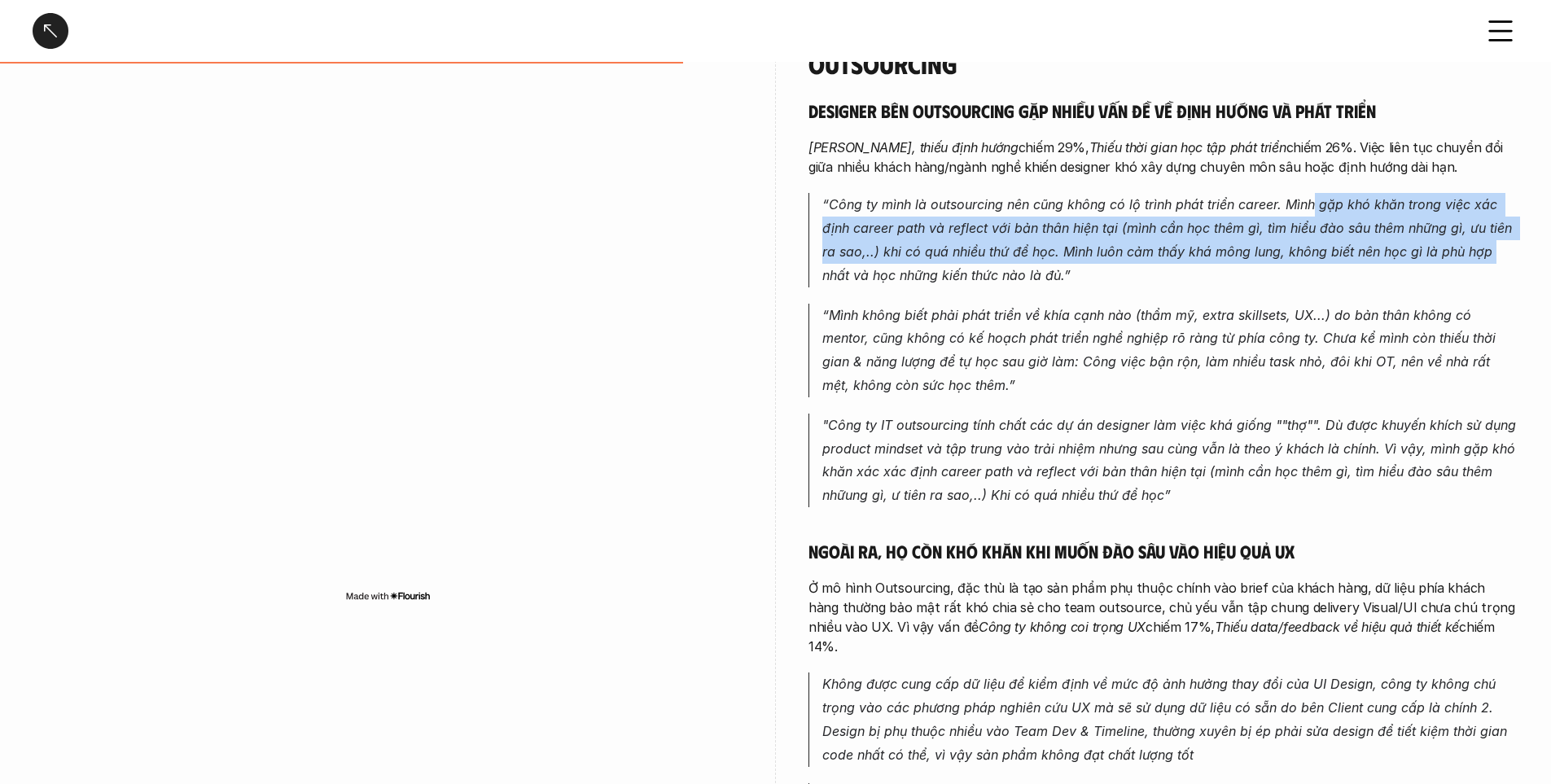
drag, startPoint x: 1445, startPoint y: 159, endPoint x: 1491, endPoint y: 198, distance: 60.3
click at [1491, 198] on p "“ Công ty mình là outsourcing nên cũng không có lộ trình phát triển career. Mìn…" at bounding box center [1170, 239] width 696 height 94
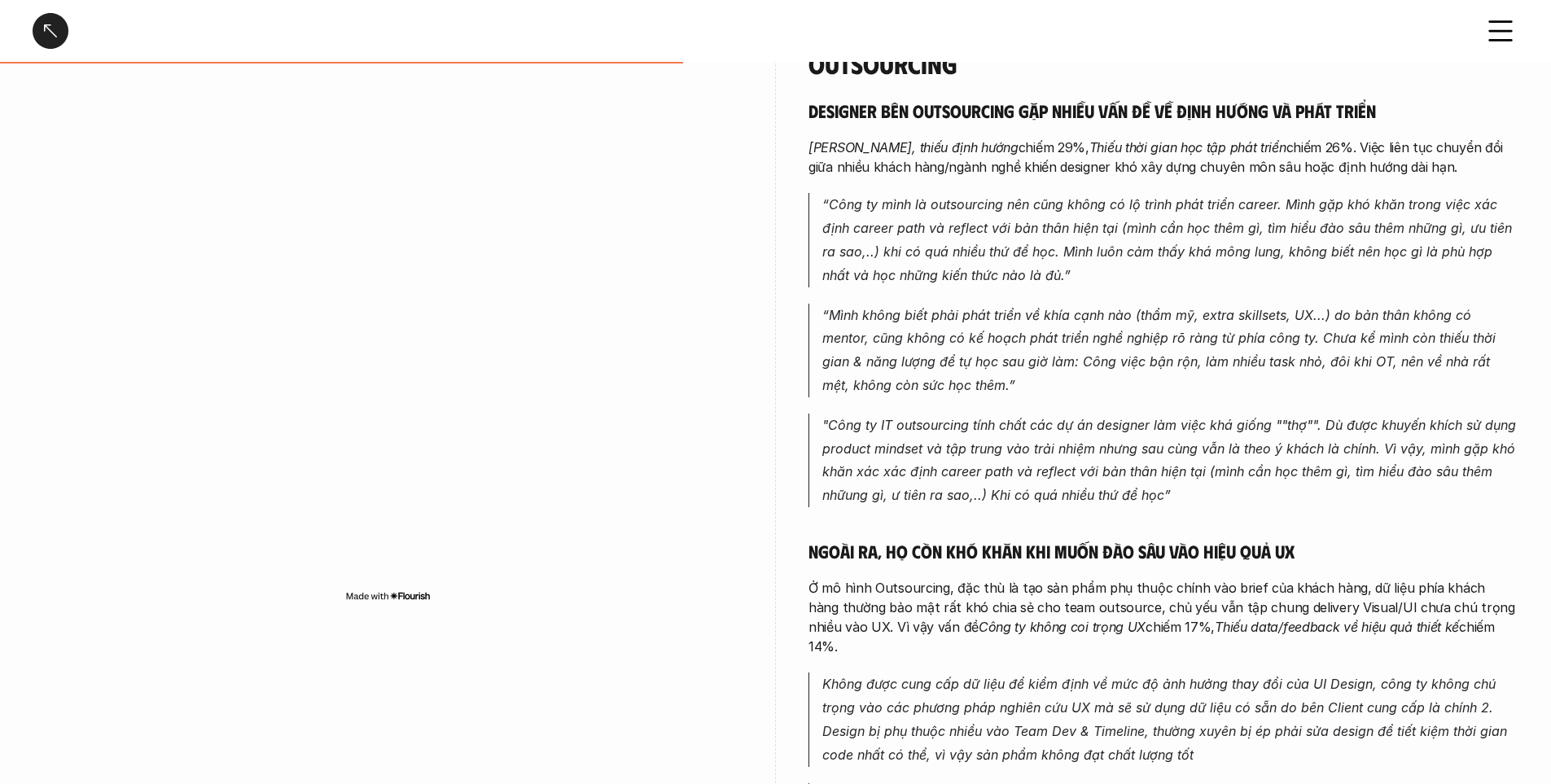
click at [1093, 315] on em "“Mình không biết phải phát triển về khía cạnh nào (thẩm mỹ, extra skillsets, UX…" at bounding box center [1161, 350] width 677 height 87
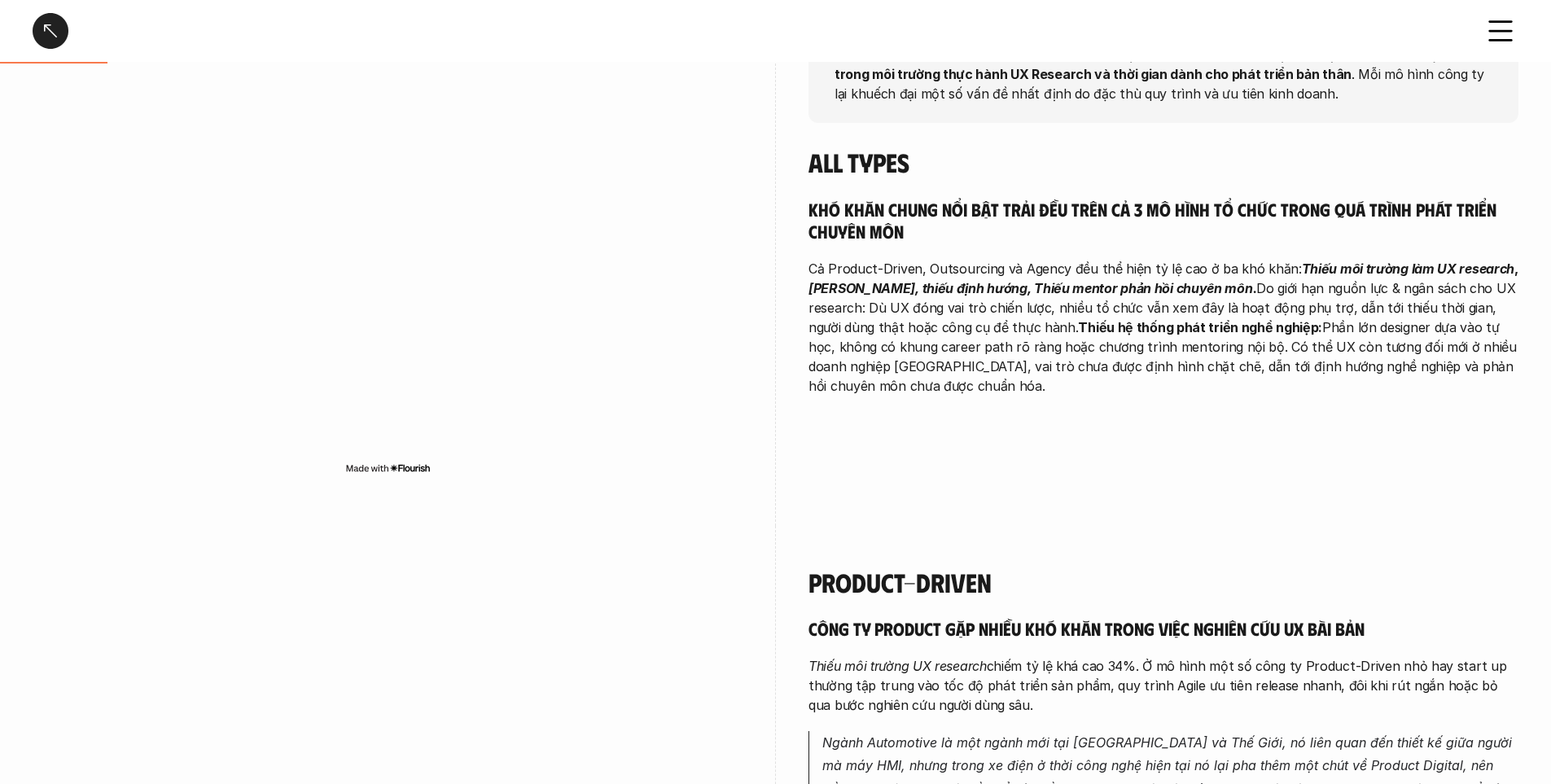
scroll to position [326, 0]
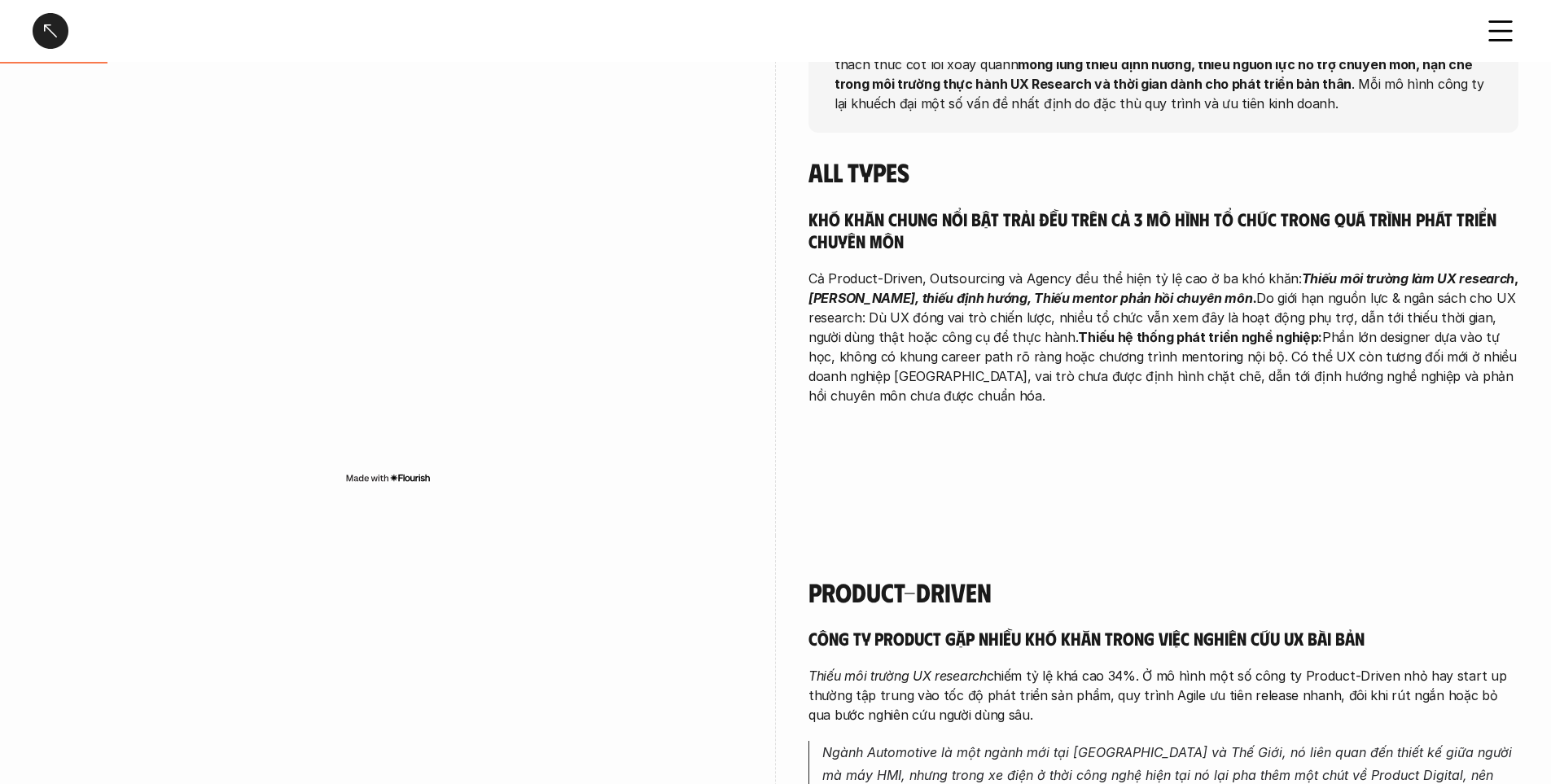
click at [1116, 286] on p "Cả Product-Driven, Outsourcing và Agency đều thể hiện tỷ lệ cao ở ba khó khăn: …" at bounding box center [1163, 337] width 710 height 136
click at [1120, 284] on p "Cả Product-Driven, Outsourcing và Agency đều thể hiện tỷ lệ cao ở ba khó khăn: …" at bounding box center [1163, 337] width 710 height 136
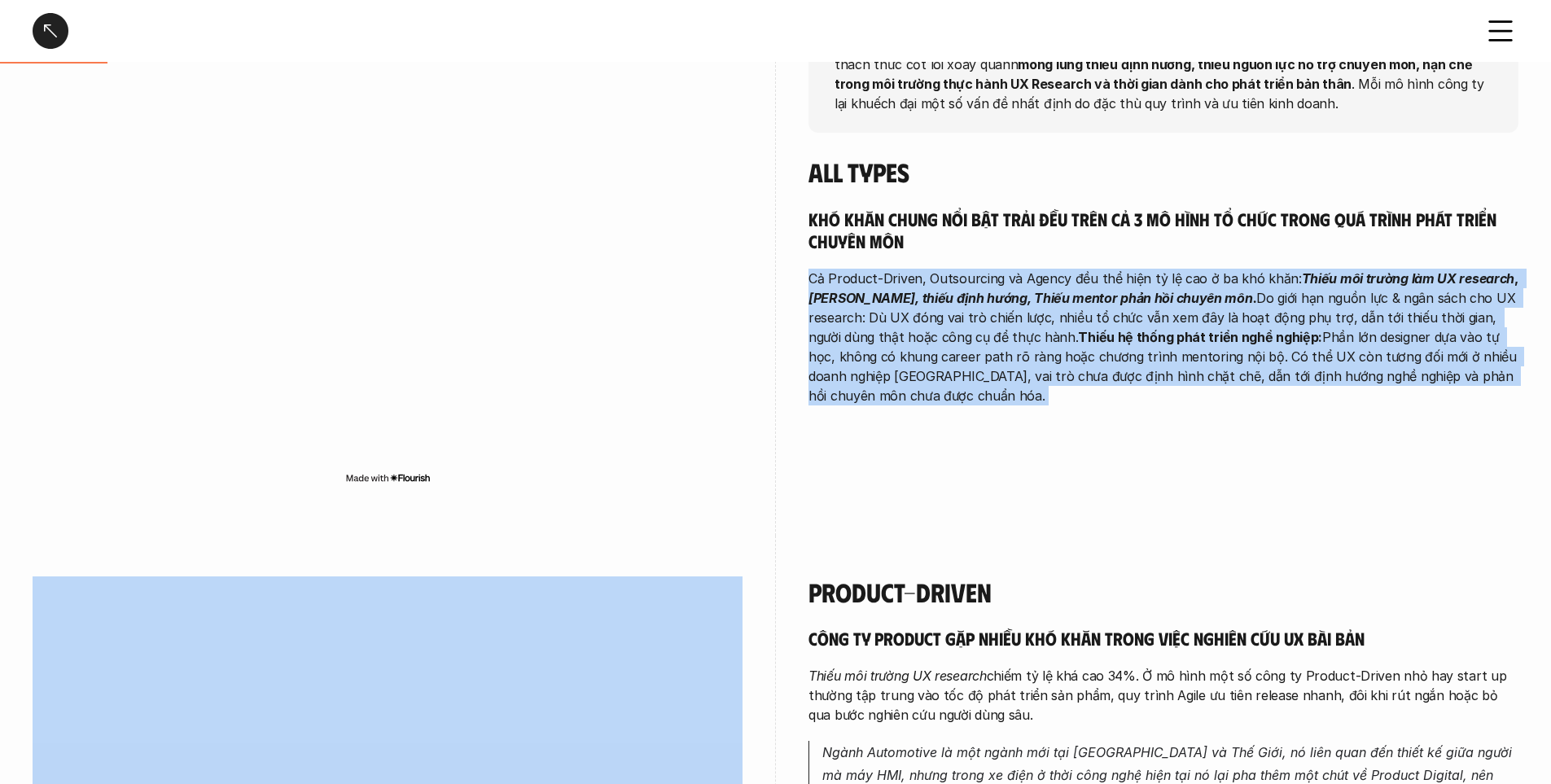
click at [1120, 284] on p "Cả Product-Driven, Outsourcing và Agency đều thể hiện tỷ lệ cao ở ba khó khăn: …" at bounding box center [1163, 337] width 710 height 136
click at [1078, 329] on strong "Thiếu hệ thống phát triển nghề nghiệp:" at bounding box center [1200, 337] width 244 height 17
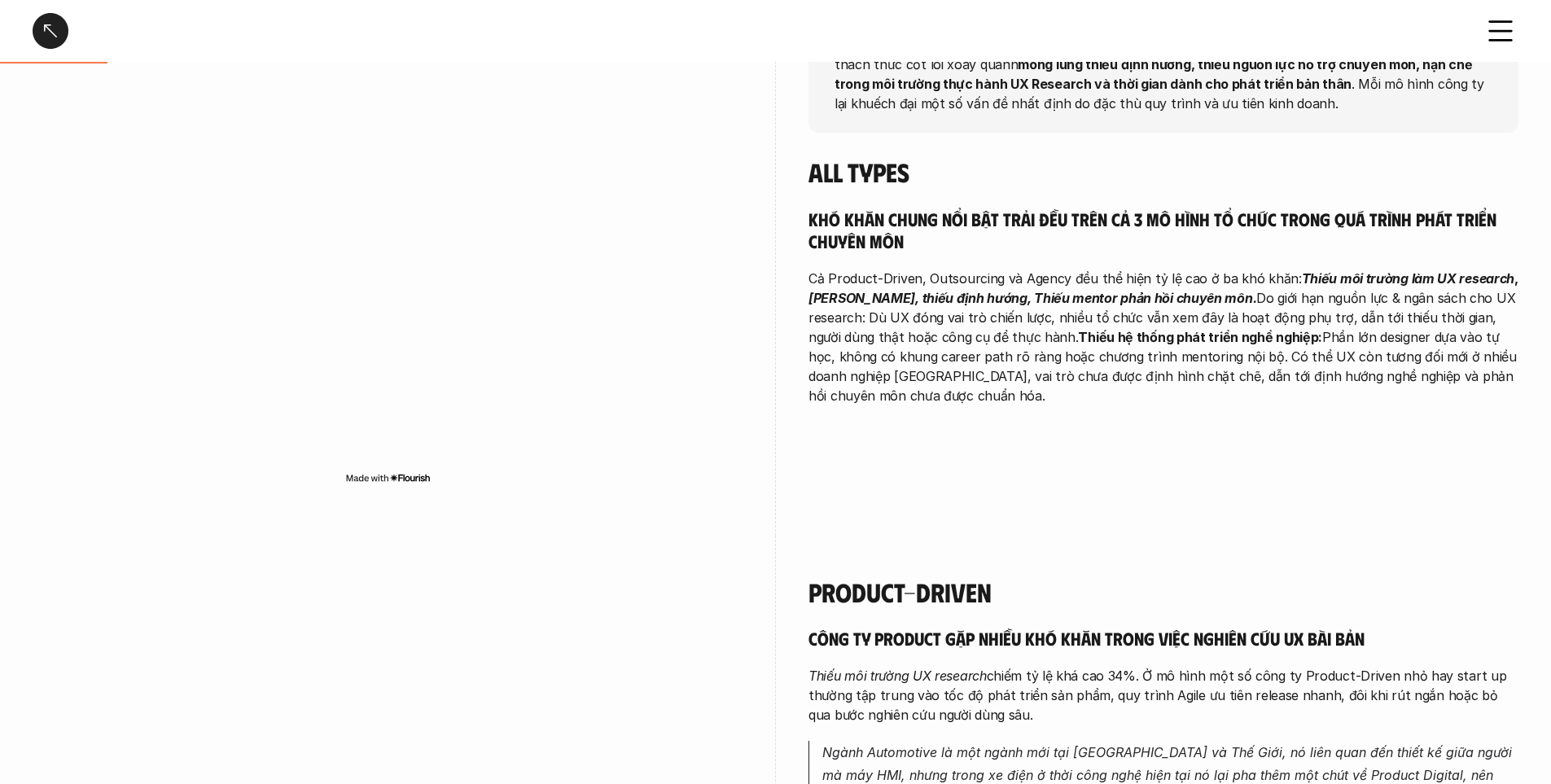
click at [1078, 340] on strong "Thiếu hệ thống phát triển nghề nghiệp:" at bounding box center [1200, 337] width 244 height 17
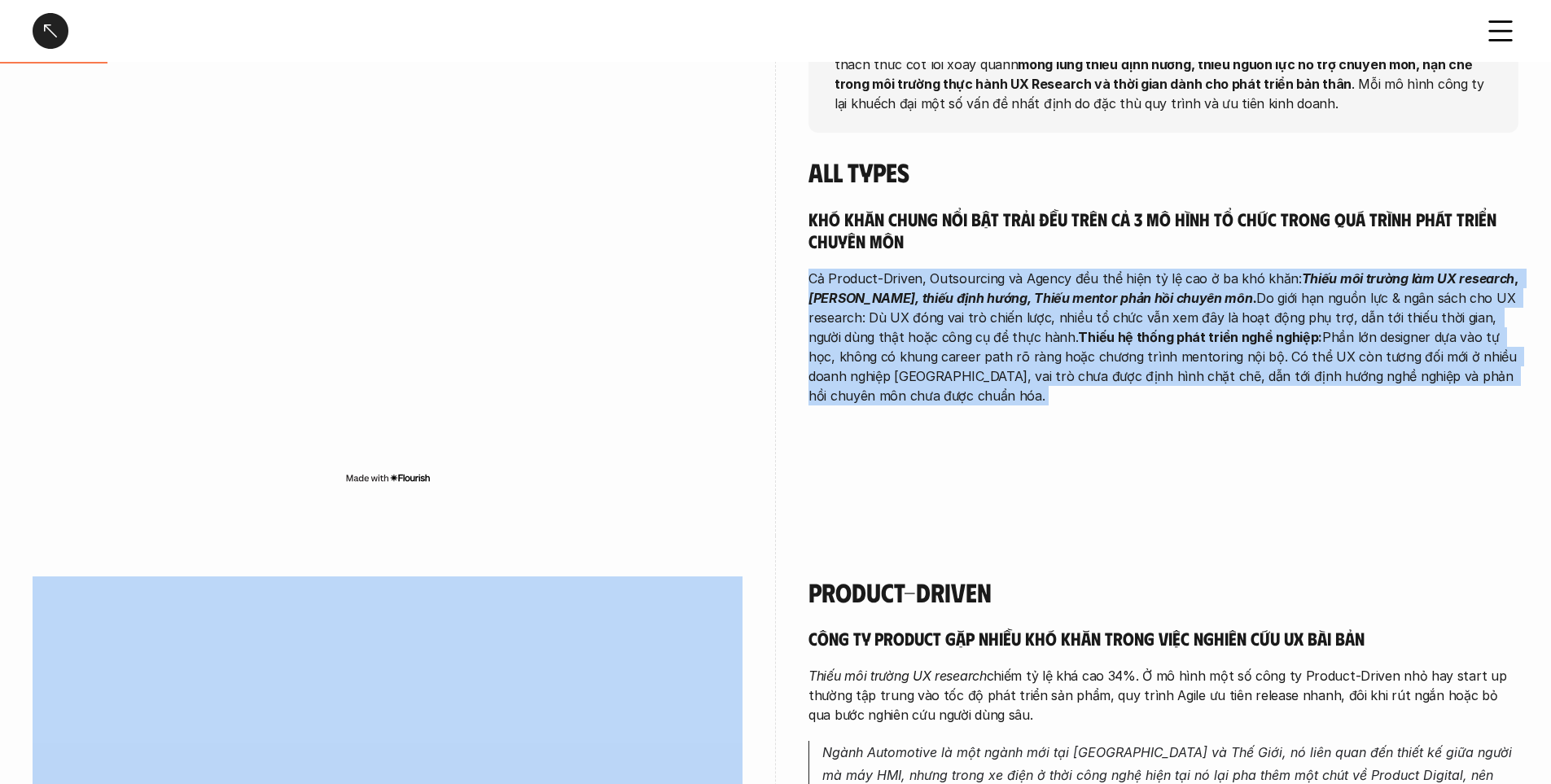
click at [1078, 340] on strong "Thiếu hệ thống phát triển nghề nghiệp:" at bounding box center [1200, 337] width 244 height 17
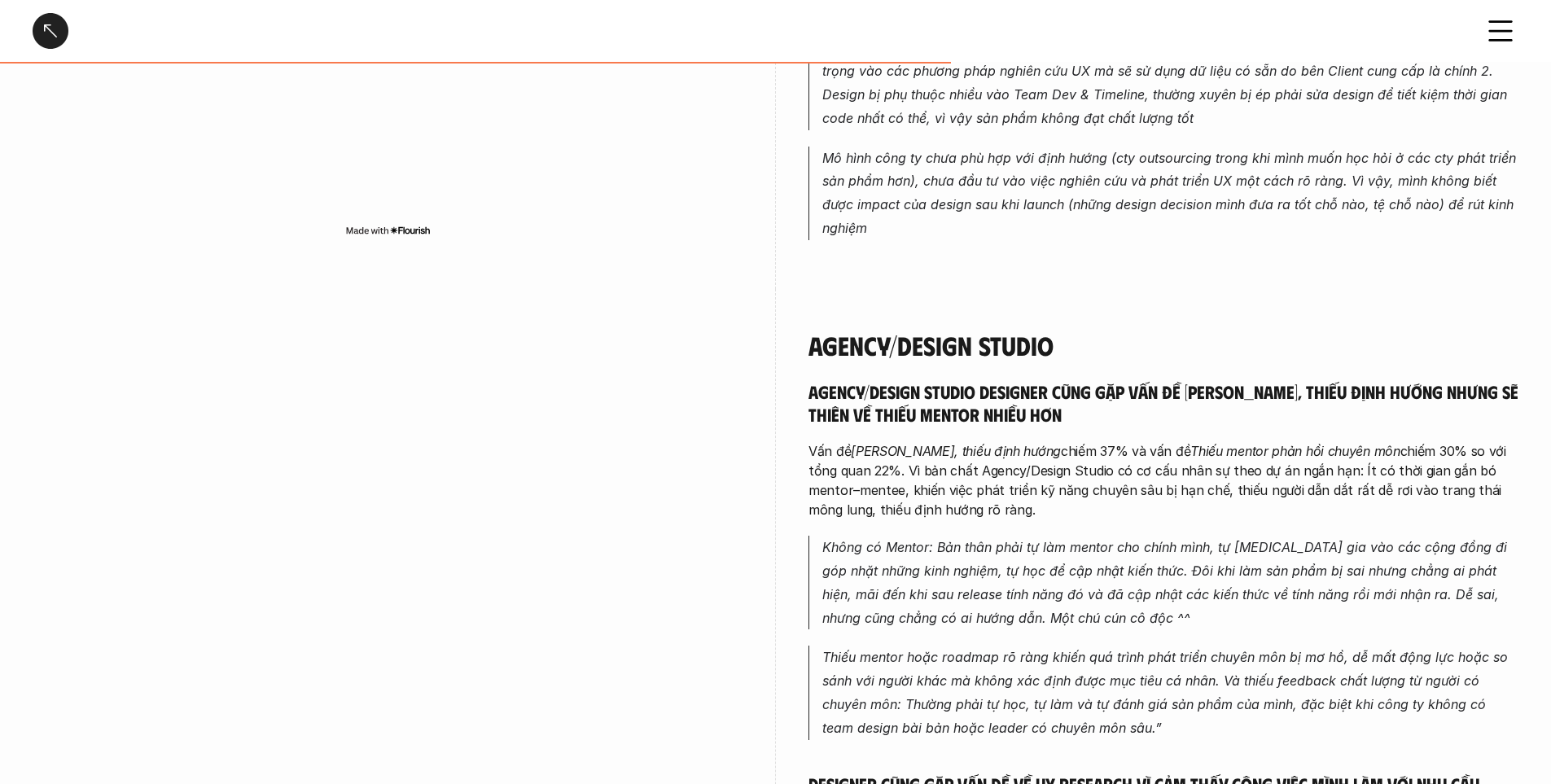
scroll to position [2198, 0]
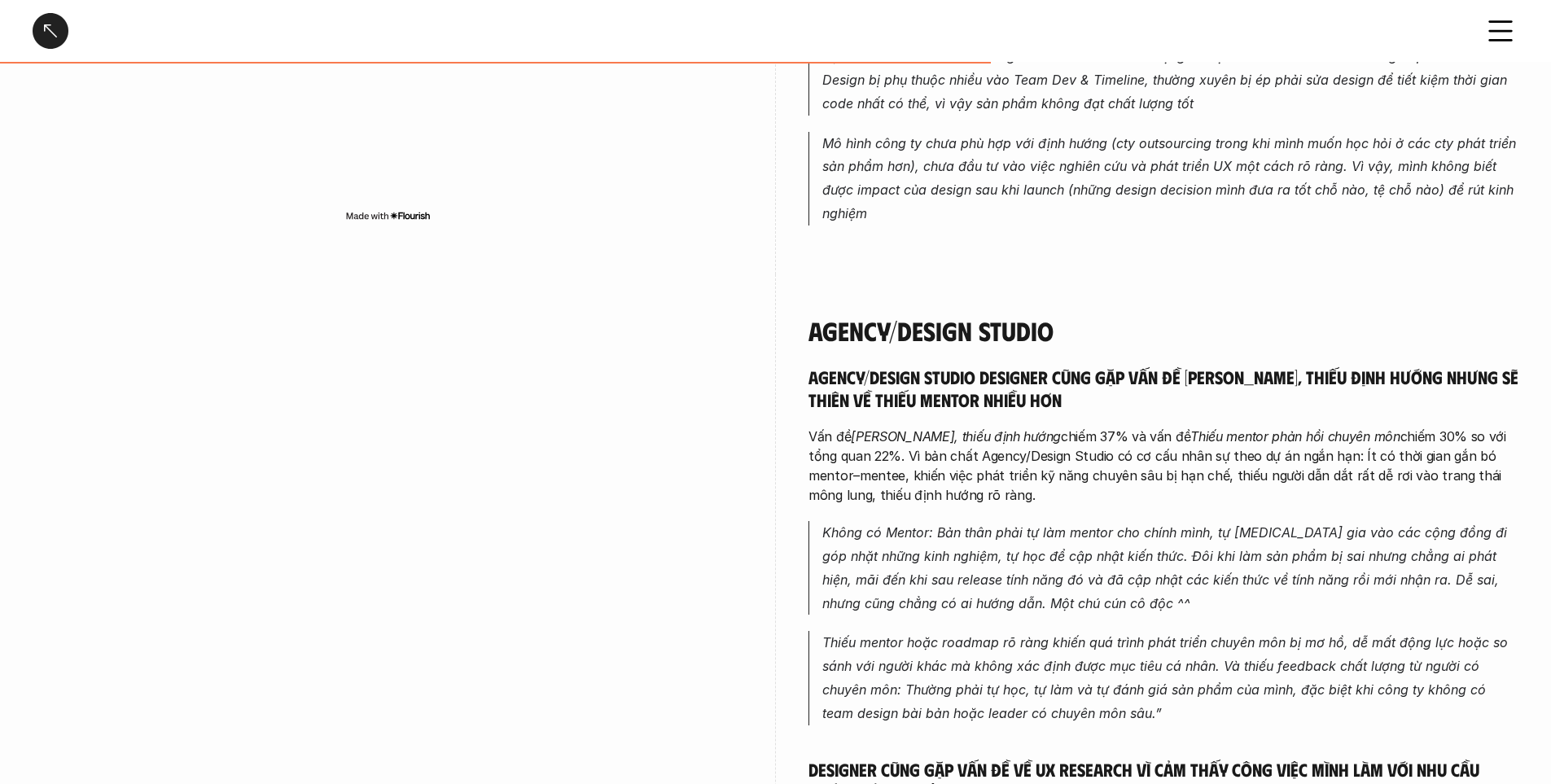
click at [1043, 366] on h5 "Agency/Design Studio Designer cũng gặp vấn đề [PERSON_NAME], thiếu định hướng n…" at bounding box center [1163, 388] width 710 height 45
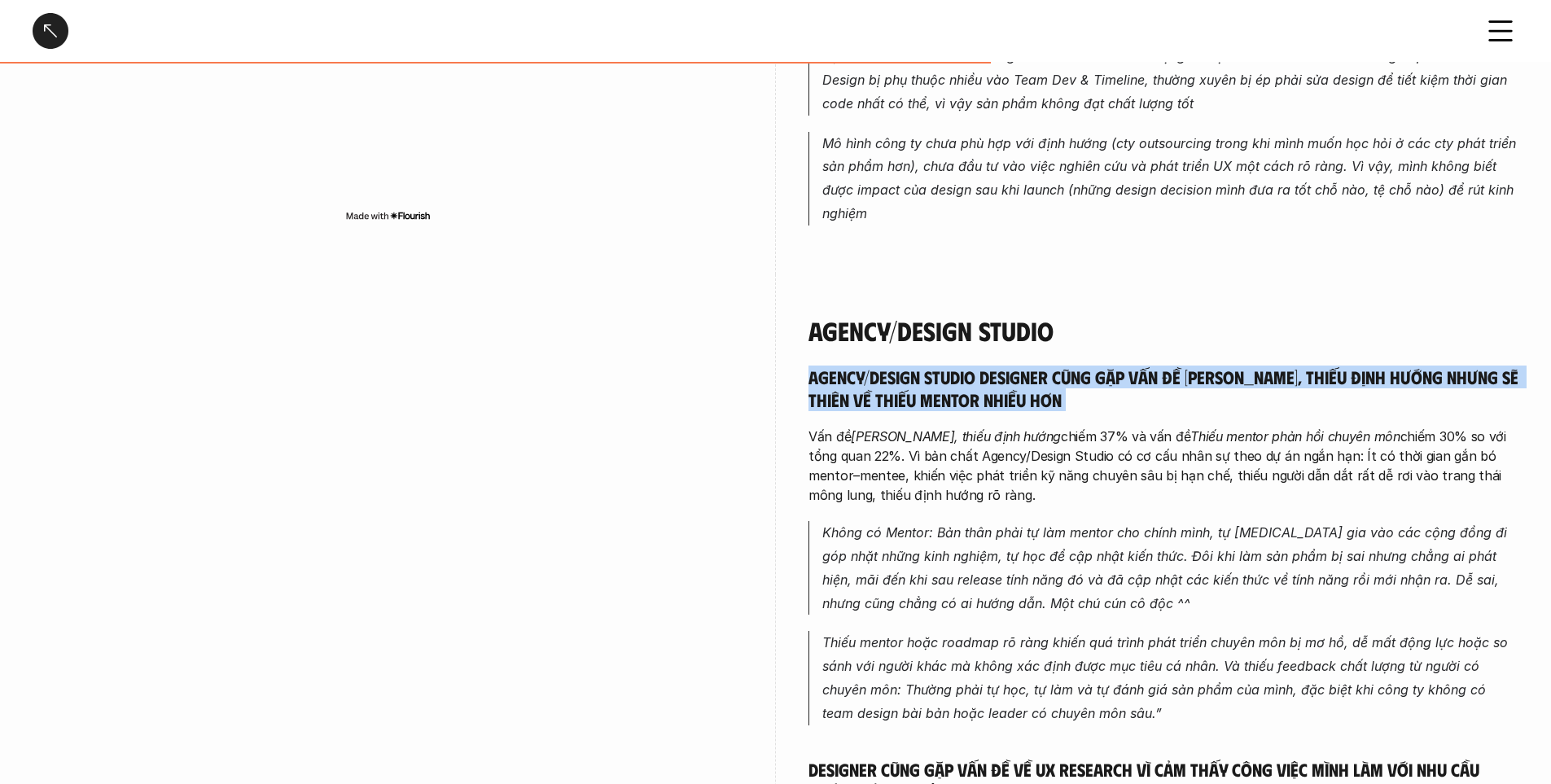
click at [1043, 366] on h5 "Agency/Design Studio Designer cũng gặp vấn đề [PERSON_NAME], thiếu định hướng n…" at bounding box center [1163, 388] width 710 height 45
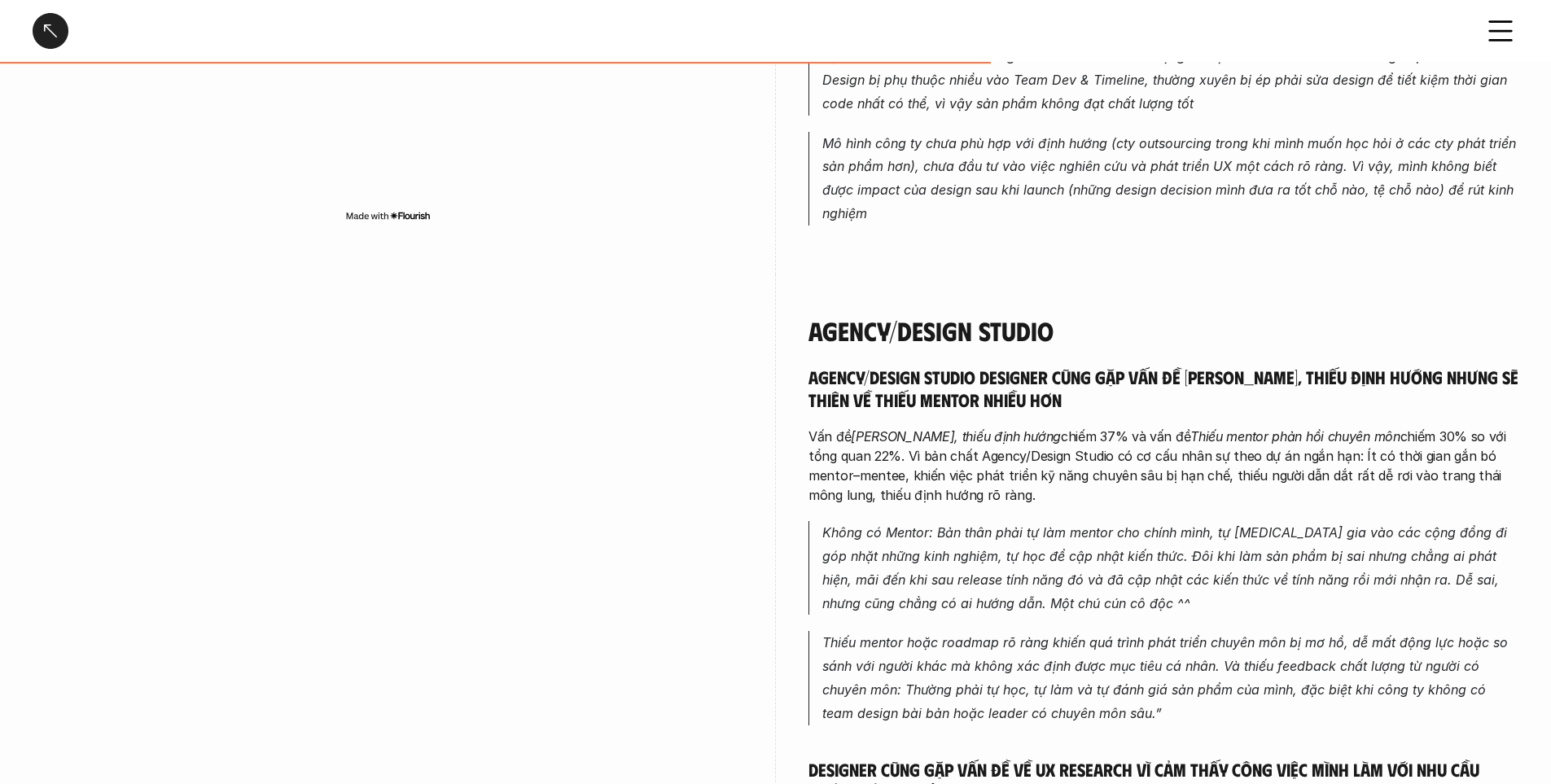
click at [834, 426] on p "Vấn đề Mông lung, thiếu định hướng chiếm 37% và vấn đề Thiếu mentor phản hồi ch…" at bounding box center [1163, 465] width 710 height 78
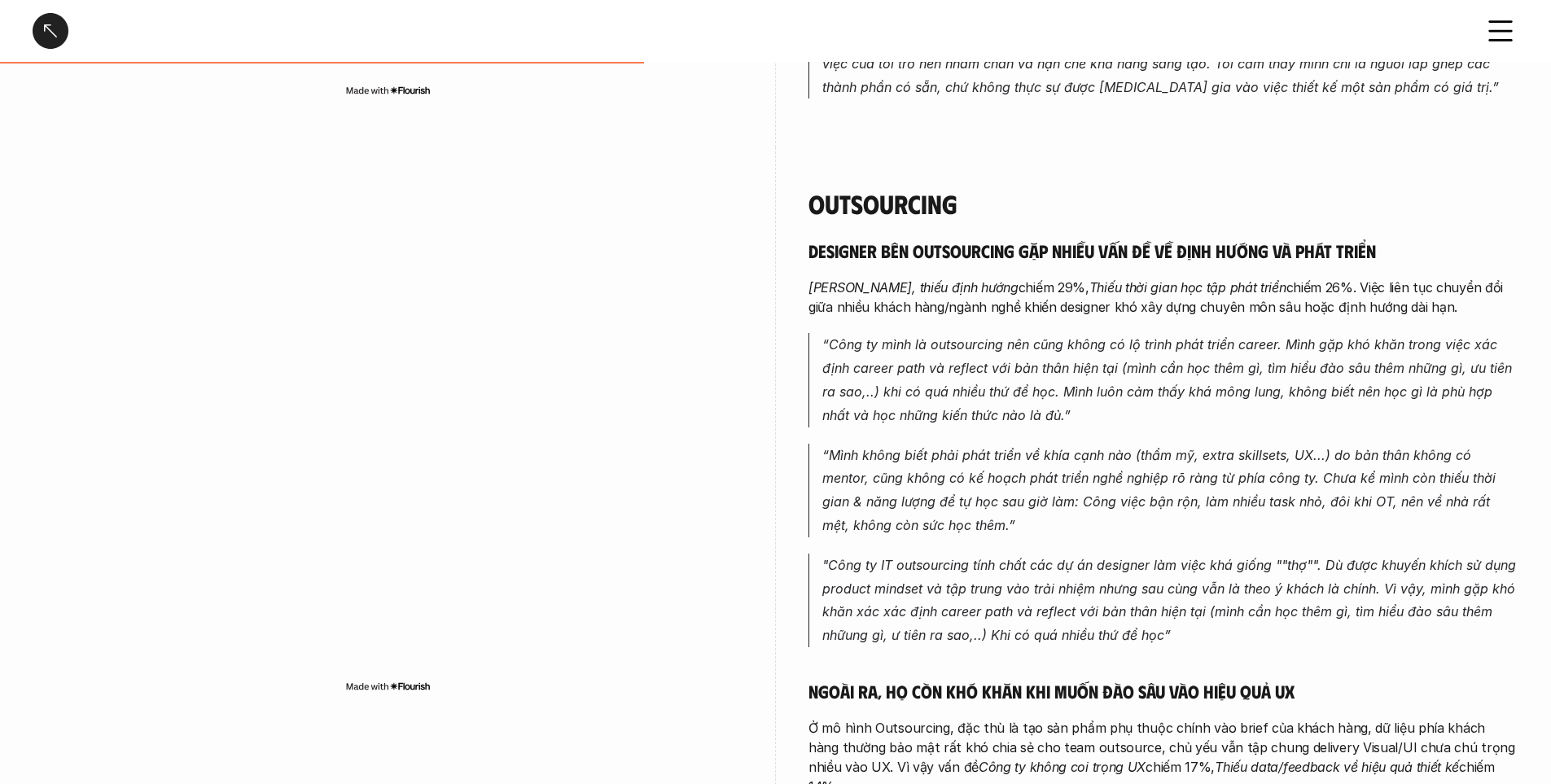
scroll to position [1384, 0]
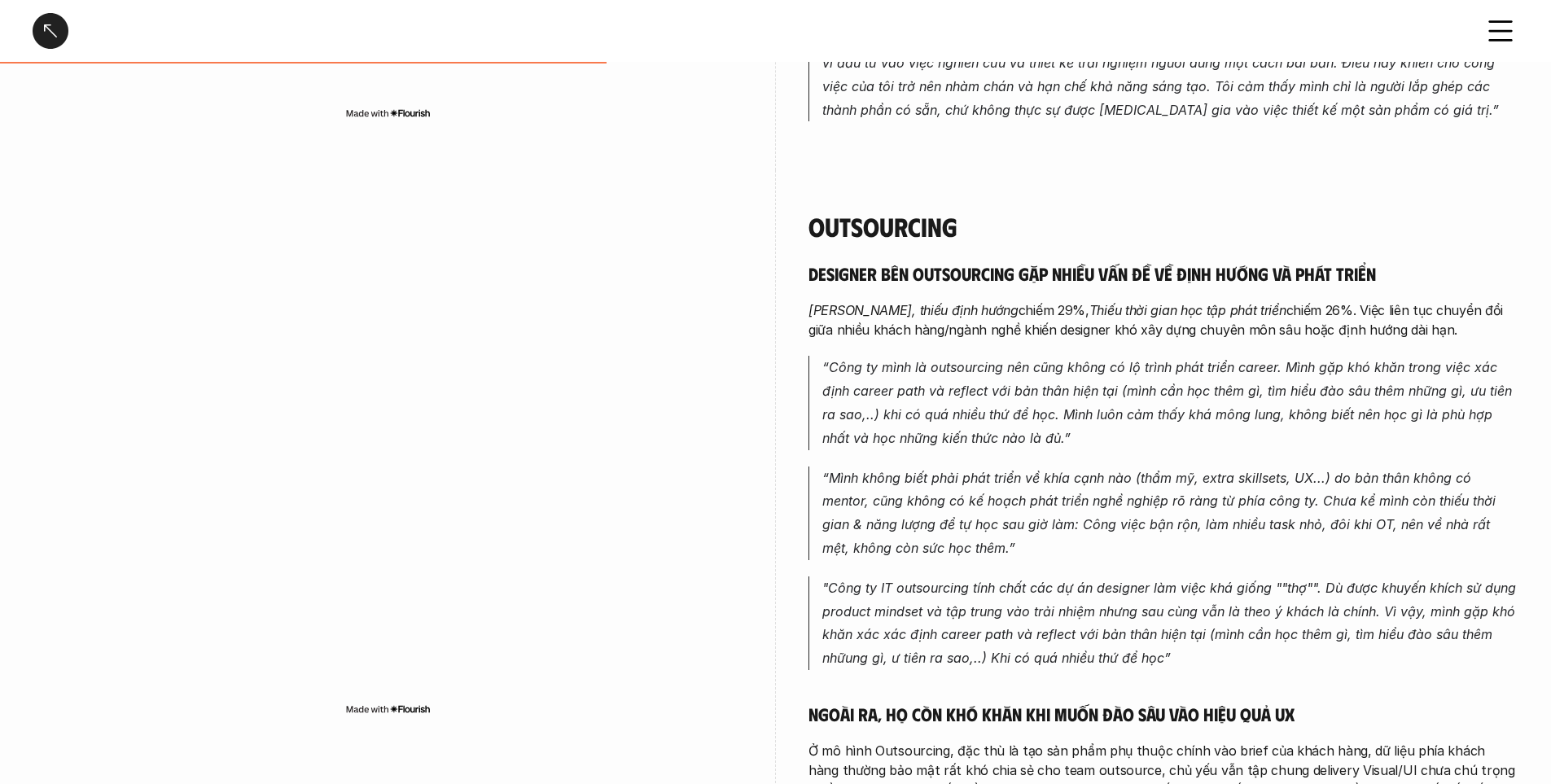
drag, startPoint x: 800, startPoint y: 263, endPoint x: 1449, endPoint y: 286, distance: 649.4
click at [1449, 286] on div "Outsourcing Designer bên Outsourcing gặp nhiều vấn đề về định hướng và phát tri…" at bounding box center [776, 628] width 1486 height 917
click at [967, 395] on em "Công ty mình là outsourcing nên cũng không có lộ trình phát triển career. Mình …" at bounding box center [1169, 402] width 694 height 87
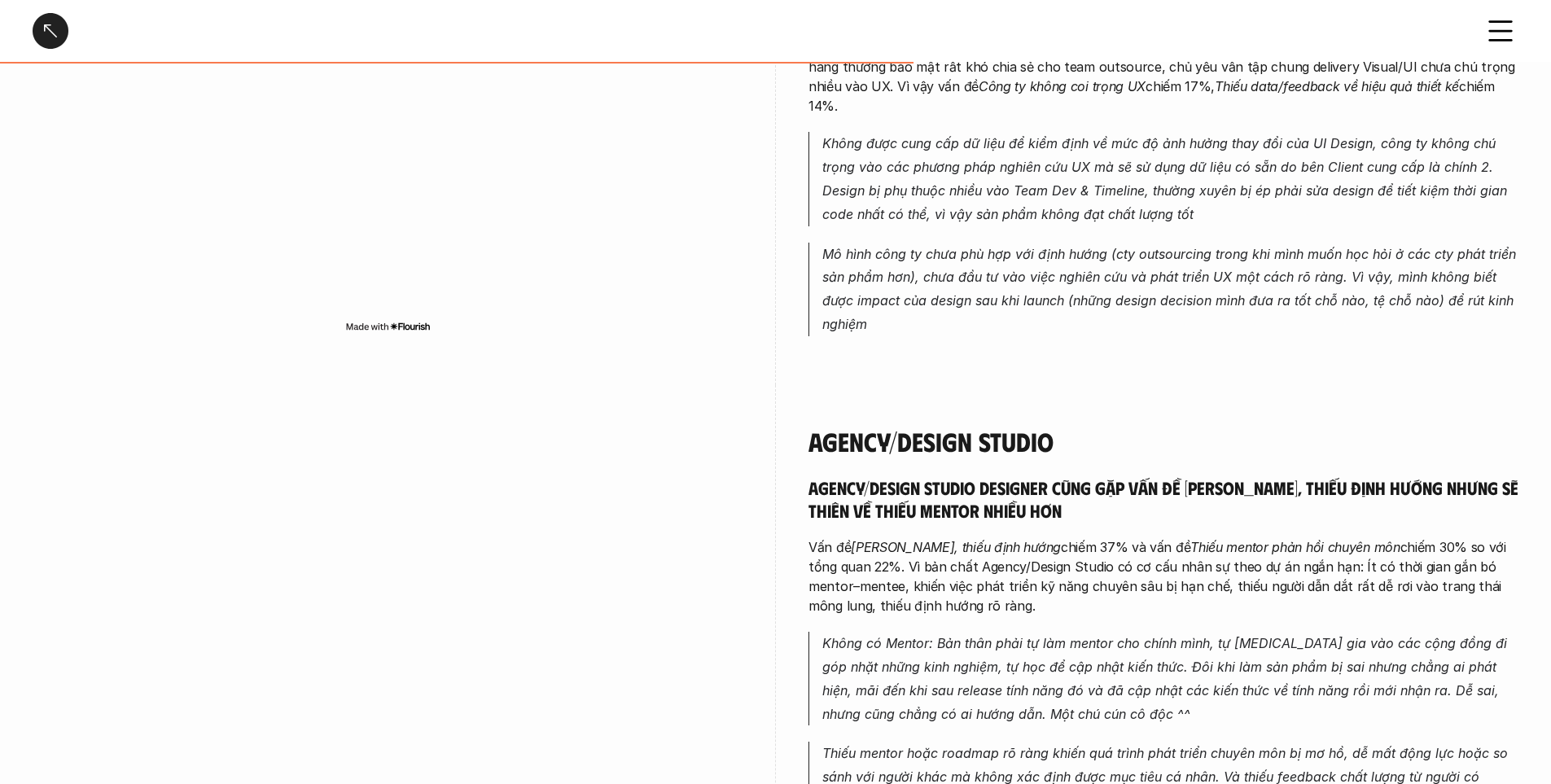
scroll to position [2117, 0]
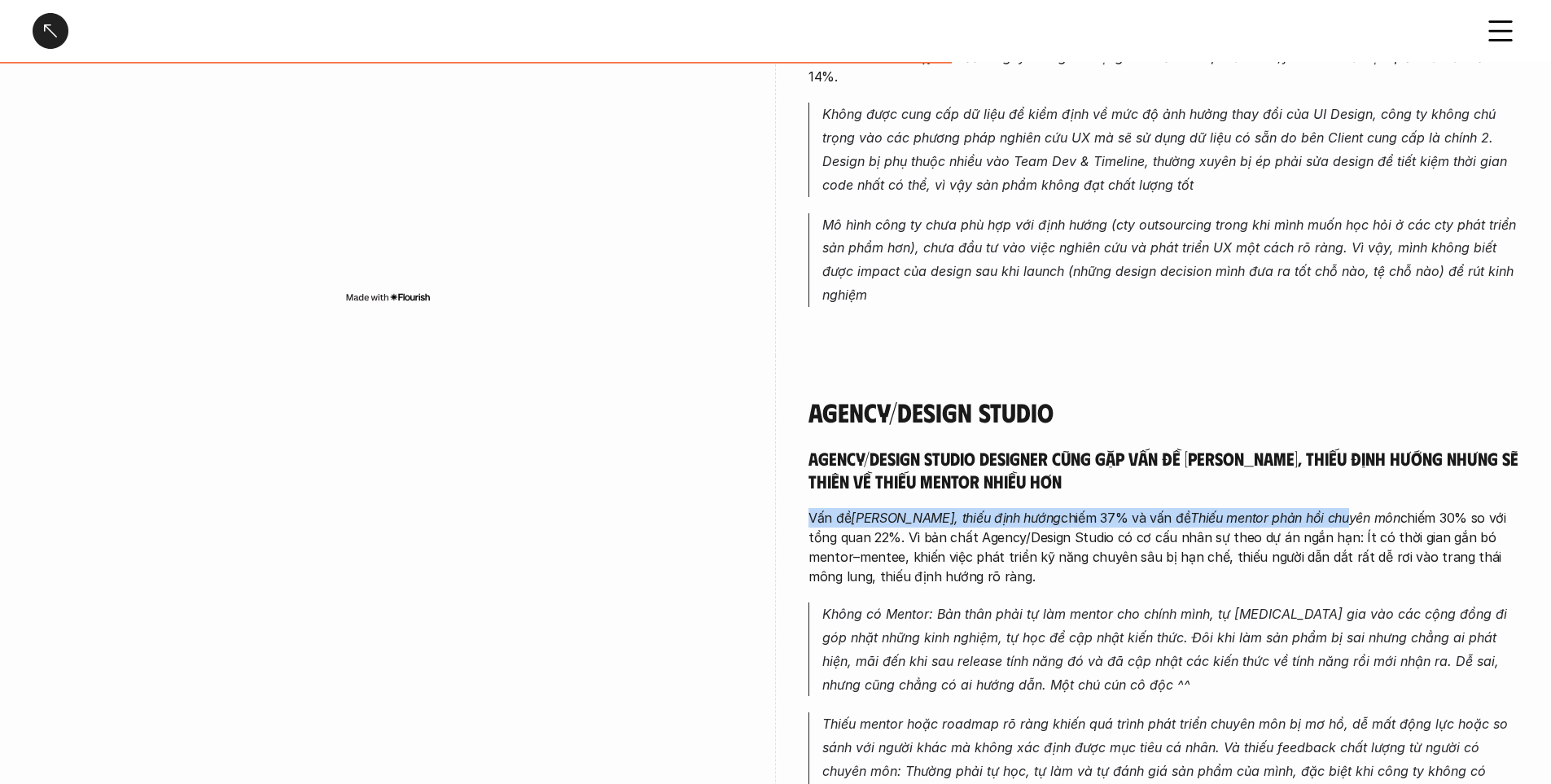
drag, startPoint x: 1176, startPoint y: 450, endPoint x: 1316, endPoint y: 444, distance: 140.1
click at [1361, 509] on em "Thiếu mentor phản hồi chuyên môn" at bounding box center [1295, 517] width 209 height 17
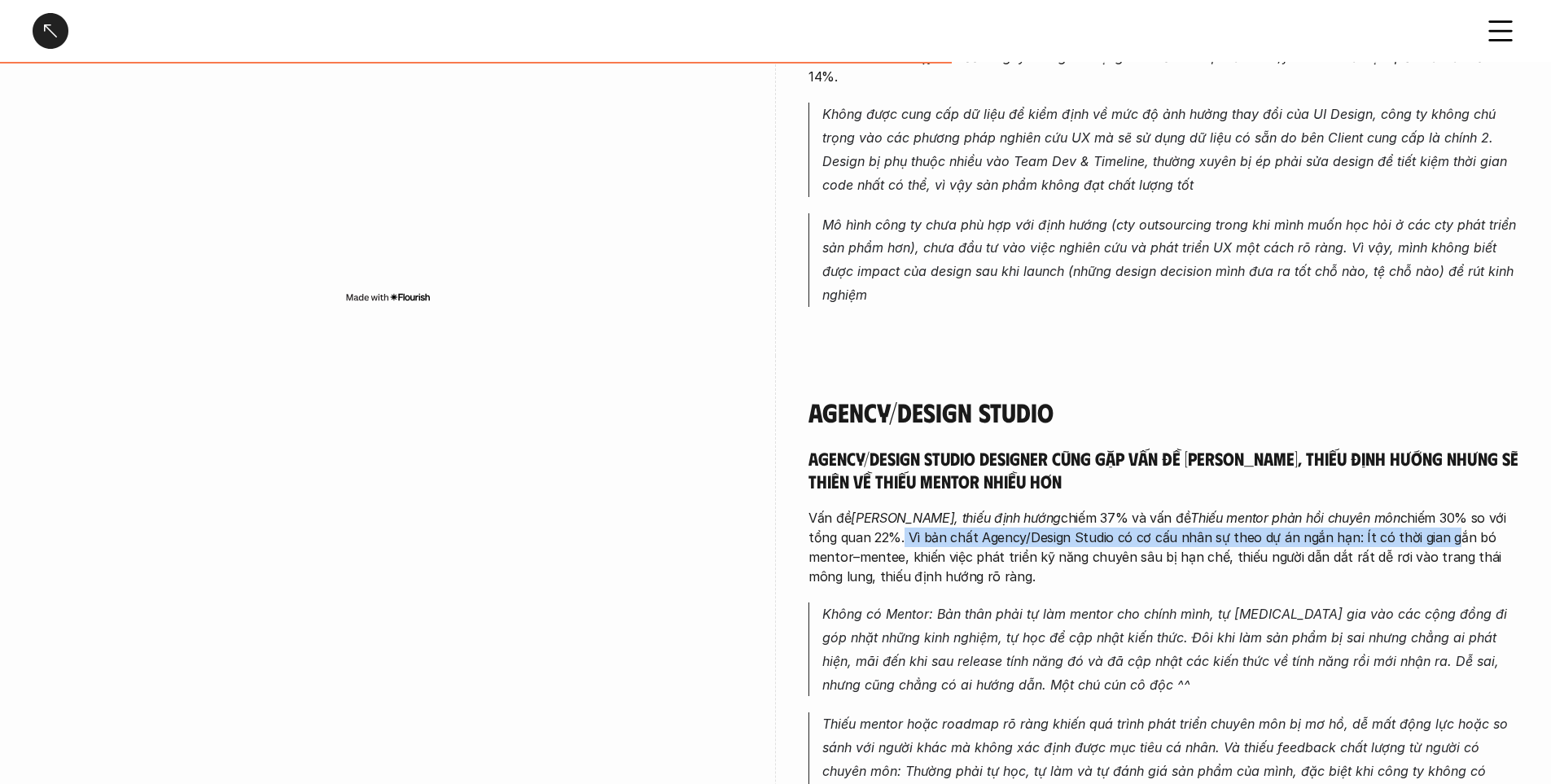
drag, startPoint x: 871, startPoint y: 476, endPoint x: 1407, endPoint y: 472, distance: 536.0
click at [1407, 508] on p "Vấn đề Mông lung, thiếu định hướng chiếm 37% và vấn đề Thiếu mentor phản hồi ch…" at bounding box center [1163, 547] width 710 height 78
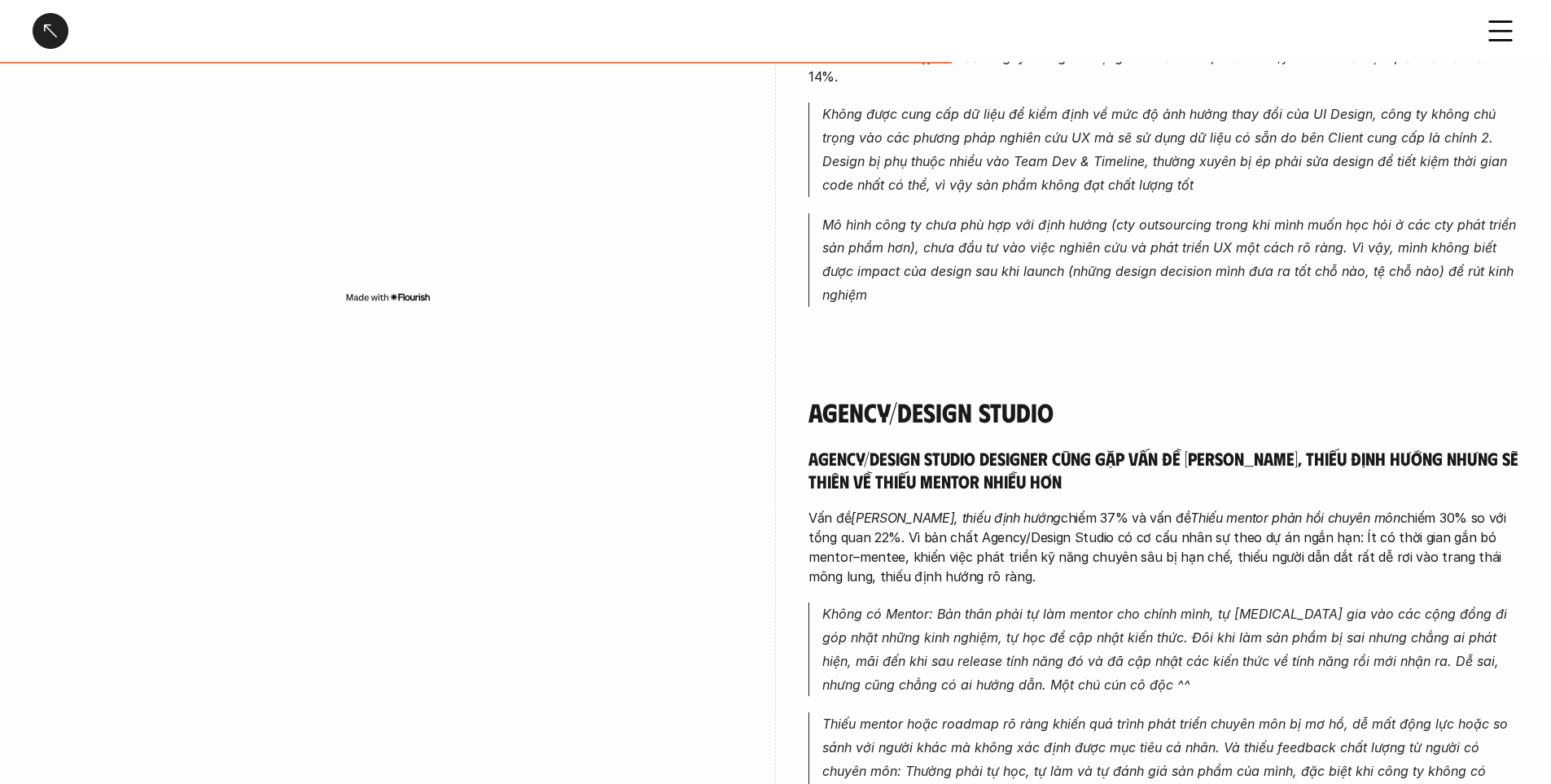
click at [1354, 522] on p "Vấn đề Mông lung, thiếu định hướng chiếm 37% và vấn đề Thiếu mentor phản hồi ch…" at bounding box center [1163, 547] width 710 height 78
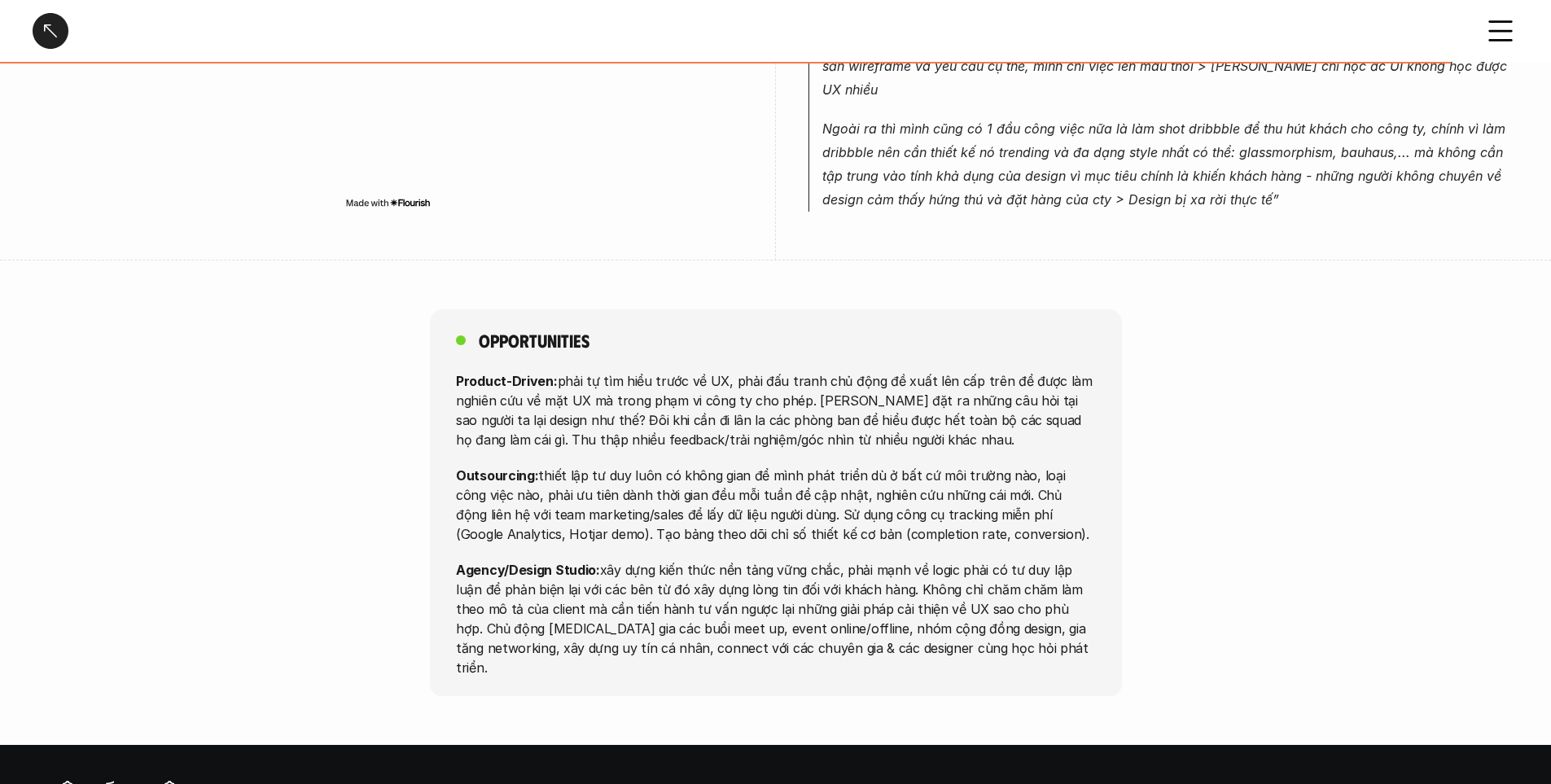
scroll to position [3174, 0]
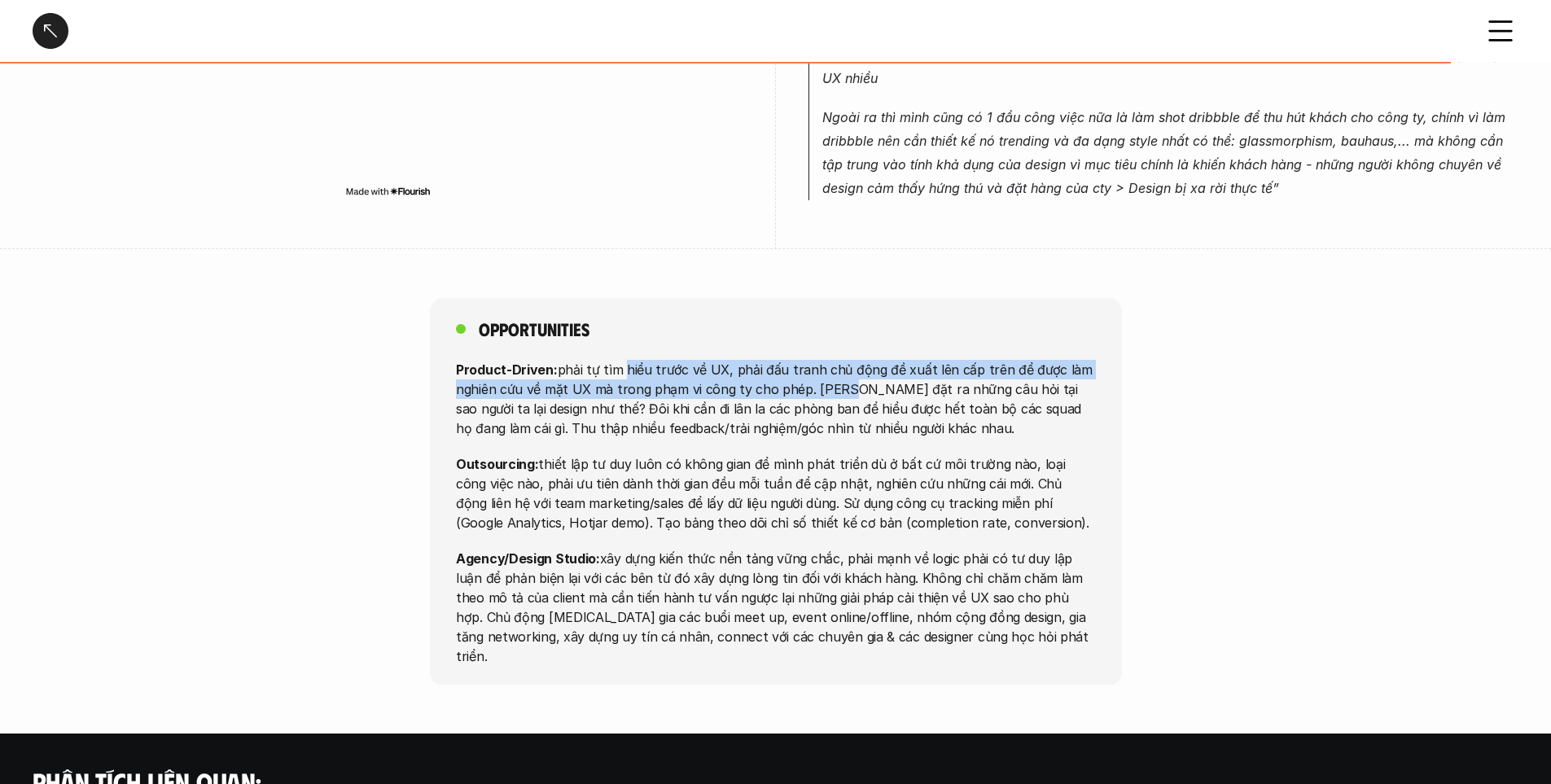
drag, startPoint x: 618, startPoint y: 290, endPoint x: 839, endPoint y: 297, distance: 221.1
click at [839, 359] on p "Product-Driven: phải tự tìm hiểu trước về UX, phải đấu tranh chủ động đề xuất l…" at bounding box center [776, 397] width 640 height 78
click at [831, 359] on p "Product-Driven: phải tự tìm hiểu trước về UX, phải đấu tranh chủ động đề xuất l…" at bounding box center [776, 397] width 640 height 78
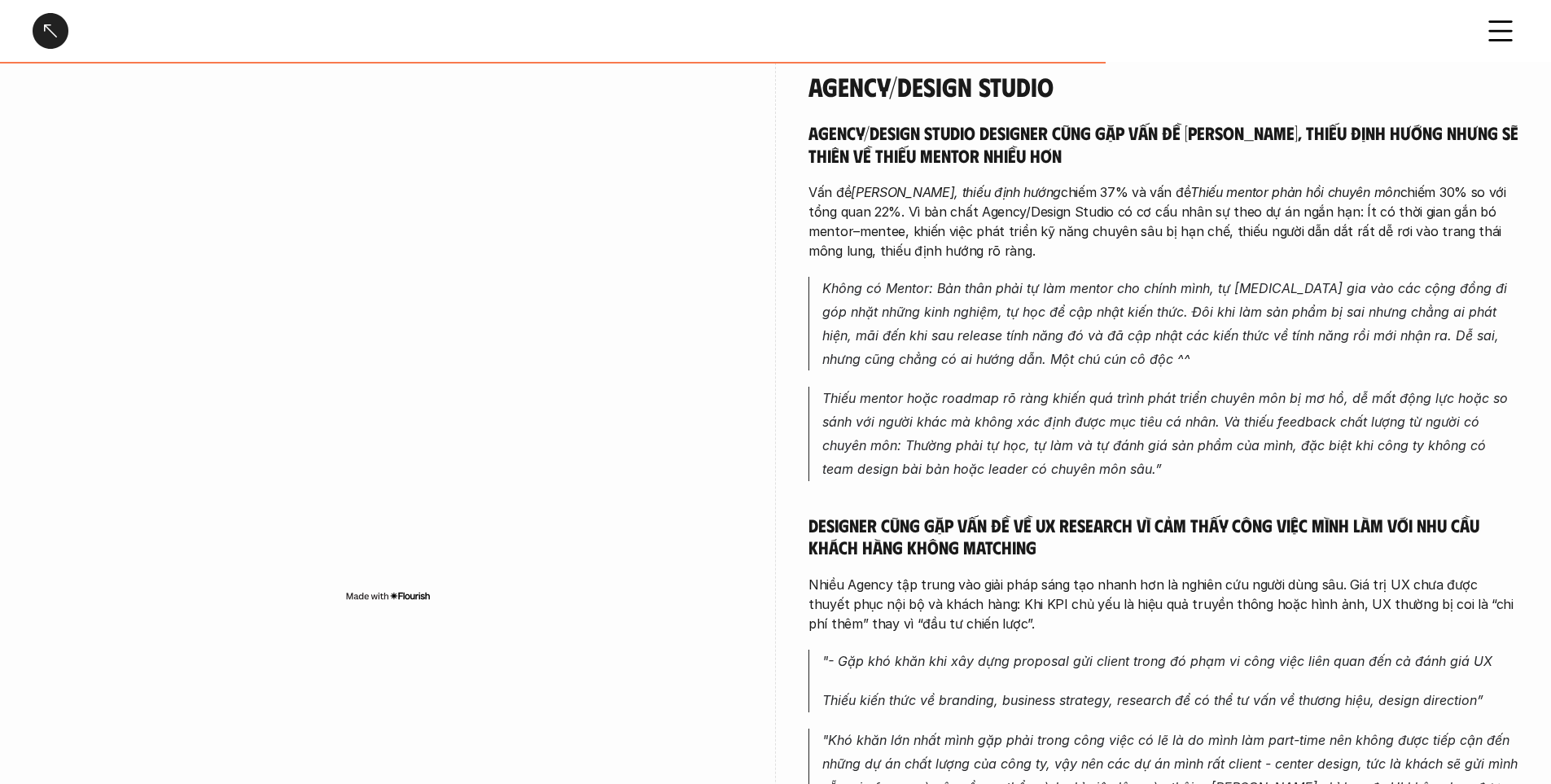
click at [41, 31] on div at bounding box center [50, 31] width 36 height 36
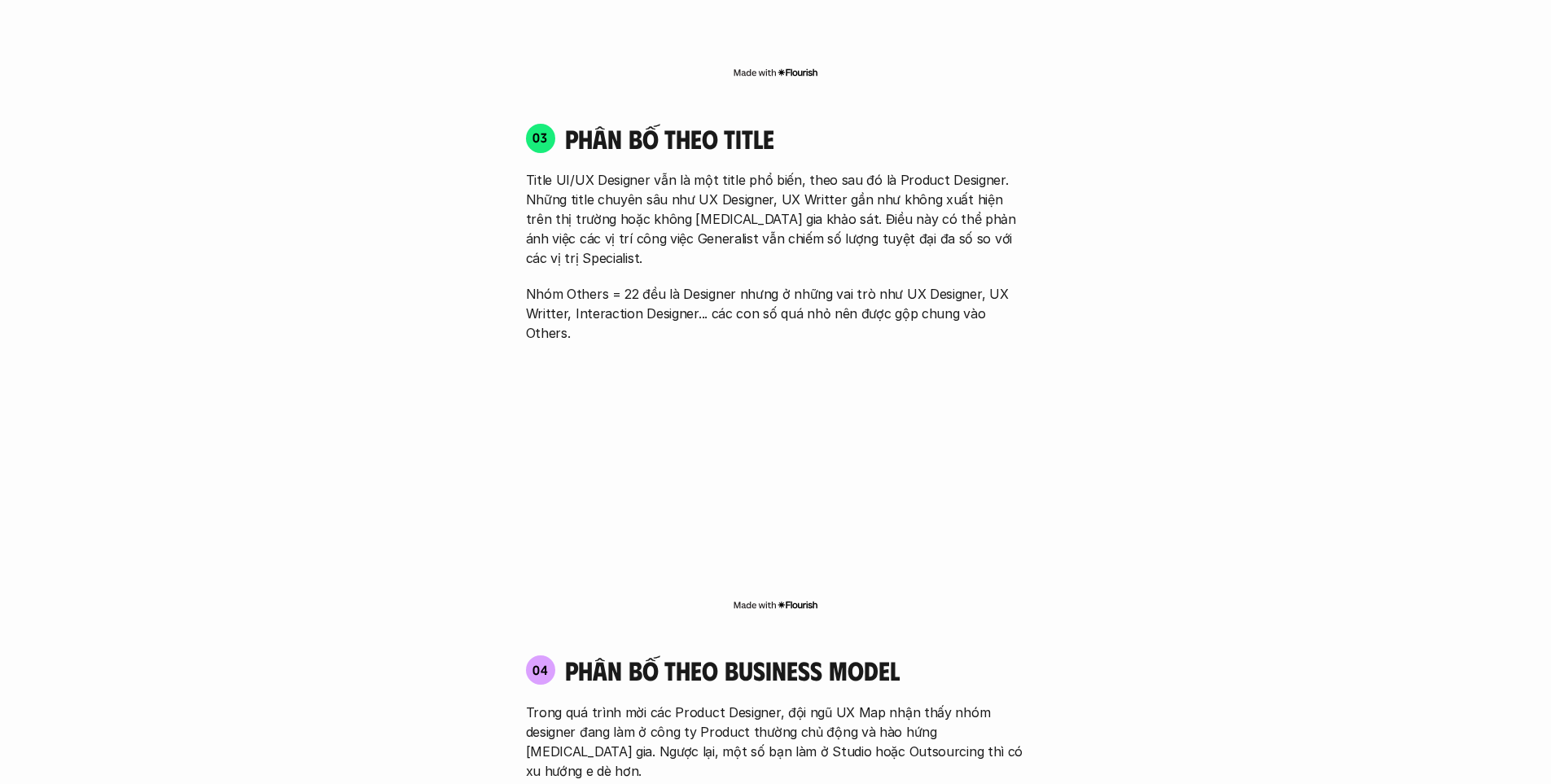
scroll to position [4785, 0]
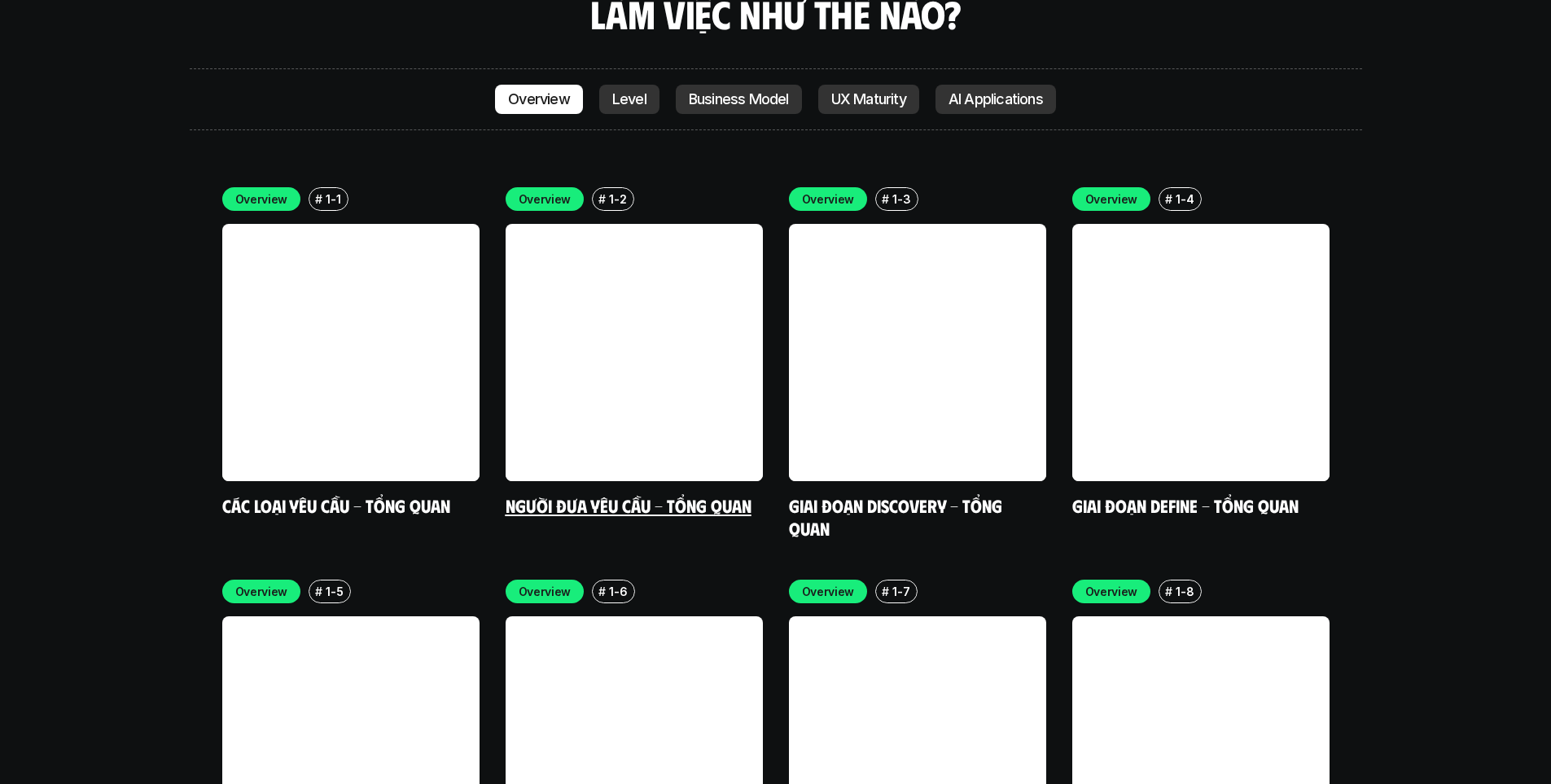
click at [666, 494] on link "Người đưa yêu cầu - Tổng quan" at bounding box center [628, 505] width 246 height 22
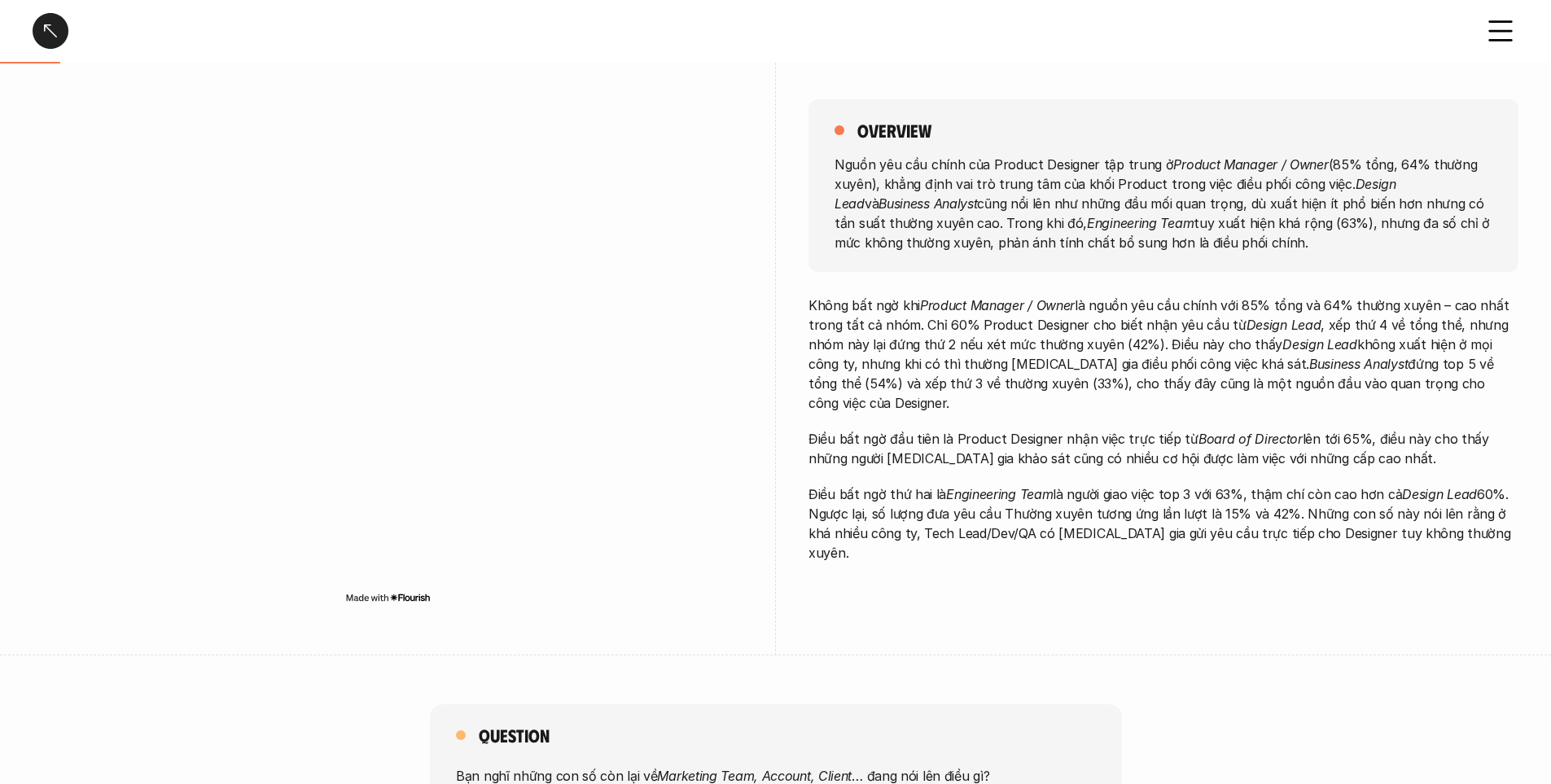
scroll to position [81, 0]
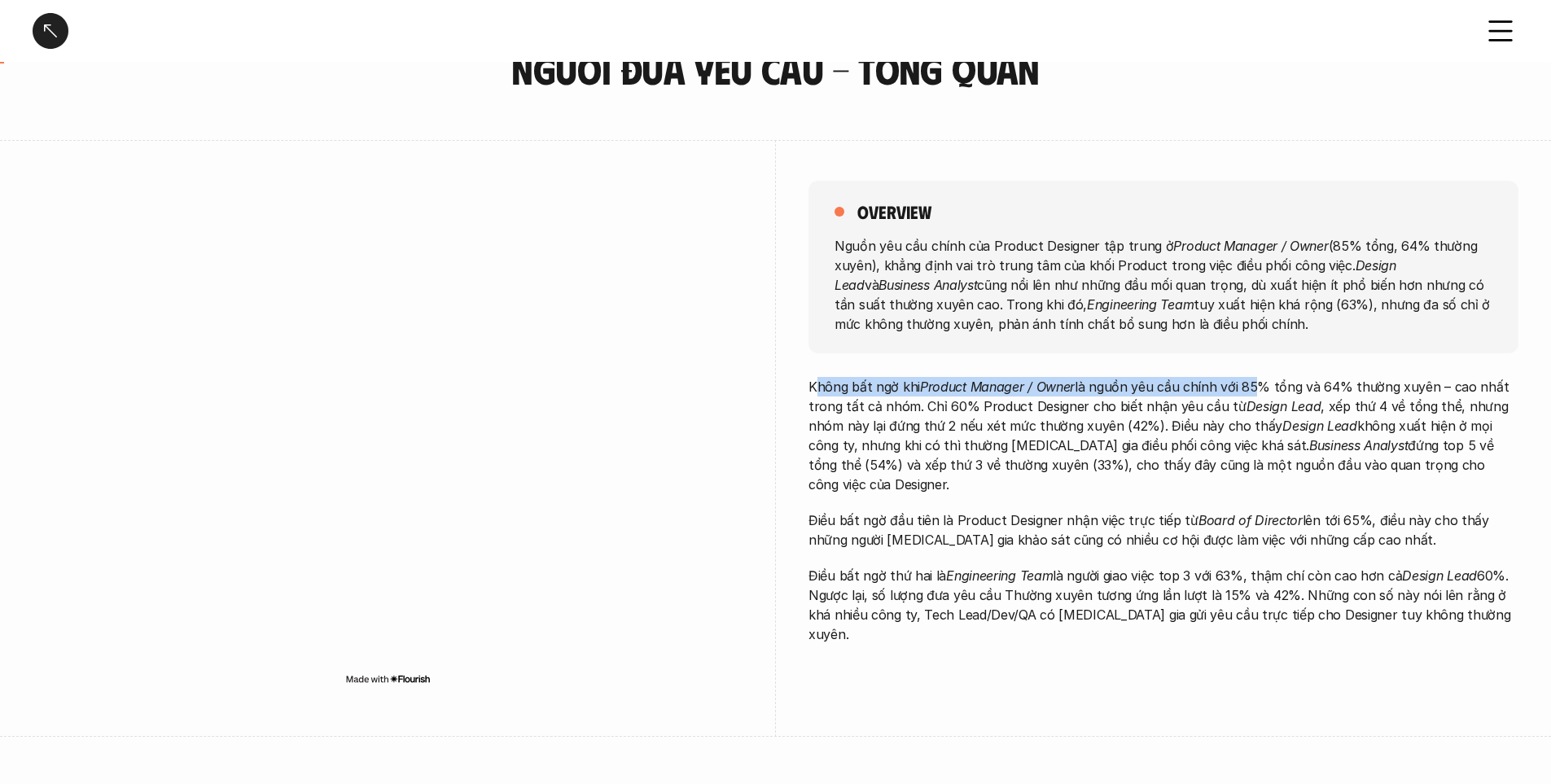
drag, startPoint x: 818, startPoint y: 380, endPoint x: 1246, endPoint y: 388, distance: 428.1
click at [1246, 388] on p "Không bất ngờ khi Product Manager / Owner là nguồn yêu cầu chính với 85% tổng v…" at bounding box center [1163, 436] width 710 height 117
click at [1255, 389] on p "Không bất ngờ khi Product Manager / Owner là nguồn yêu cầu chính với 85% tổng v…" at bounding box center [1163, 436] width 710 height 117
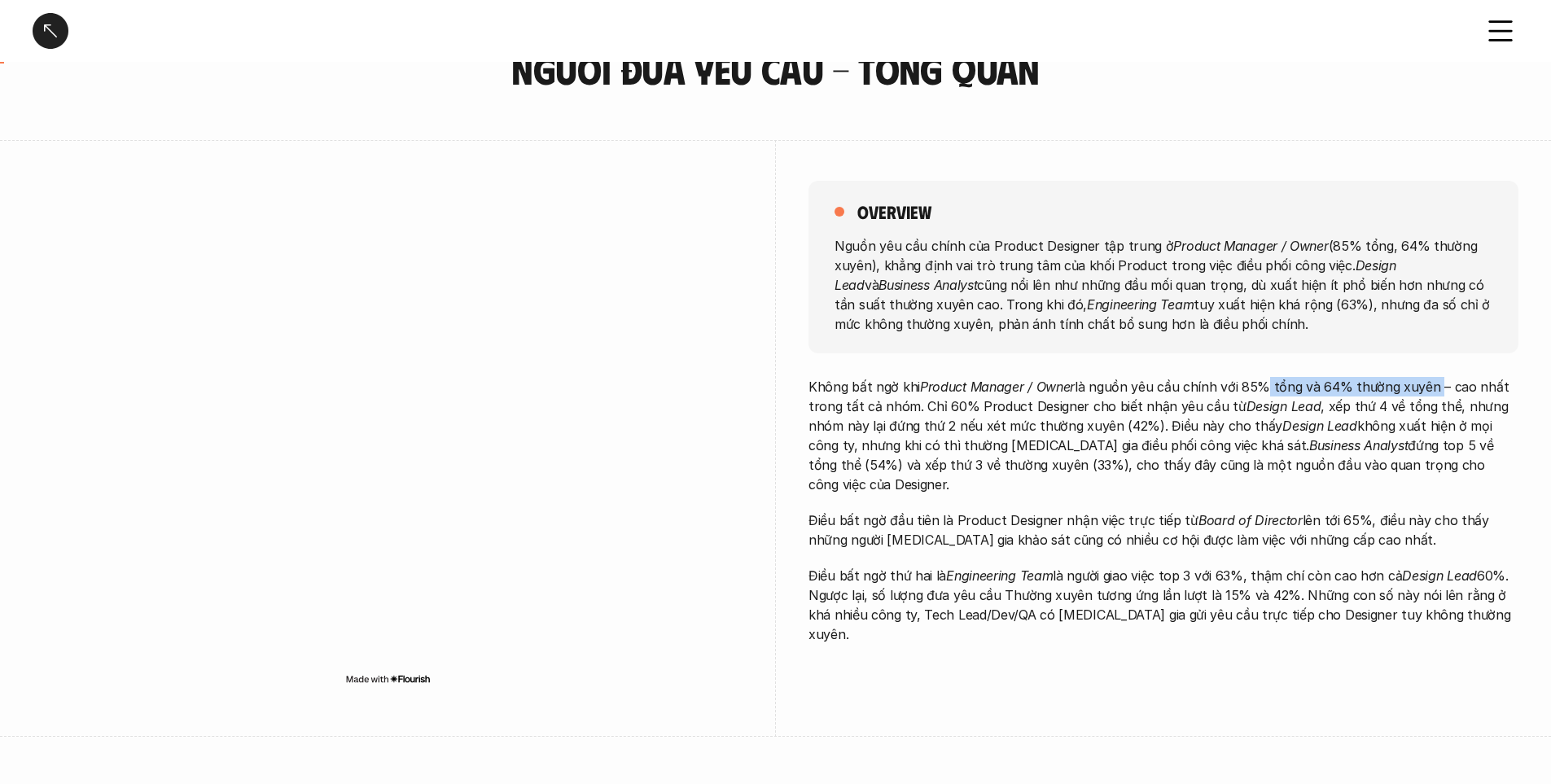
drag, startPoint x: 1255, startPoint y: 389, endPoint x: 1405, endPoint y: 387, distance: 150.0
click at [1405, 387] on p "Không bất ngờ khi Product Manager / Owner là nguồn yêu cầu chính với 85% tổng v…" at bounding box center [1163, 436] width 710 height 117
click at [1425, 424] on p "Không bất ngờ khi Product Manager / Owner là nguồn yêu cầu chính với 85% tổng v…" at bounding box center [1163, 436] width 710 height 117
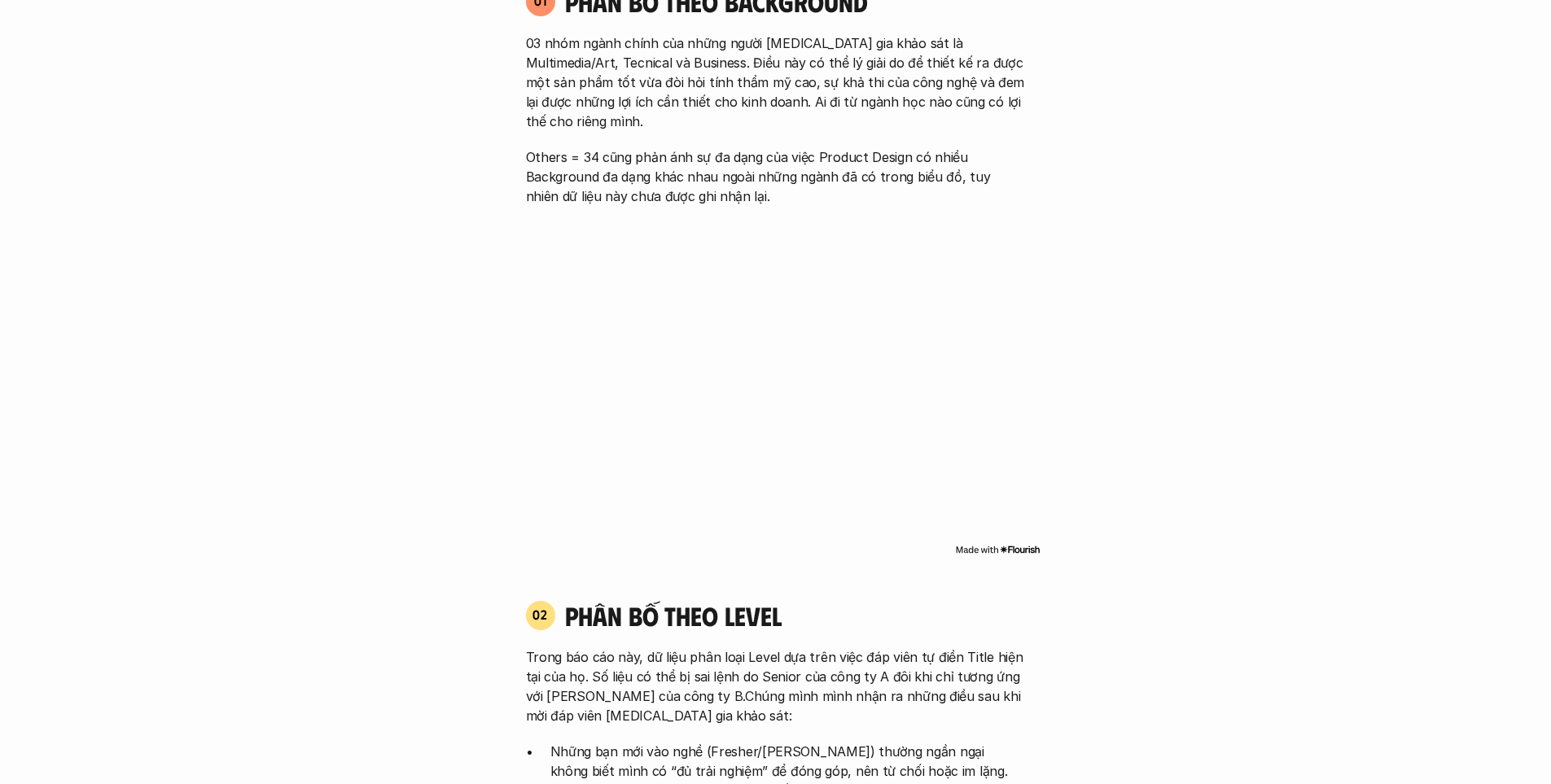
scroll to position [4785, 0]
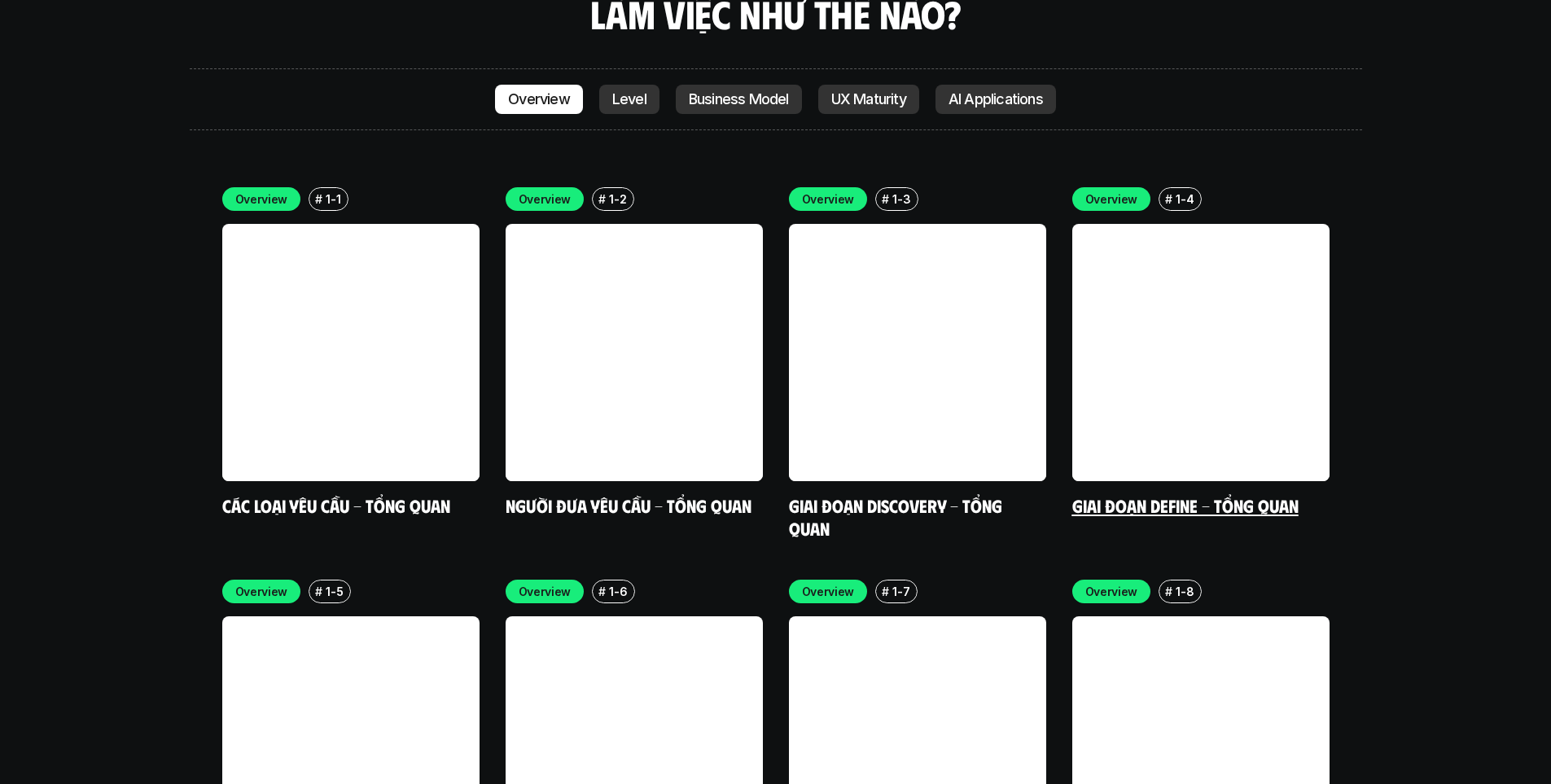
click at [1278, 494] on link "Giai đoạn Define - Tổng quan" at bounding box center [1185, 505] width 227 height 22
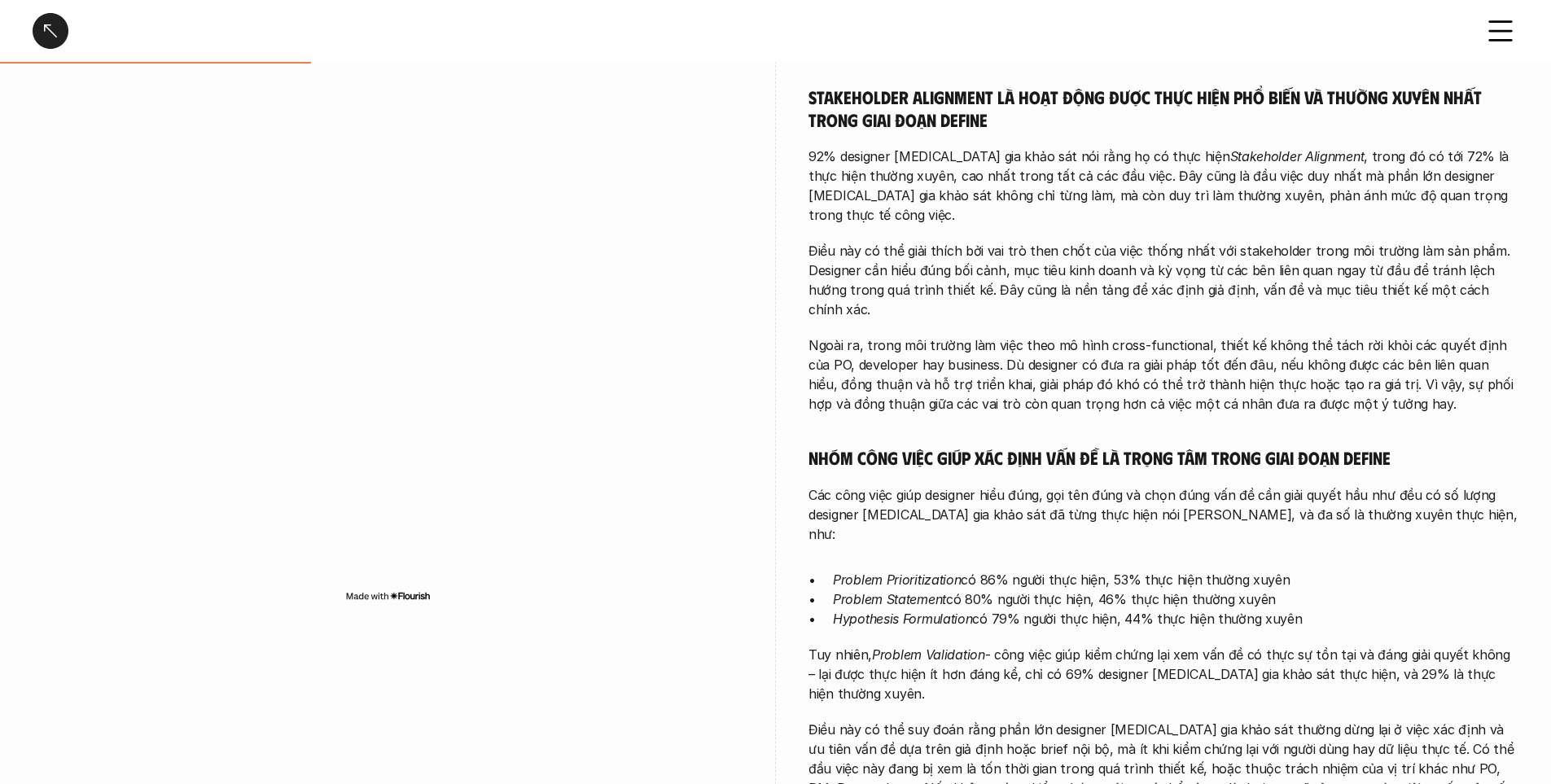
scroll to position [407, 0]
click at [1004, 337] on p "Ngoài ra, trong môi trường làm việc theo mô hình cross-functional, thiết kế khô…" at bounding box center [1163, 375] width 710 height 78
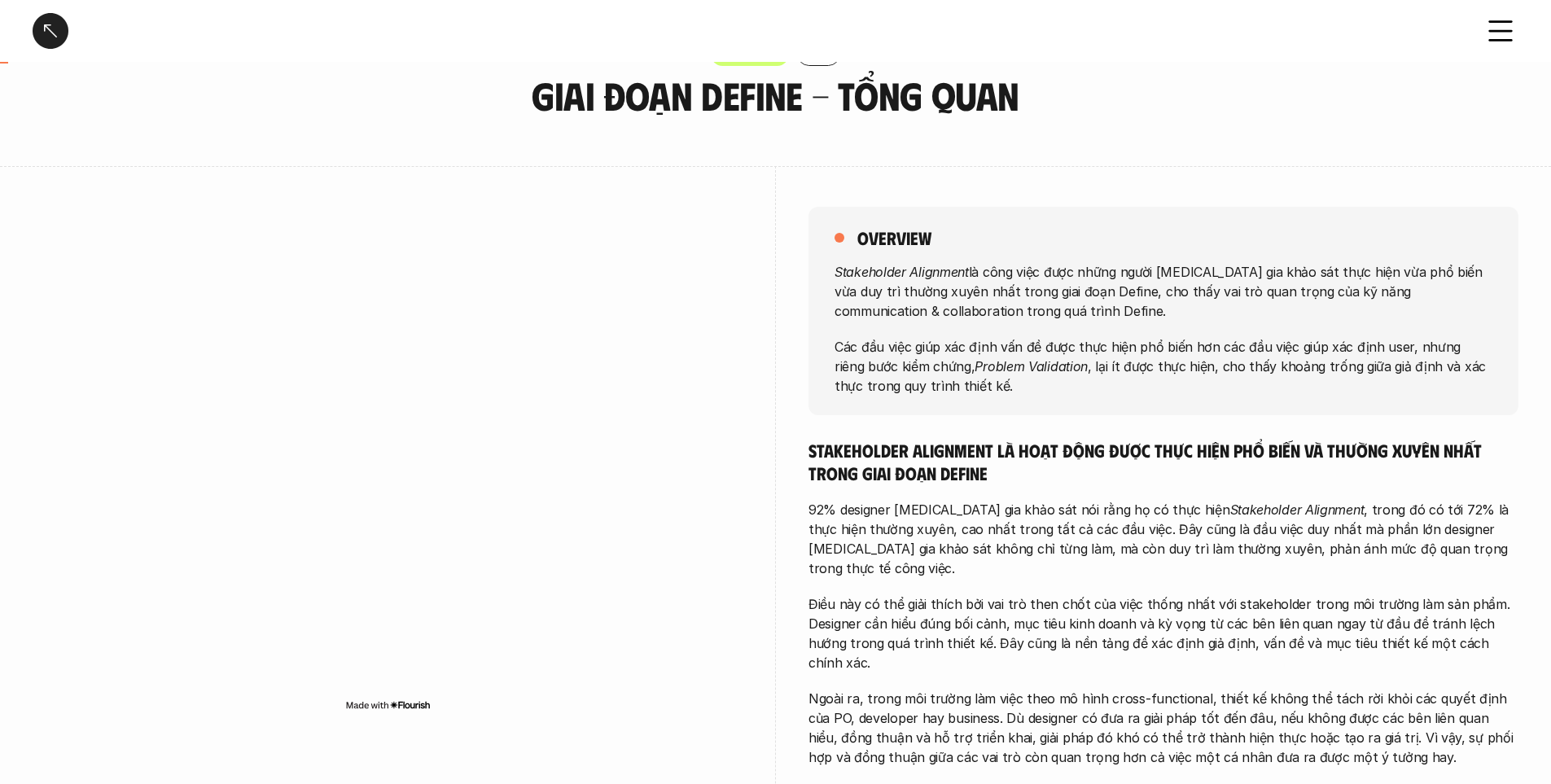
scroll to position [81, 0]
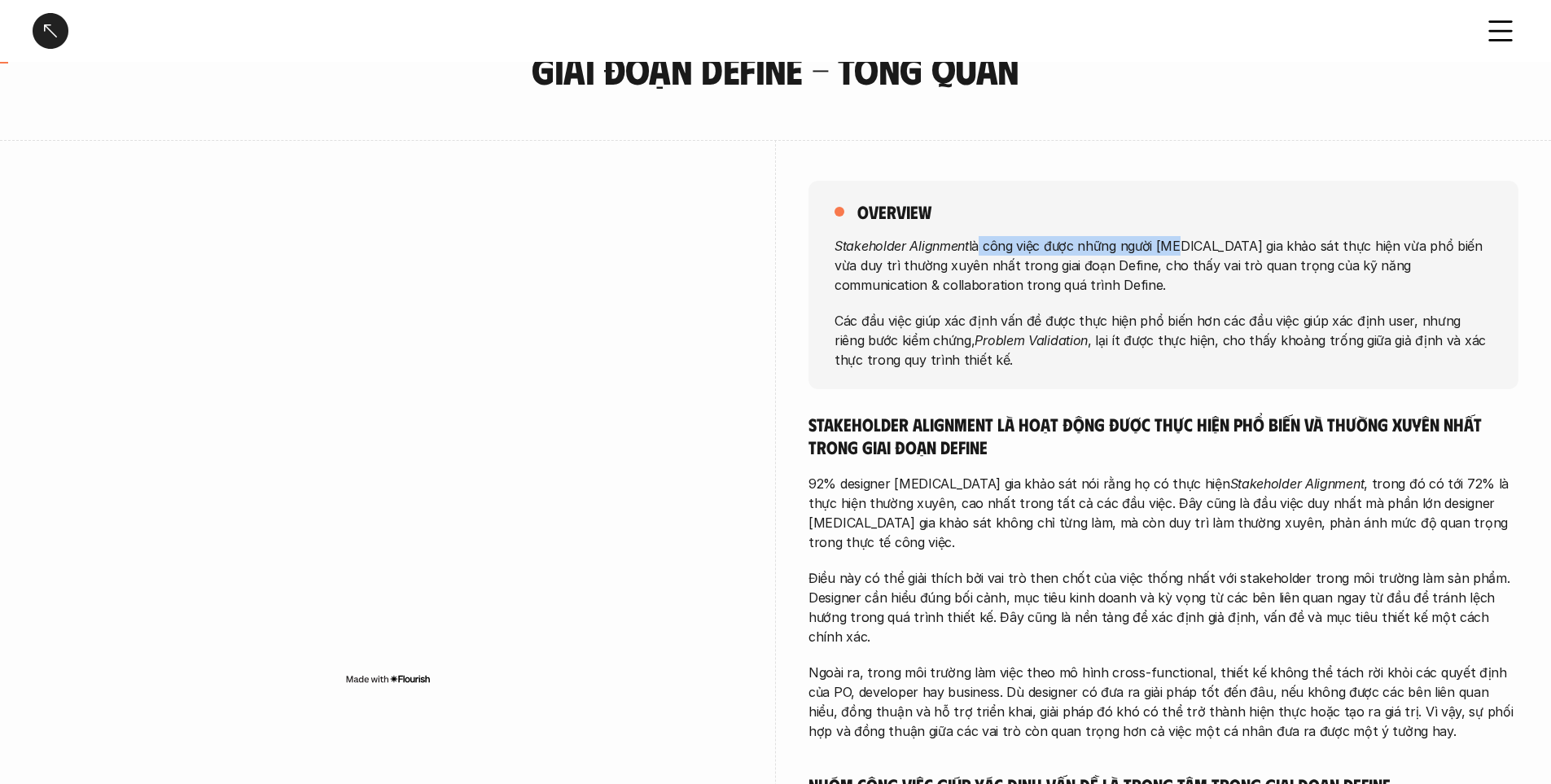
drag, startPoint x: 979, startPoint y: 234, endPoint x: 1170, endPoint y: 235, distance: 191.0
click at [1170, 235] on div "overview Stakeholder Alignment là công việc được những người [MEDICAL_DATA] gia…" at bounding box center [1163, 285] width 710 height 208
click at [1206, 240] on p "Stakeholder Alignment là công việc được những người [MEDICAL_DATA] gia khảo sát…" at bounding box center [1164, 264] width 658 height 59
drag, startPoint x: 1258, startPoint y: 236, endPoint x: 1407, endPoint y: 236, distance: 149.0
click at [1407, 236] on p "Stakeholder Alignment là công việc được những người [MEDICAL_DATA] gia khảo sát…" at bounding box center [1164, 264] width 658 height 59
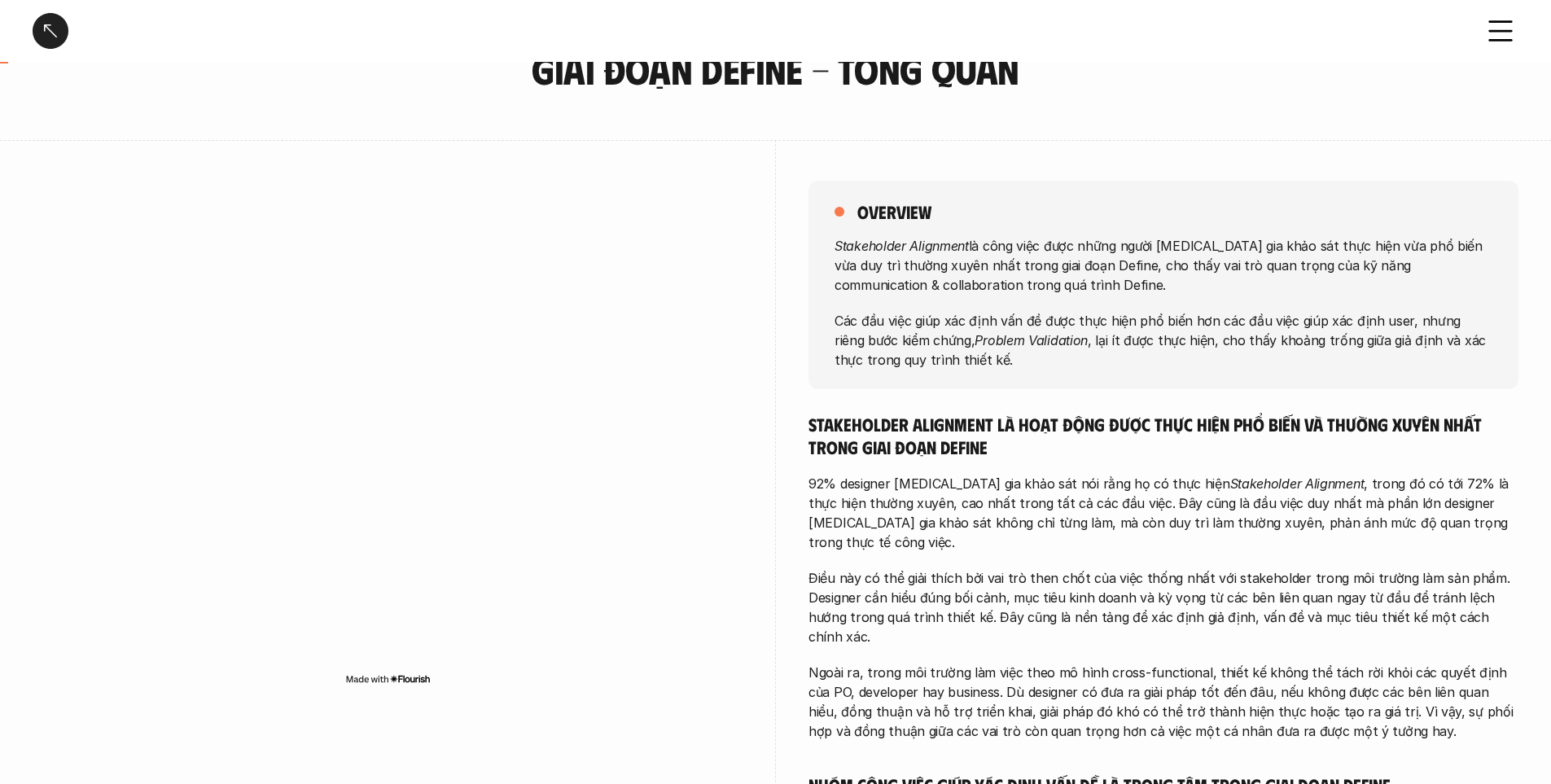
click at [1428, 250] on p "Stakeholder Alignment là công việc được những người [MEDICAL_DATA] gia khảo sát…" at bounding box center [1164, 264] width 658 height 59
drag, startPoint x: 960, startPoint y: 263, endPoint x: 1116, endPoint y: 263, distance: 156.0
click at [1116, 263] on p "Stakeholder Alignment là công việc được những người [MEDICAL_DATA] gia khảo sát…" at bounding box center [1164, 264] width 658 height 59
click at [892, 323] on p "Các đầu việc giúp xác định vấn đề được thực hiện phổ biến hơn các đầu việc giúp…" at bounding box center [1164, 339] width 658 height 59
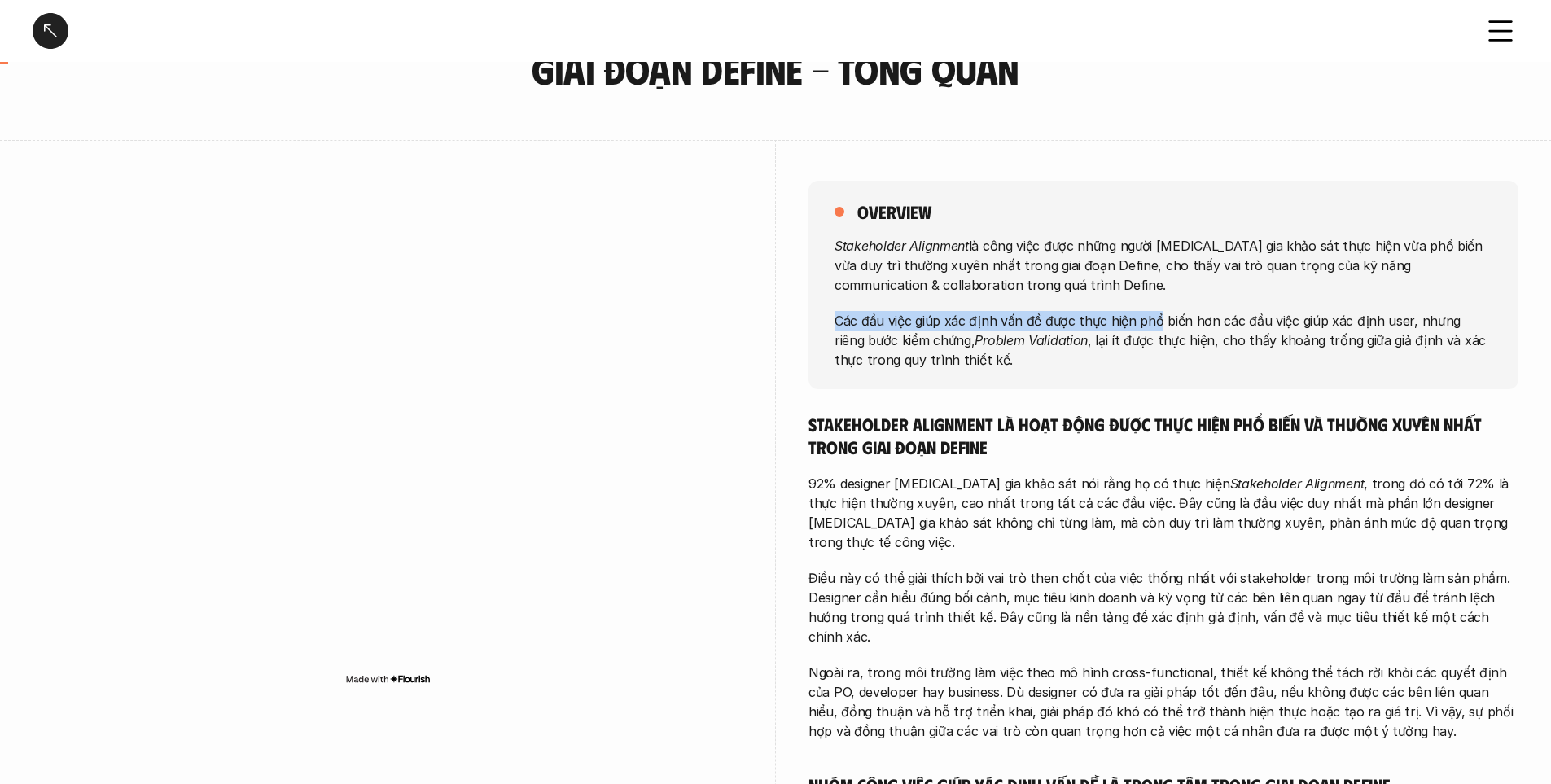
drag, startPoint x: 838, startPoint y: 327, endPoint x: 1154, endPoint y: 315, distance: 316.2
click at [1154, 315] on p "Các đầu việc giúp xác định vấn đề được thực hiện phổ biến hơn các đầu việc giúp…" at bounding box center [1164, 339] width 658 height 59
click at [1170, 312] on p "Các đầu việc giúp xác định vấn đề được thực hiện phổ biến hơn các đầu việc giúp…" at bounding box center [1164, 339] width 658 height 59
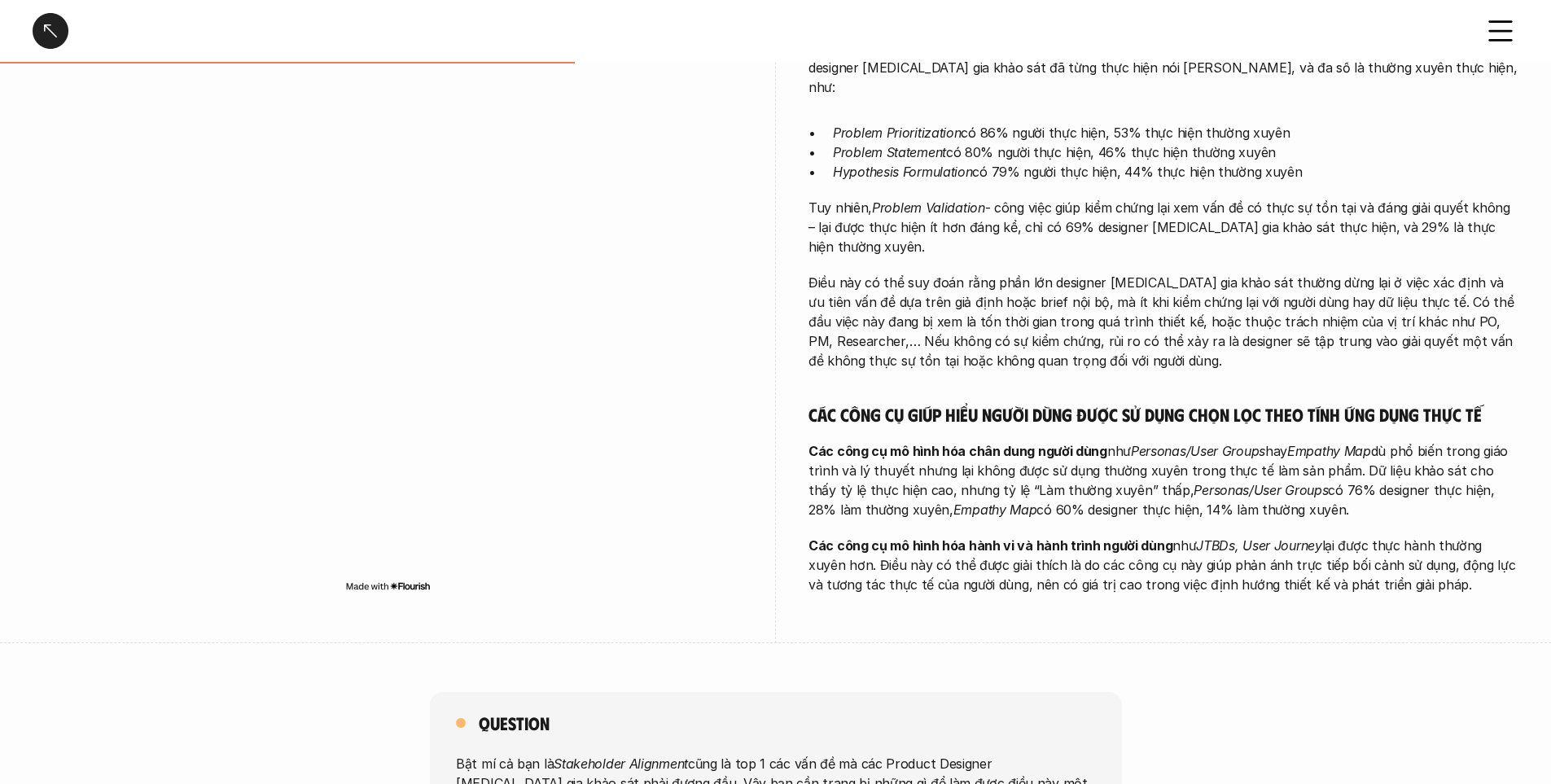
scroll to position [1222, 0]
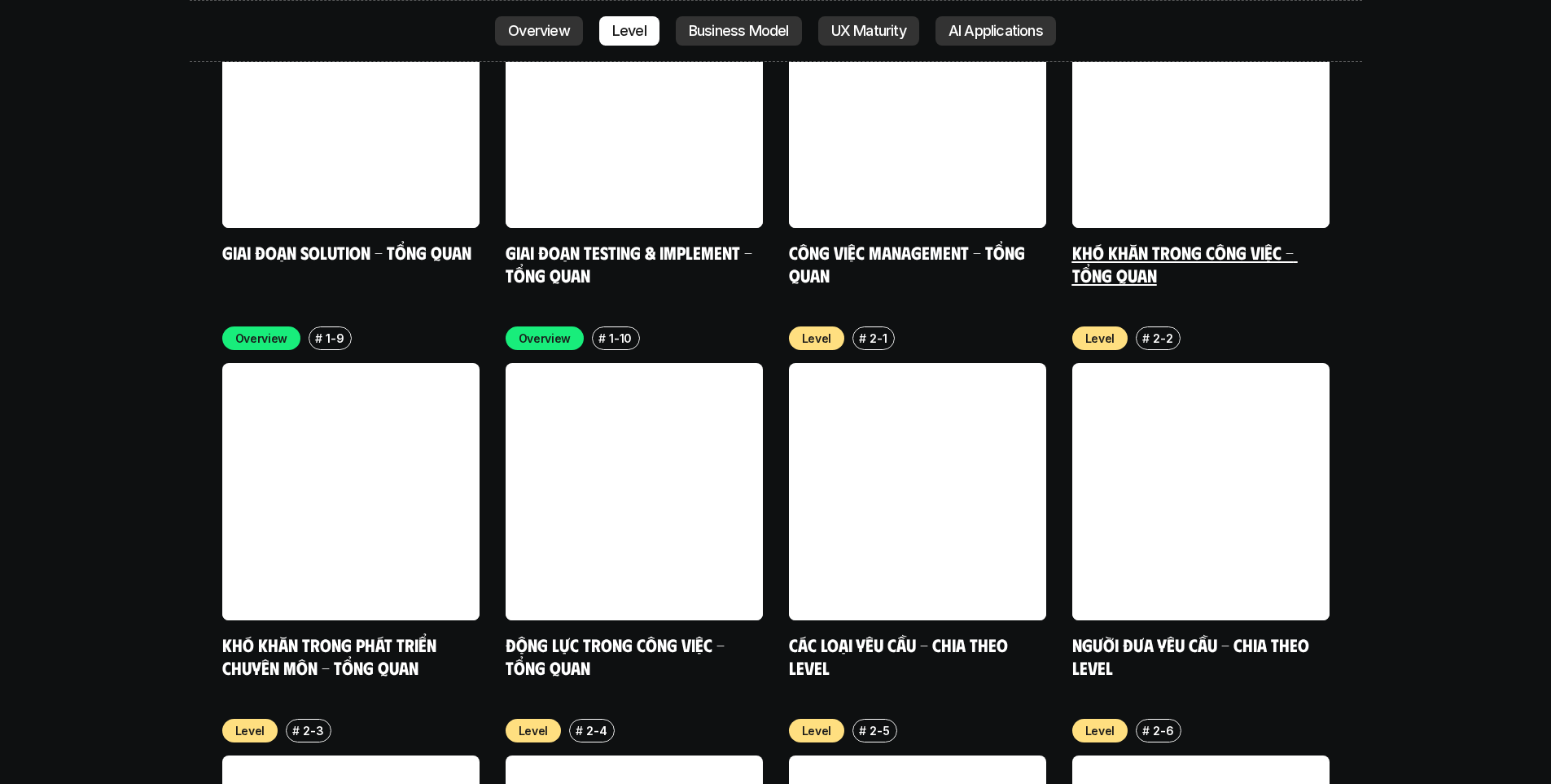
scroll to position [5436, 0]
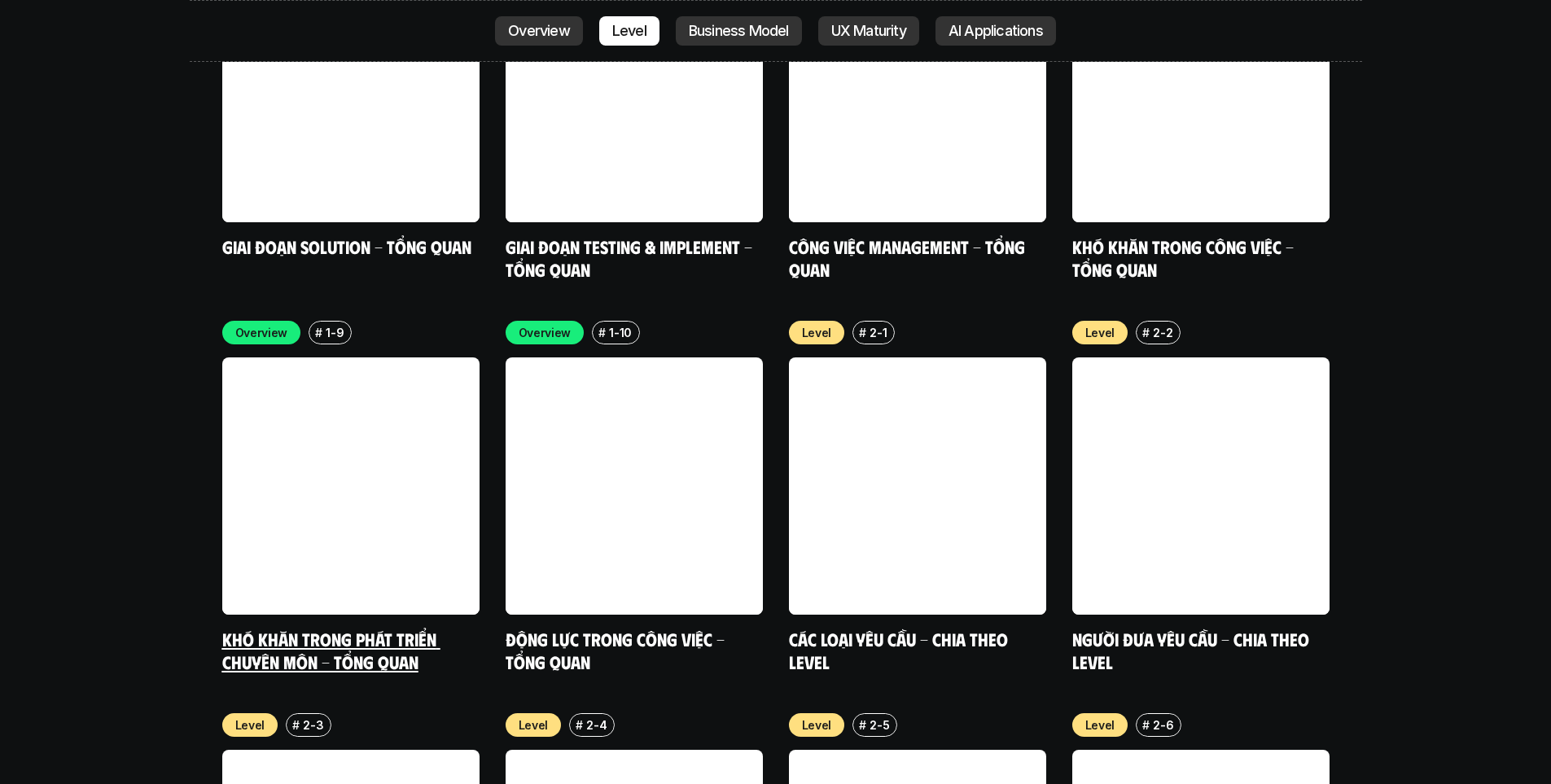
click at [345, 522] on div "Overview # 1-9 Khó khăn trong phát triển chuyên môn - Tổng quan" at bounding box center [351, 497] width 257 height 352
click at [347, 627] on link "Khó khăn trong phát triển chuyên môn - Tổng quan" at bounding box center [331, 649] width 218 height 45
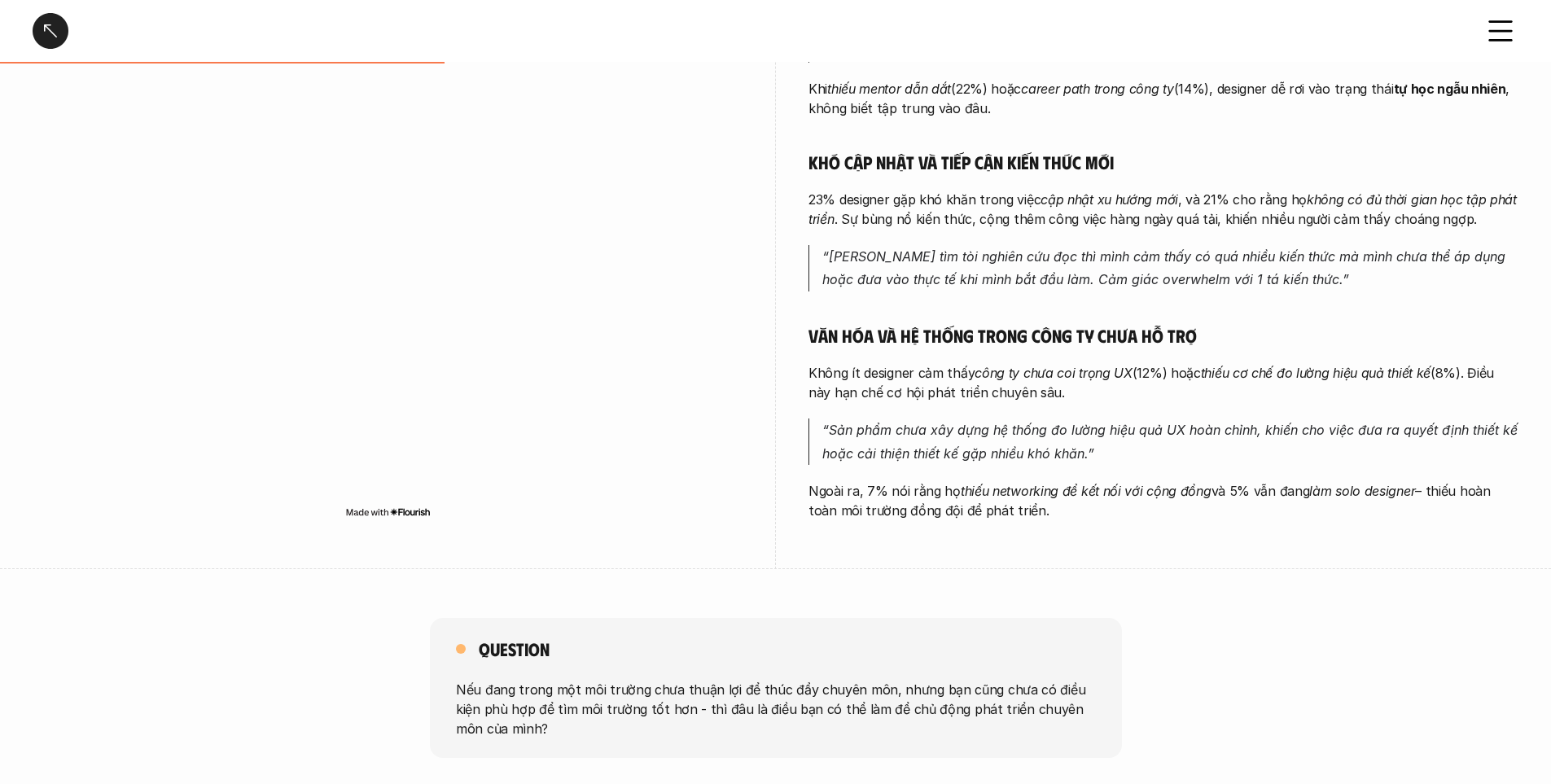
scroll to position [570, 0]
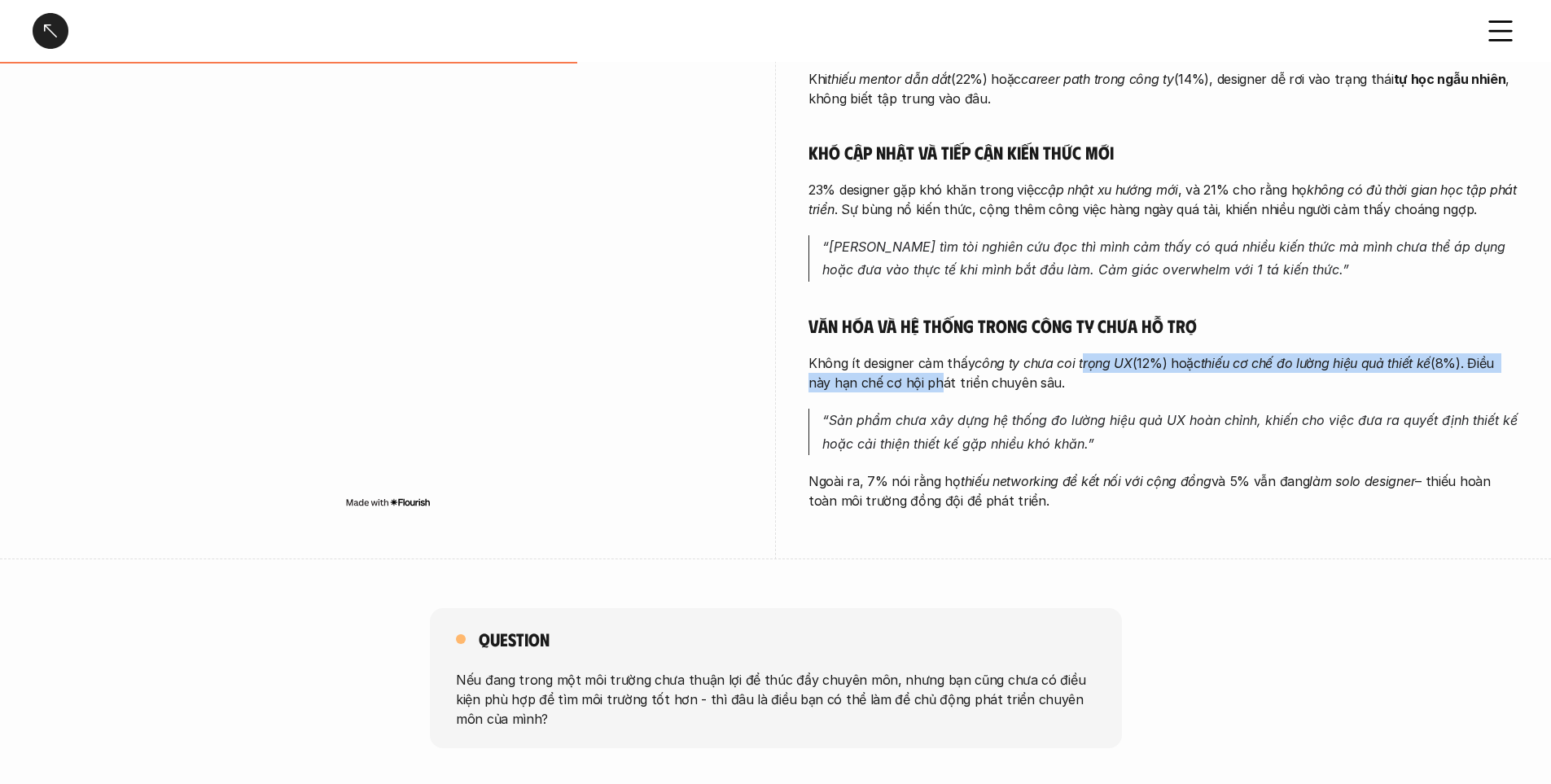
drag, startPoint x: 1061, startPoint y: 357, endPoint x: 1080, endPoint y: 354, distance: 19.2
click at [1080, 354] on p "Không ít designer cảm thấy công ty chưa coi trọng UX (12%) hoặc thiếu cơ chế đo…" at bounding box center [1163, 373] width 710 height 39
click at [1110, 360] on em "công ty chưa coi trọng UX" at bounding box center [1054, 363] width 158 height 17
drag, startPoint x: 1150, startPoint y: 362, endPoint x: 1229, endPoint y: 359, distance: 79.1
click at [1229, 359] on p "Không ít designer cảm thấy công ty chưa coi trọng UX (12%) hoặc thiếu cơ chế đo…" at bounding box center [1163, 373] width 710 height 39
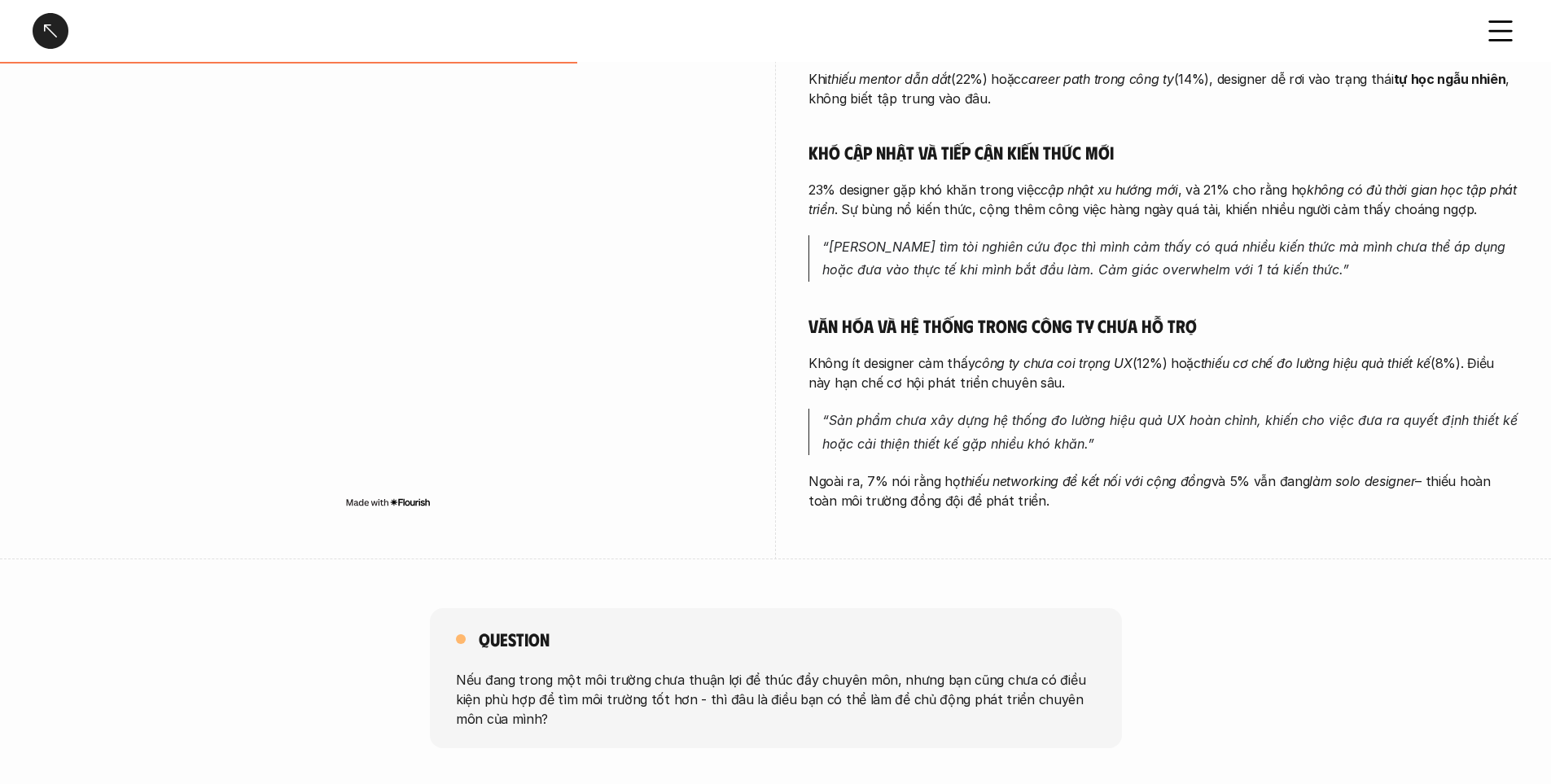
click at [1267, 358] on em "thiếu cơ chế đo lường hiệu quả thiết kế" at bounding box center [1316, 363] width 229 height 17
drag, startPoint x: 1287, startPoint y: 361, endPoint x: 1306, endPoint y: 358, distance: 19.2
click at [1302, 360] on em "thiếu cơ chế đo lường hiệu quả thiết kế" at bounding box center [1316, 363] width 229 height 17
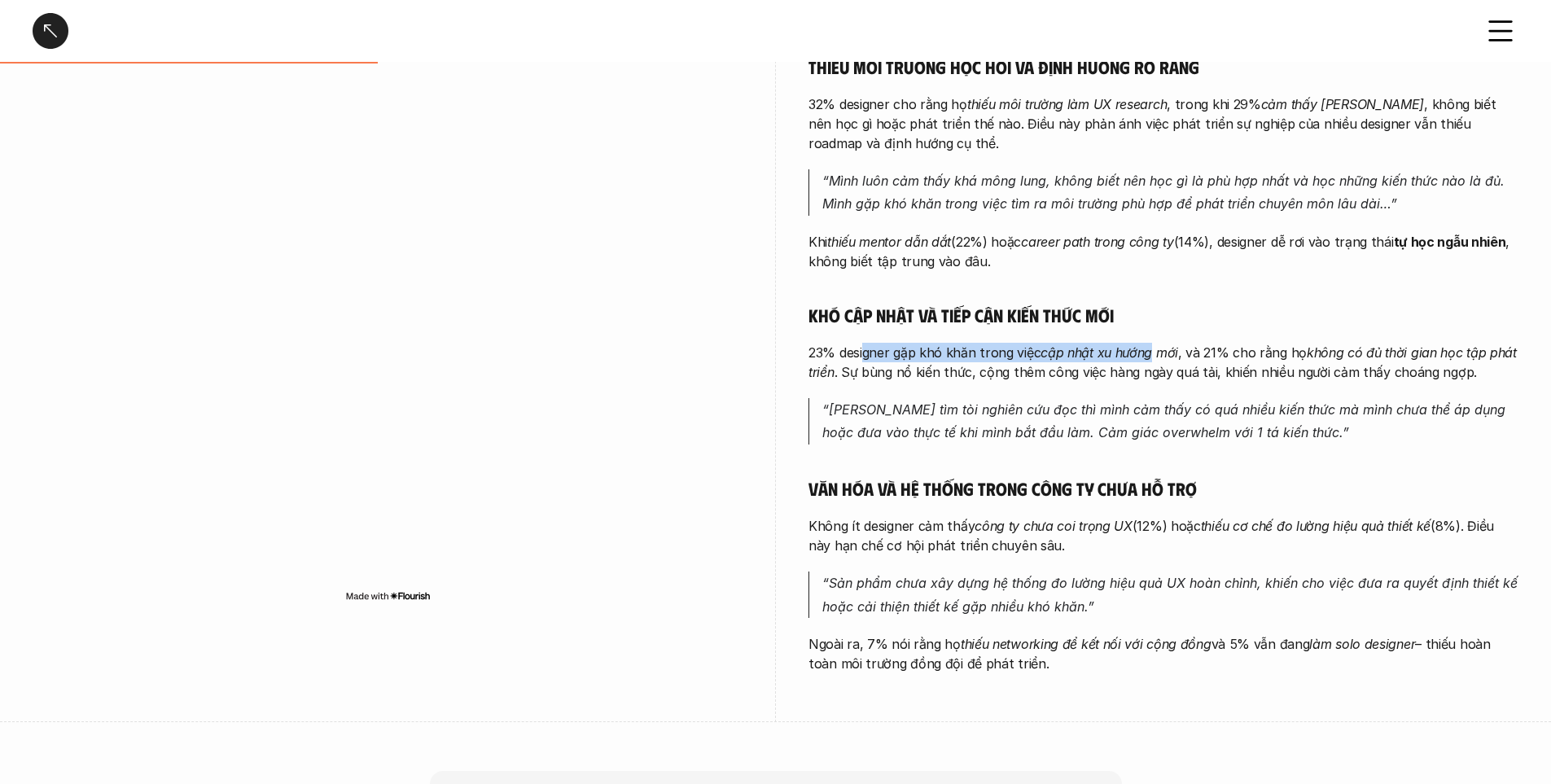
drag, startPoint x: 895, startPoint y: 355, endPoint x: 1154, endPoint y: 354, distance: 259.0
click at [1154, 354] on p "23% designer gặp khó khăn trong việc cập nhật xu hướng mới , và 21% cho rằng họ…" at bounding box center [1163, 362] width 710 height 39
drag, startPoint x: 1171, startPoint y: 345, endPoint x: 1360, endPoint y: 345, distance: 189.0
click at [1360, 345] on p "23% designer gặp khó khăn trong việc cập nhật xu hướng mới , và 21% cho rằng họ…" at bounding box center [1163, 362] width 710 height 39
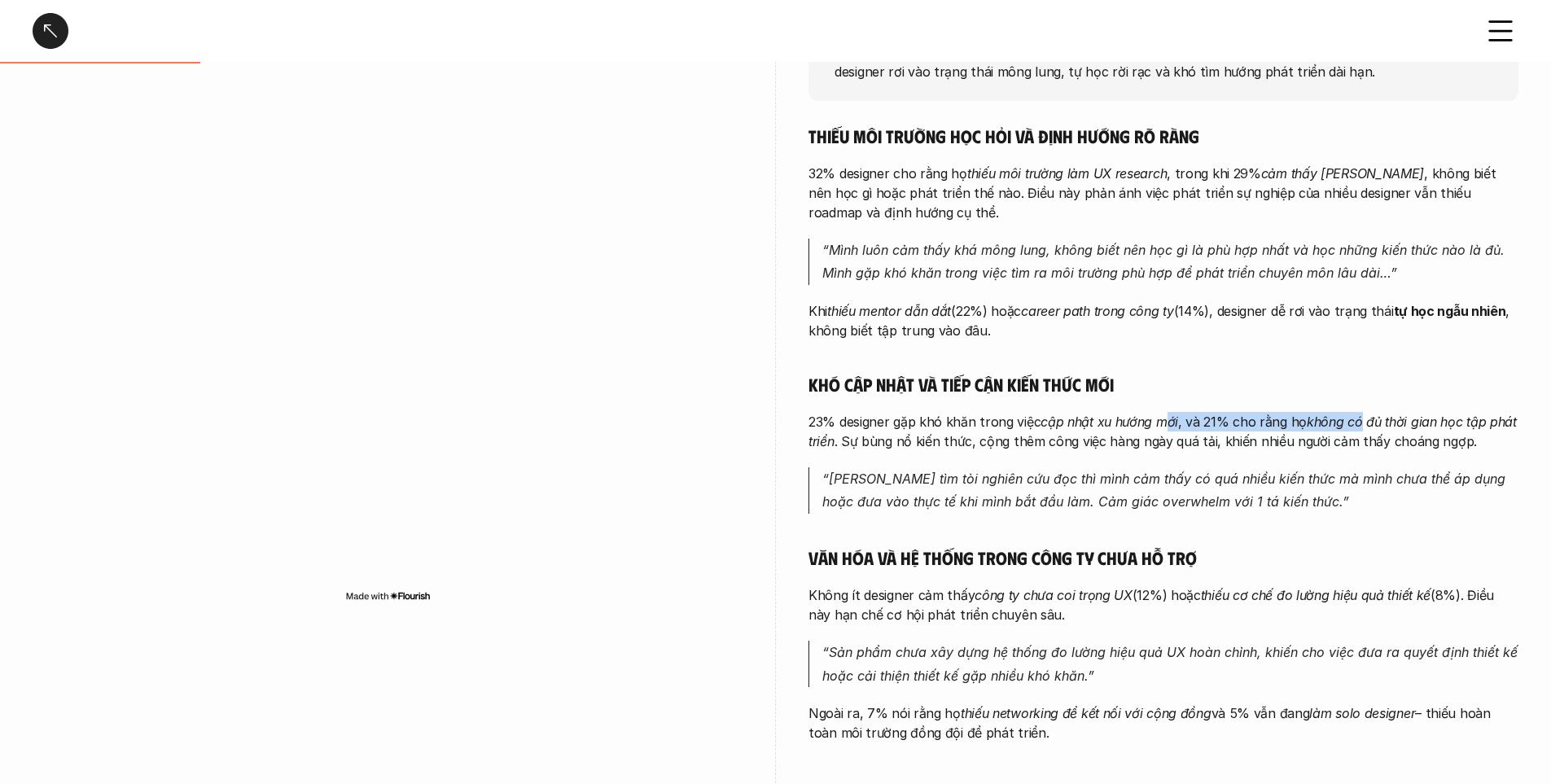
scroll to position [244, 0]
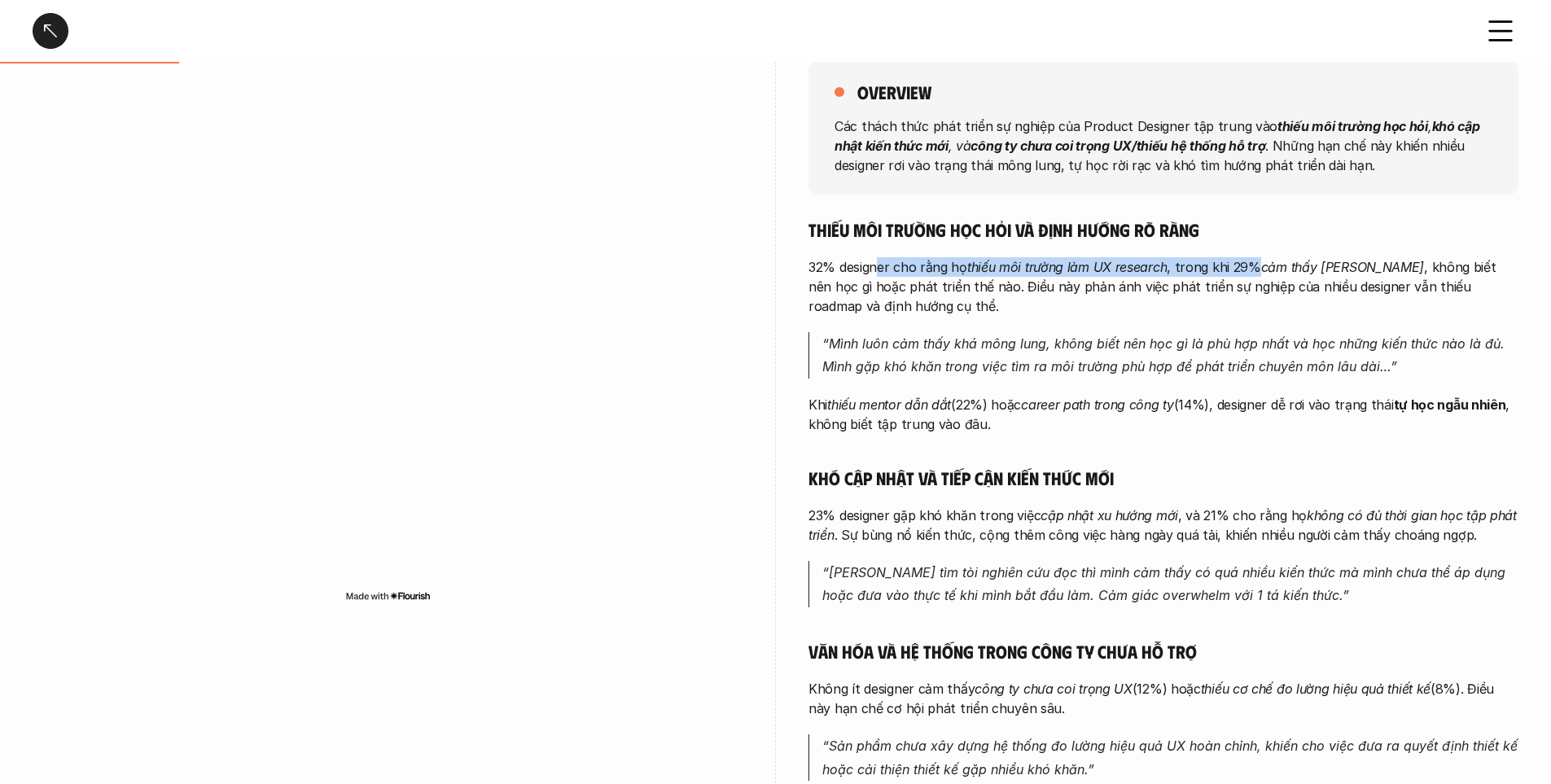
drag, startPoint x: 883, startPoint y: 251, endPoint x: 1255, endPoint y: 256, distance: 372.0
click at [1255, 256] on div "Thiếu môi trường học hỏi và định hướng rõ ràng 32% designer cho rằng họ thiếu m…" at bounding box center [1163, 527] width 710 height 618
click at [1266, 265] on em "cảm thấy [PERSON_NAME]" at bounding box center [1343, 267] width 163 height 17
drag, startPoint x: 1167, startPoint y: 264, endPoint x: 1354, endPoint y: 261, distance: 187.0
click at [1354, 261] on p "32% designer cho rằng họ thiếu môi trường làm UX research , trong khi 29% cảm t…" at bounding box center [1163, 286] width 710 height 59
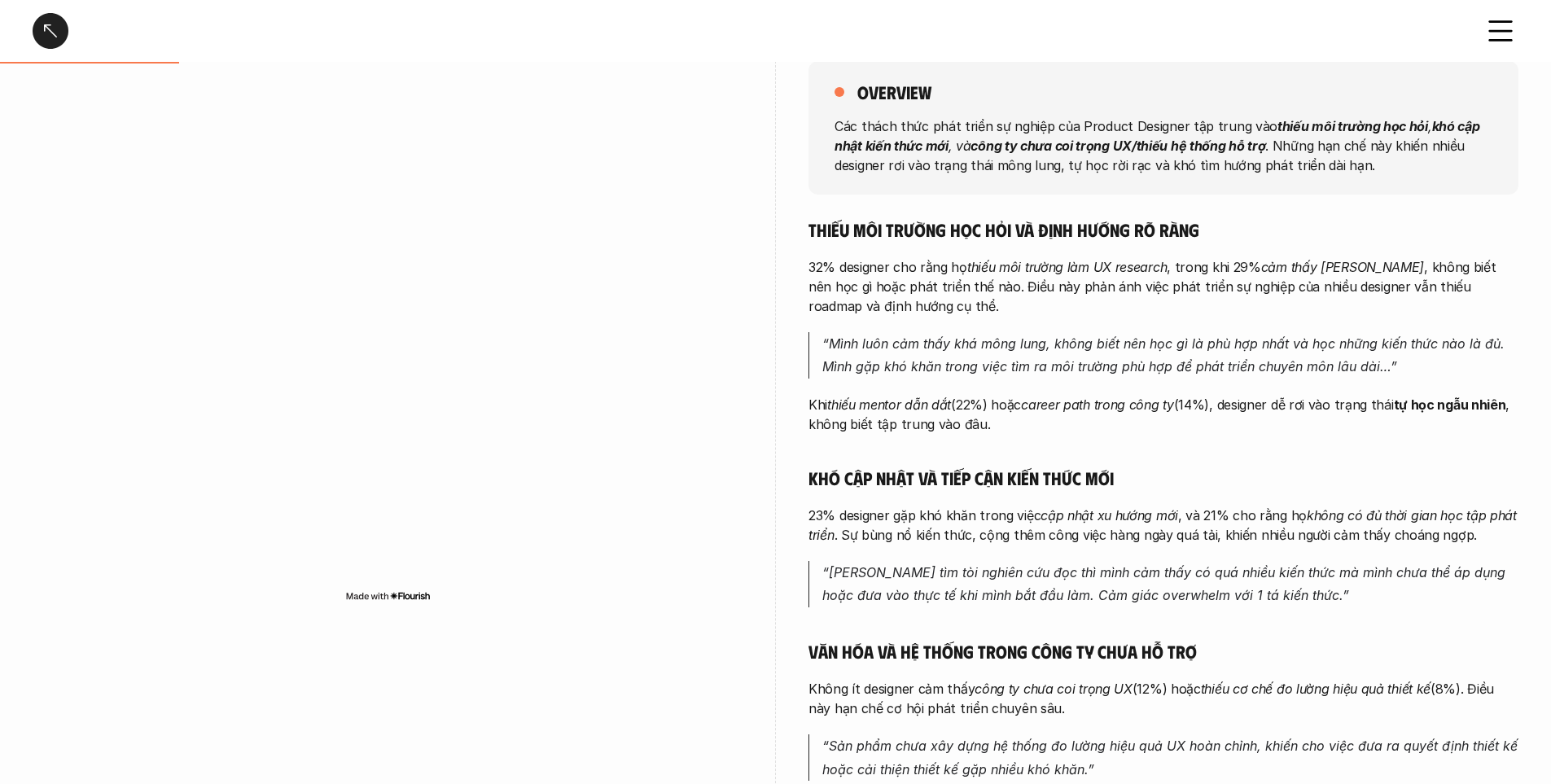
click at [1367, 268] on em "cảm thấy [PERSON_NAME]" at bounding box center [1343, 267] width 163 height 17
drag, startPoint x: 1043, startPoint y: 403, endPoint x: 1265, endPoint y: 397, distance: 222.1
click at [1238, 401] on p "Khi thiếu mentor dẫn dắt (22%) hoặc career path trong công ty (14%), designer d…" at bounding box center [1163, 414] width 710 height 39
click at [1271, 400] on p "Khi thiếu mentor dẫn dắt (22%) hoặc career path trong công ty (14%), designer d…" at bounding box center [1163, 414] width 710 height 39
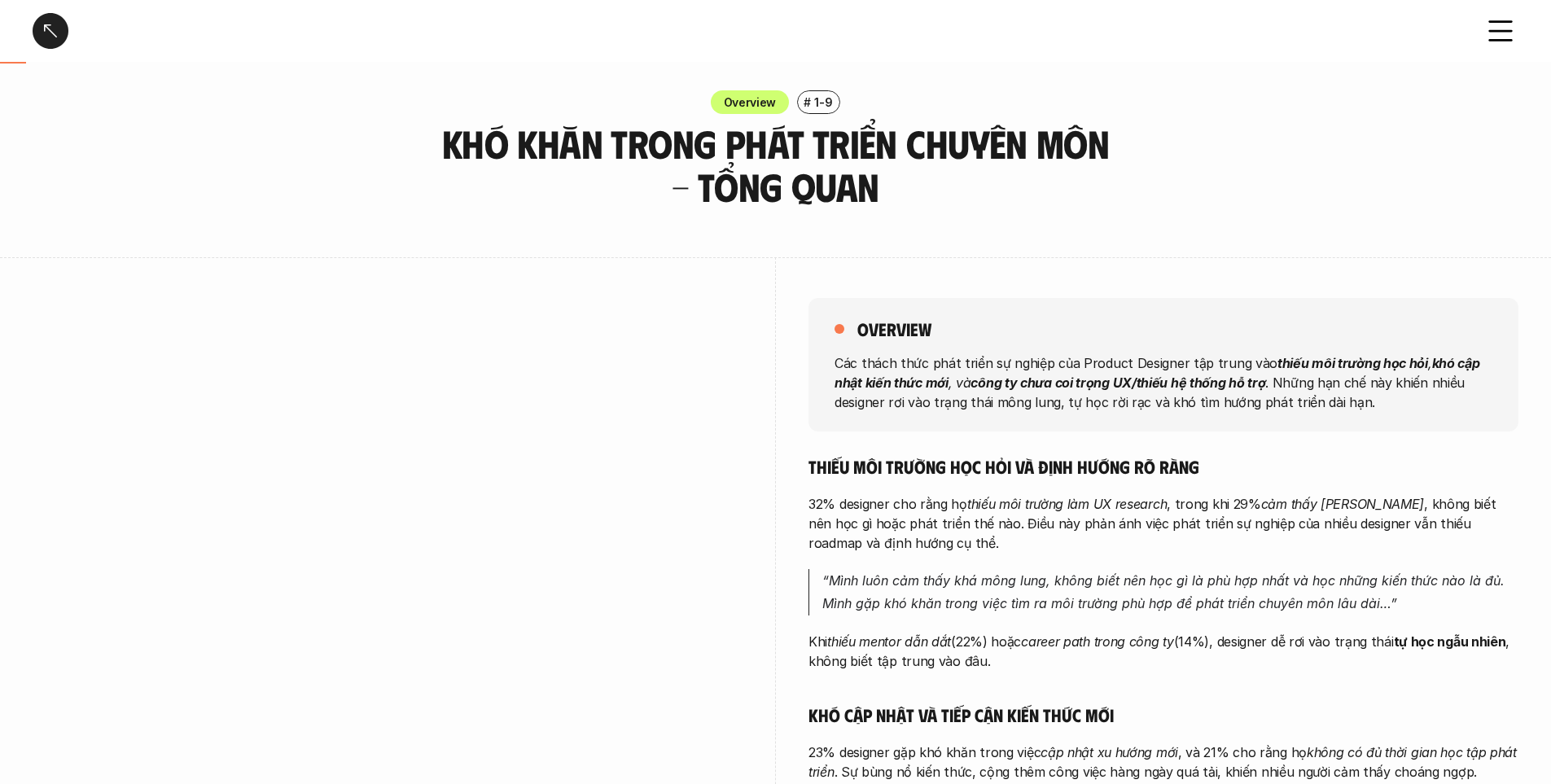
scroll to position [0, 0]
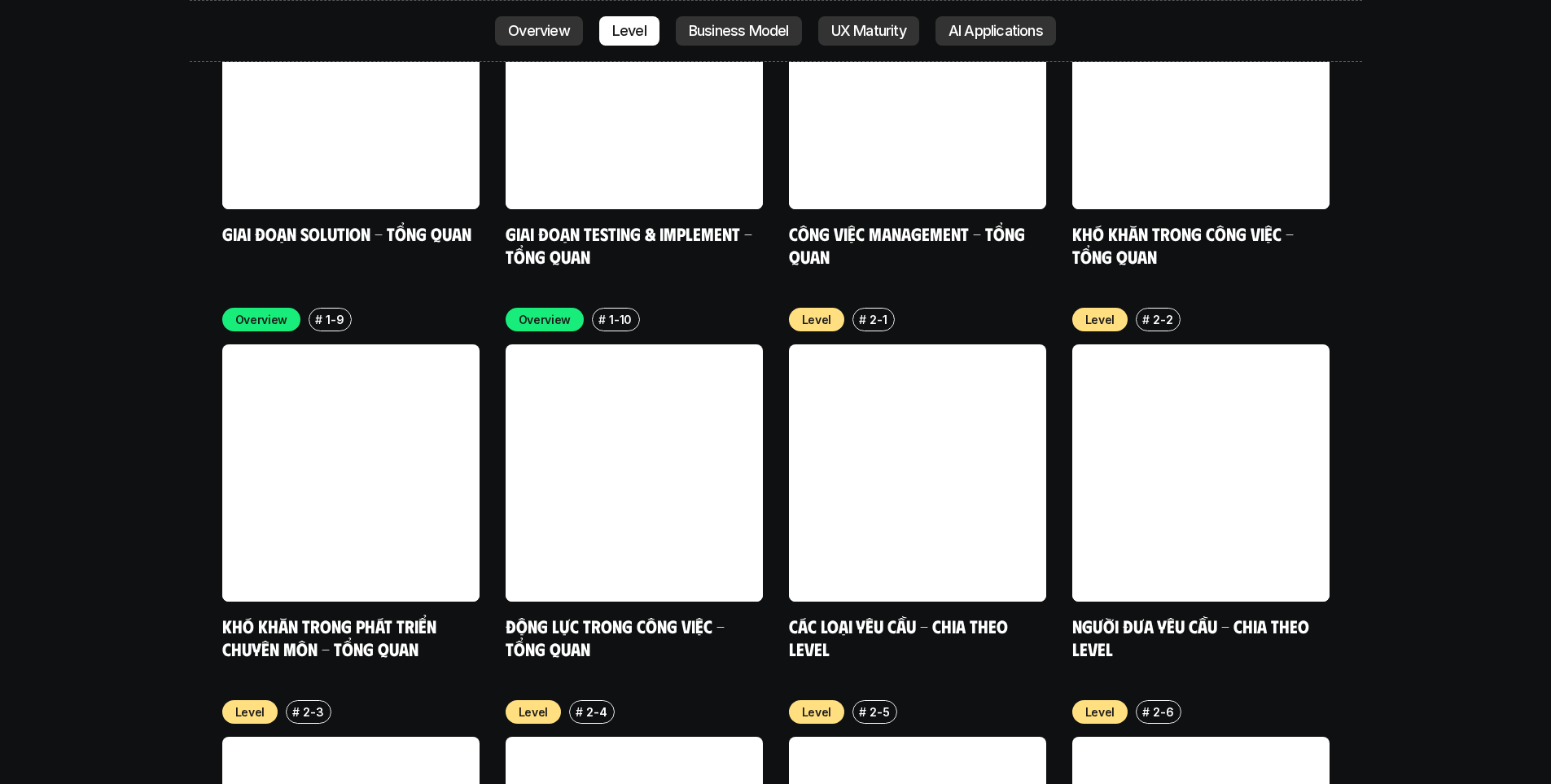
scroll to position [5436, 0]
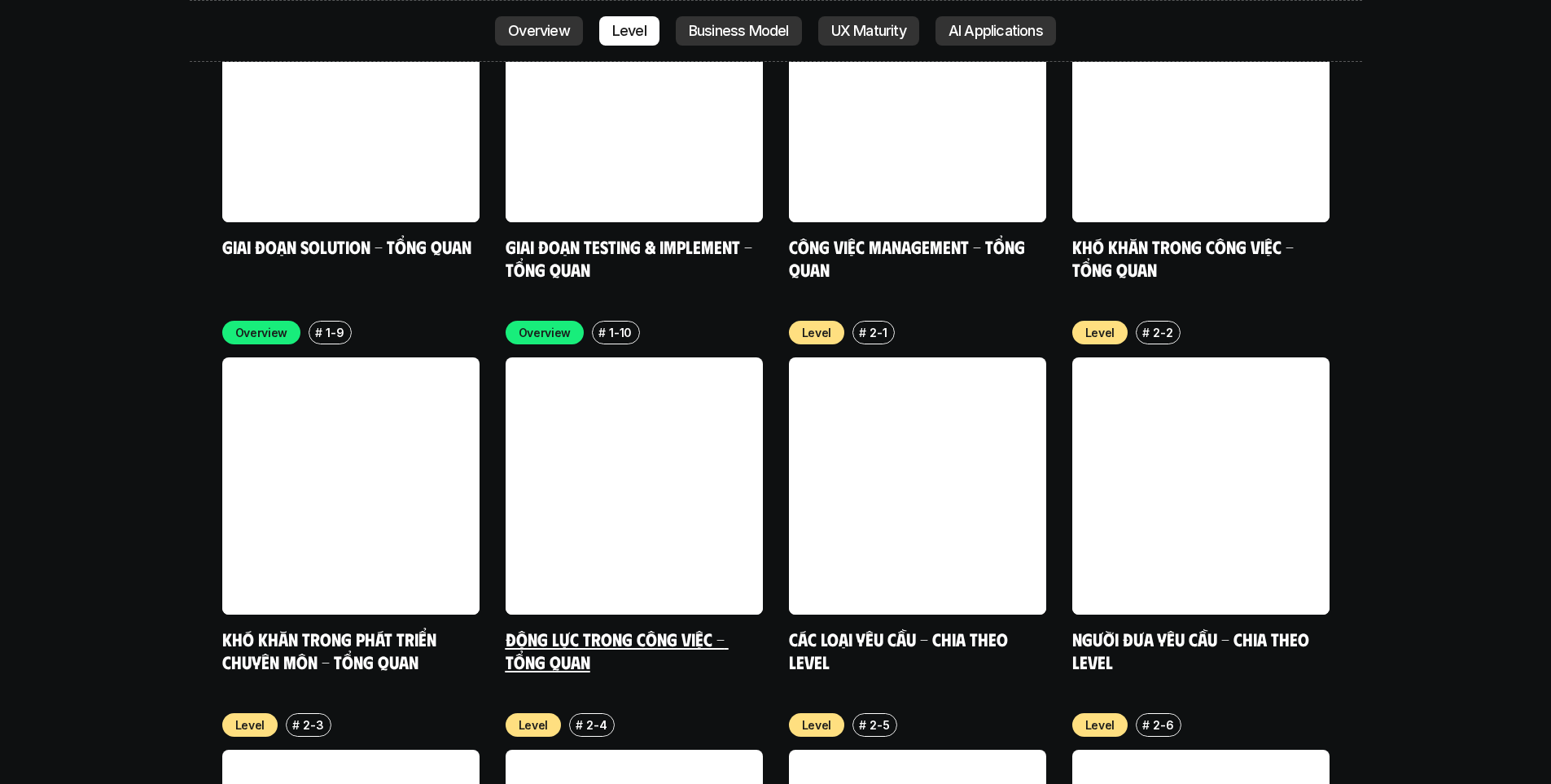
click at [681, 426] on link at bounding box center [635, 486] width 257 height 257
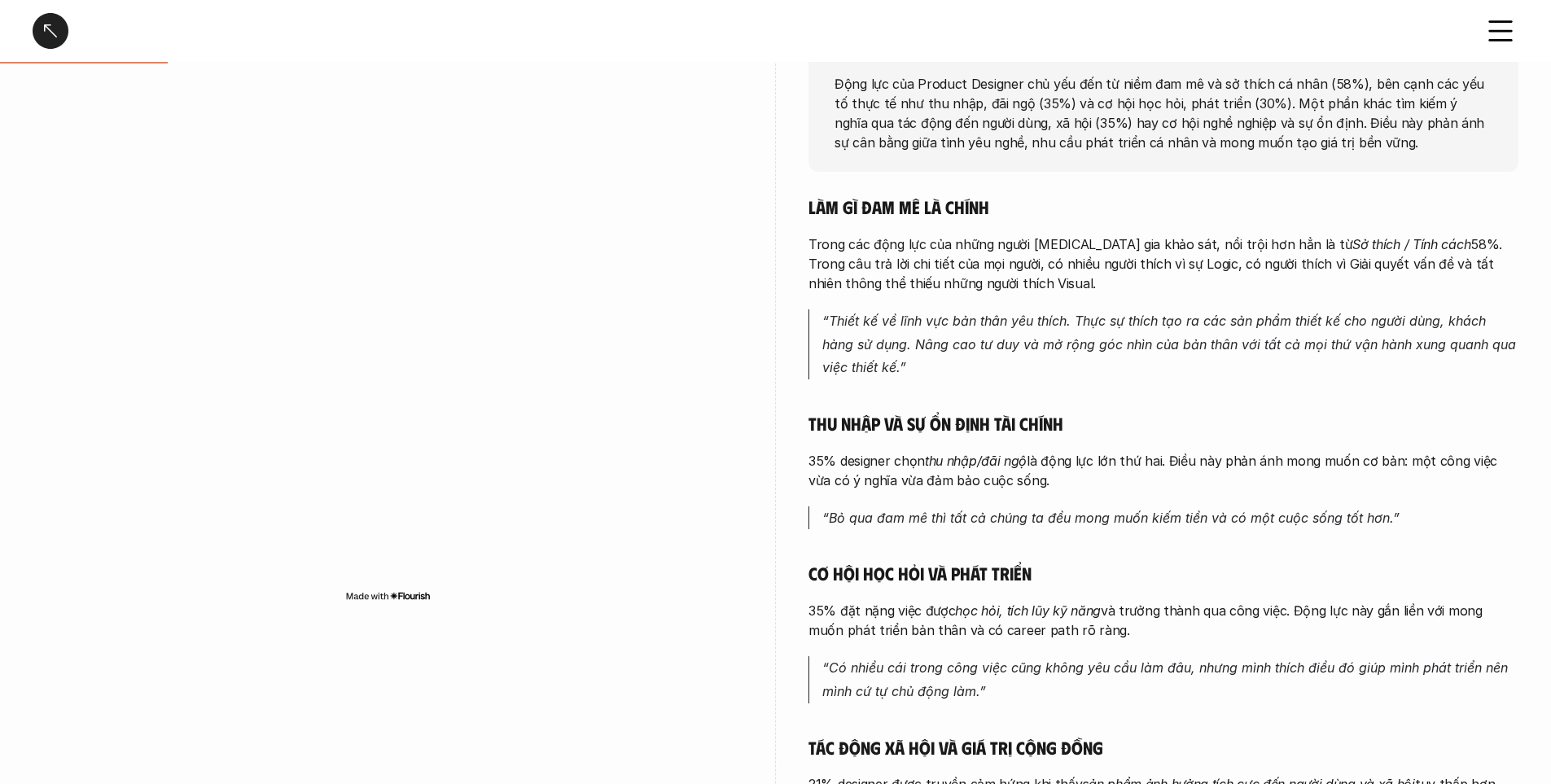
scroll to position [244, 0]
click at [1161, 318] on em "“Thiết kế về lĩnh vực bản thân yêu thích. Thực sự thích tạo ra các sản phẩm thi…" at bounding box center [1171, 343] width 698 height 64
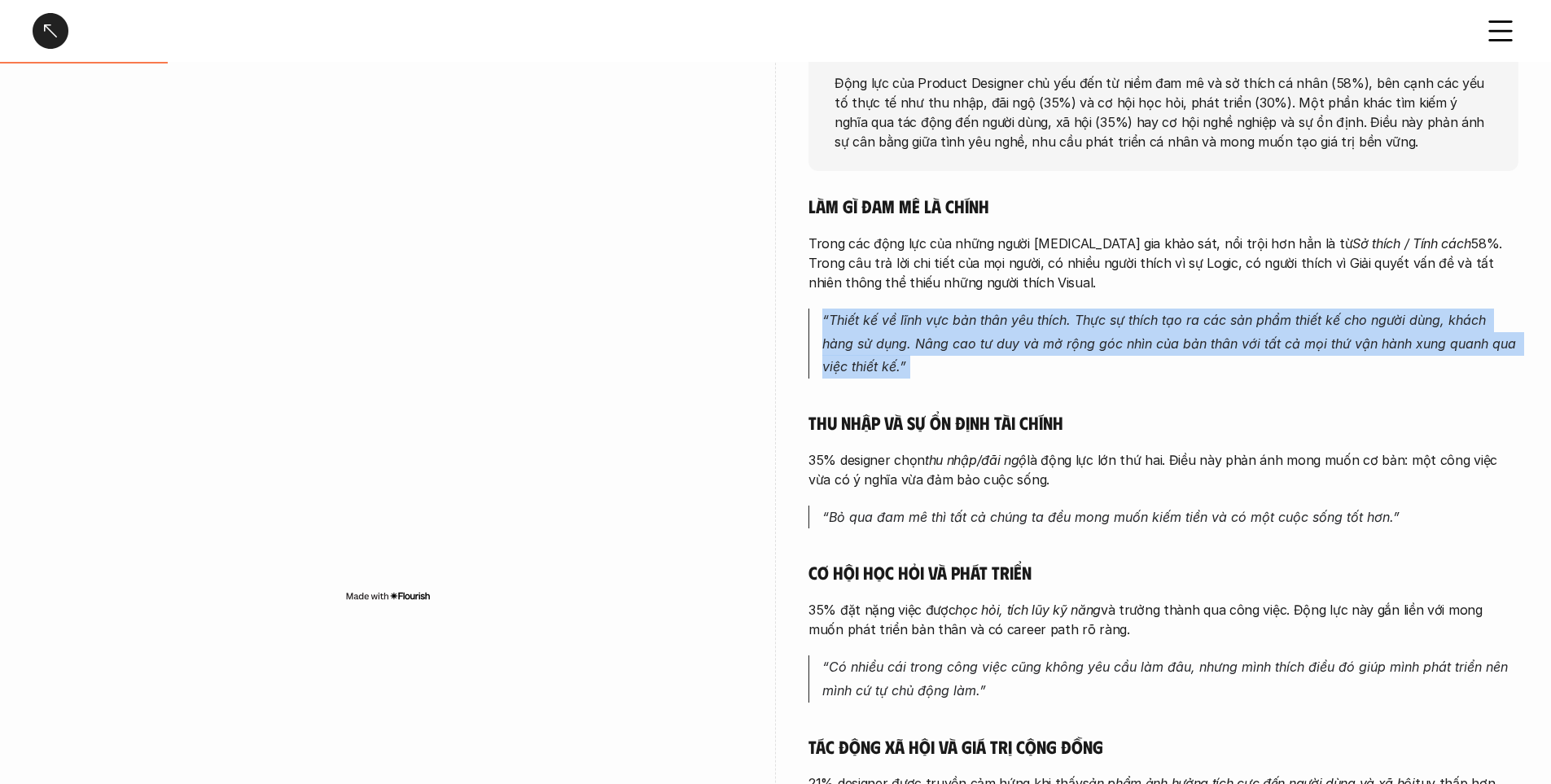
click at [1161, 318] on em "“Thiết kế về lĩnh vực bản thân yêu thích. Thực sự thích tạo ra các sản phẩm thi…" at bounding box center [1171, 343] width 698 height 64
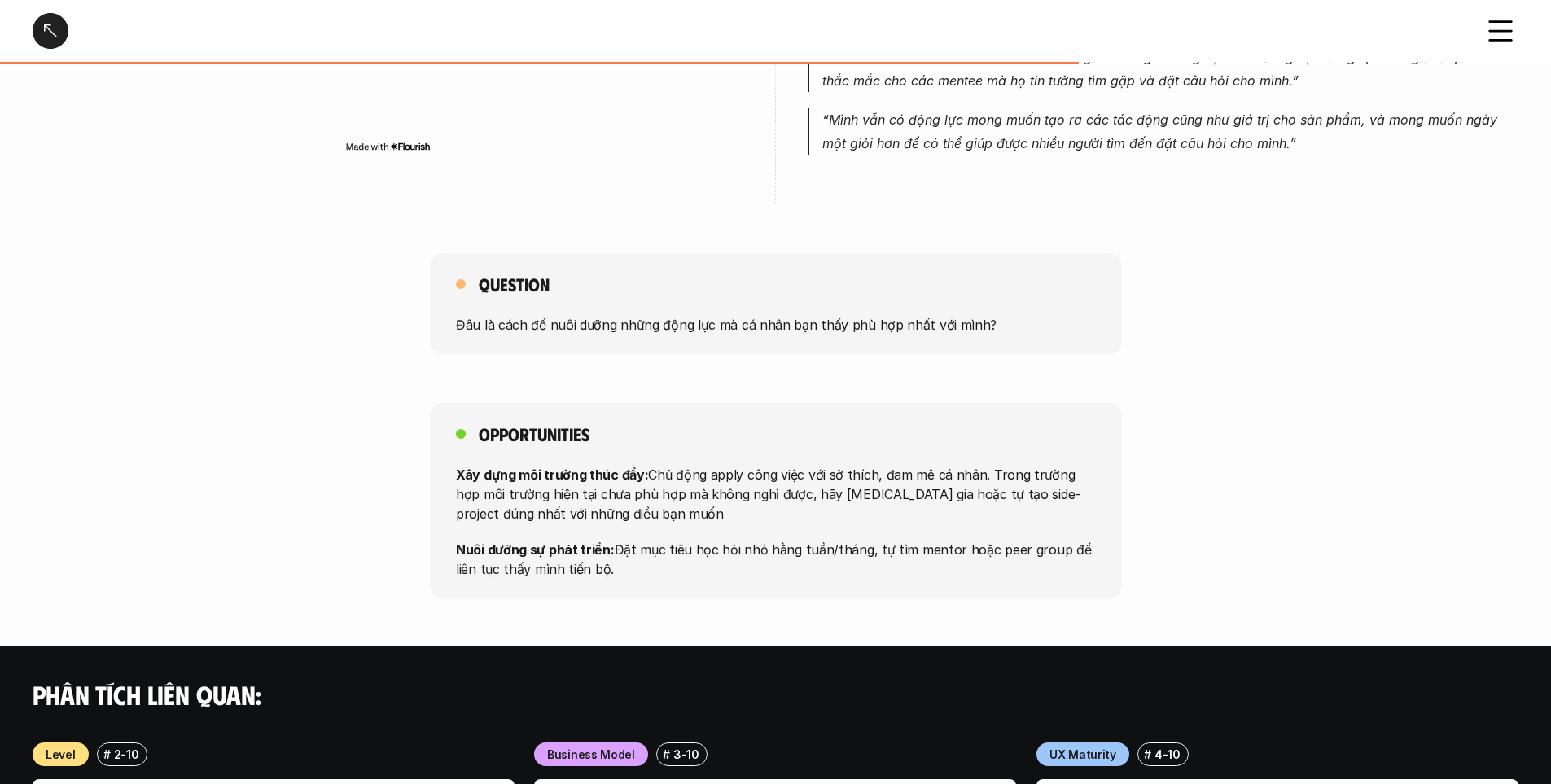
scroll to position [1058, 0]
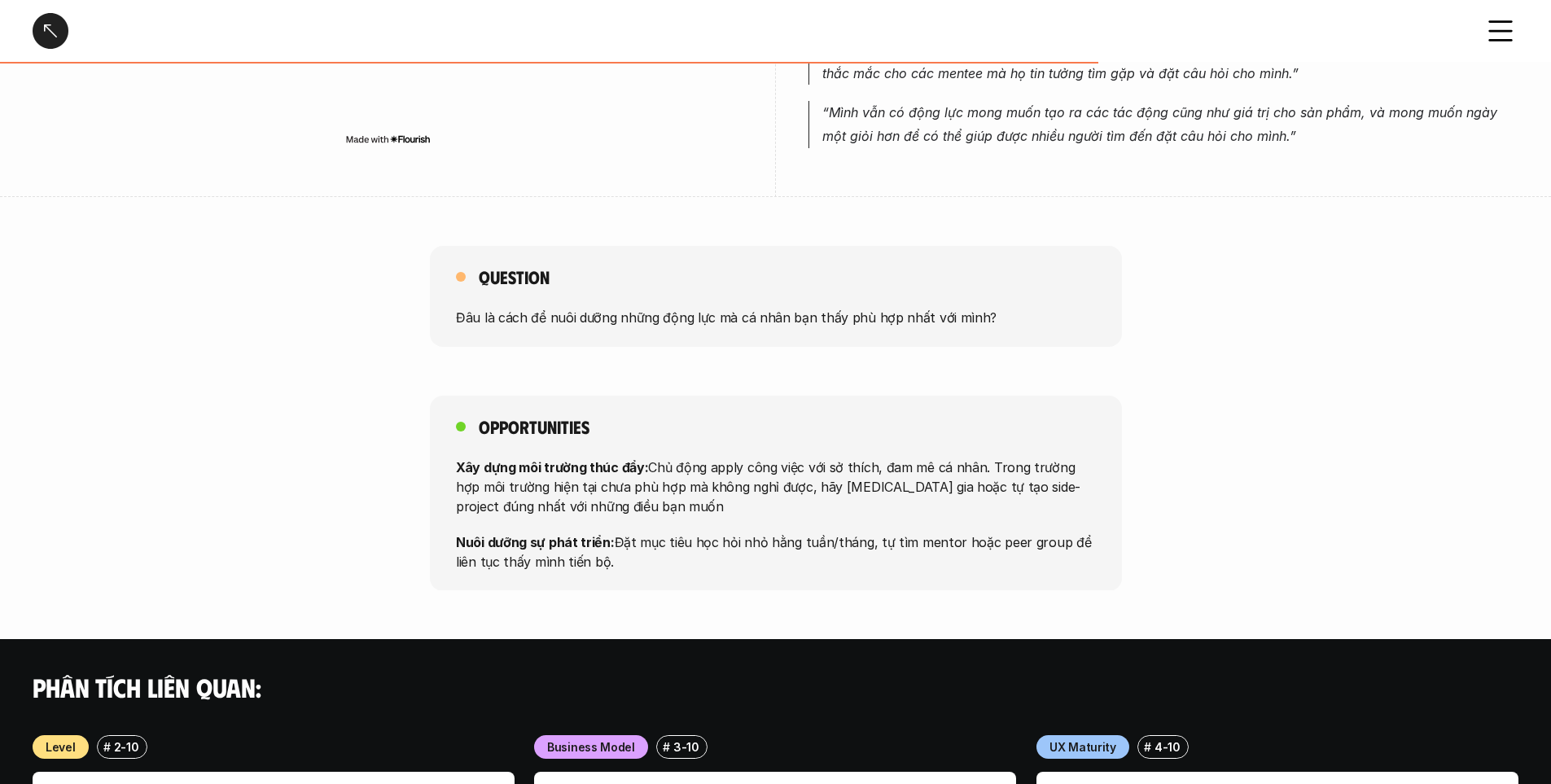
click at [755, 308] on p "Đâu là cách để nuôi dưỡng những động lực mà cá nhân bạn thấy phù hợp nhất với m…" at bounding box center [776, 318] width 640 height 19
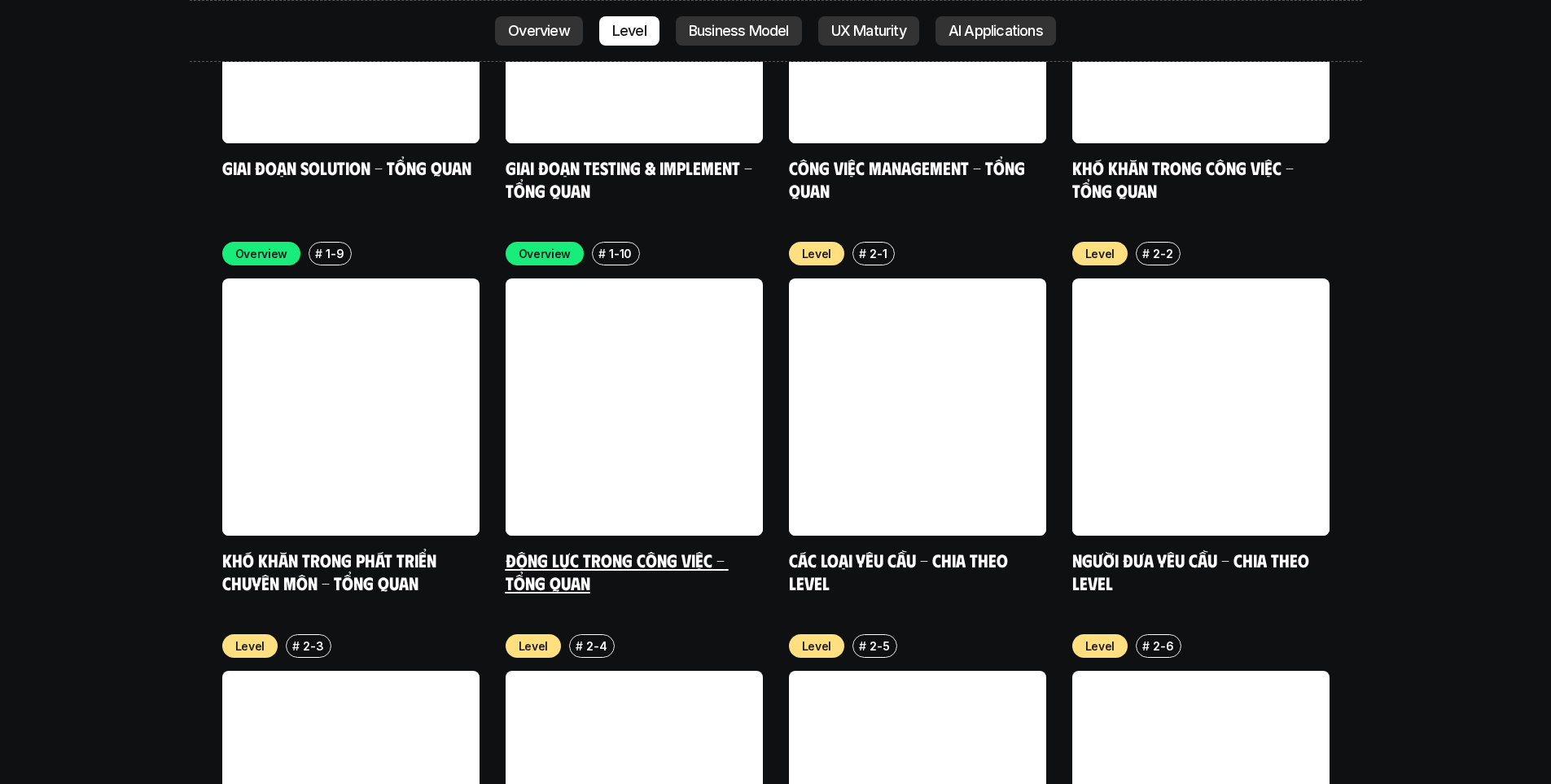
scroll to position [5518, 0]
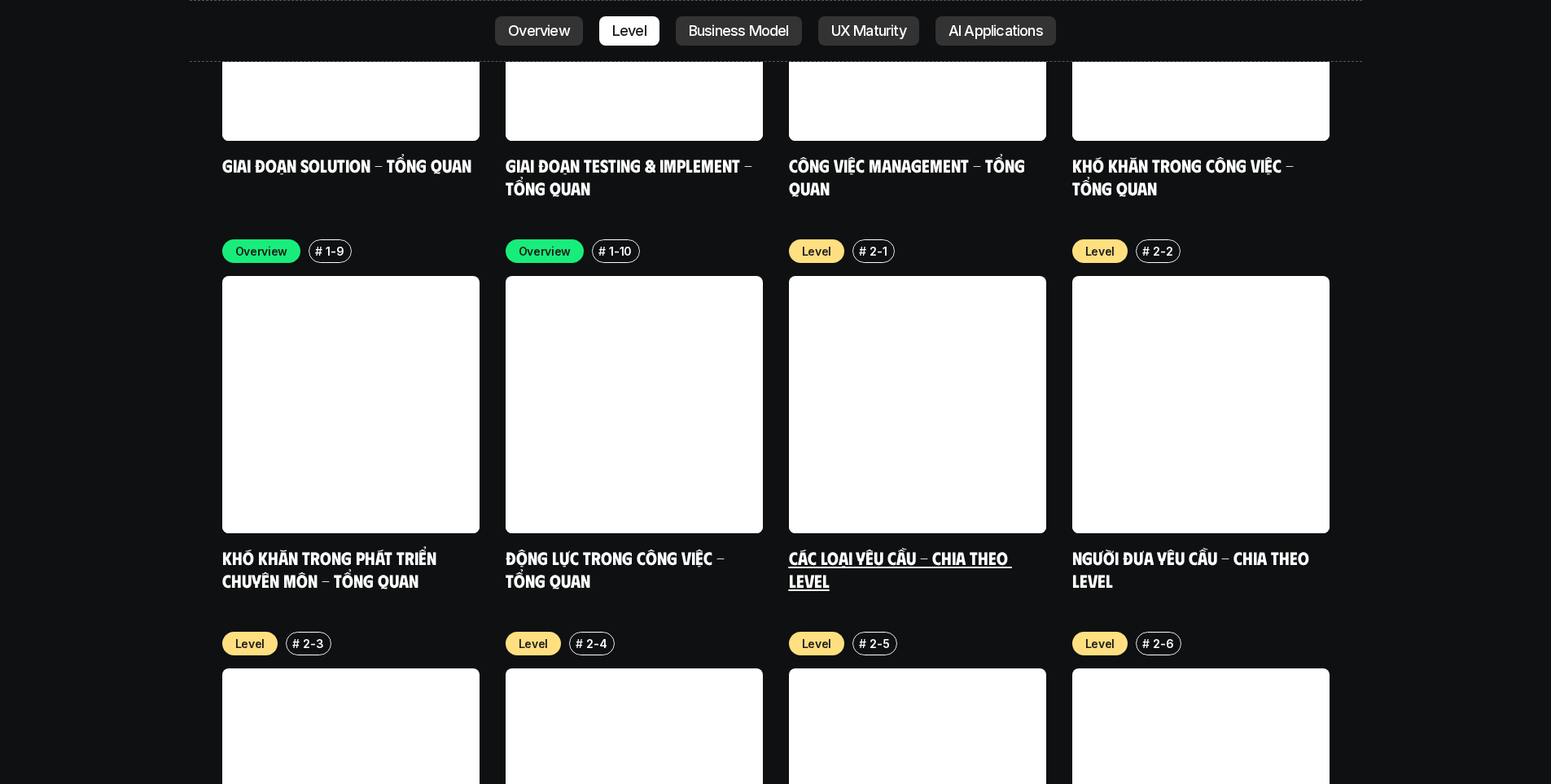
click at [958, 546] on link "Các loại yêu cầu - Chia theo level" at bounding box center [901, 568] width 223 height 45
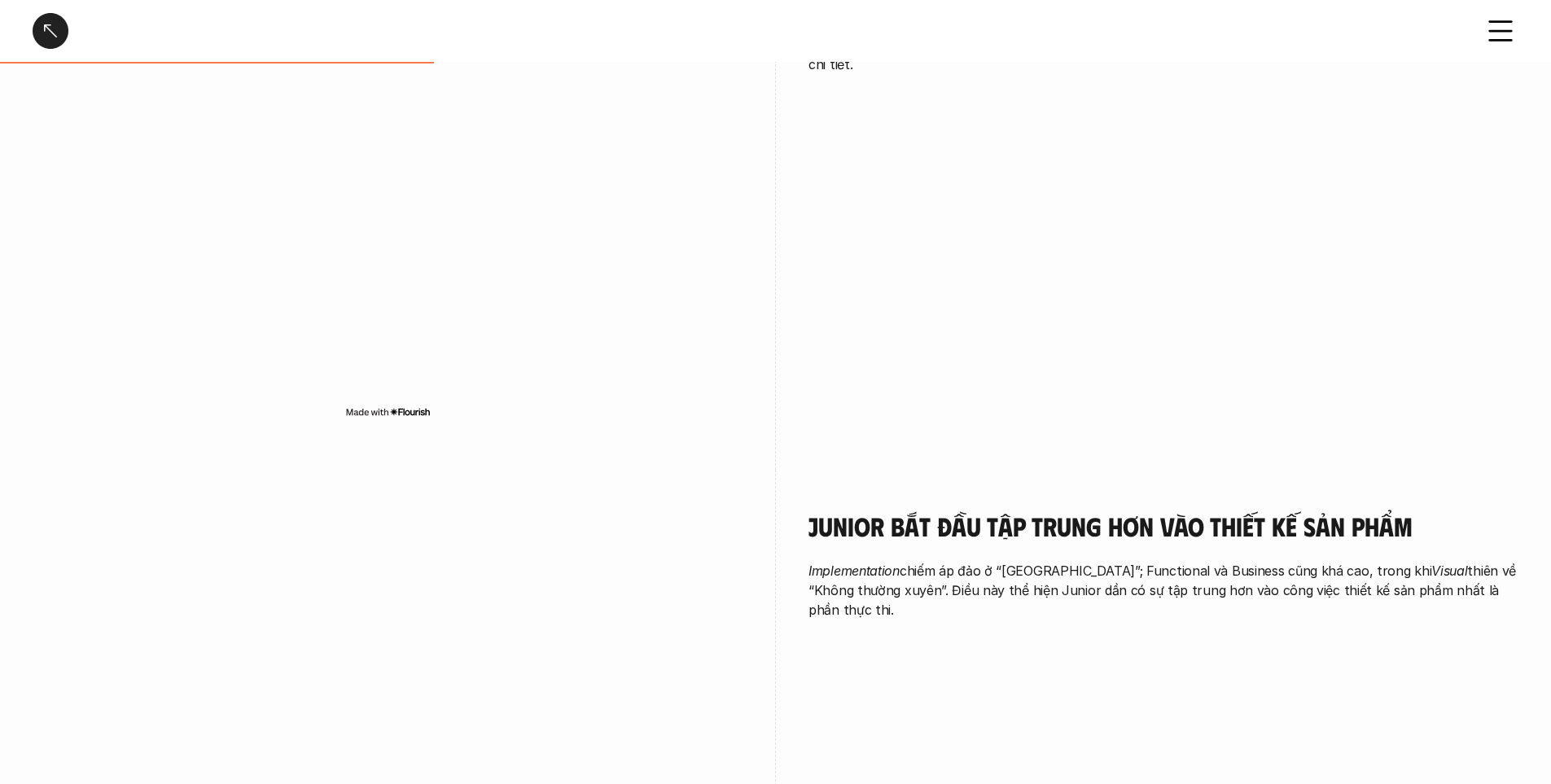
scroll to position [1628, 0]
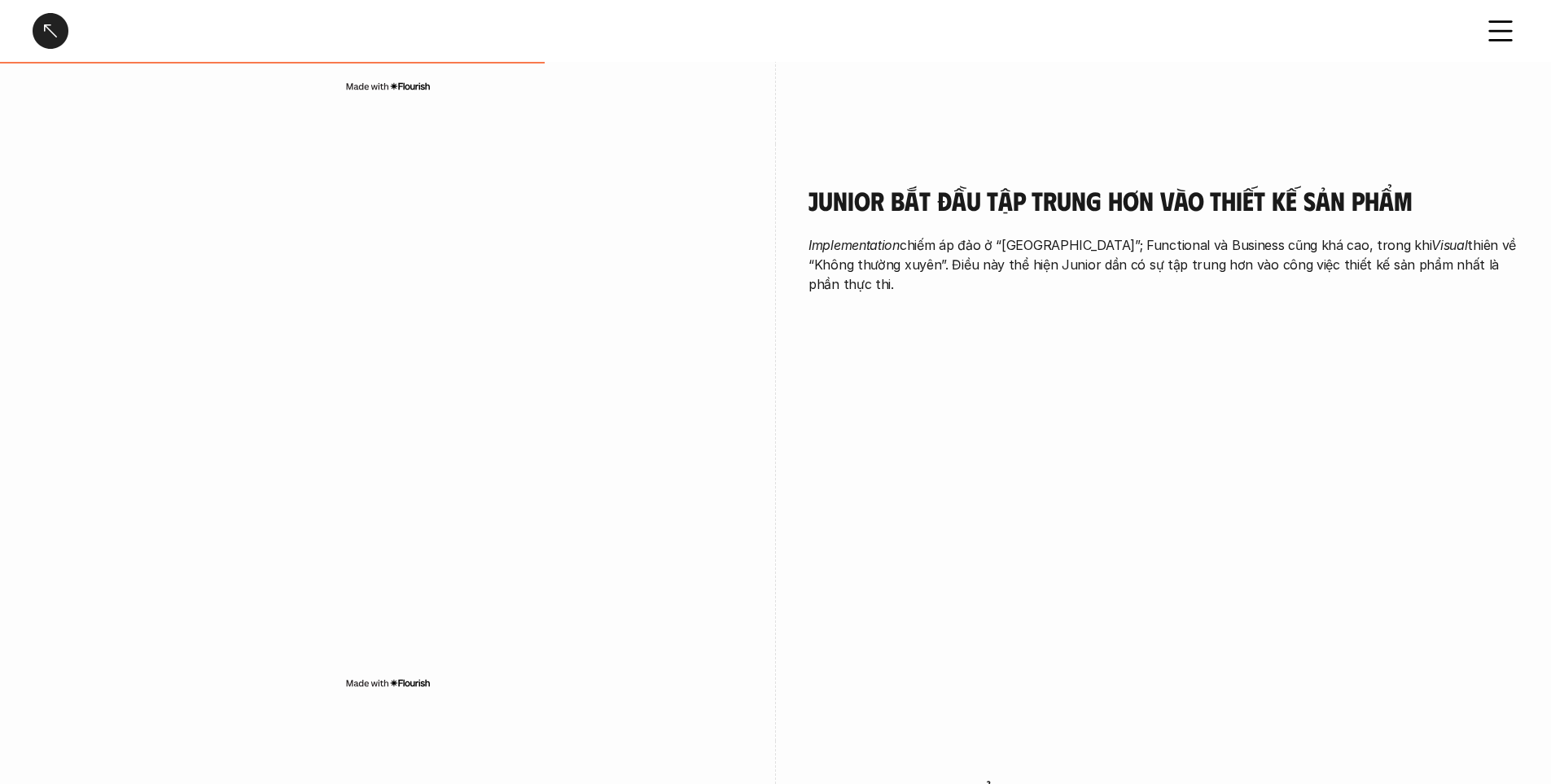
click at [1059, 235] on p "Implementation chiếm áp đảo ở “[GEOGRAPHIC_DATA]”; Functional và Business cũng …" at bounding box center [1163, 264] width 710 height 59
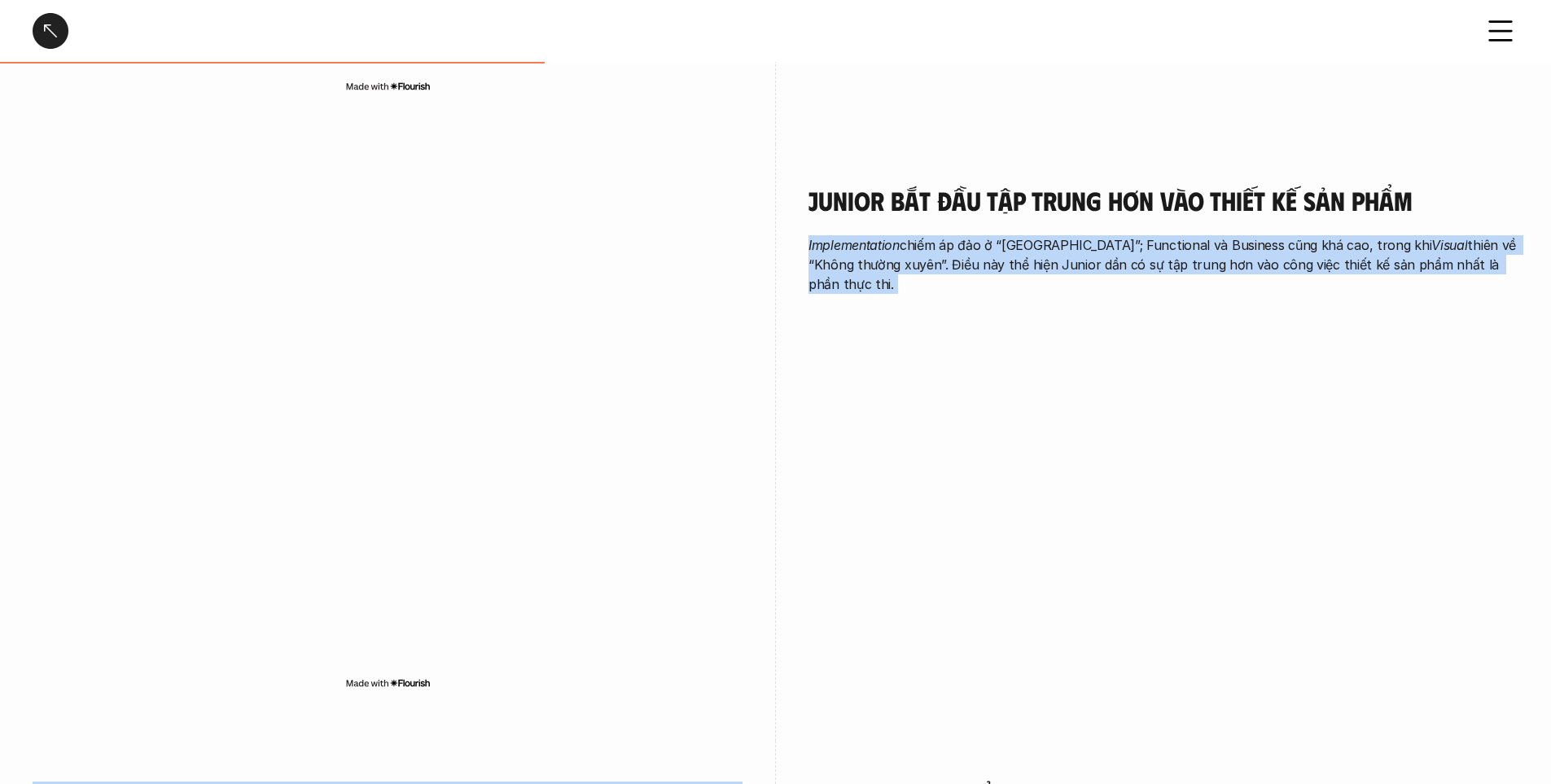
click at [1059, 235] on p "Implementation chiếm áp đảo ở “[GEOGRAPHIC_DATA]”; Functional và Business cũng …" at bounding box center [1163, 264] width 710 height 59
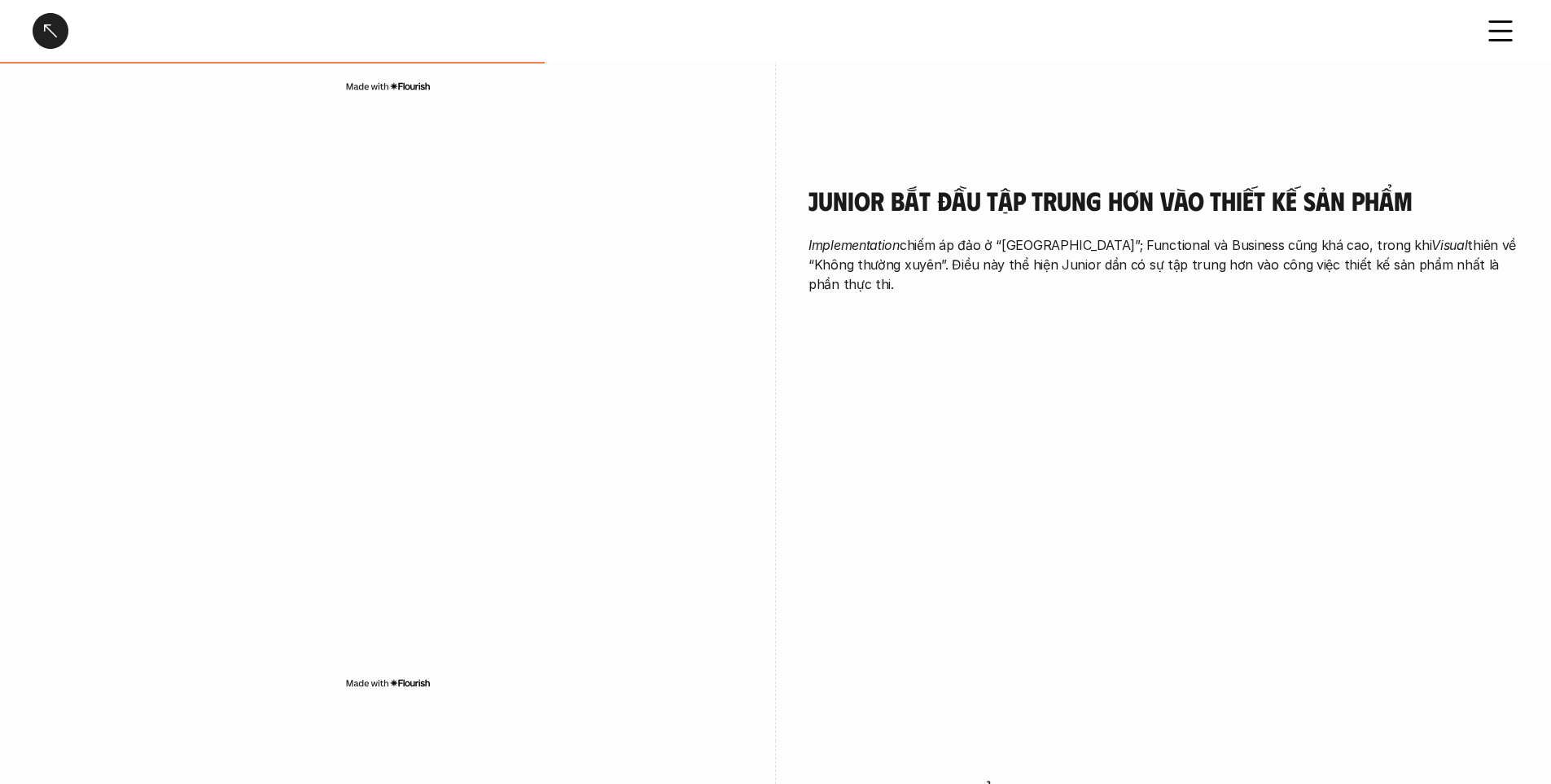
click at [842, 185] on h4 "Junior bắt đầu tập trung hơn vào thiết kế sản phẩm" at bounding box center [1163, 200] width 710 height 31
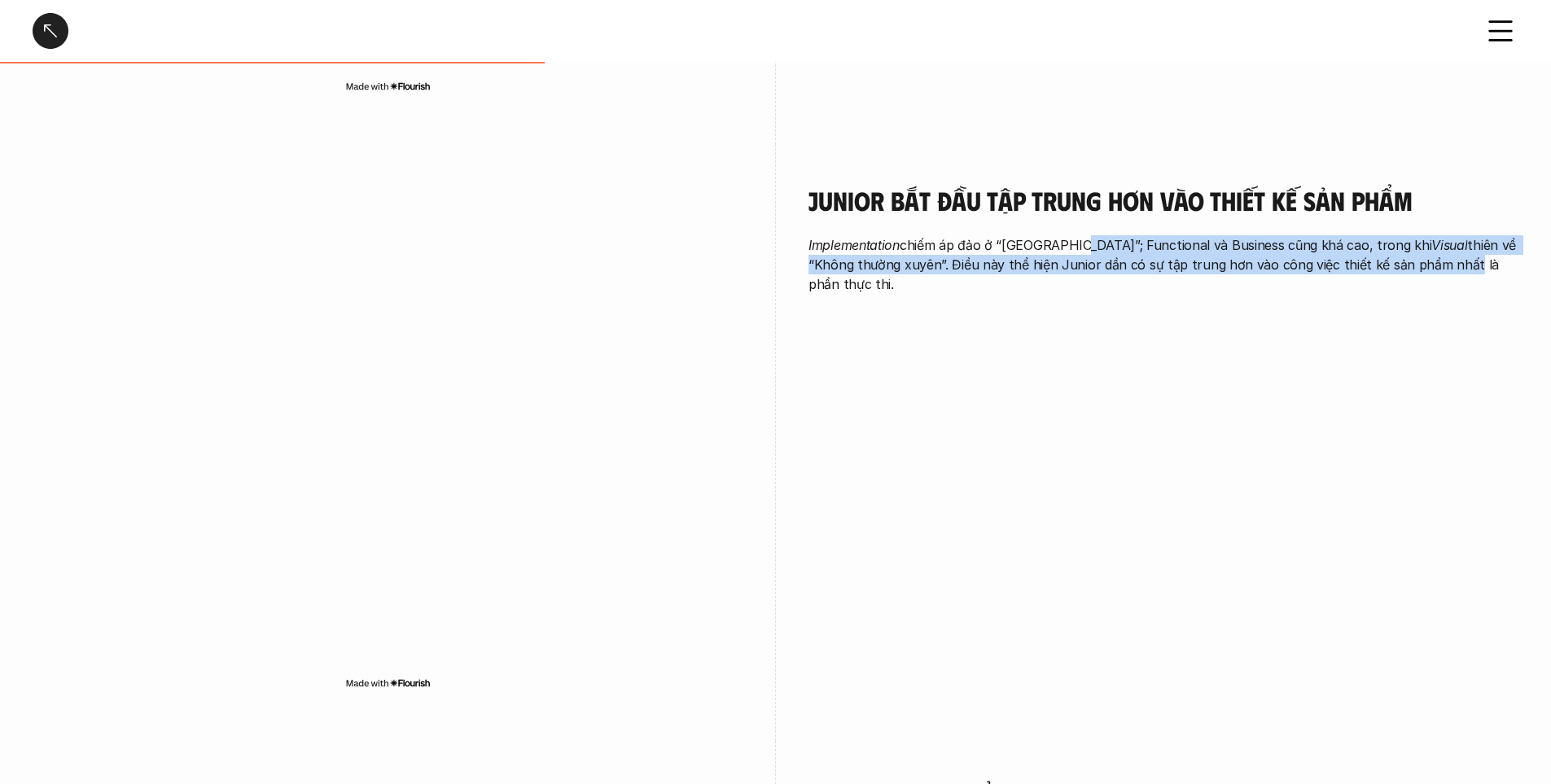
drag, startPoint x: 1075, startPoint y: 186, endPoint x: 1410, endPoint y: 229, distance: 337.7
click at [1410, 229] on div "Junior bắt đầu tập trung hơn vào thiết kế sản phẩm Implementation chiếm áp đảo …" at bounding box center [1163, 239] width 710 height 109
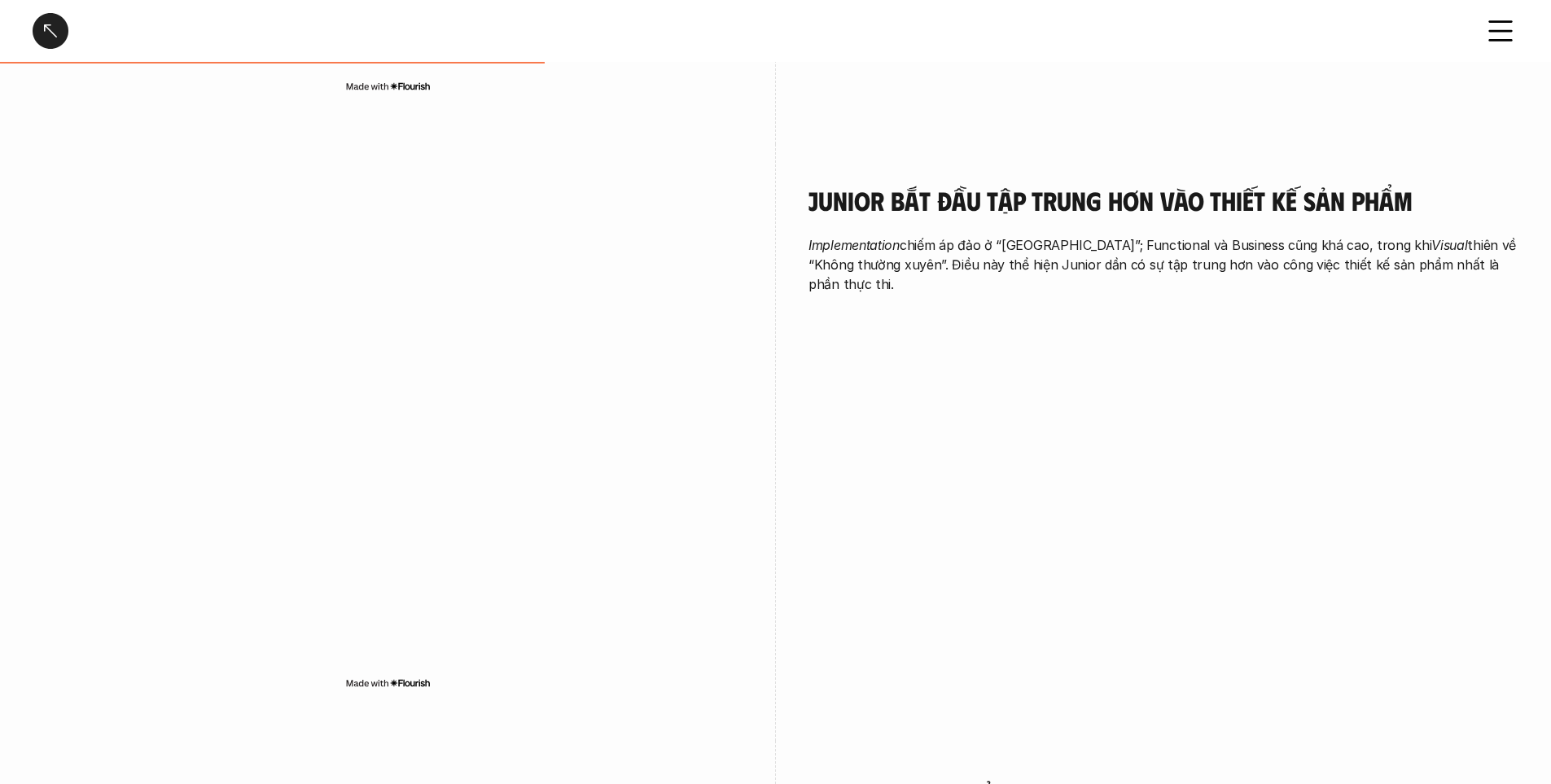
click at [1421, 235] on p "Implementation chiếm áp đảo ở “[GEOGRAPHIC_DATA]”; Functional và Business cũng …" at bounding box center [1163, 264] width 710 height 59
click at [1395, 235] on p "Implementation chiếm áp đảo ở “[GEOGRAPHIC_DATA]”; Functional và Business cũng …" at bounding box center [1163, 264] width 710 height 59
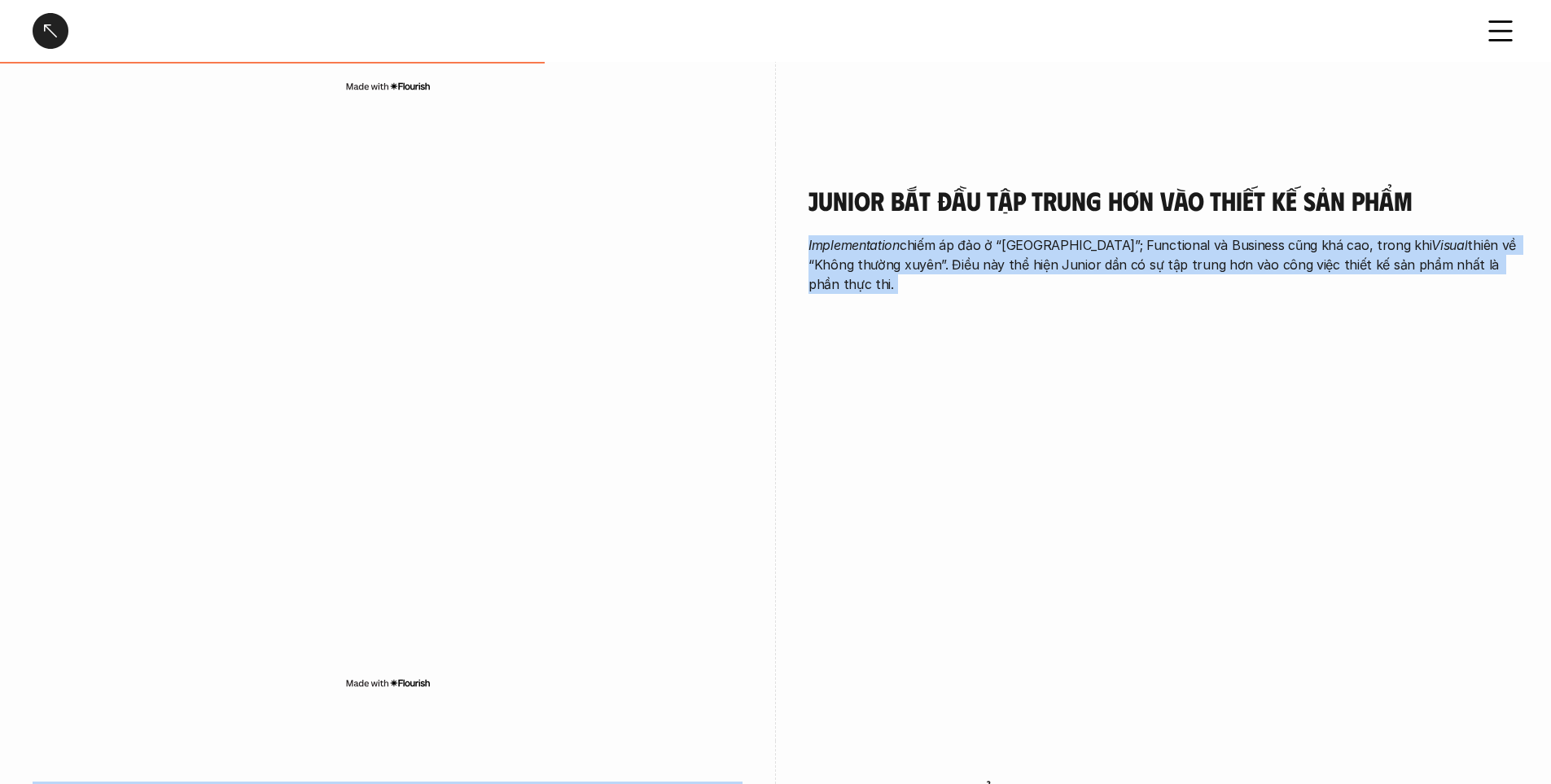
click at [1395, 235] on p "Implementation chiếm áp đảo ở “[GEOGRAPHIC_DATA]”; Functional và Business cũng …" at bounding box center [1163, 264] width 710 height 59
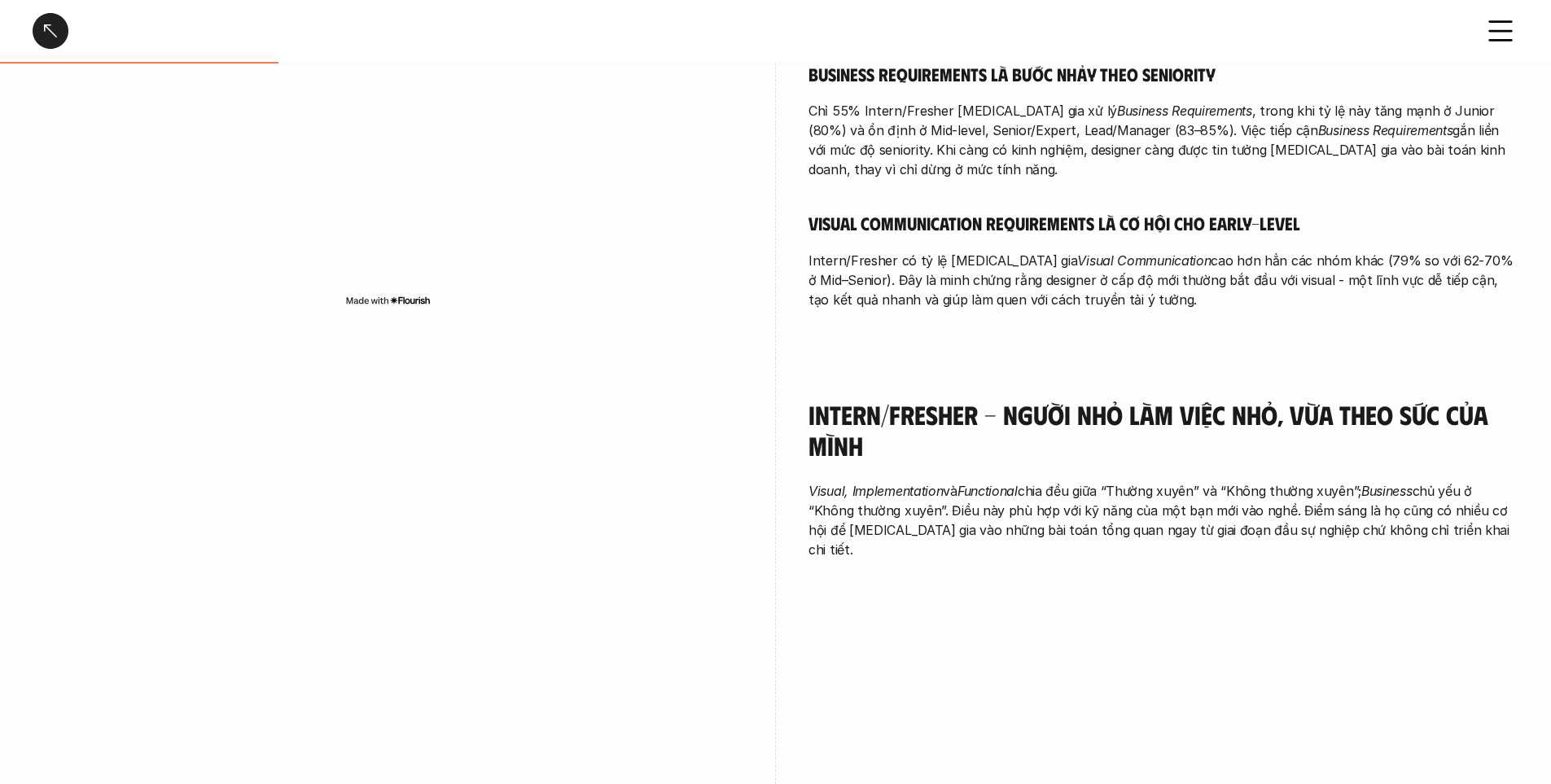
scroll to position [814, 0]
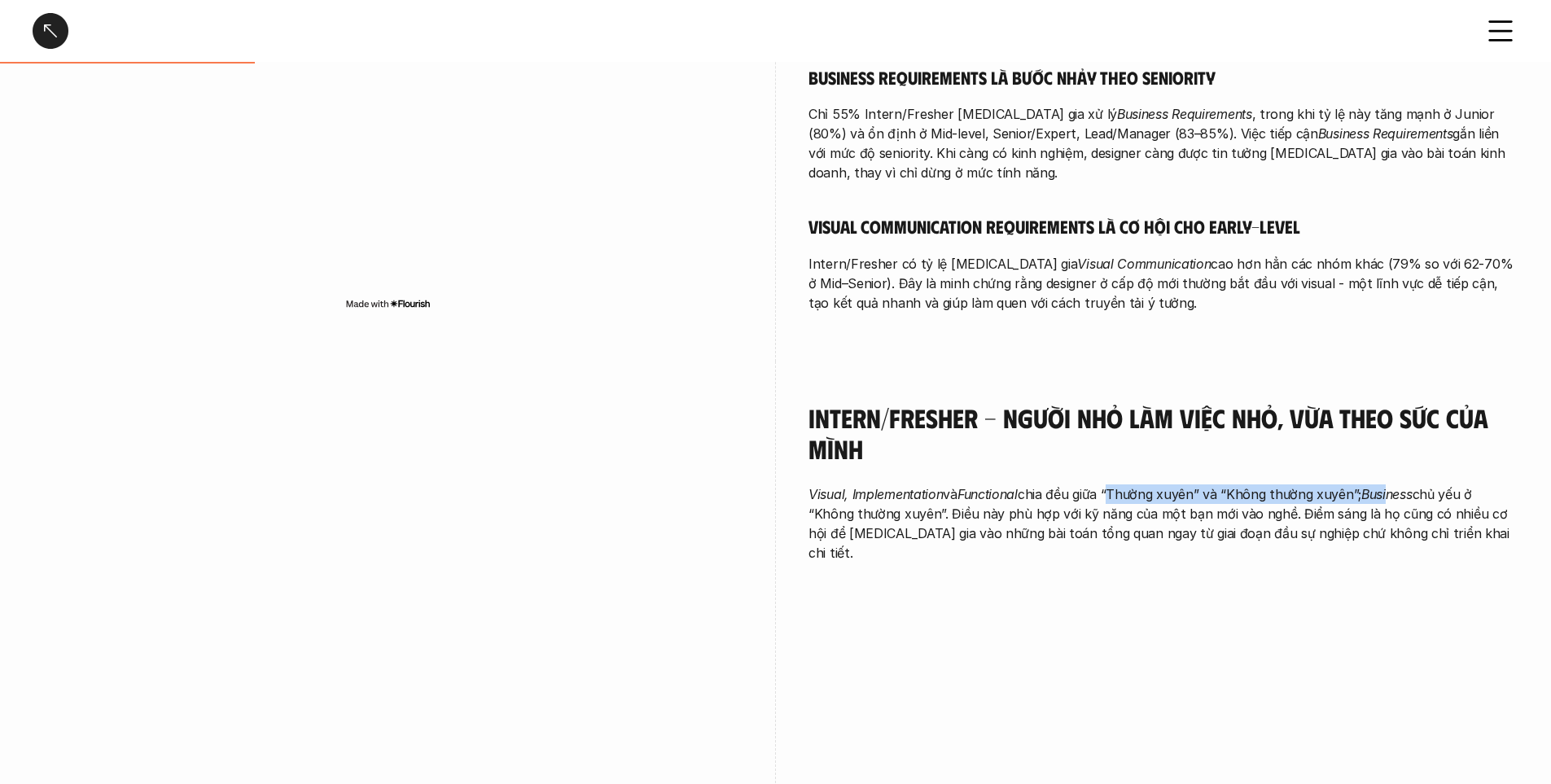
click at [1398, 485] on p "Visual, Implementation và Functional chia đều giữa “Thường xuyên” và “Không thư…" at bounding box center [1163, 523] width 710 height 78
click at [1380, 485] on p "Visual, Implementation và Functional chia đều giữa “Thường xuyên” và “Không thư…" at bounding box center [1163, 523] width 710 height 78
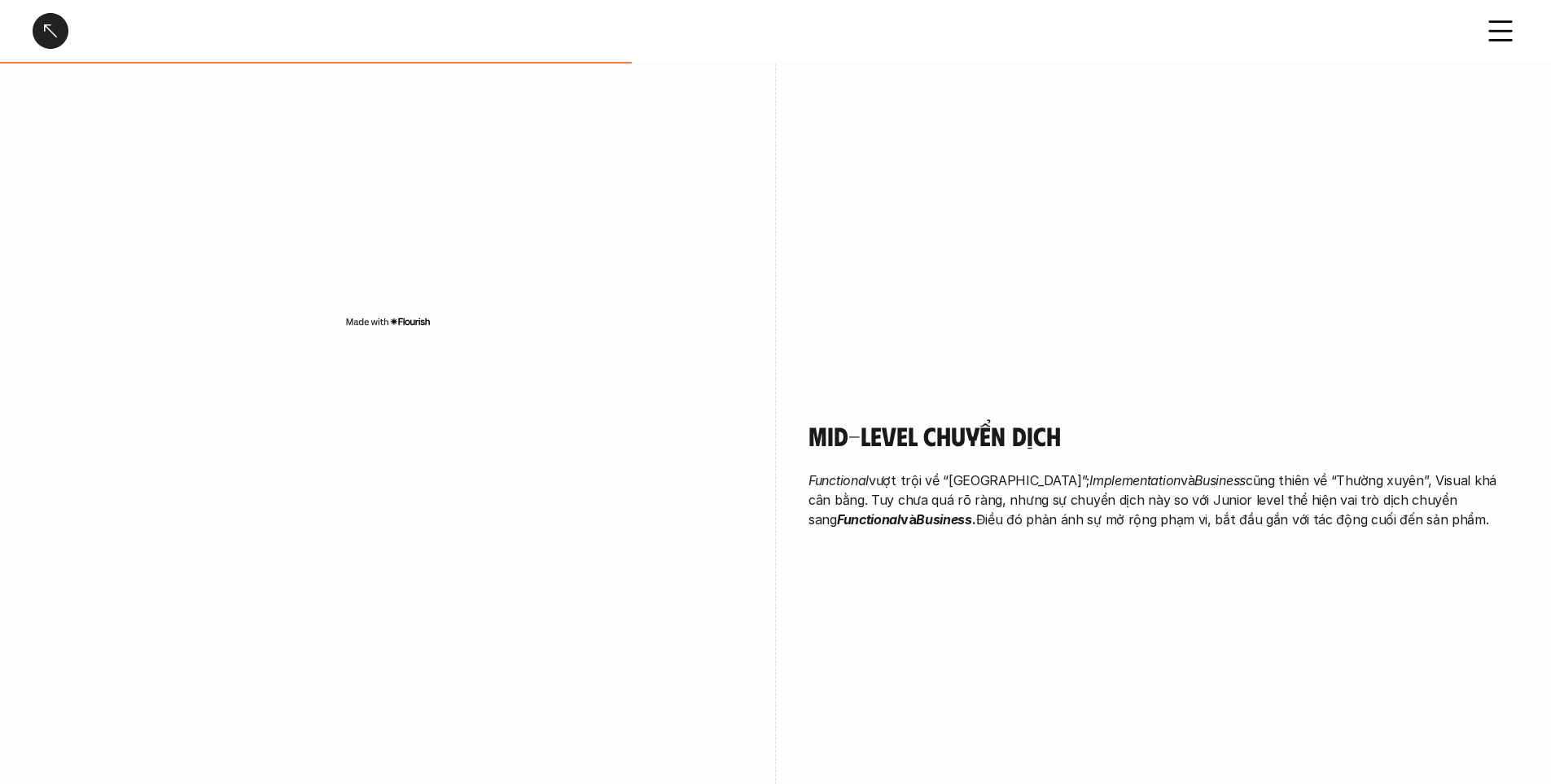
scroll to position [2117, 0]
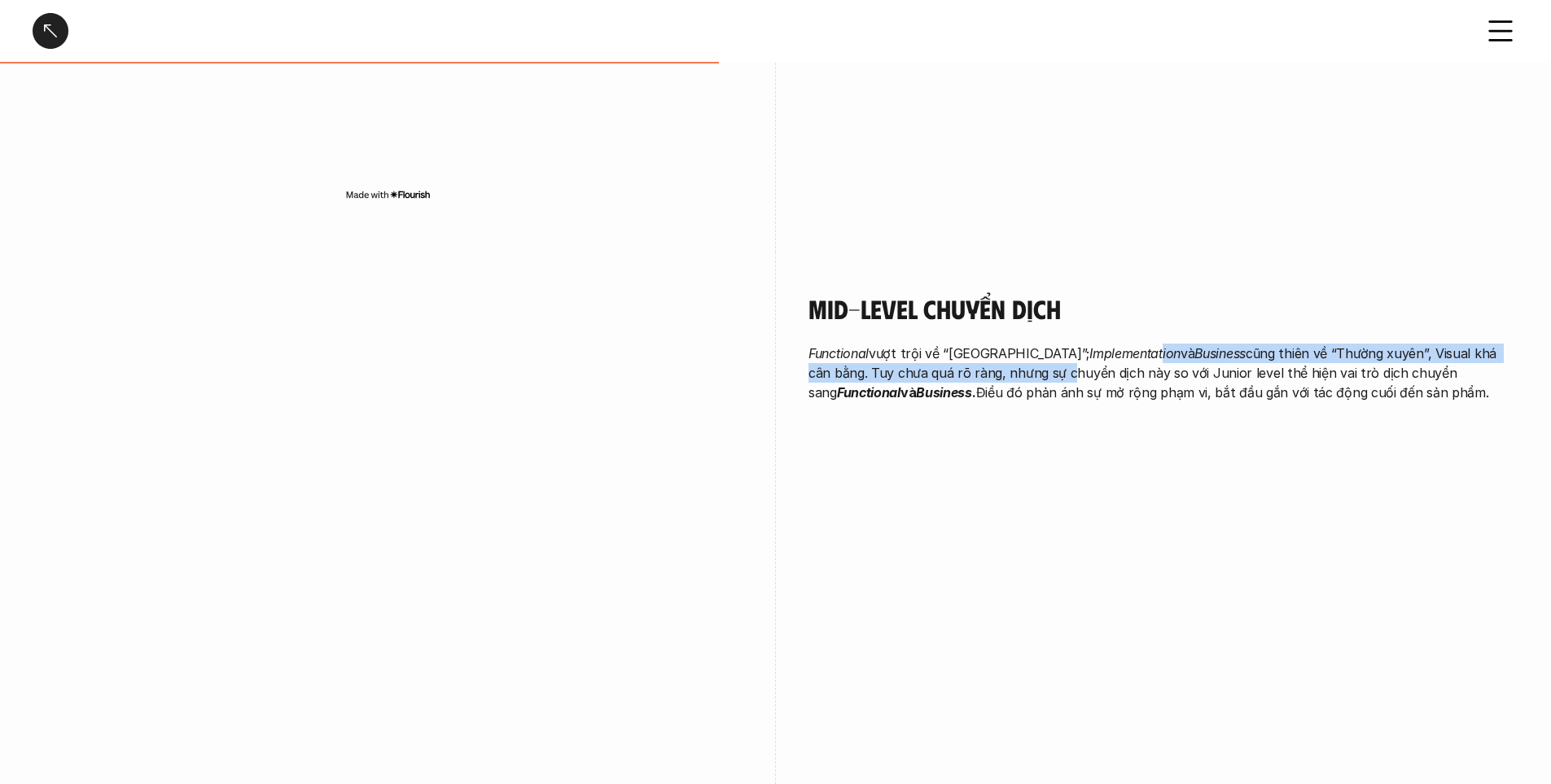
drag, startPoint x: 1036, startPoint y: 333, endPoint x: 1125, endPoint y: 319, distance: 90.1
click at [1125, 344] on p "Functional vượt trội về “Thường xuyên”; Implementation và Business cũng thiên v…" at bounding box center [1163, 373] width 710 height 59
click at [1195, 345] on em "Business" at bounding box center [1220, 353] width 52 height 17
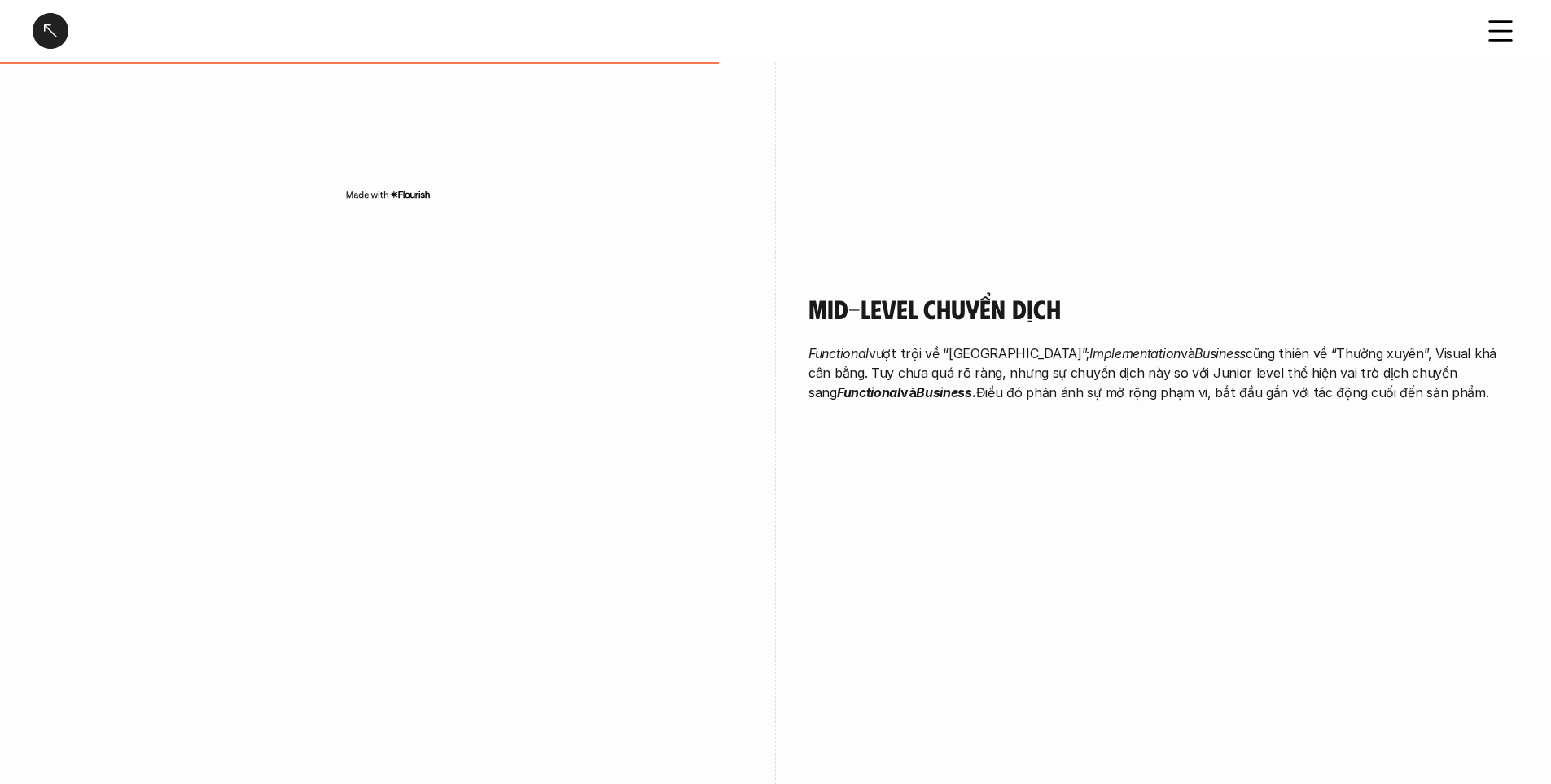
click at [1297, 344] on p "Functional vượt trội về “Thường xuyên”; Implementation và Business cũng thiên v…" at bounding box center [1163, 373] width 710 height 59
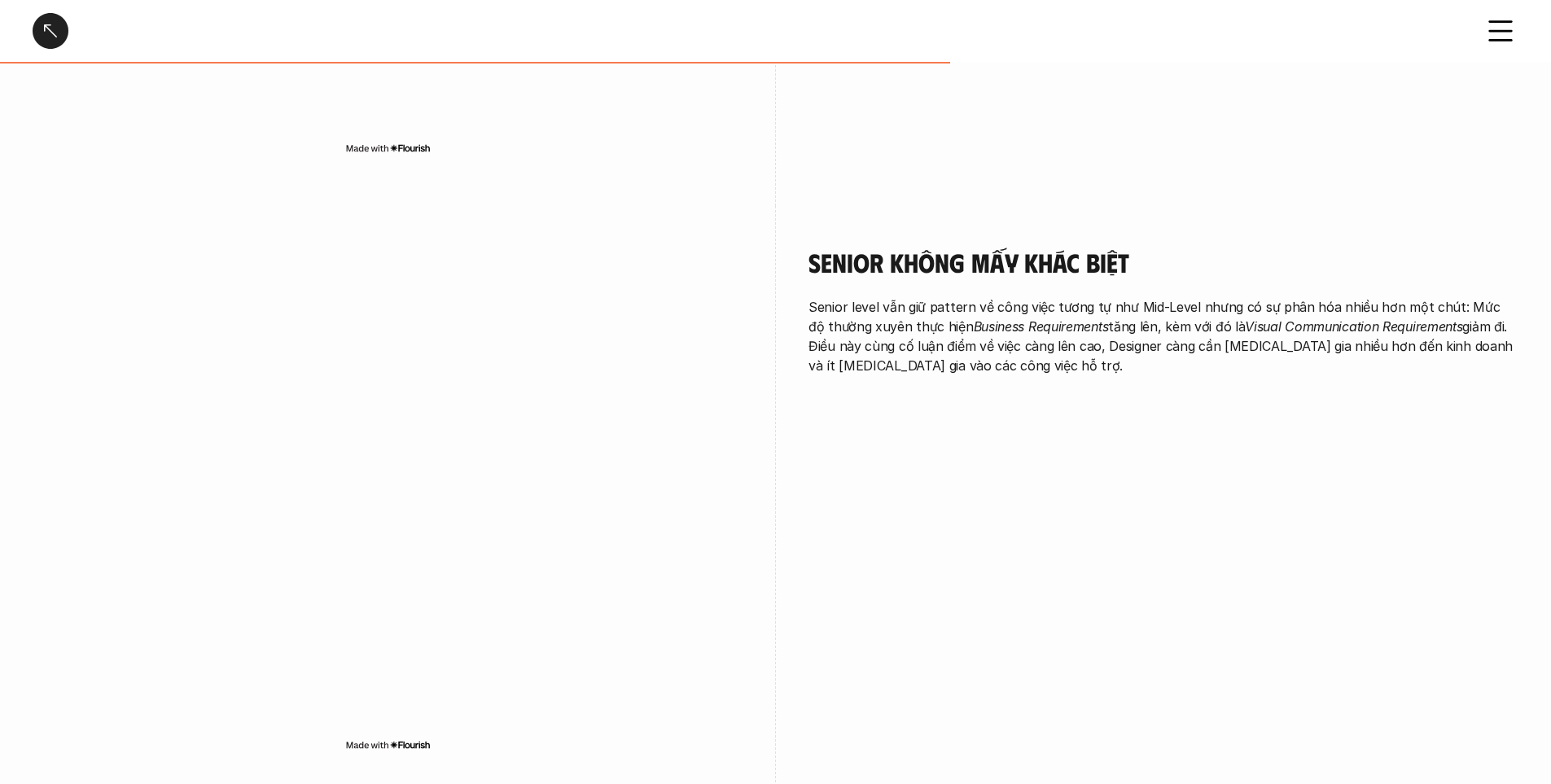
scroll to position [2768, 0]
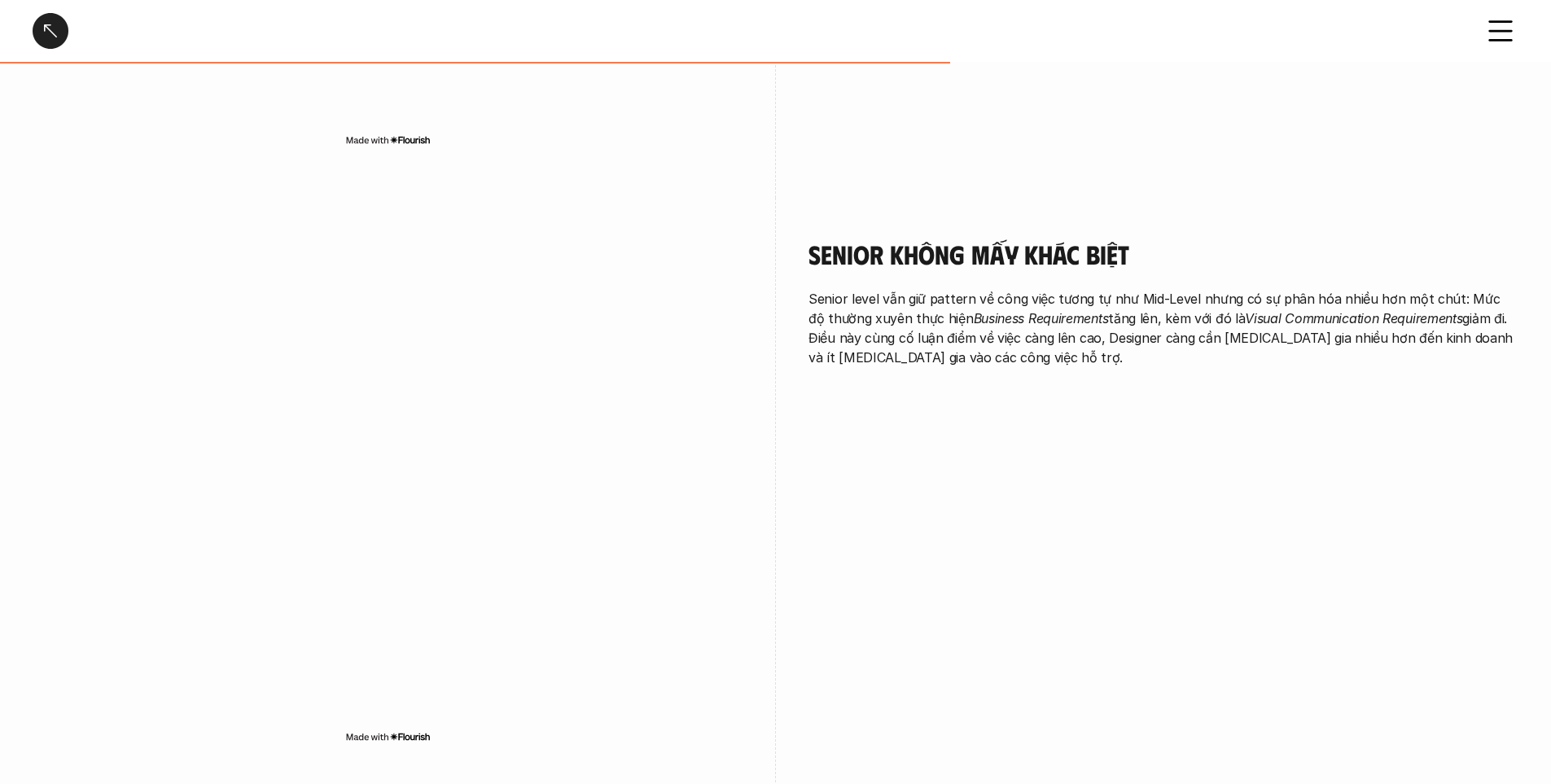
click at [960, 242] on div "Senior không mấy khác biệt Senior level vẫn giữ pattern về công việc tương tự n…" at bounding box center [1163, 303] width 710 height 129
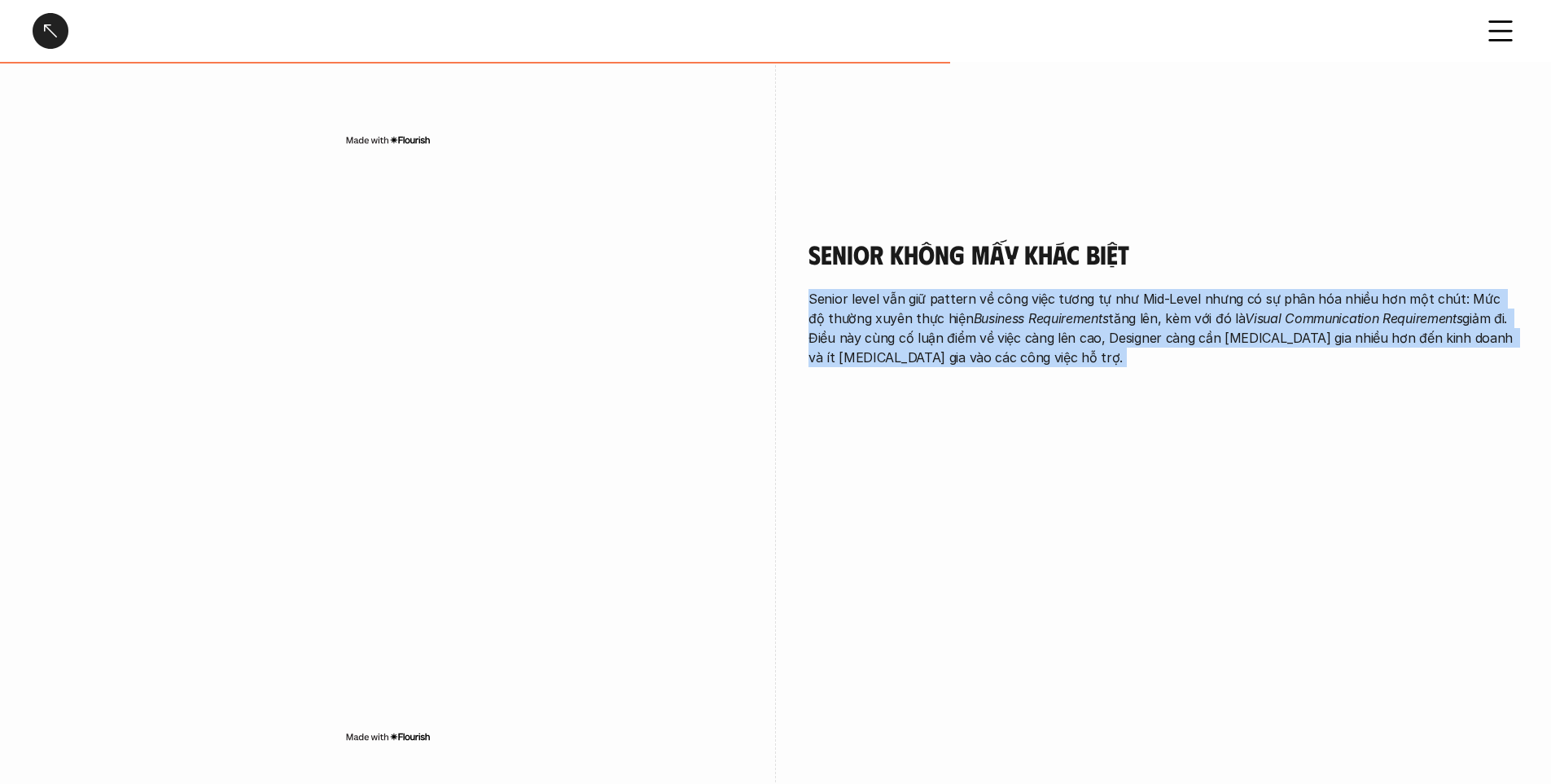
click at [960, 242] on div "Senior không mấy khác biệt Senior level vẫn giữ pattern về công việc tương tự n…" at bounding box center [1163, 303] width 710 height 129
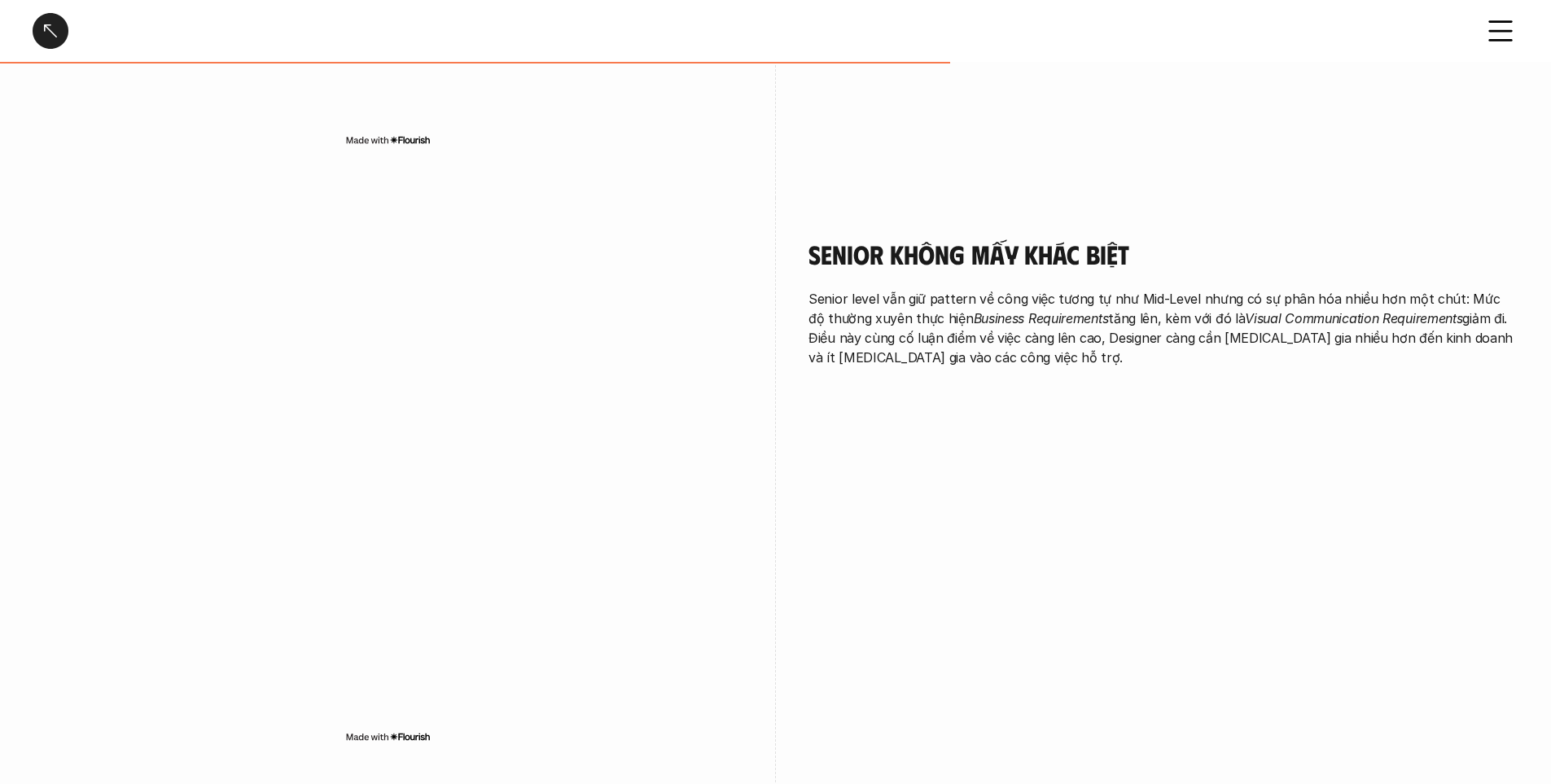
click at [1022, 239] on h4 "Senior không mấy khác biệt" at bounding box center [1163, 254] width 710 height 31
click at [904, 289] on p "Senior level vẫn giữ pattern về công việc tương tự như Mid-Level nhưng có sự ph…" at bounding box center [1163, 327] width 710 height 78
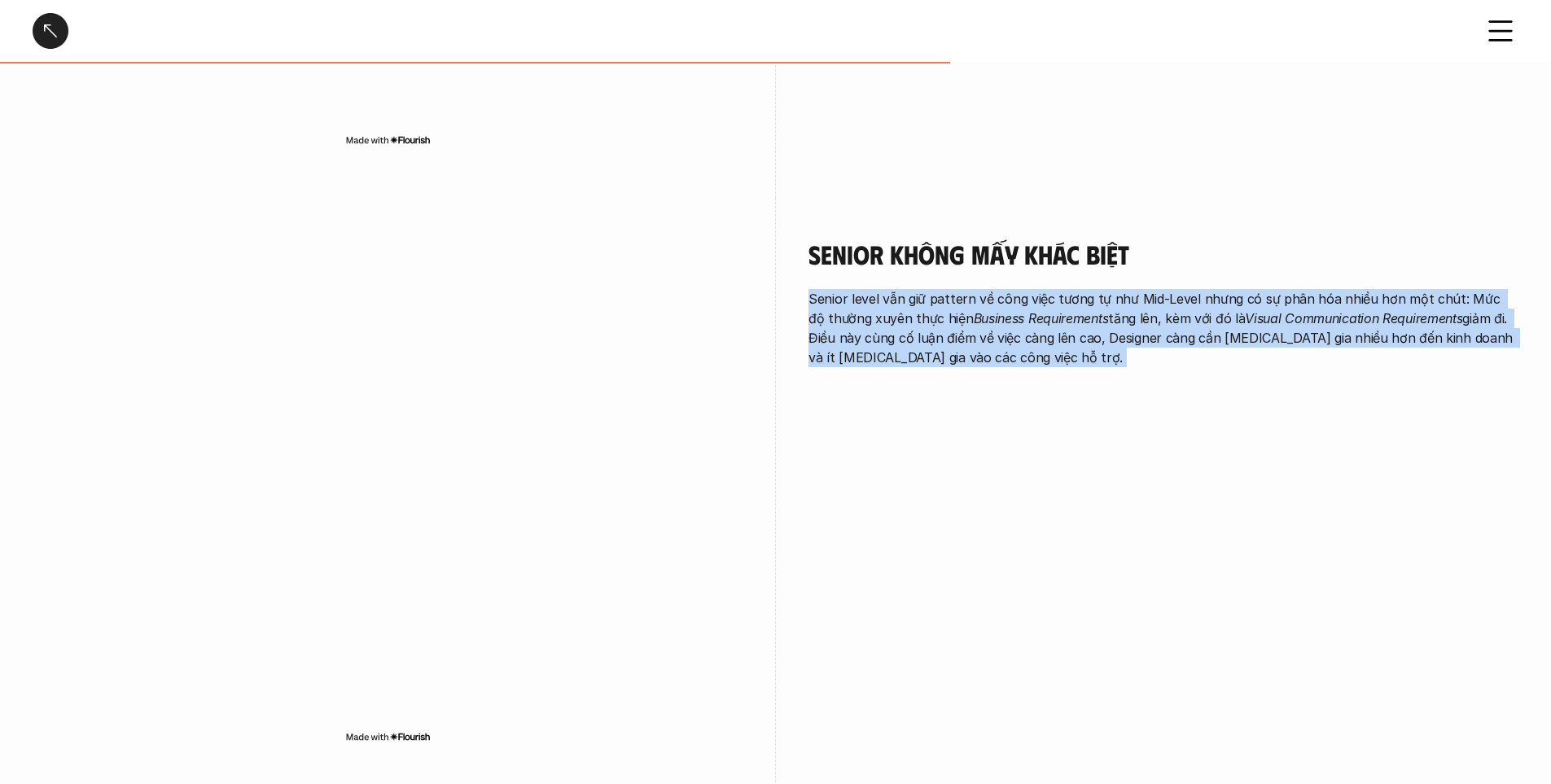
click at [904, 289] on p "Senior level vẫn giữ pattern về công việc tương tự như Mid-Level nhưng có sự ph…" at bounding box center [1163, 327] width 710 height 78
click at [813, 289] on p "Senior level vẫn giữ pattern về công việc tương tự như Mid-Level nhưng có sự ph…" at bounding box center [1163, 327] width 710 height 78
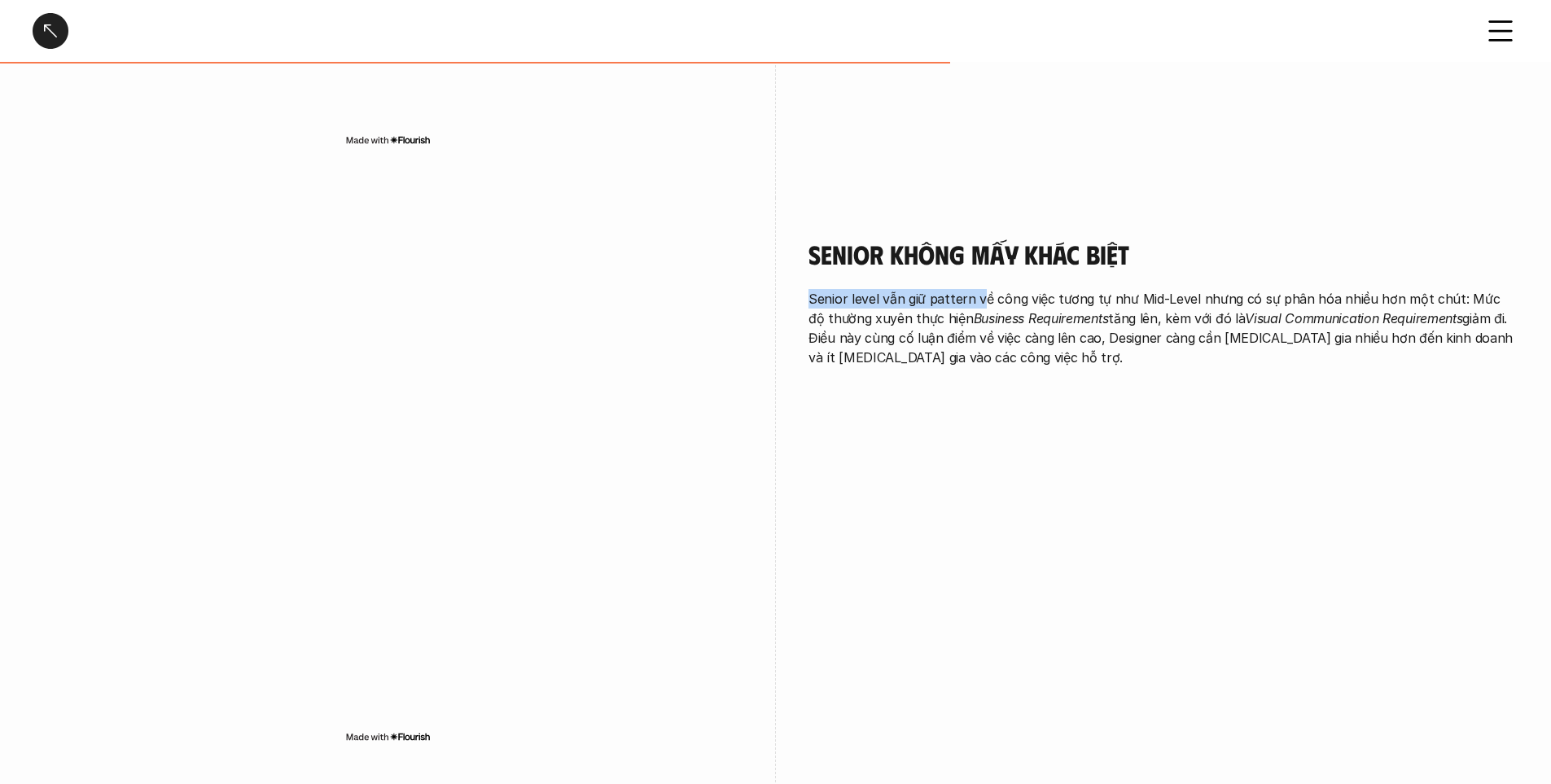
drag, startPoint x: 977, startPoint y: 254, endPoint x: 1188, endPoint y: 237, distance: 211.7
click at [1186, 239] on div "Senior không mấy khác biệt Senior level vẫn giữ pattern về công việc tương tự n…" at bounding box center [1163, 303] width 710 height 129
click at [1263, 239] on div "Senior không mấy khác biệt Senior level vẫn giữ pattern về công việc tương tự n…" at bounding box center [1163, 303] width 710 height 129
drag, startPoint x: 1140, startPoint y: 269, endPoint x: 1337, endPoint y: 265, distance: 197.0
click at [1325, 243] on div "Senior không mấy khác biệt Senior level vẫn giữ pattern về công việc tương tự n…" at bounding box center [1163, 303] width 710 height 129
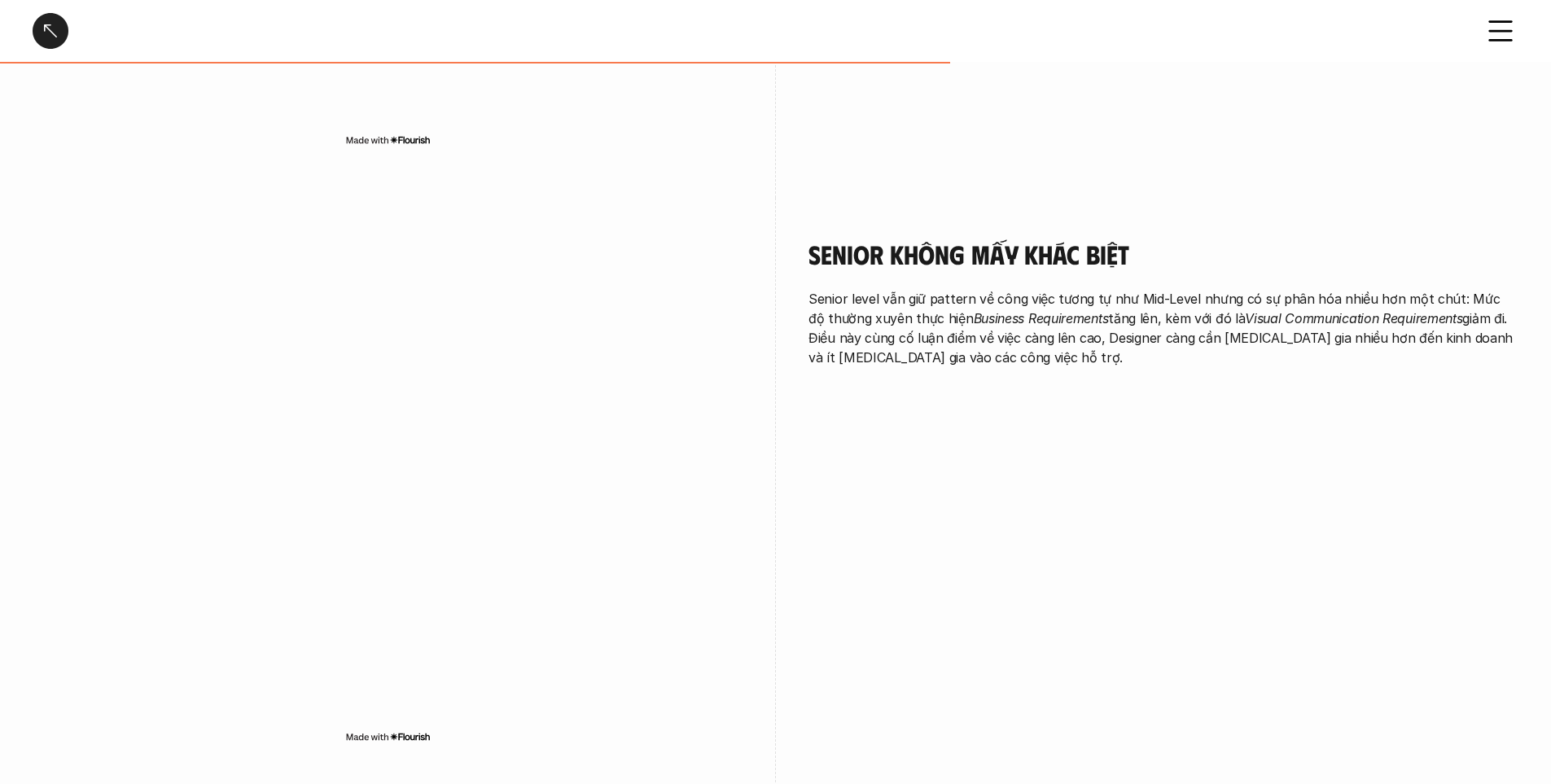
click at [1337, 289] on p "Senior level vẫn giữ pattern về công việc tương tự như Mid-Level nhưng có sự ph…" at bounding box center [1163, 327] width 710 height 78
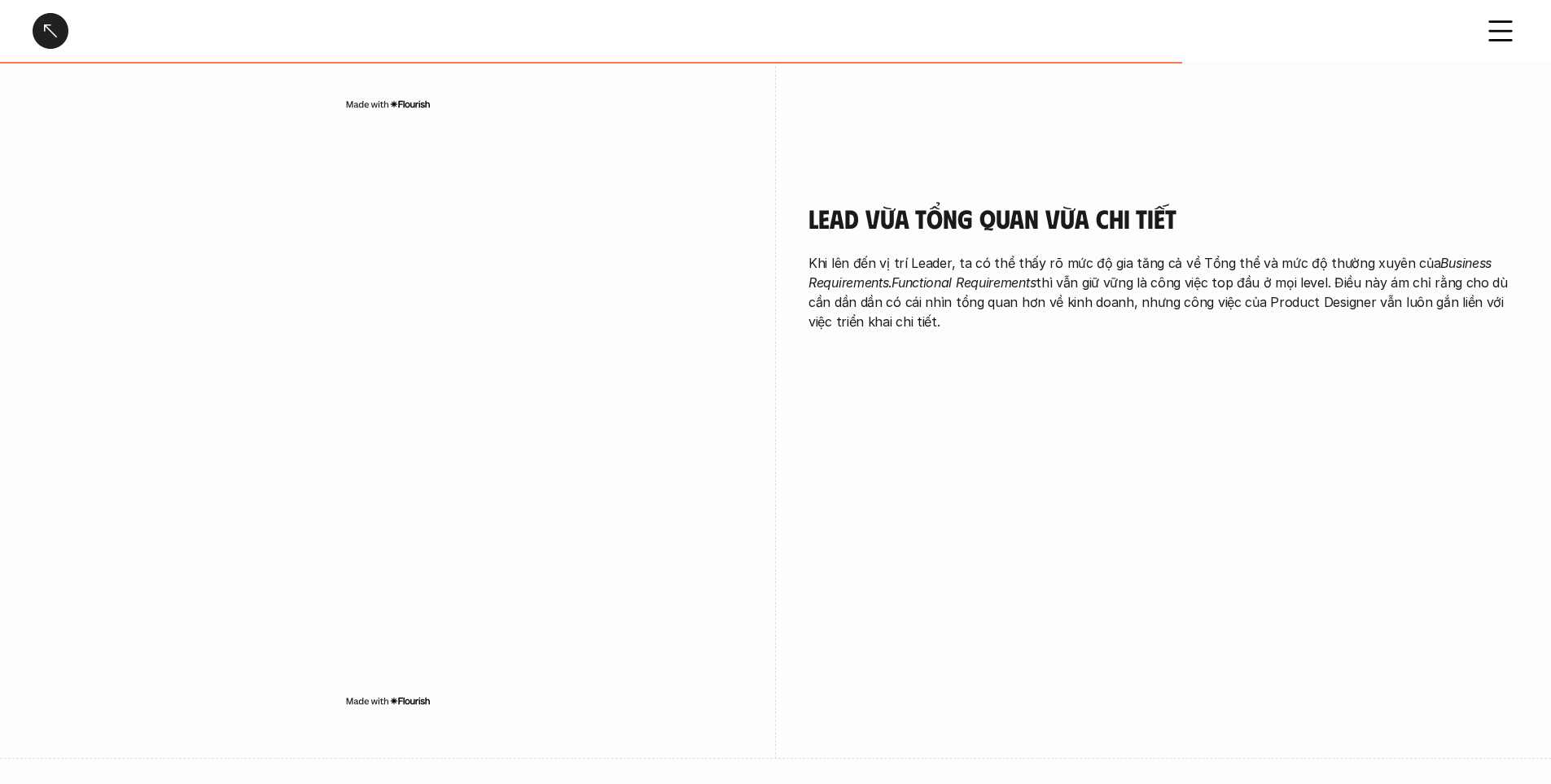
scroll to position [3337, 0]
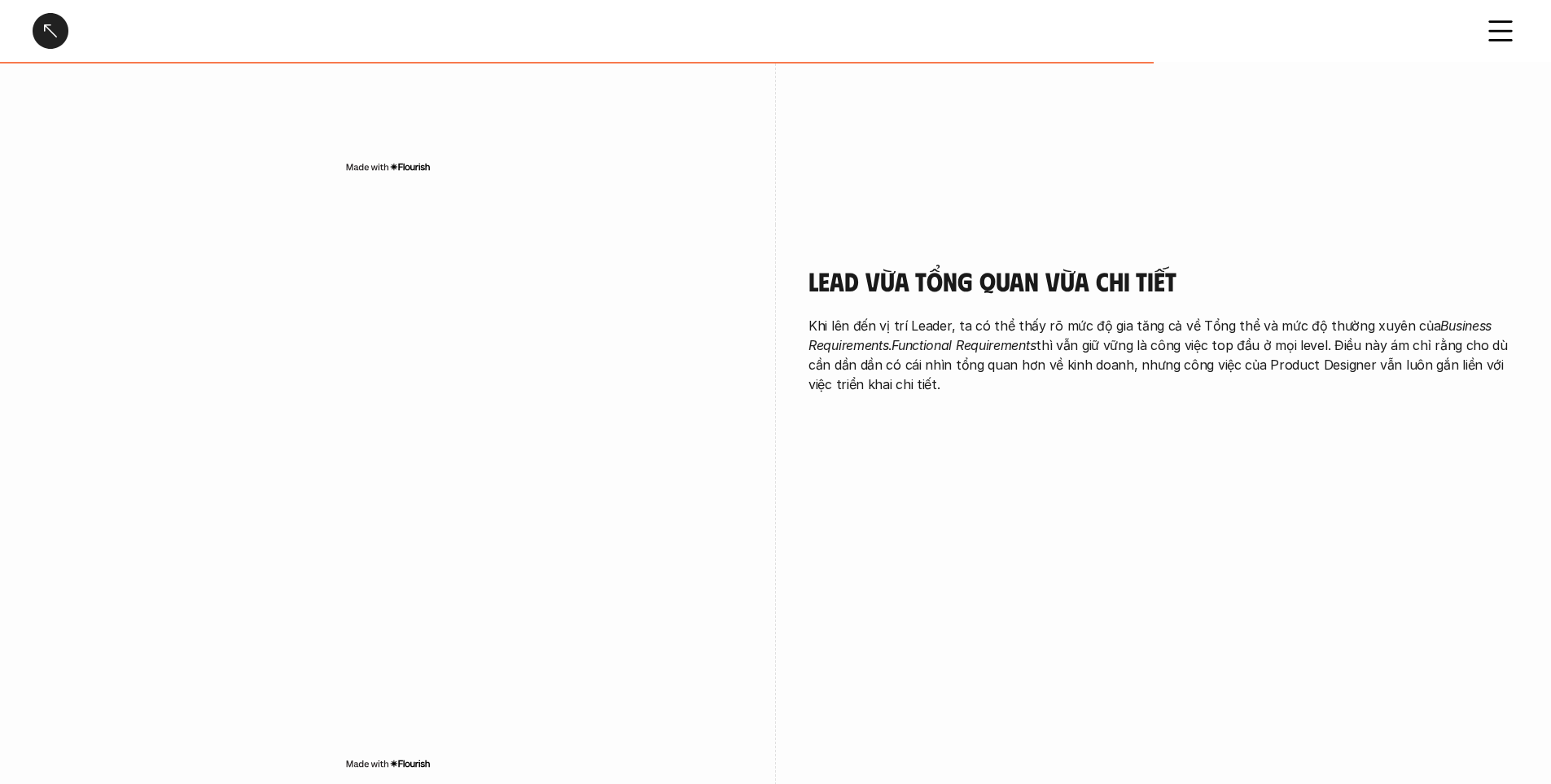
click at [855, 316] on p "Khi lên đến vị trí Leader, ta có thể thấy rõ mức độ gia tăng cả về Tổng thể và …" at bounding box center [1163, 354] width 710 height 78
drag, startPoint x: 811, startPoint y: 288, endPoint x: 1015, endPoint y: 289, distance: 204.0
click at [1015, 316] on p "Khi lên đến vị trí Leader, ta có thể thấy rõ mức độ gia tăng cả về Tổng thể và …" at bounding box center [1163, 354] width 710 height 78
click at [1026, 316] on p "Khi lên đến vị trí Leader, ta có thể thấy rõ mức độ gia tăng cả về Tổng thể và …" at bounding box center [1163, 354] width 710 height 78
drag, startPoint x: 1035, startPoint y: 284, endPoint x: 1208, endPoint y: 284, distance: 173.0
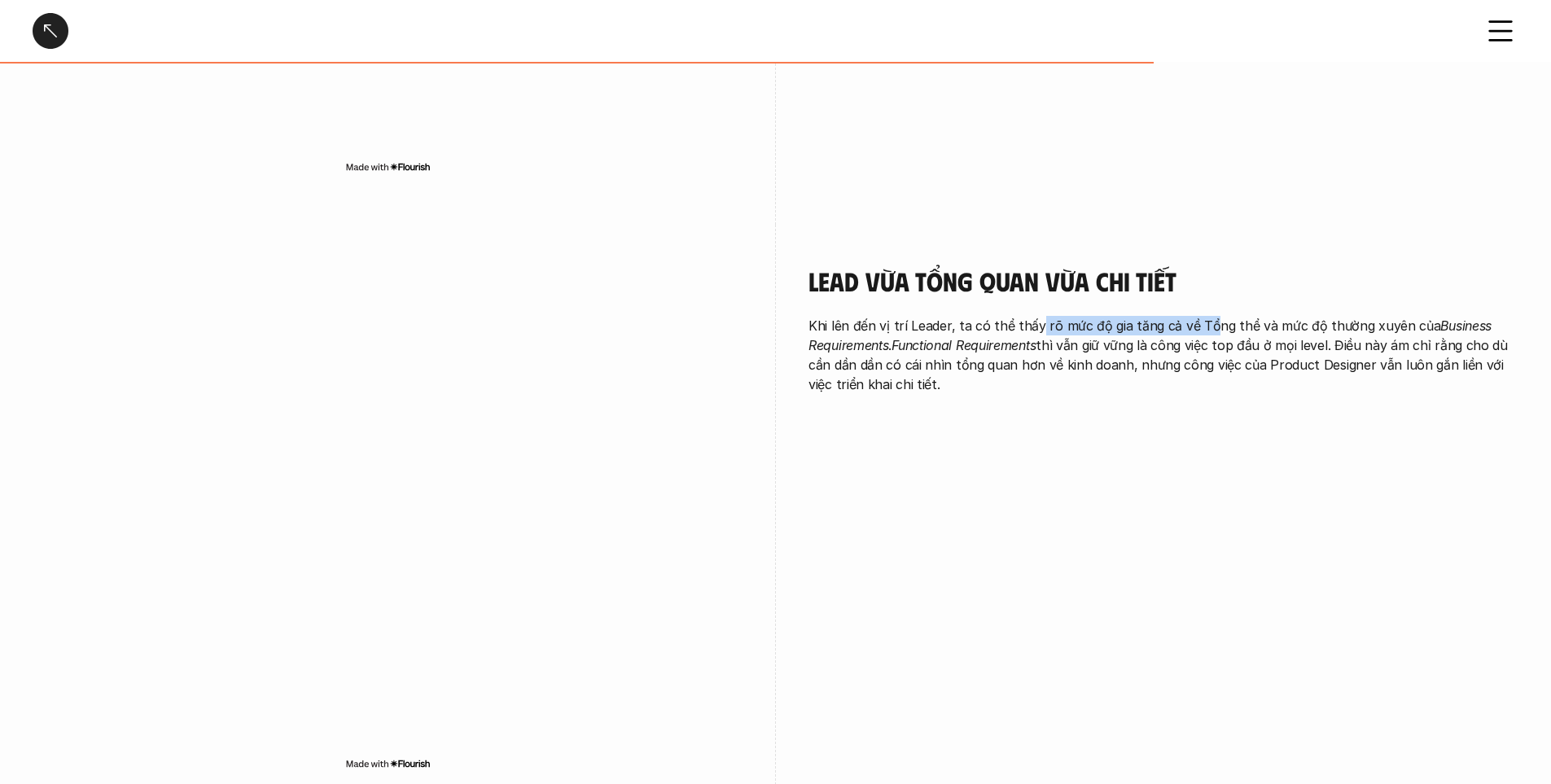
click at [1208, 316] on p "Khi lên đến vị trí Leader, ta có thể thấy rõ mức độ gia tăng cả về Tổng thể và …" at bounding box center [1163, 354] width 710 height 78
drag, startPoint x: 1193, startPoint y: 284, endPoint x: 1324, endPoint y: 284, distance: 131.0
click at [1324, 316] on p "Khi lên đến vị trí Leader, ta có thể thấy rõ mức độ gia tăng cả về Tổng thể và …" at bounding box center [1163, 354] width 710 height 78
click at [1143, 316] on p "Khi lên đến vị trí Leader, ta có thể thấy rõ mức độ gia tăng cả về Tổng thể và …" at bounding box center [1163, 354] width 710 height 78
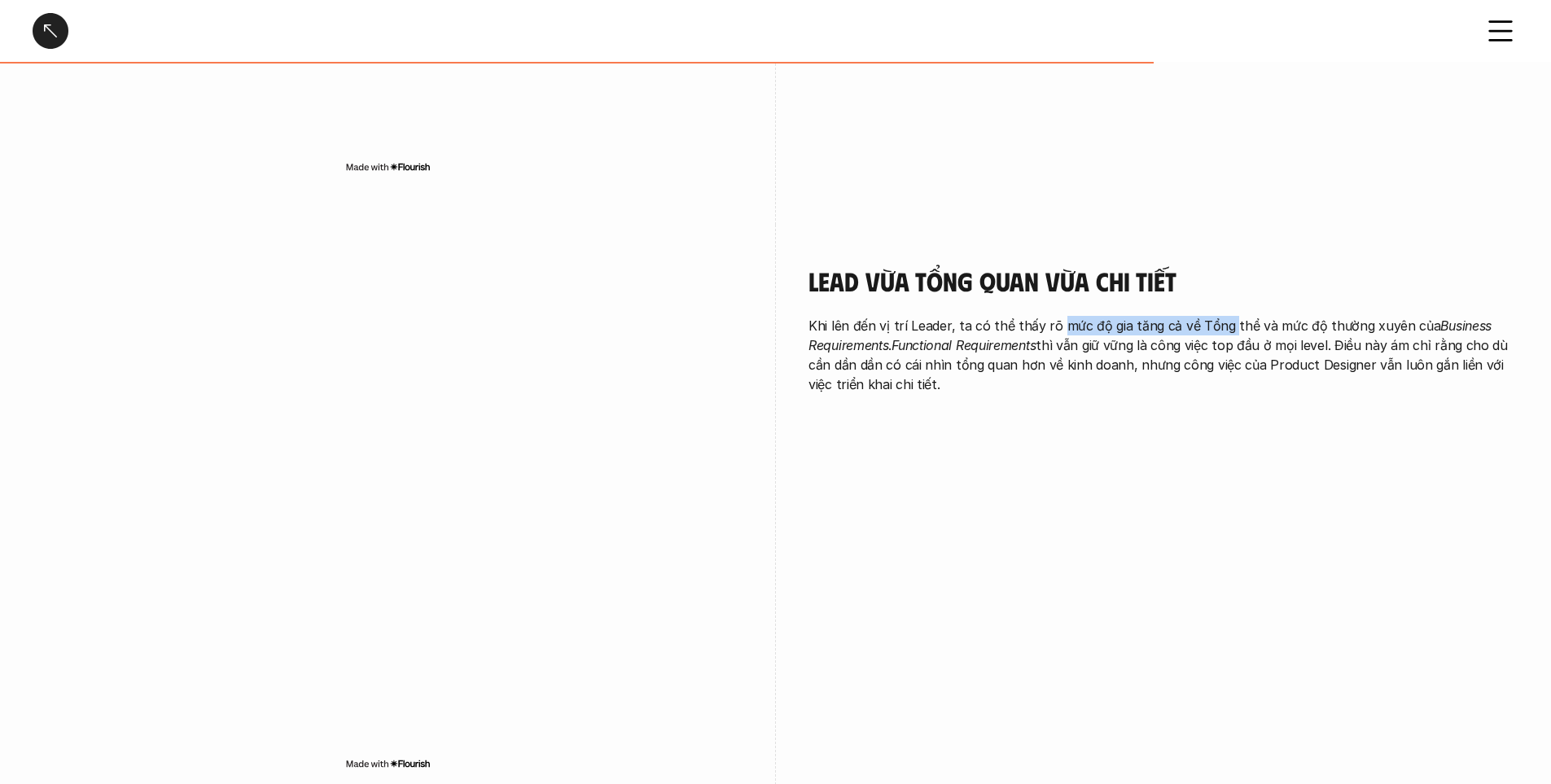
drag, startPoint x: 1055, startPoint y: 291, endPoint x: 1223, endPoint y: 295, distance: 168.0
click at [1223, 316] on p "Khi lên đến vị trí Leader, ta có thể thấy rõ mức độ gia tăng cả về Tổng thể và …" at bounding box center [1163, 354] width 710 height 78
click at [1280, 324] on p "Khi lên đến vị trí Leader, ta có thể thấy rõ mức độ gia tăng cả về Tổng thể và …" at bounding box center [1163, 354] width 710 height 78
click at [1325, 316] on p "Khi lên đến vị trí Leader, ta có thể thấy rõ mức độ gia tăng cả về Tổng thể và …" at bounding box center [1163, 354] width 710 height 78
drag, startPoint x: 1141, startPoint y: 318, endPoint x: 1281, endPoint y: 310, distance: 140.2
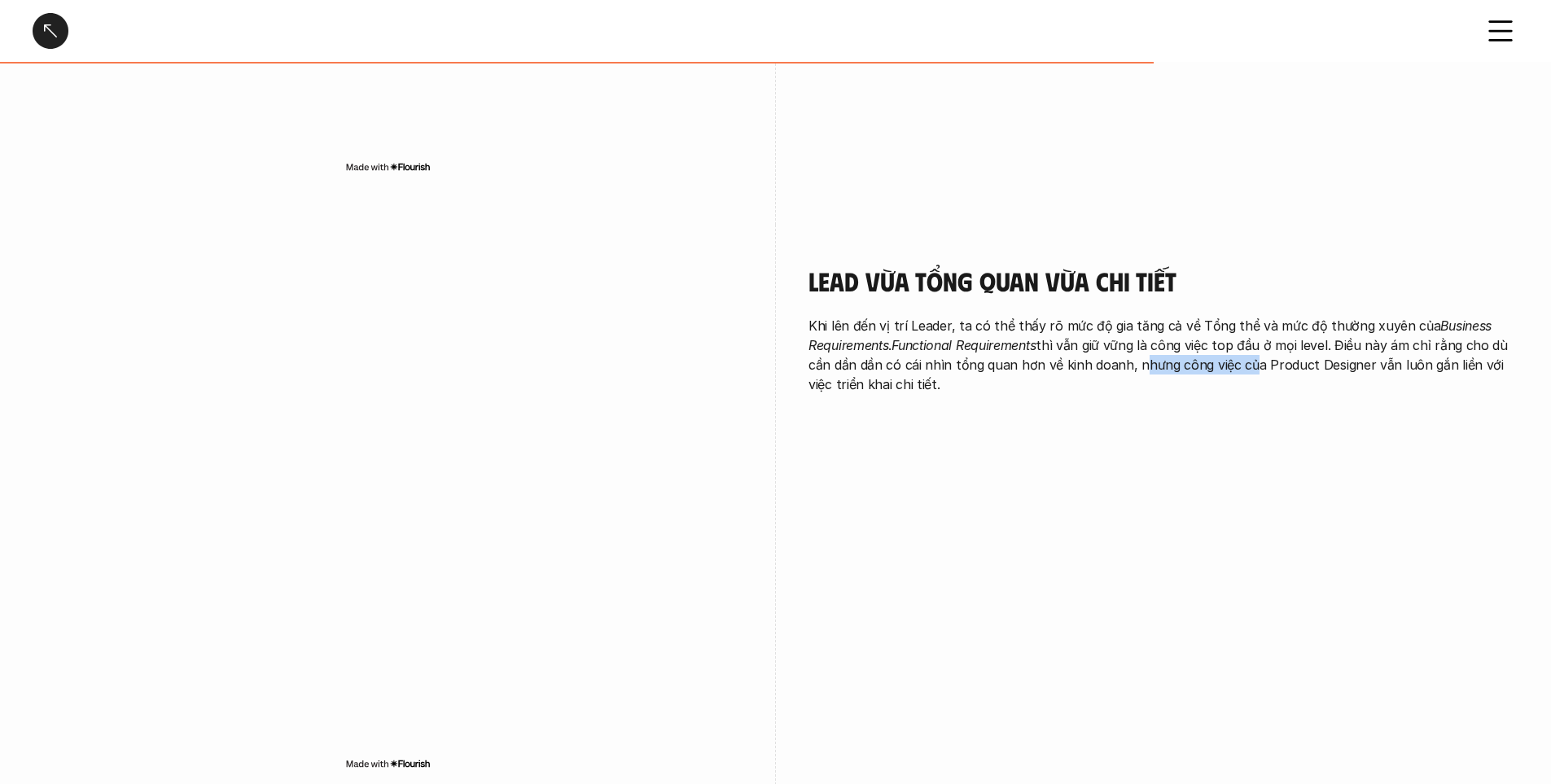
click at [1274, 318] on p "Khi lên đến vị trí Leader, ta có thể thấy rõ mức độ gia tăng cả về Tổng thể và …" at bounding box center [1163, 354] width 710 height 78
click at [1338, 316] on p "Khi lên đến vị trí Leader, ta có thể thấy rõ mức độ gia tăng cả về Tổng thể và …" at bounding box center [1163, 354] width 710 height 78
drag, startPoint x: 878, startPoint y: 340, endPoint x: 992, endPoint y: 336, distance: 114.1
click at [992, 336] on p "Khi lên đến vị trí Leader, ta có thể thấy rõ mức độ gia tăng cả về Tổng thể và …" at bounding box center [1163, 354] width 710 height 78
click at [1011, 336] on p "Khi lên đến vị trí Leader, ta có thể thấy rõ mức độ gia tăng cả về Tổng thể và …" at bounding box center [1163, 354] width 710 height 78
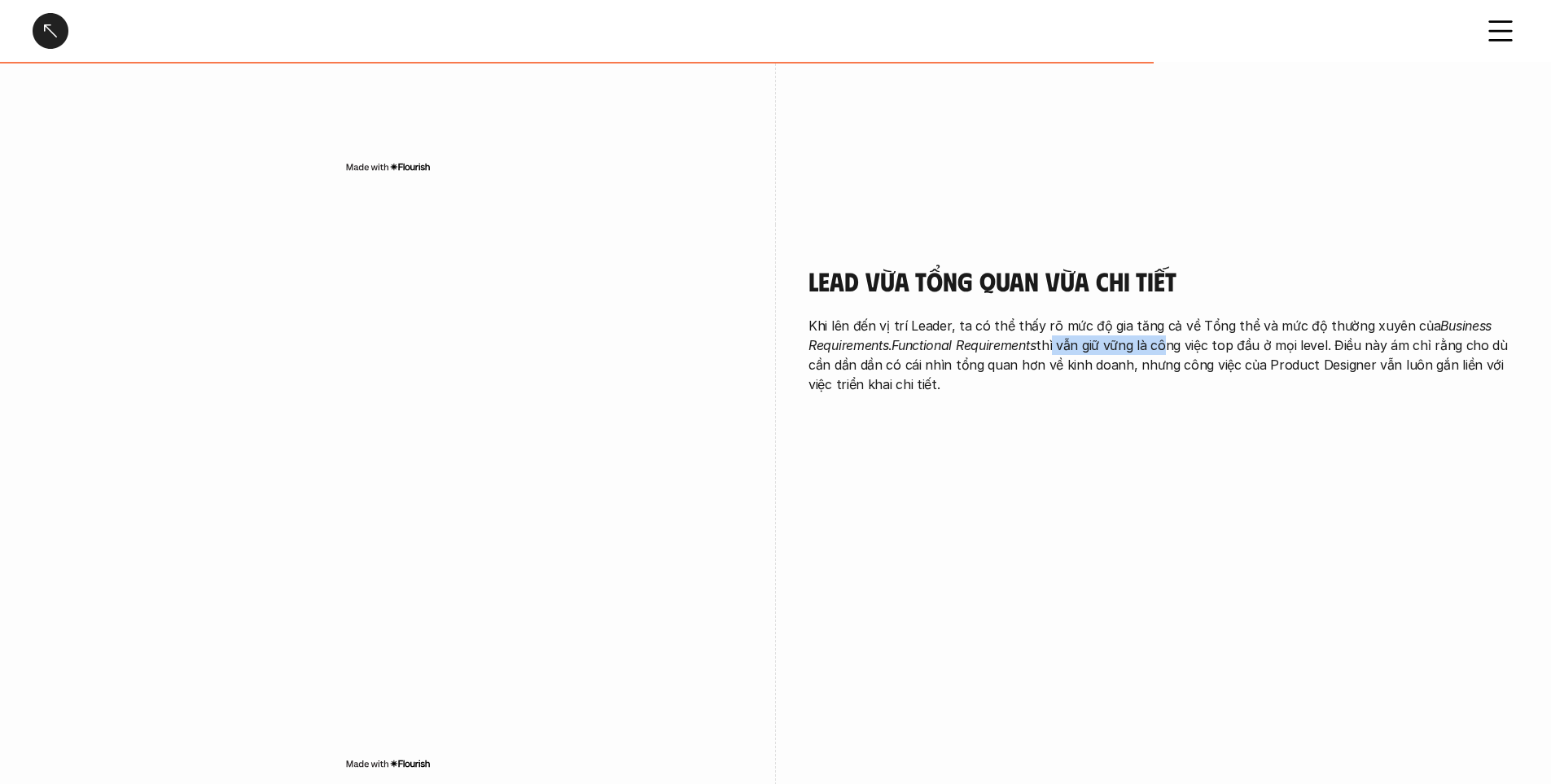
drag, startPoint x: 1056, startPoint y: 315, endPoint x: 1163, endPoint y: 316, distance: 107.0
click at [1163, 316] on p "Khi lên đến vị trí Leader, ta có thể thấy rõ mức độ gia tăng cả về Tổng thể và …" at bounding box center [1163, 354] width 710 height 78
click at [1245, 320] on p "Khi lên đến vị trí Leader, ta có thể thấy rõ mức độ gia tăng cả về Tổng thể và …" at bounding box center [1163, 354] width 710 height 78
drag, startPoint x: 1290, startPoint y: 320, endPoint x: 1366, endPoint y: 320, distance: 76.0
click at [1366, 320] on p "Khi lên đến vị trí Leader, ta có thể thấy rõ mức độ gia tăng cả về Tổng thể và …" at bounding box center [1163, 354] width 710 height 78
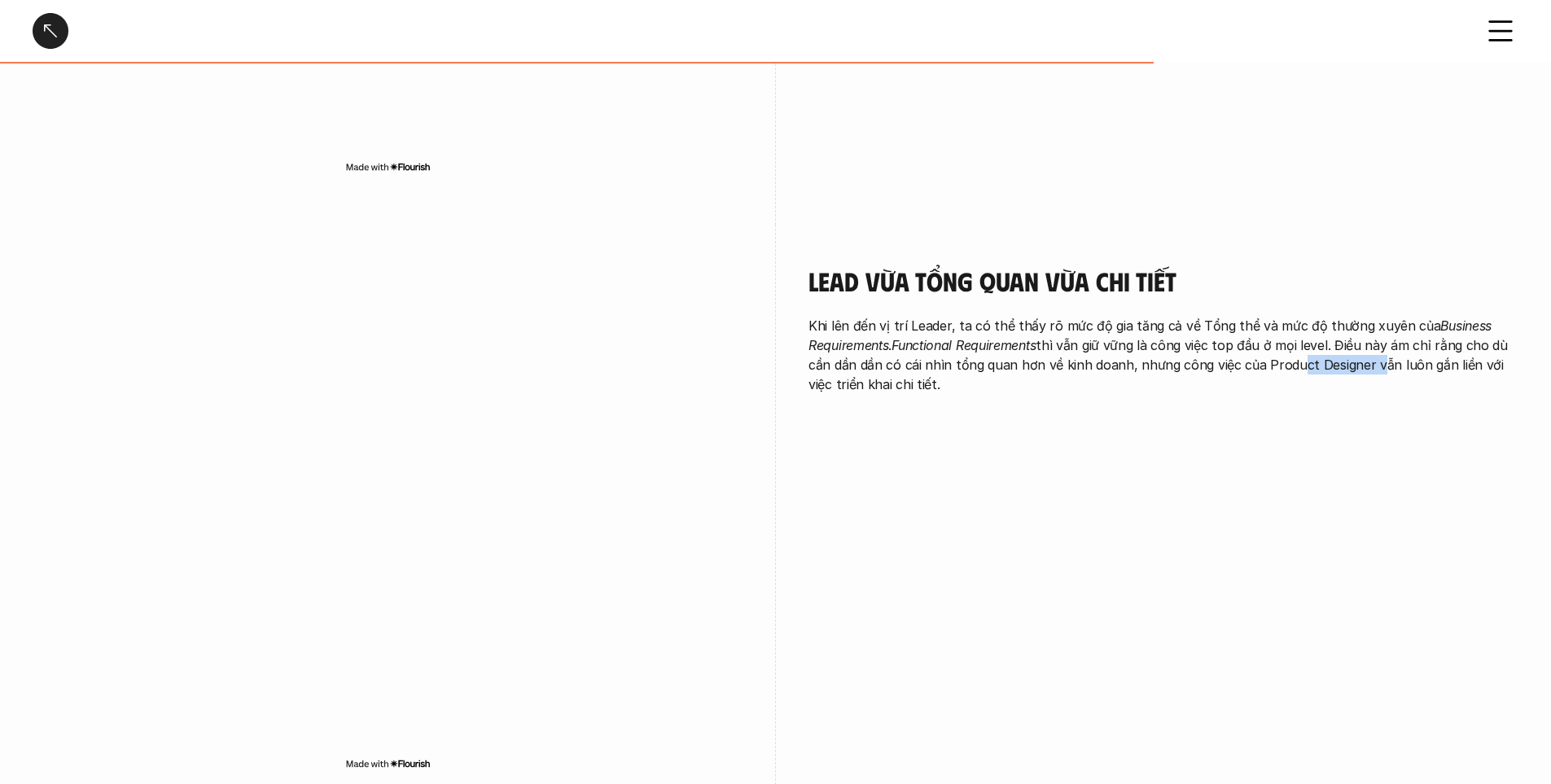
drag, startPoint x: 1400, startPoint y: 320, endPoint x: 1493, endPoint y: 340, distance: 95.1
click at [1493, 340] on p "Khi lên đến vị trí Leader, ta có thể thấy rõ mức độ gia tăng cả về Tổng thể và …" at bounding box center [1163, 354] width 710 height 78
click at [1030, 458] on div "Lead vừa tổng quan vừa chi tiết Khi lên đến vị trí Leader, ta có thể thấy rõ mứ…" at bounding box center [776, 523] width 1486 height 597
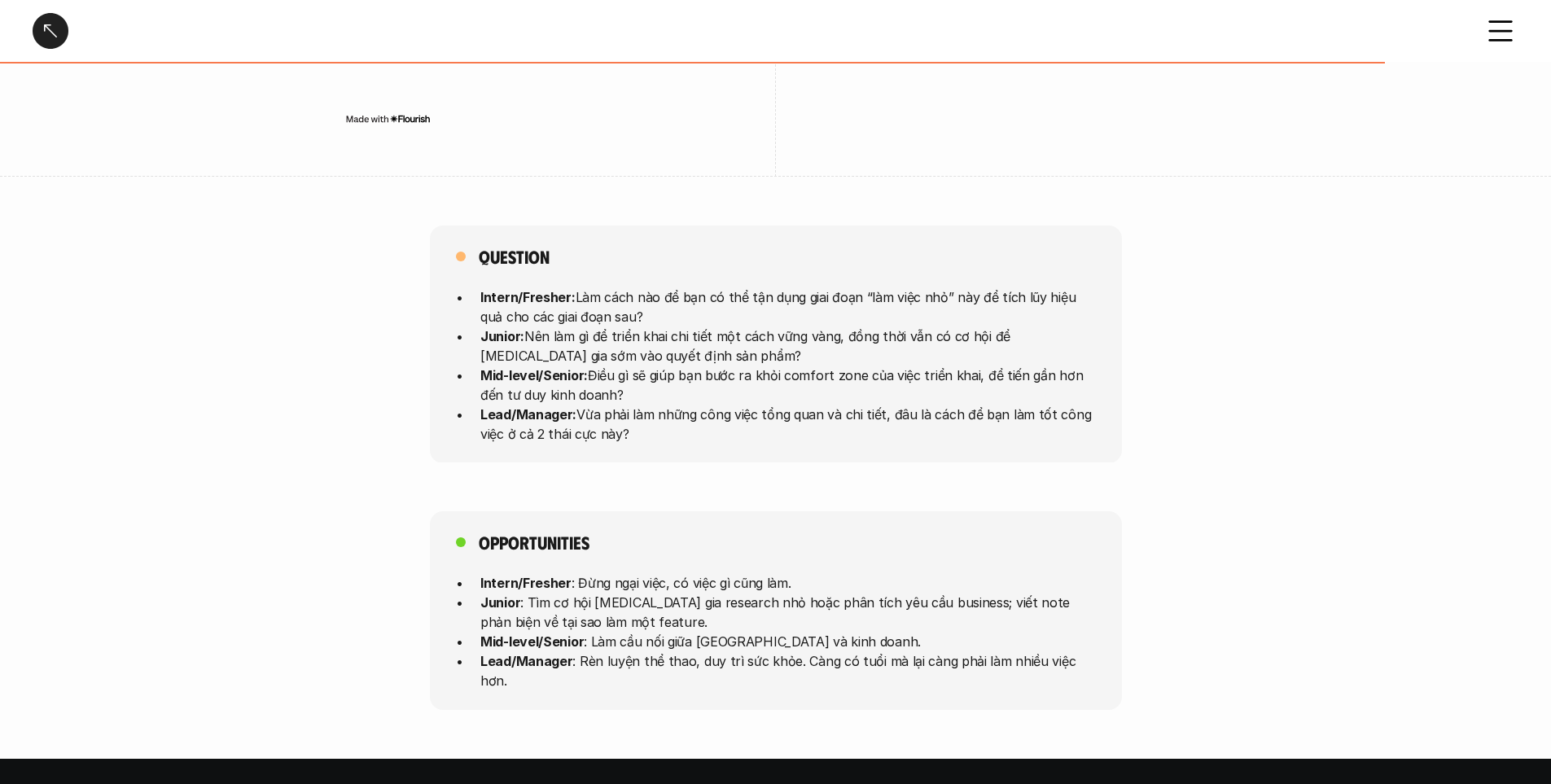
scroll to position [3989, 0]
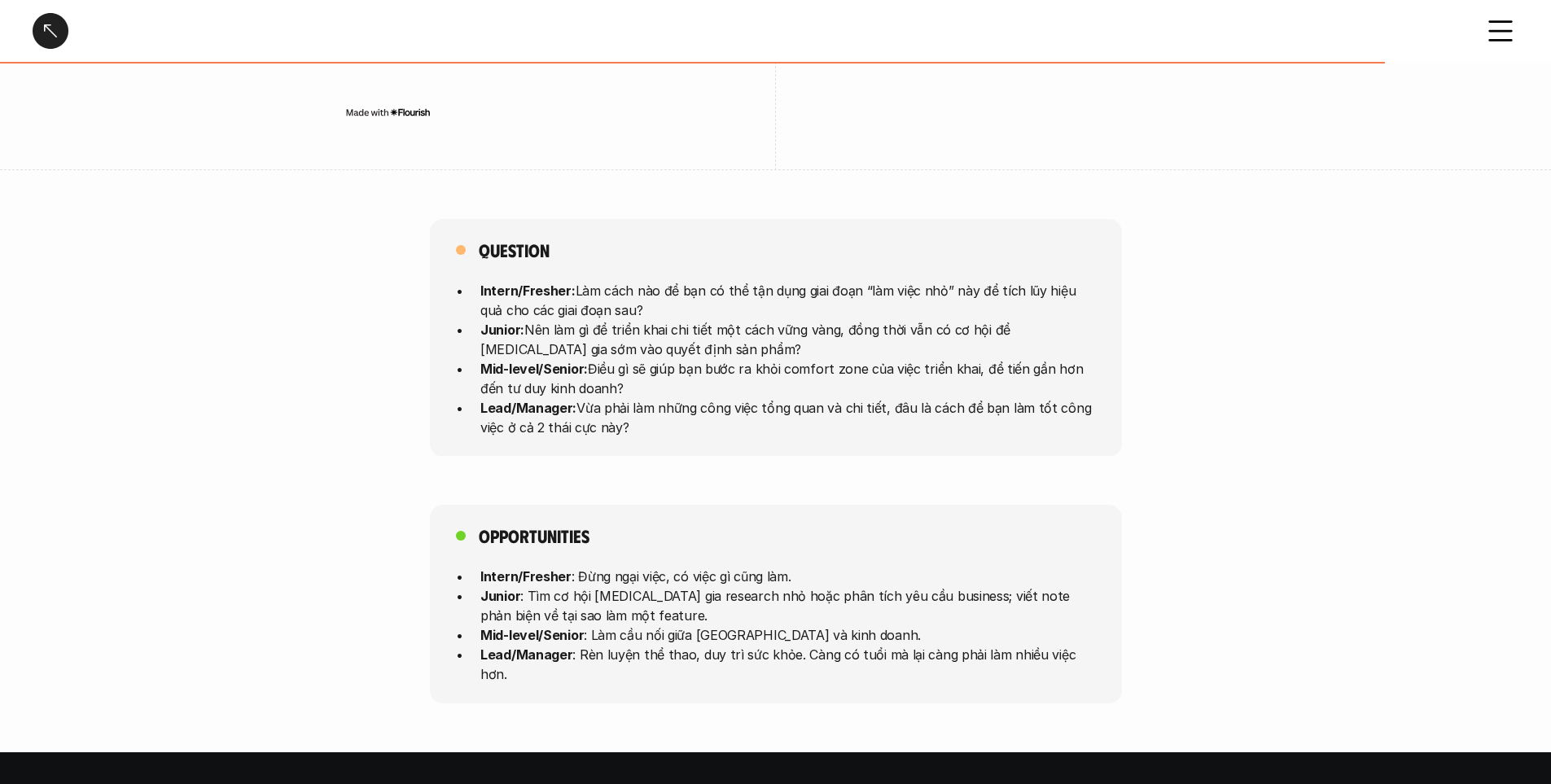
click at [595, 280] on p "Intern/Fresher: Làm cách nào để bạn có thể tận dụng giai đoạn “làm việc nhỏ” nà…" at bounding box center [788, 299] width 615 height 39
drag, startPoint x: 586, startPoint y: 262, endPoint x: 705, endPoint y: 242, distance: 120.7
click at [703, 280] on p "Intern/Fresher: Làm cách nào để bạn có thể tận dụng giai đoạn “làm việc nhỏ” nà…" at bounding box center [788, 299] width 615 height 39
click at [681, 319] on p "Junior: Nên làm gì để triển khai chi tiết một cách vững vàng, đồng thời vẫn có …" at bounding box center [788, 339] width 615 height 39
click at [580, 234] on div "Question Intern/Fresher: Làm cách nào để bạn có thể tận dụng giai đoạn “làm việ…" at bounding box center [776, 338] width 692 height 238
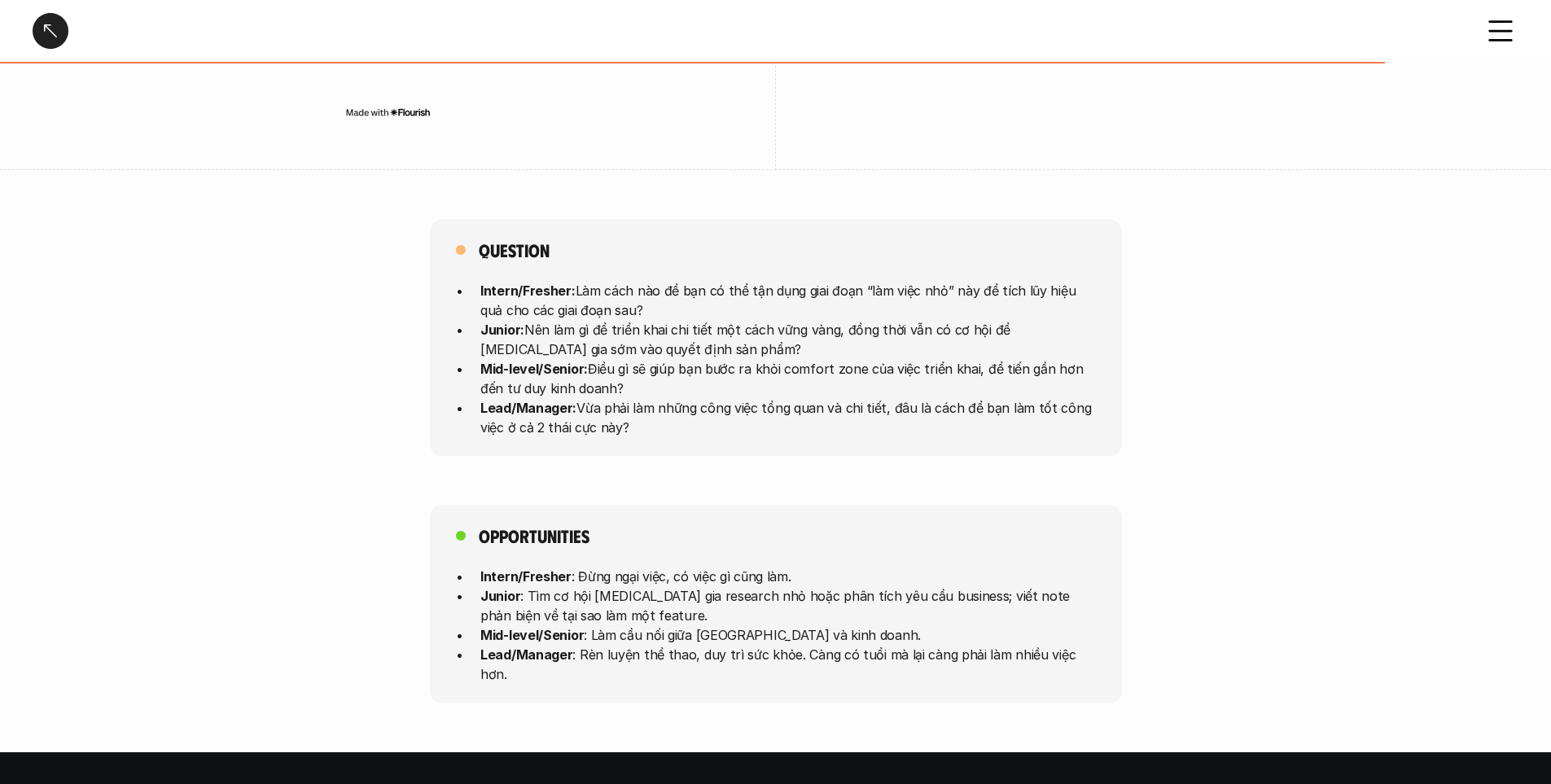
drag, startPoint x: 570, startPoint y: 383, endPoint x: 925, endPoint y: 388, distance: 355.0
click at [925, 397] on p "Lead/Manager: Vừa phải làm những công việc tổng quan và chi tiết, đâu là cách đ…" at bounding box center [788, 416] width 615 height 39
click at [942, 397] on p "Lead/Manager: Vừa phải làm những công việc tổng quan và chi tiết, đâu là cách đ…" at bounding box center [788, 416] width 615 height 39
drag, startPoint x: 667, startPoint y: 525, endPoint x: 870, endPoint y: 520, distance: 203.1
click at [870, 520] on div "Opportunities Intern/Fresher : Đừng ngại việc, có việc gì cũng làm. Junior : Tì…" at bounding box center [776, 604] width 692 height 199
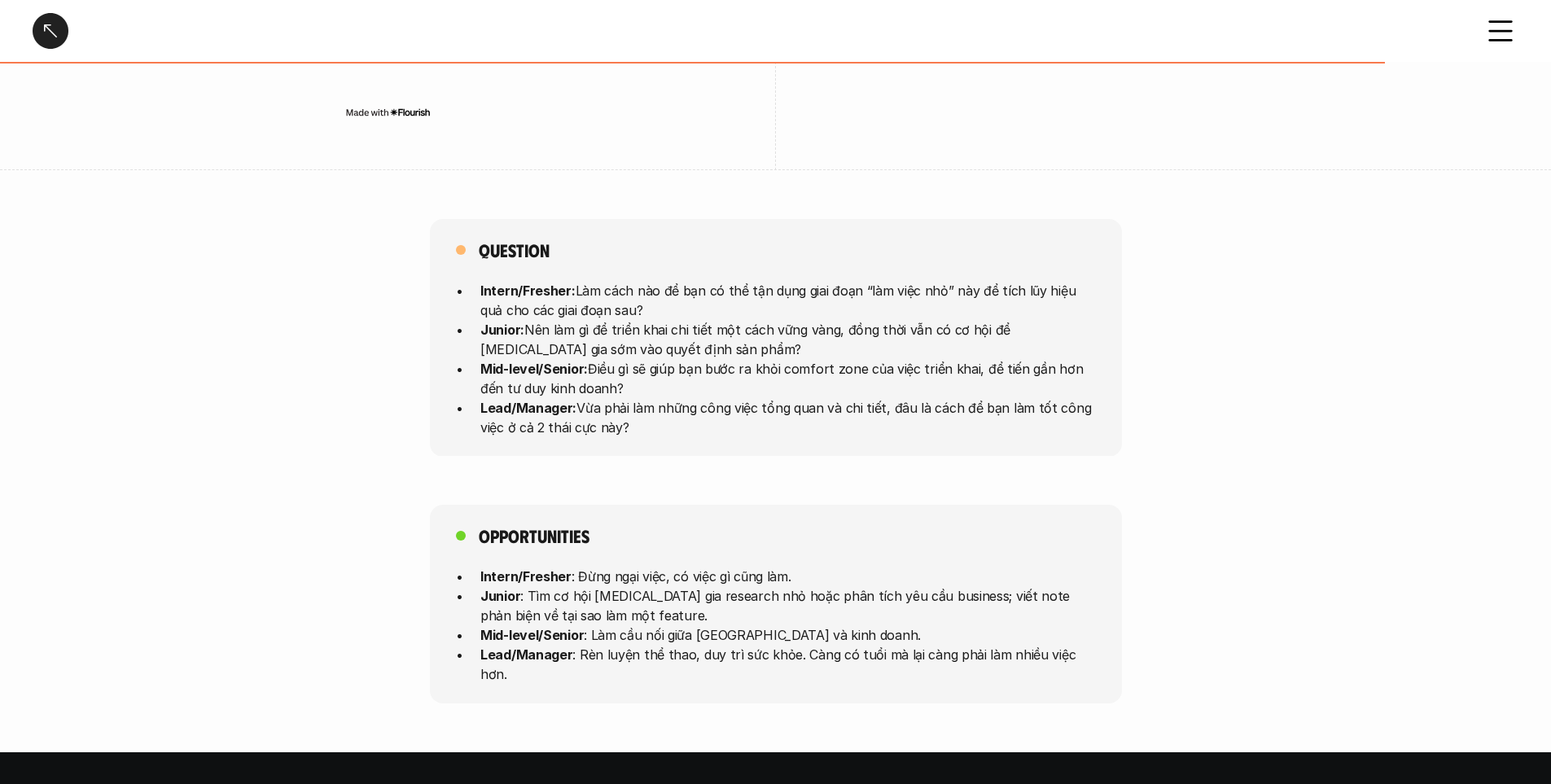
click at [613, 567] on p "Intern/Fresher : Đừng ngại việc, có việc gì cũng làm." at bounding box center [788, 577] width 615 height 19
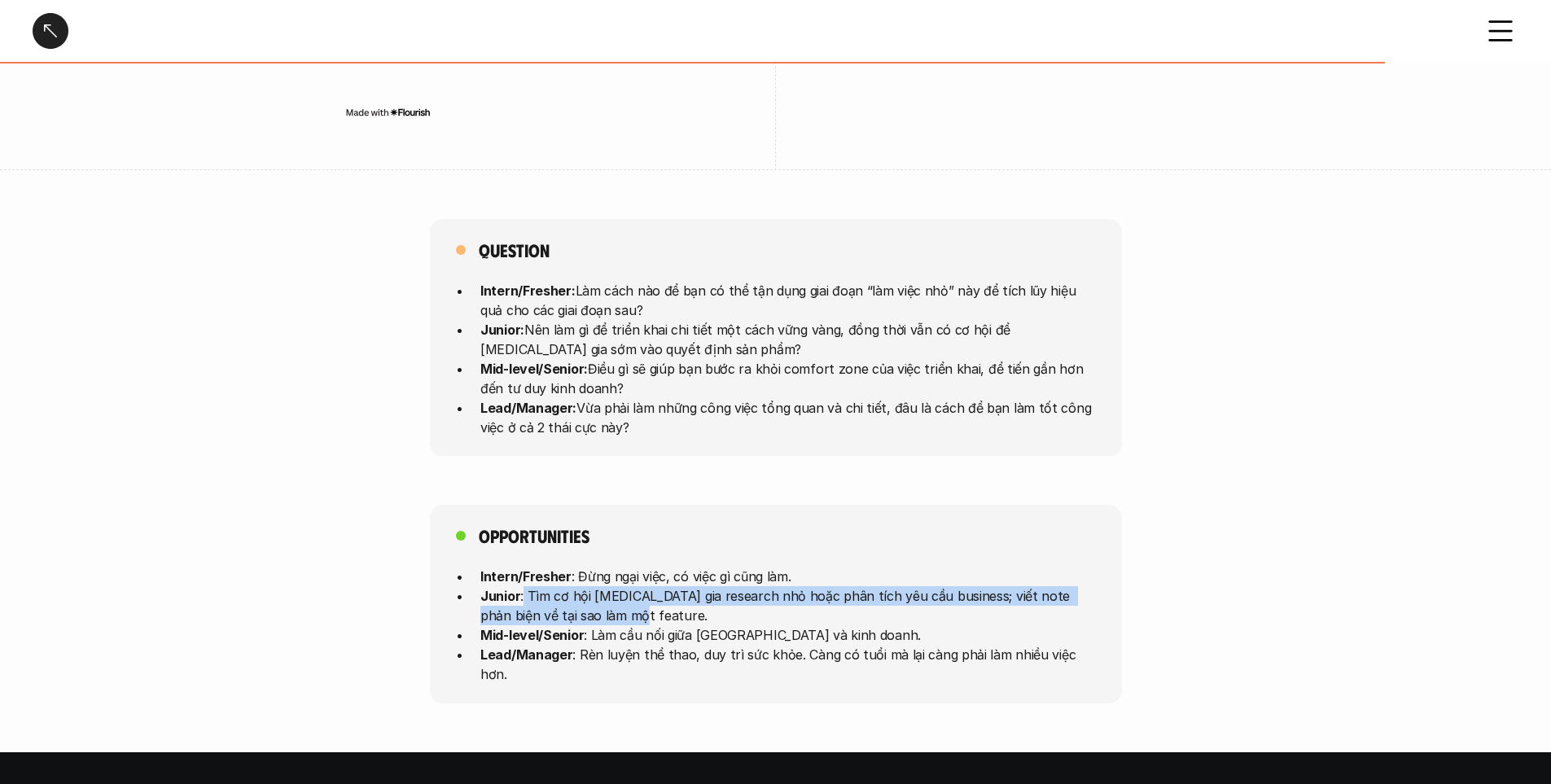
drag, startPoint x: 523, startPoint y: 557, endPoint x: 947, endPoint y: 574, distance: 424.3
click at [947, 586] on p "Junior : Tìm cơ hội [MEDICAL_DATA] gia research nhỏ hoặc phân tích yêu cầu busi…" at bounding box center [788, 606] width 615 height 39
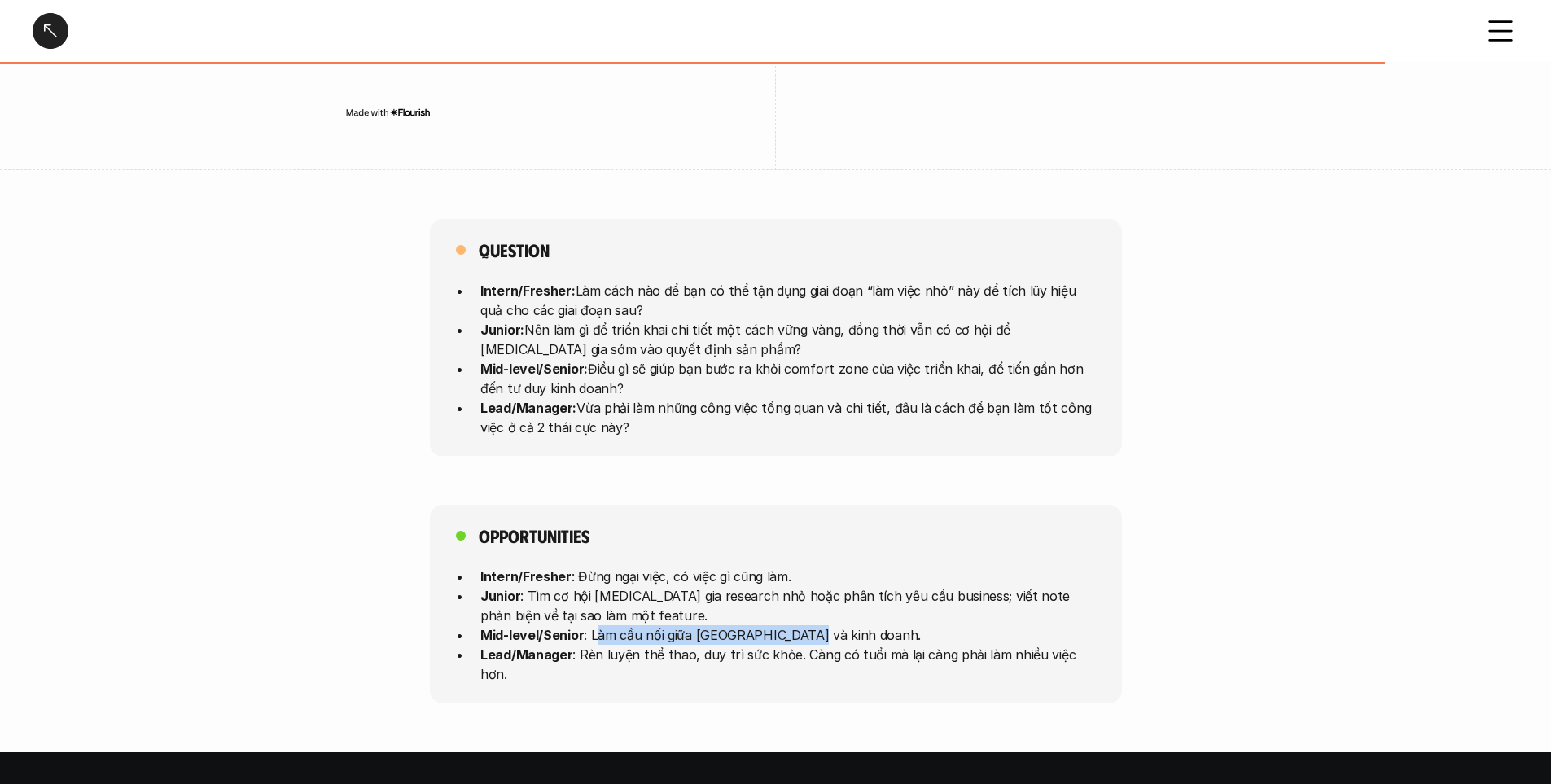
drag, startPoint x: 596, startPoint y: 595, endPoint x: 894, endPoint y: 588, distance: 298.1
click at [894, 626] on p "Mid-level/Senior : Làm cầu nối giữa [GEOGRAPHIC_DATA] và kinh doanh." at bounding box center [788, 635] width 615 height 19
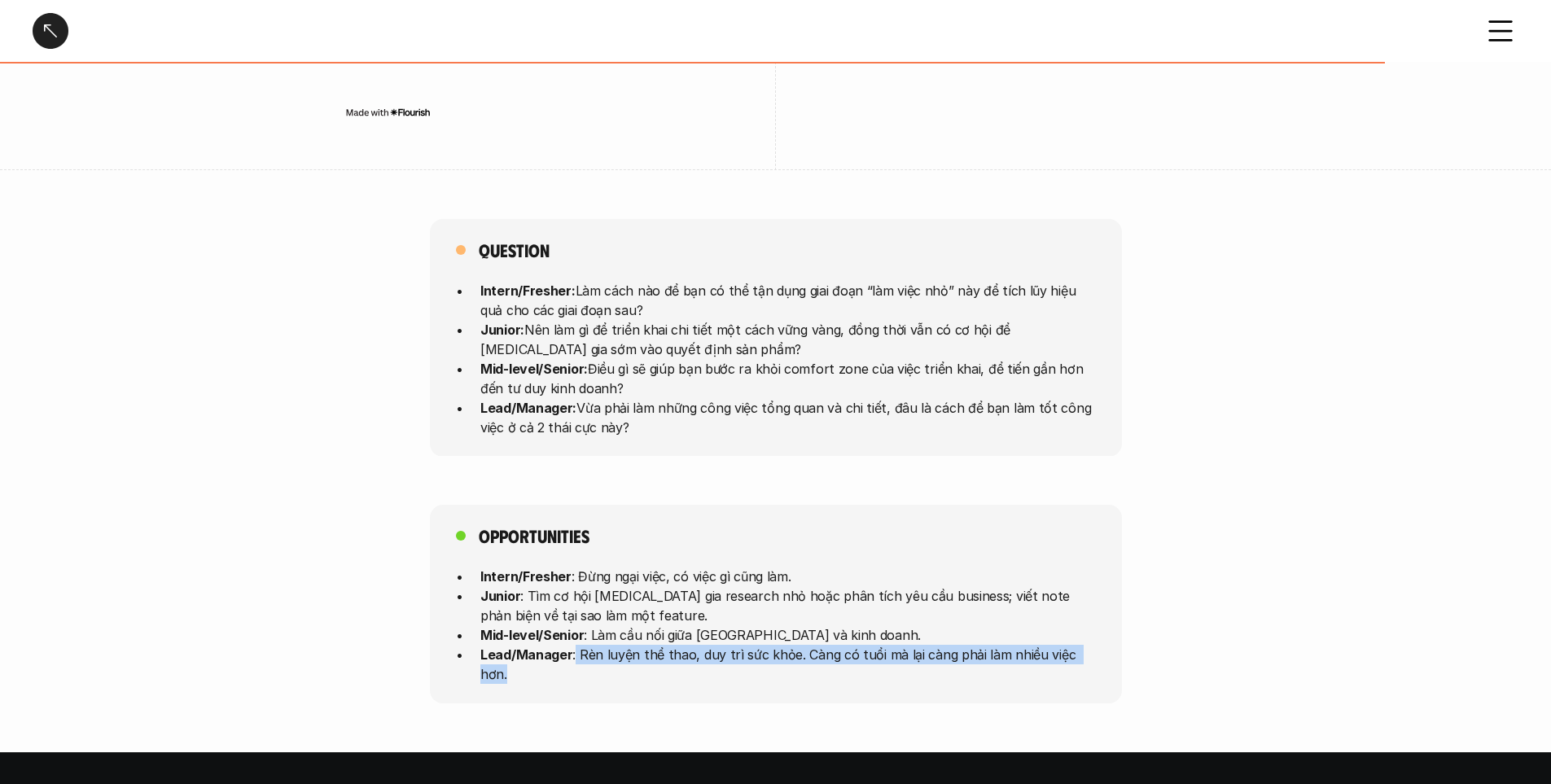
drag, startPoint x: 573, startPoint y: 617, endPoint x: 1100, endPoint y: 618, distance: 527.0
click at [1100, 618] on div "Opportunities Intern/Fresher : Đừng ngại việc, có việc gì cũng làm. Junior : Tì…" at bounding box center [776, 604] width 692 height 199
click at [1230, 621] on div "Opportunities Intern/Fresher : Đừng ngại việc, có việc gì cũng làm. Junior : Tì…" at bounding box center [776, 604] width 1551 height 199
click at [1231, 631] on div "Opportunities Intern/Fresher : Đừng ngại việc, có việc gì cũng làm. Junior : Tì…" at bounding box center [776, 604] width 1551 height 199
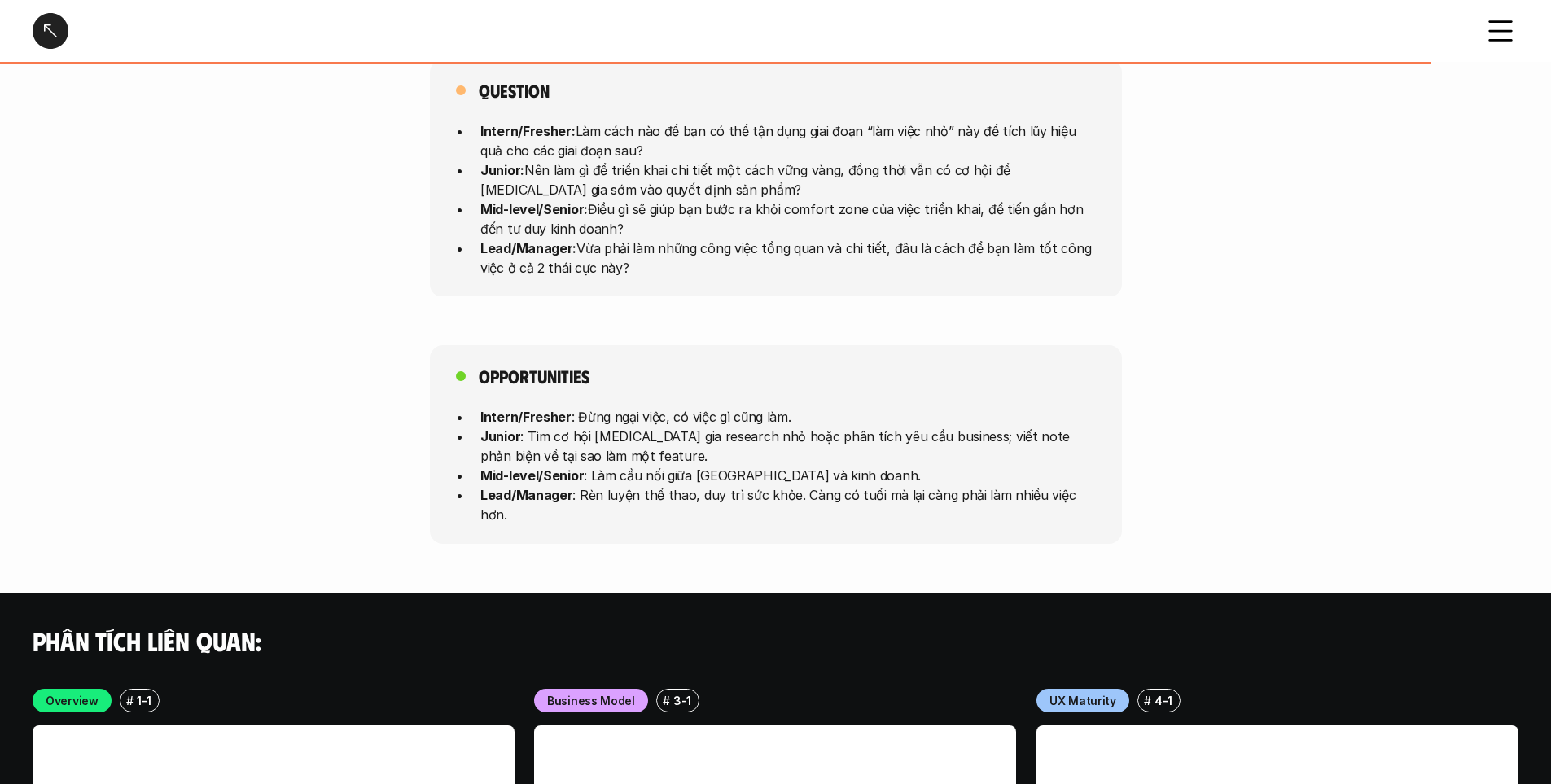
scroll to position [4152, 0]
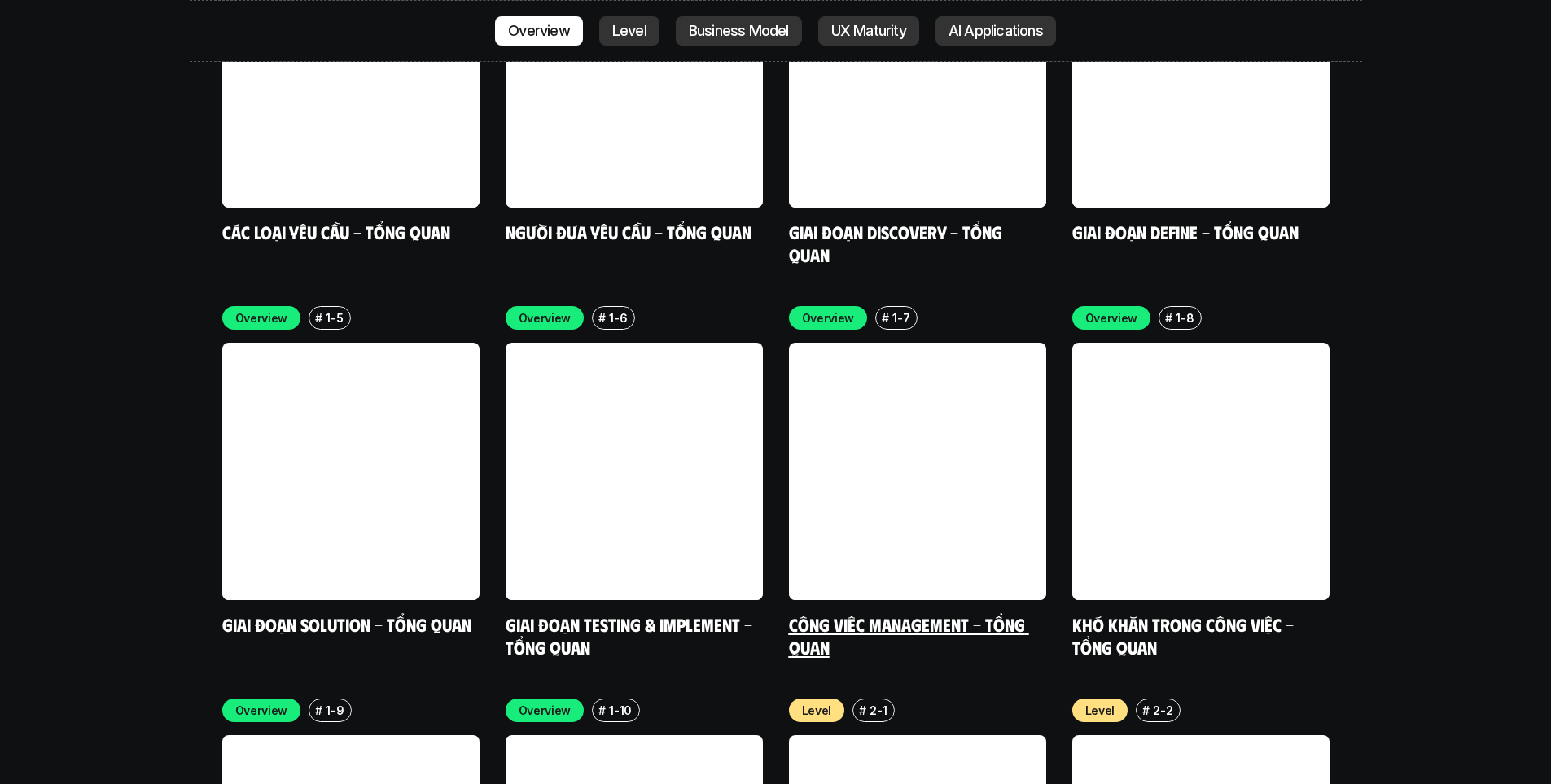
scroll to position [5111, 0]
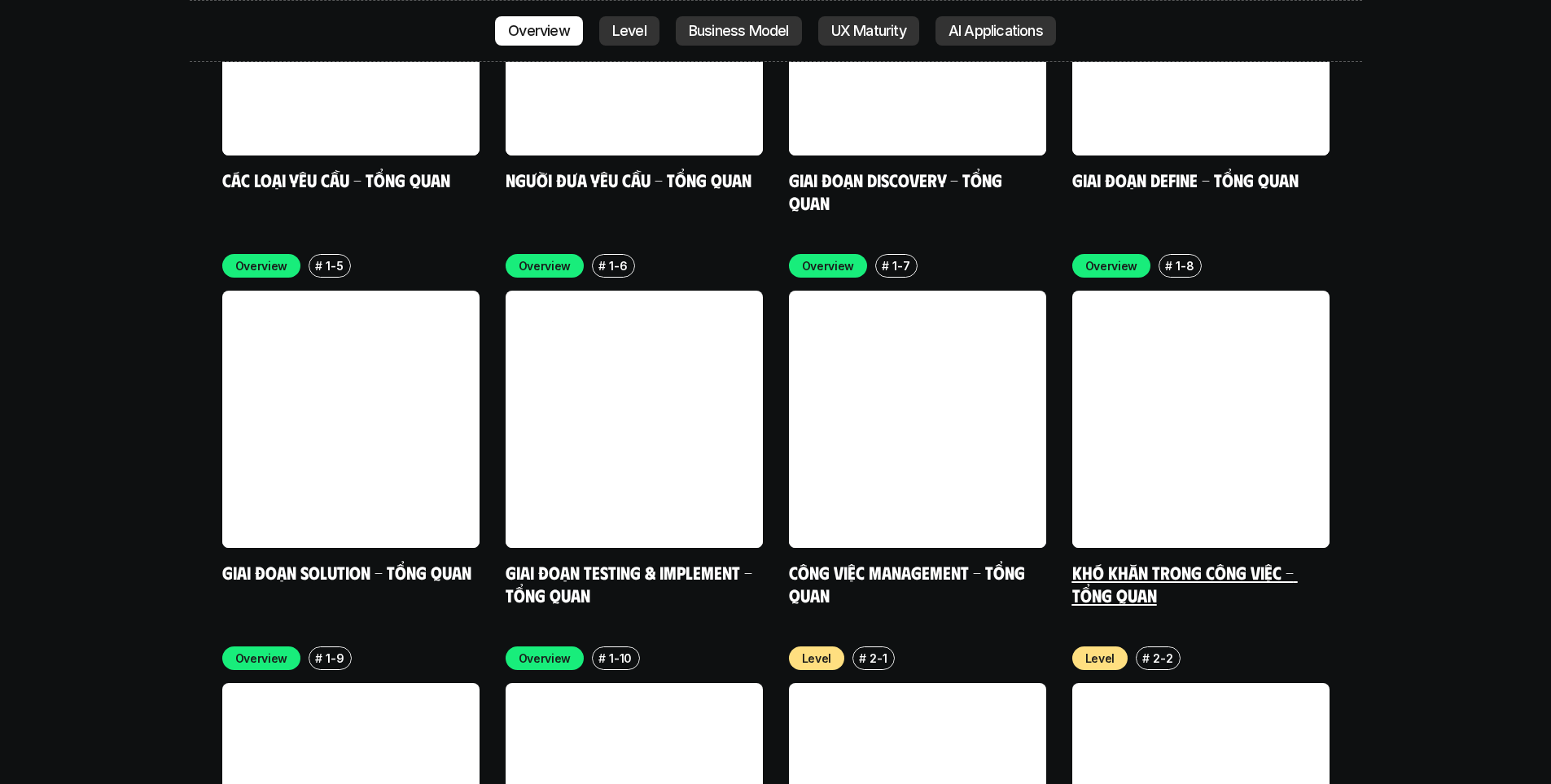
click at [1246, 561] on h5 "Khó khăn trong công việc - Tổng quan" at bounding box center [1201, 583] width 257 height 45
click at [1195, 561] on link "Khó khăn trong công việc - Tổng quan" at bounding box center [1185, 583] width 226 height 45
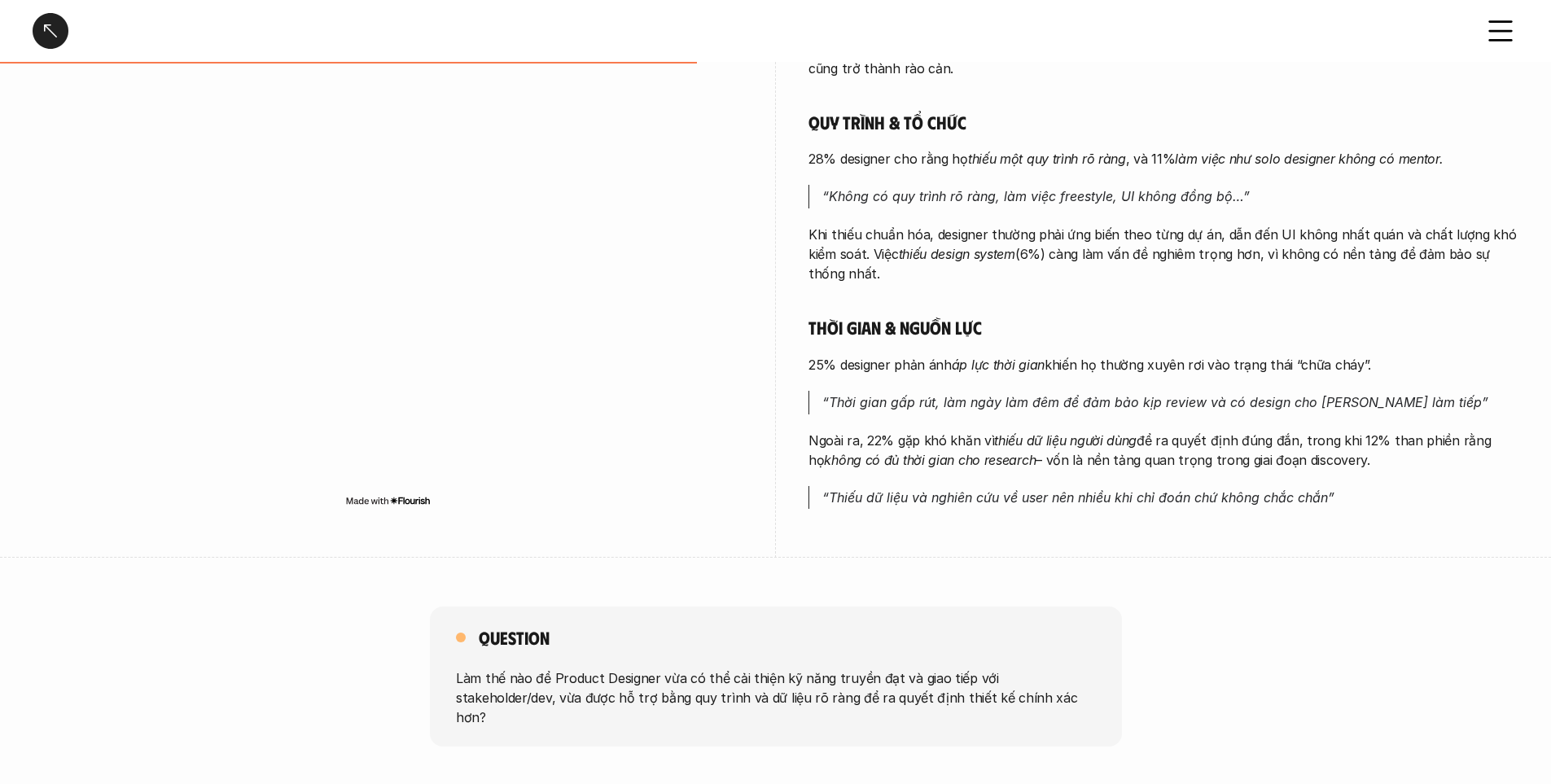
scroll to position [732, 0]
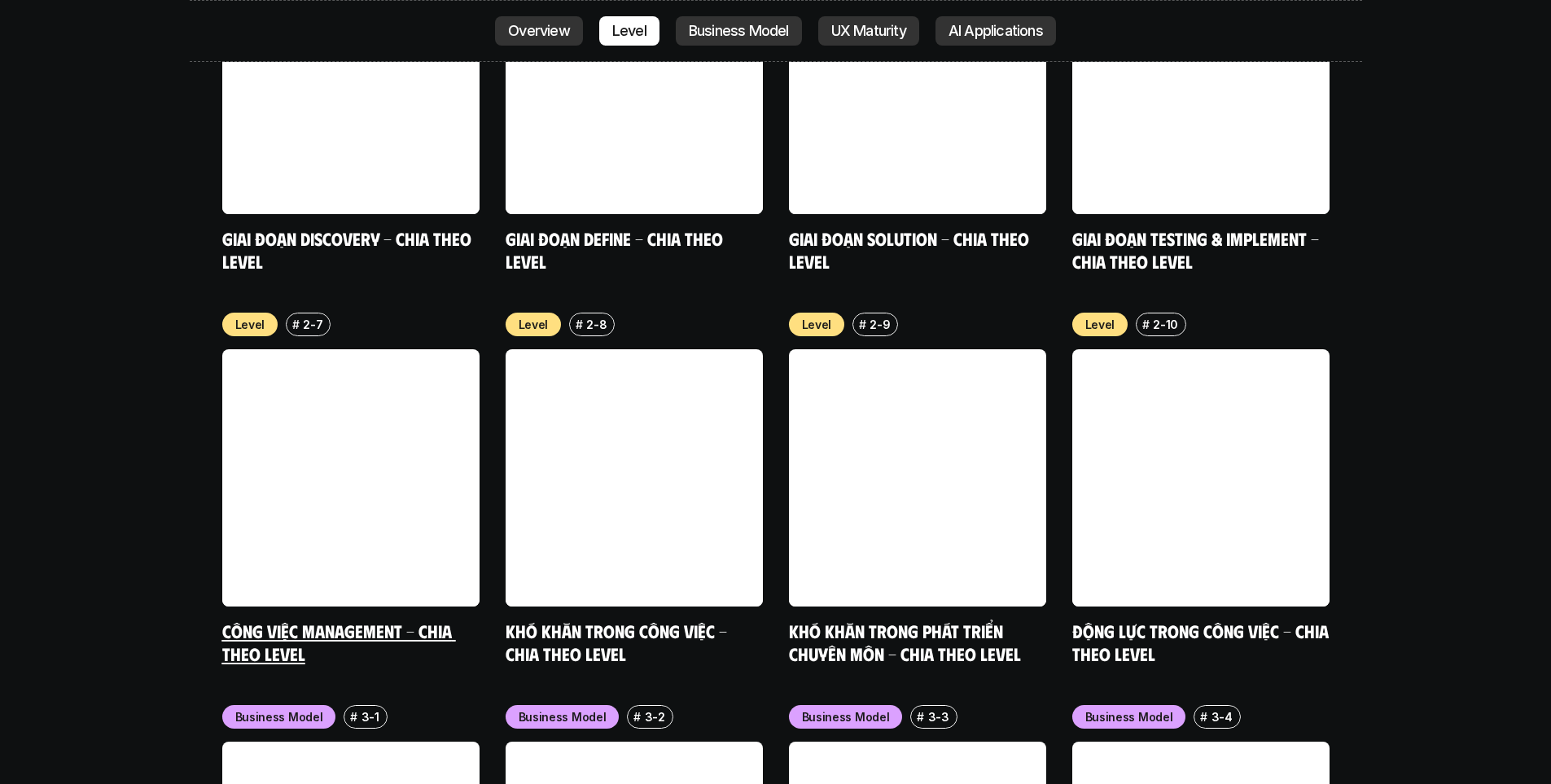
scroll to position [6250, 0]
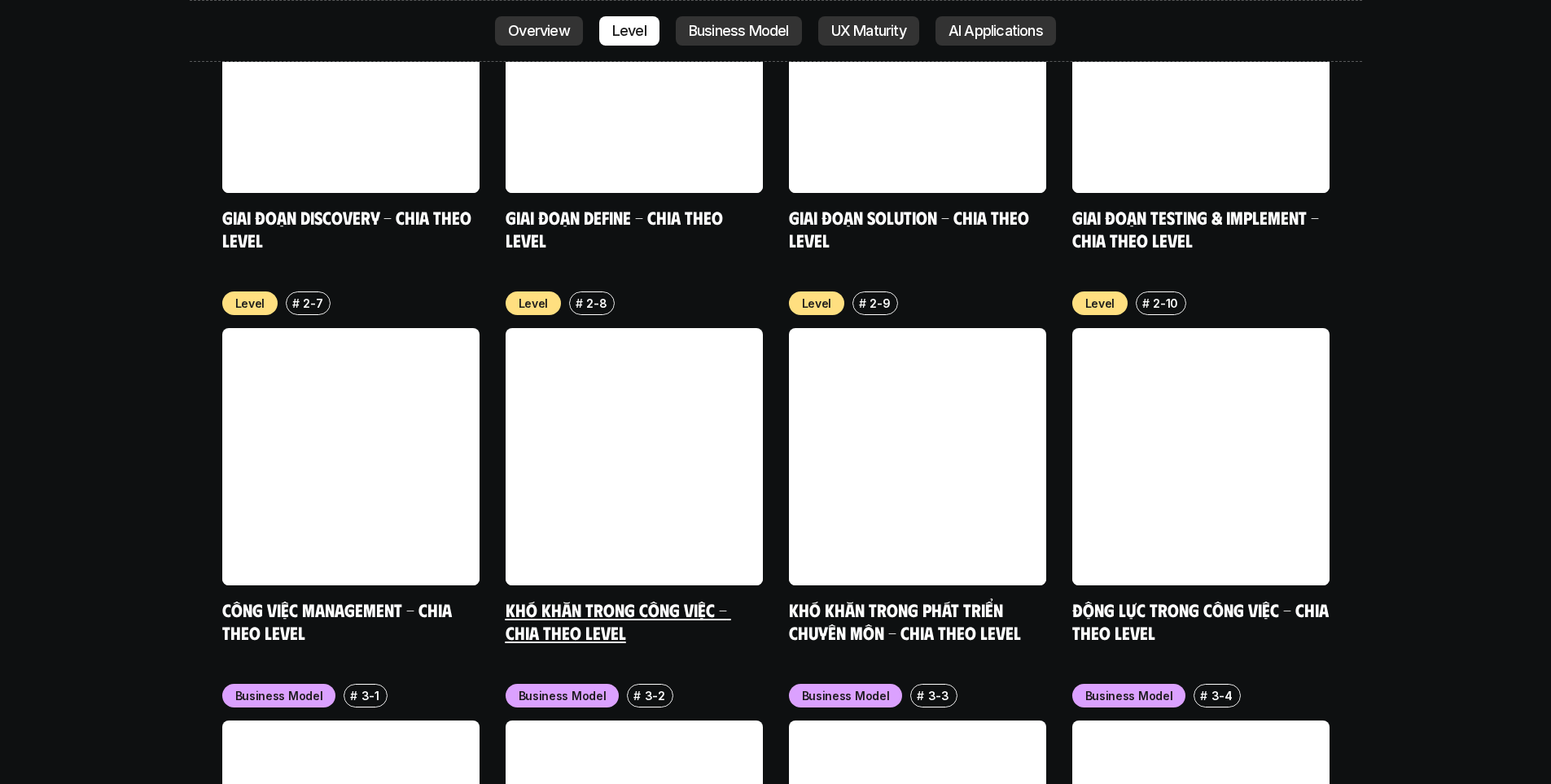
click at [714, 424] on link at bounding box center [635, 457] width 257 height 257
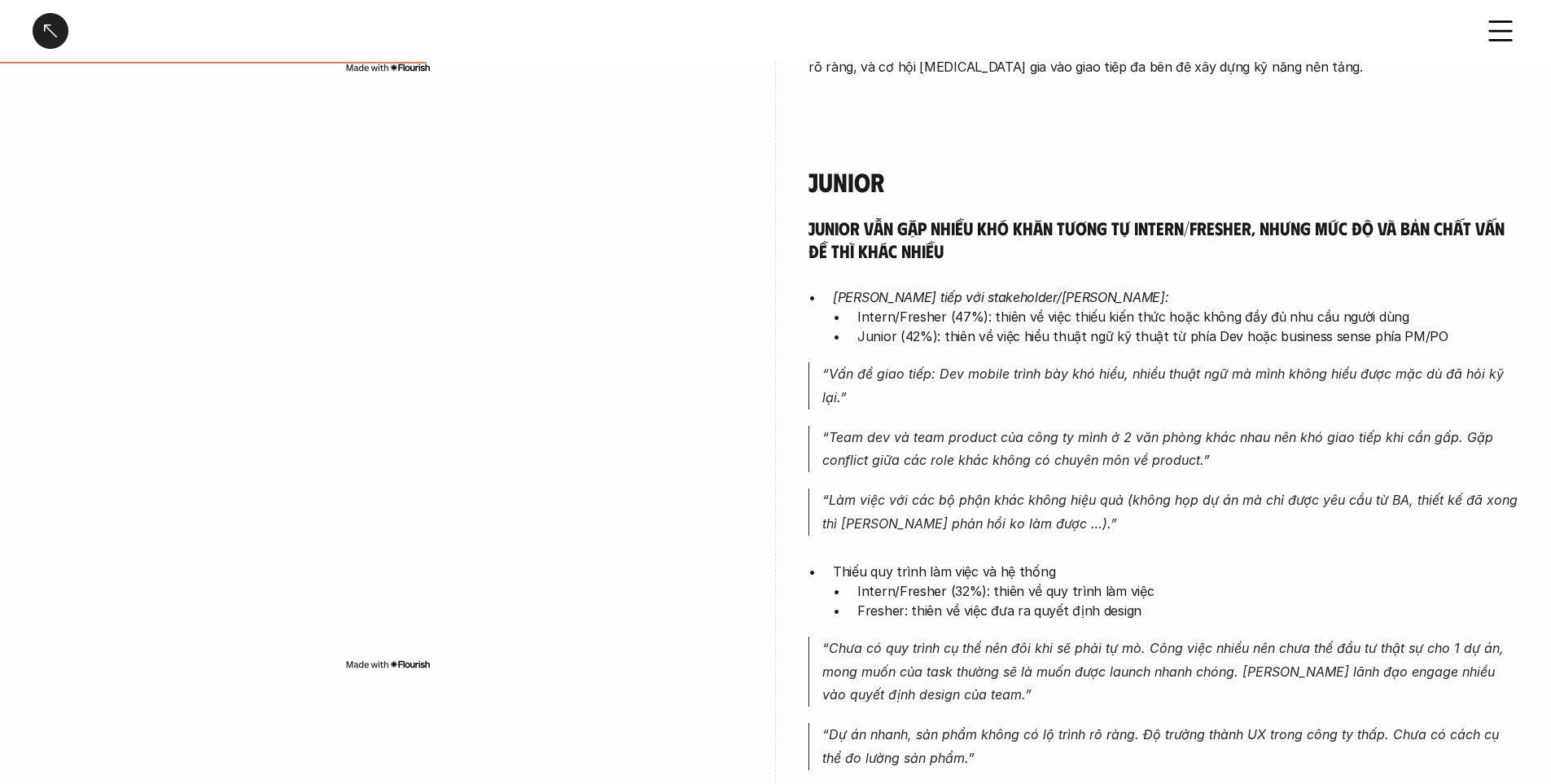
scroll to position [1710, 0]
